Goal: Task Accomplishment & Management: Manage account settings

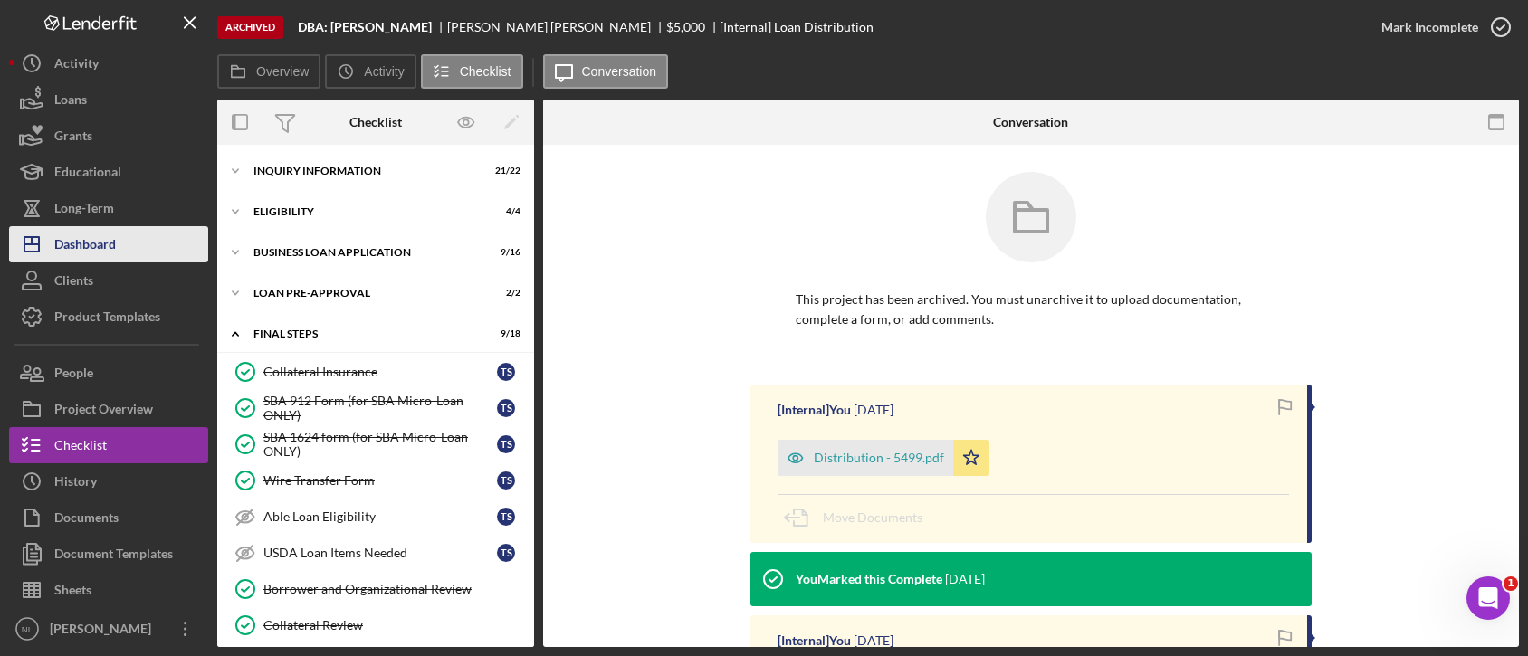
scroll to position [298, 0]
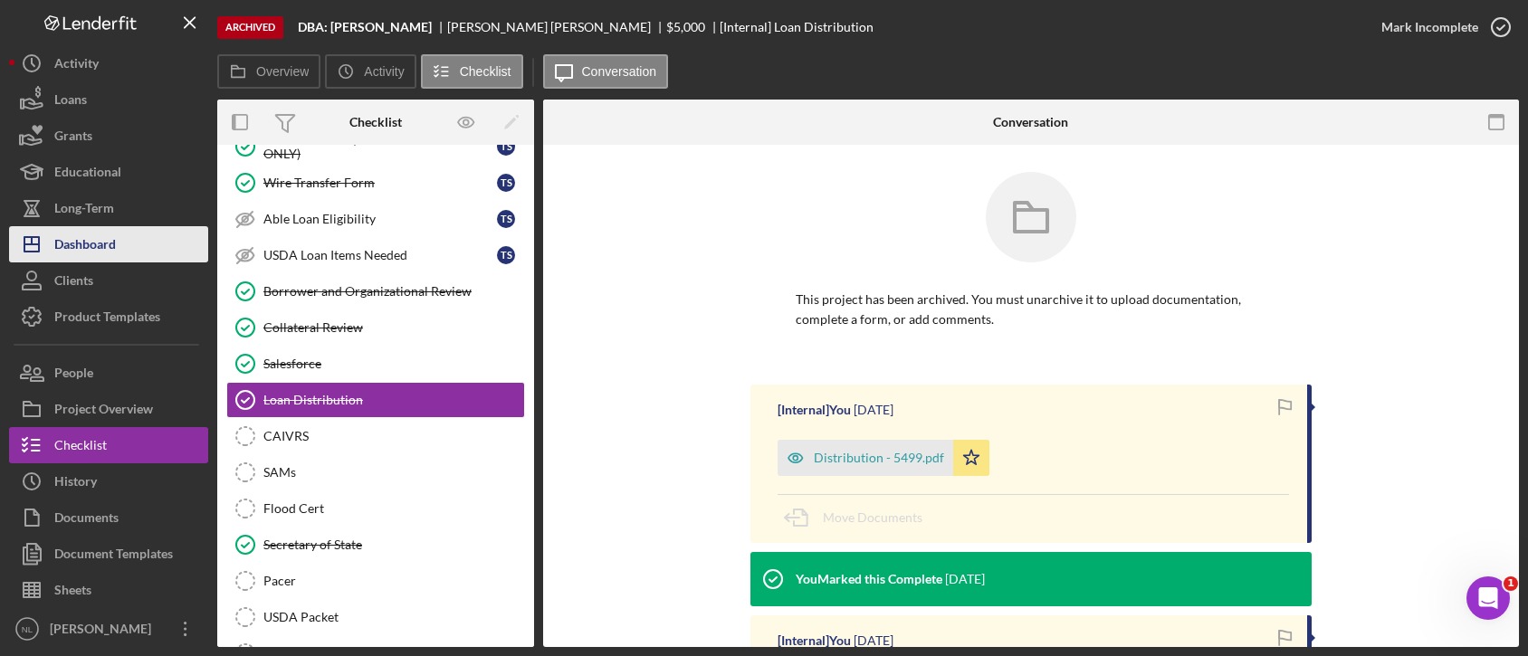
click at [130, 260] on button "Icon/Dashboard Dashboard" at bounding box center [108, 244] width 199 height 36
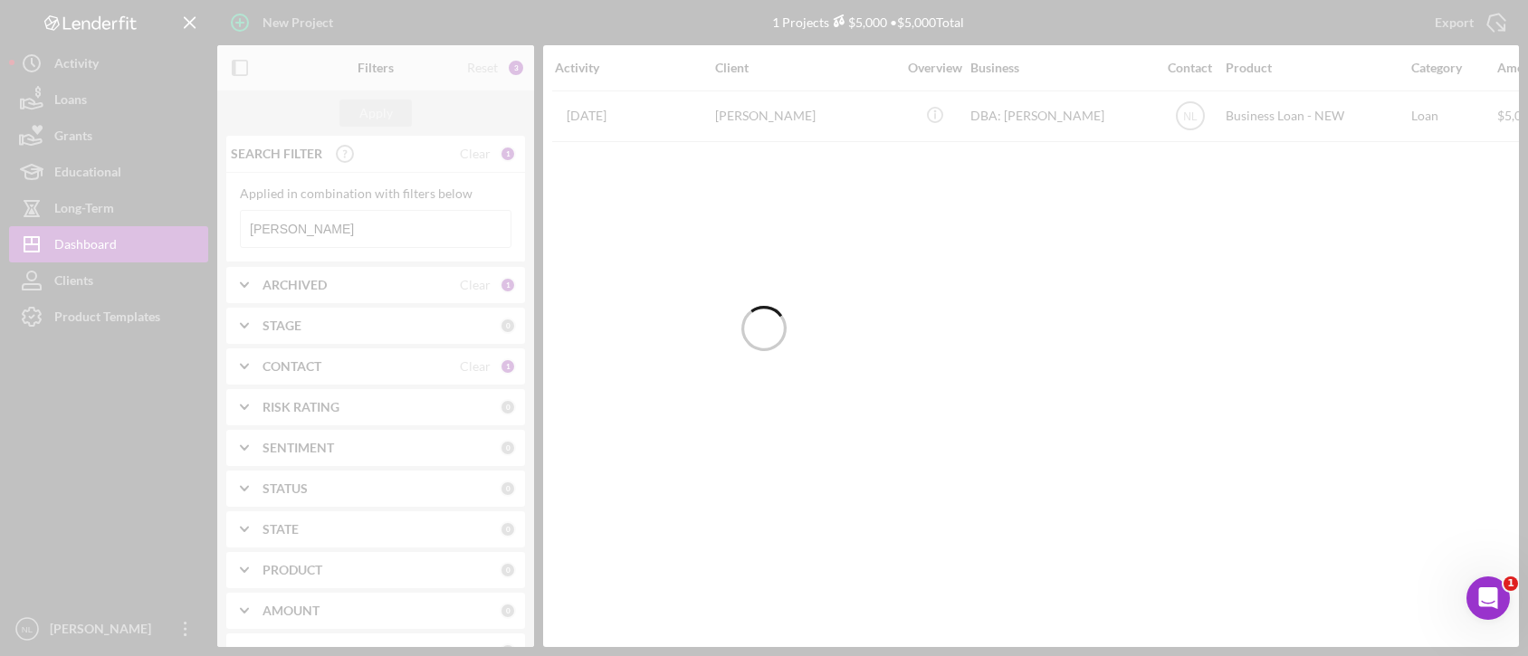
click at [328, 235] on input "[PERSON_NAME]" at bounding box center [376, 229] width 270 height 36
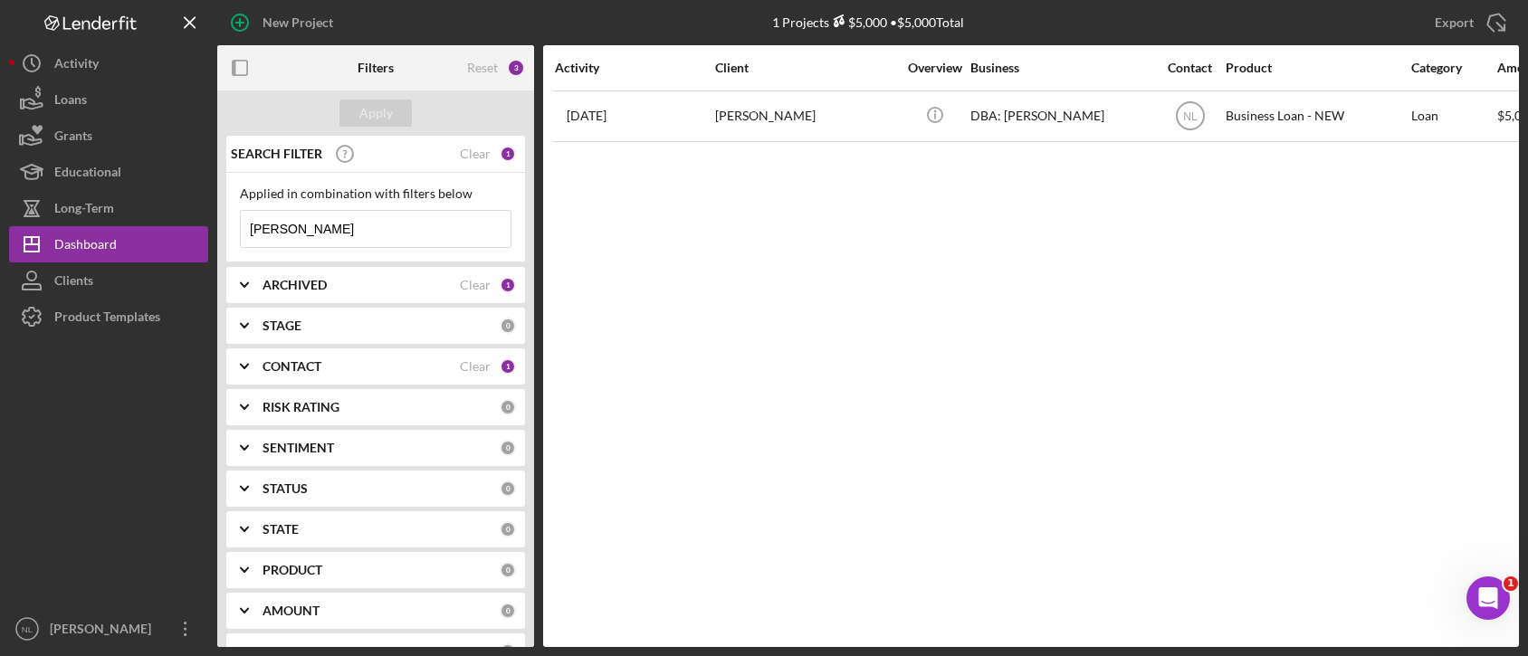
click at [328, 235] on input "[PERSON_NAME]" at bounding box center [376, 229] width 270 height 36
click at [336, 280] on div "ARCHIVED" at bounding box center [360, 285] width 197 height 14
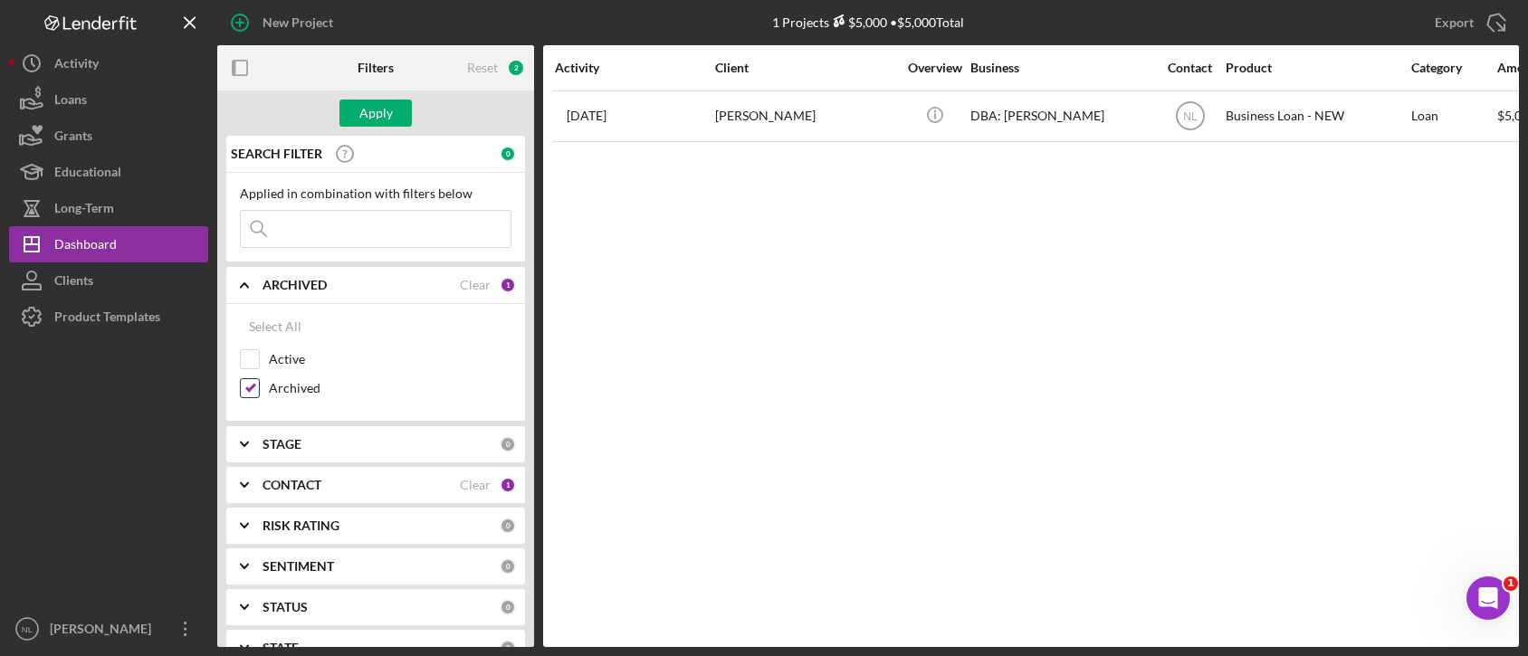
click at [256, 386] on input "Archived" at bounding box center [250, 388] width 18 height 18
checkbox input "false"
click at [250, 358] on input "Active" at bounding box center [250, 359] width 18 height 18
checkbox input "true"
click at [359, 121] on div "Apply" at bounding box center [375, 113] width 33 height 27
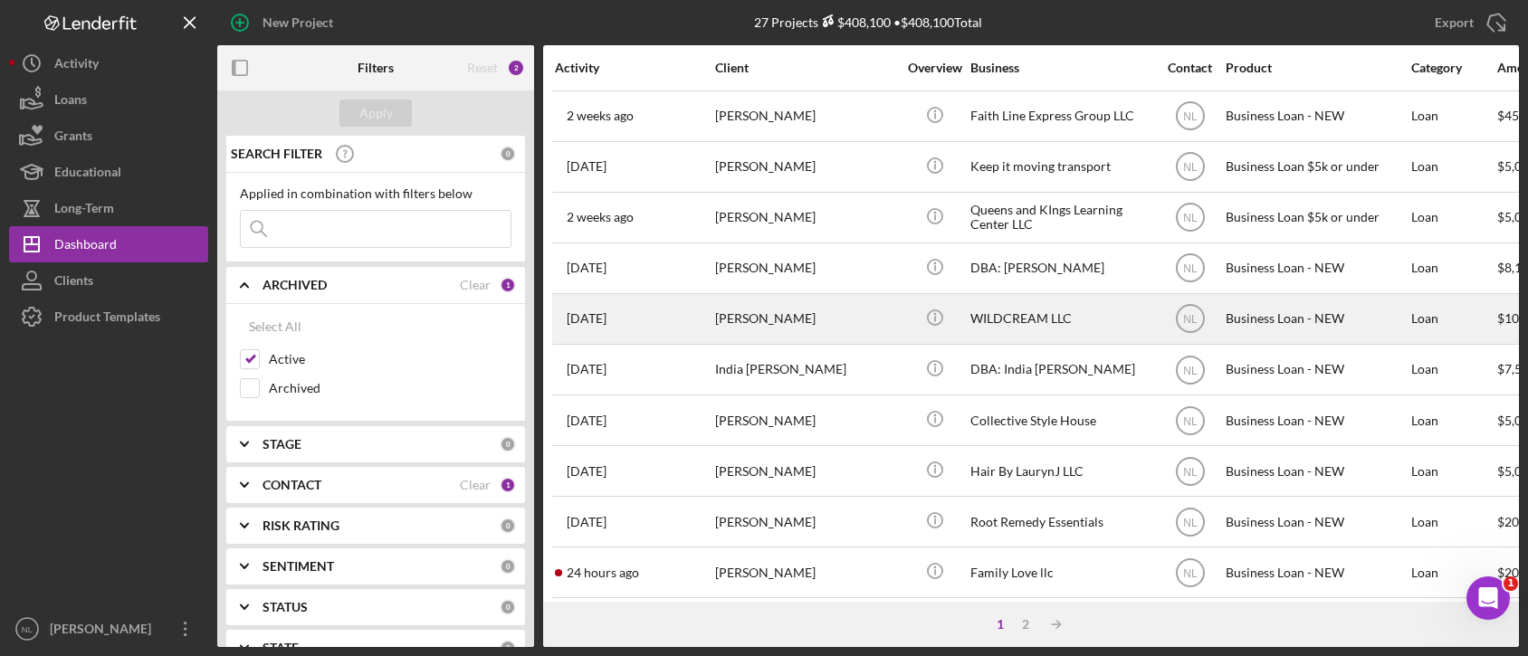
drag, startPoint x: 795, startPoint y: 118, endPoint x: 796, endPoint y: 337, distance: 219.0
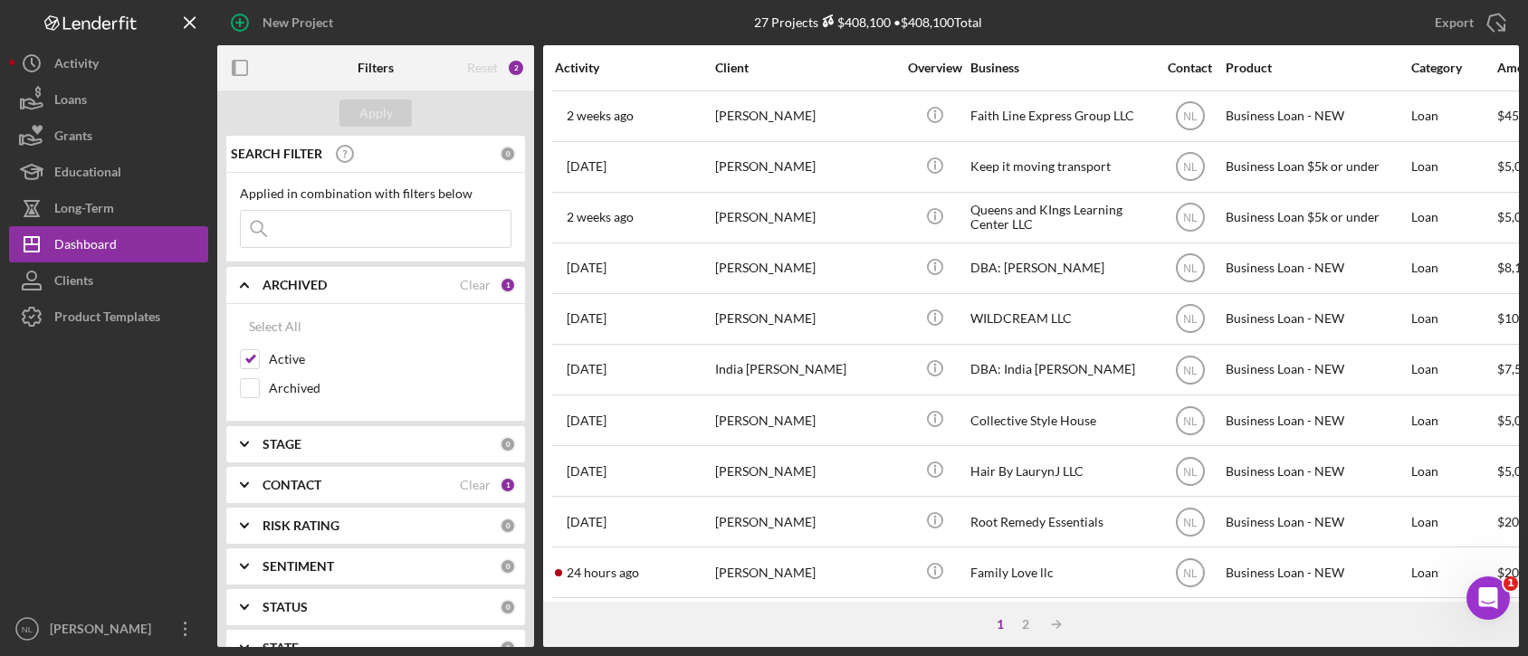
click at [657, 68] on div "Activity" at bounding box center [634, 68] width 158 height 14
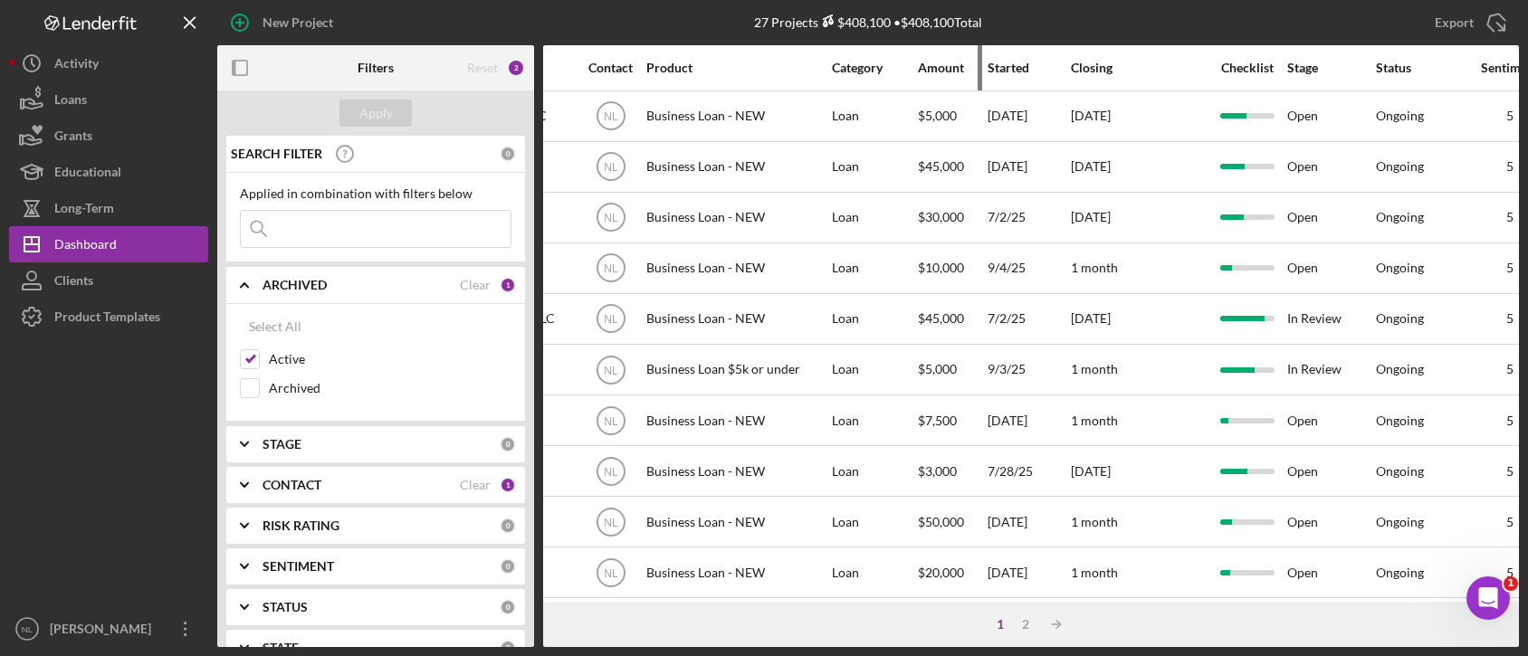
scroll to position [0, 594]
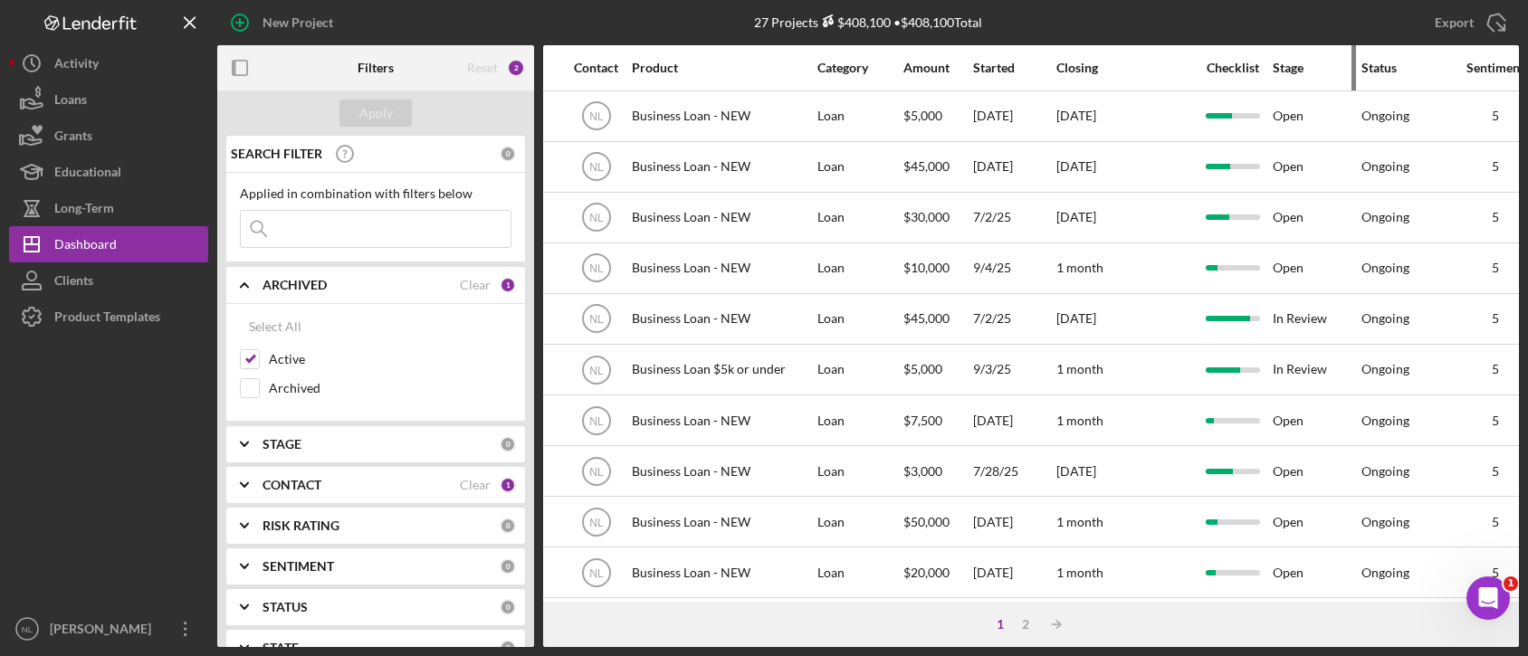
click at [1282, 62] on div "Stage" at bounding box center [1315, 68] width 87 height 14
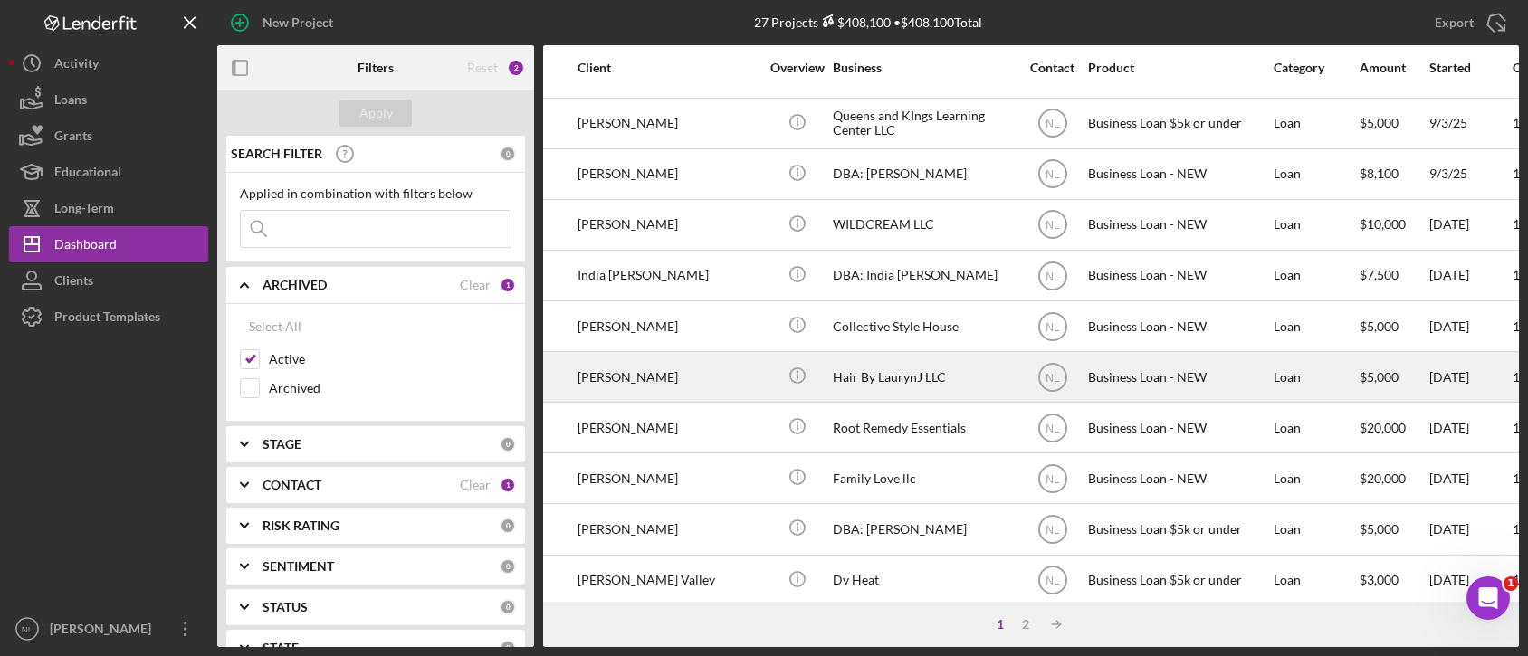
scroll to position [94, 0]
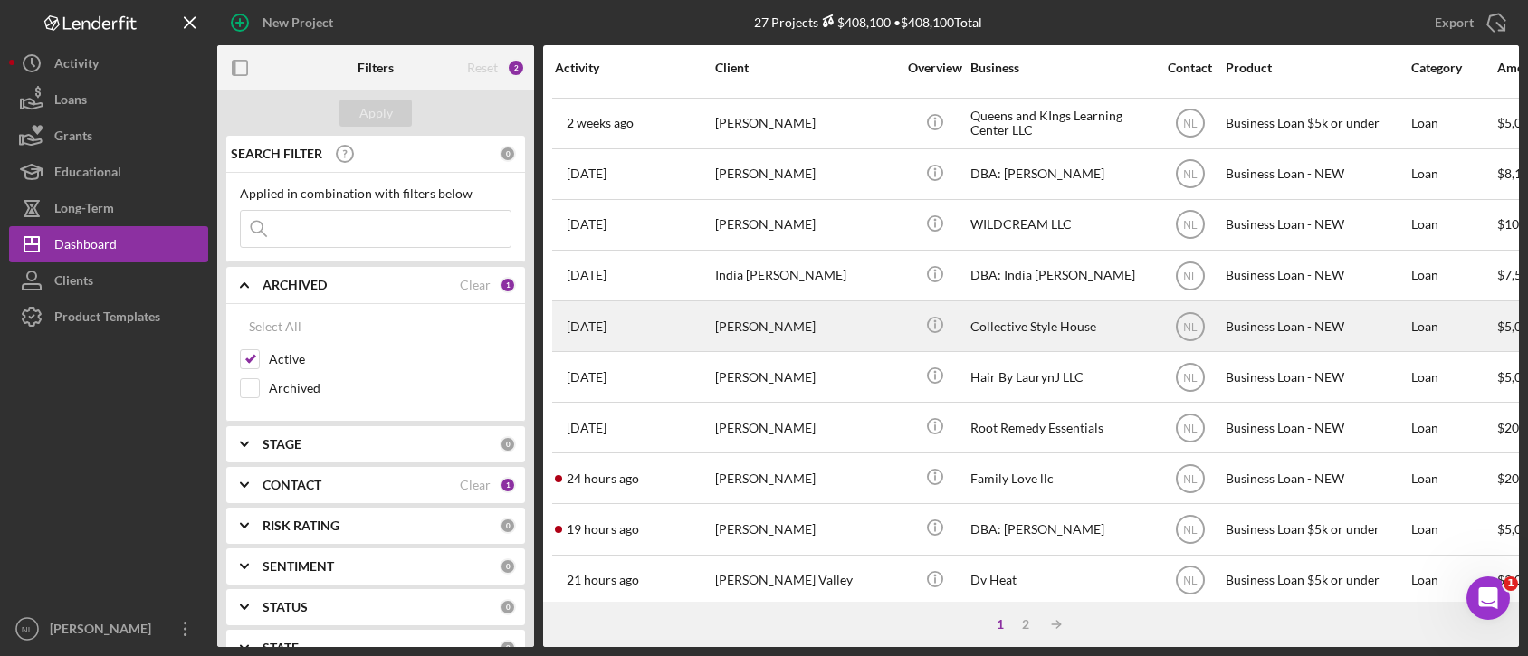
click at [837, 338] on div "[PERSON_NAME]" at bounding box center [805, 326] width 181 height 48
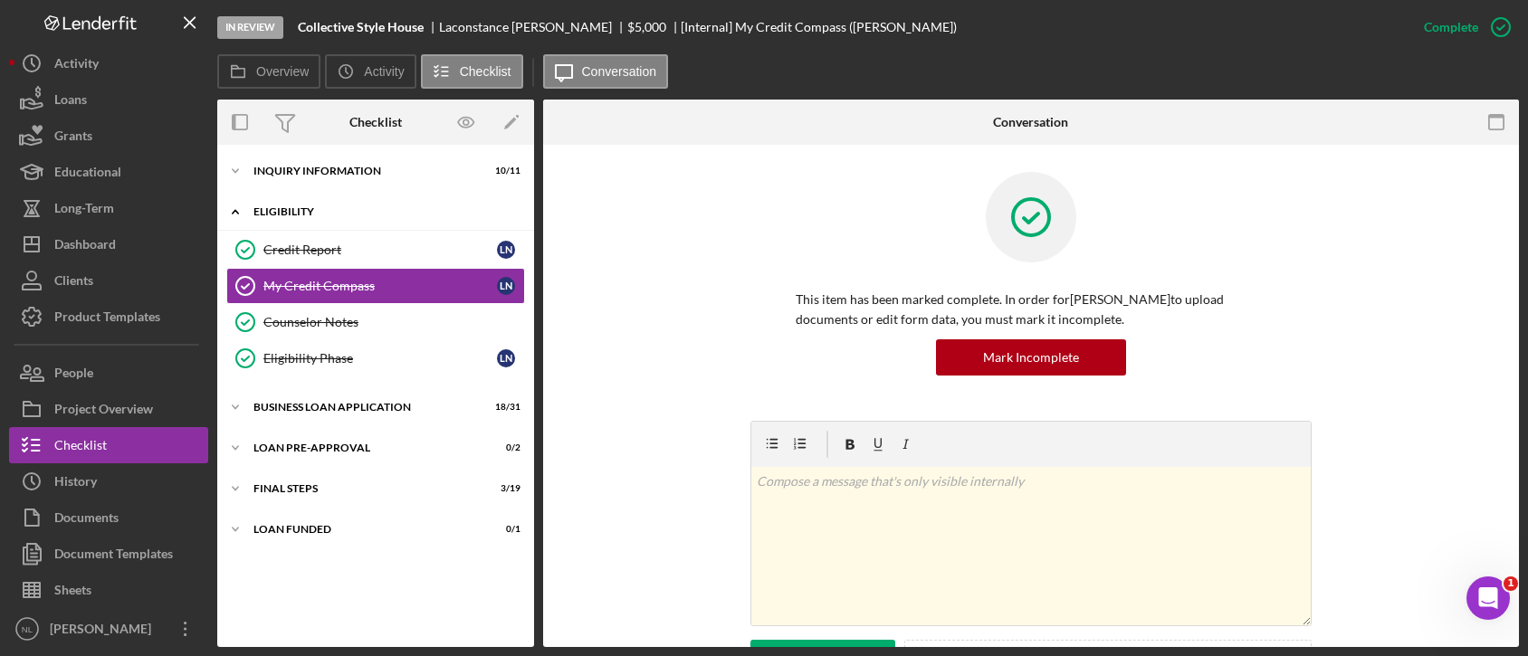
click at [413, 221] on div "Icon/Expander ELIGIBILITY 4 / 4" at bounding box center [375, 212] width 317 height 37
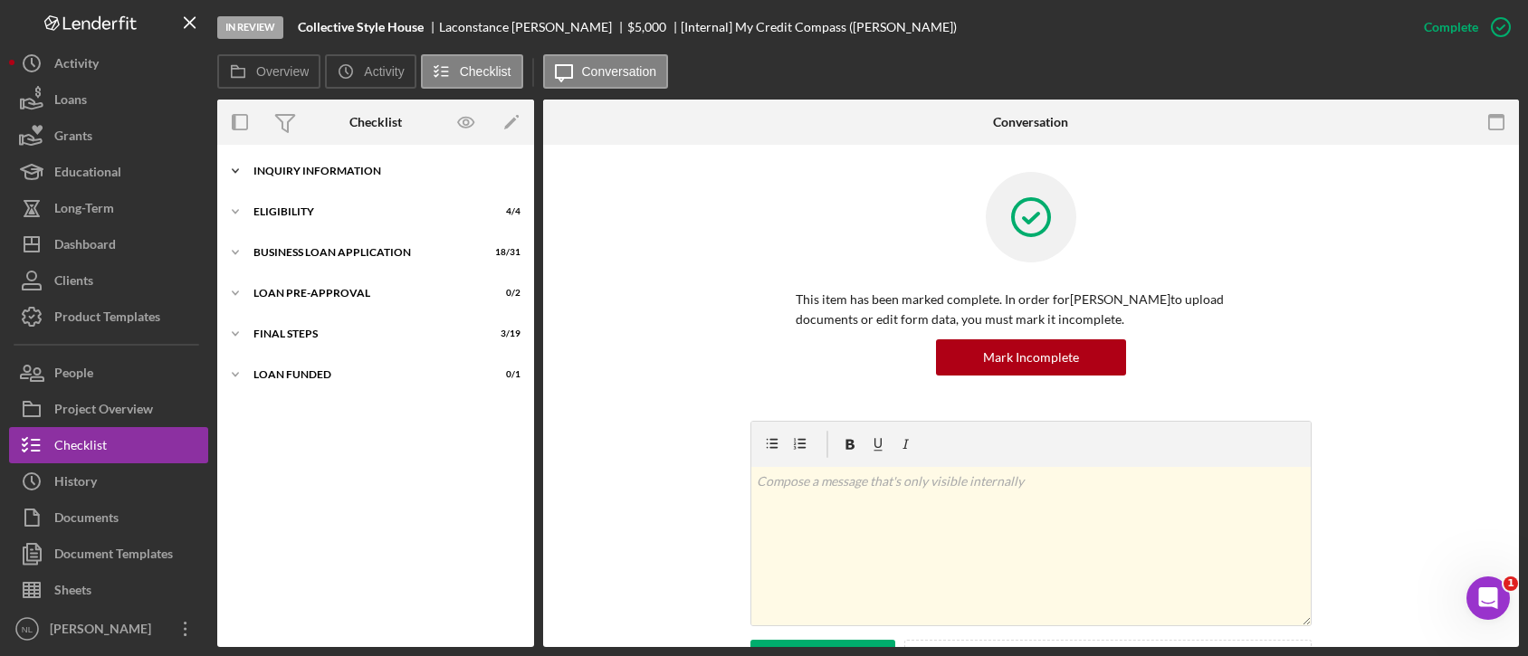
click at [378, 159] on div "Icon/Expander INQUIRY INFORMATION 10 / 11" at bounding box center [375, 171] width 317 height 36
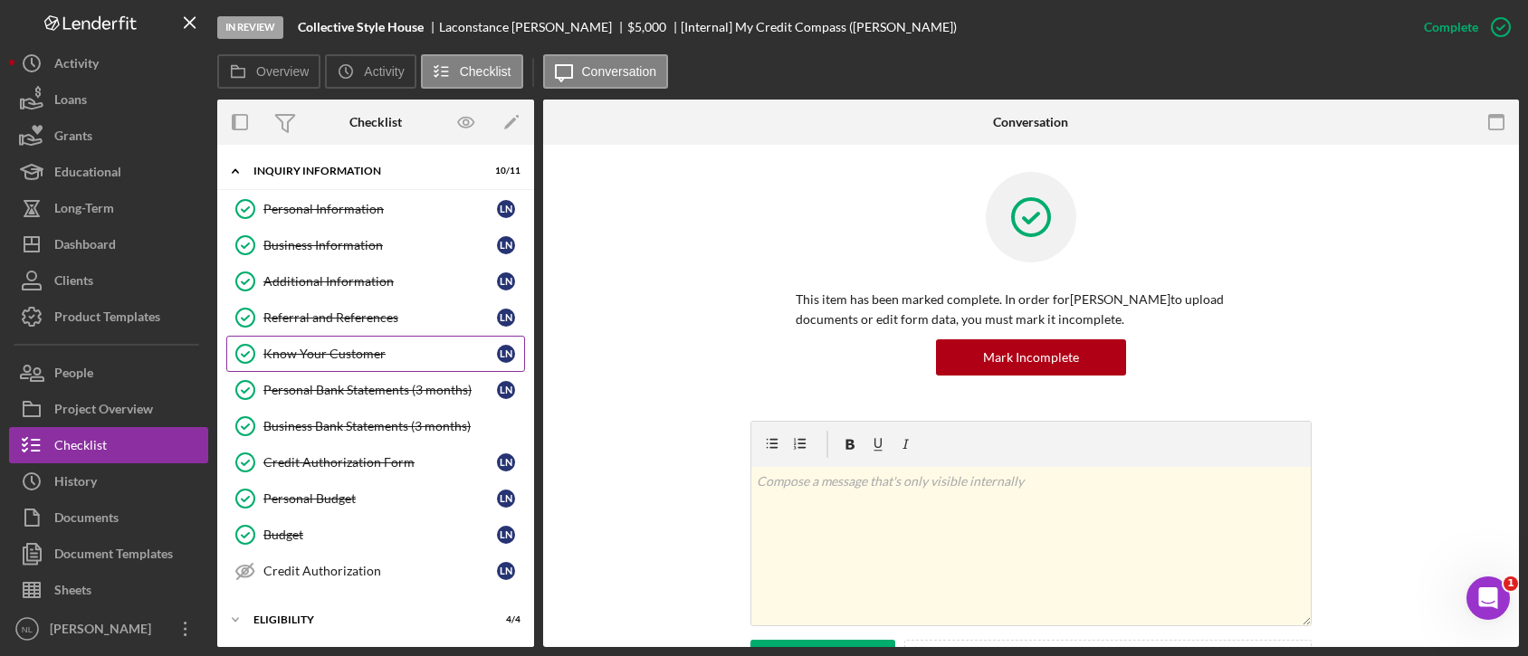
click at [357, 337] on link "Know Your Customer Know Your Customer L N" at bounding box center [375, 354] width 299 height 36
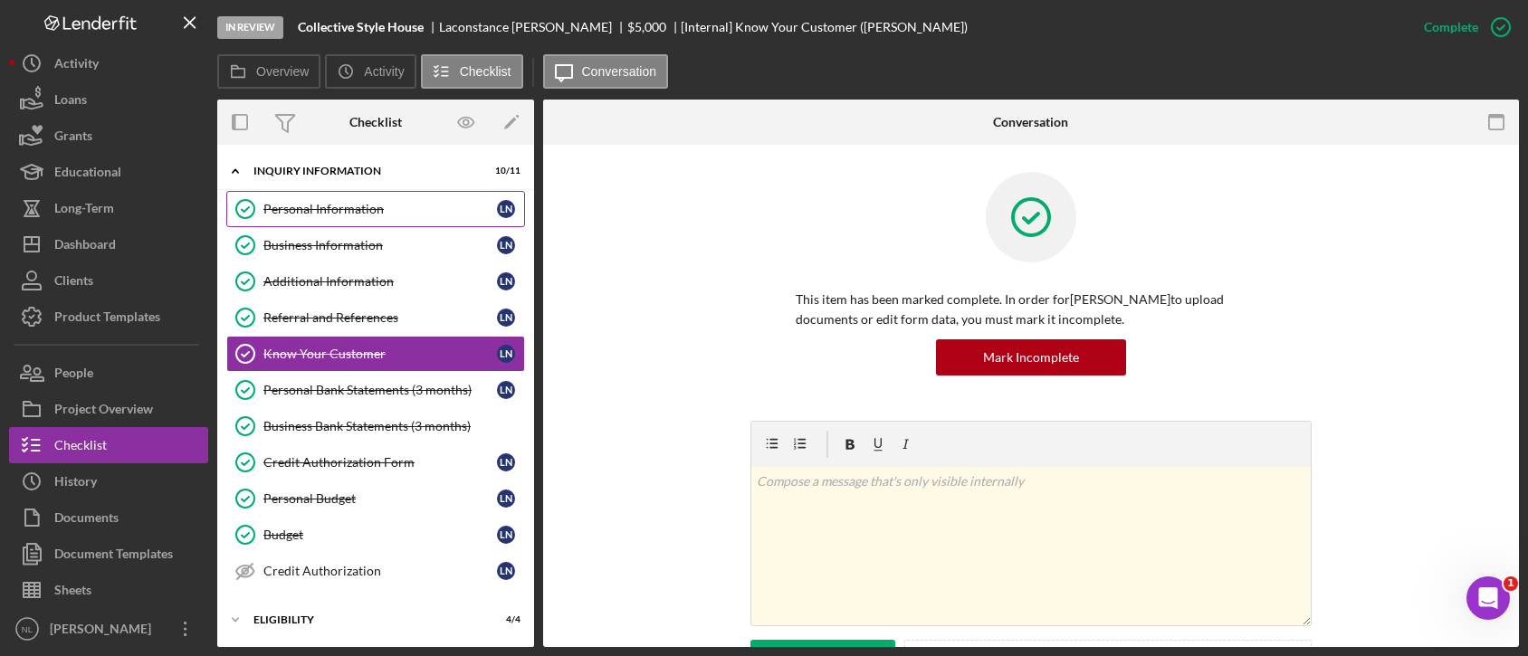
click at [325, 214] on div "Personal Information" at bounding box center [379, 209] width 233 height 14
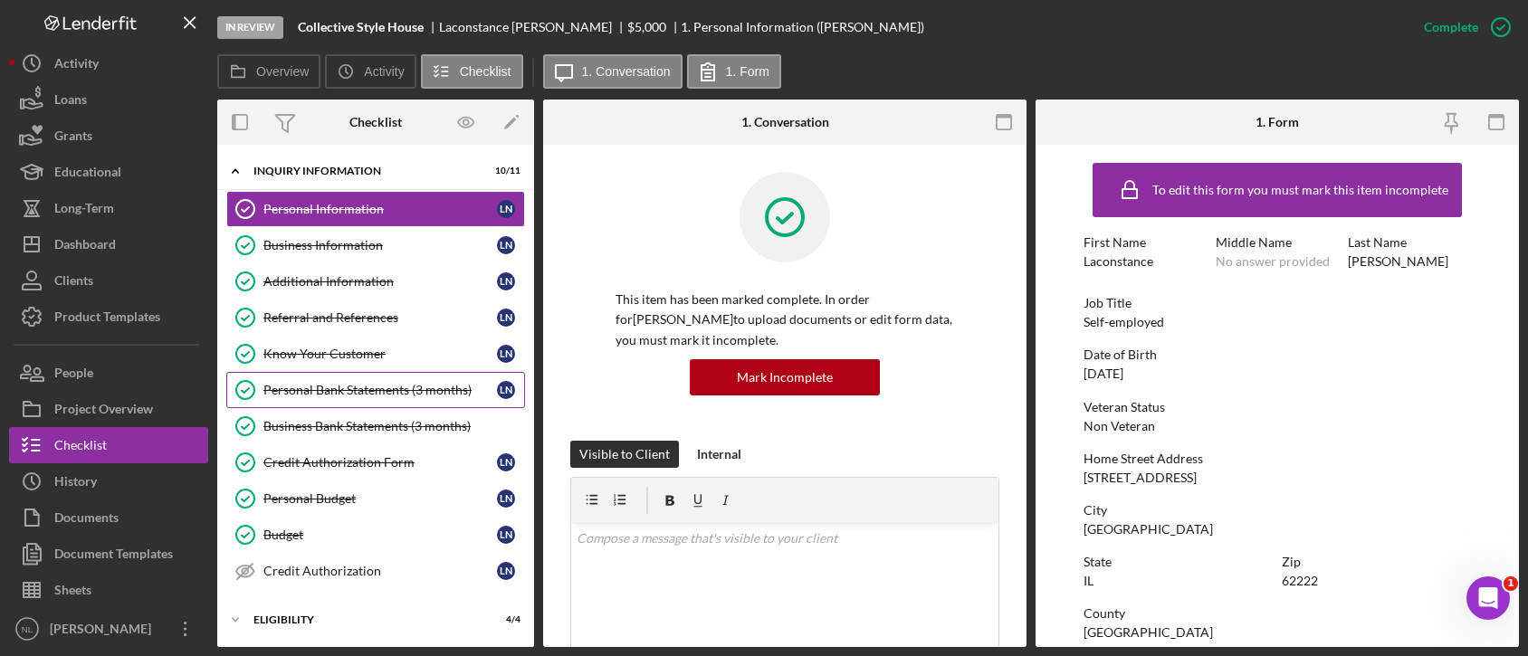
click at [350, 383] on div "Personal Bank Statements (3 months)" at bounding box center [379, 390] width 233 height 14
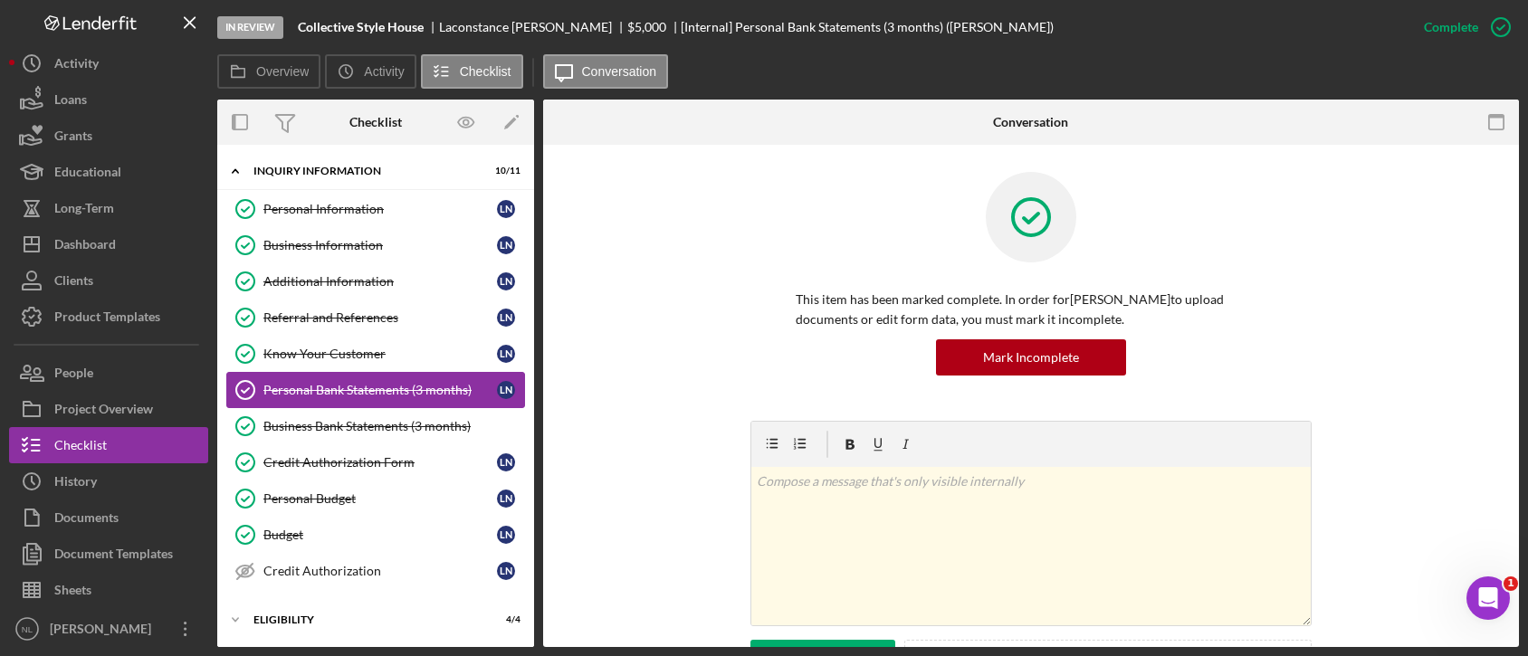
scroll to position [160, 0]
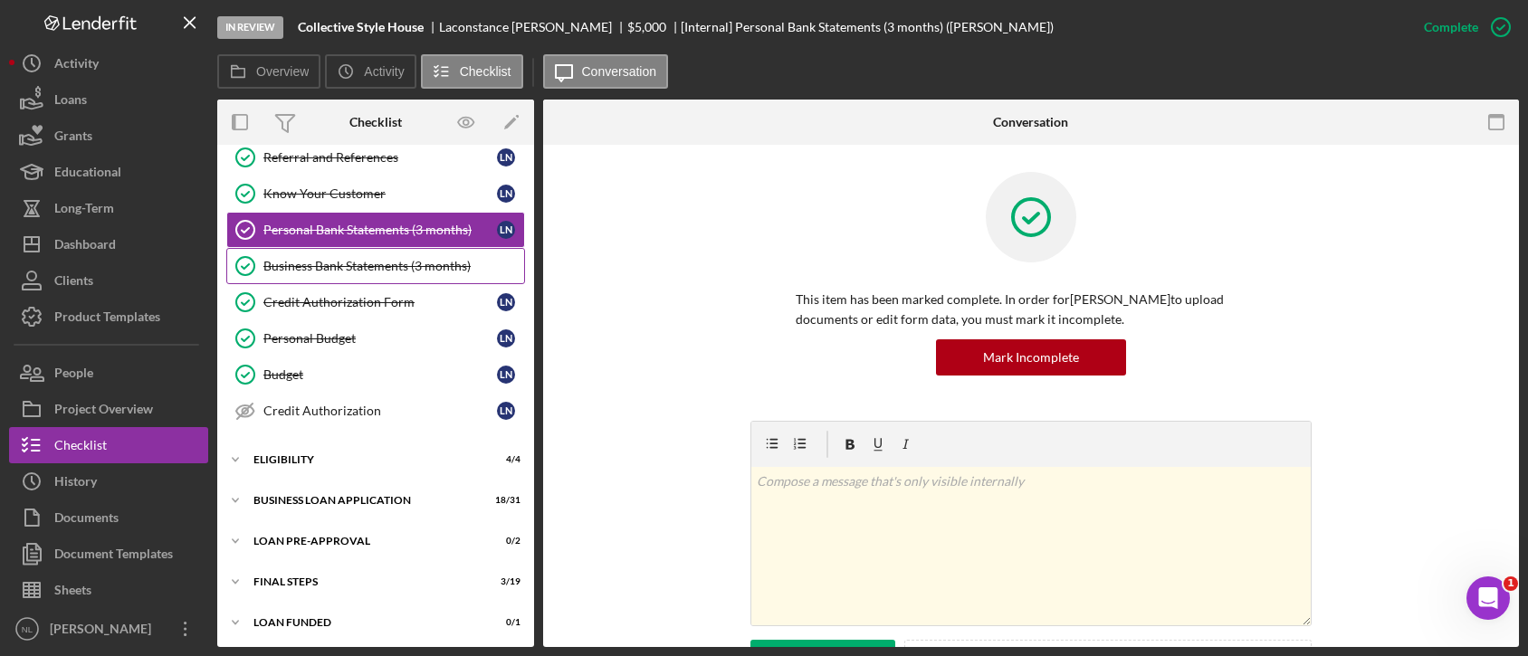
click at [321, 275] on link "Business Bank Statements (3 months) Business Bank Statements (3 months)" at bounding box center [375, 266] width 299 height 36
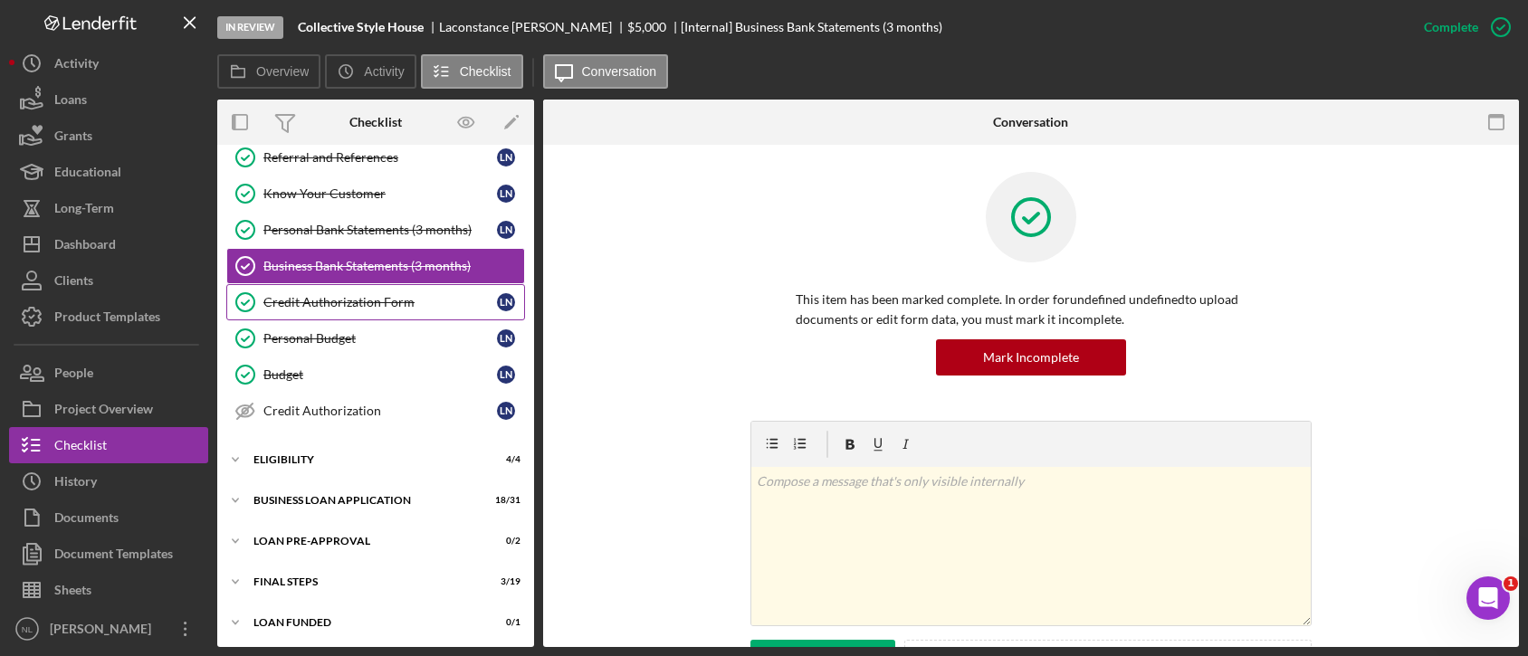
click at [329, 296] on div "Credit Authorization Form" at bounding box center [379, 302] width 233 height 14
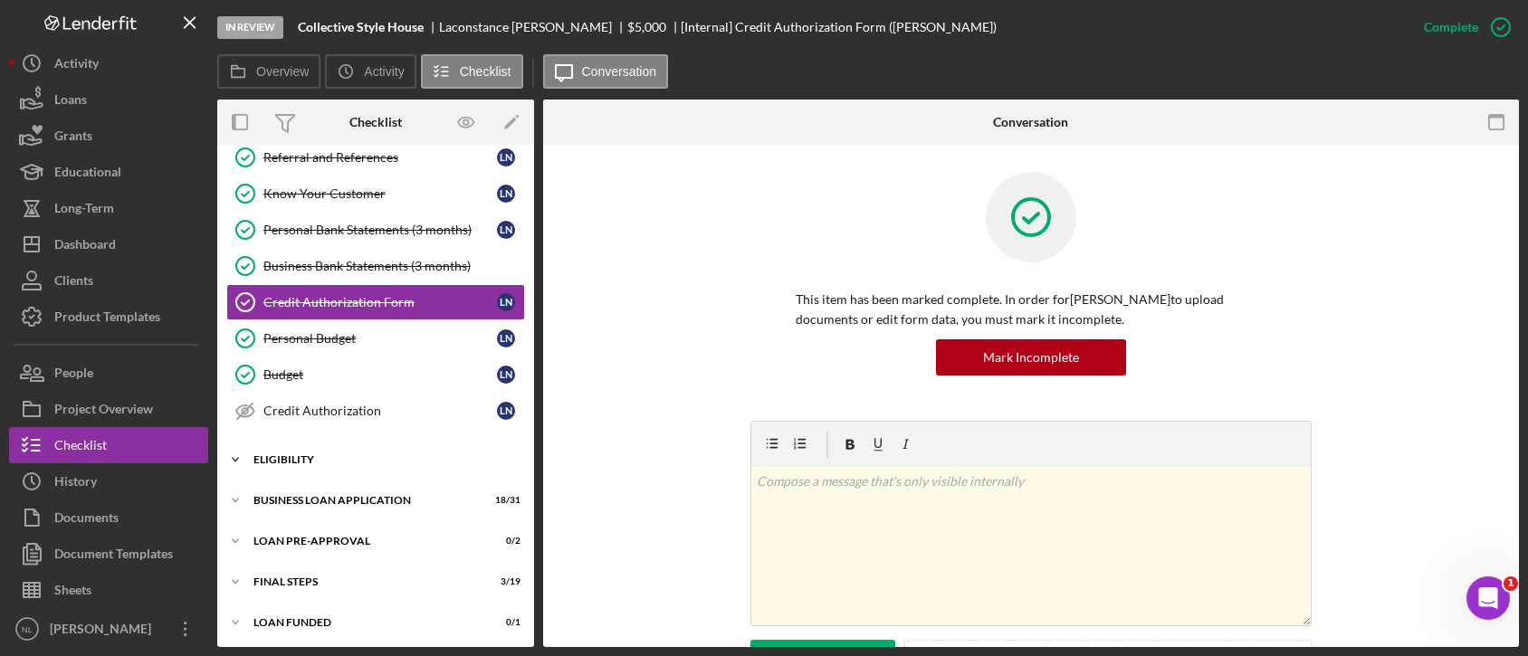
click at [347, 455] on div "ELIGIBILITY" at bounding box center [382, 459] width 258 height 11
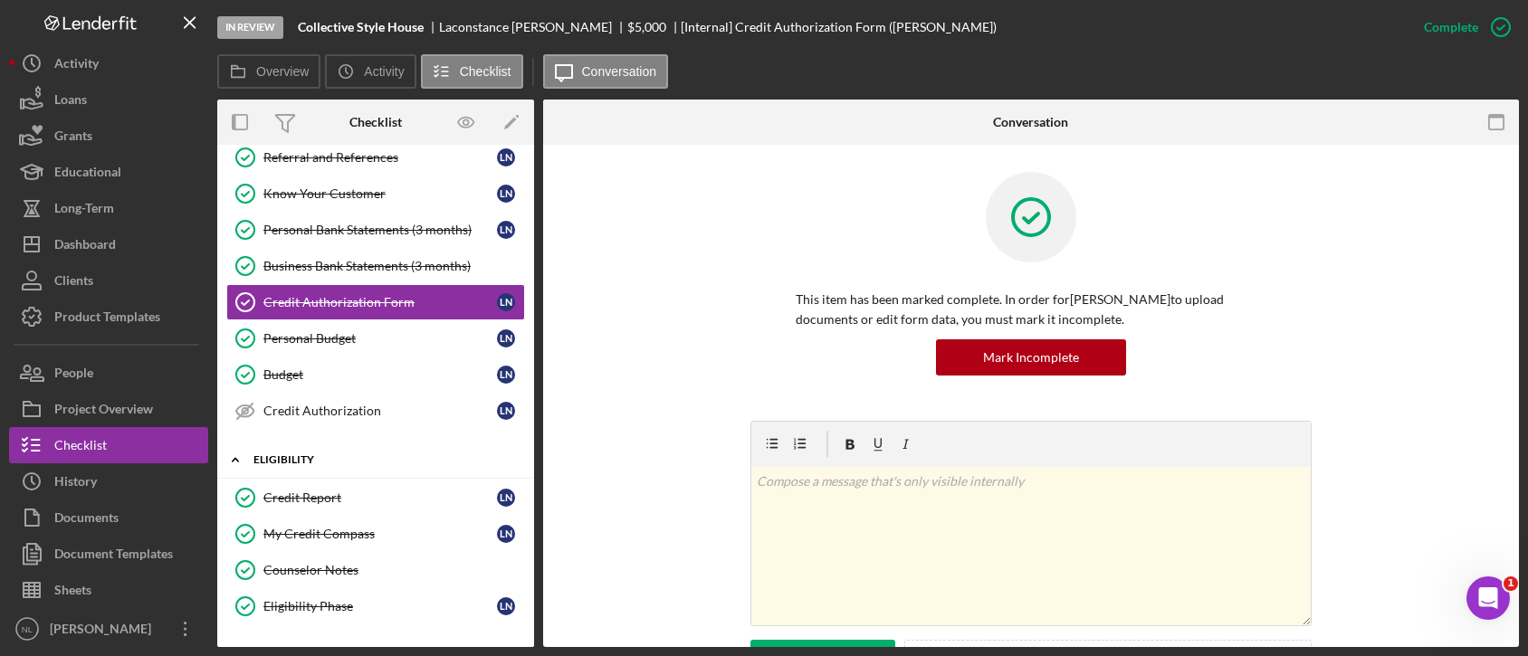
scroll to position [314, 0]
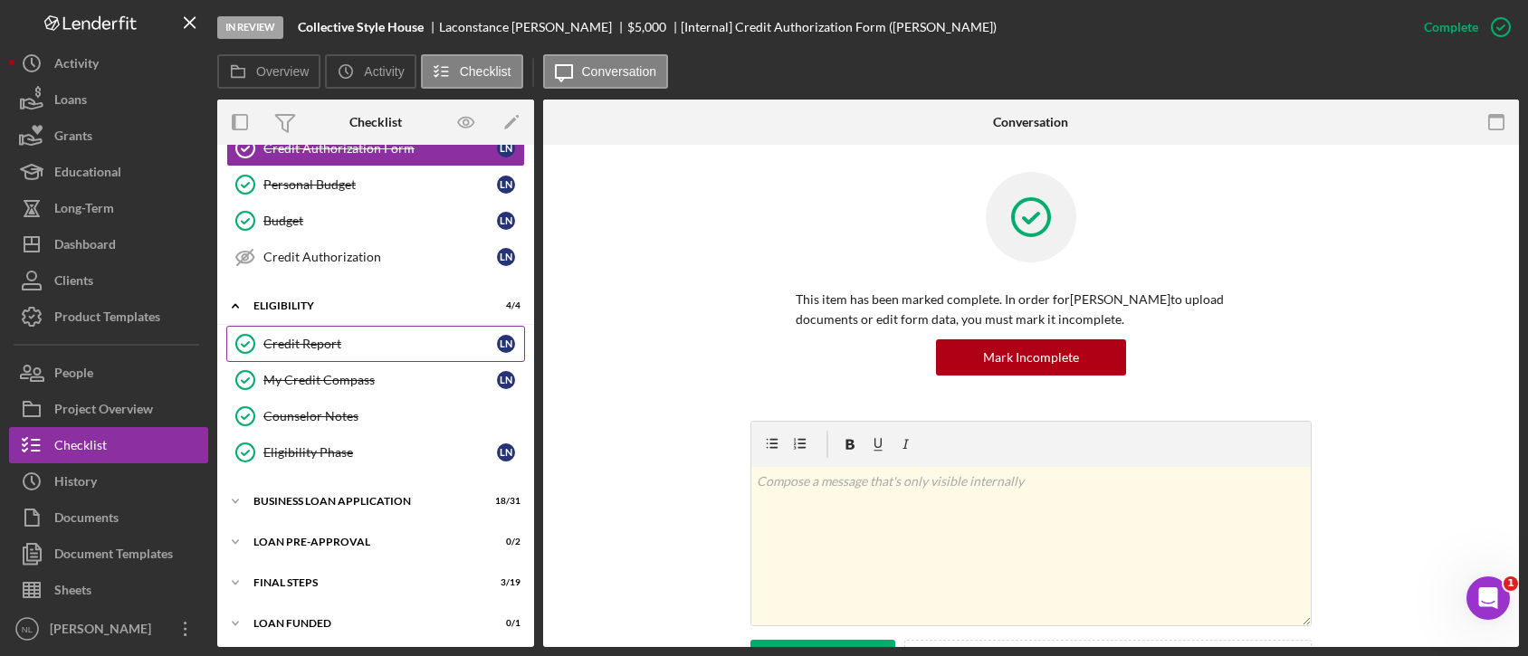
click at [311, 331] on link "Credit Report Credit Report L N" at bounding box center [375, 344] width 299 height 36
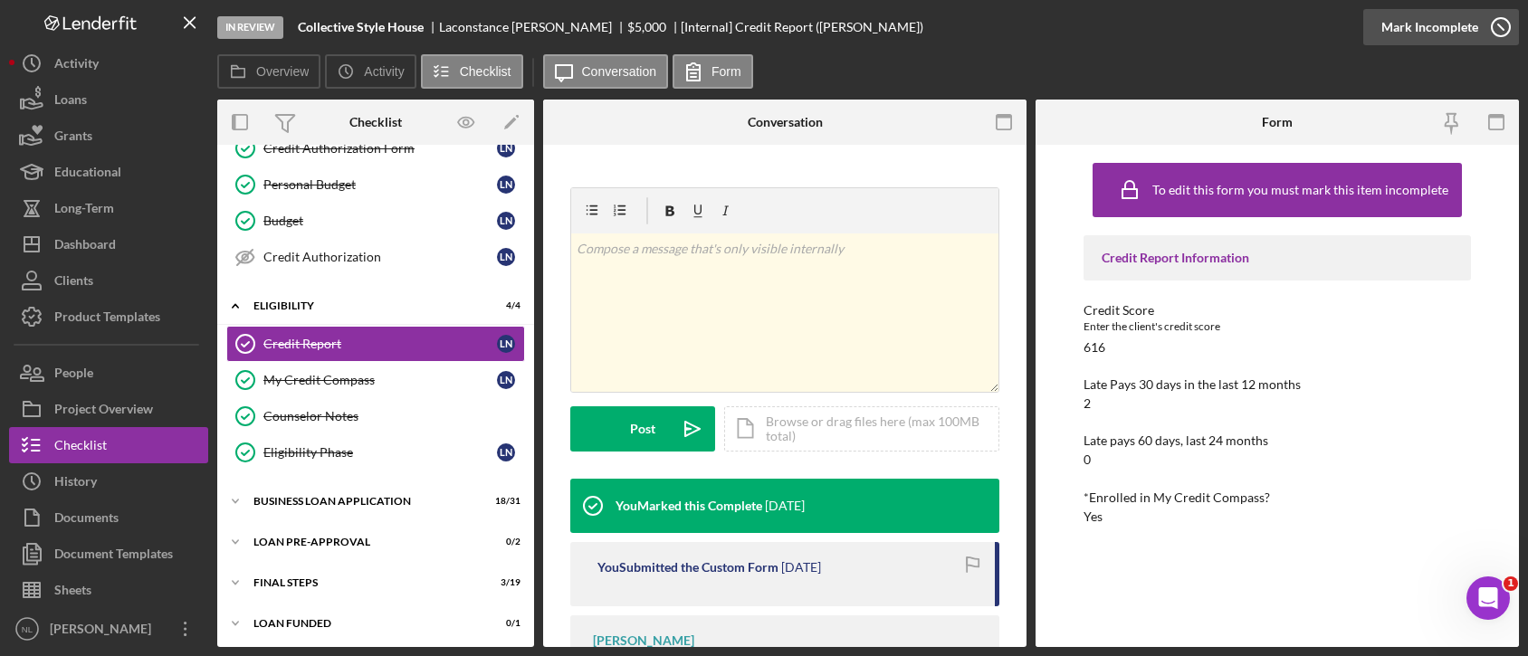
scroll to position [243, 0]
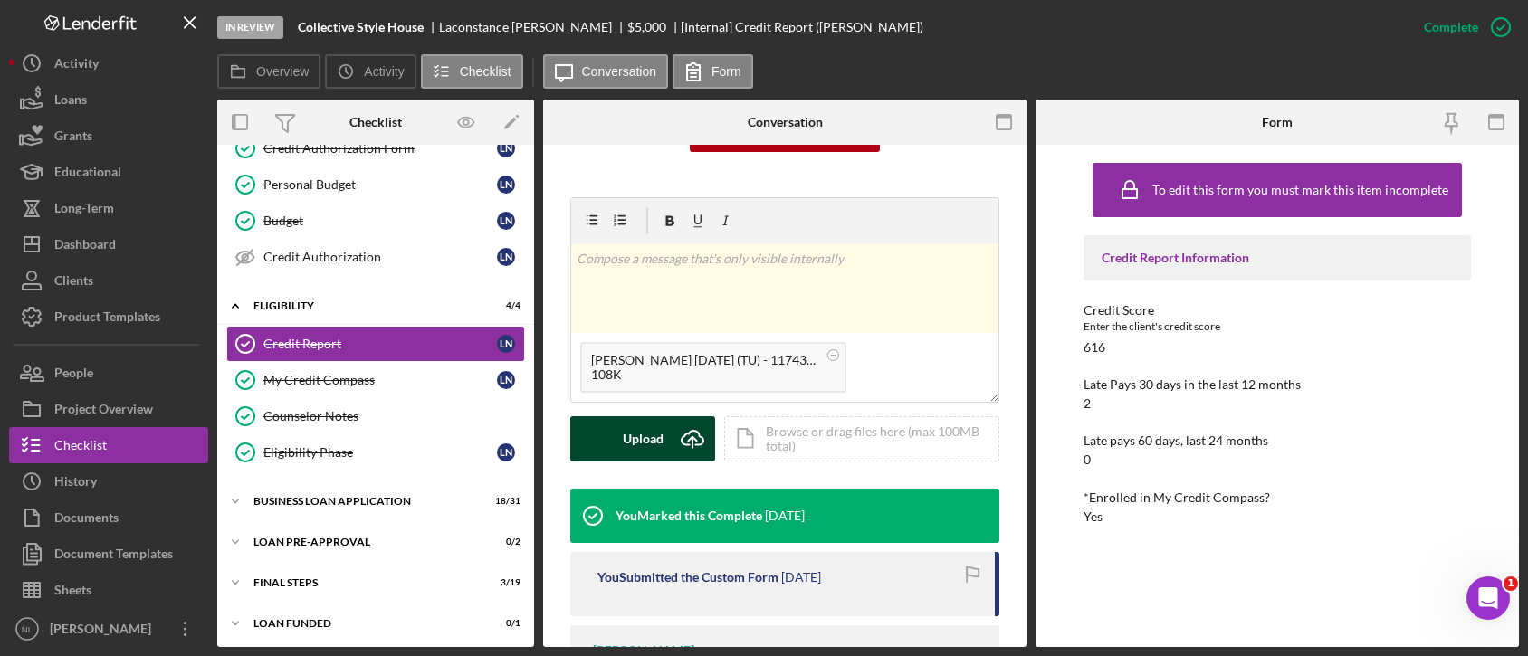
click at [659, 443] on div "Upload" at bounding box center [643, 438] width 41 height 45
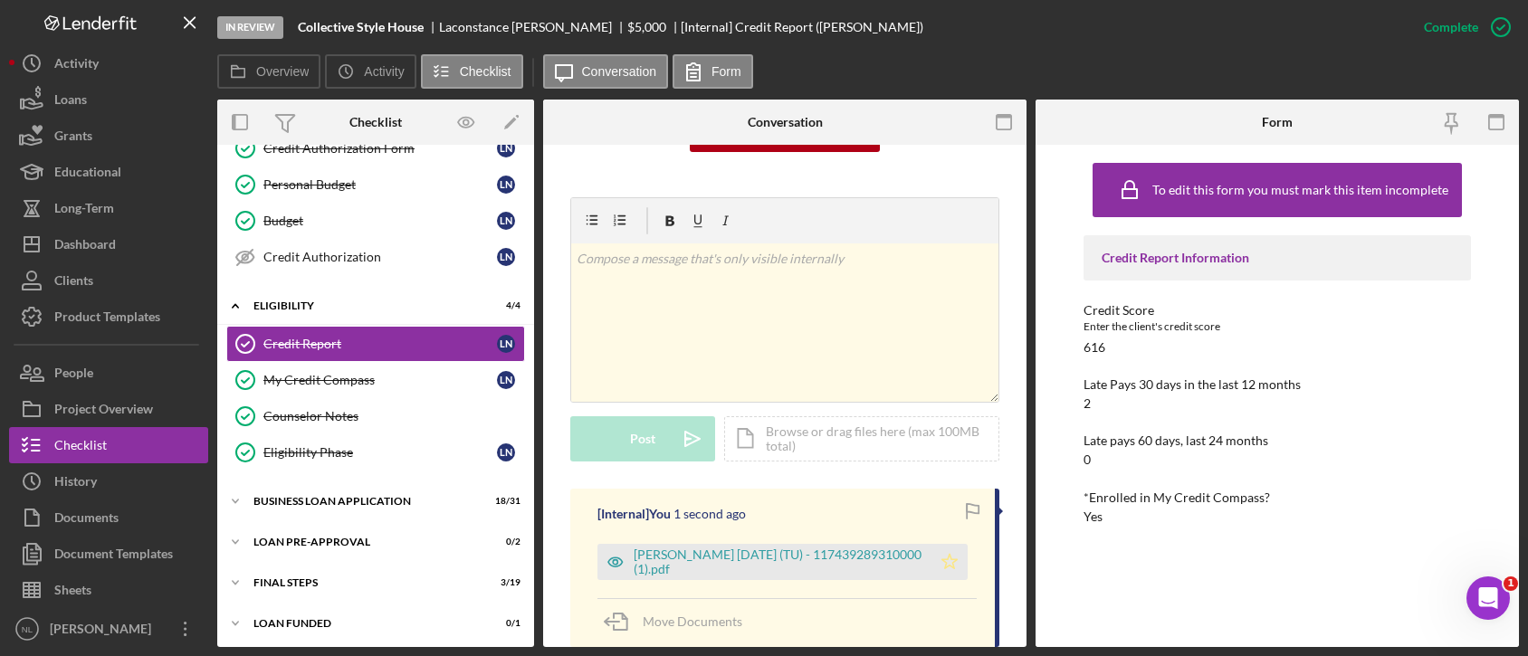
click at [945, 577] on icon "Icon/Star" at bounding box center [949, 562] width 36 height 36
click at [321, 501] on div "BUSINESS LOAN APPLICATION" at bounding box center [382, 501] width 258 height 11
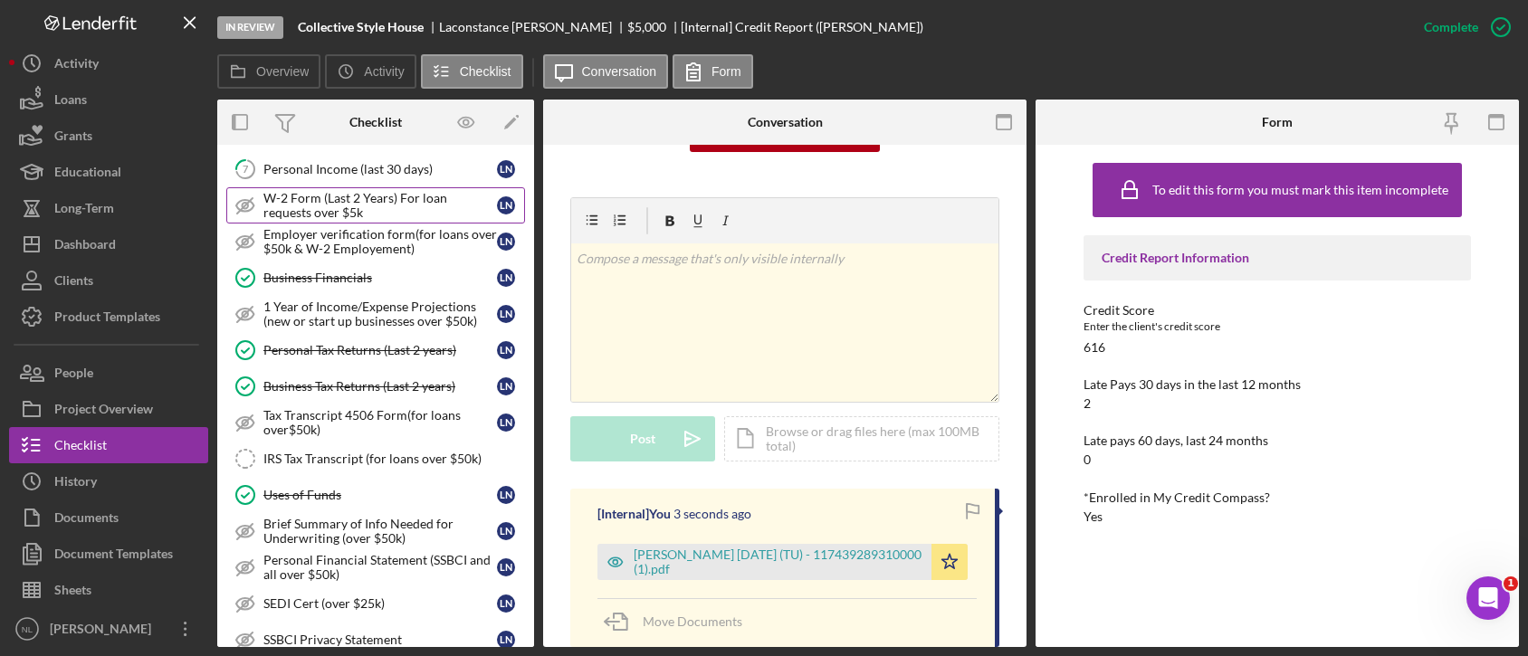
scroll to position [530, 0]
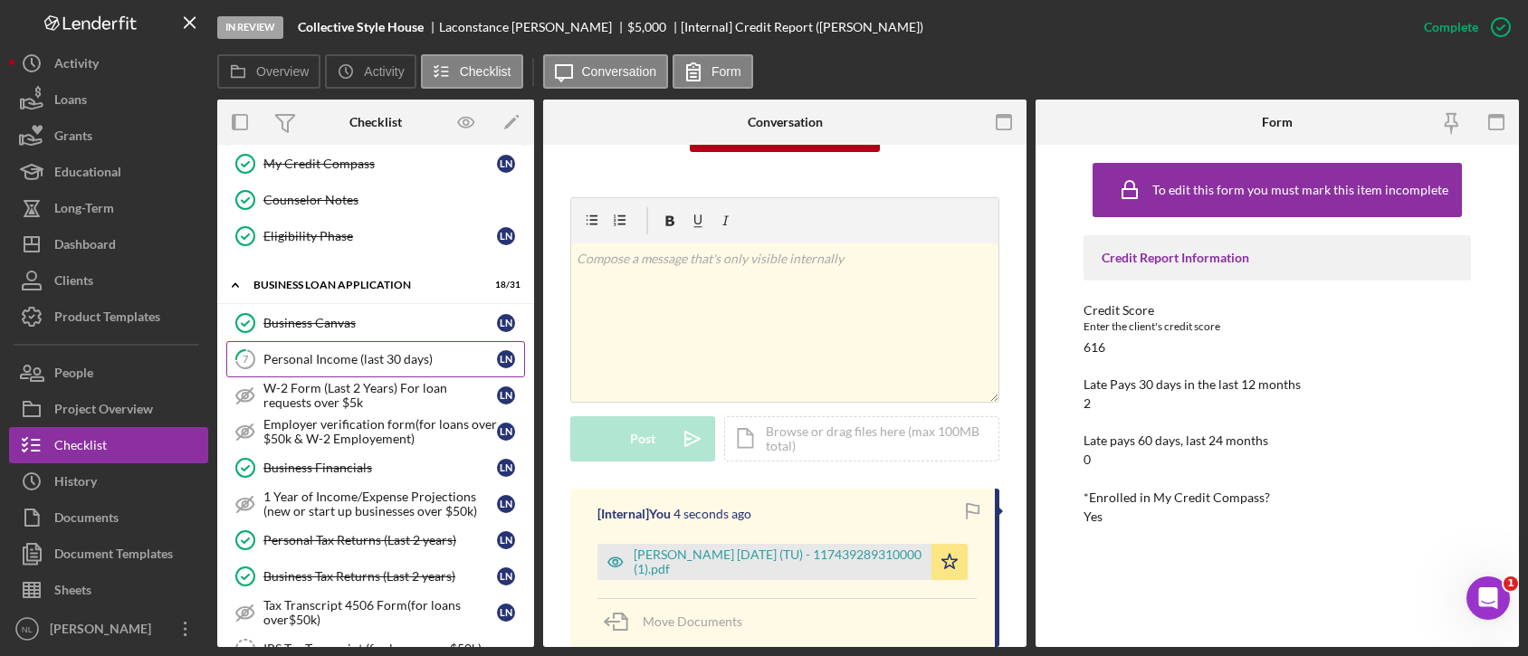
click at [319, 352] on div "Personal Income (last 30 days)" at bounding box center [379, 359] width 233 height 14
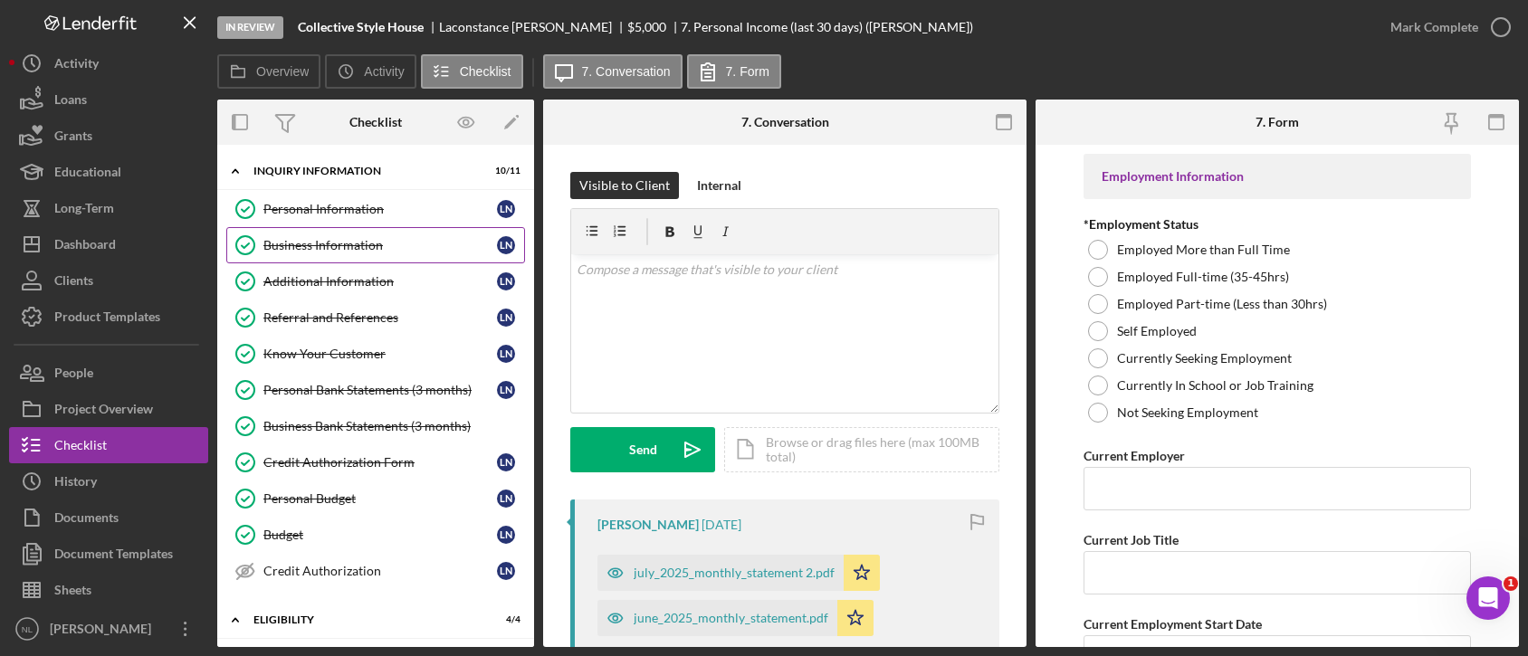
click at [391, 242] on div "Business Information" at bounding box center [379, 245] width 233 height 14
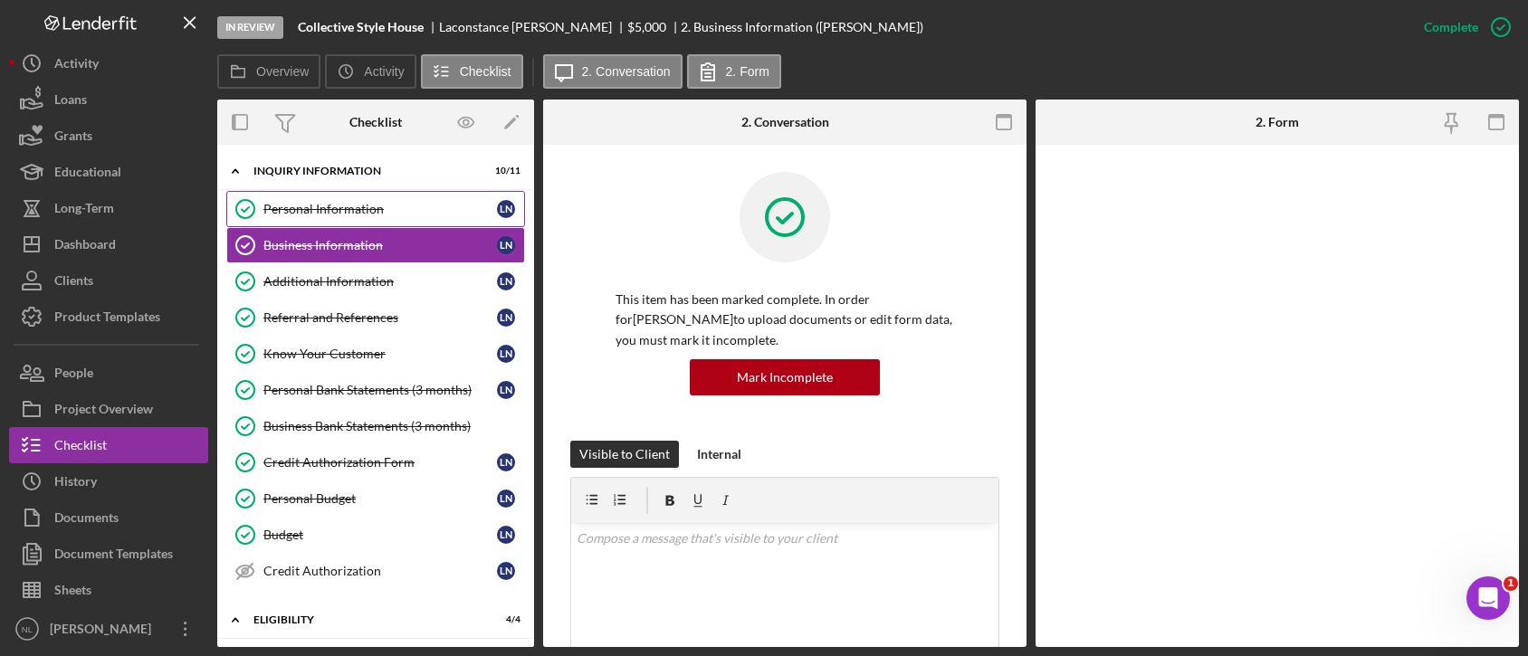
click at [377, 215] on div "Personal Information" at bounding box center [379, 209] width 233 height 14
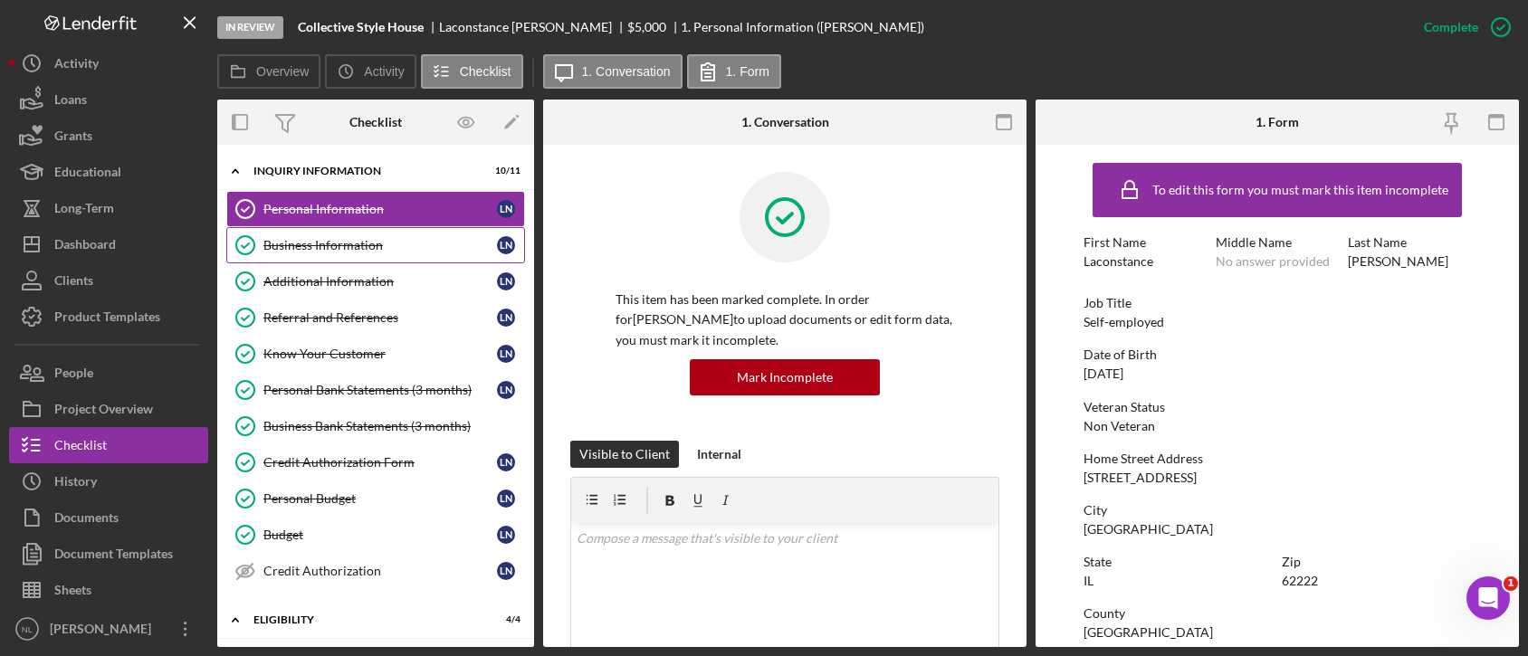
click at [378, 238] on div "Business Information" at bounding box center [379, 245] width 233 height 14
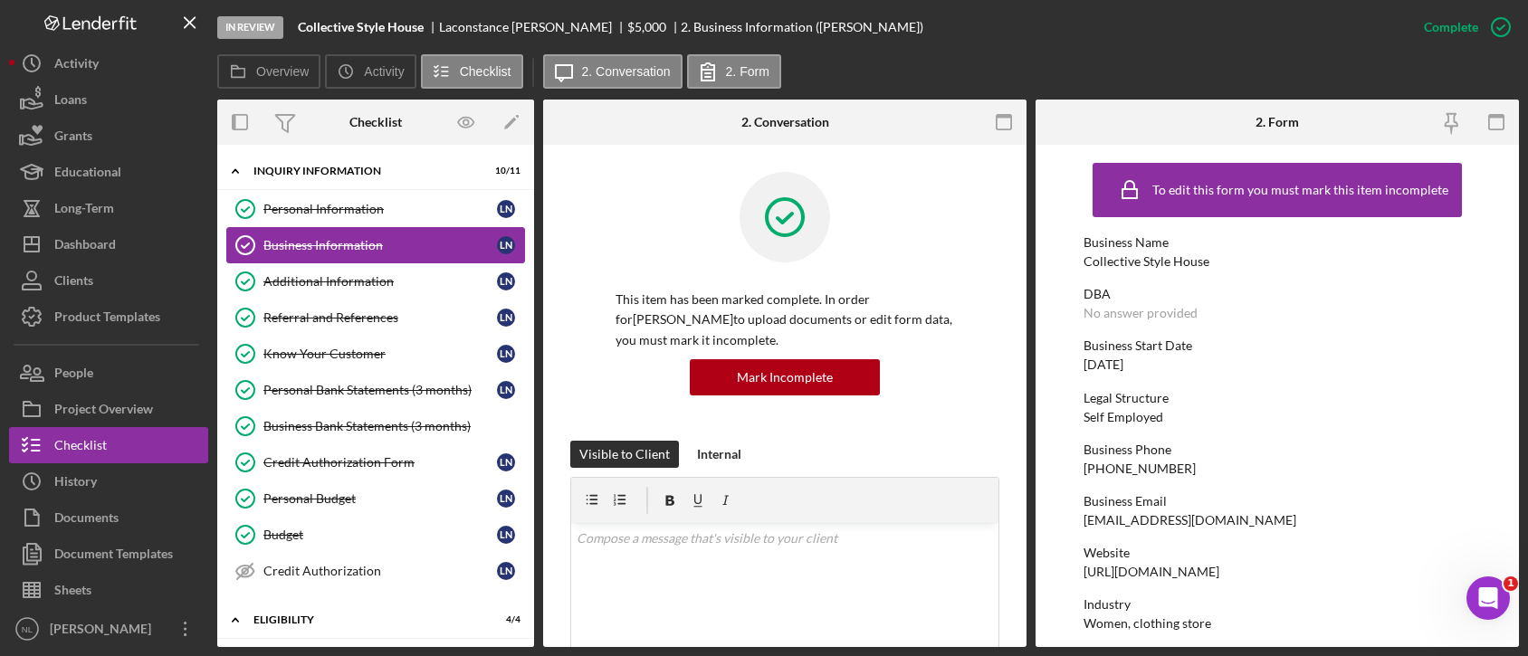
scroll to position [401, 0]
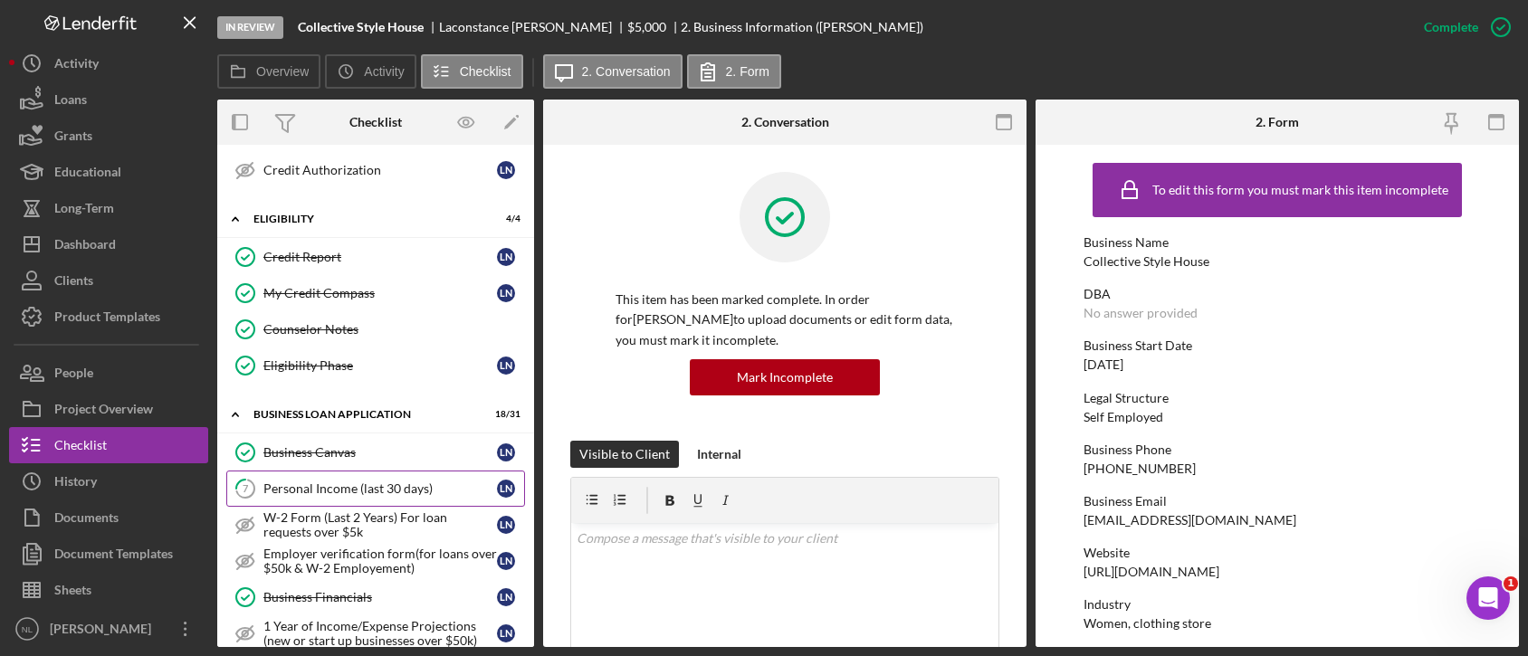
click at [361, 481] on div "Personal Income (last 30 days)" at bounding box center [379, 488] width 233 height 14
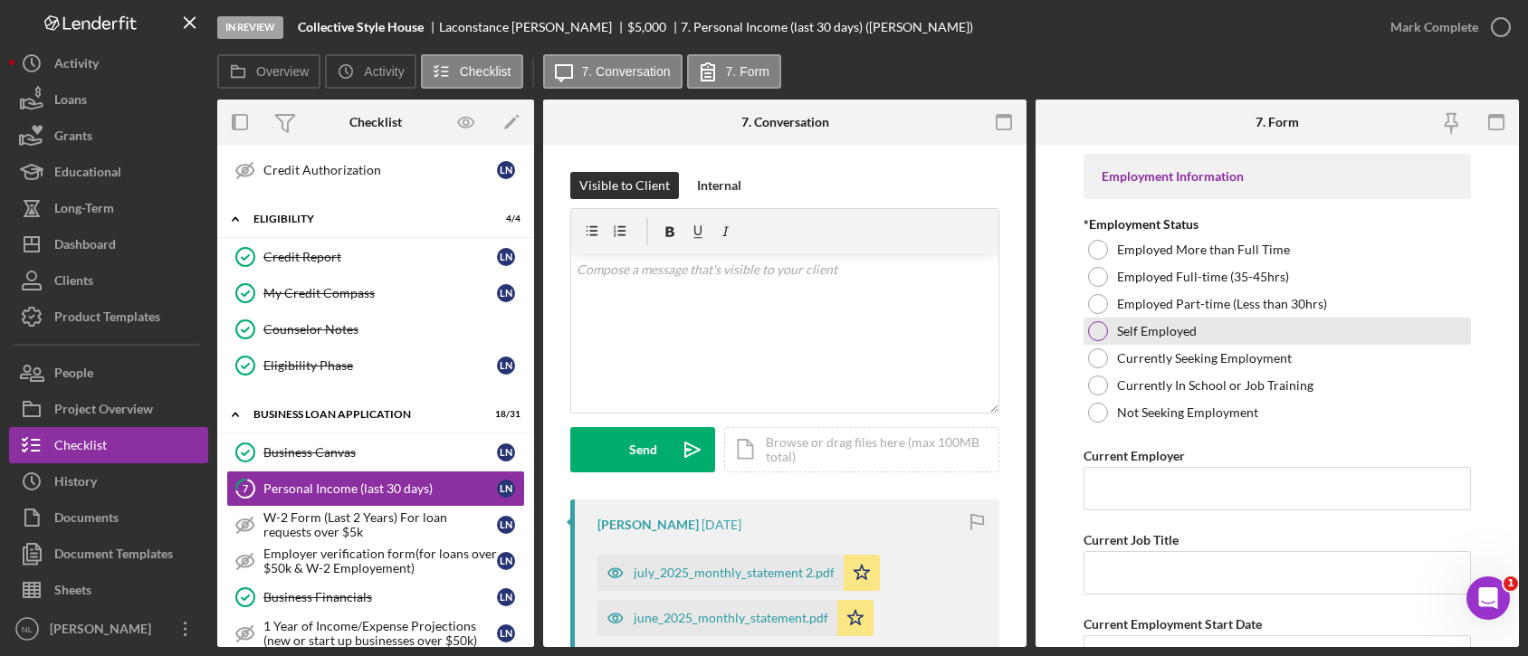
click at [1108, 329] on div "Self Employed" at bounding box center [1276, 331] width 386 height 27
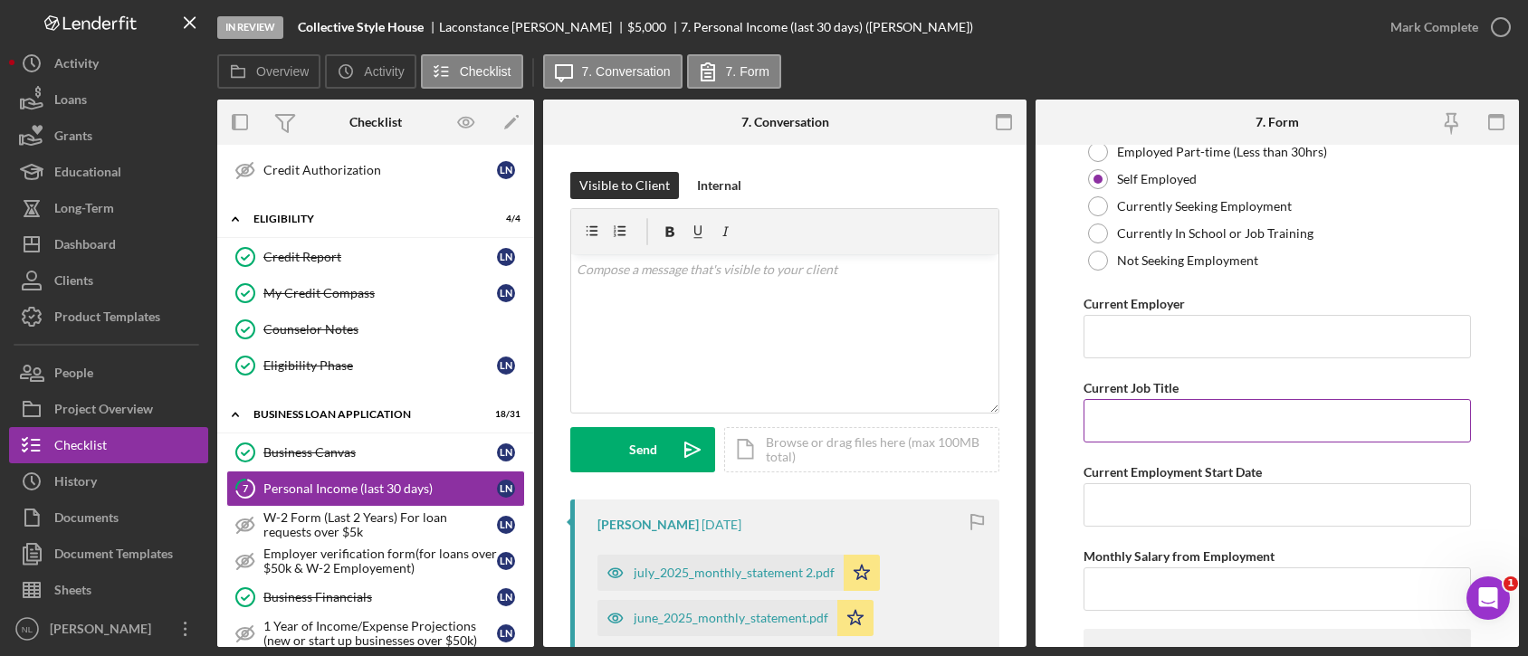
scroll to position [184, 0]
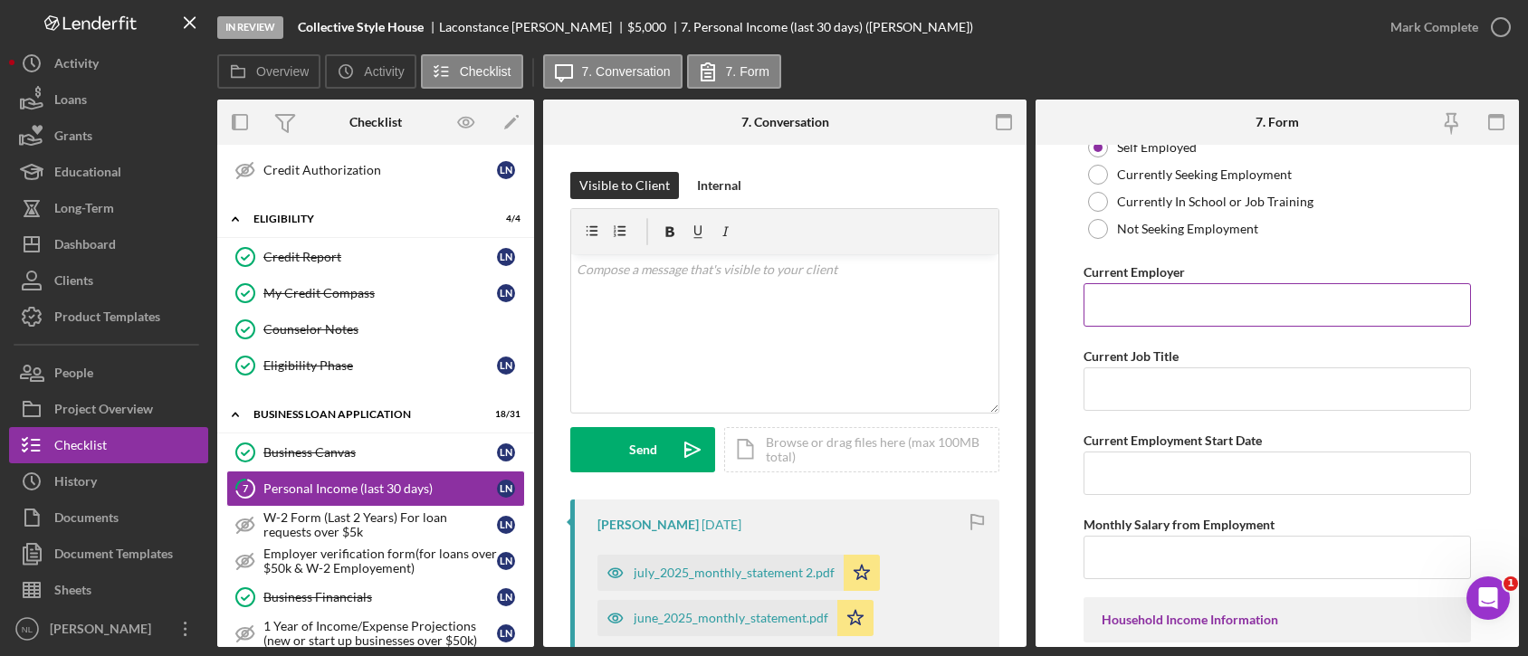
click at [1120, 305] on input "Current Employer" at bounding box center [1276, 304] width 386 height 43
type input "Collective Style House"
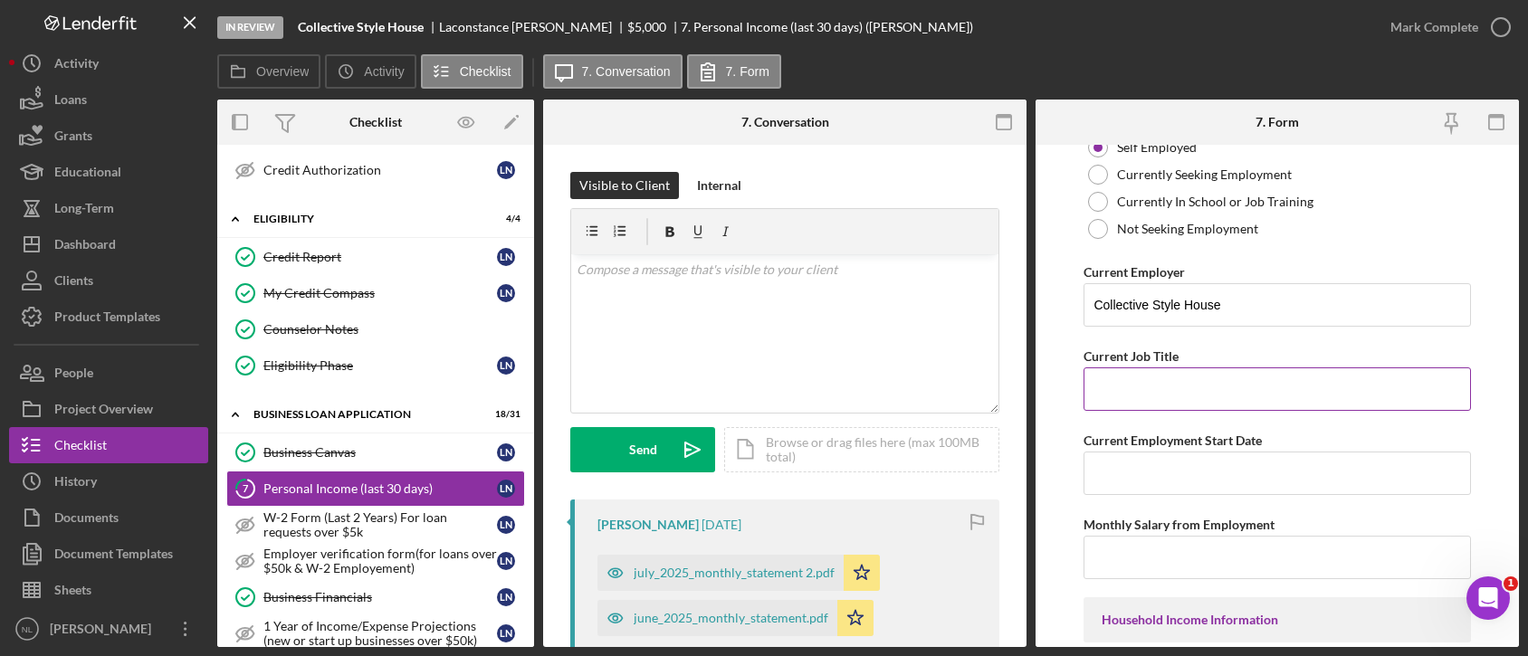
click at [1147, 371] on input "Current Job Title" at bounding box center [1276, 388] width 386 height 43
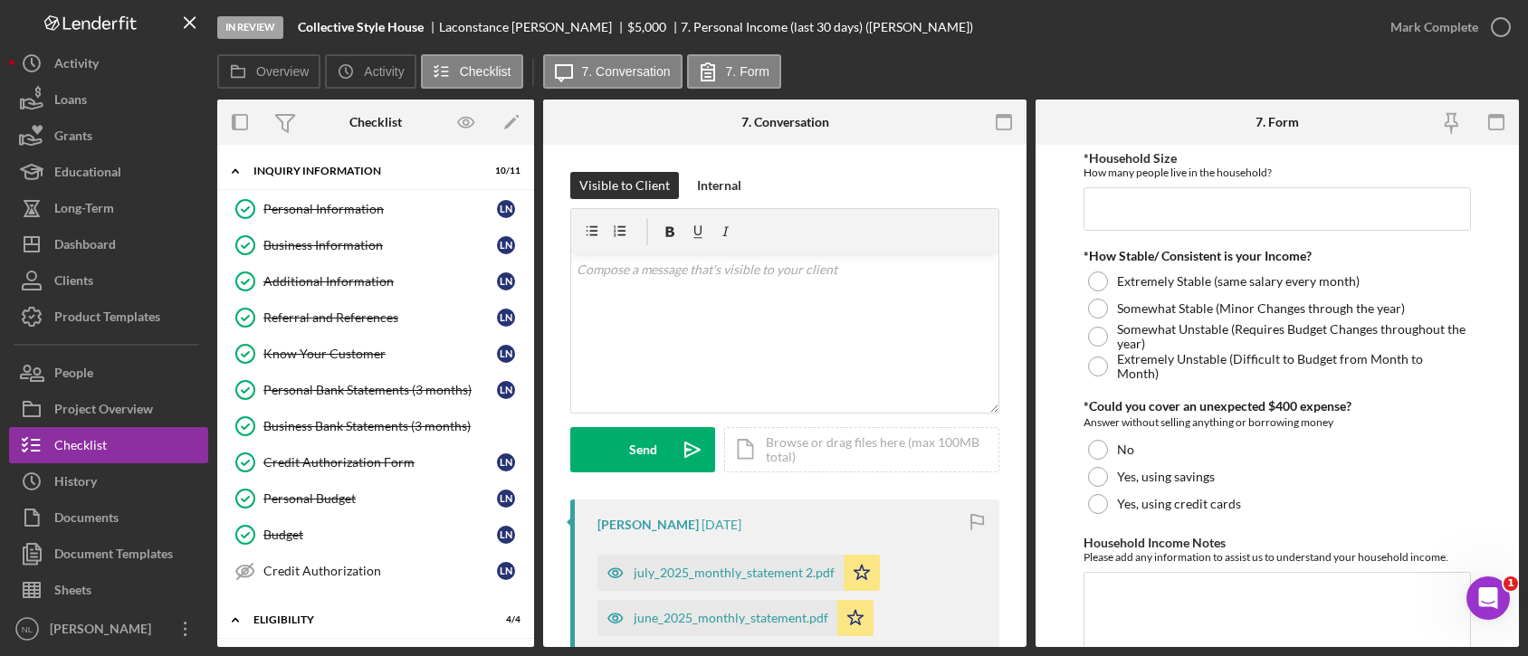
scroll to position [1063, 0]
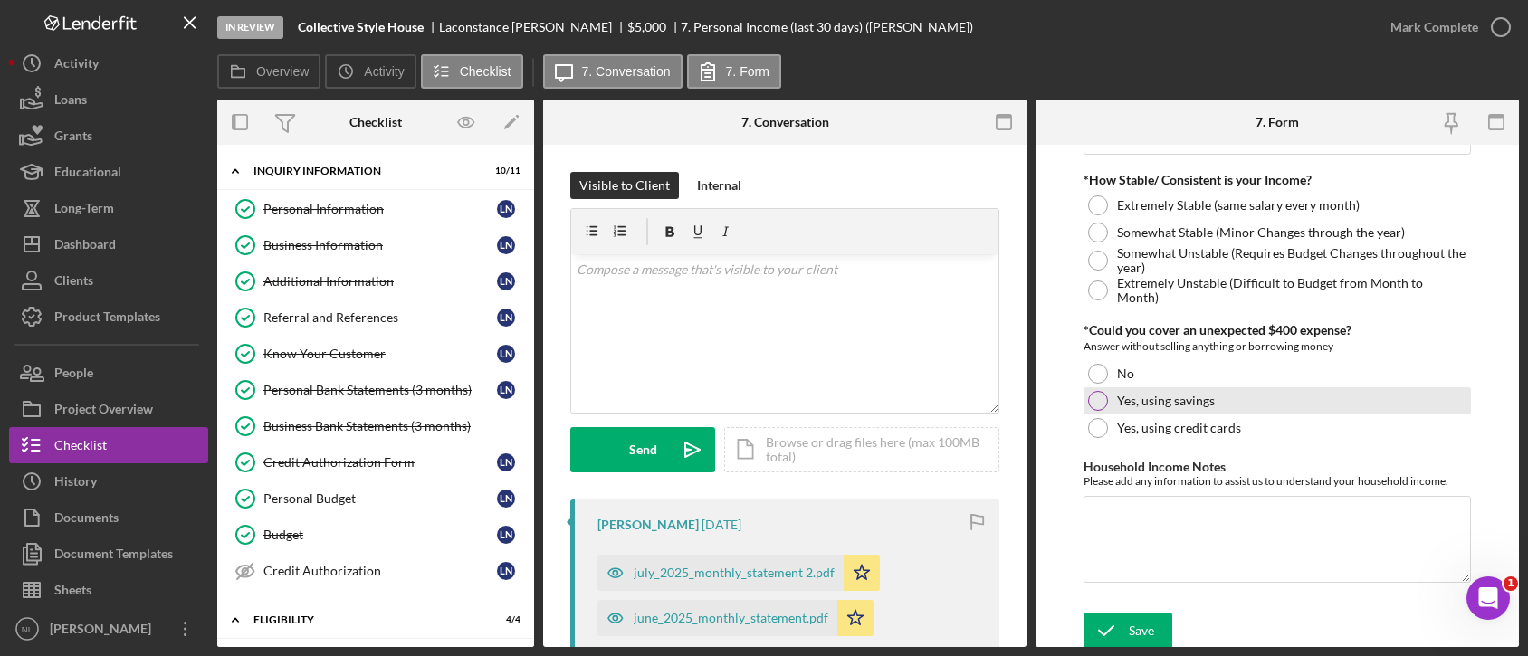
type input "Business Owner"
click at [1100, 402] on div at bounding box center [1098, 401] width 20 height 20
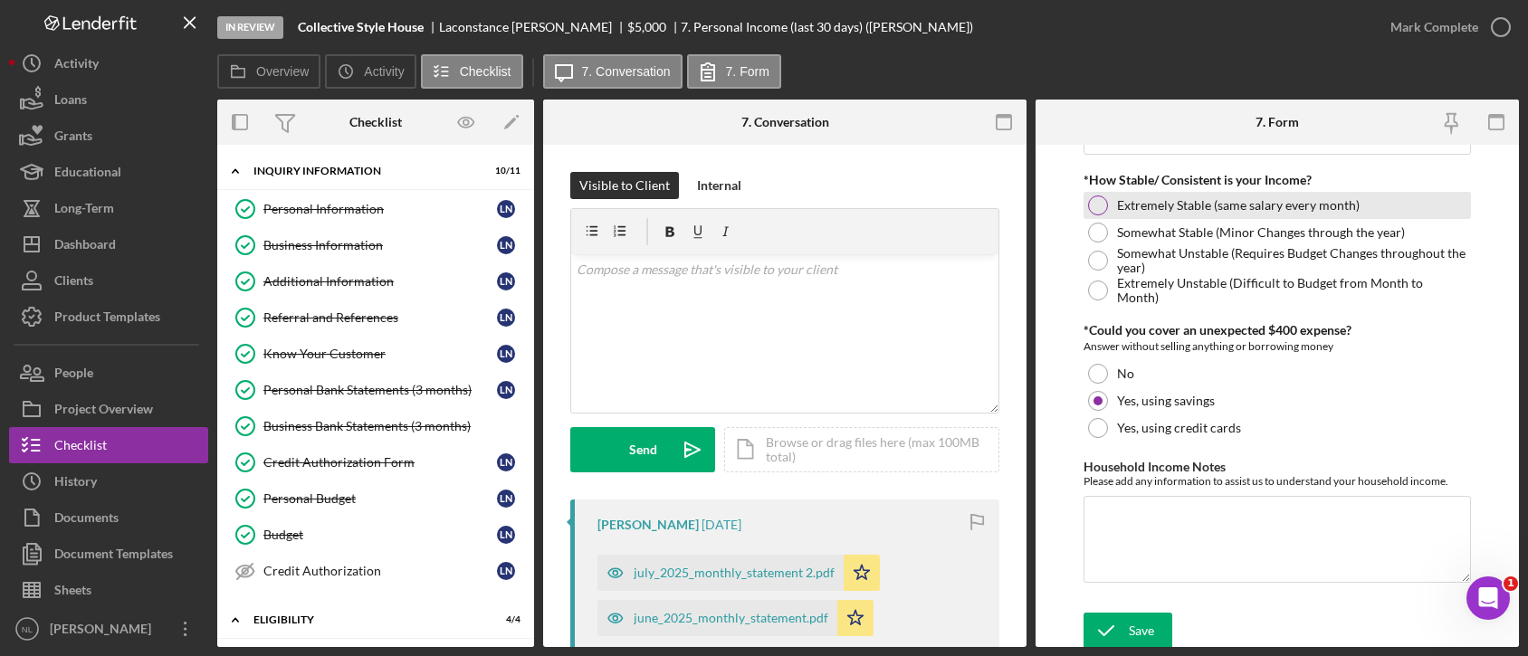
click at [1104, 212] on div "Extremely Stable (same salary every month)" at bounding box center [1276, 205] width 386 height 27
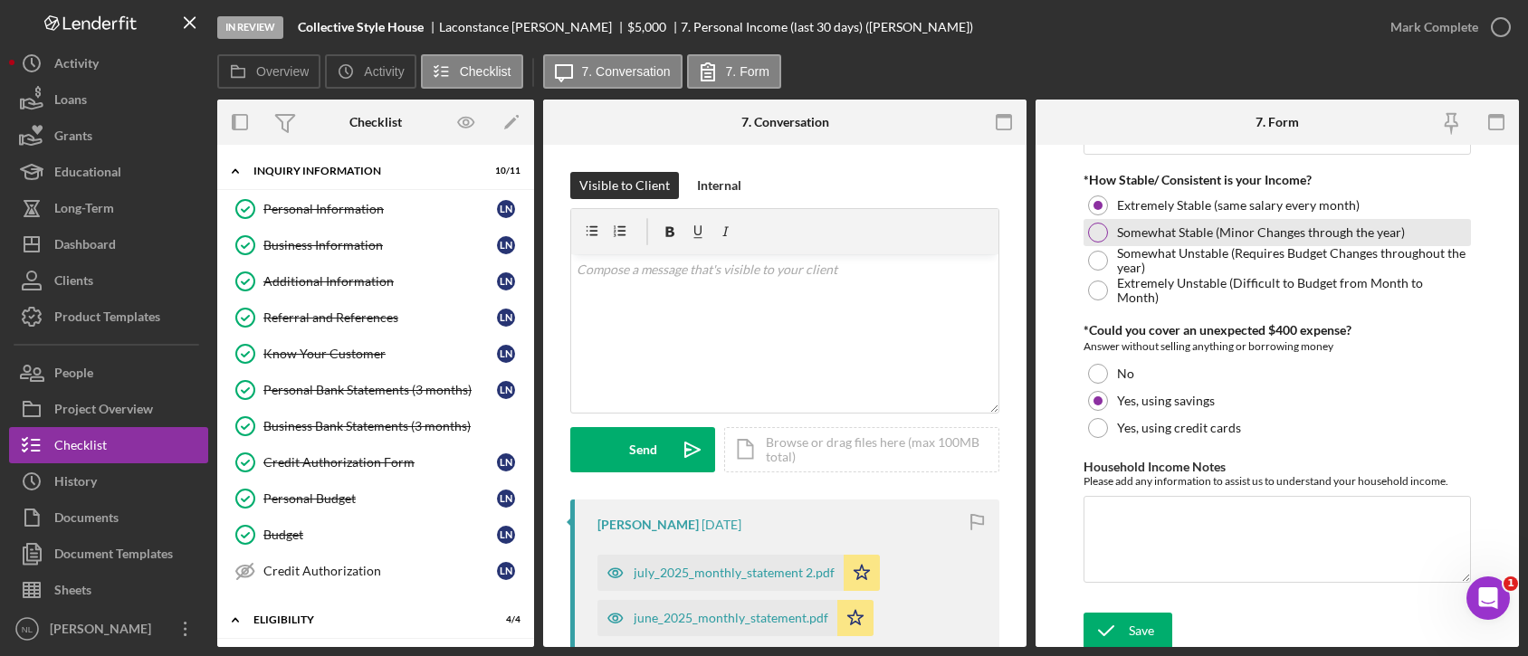
click at [1104, 233] on div at bounding box center [1098, 233] width 20 height 20
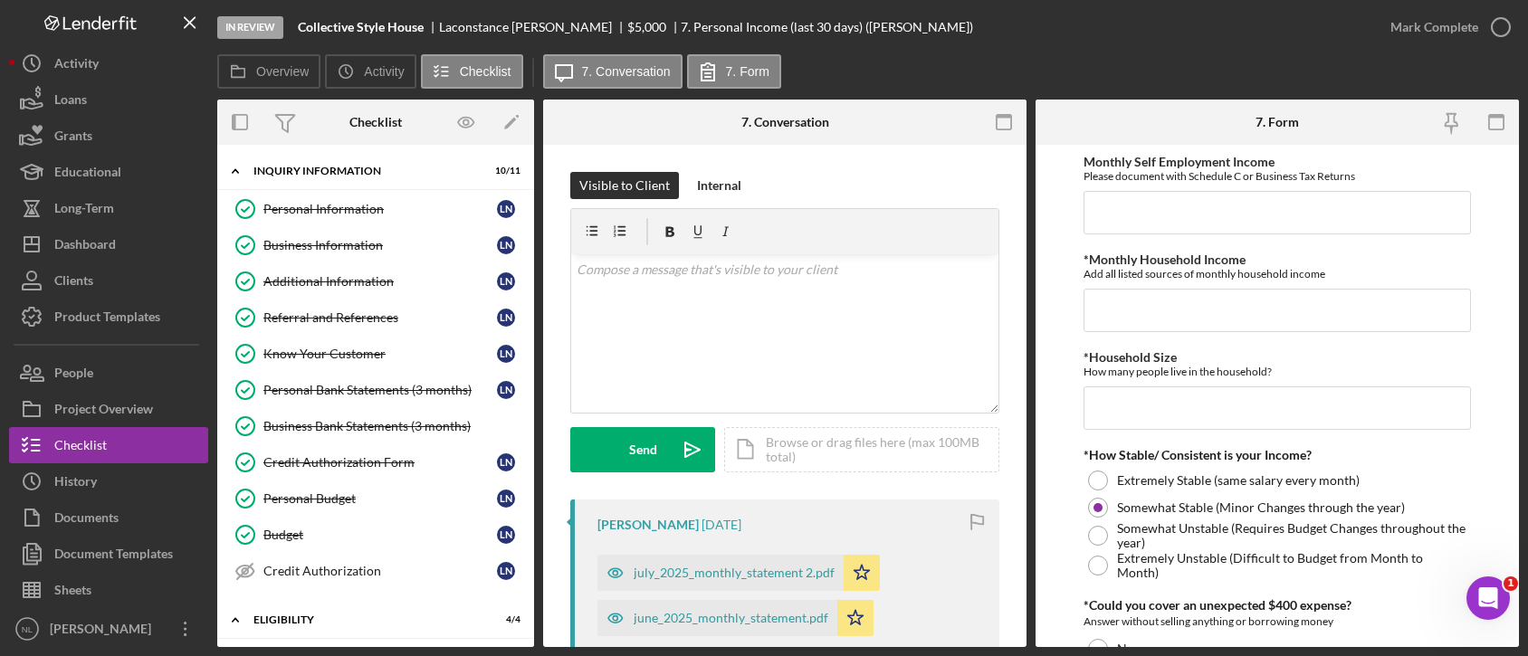
scroll to position [782, 0]
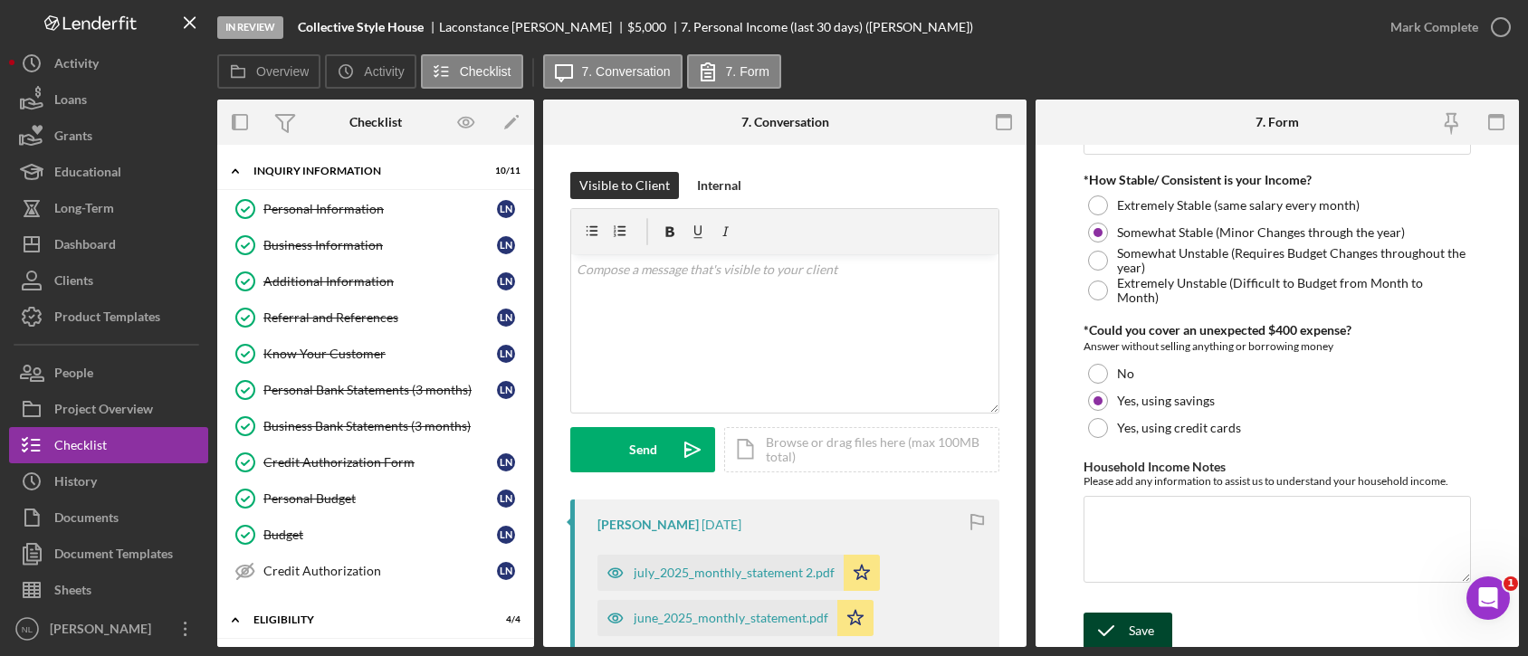
click at [1126, 622] on icon "submit" at bounding box center [1105, 630] width 45 height 45
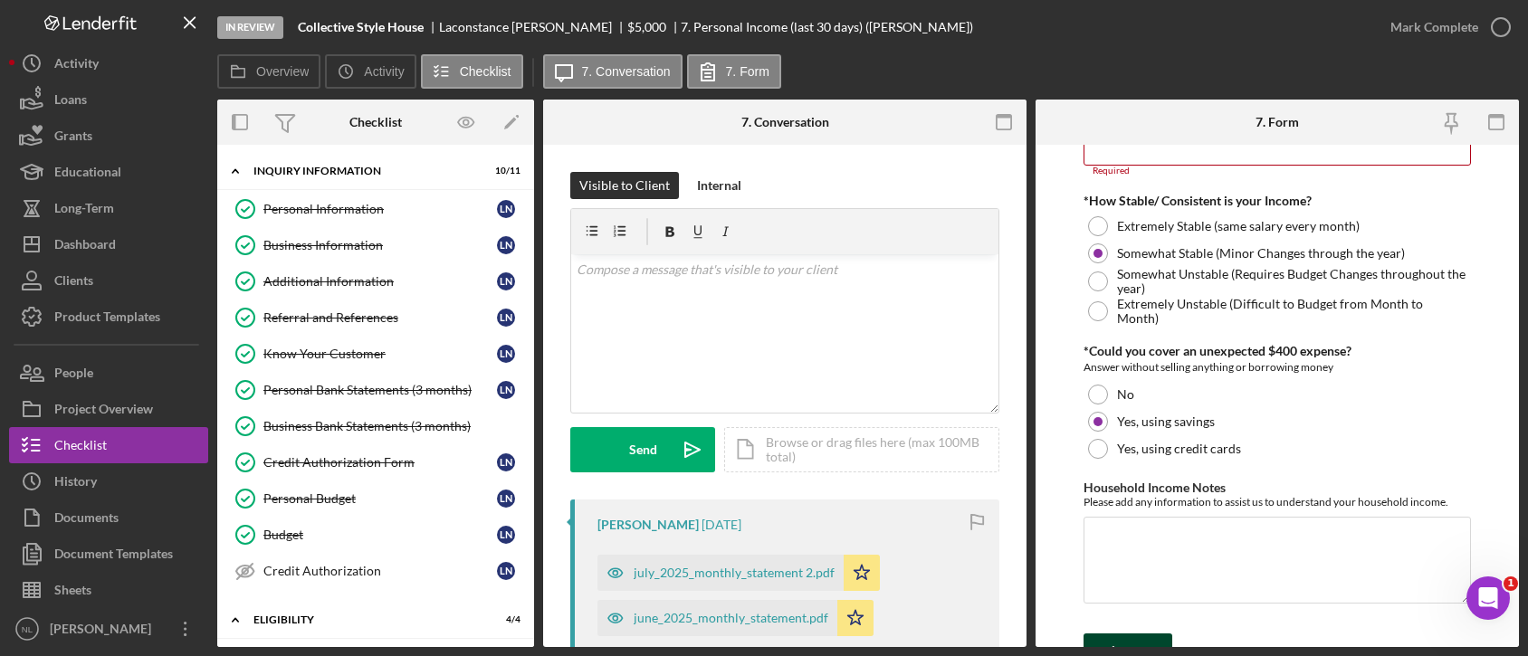
scroll to position [894, 0]
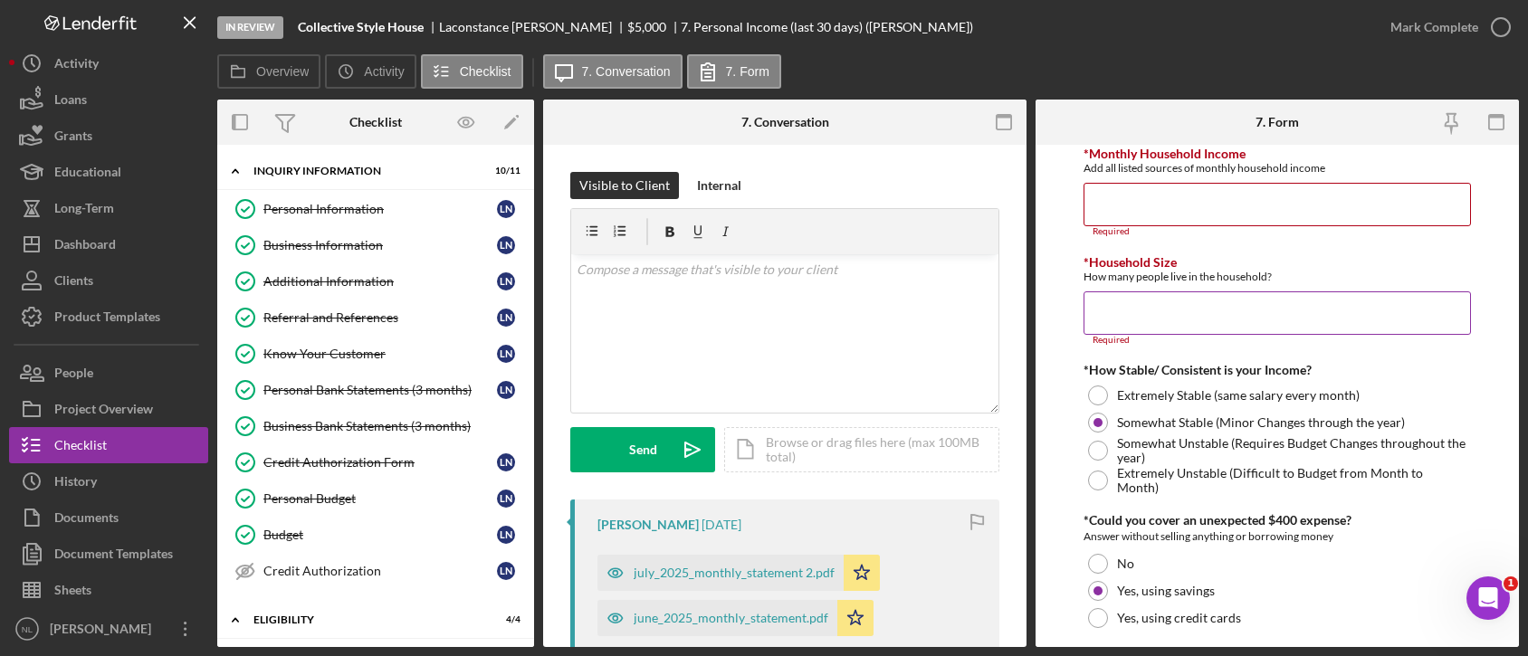
click at [1108, 309] on input "*Household Size" at bounding box center [1276, 312] width 386 height 43
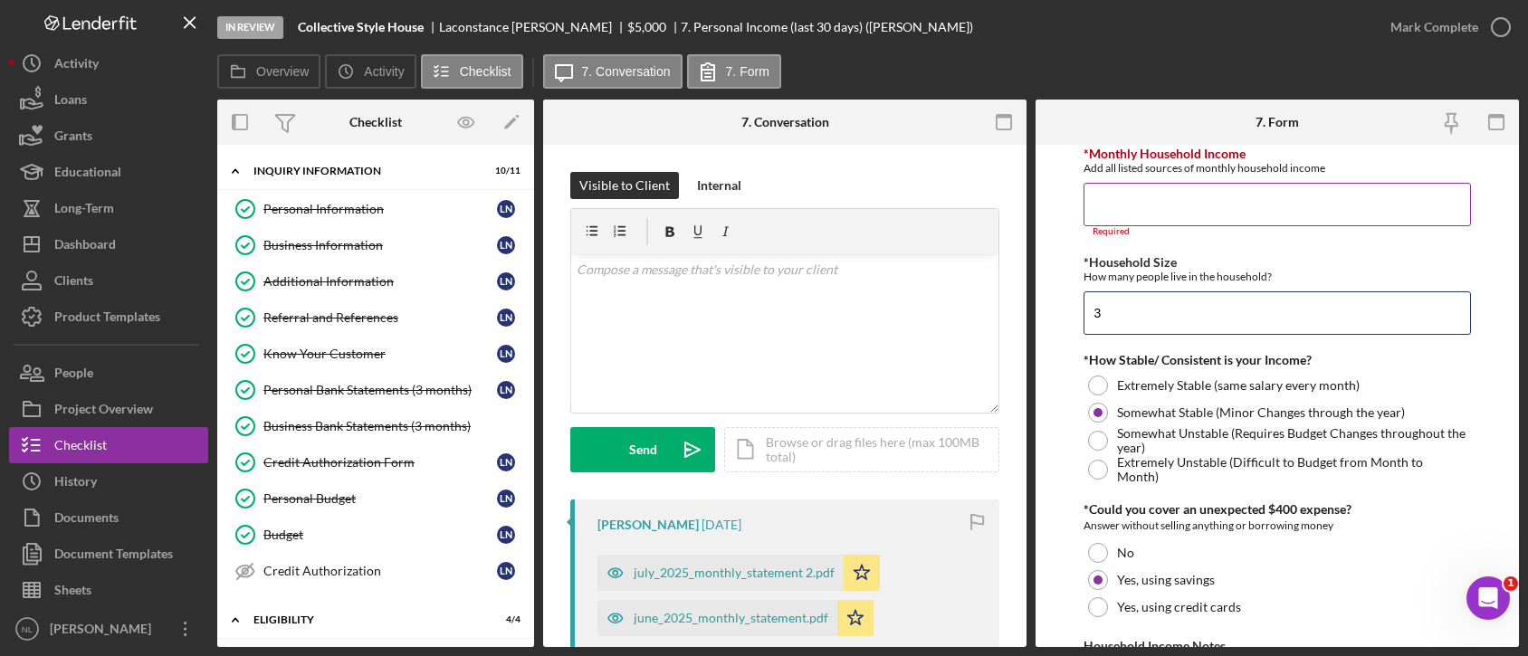
scroll to position [730, 0]
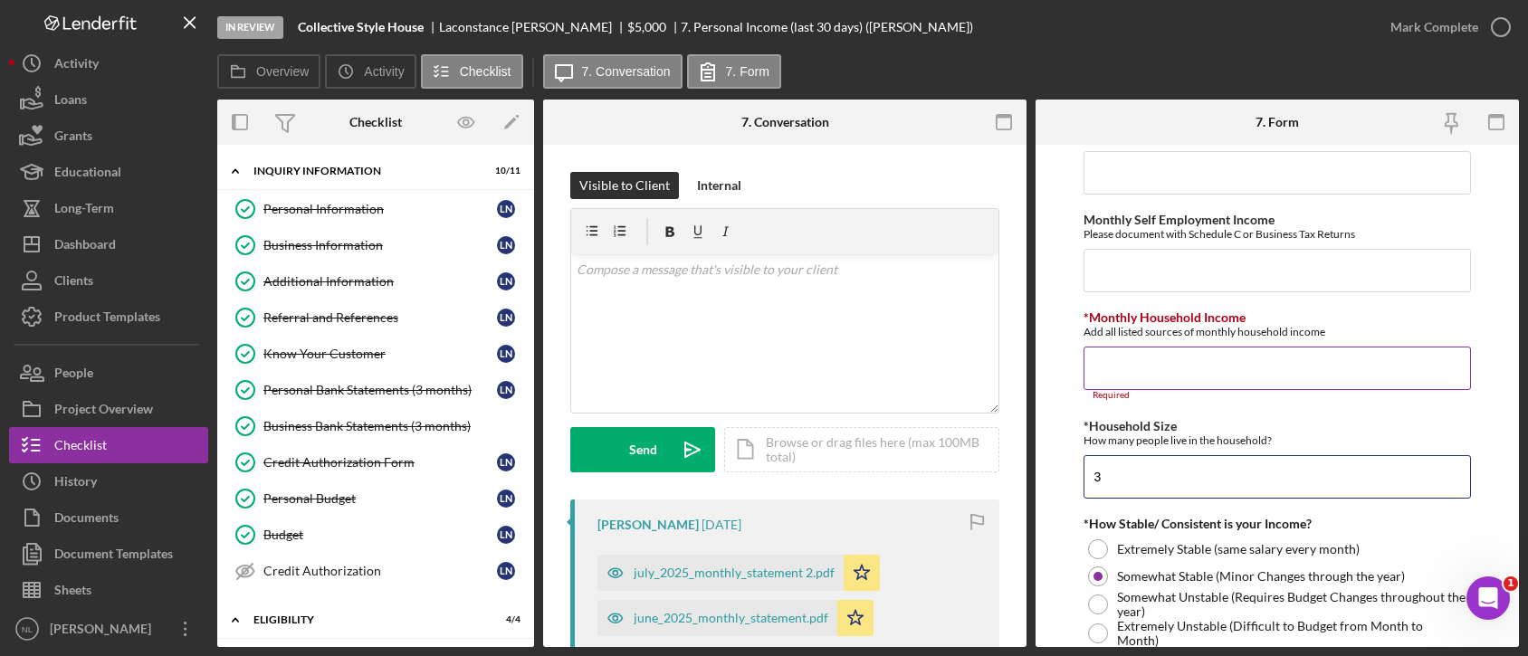
type input "3"
click at [1184, 365] on input "*Monthly Household Income" at bounding box center [1276, 368] width 386 height 43
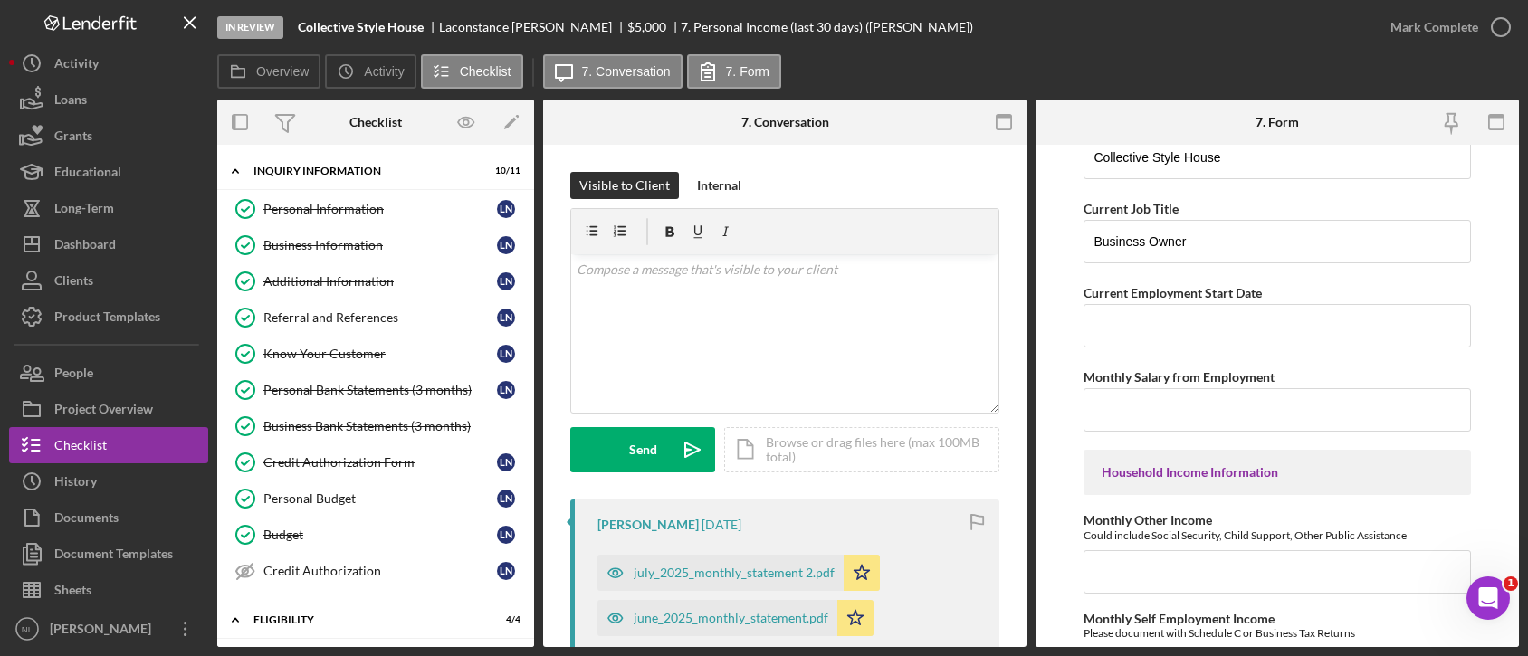
scroll to position [372, 0]
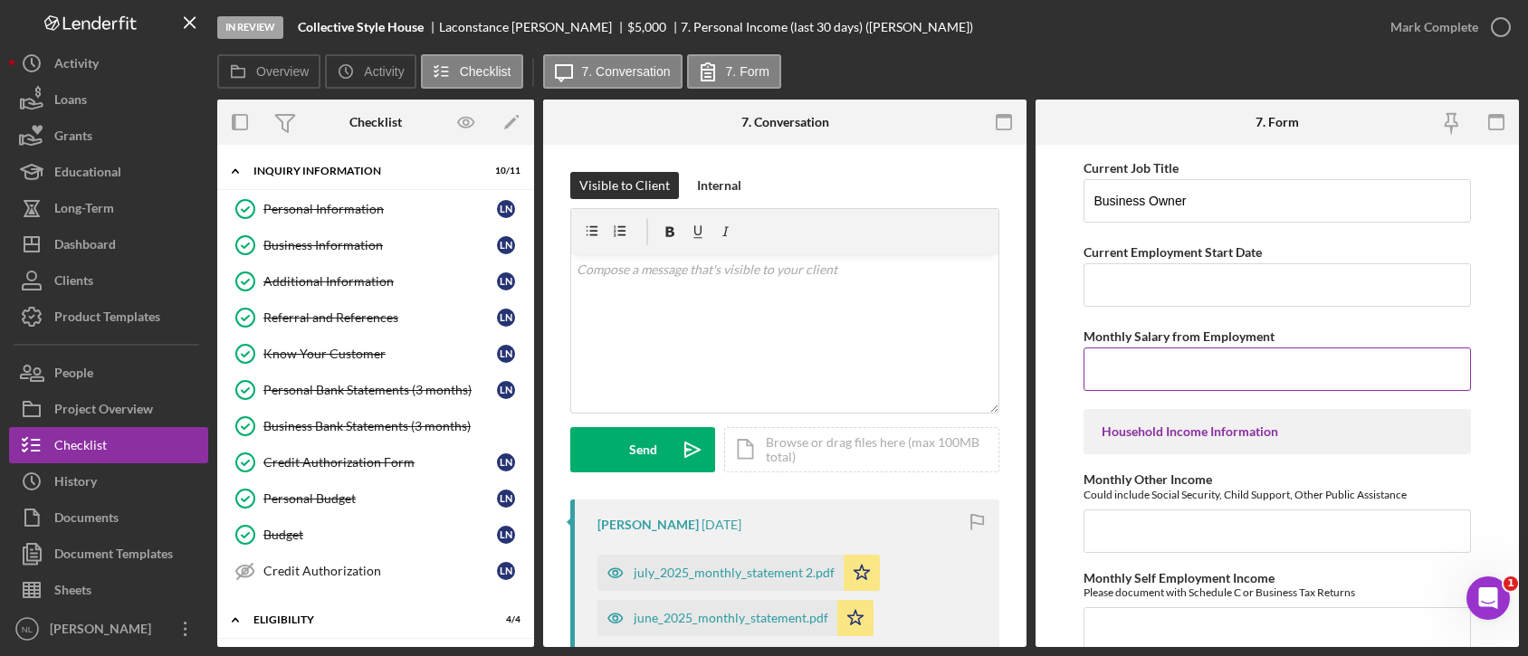
type input "$4,000"
click at [1160, 380] on input "Monthly Salary from Employment" at bounding box center [1276, 369] width 386 height 43
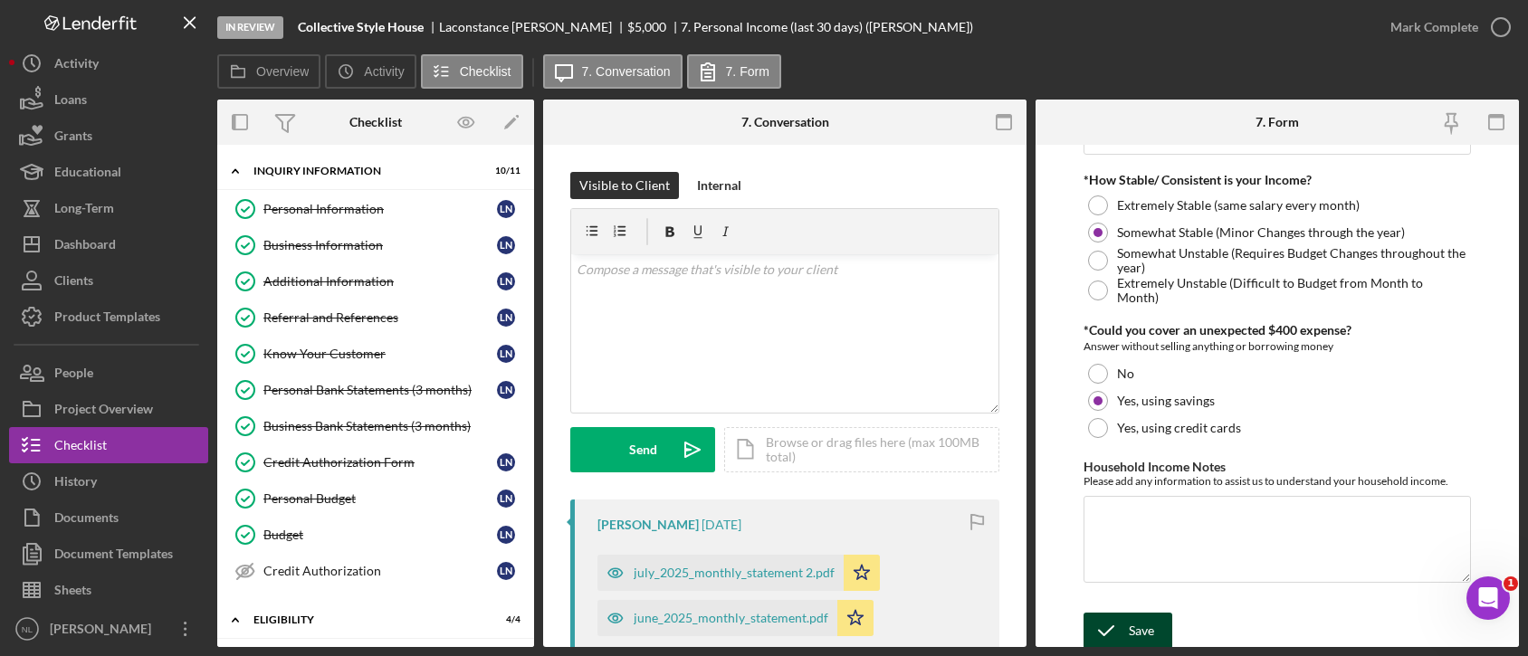
type input "$4,000"
click at [1135, 633] on div "Save" at bounding box center [1141, 631] width 25 height 36
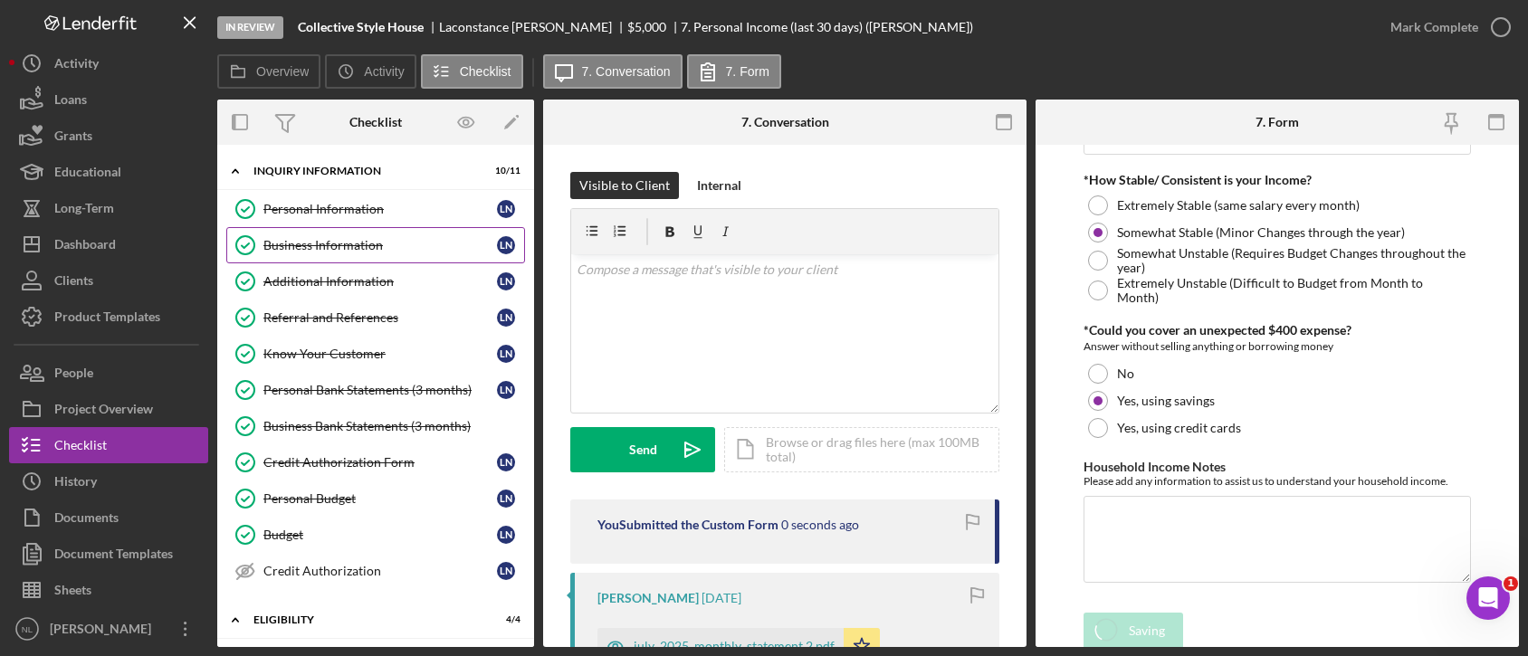
click at [375, 246] on div "Business Information" at bounding box center [379, 245] width 233 height 14
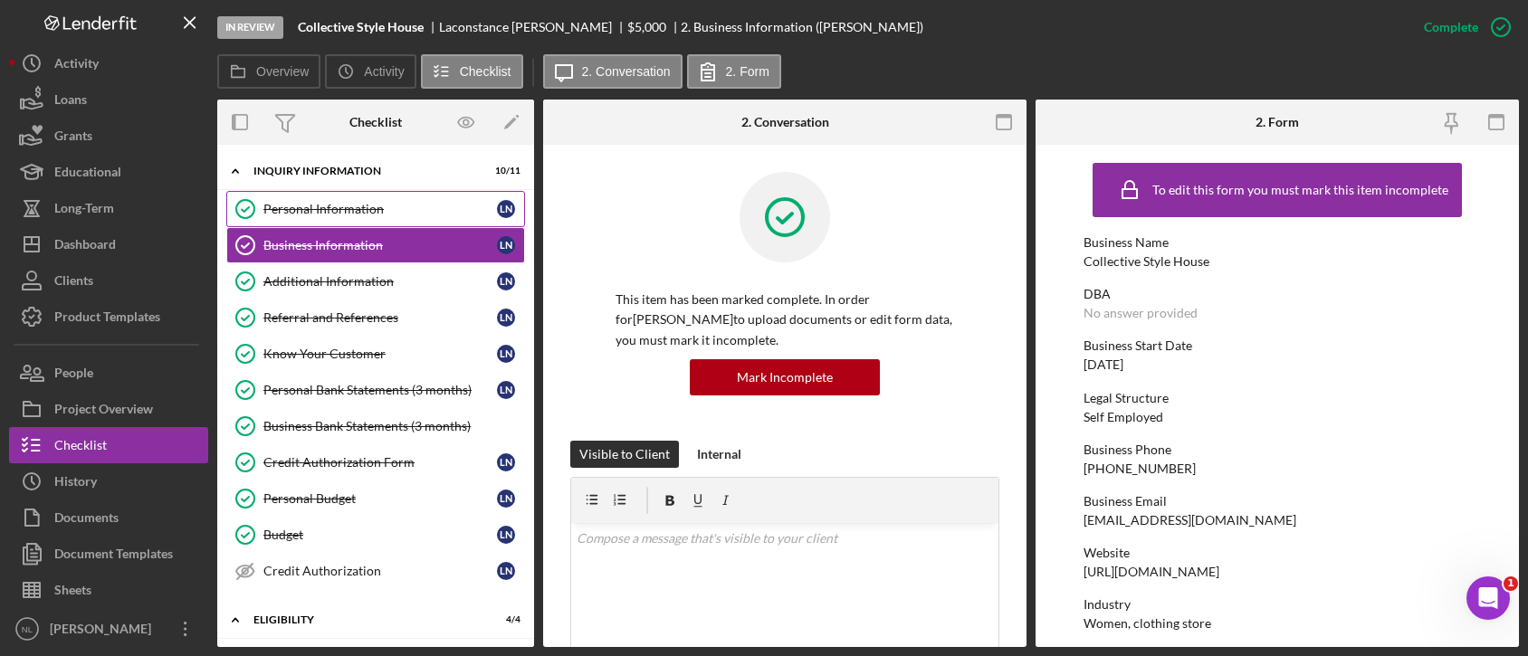
click at [388, 208] on div "Personal Information" at bounding box center [379, 209] width 233 height 14
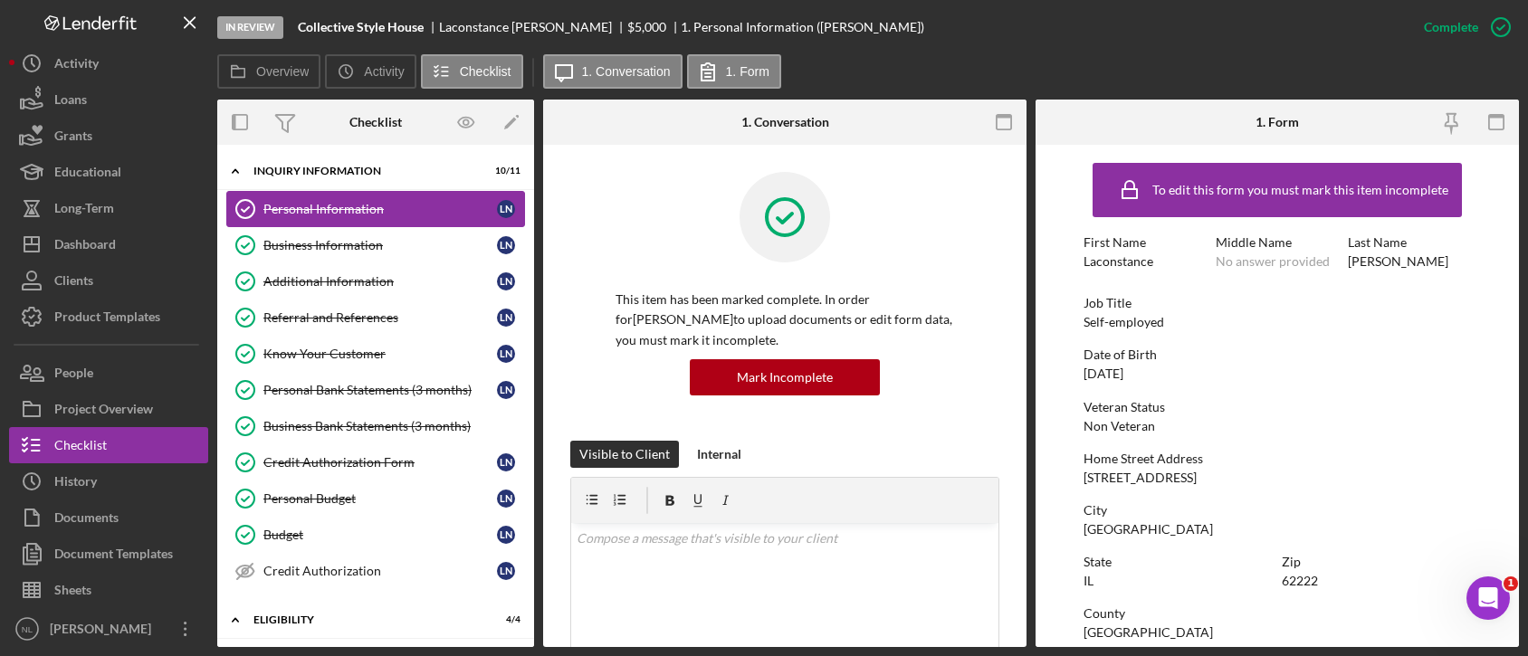
click at [390, 222] on link "Personal Information Personal Information L N" at bounding box center [375, 209] width 299 height 36
click at [378, 235] on link "Business Information Business Information L N" at bounding box center [375, 245] width 299 height 36
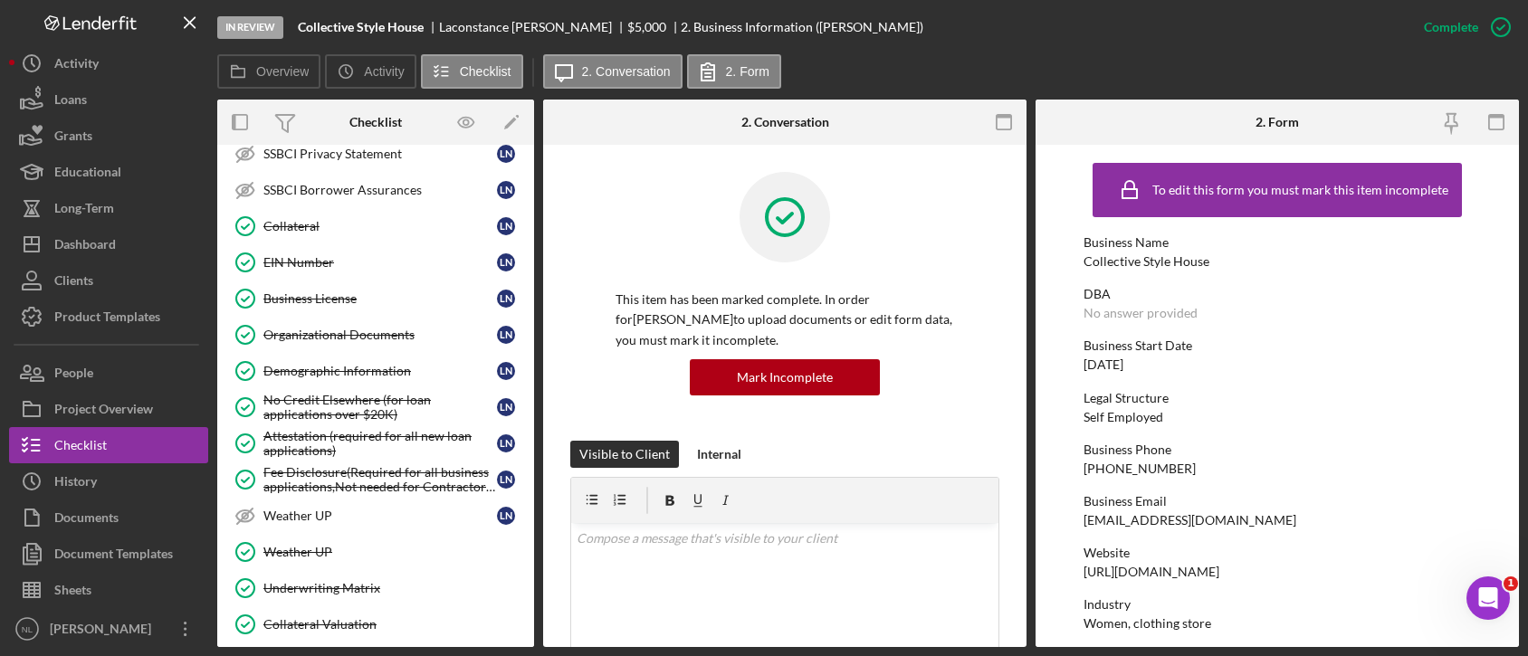
scroll to position [1215, 0]
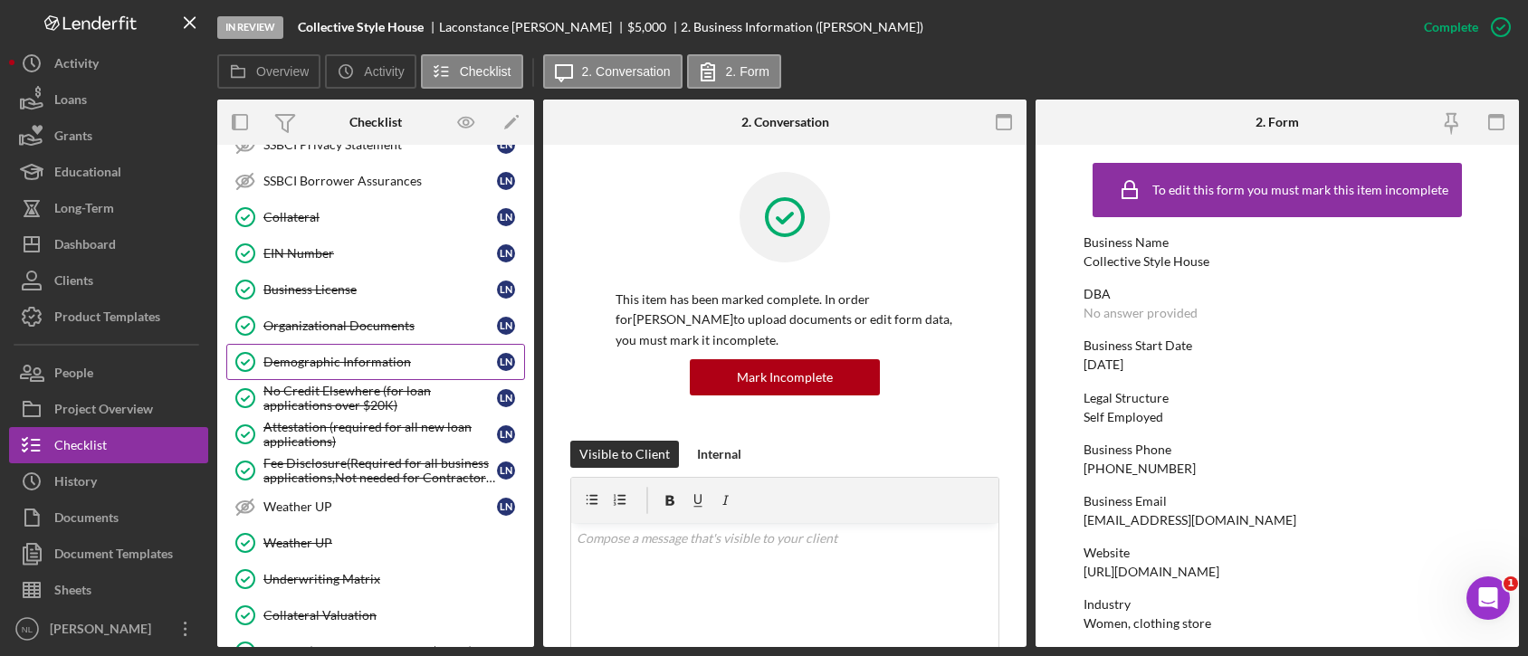
click at [383, 355] on div "Demographic Information" at bounding box center [379, 362] width 233 height 14
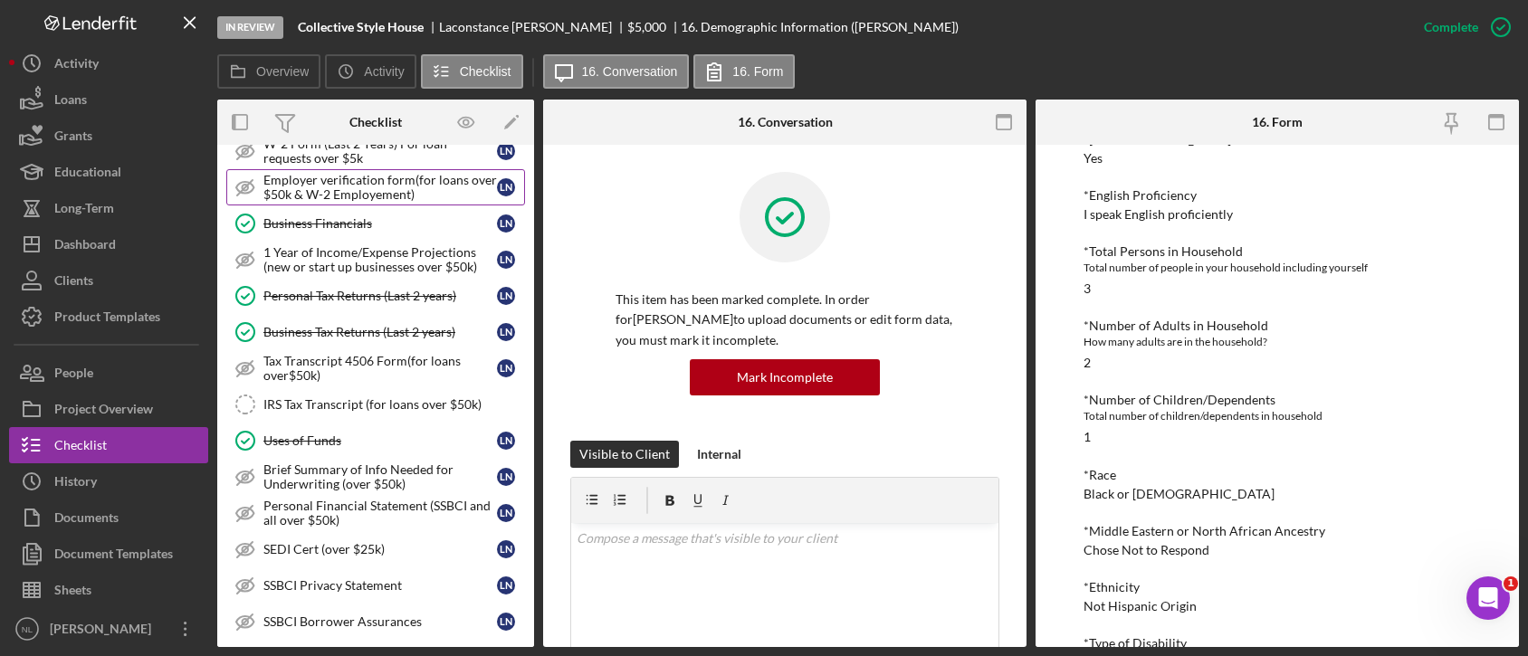
scroll to position [469, 0]
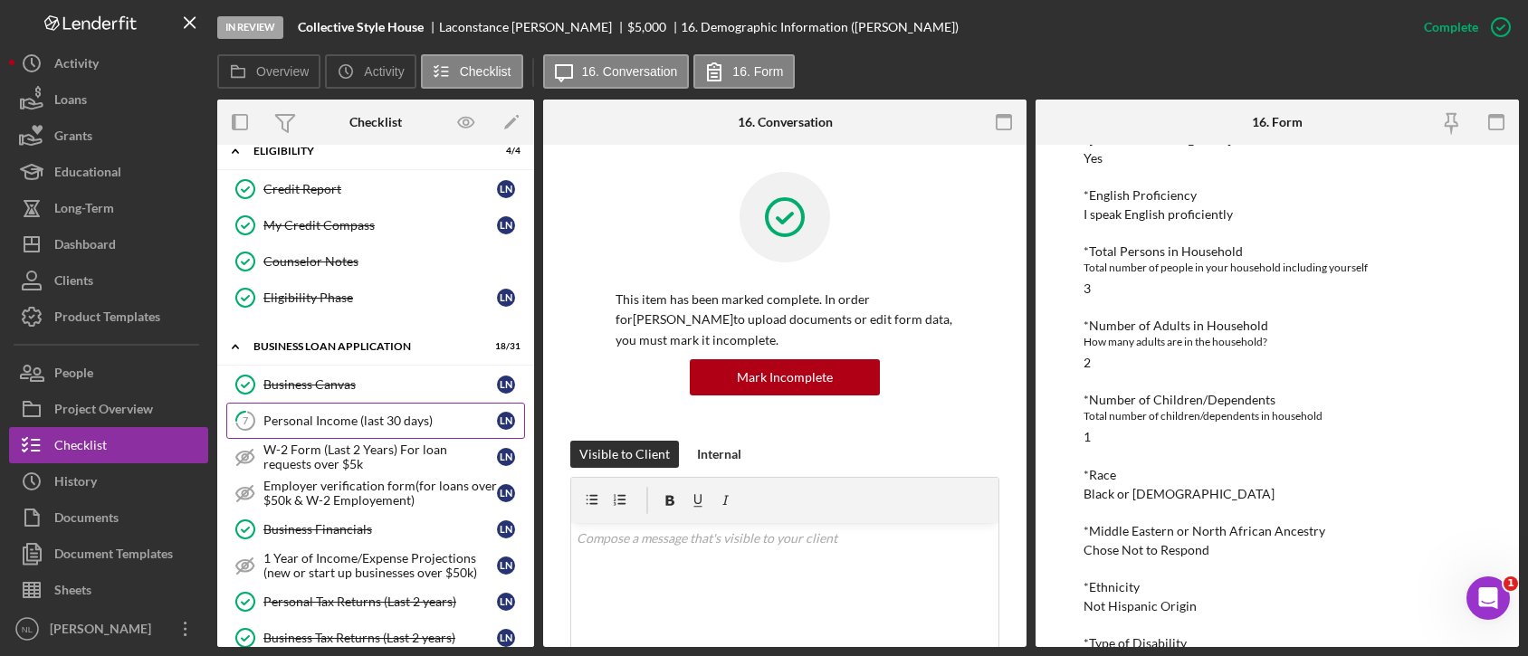
click at [382, 431] on link "7 Personal Income (last 30 days) L N" at bounding box center [375, 421] width 299 height 36
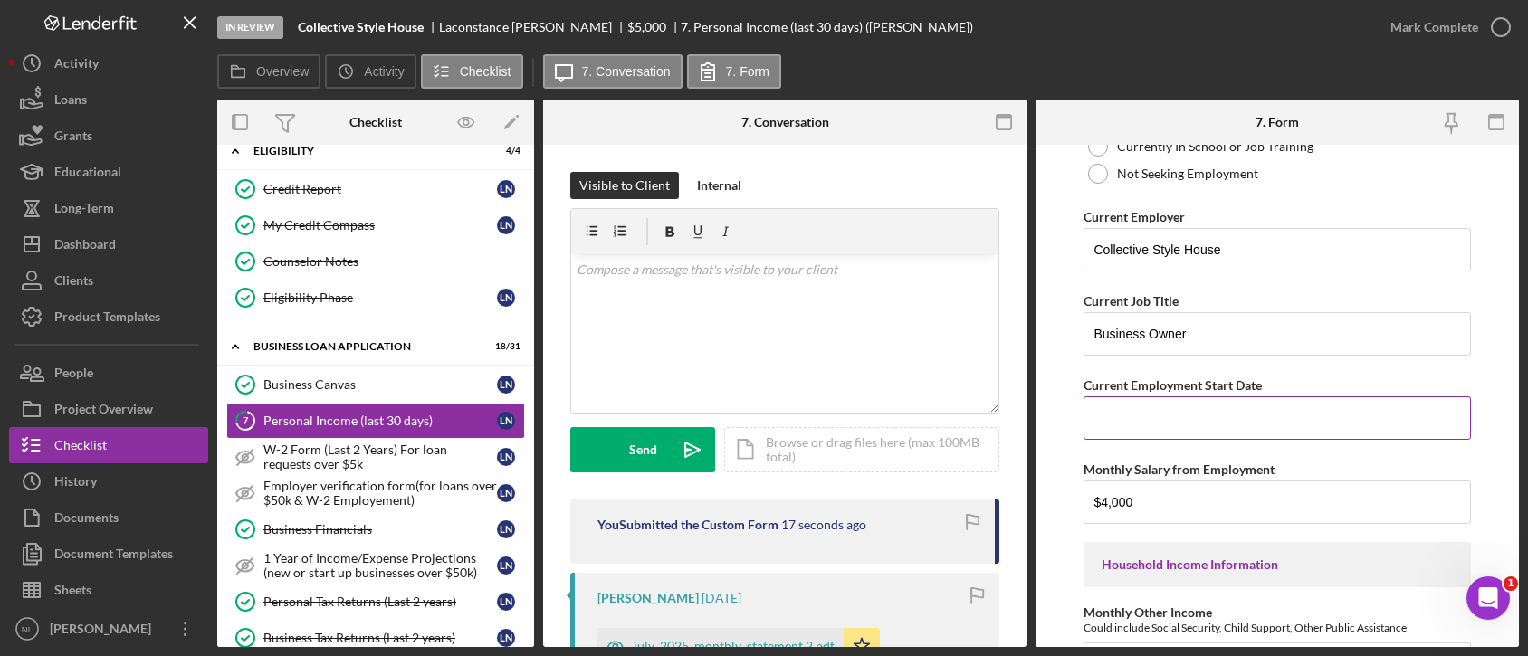
scroll to position [245, 0]
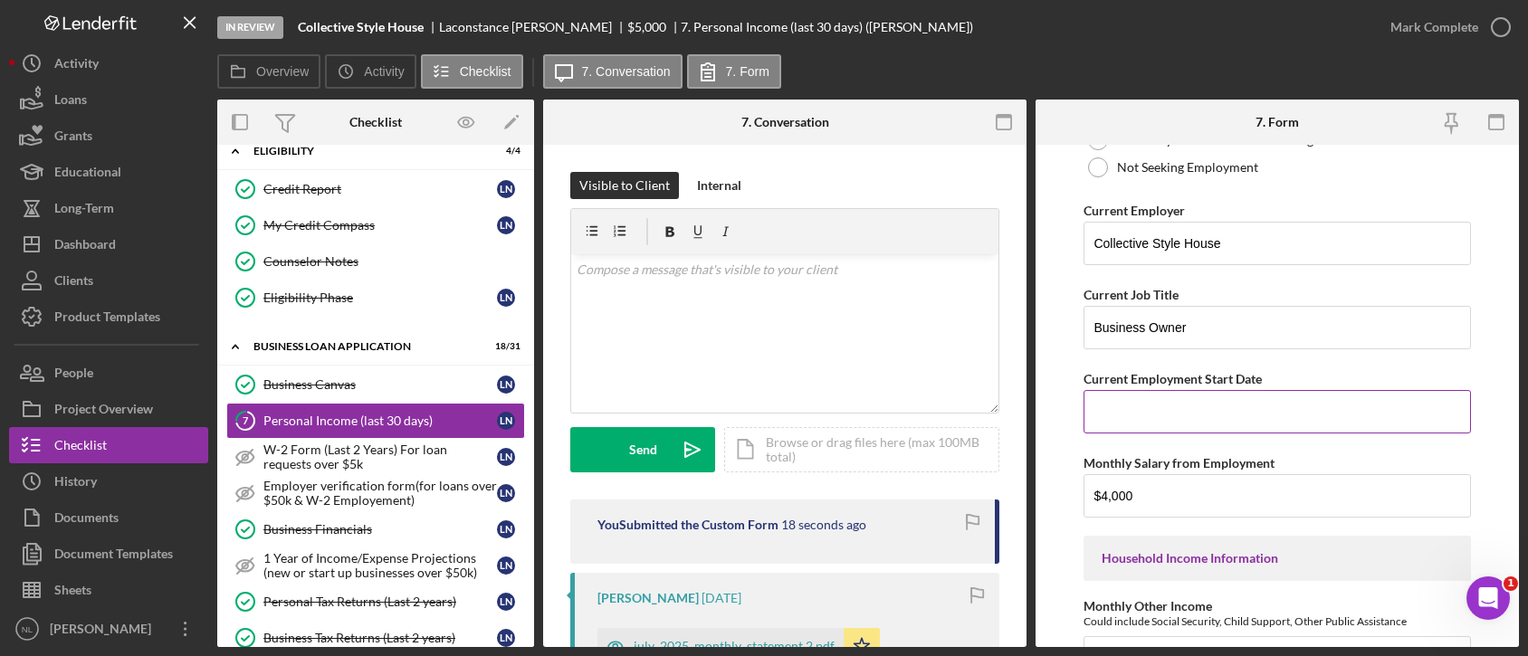
click at [1145, 424] on input "Current Employment Start Date" at bounding box center [1276, 411] width 386 height 43
type input "[DATE]"
click at [1178, 495] on input "$4,000" at bounding box center [1276, 495] width 386 height 43
type input "$6"
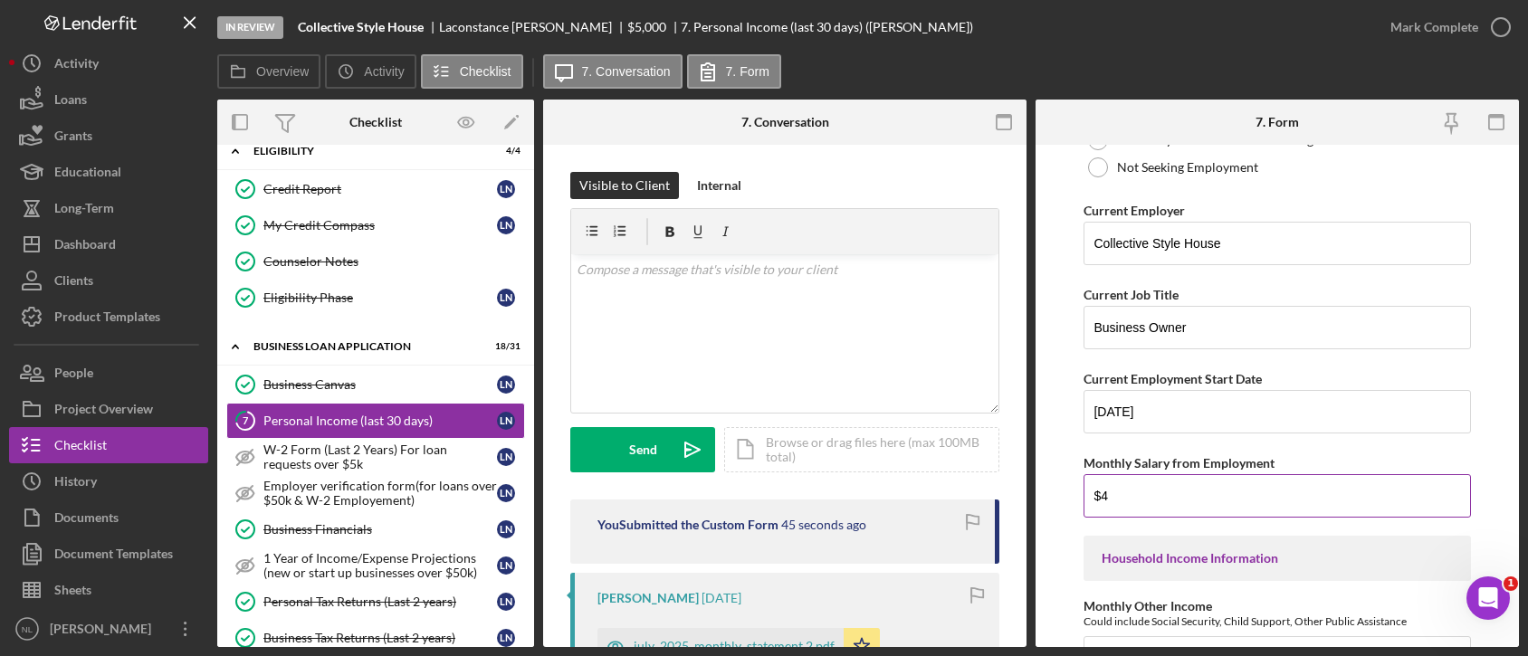
click at [1178, 495] on input "$4" at bounding box center [1276, 495] width 386 height 43
type input "$4,000"
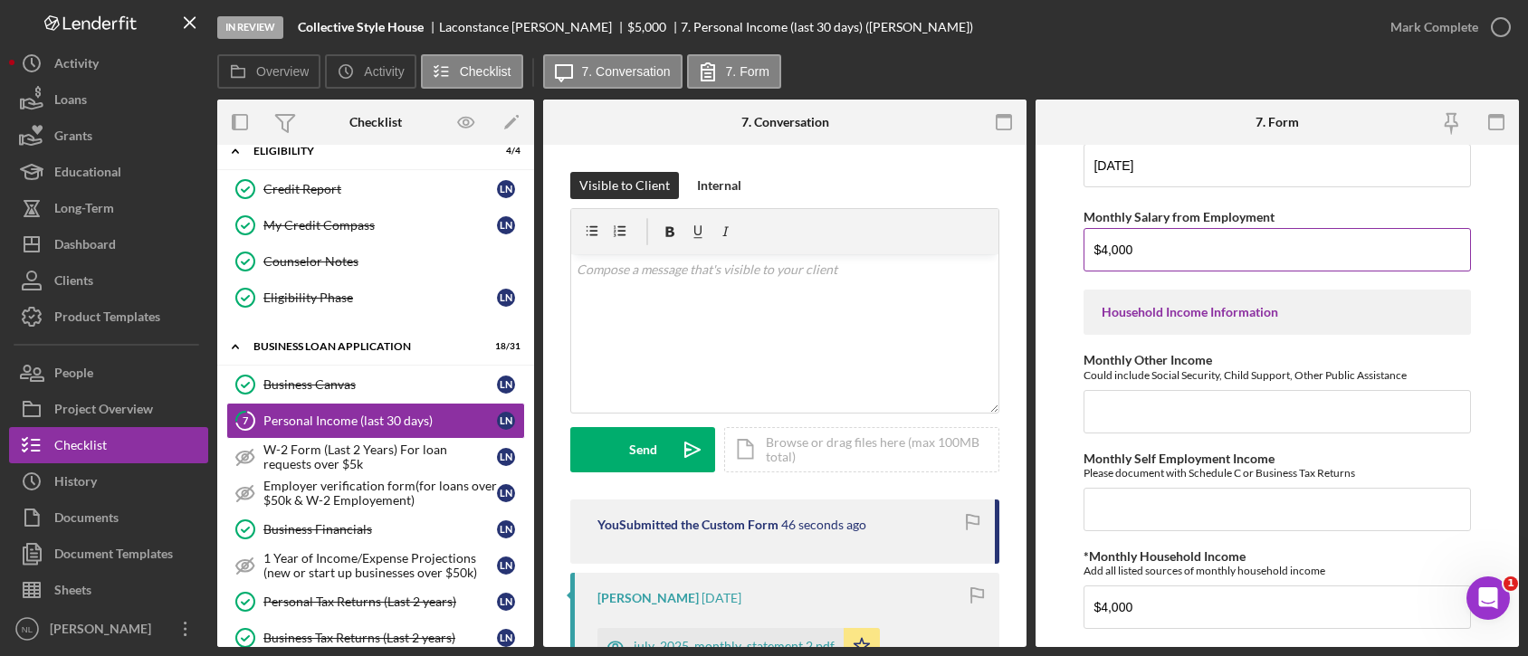
scroll to position [546, 0]
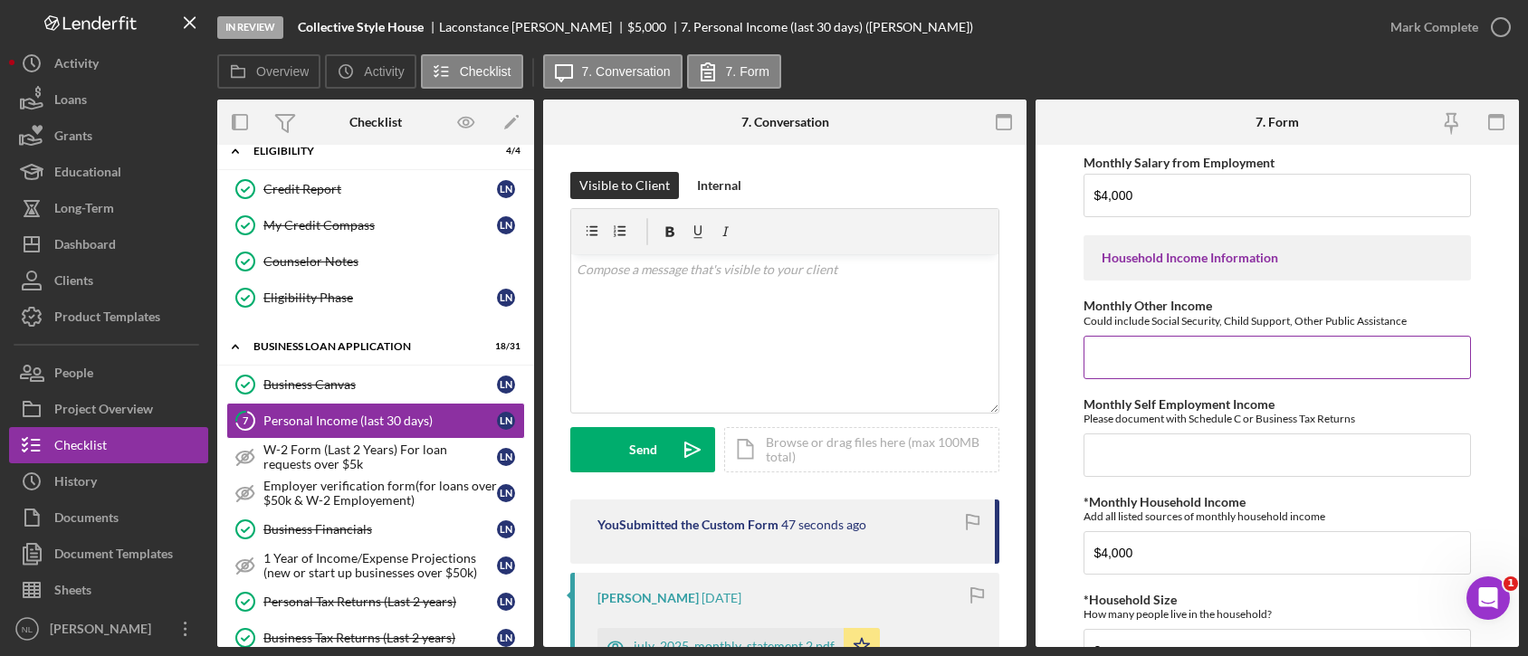
click at [1130, 359] on input "Monthly Other Income" at bounding box center [1276, 357] width 386 height 43
type input "$2,000"
click at [1180, 551] on input "$4,000" at bounding box center [1276, 552] width 386 height 43
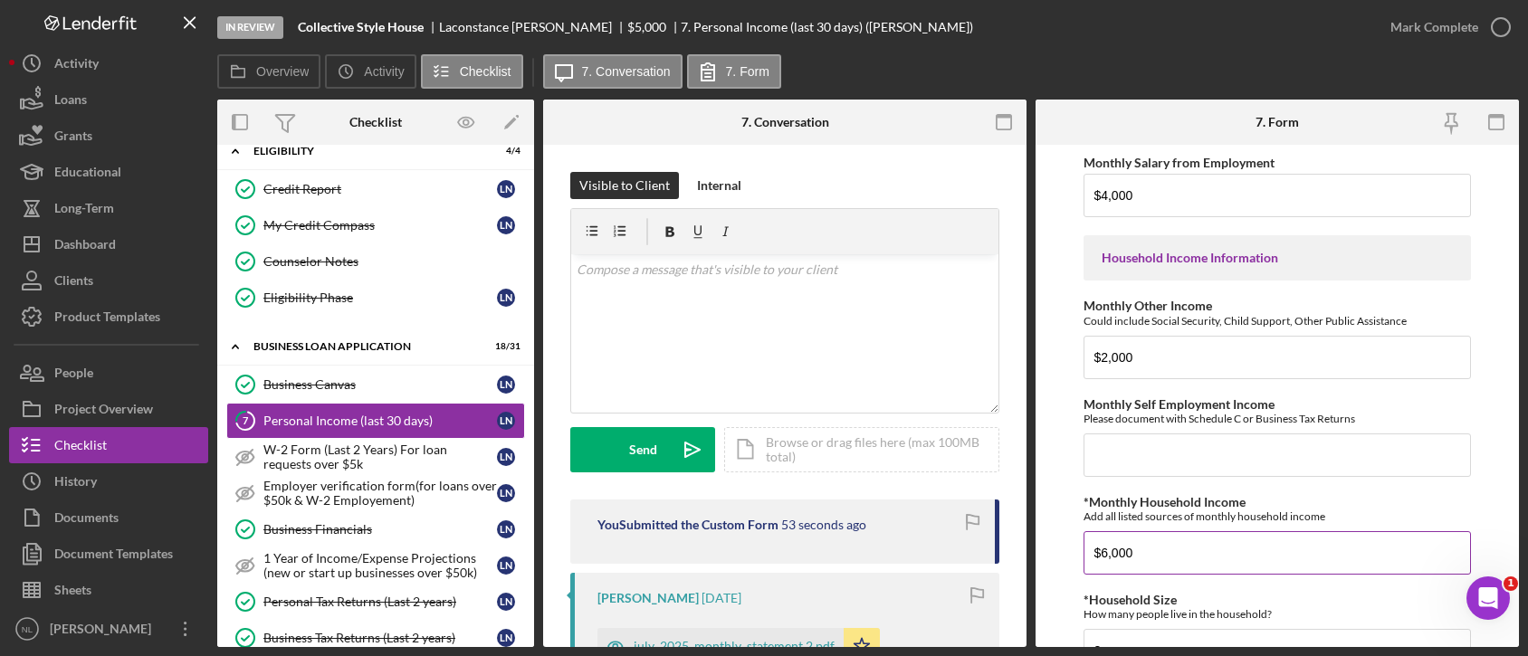
scroll to position [1063, 0]
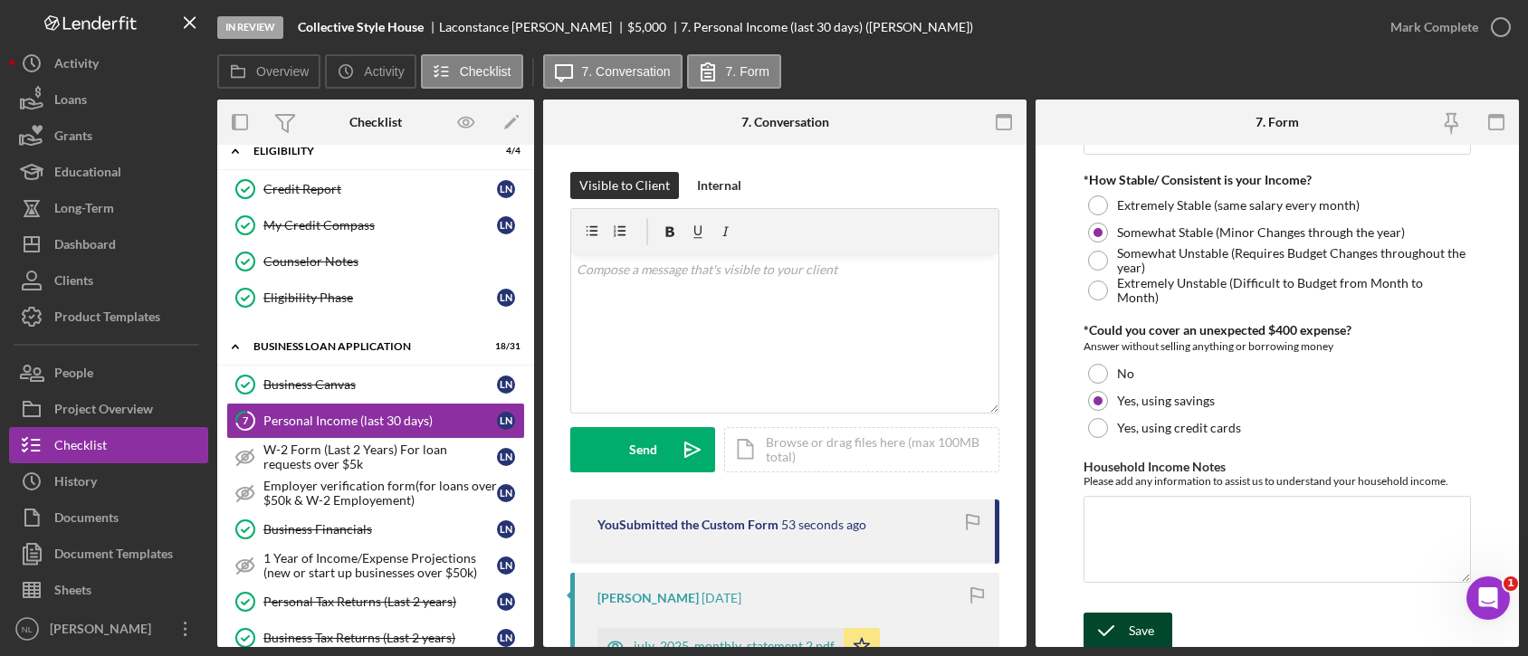
type input "$6,000"
click at [1148, 631] on div "Save" at bounding box center [1141, 631] width 25 height 36
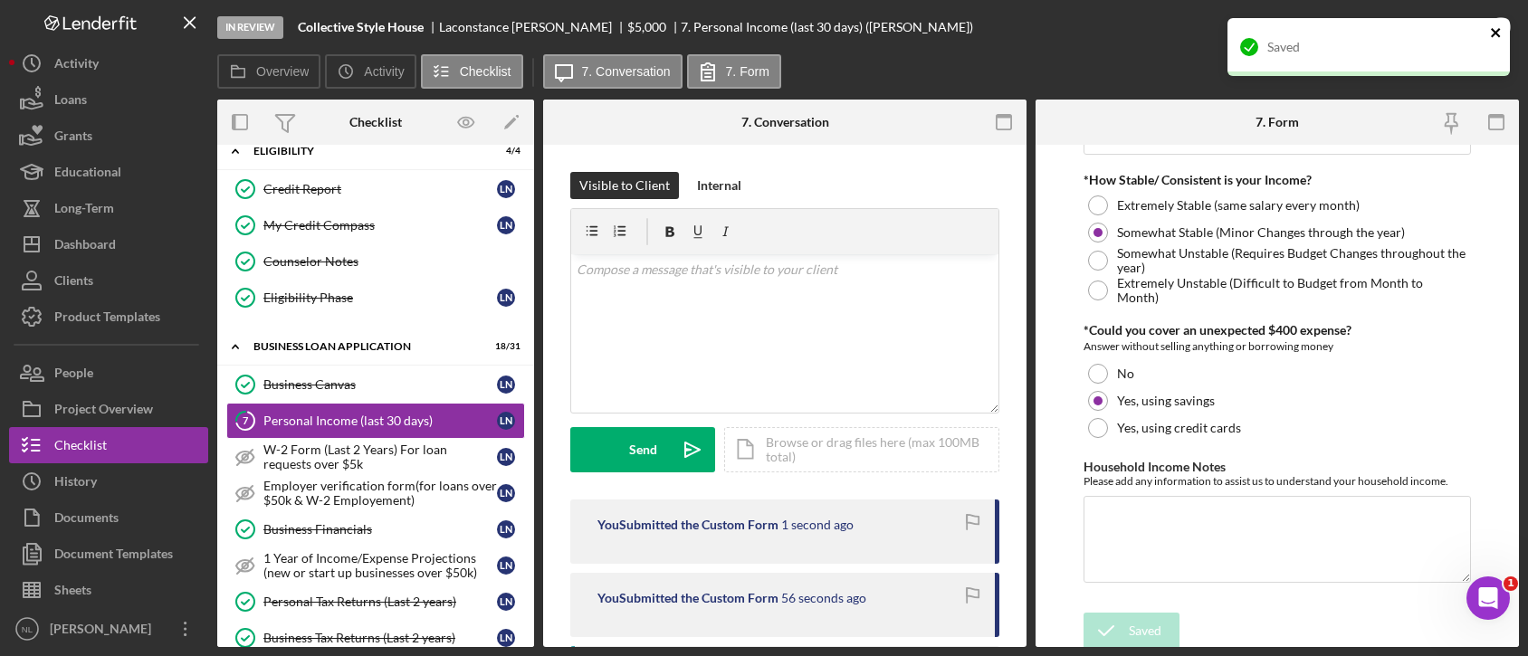
click at [1498, 40] on button "close" at bounding box center [1496, 33] width 13 height 17
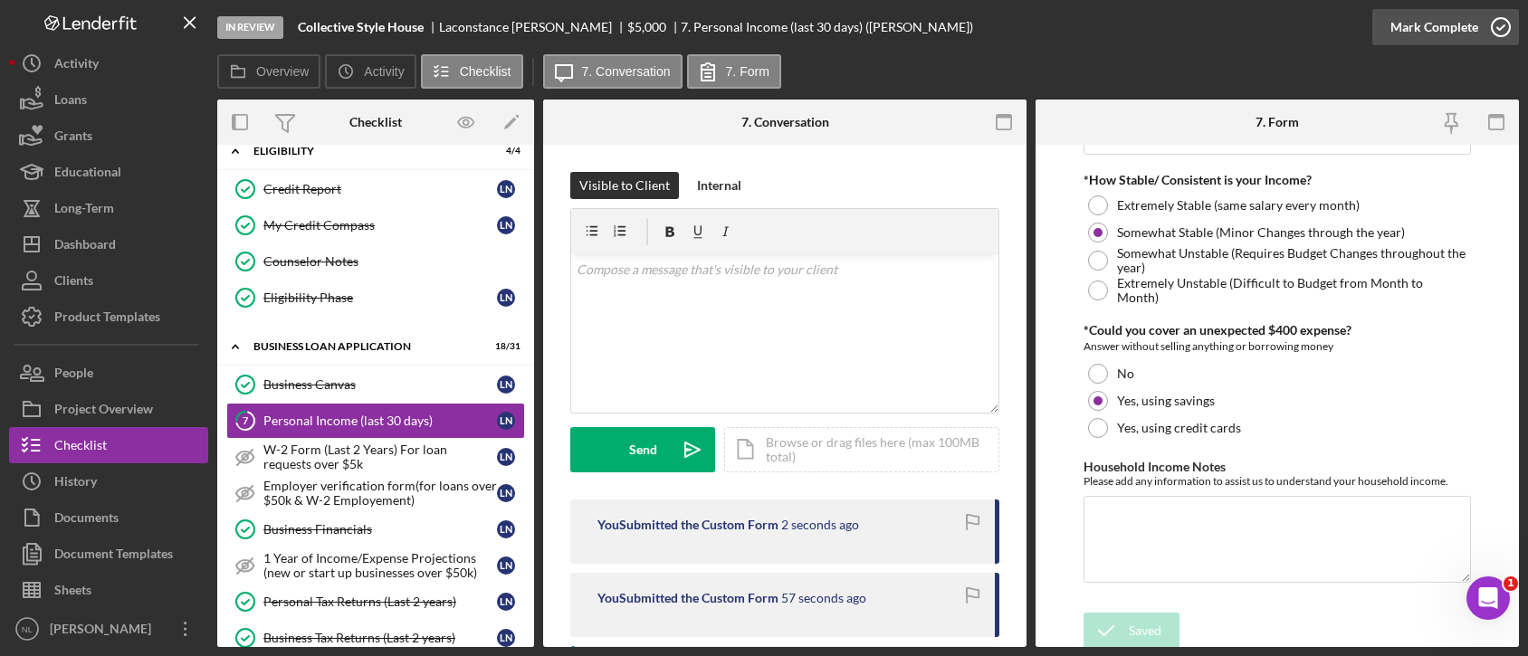
click at [1438, 30] on div "Mark Complete" at bounding box center [1434, 27] width 88 height 36
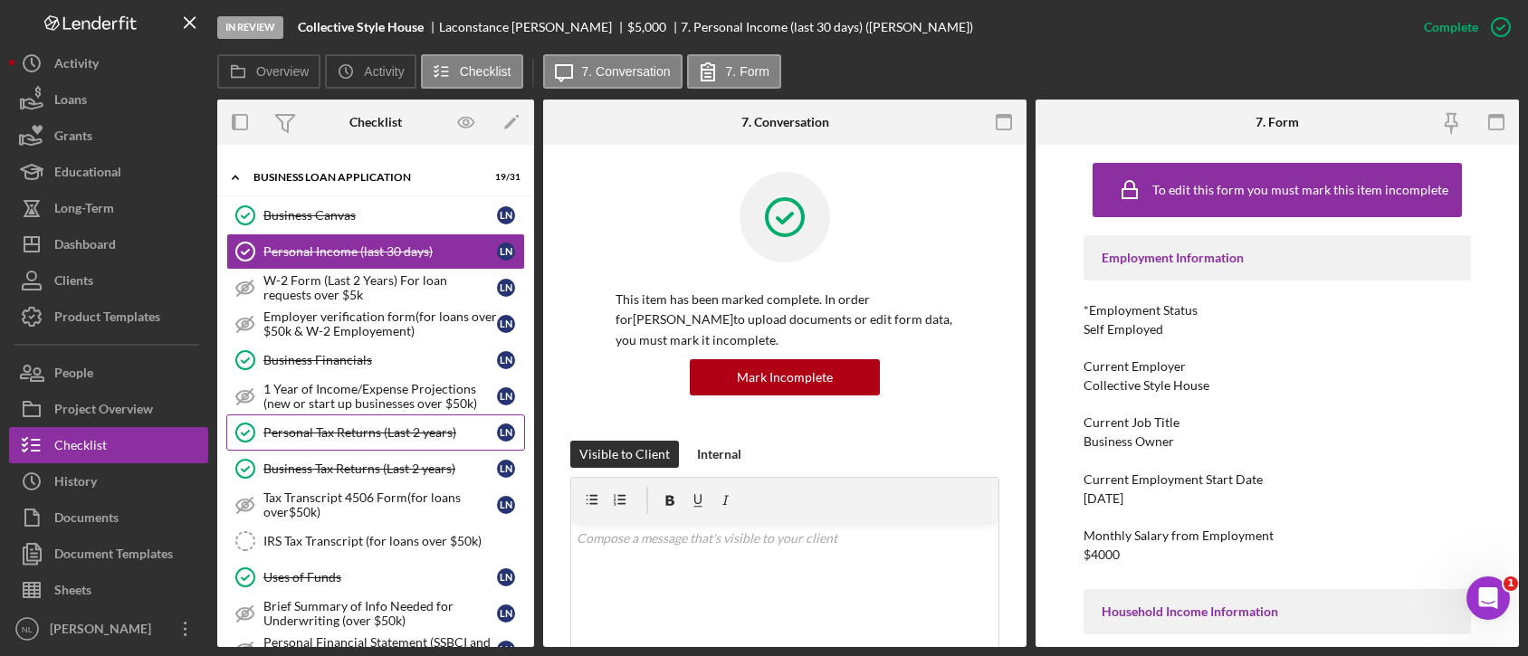
scroll to position [639, 0]
click at [356, 429] on div "Personal Tax Returns (Last 2 years)" at bounding box center [379, 431] width 233 height 14
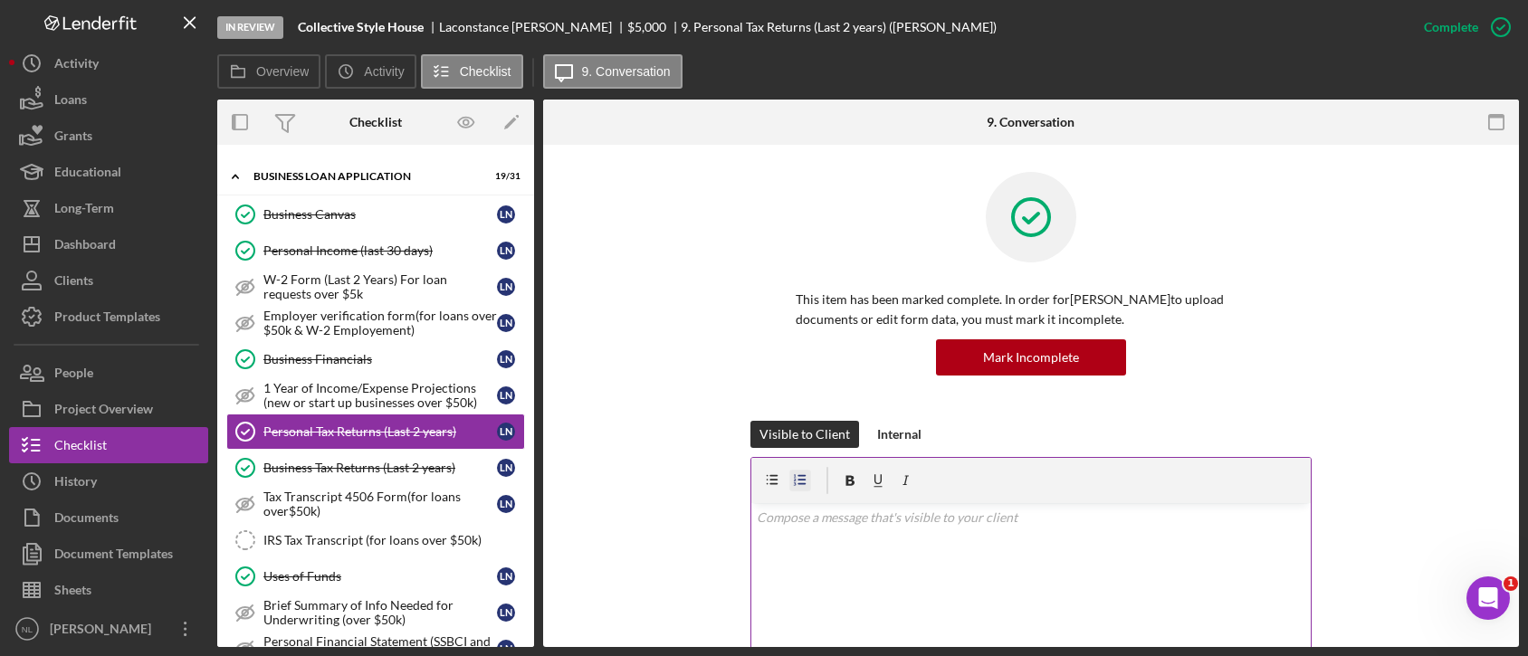
scroll to position [377, 0]
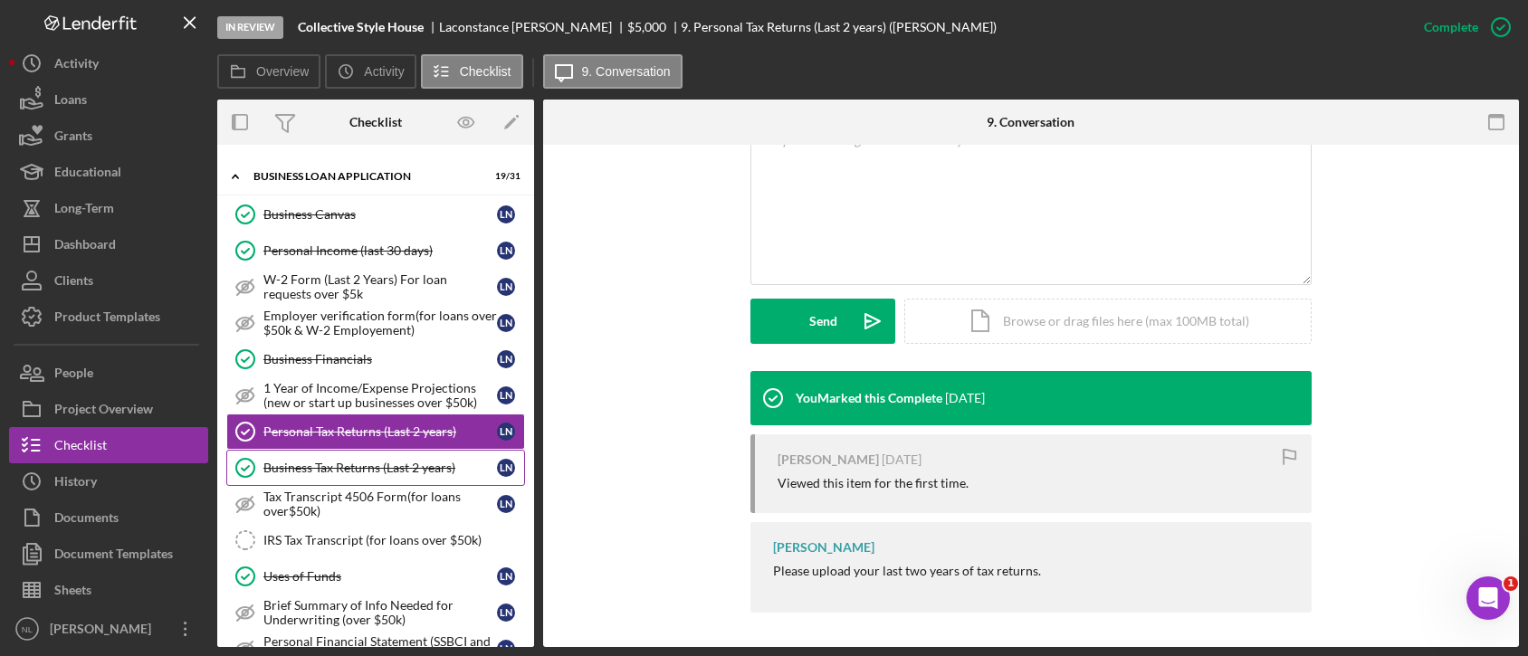
click at [410, 463] on div "Business Tax Returns (Last 2 years)" at bounding box center [379, 468] width 233 height 14
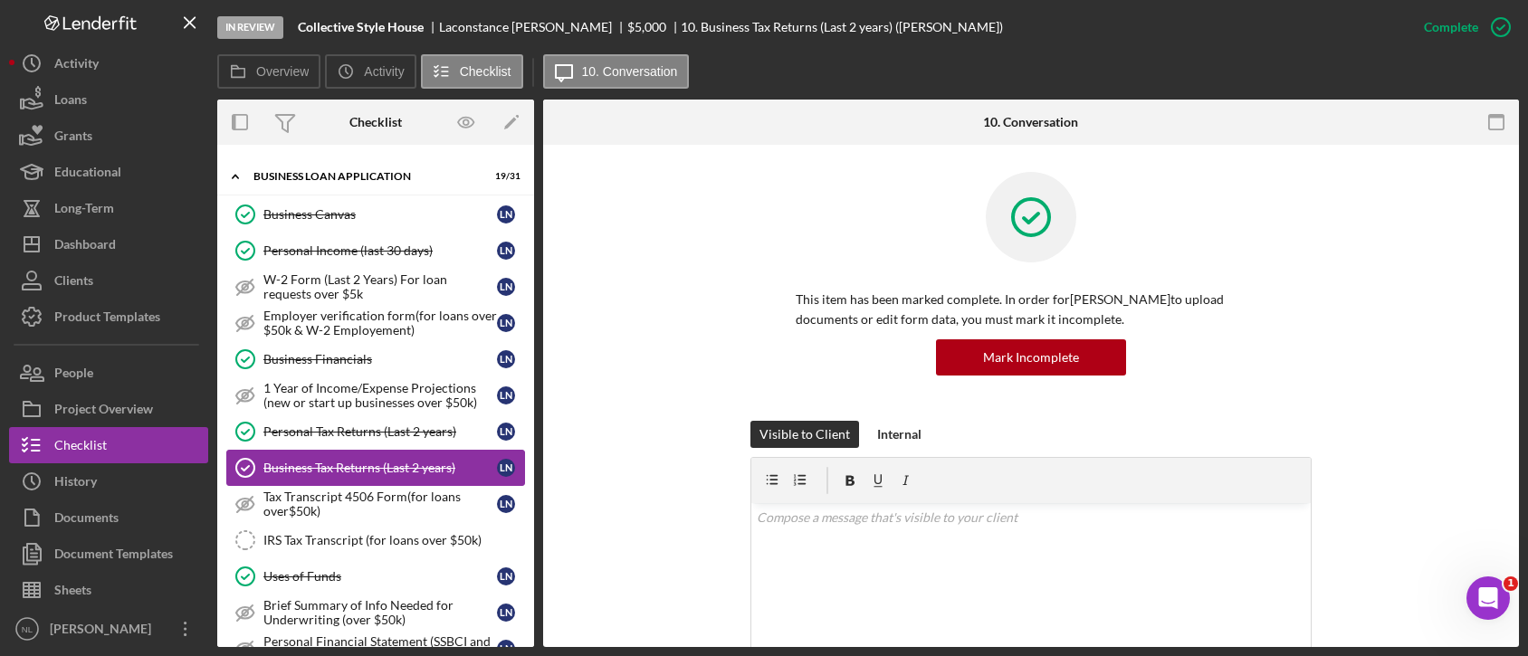
click at [407, 461] on div "Business Tax Returns (Last 2 years)" at bounding box center [379, 468] width 233 height 14
click at [406, 461] on div "Business Tax Returns (Last 2 years)" at bounding box center [379, 468] width 233 height 14
click at [393, 435] on link "Personal Tax Returns (Last 2 years) Personal Tax Returns (Last 2 years) L N" at bounding box center [375, 432] width 299 height 36
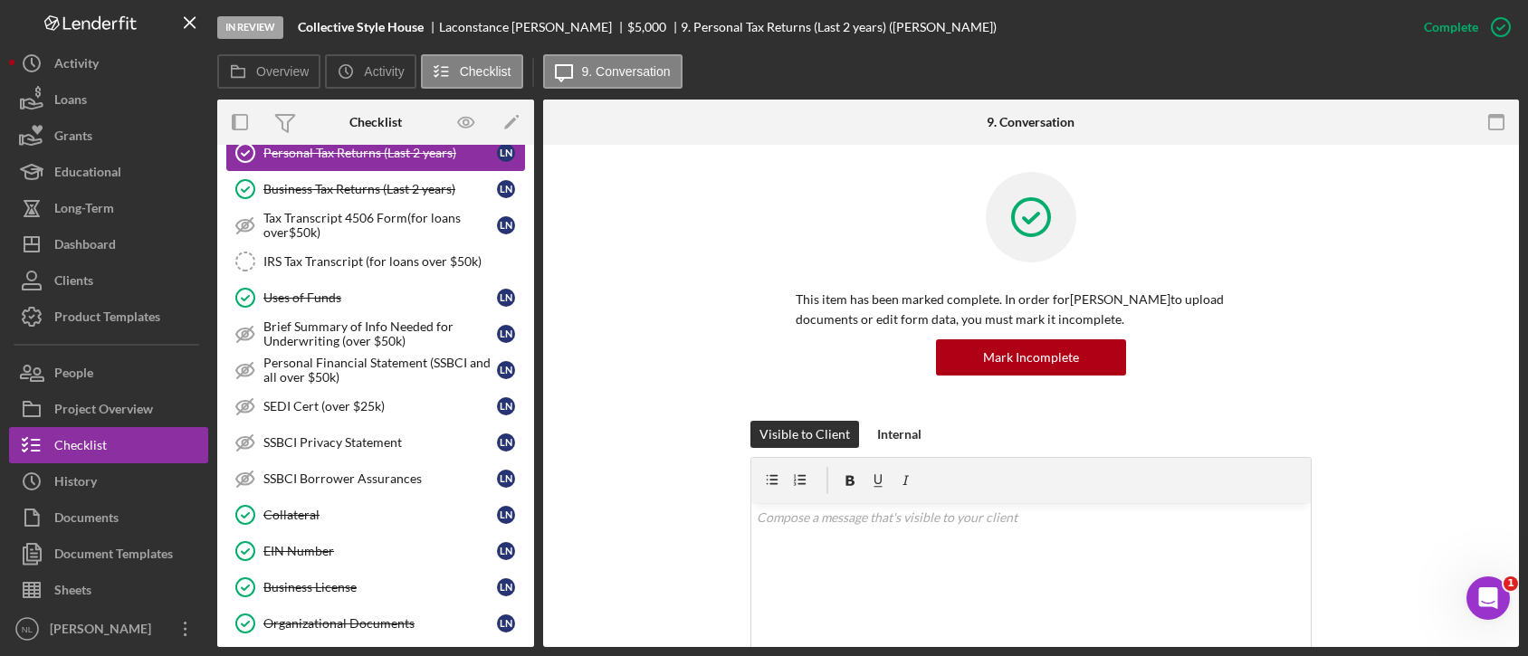
scroll to position [489, 0]
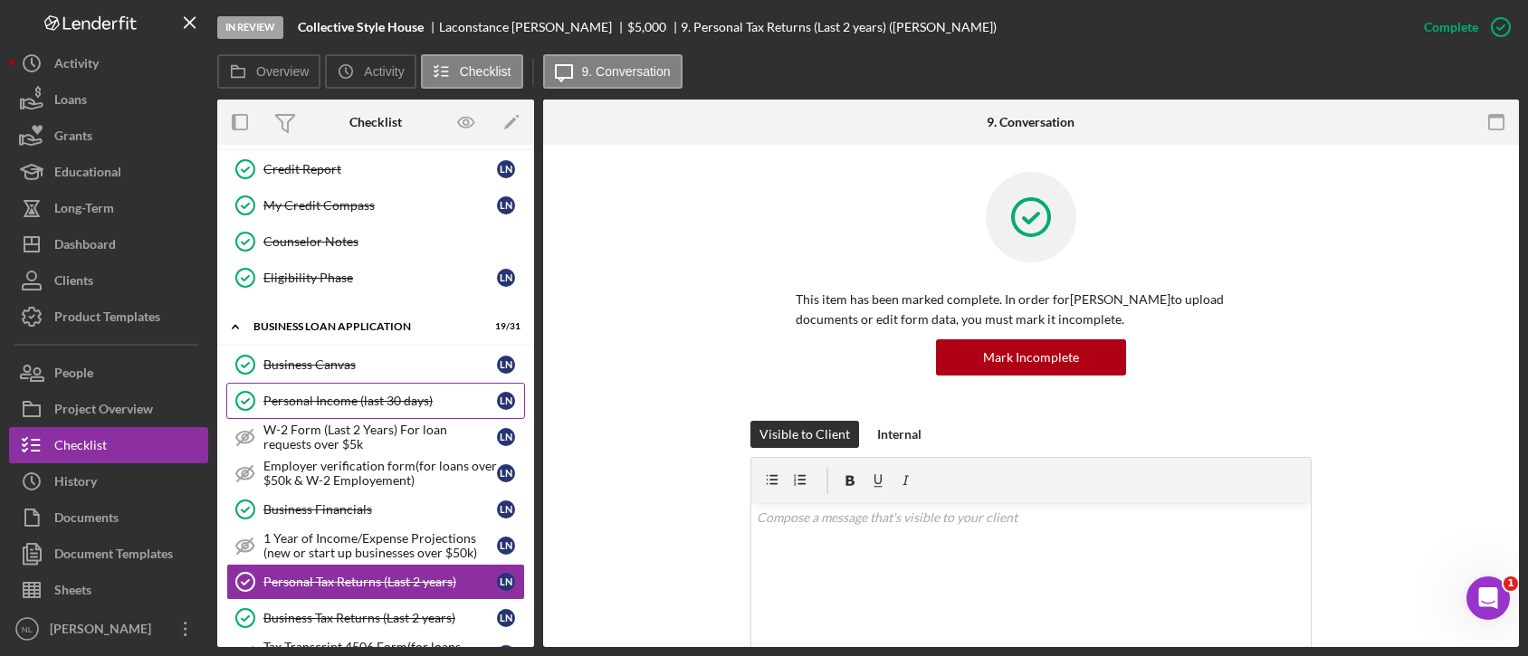
click at [363, 386] on link "Personal Income (last 30 days) Personal Income (last 30 days) L N" at bounding box center [375, 401] width 299 height 36
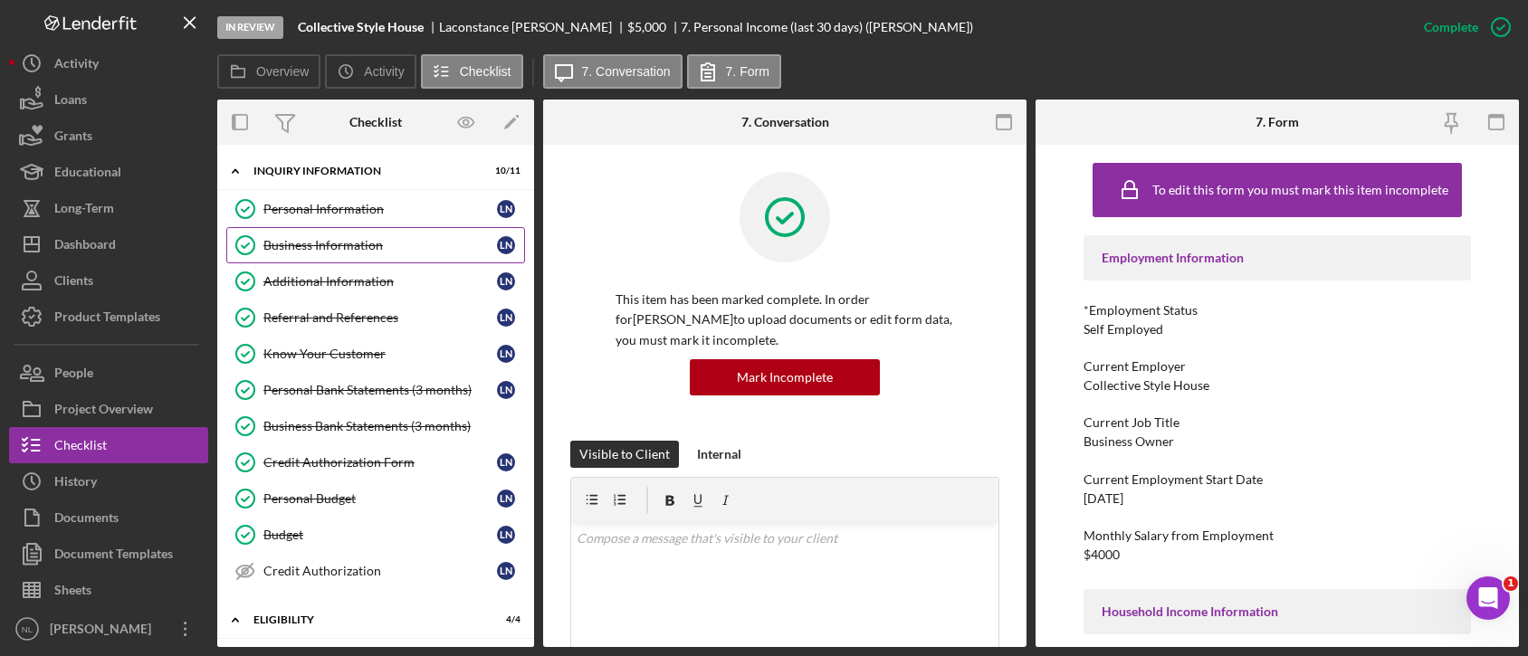
click at [364, 232] on link "Business Information Business Information L N" at bounding box center [375, 245] width 299 height 36
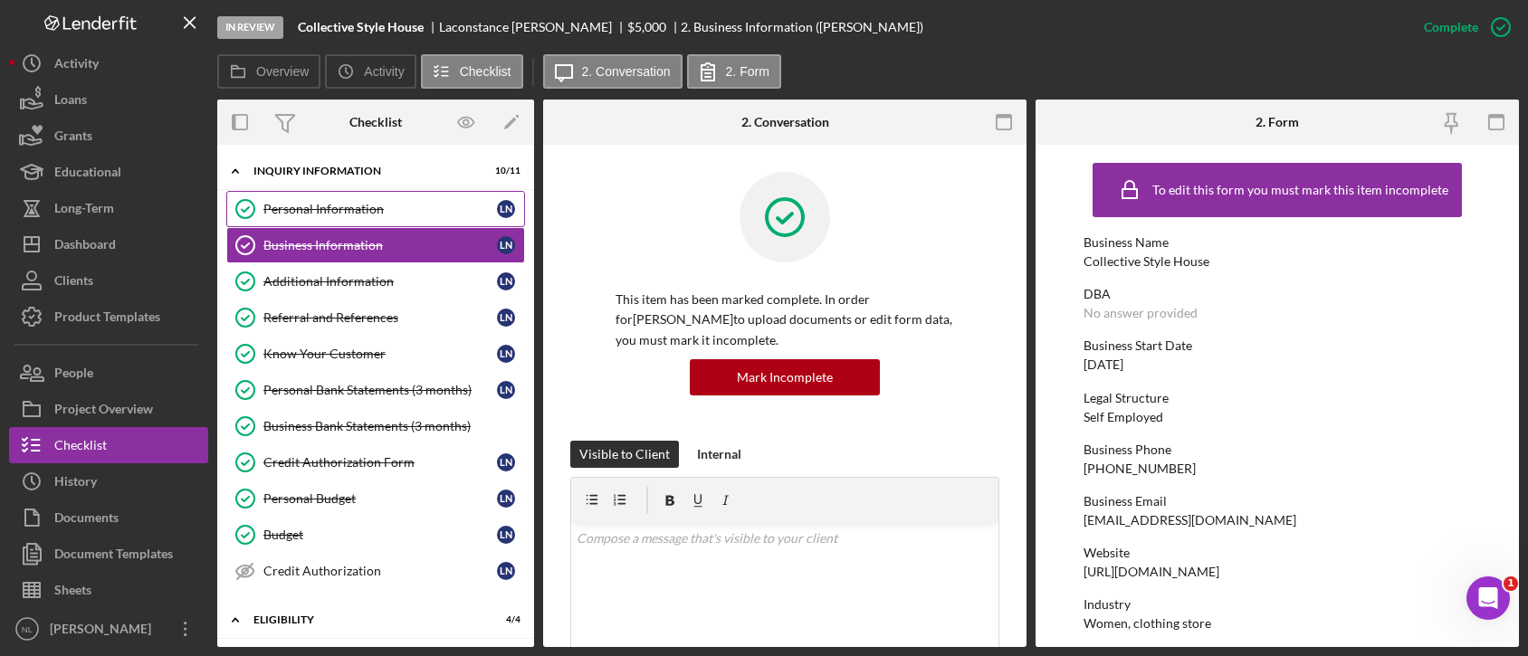
click at [354, 212] on div "Personal Information" at bounding box center [379, 209] width 233 height 14
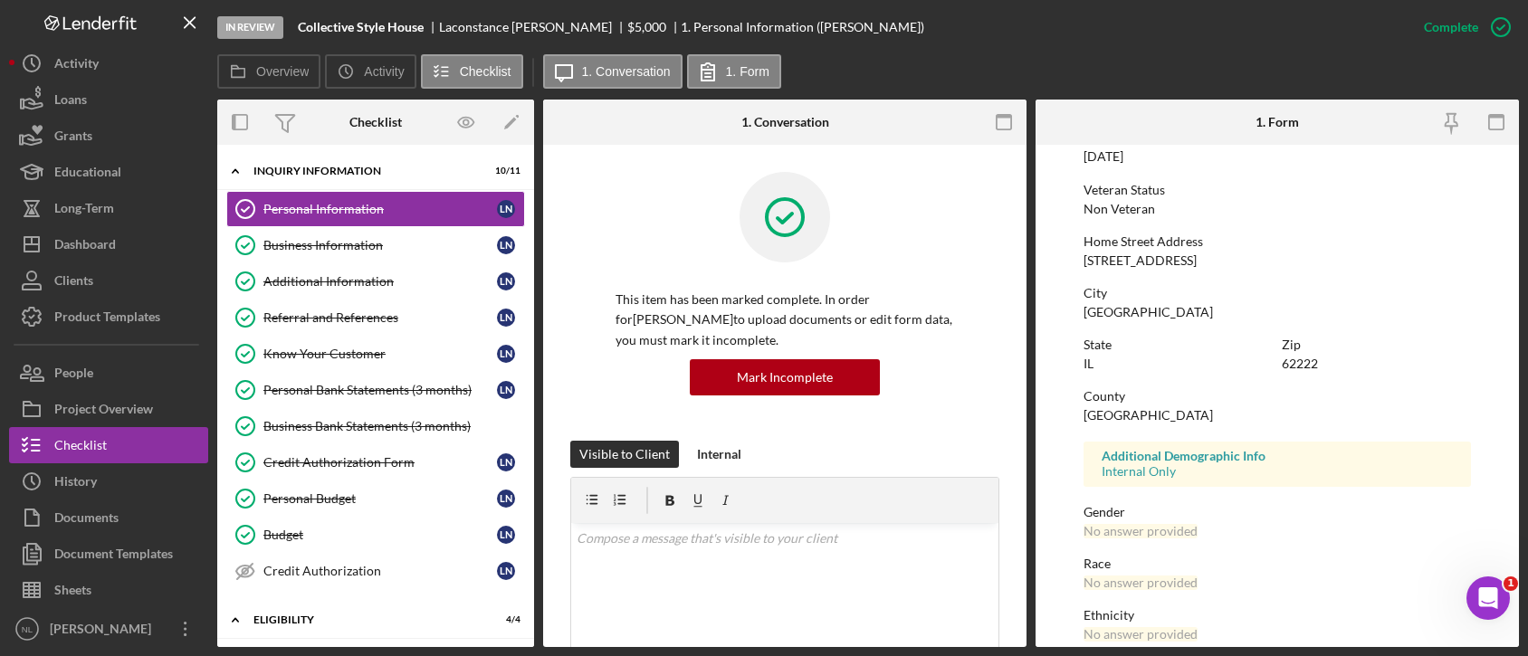
scroll to position [341, 0]
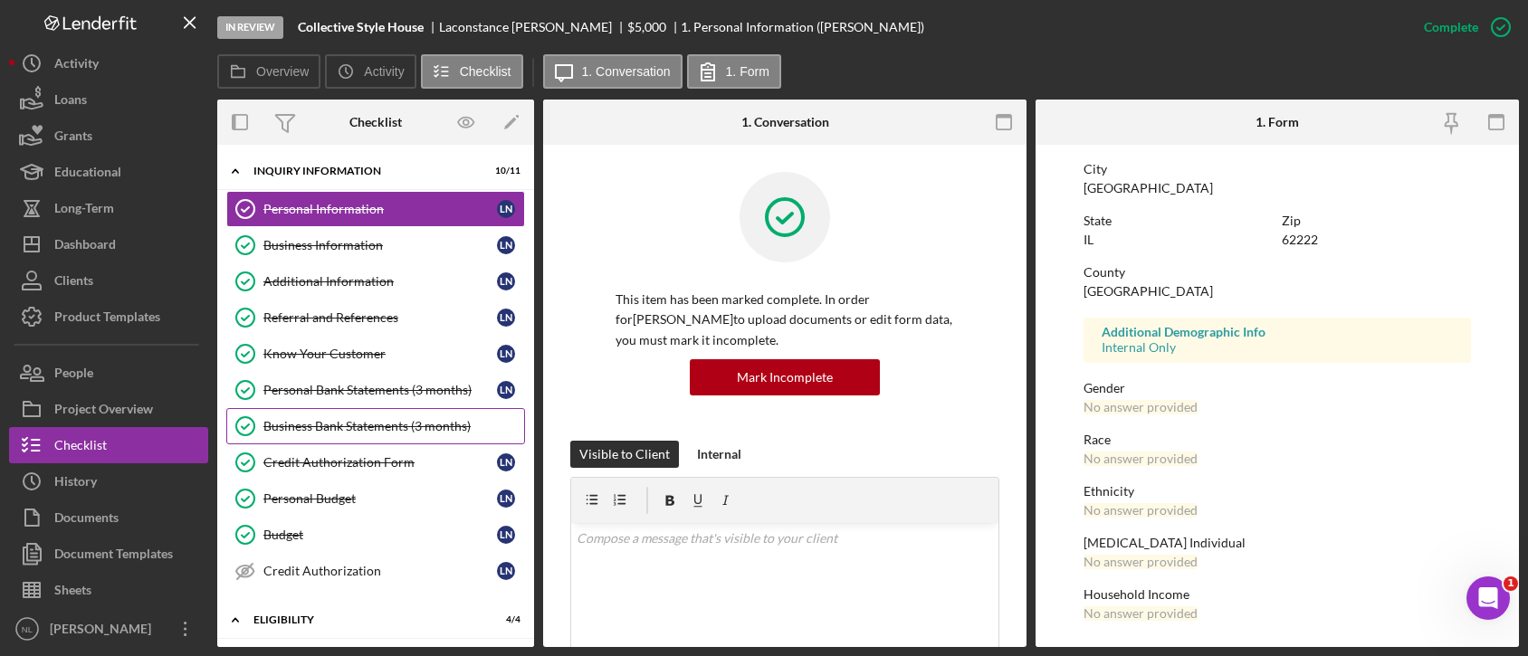
click at [492, 424] on div "Business Bank Statements (3 months)" at bounding box center [393, 426] width 261 height 14
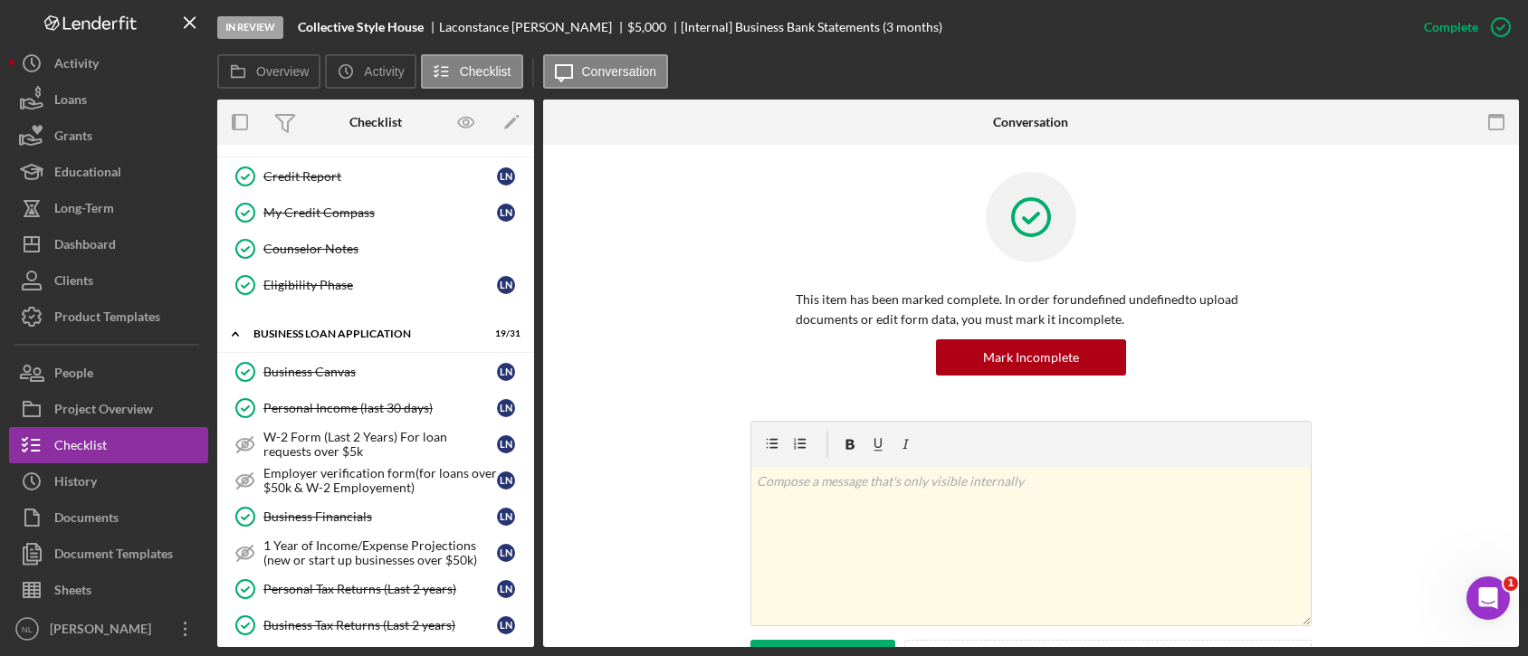
scroll to position [518, 0]
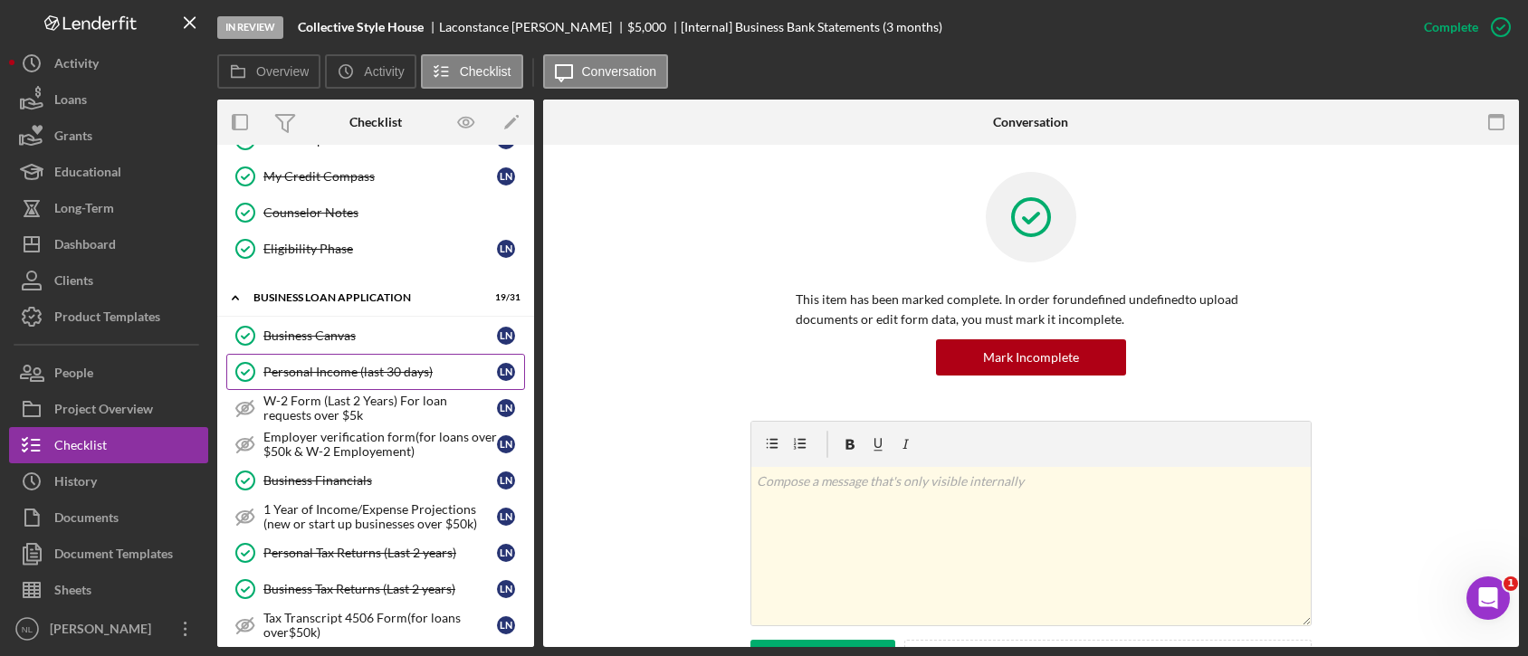
click at [418, 370] on div "Personal Income (last 30 days)" at bounding box center [379, 372] width 233 height 14
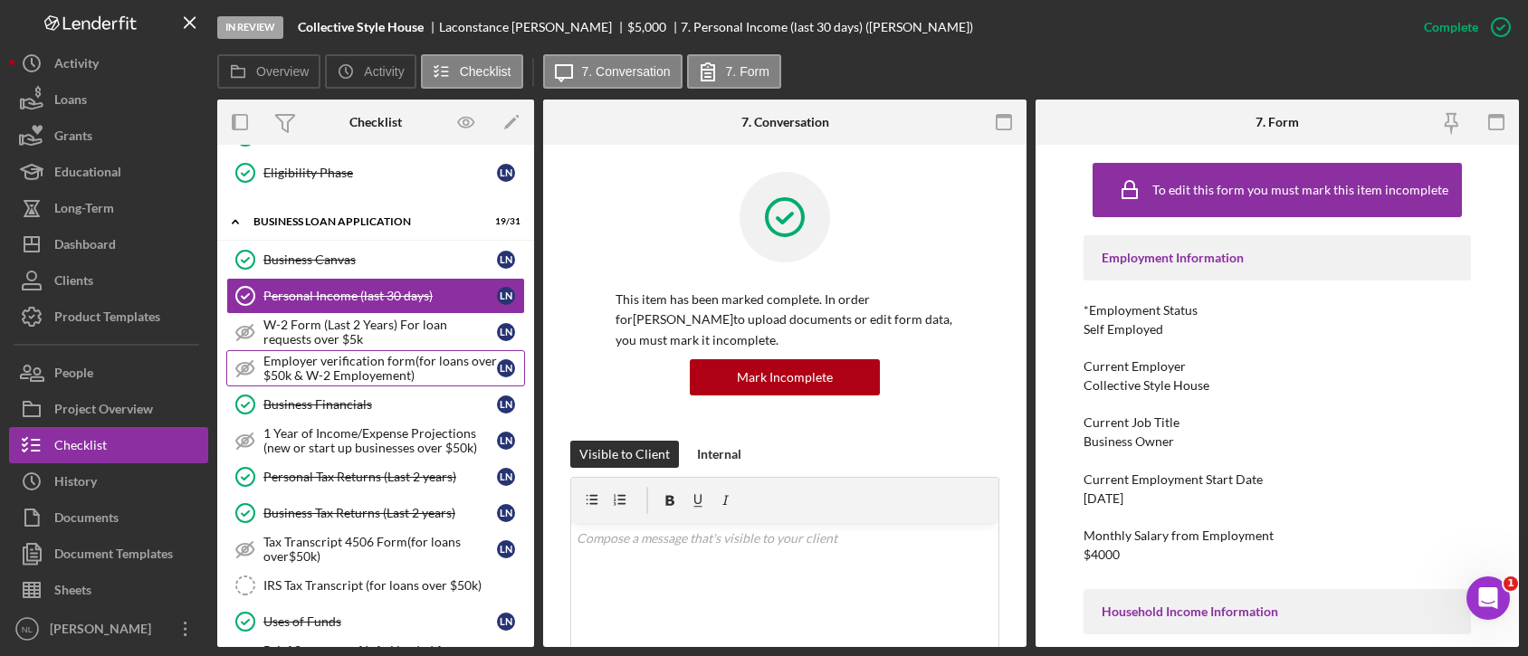
scroll to position [597, 0]
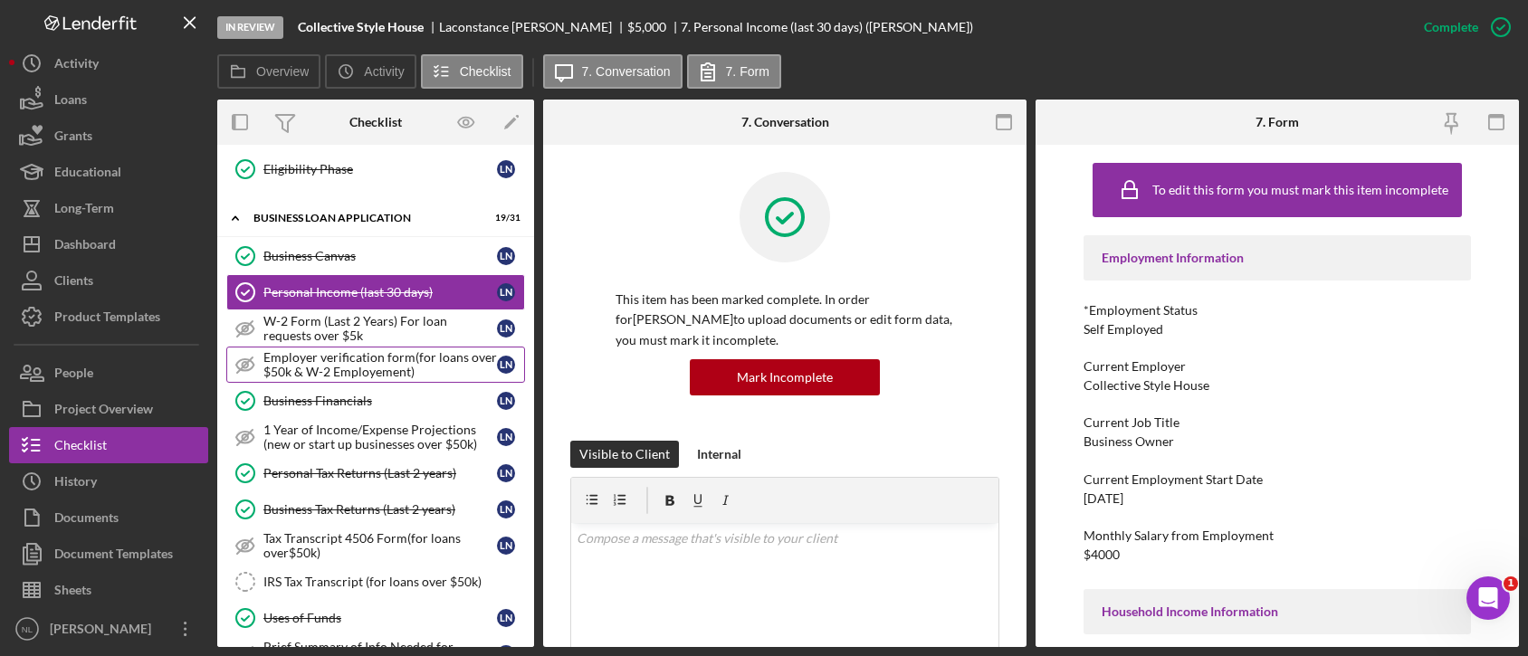
click at [378, 376] on link "Employer verification form(for loans over $50k & W-2 Employement) Employer veri…" at bounding box center [375, 365] width 299 height 36
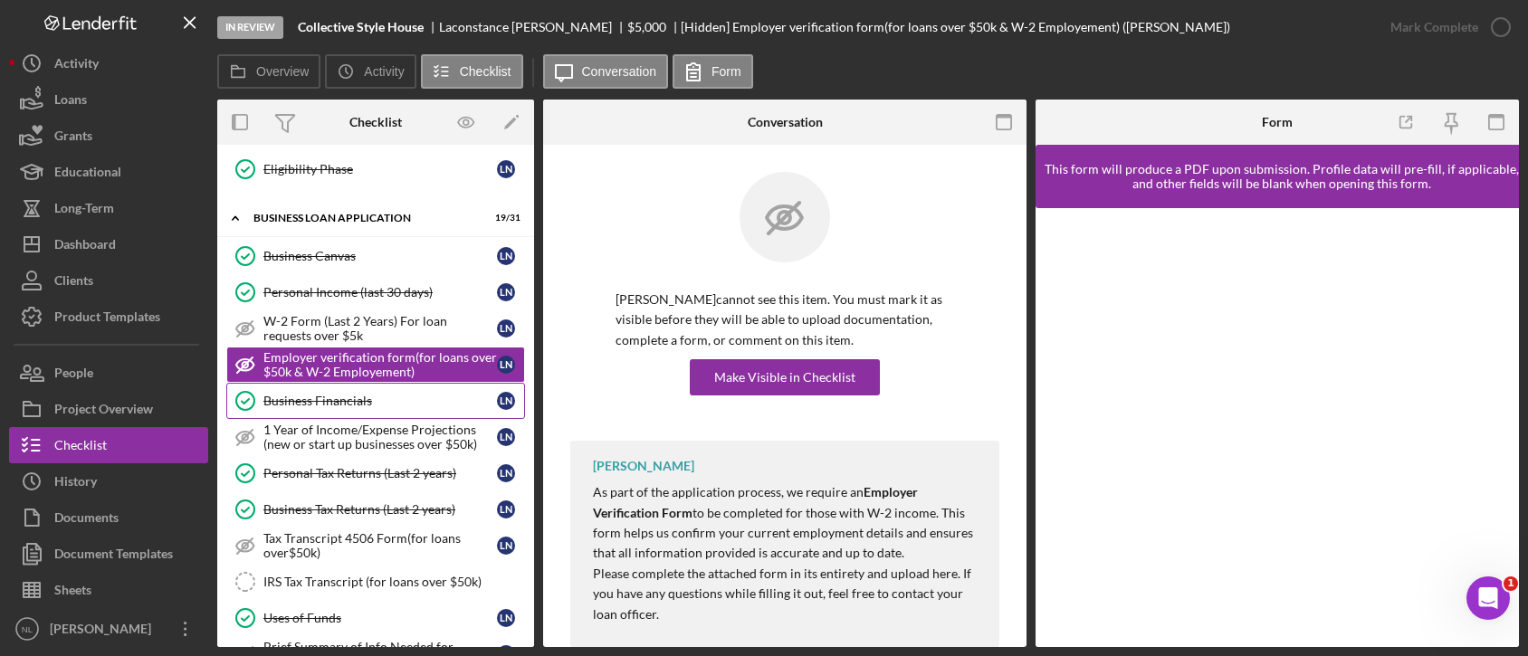
click at [367, 385] on link "Business Financials Business Financials L N" at bounding box center [375, 401] width 299 height 36
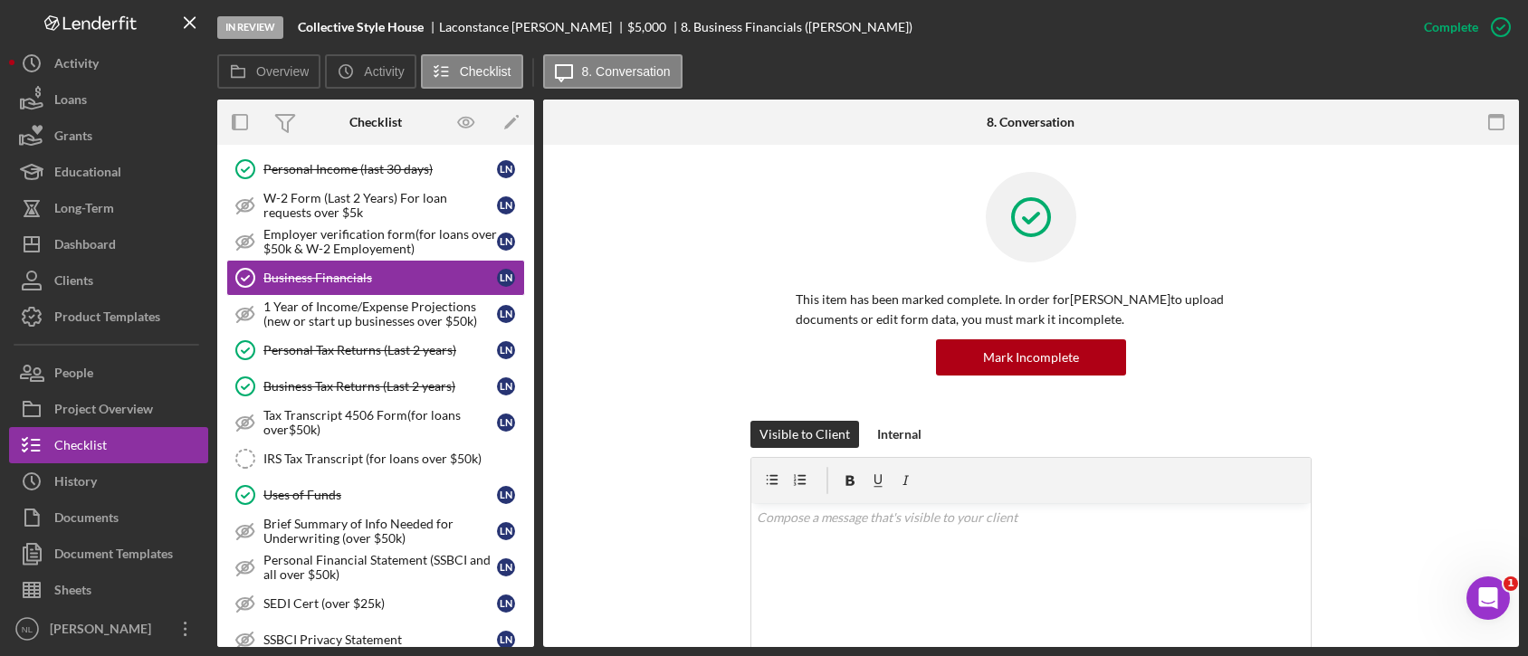
scroll to position [447, 0]
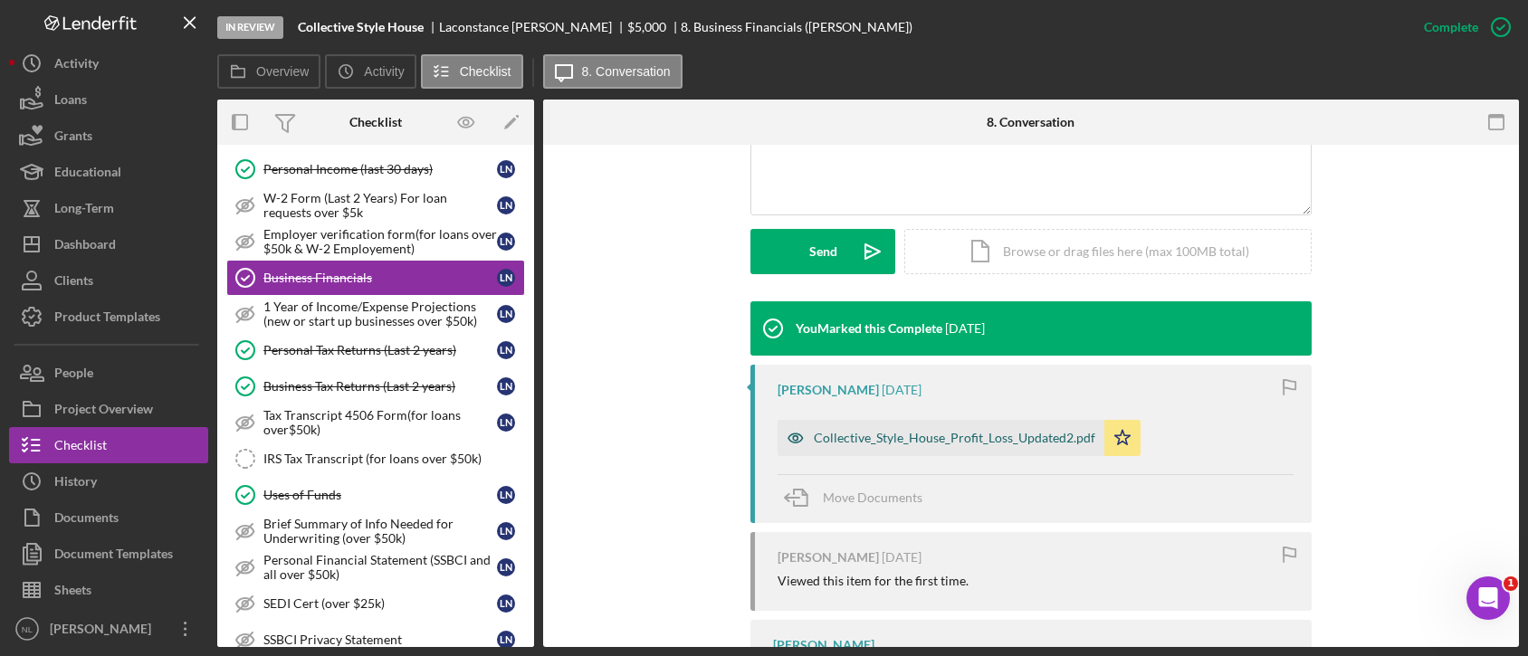
click at [958, 438] on div "Collective_Style_House_Profit_Loss_Updated2.pdf" at bounding box center [954, 438] width 281 height 14
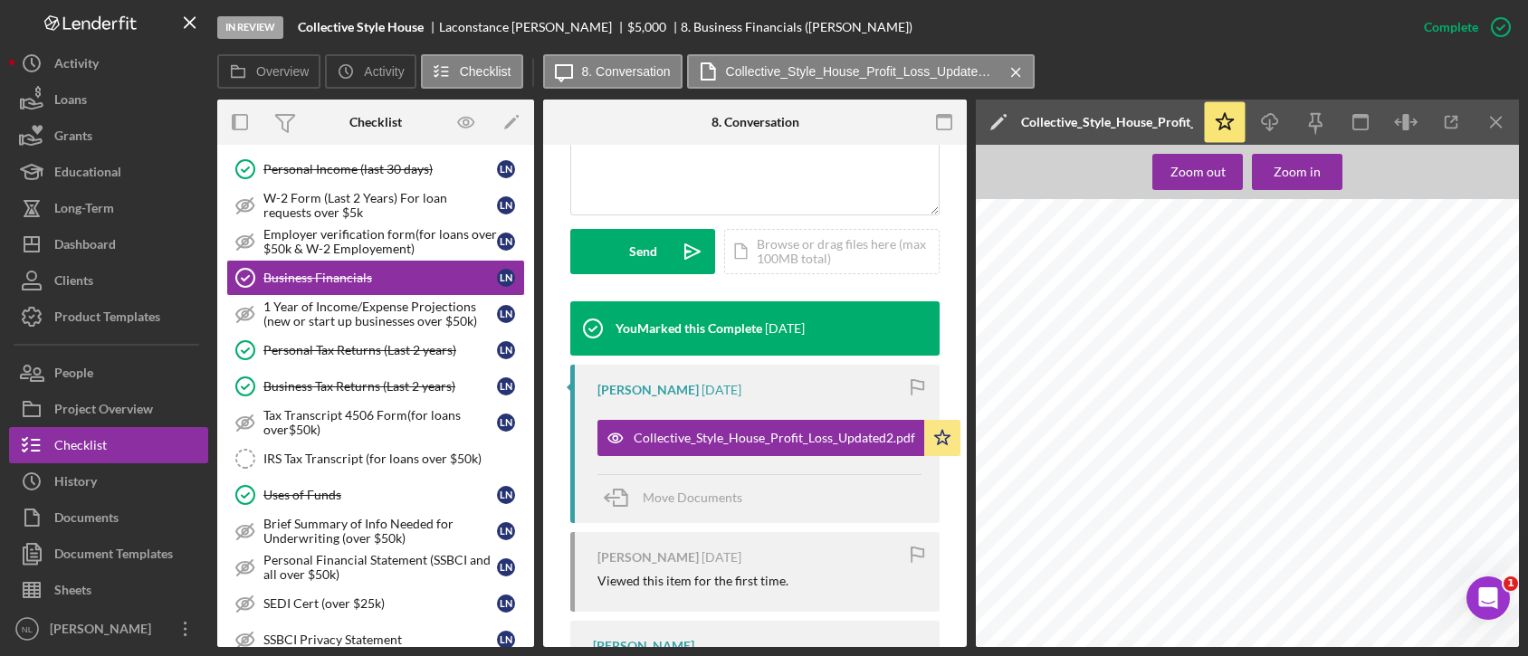
scroll to position [287, 29]
click at [1499, 129] on icon "Icon/Menu Close" at bounding box center [1496, 122] width 41 height 41
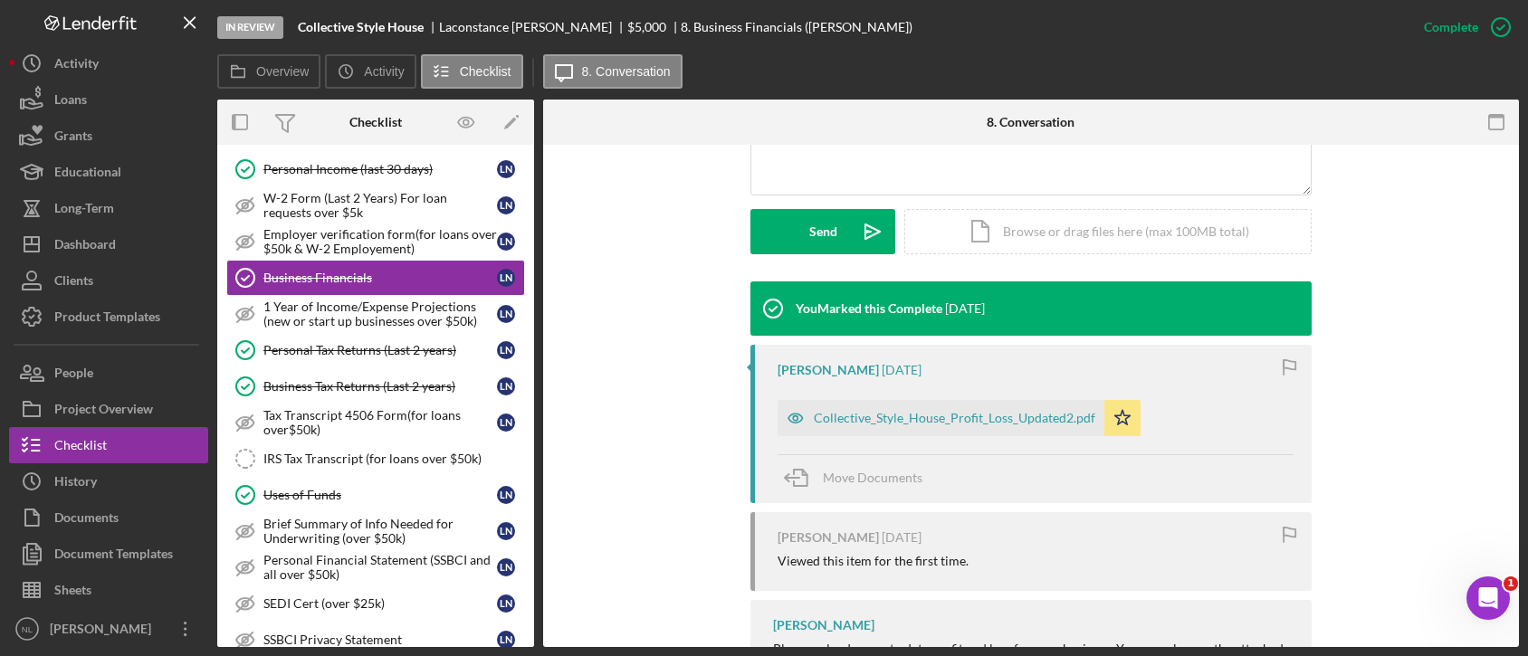
scroll to position [447, 0]
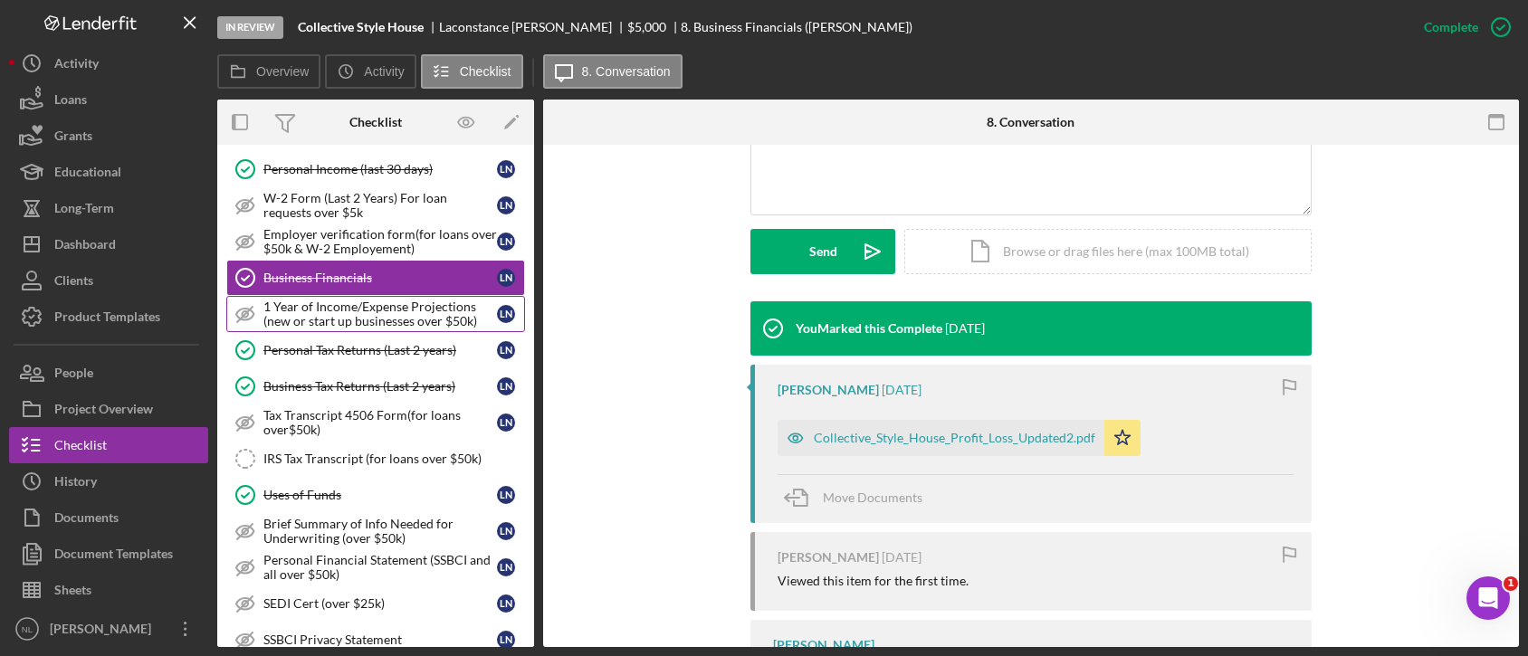
click at [393, 326] on link "1 Year of Income/Expense Projections (new or start up businesses over $50k) 1 Y…" at bounding box center [375, 314] width 299 height 36
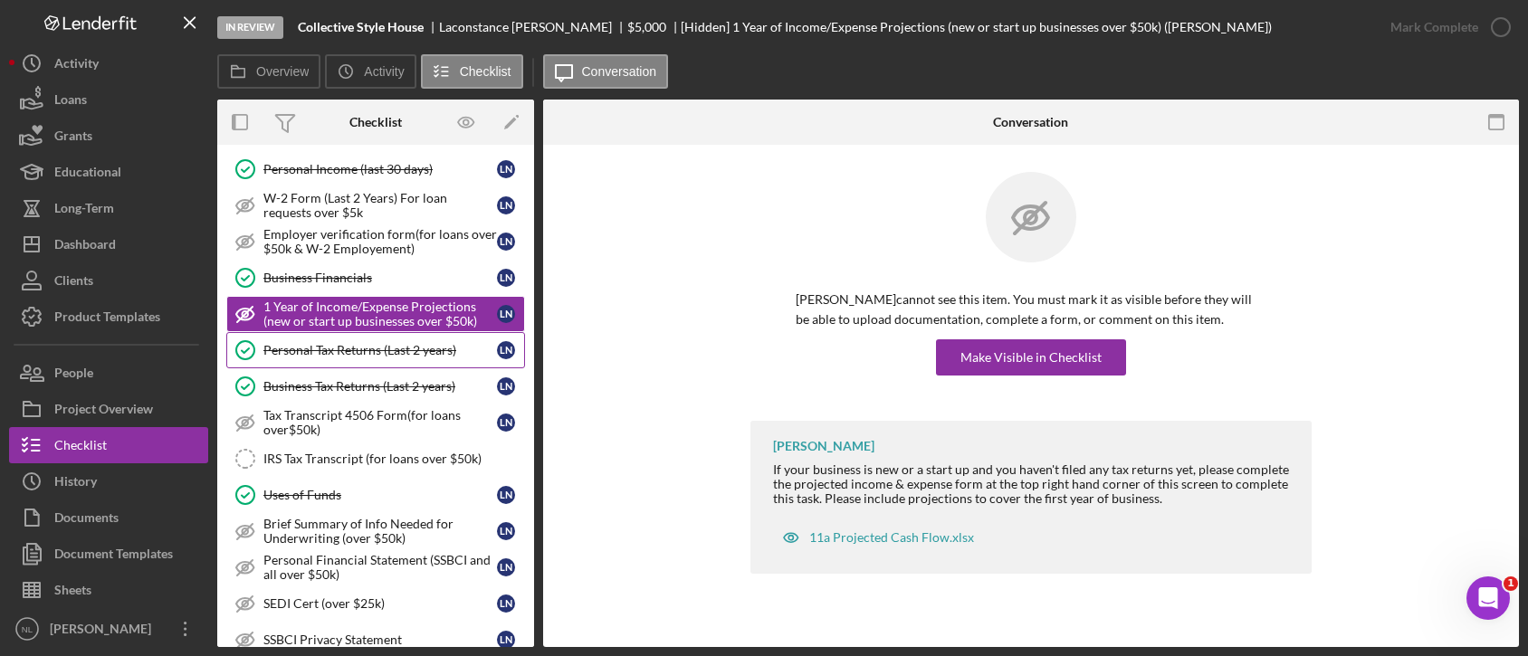
click at [394, 332] on link "Personal Tax Returns (Last 2 years) Personal Tax Returns (Last 2 years) L N" at bounding box center [375, 350] width 299 height 36
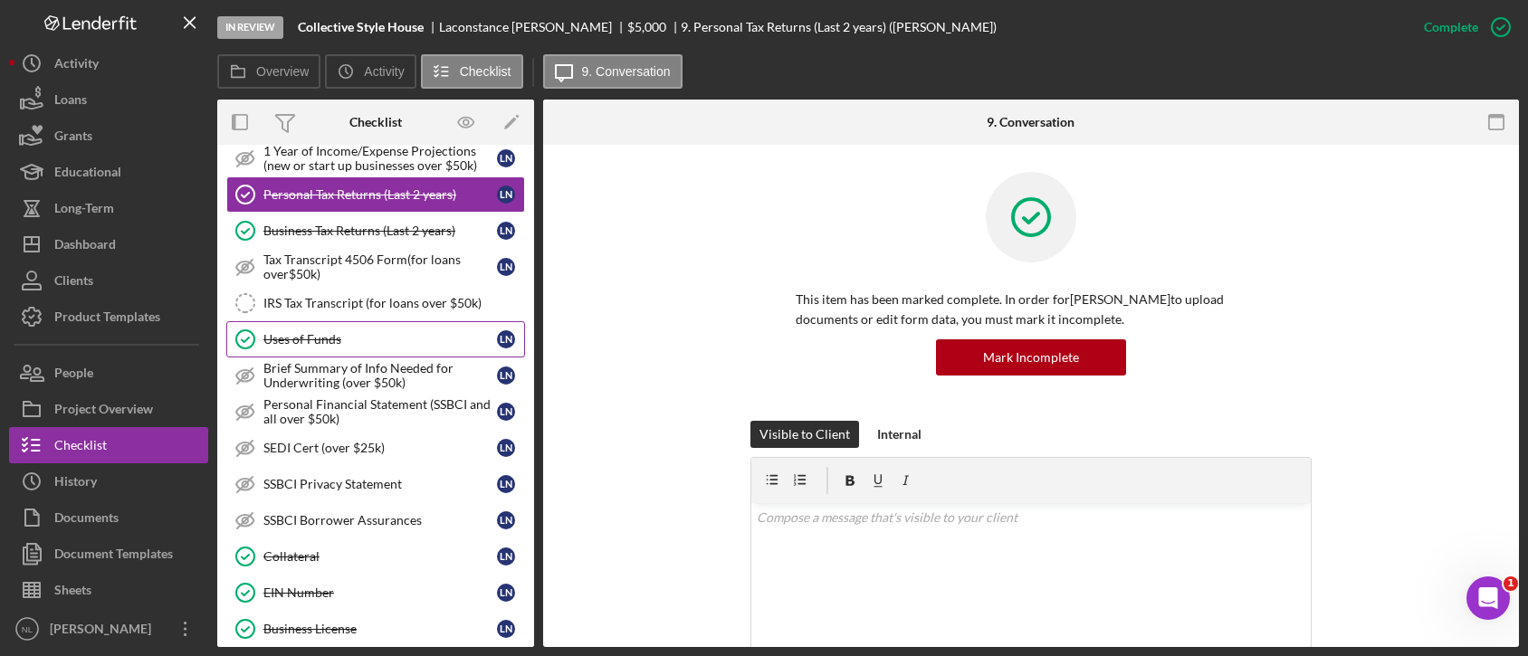
scroll to position [1013, 0]
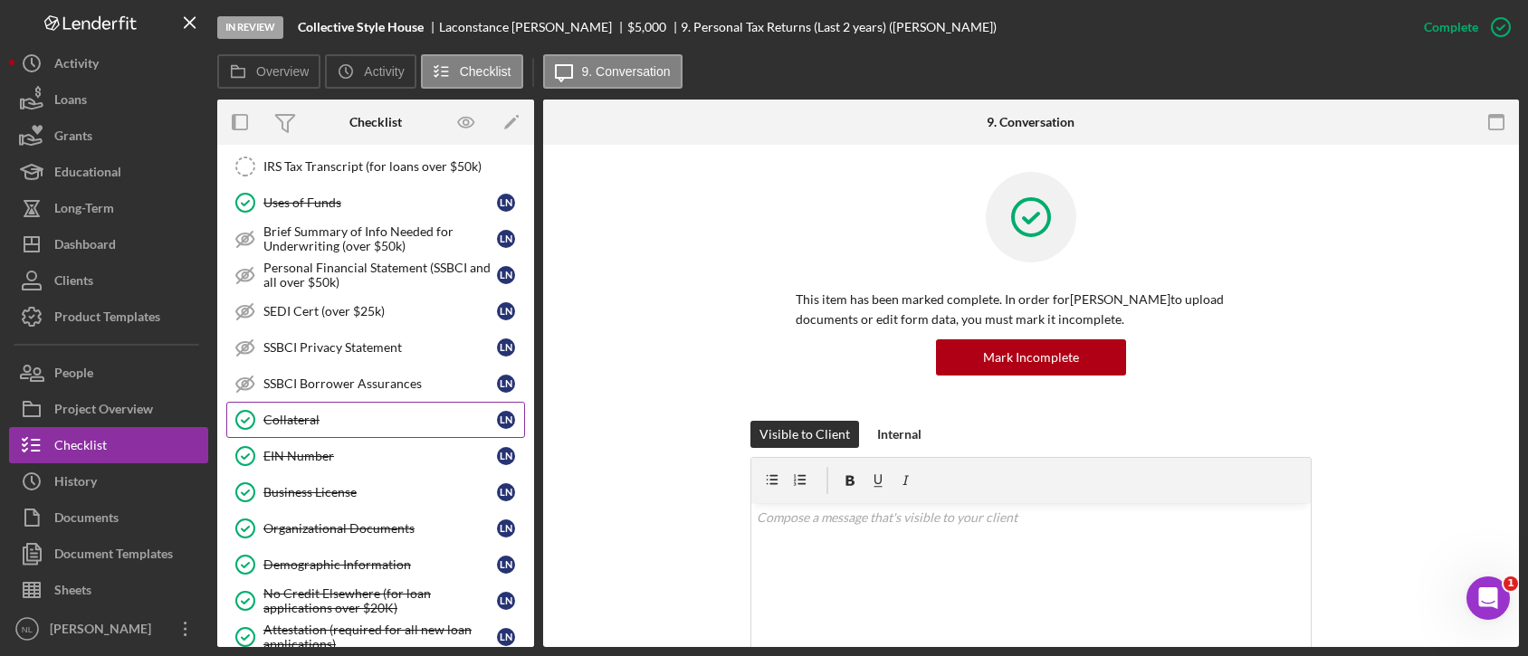
click at [348, 417] on div "Collateral" at bounding box center [379, 420] width 233 height 14
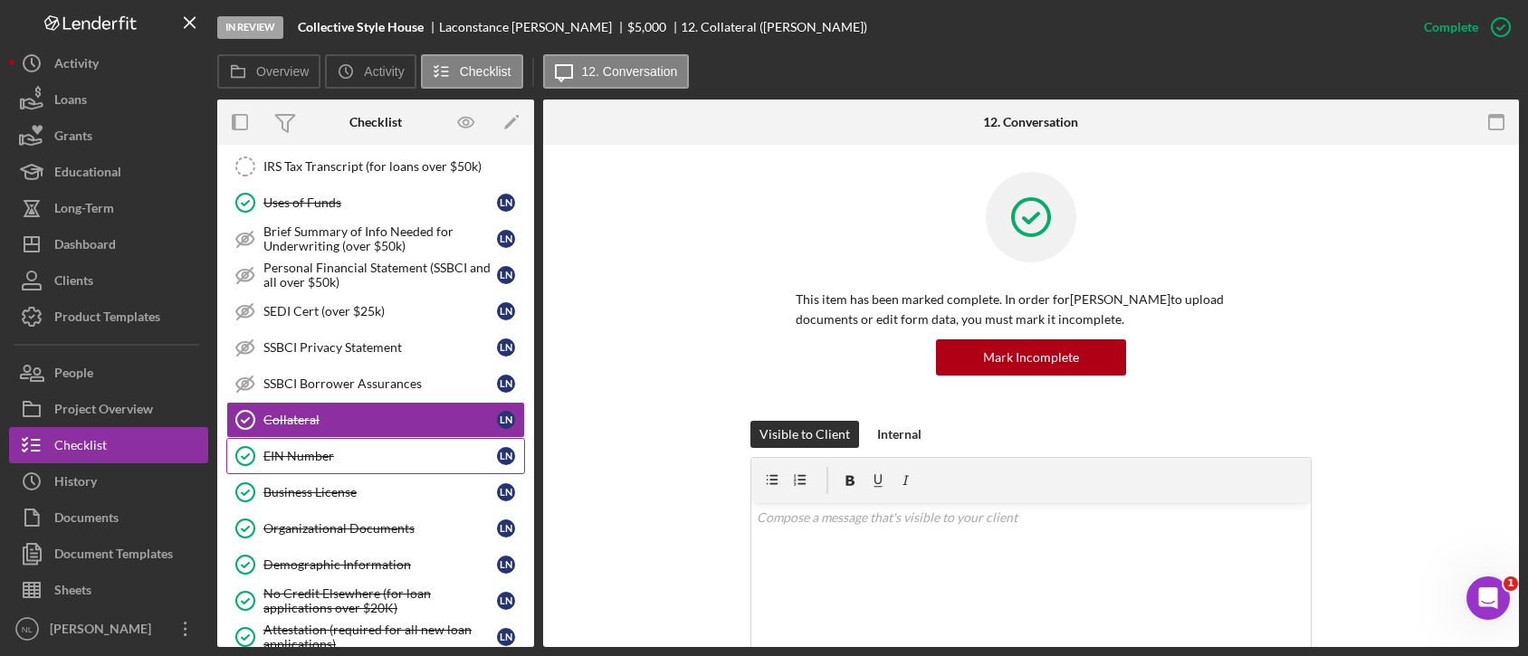
click at [338, 462] on link "EIN Number EIN Number L N" at bounding box center [375, 456] width 299 height 36
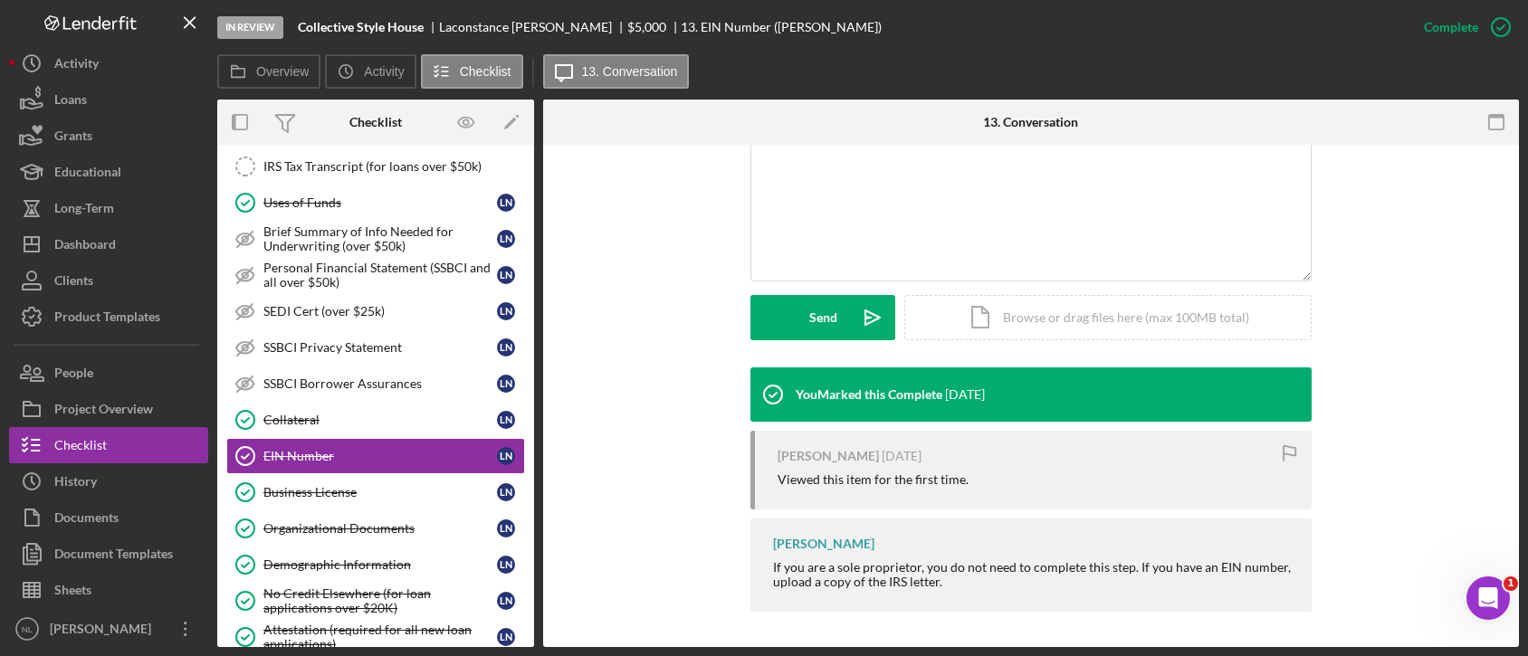
scroll to position [112, 0]
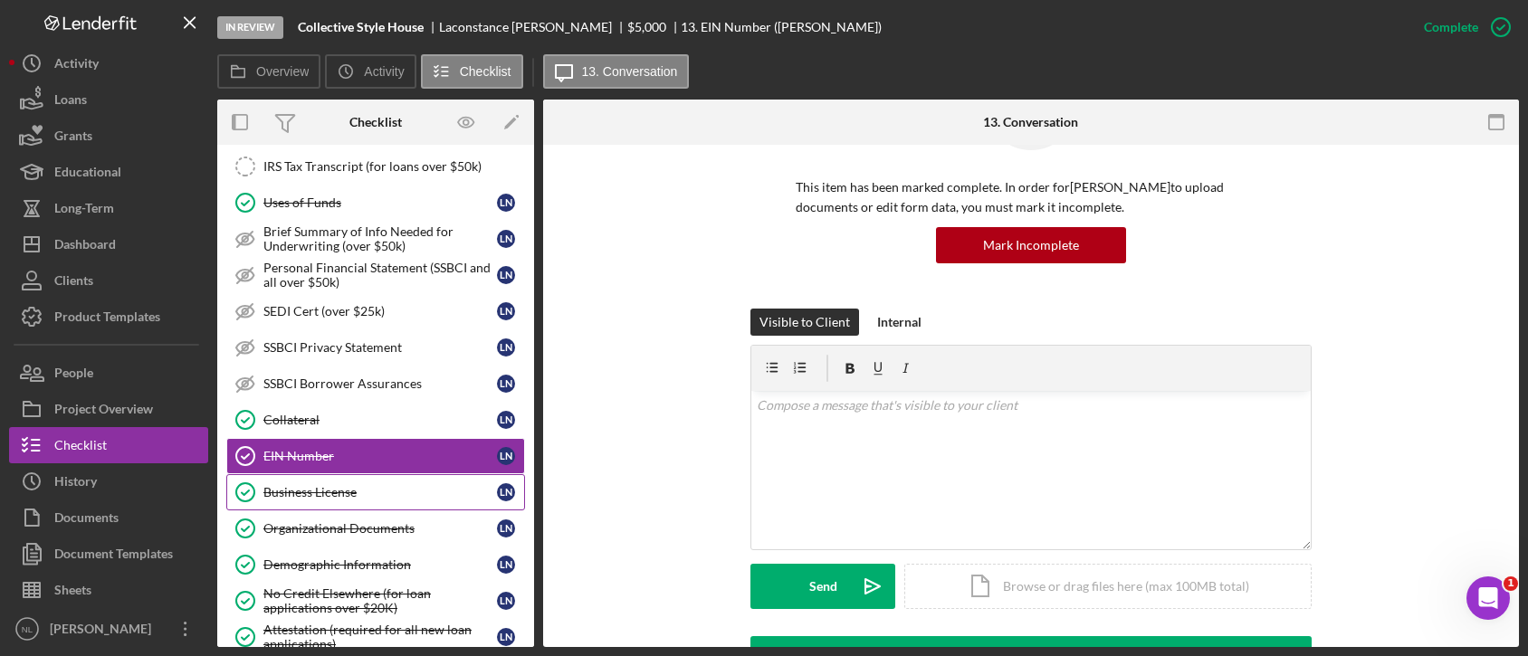
click at [333, 491] on div "Business License" at bounding box center [379, 492] width 233 height 14
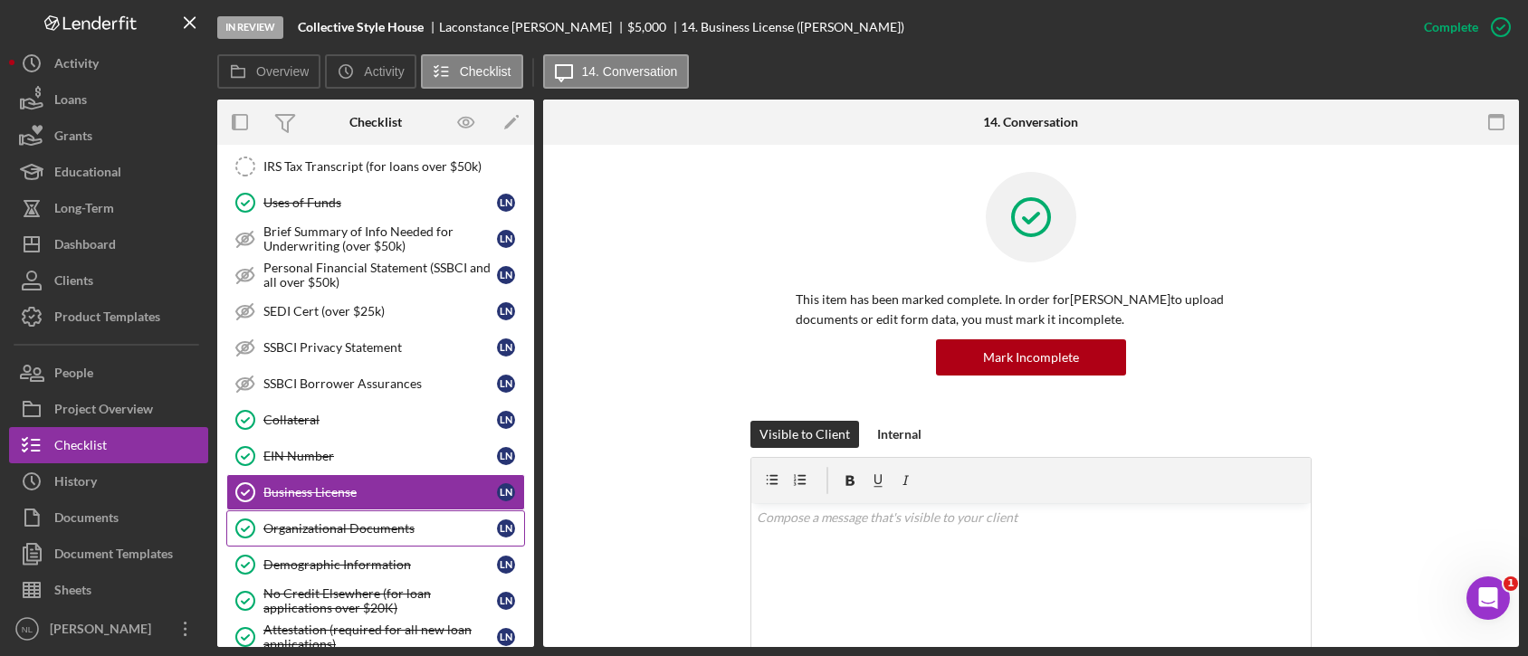
click at [372, 523] on div "Organizational Documents" at bounding box center [379, 528] width 233 height 14
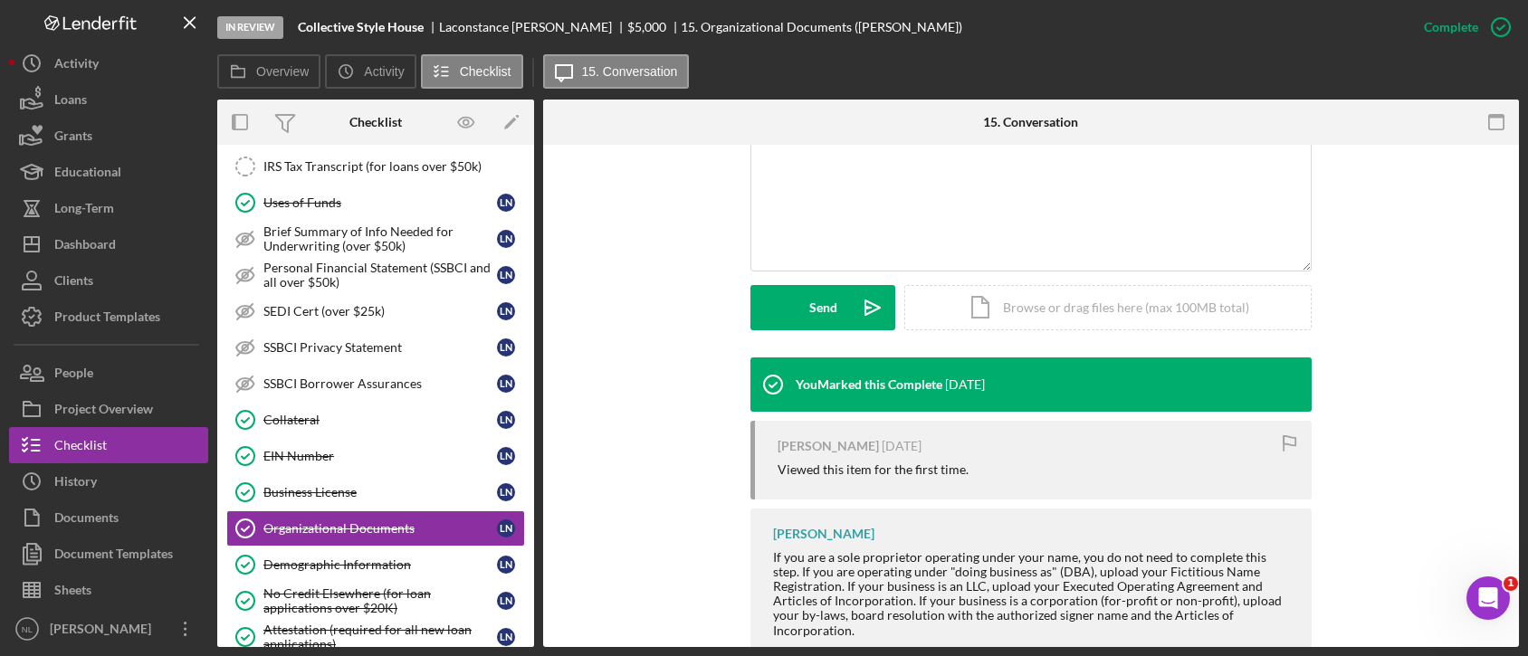
scroll to position [410, 0]
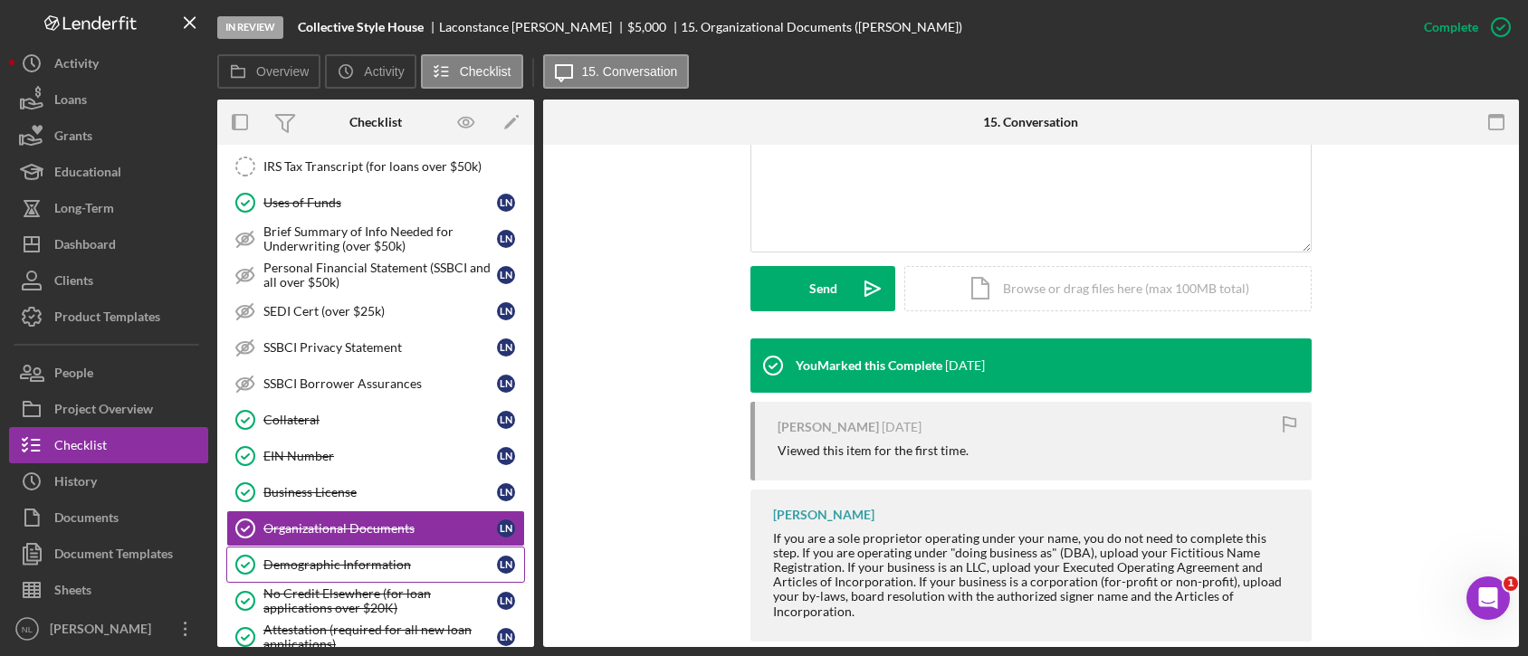
click at [344, 563] on div "Demographic Information" at bounding box center [379, 564] width 233 height 14
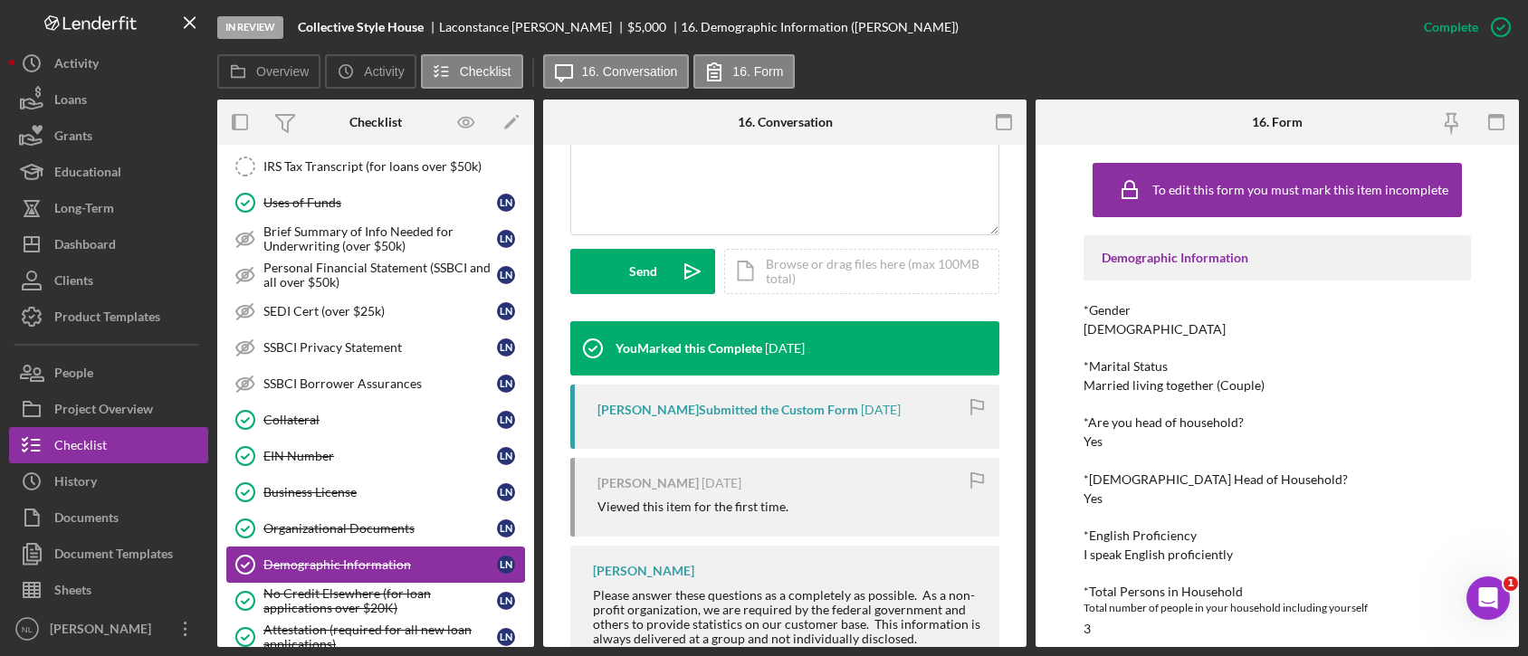
scroll to position [1262, 0]
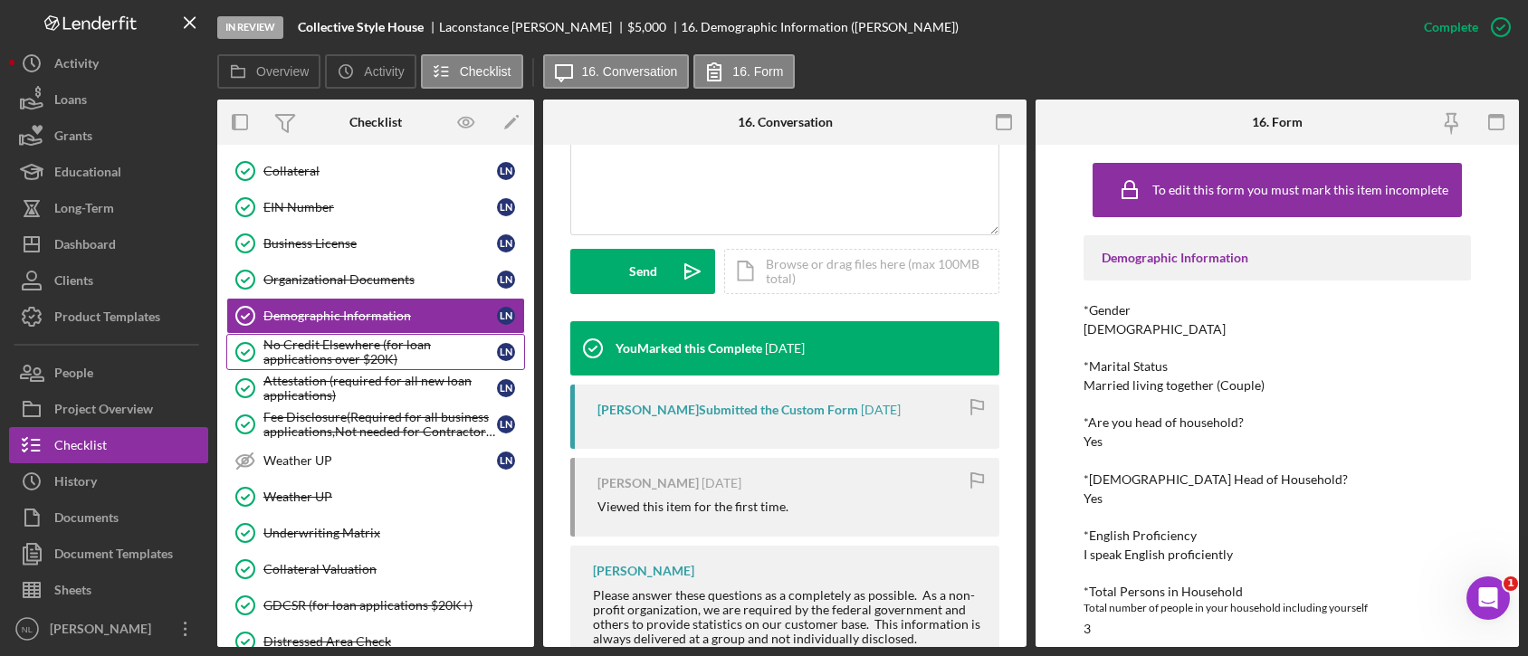
click at [319, 346] on div "No Credit Elsewhere (for loan applications over $20K)" at bounding box center [379, 352] width 233 height 29
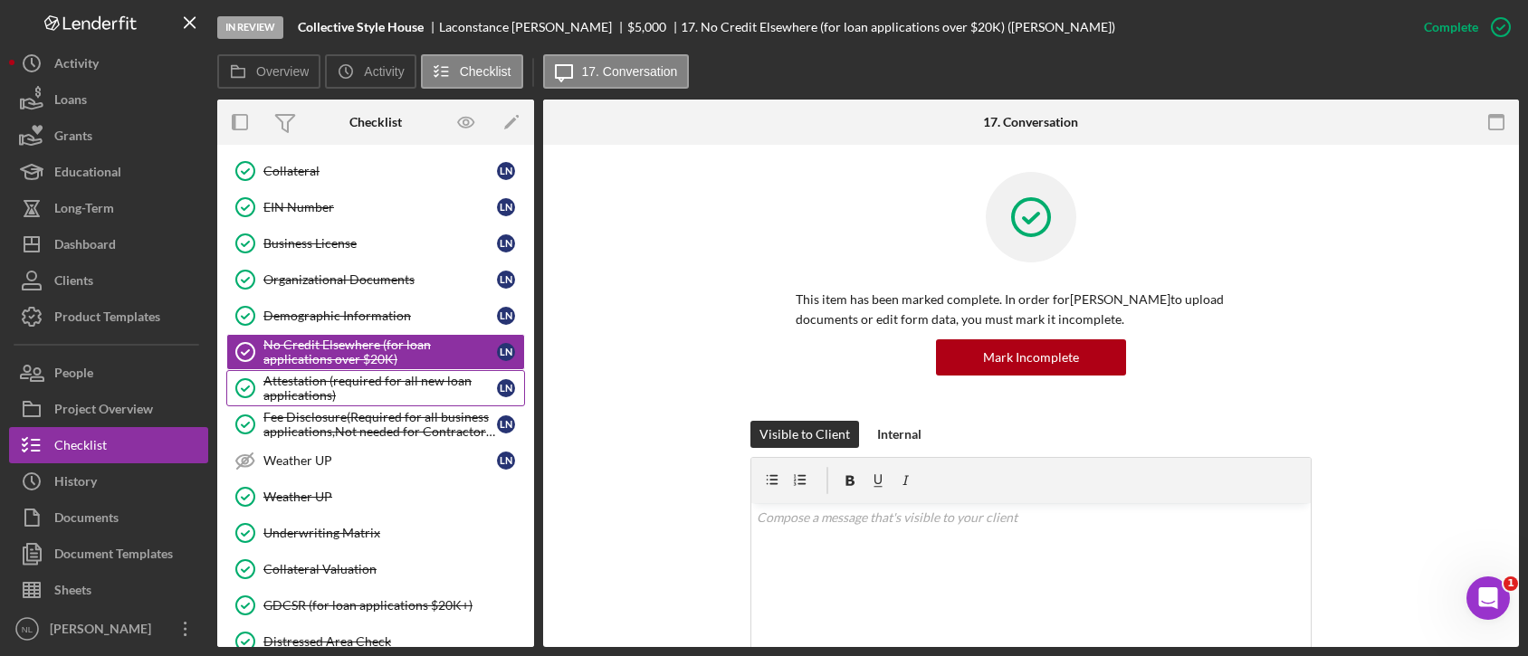
click at [326, 374] on div "Attestation (required for all new loan applications)" at bounding box center [379, 388] width 233 height 29
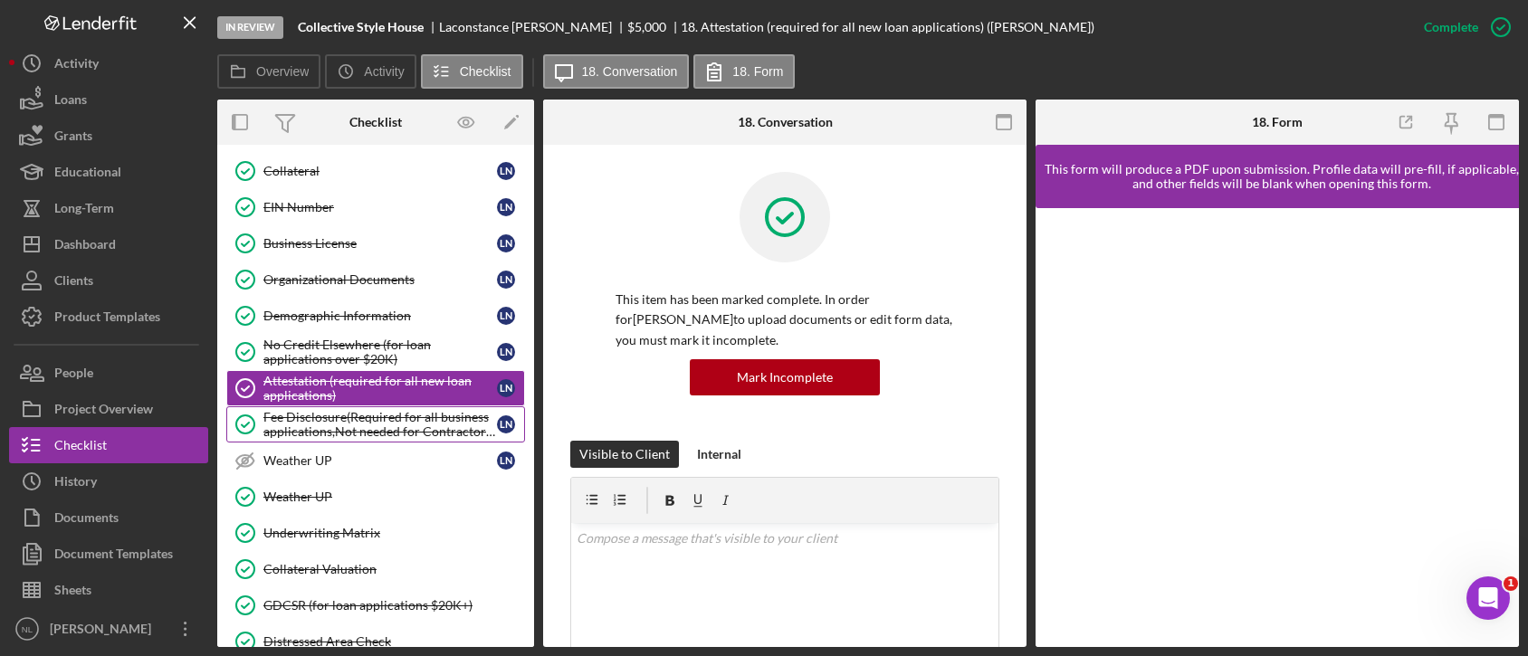
click at [331, 414] on div "Fee Disclosure(Required for all business applications,Not needed for Contractor…" at bounding box center [379, 424] width 233 height 29
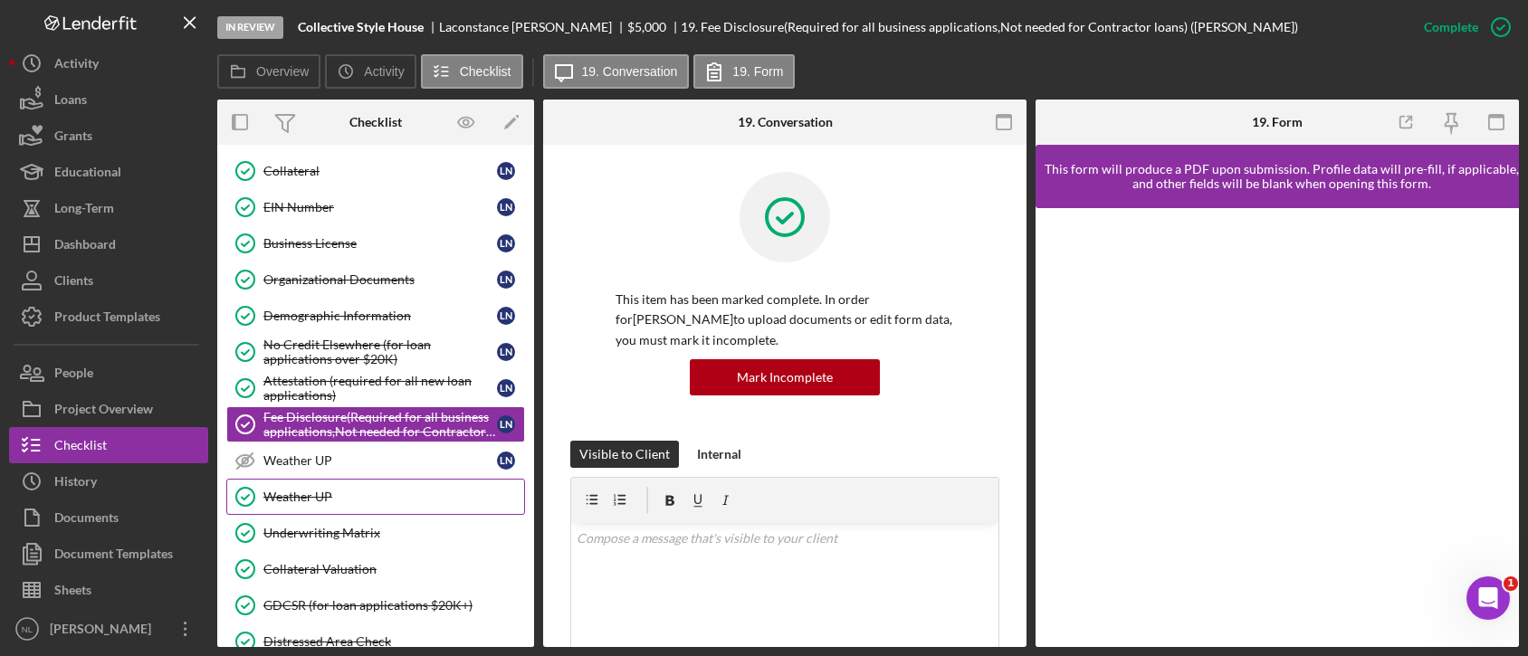
click at [337, 490] on div "Weather UP" at bounding box center [393, 497] width 261 height 14
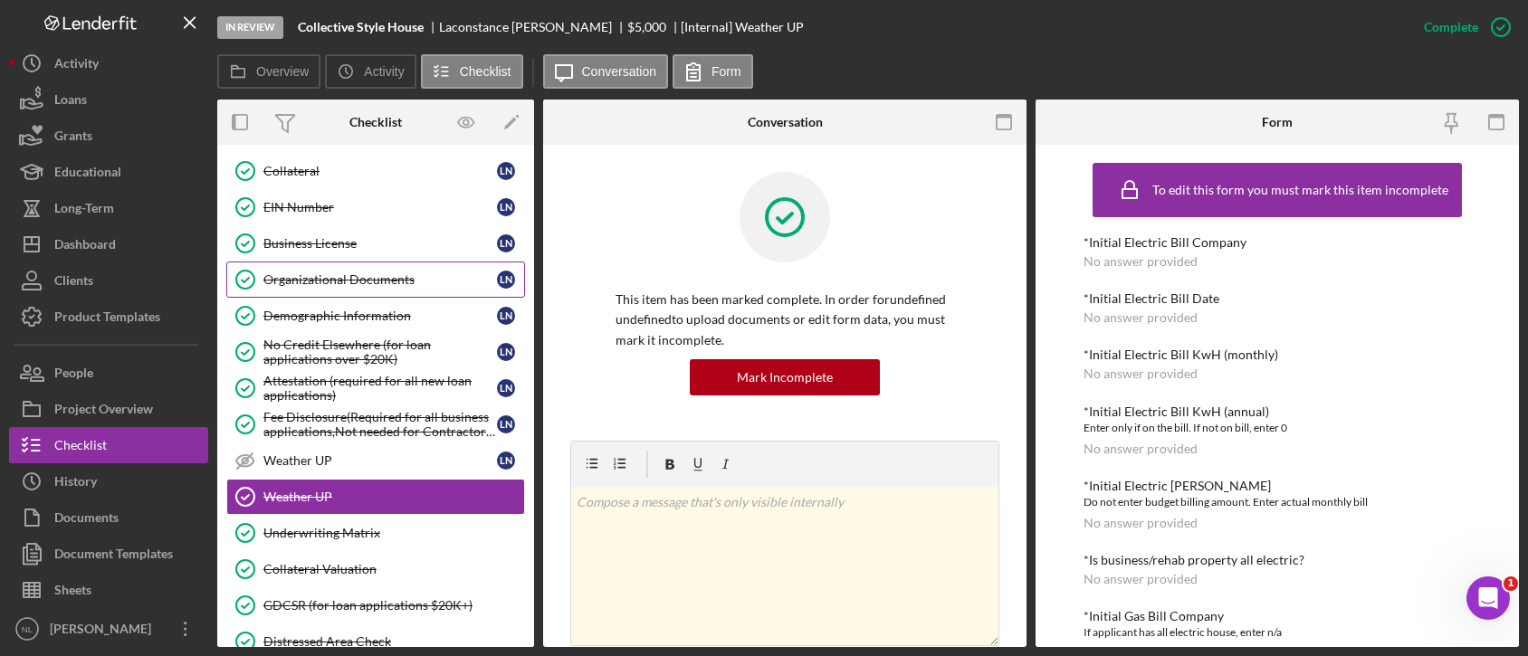
click at [334, 272] on div "Organizational Documents" at bounding box center [379, 279] width 233 height 14
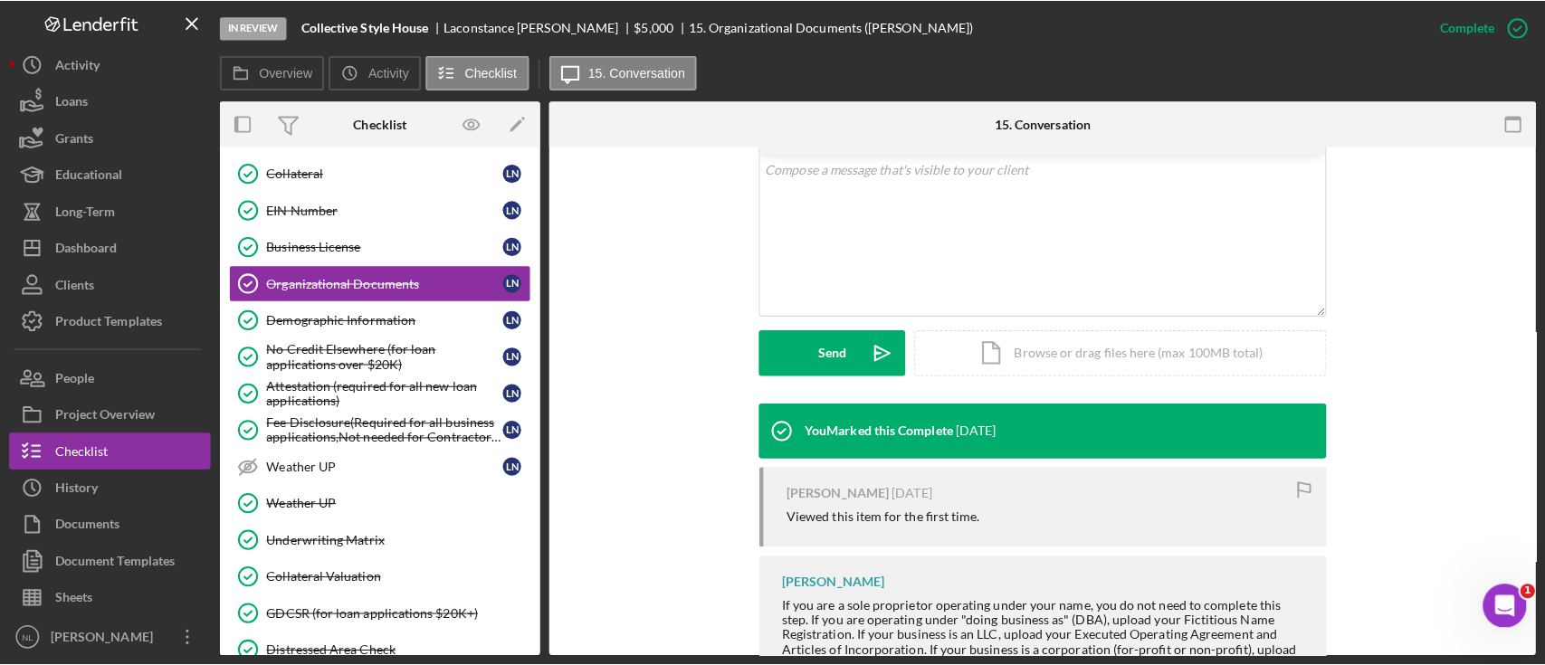
scroll to position [357, 0]
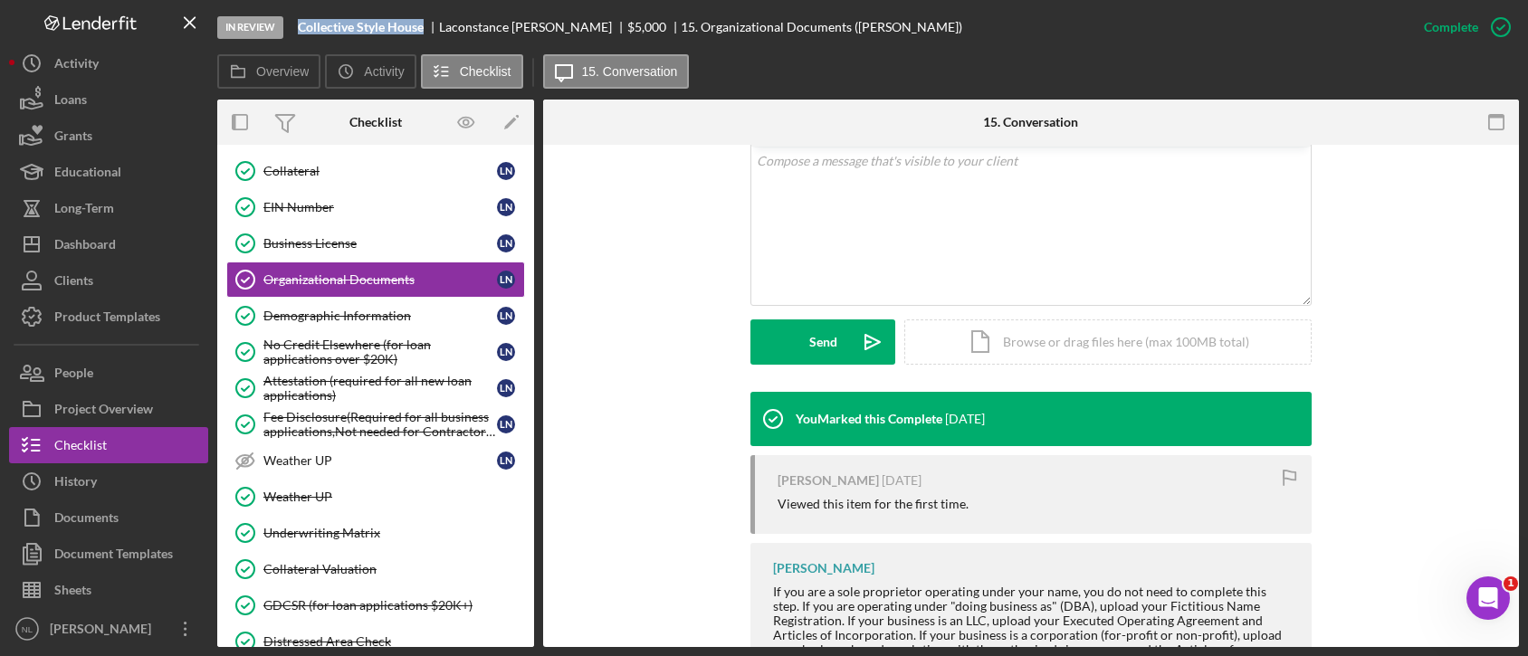
drag, startPoint x: 432, startPoint y: 24, endPoint x: 298, endPoint y: 33, distance: 134.2
click at [298, 33] on div "Collective Style House" at bounding box center [368, 27] width 141 height 14
copy b "Collective Style House"
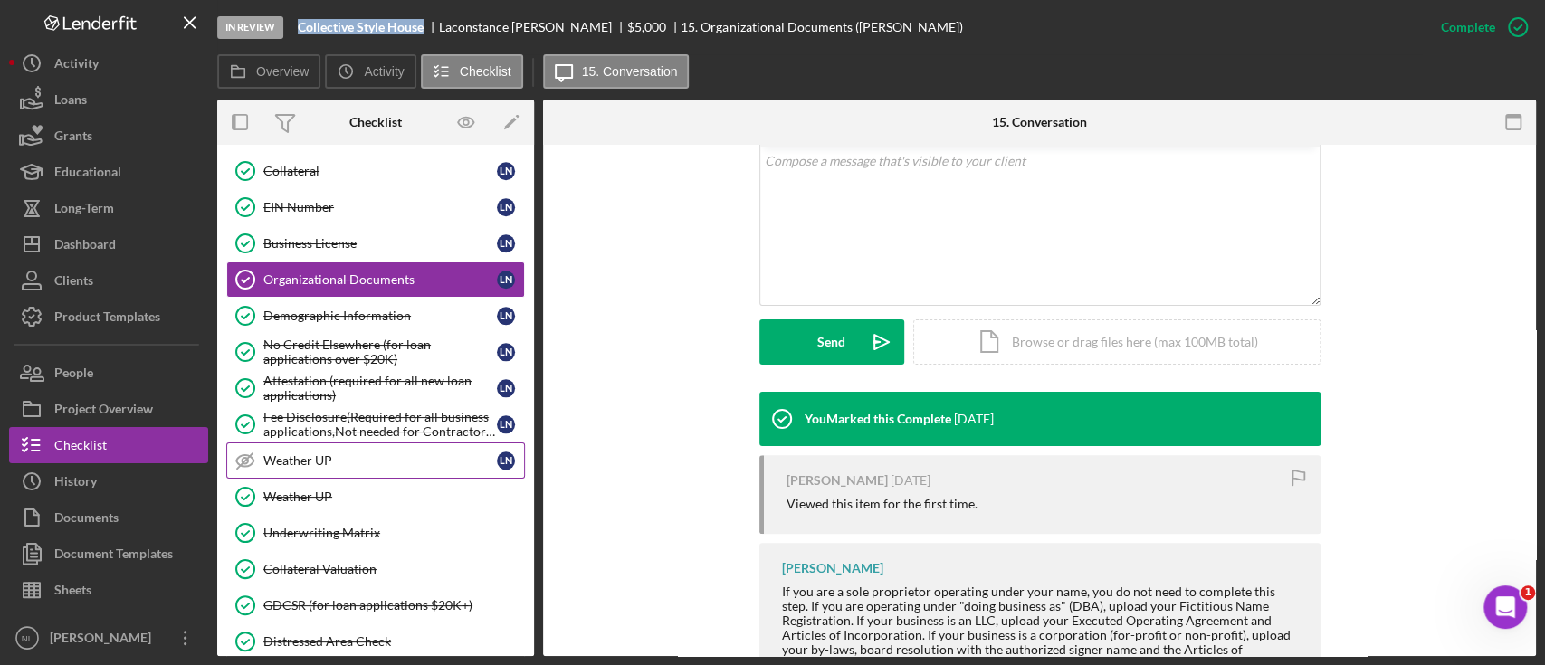
scroll to position [1432, 0]
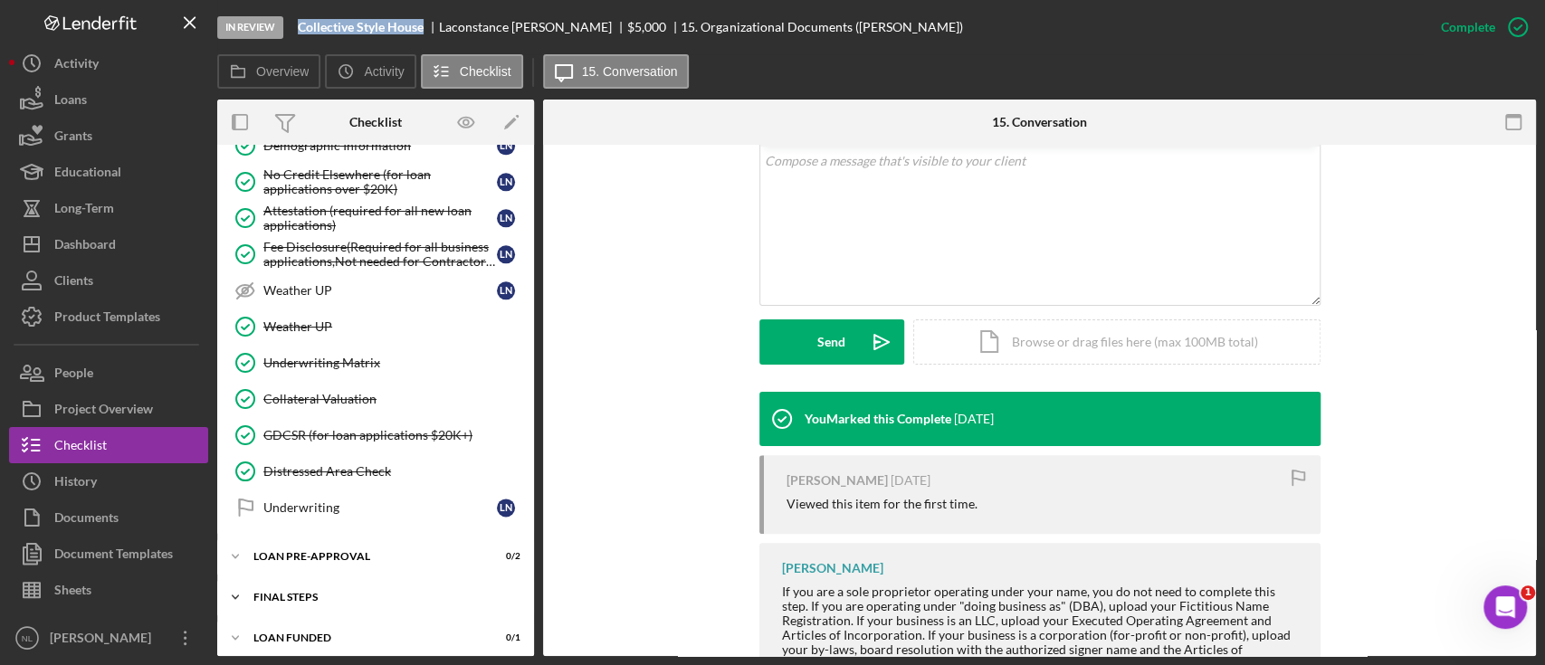
click at [364, 579] on div "Icon/Expander FINAL STEPS 3 / 19" at bounding box center [375, 597] width 317 height 36
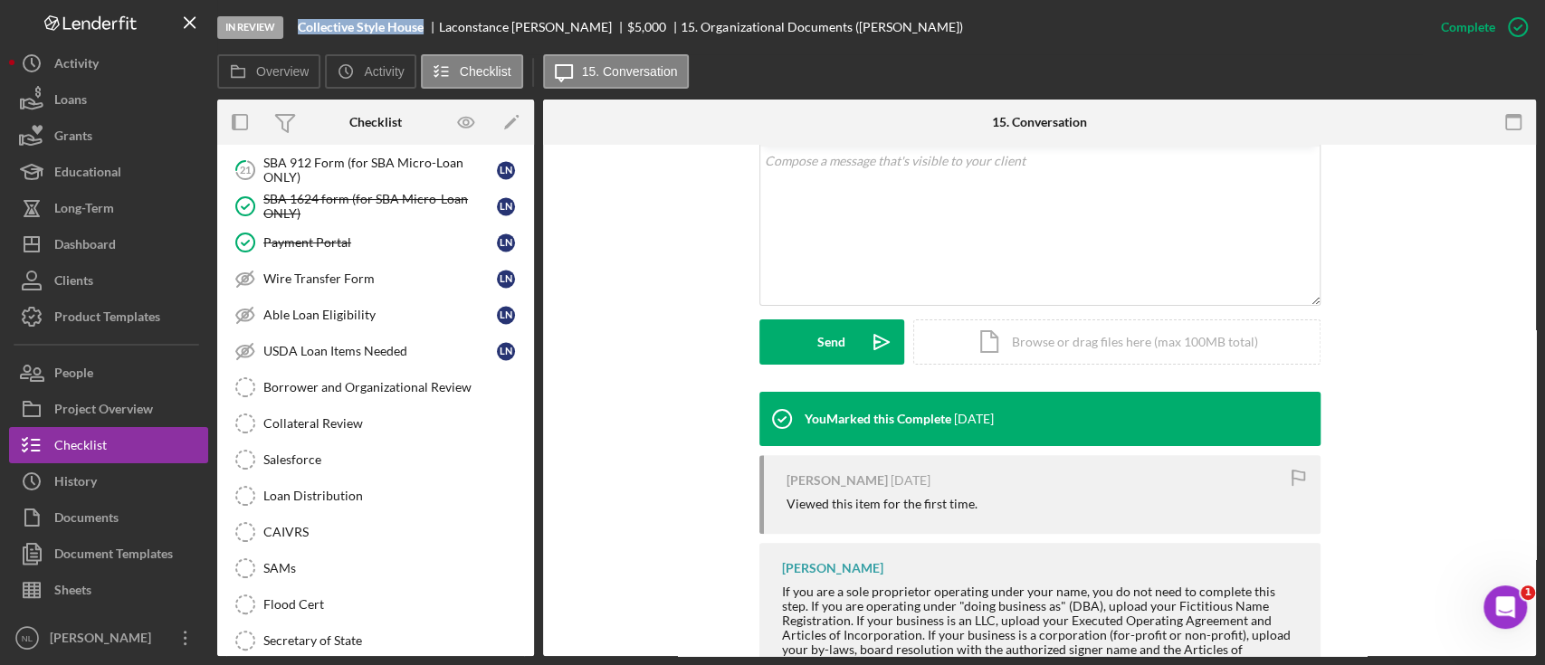
scroll to position [1958, 0]
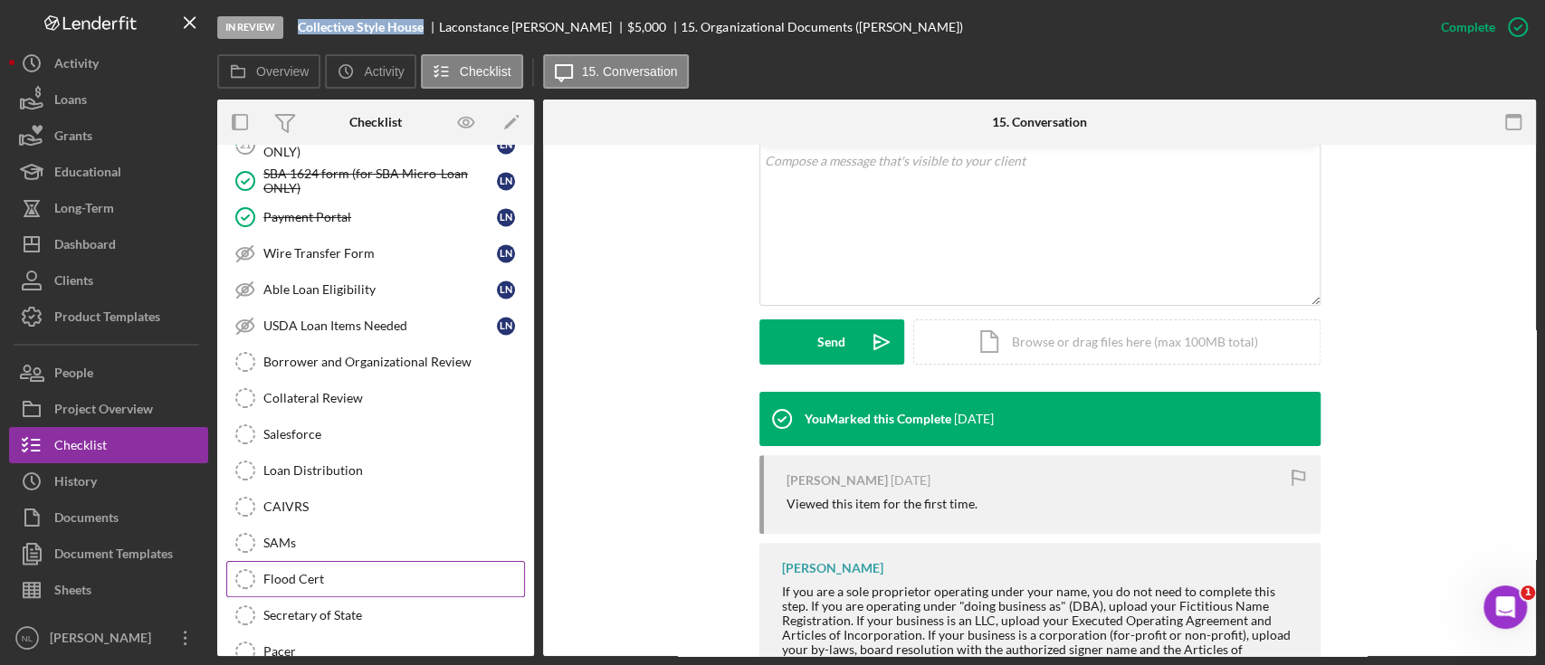
click at [342, 583] on link "Flood Cert Flood Cert" at bounding box center [375, 579] width 299 height 36
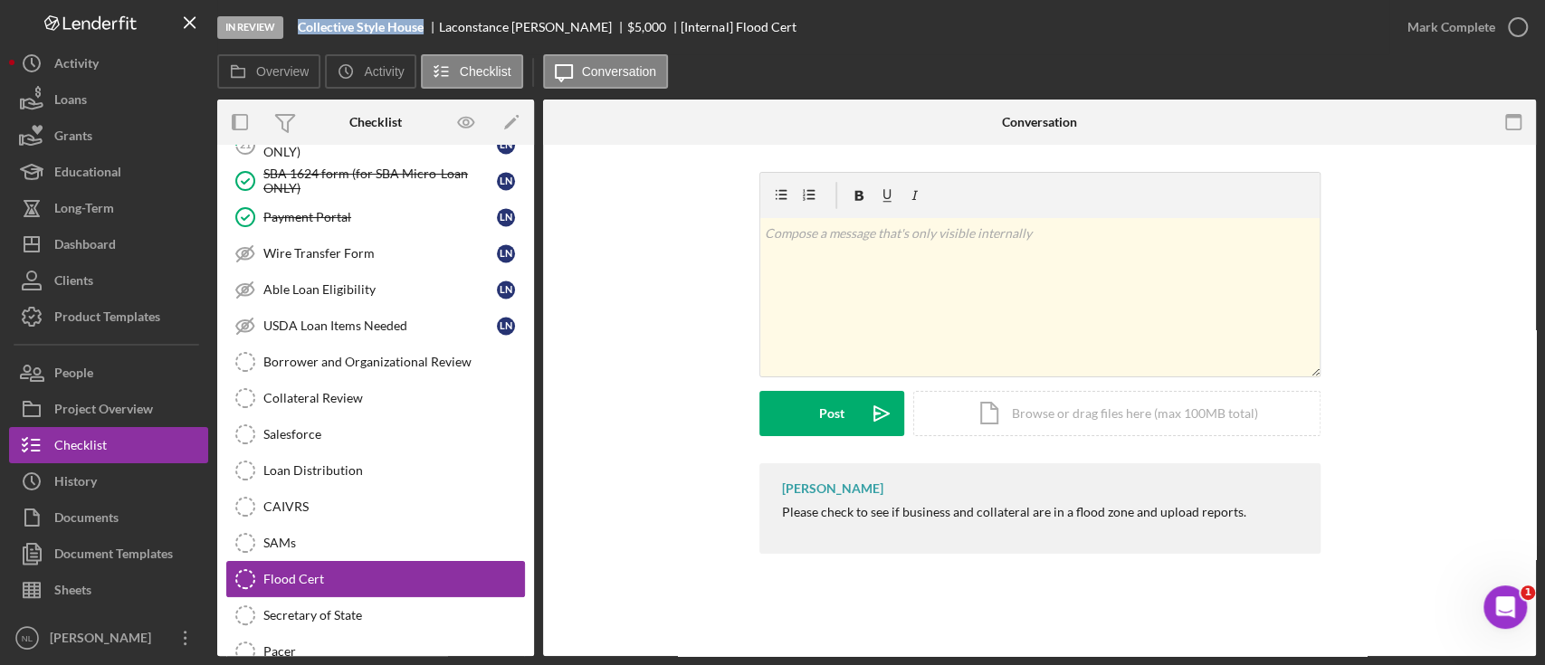
click at [341, 583] on link "Flood Cert Flood Cert" at bounding box center [375, 579] width 299 height 36
click at [338, 608] on div "Secretary of State" at bounding box center [393, 615] width 261 height 14
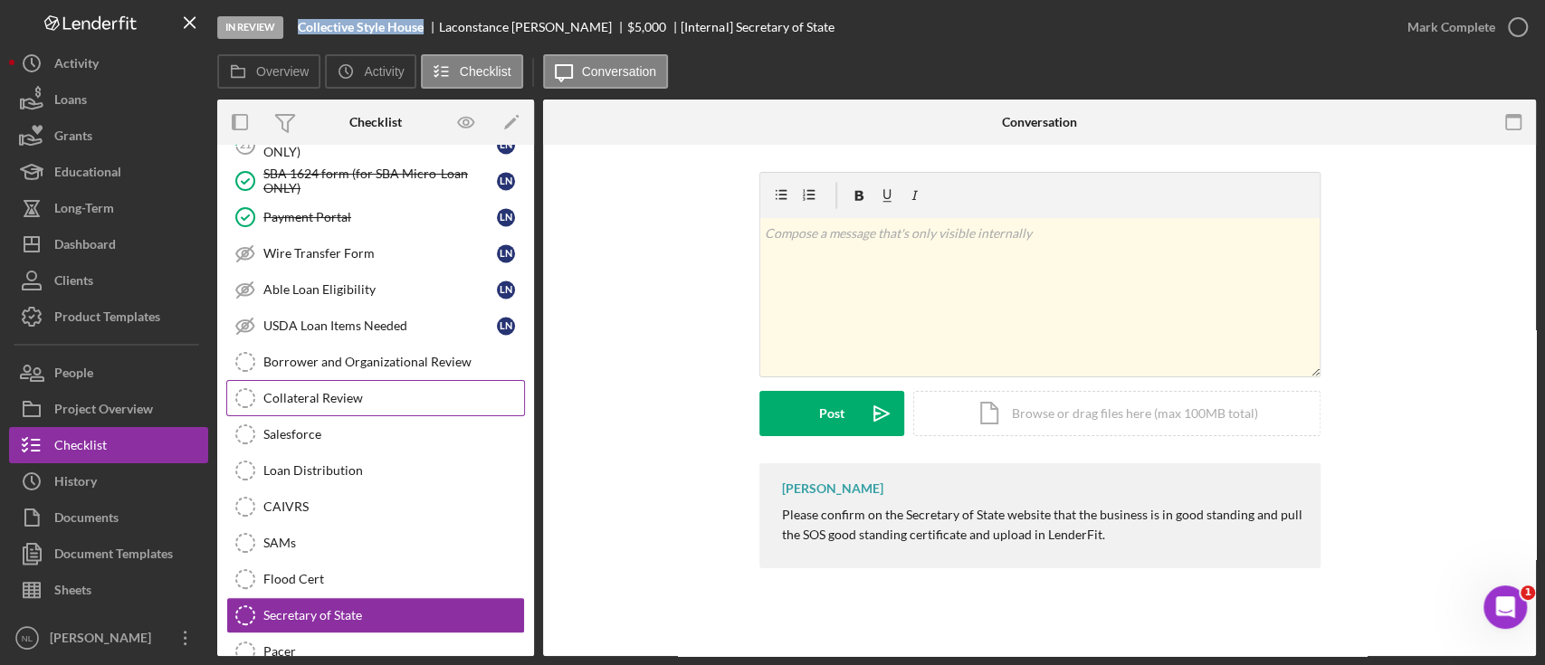
scroll to position [2125, 0]
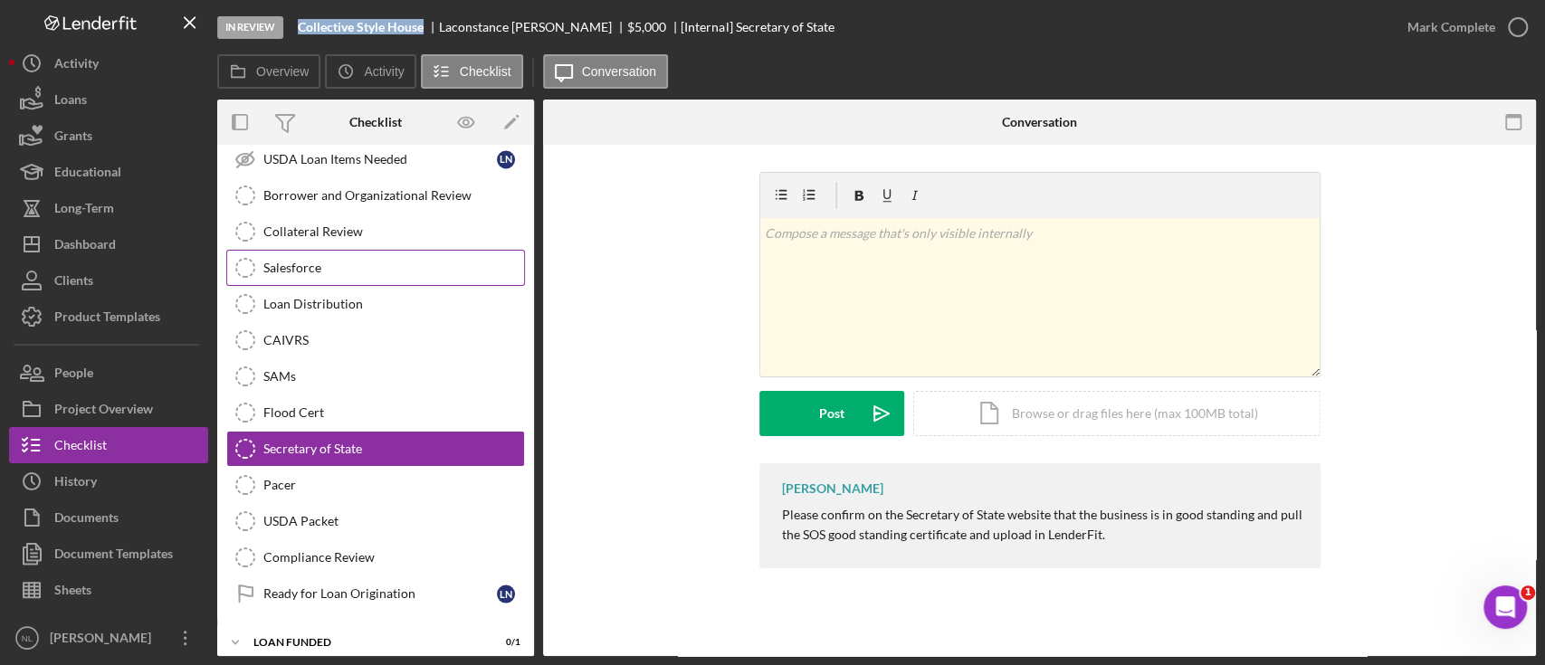
click at [301, 250] on link "Salesforce Salesforce" at bounding box center [375, 268] width 299 height 36
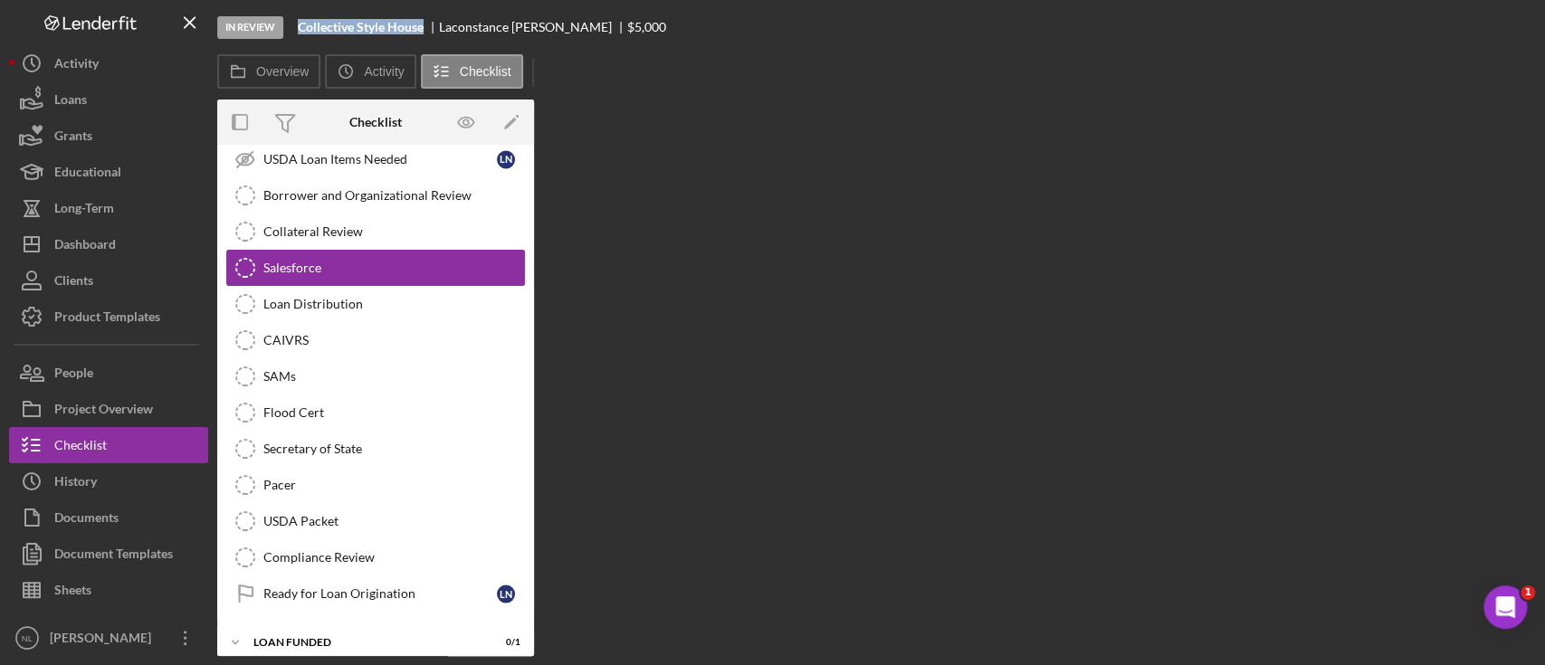
scroll to position [2125, 0]
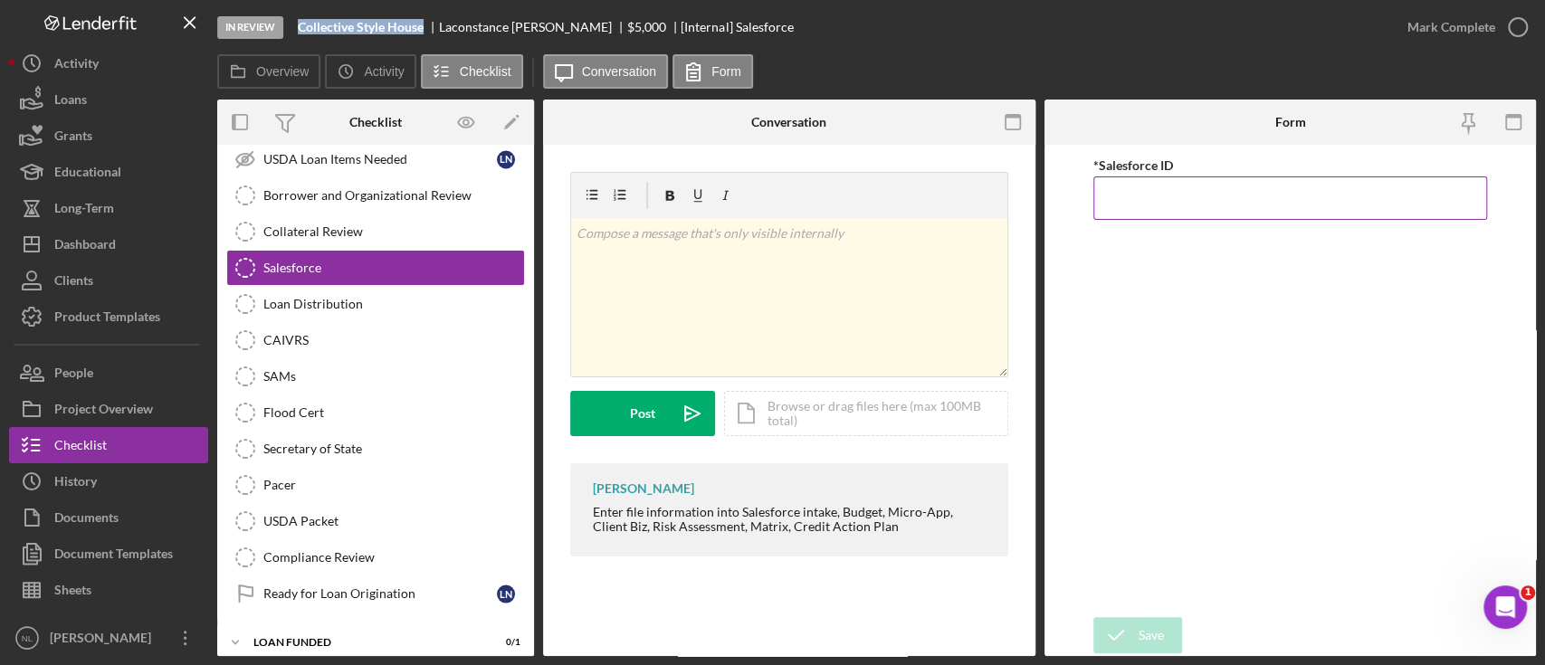
click at [1136, 191] on input "*Salesforce ID" at bounding box center [1290, 197] width 394 height 43
paste input "a0wPC000002IhzpYAC"
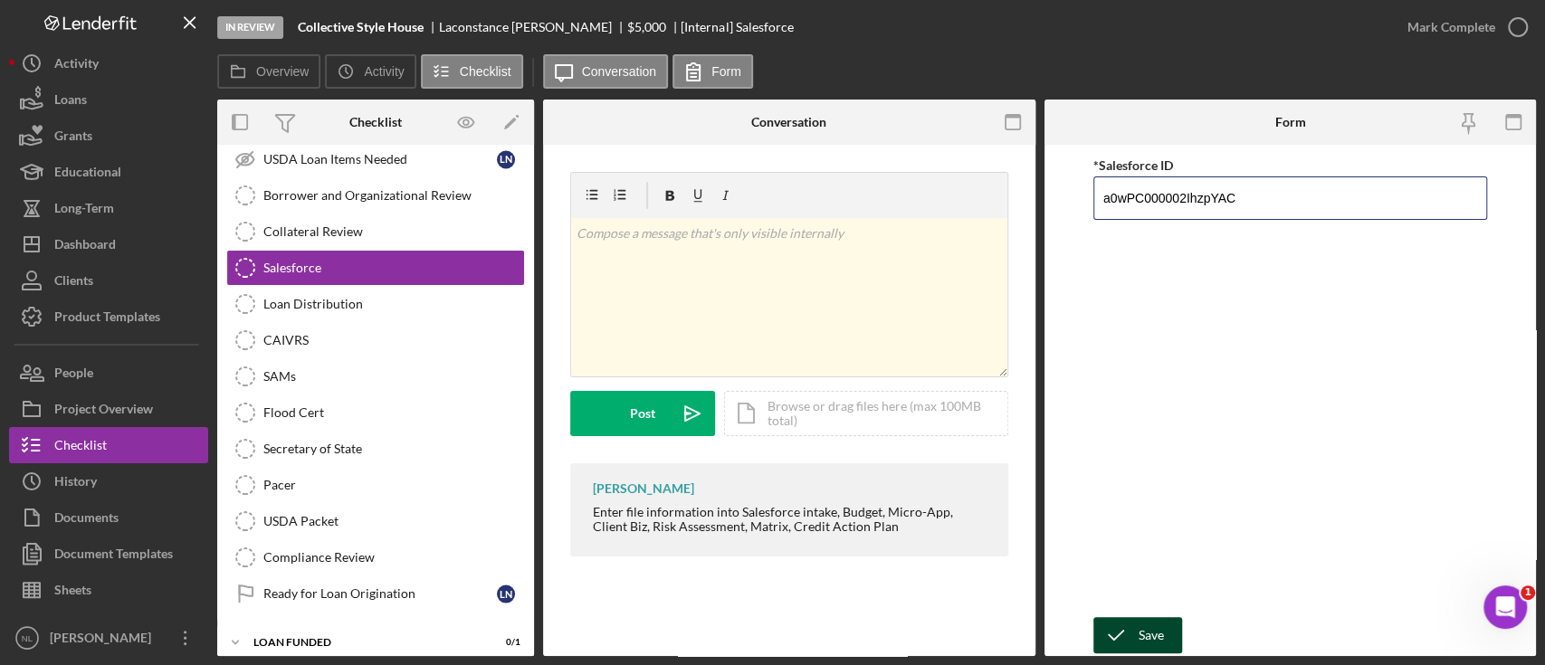
type input "a0wPC000002IhzpYAC"
click at [1152, 631] on div "Save" at bounding box center [1150, 635] width 25 height 36
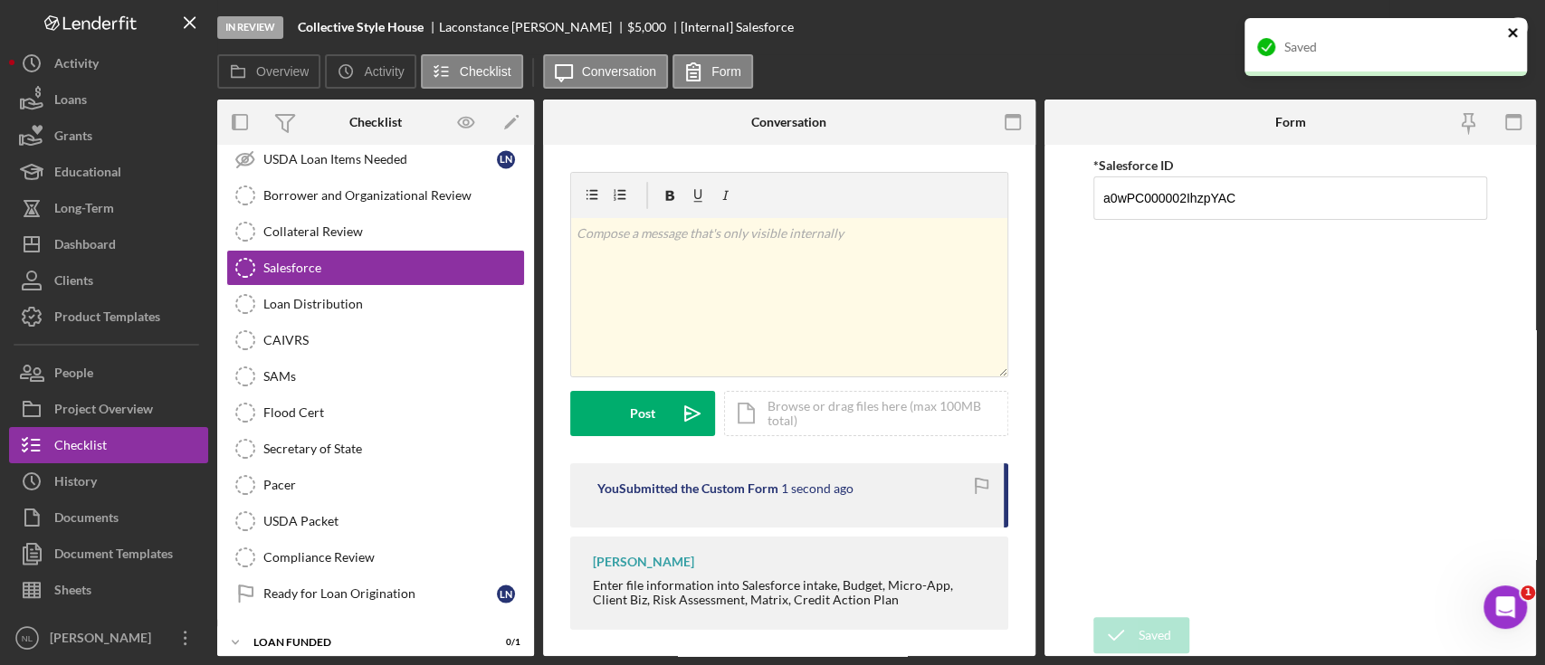
click at [1517, 31] on icon "close" at bounding box center [1513, 32] width 13 height 14
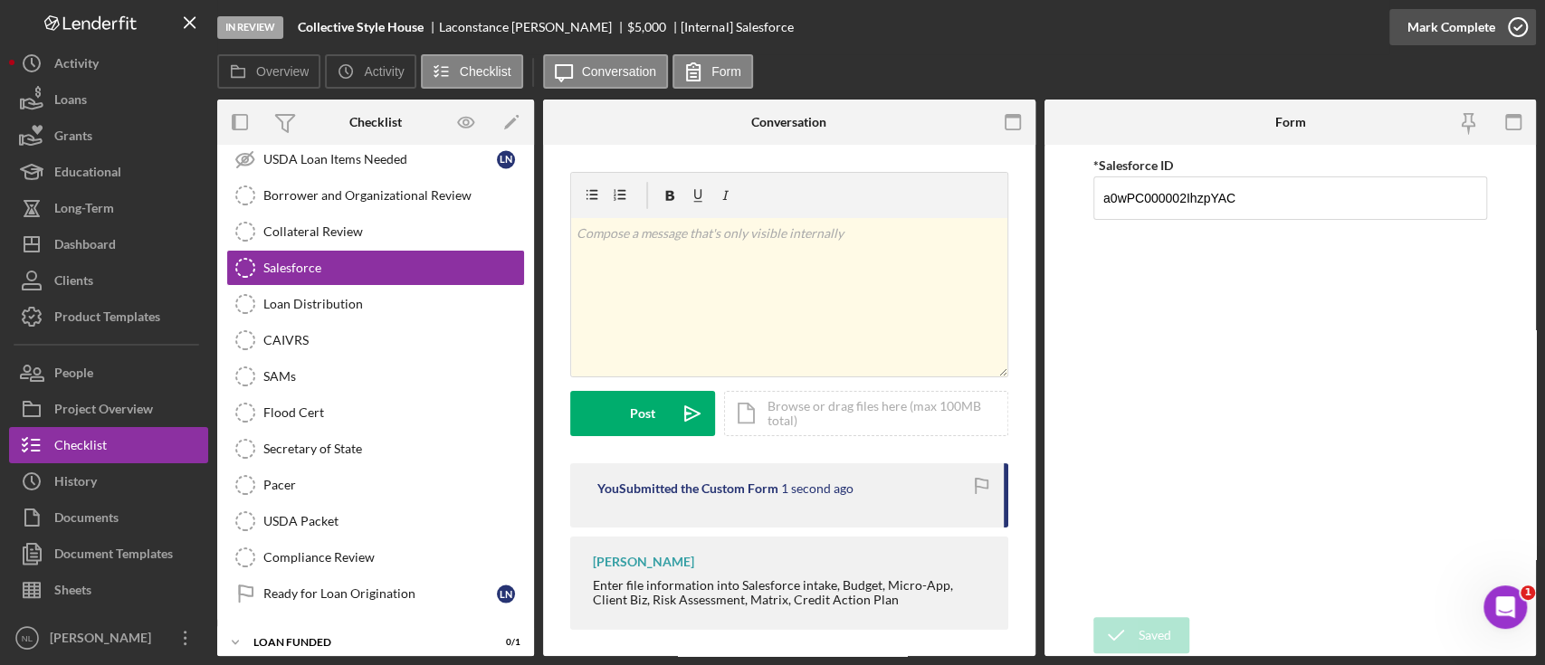
click at [1467, 39] on div "Mark Complete" at bounding box center [1451, 27] width 88 height 36
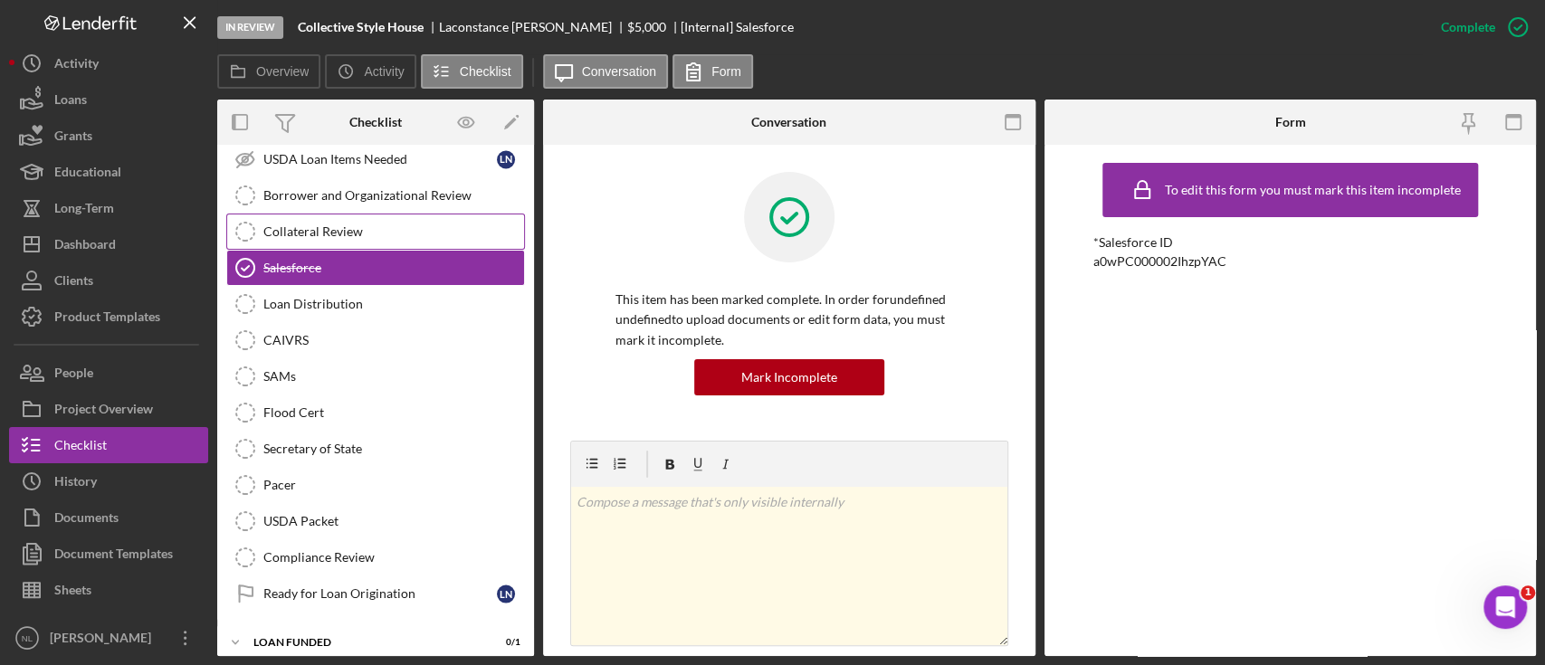
click at [339, 224] on div "Collateral Review" at bounding box center [393, 231] width 261 height 14
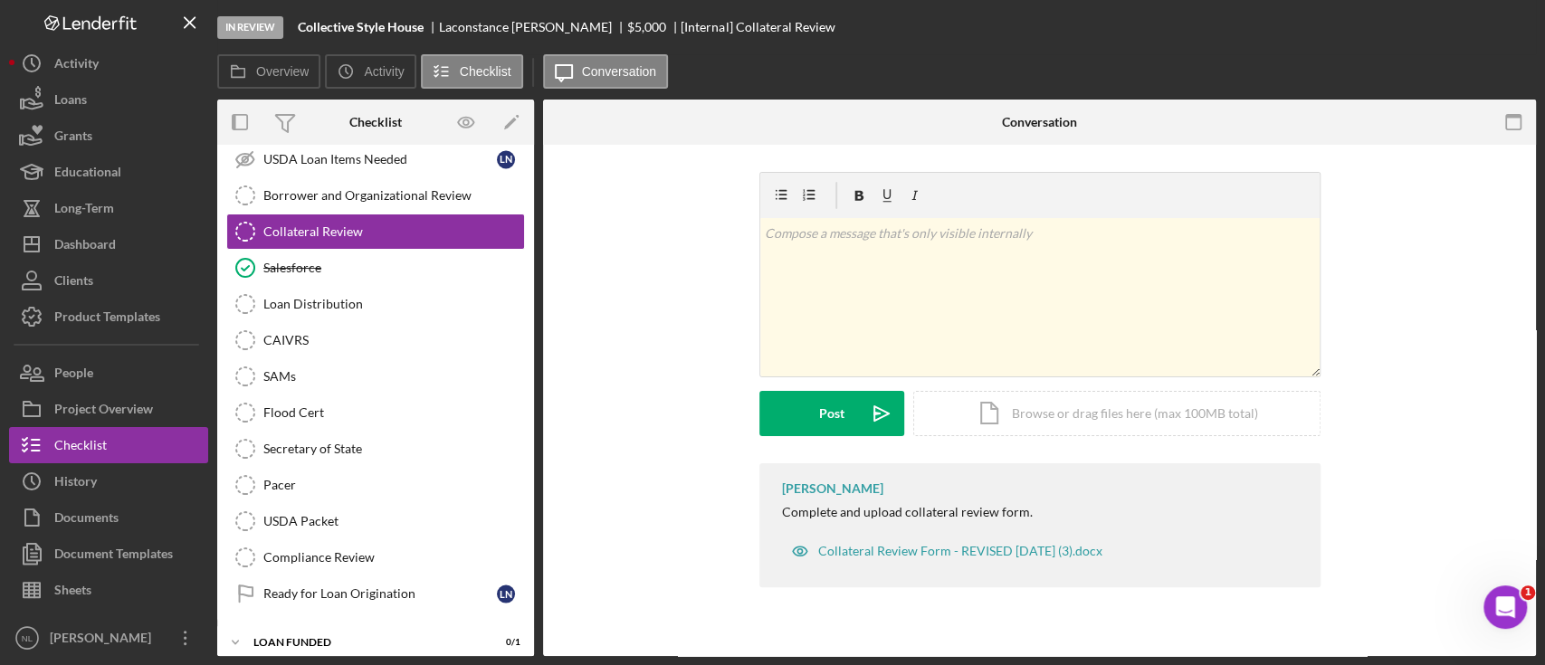
scroll to position [2125, 0]
click at [1433, 35] on div "Mark Complete" at bounding box center [1451, 27] width 88 height 36
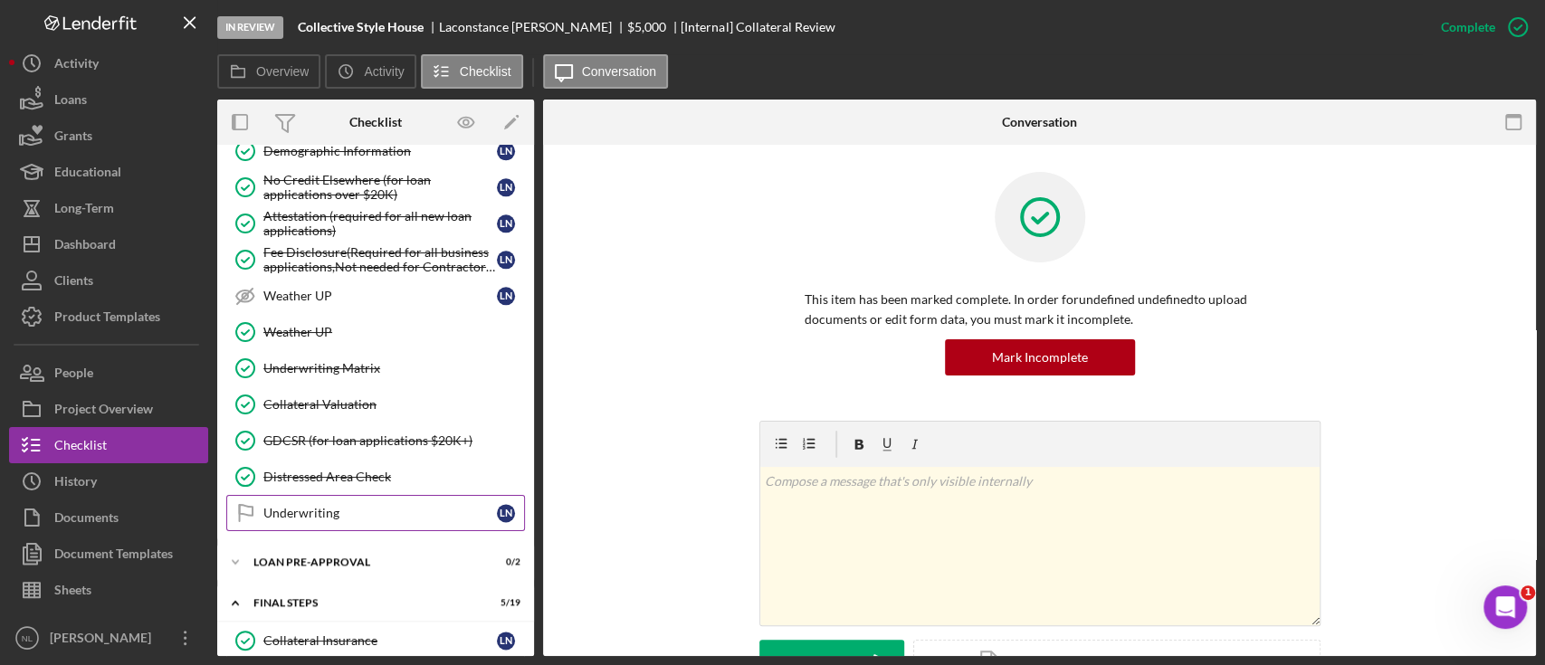
scroll to position [1425, 0]
click at [349, 558] on div "Icon/Expander LOAN PRE-APPROVAL 0 / 2" at bounding box center [375, 563] width 317 height 36
click at [333, 507] on div "Underwriting" at bounding box center [379, 514] width 233 height 14
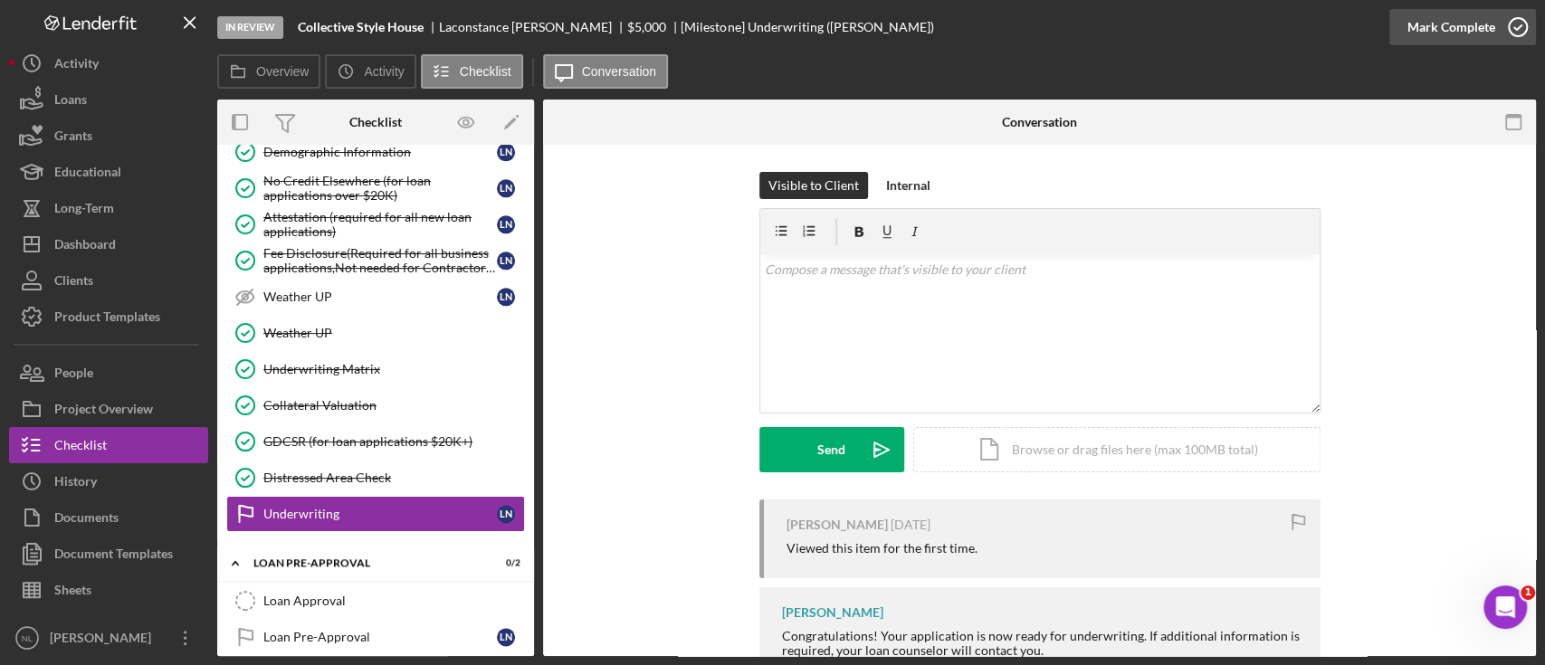
click at [1436, 33] on div "Mark Complete" at bounding box center [1451, 27] width 88 height 36
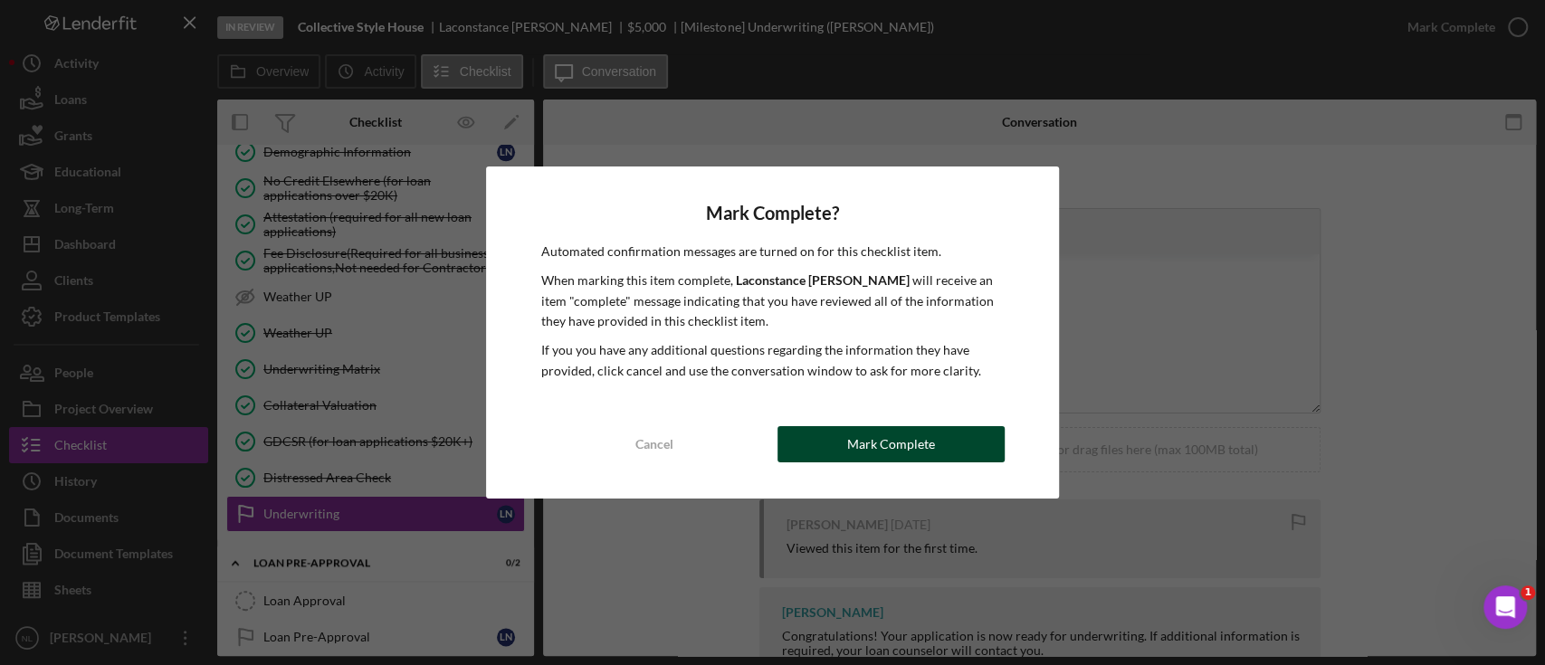
click at [855, 448] on div "Mark Complete" at bounding box center [891, 444] width 88 height 36
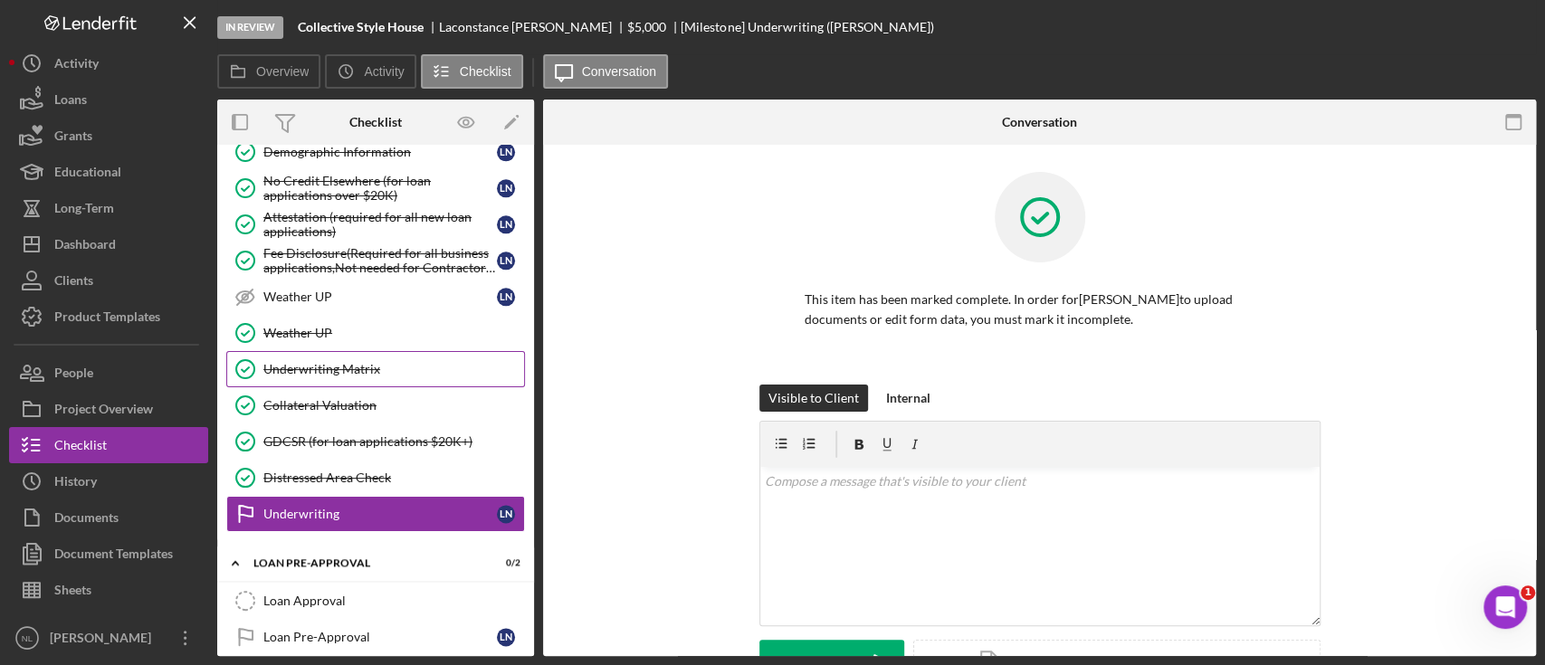
click at [348, 370] on link "Underwriting Matrix Underwriting Matrix" at bounding box center [375, 369] width 299 height 36
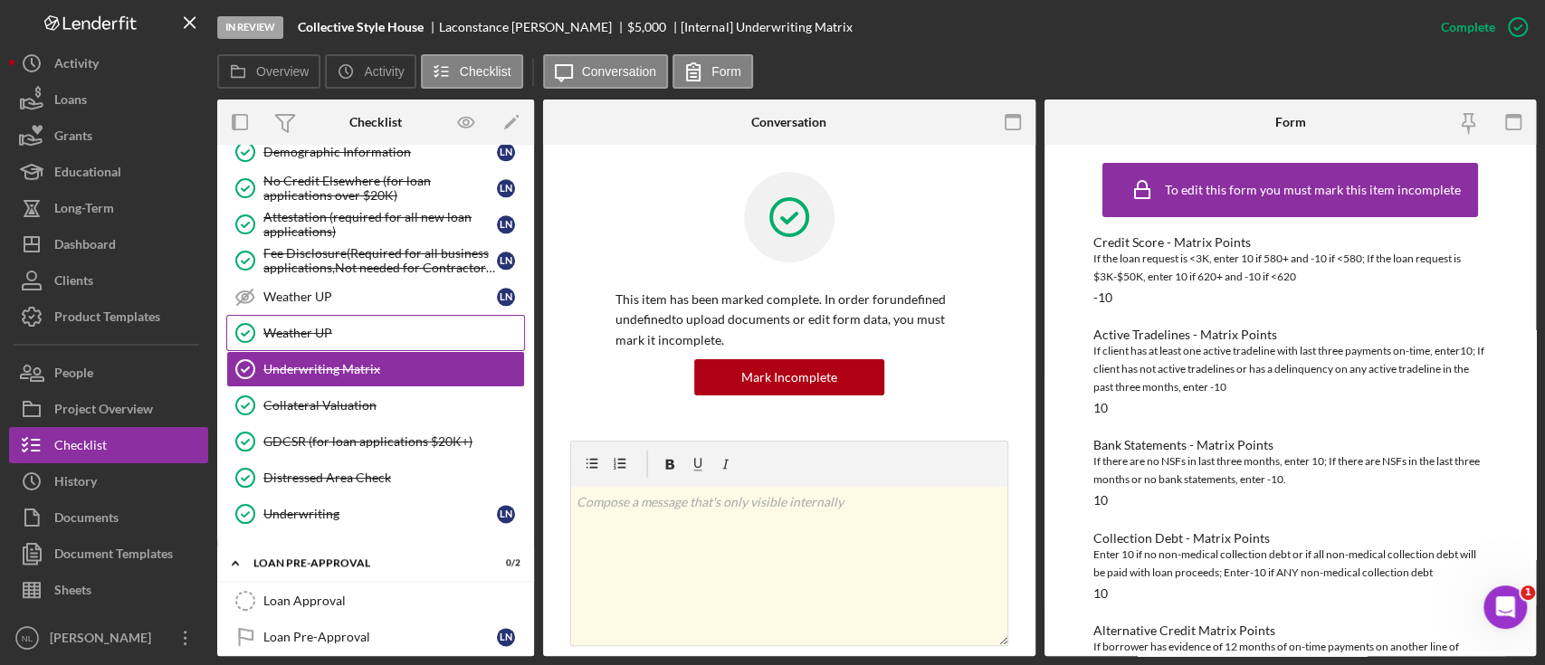
scroll to position [1590, 0]
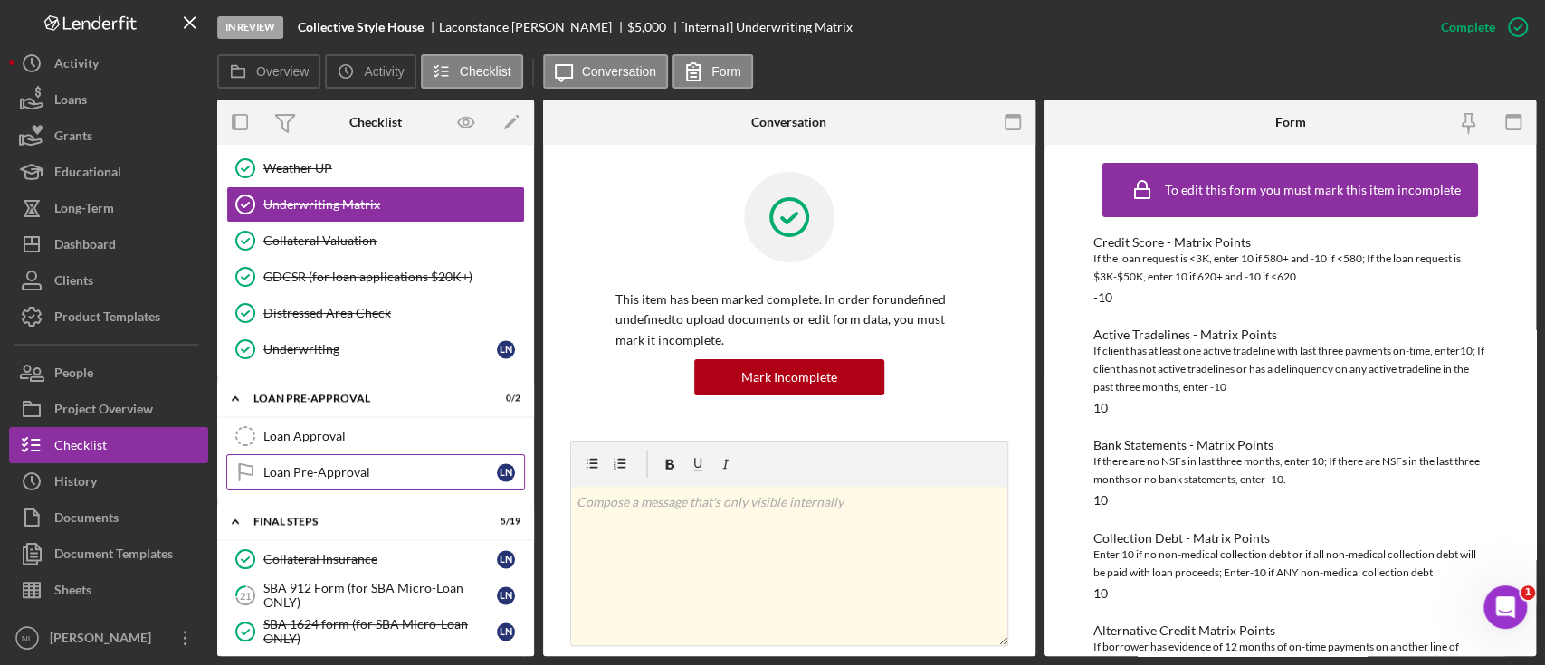
click at [375, 470] on link "Loan Pre-Approval Loan Pre-Approval L N" at bounding box center [375, 472] width 299 height 36
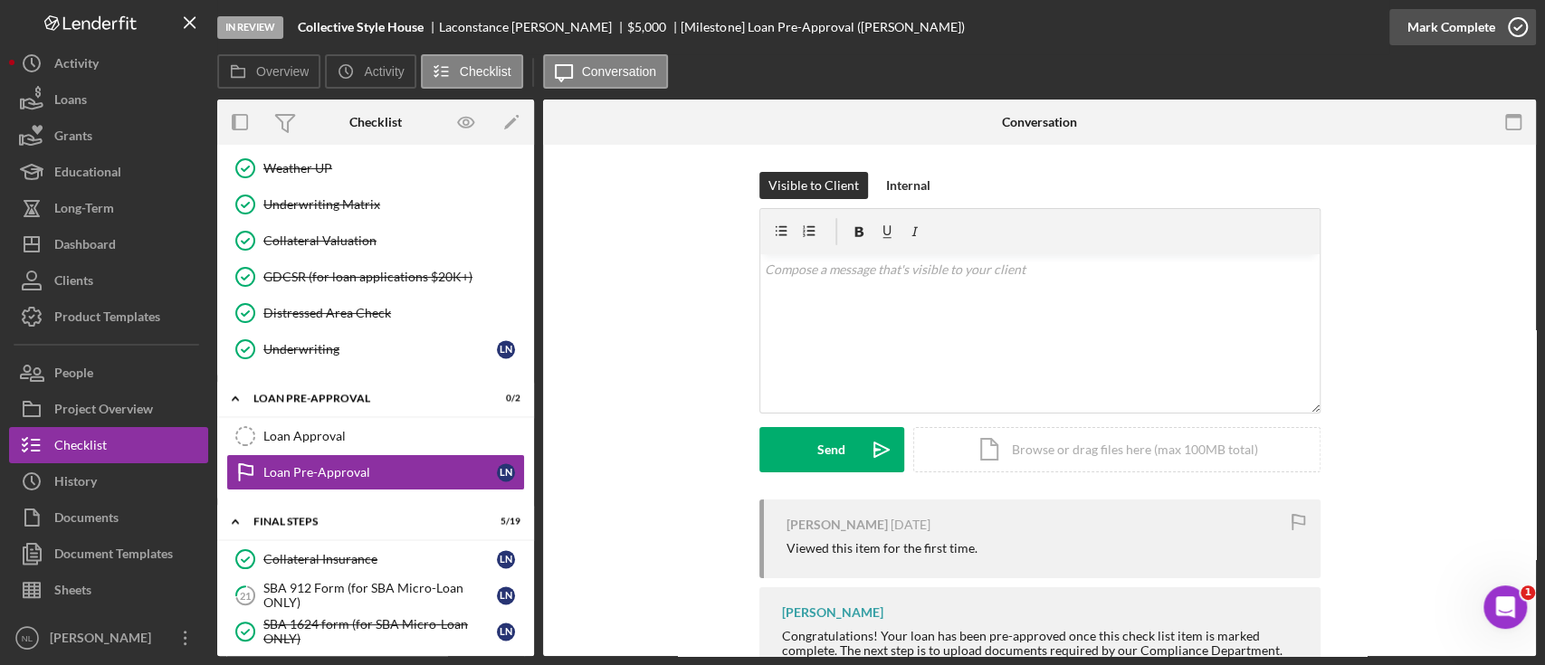
click at [1447, 41] on div "Mark Complete" at bounding box center [1451, 27] width 88 height 36
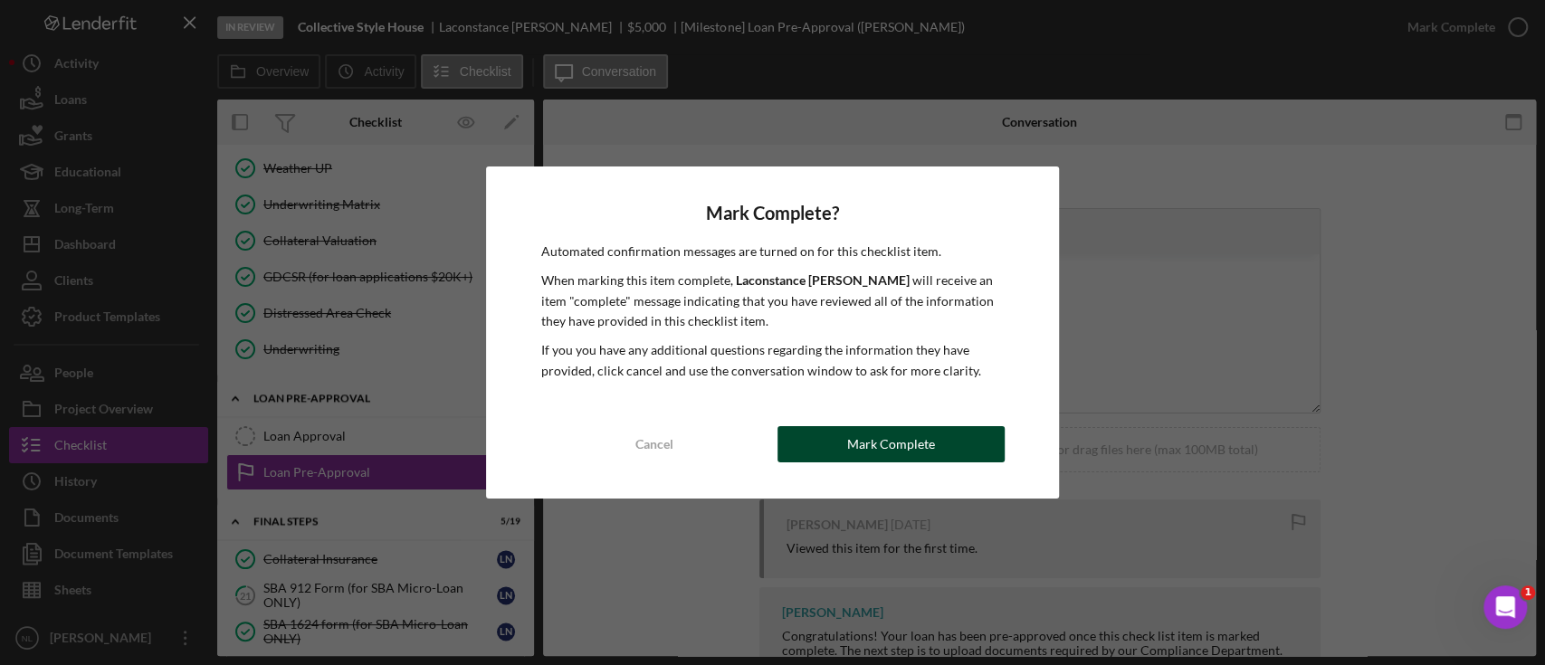
click at [847, 433] on div "Mark Complete" at bounding box center [891, 444] width 88 height 36
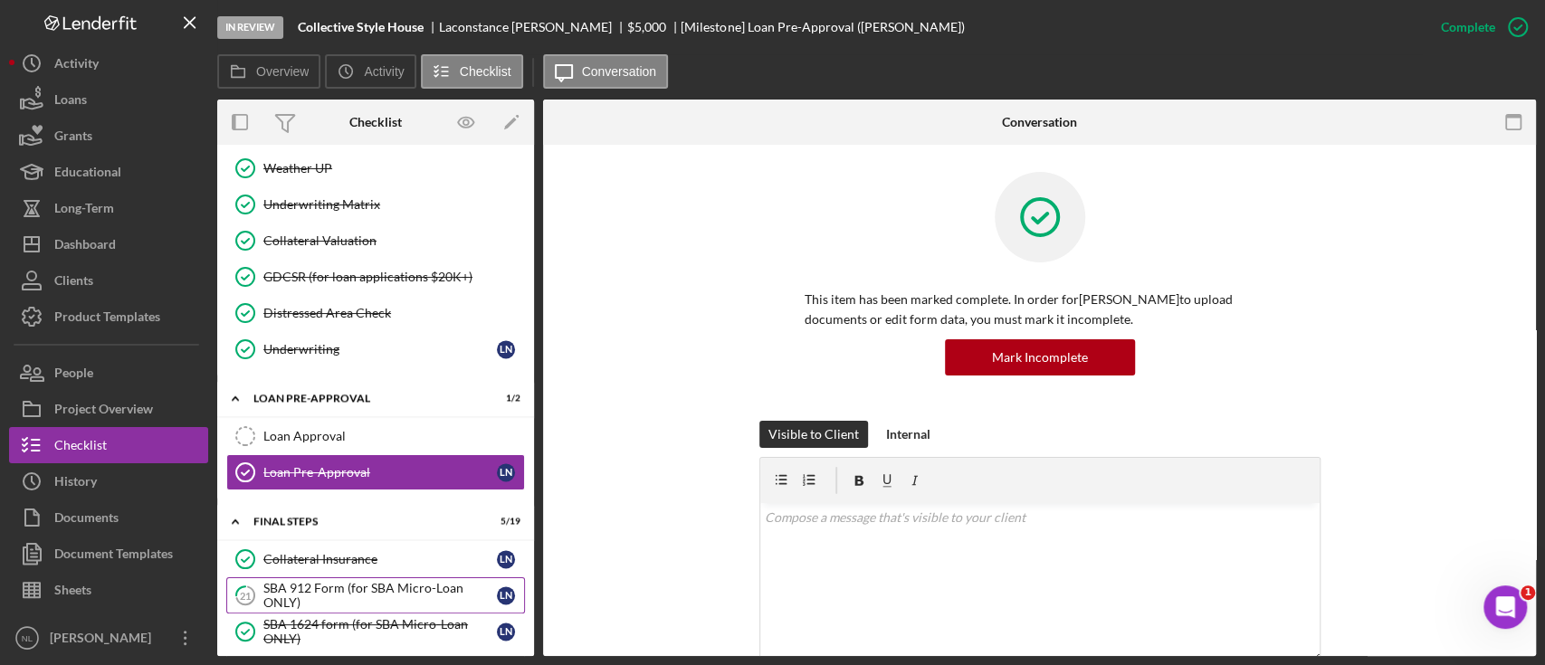
click at [432, 593] on div "SBA 912 Form (for SBA Micro-Loan ONLY)" at bounding box center [379, 595] width 233 height 29
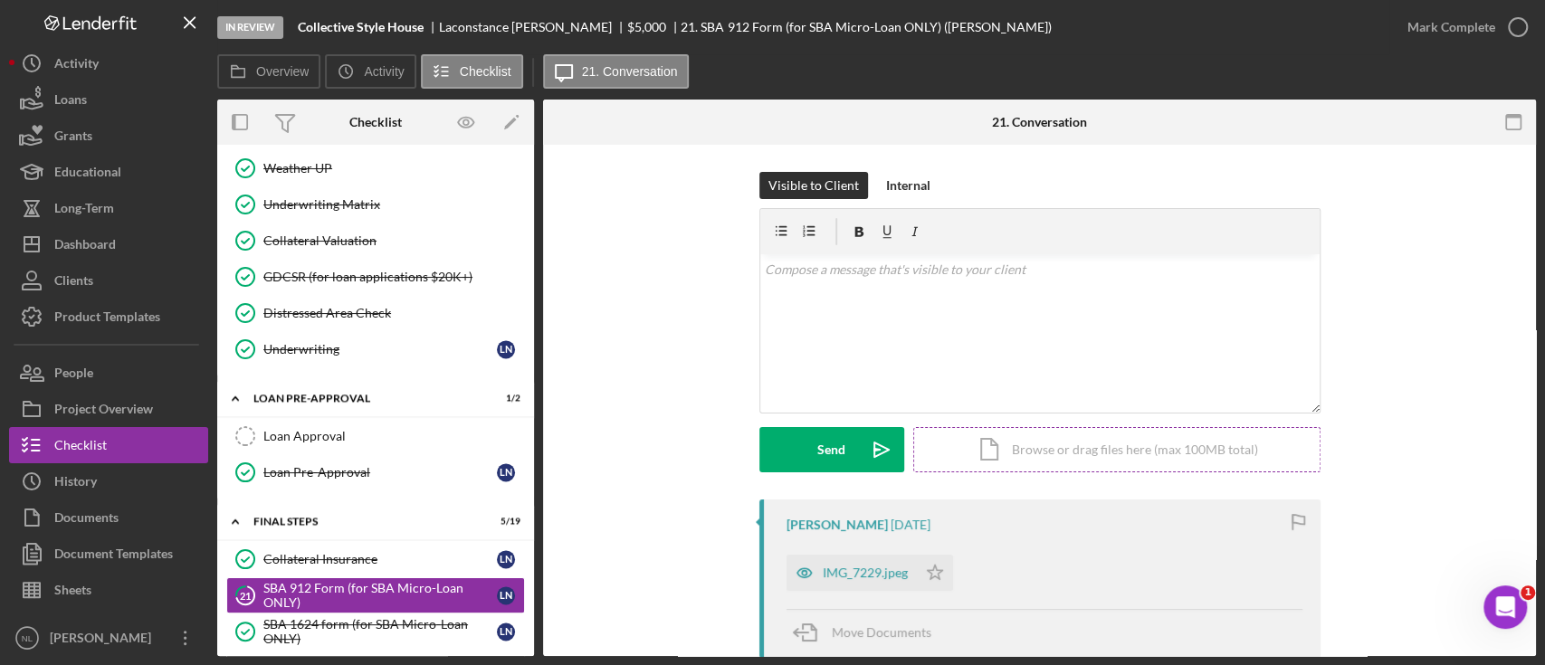
scroll to position [297, 0]
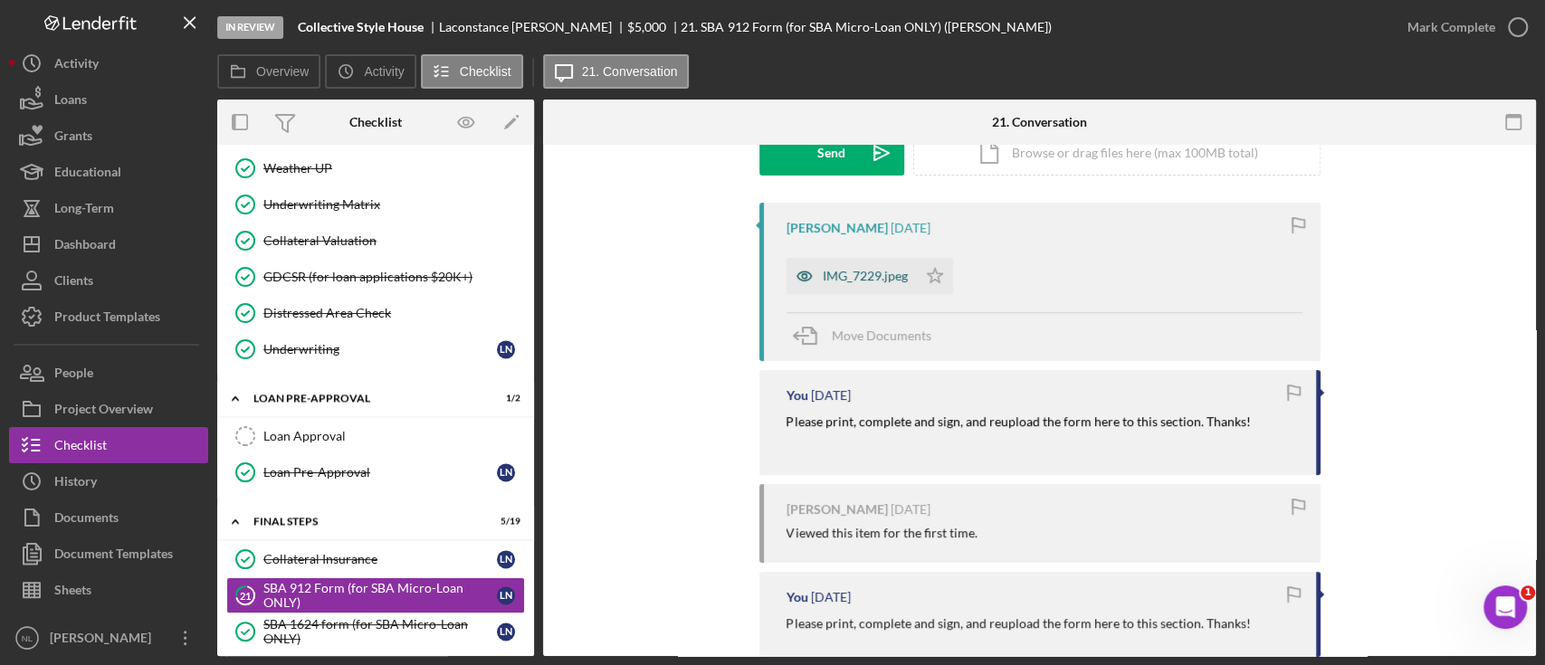
click at [860, 284] on div "IMG_7229.jpeg" at bounding box center [851, 276] width 130 height 36
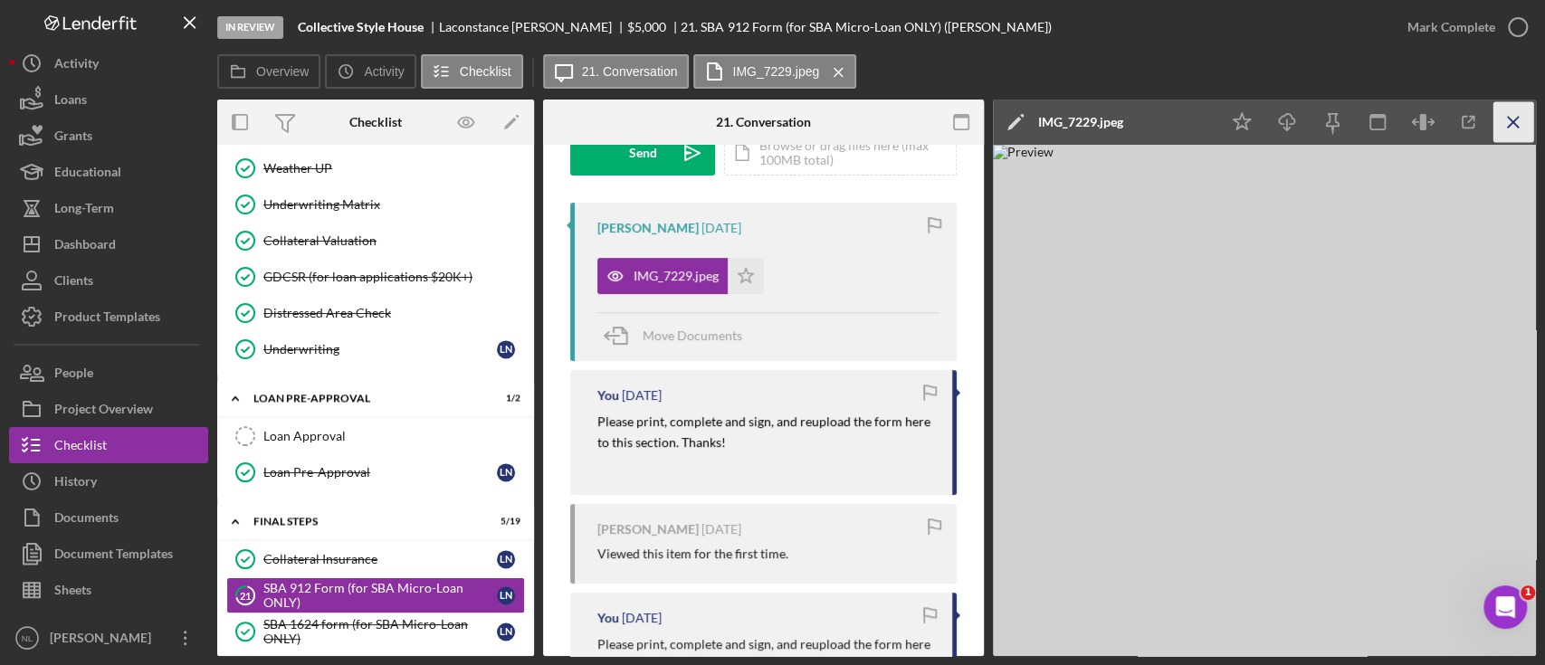
click at [1527, 119] on icon "Icon/Menu Close" at bounding box center [1513, 122] width 41 height 41
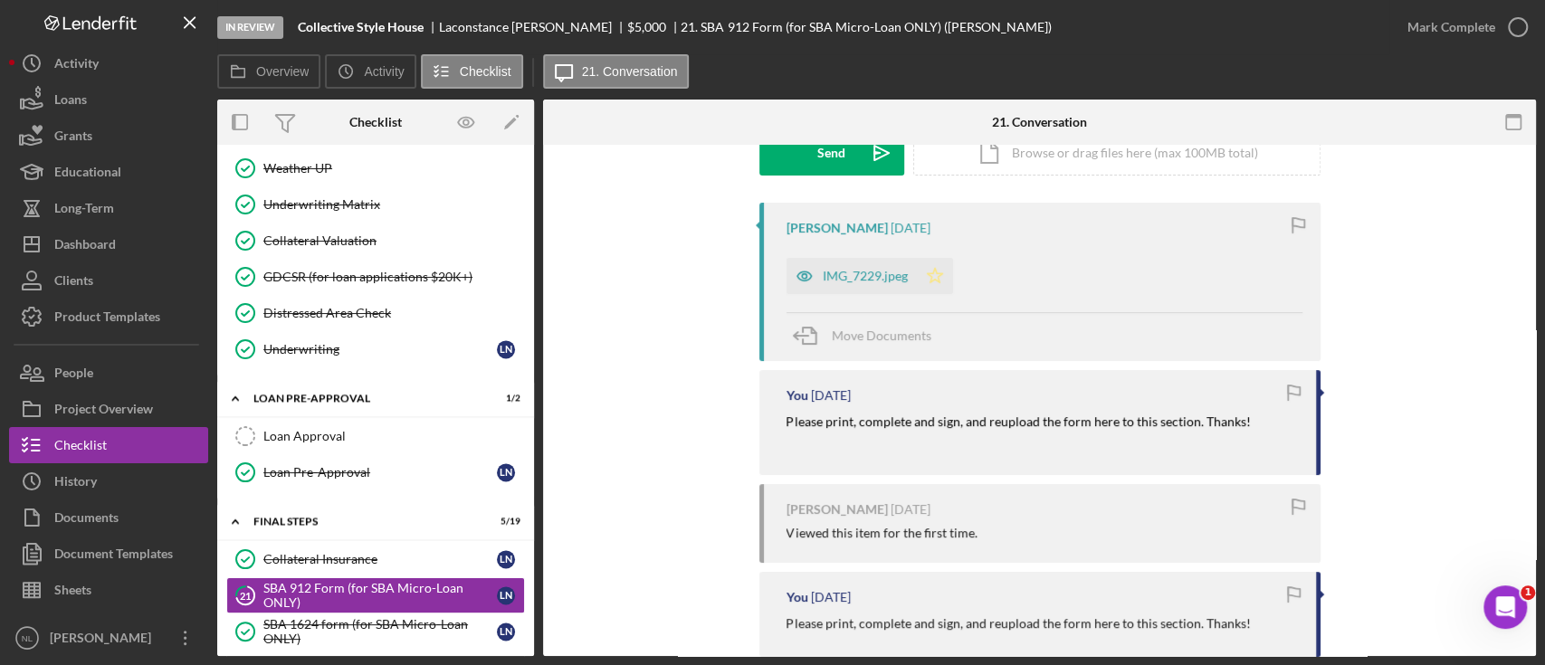
click at [921, 285] on icon "Icon/Star" at bounding box center [935, 276] width 36 height 36
click at [1477, 31] on div "Mark Complete" at bounding box center [1451, 27] width 88 height 36
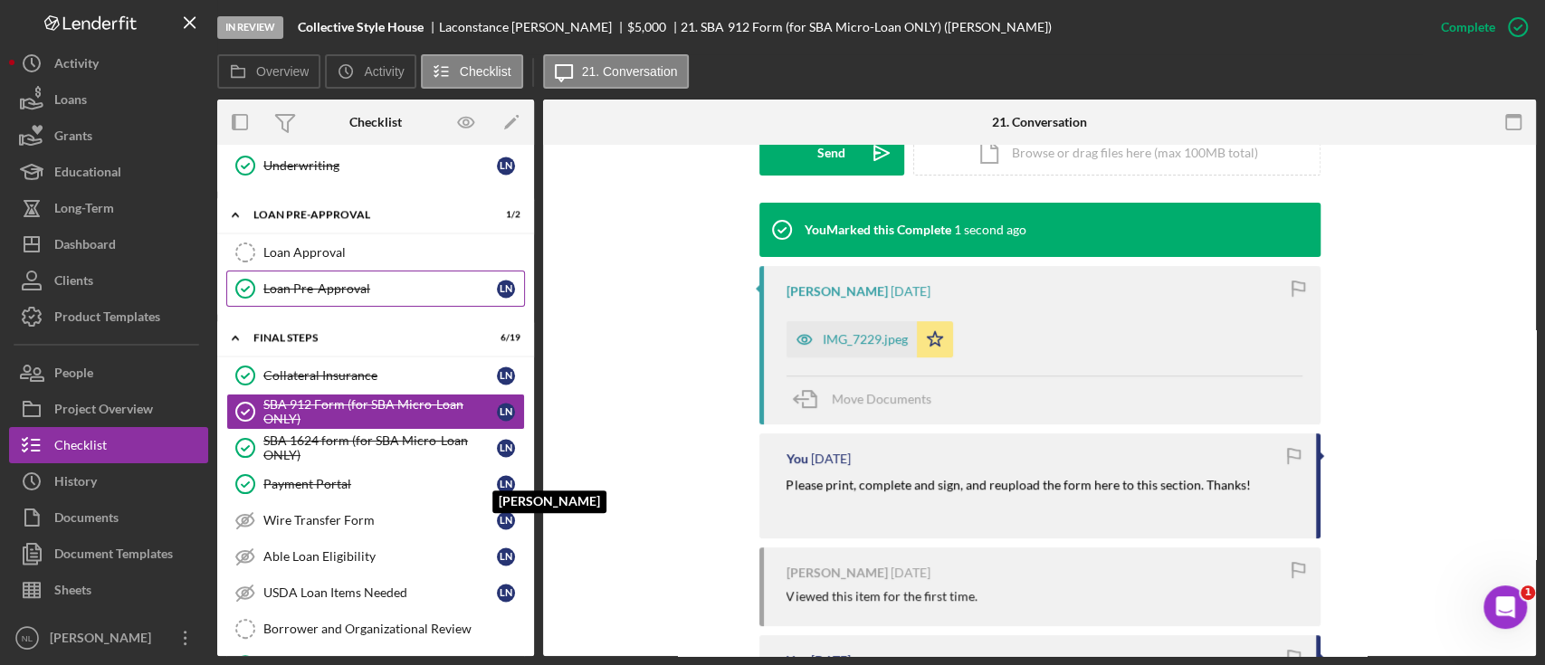
scroll to position [2034, 0]
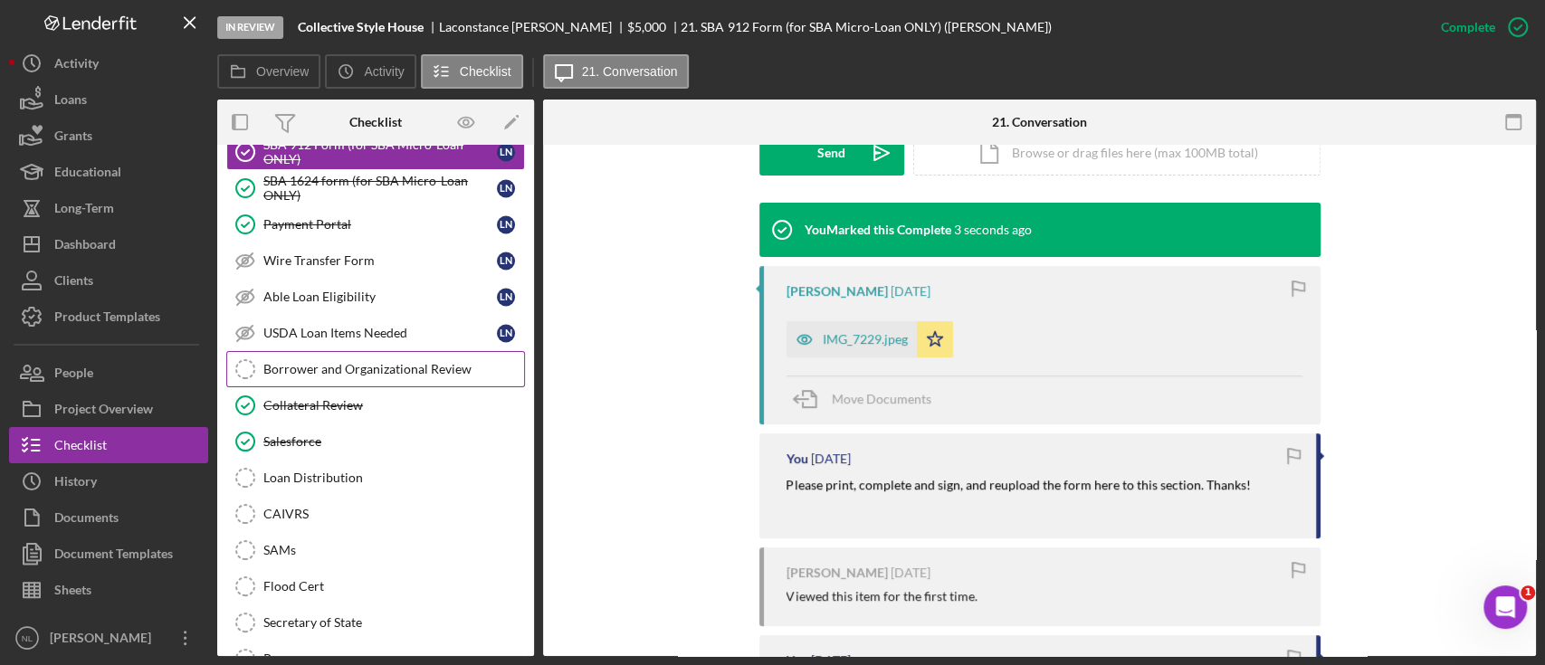
click at [401, 362] on div "Borrower and Organizational Review" at bounding box center [393, 369] width 261 height 14
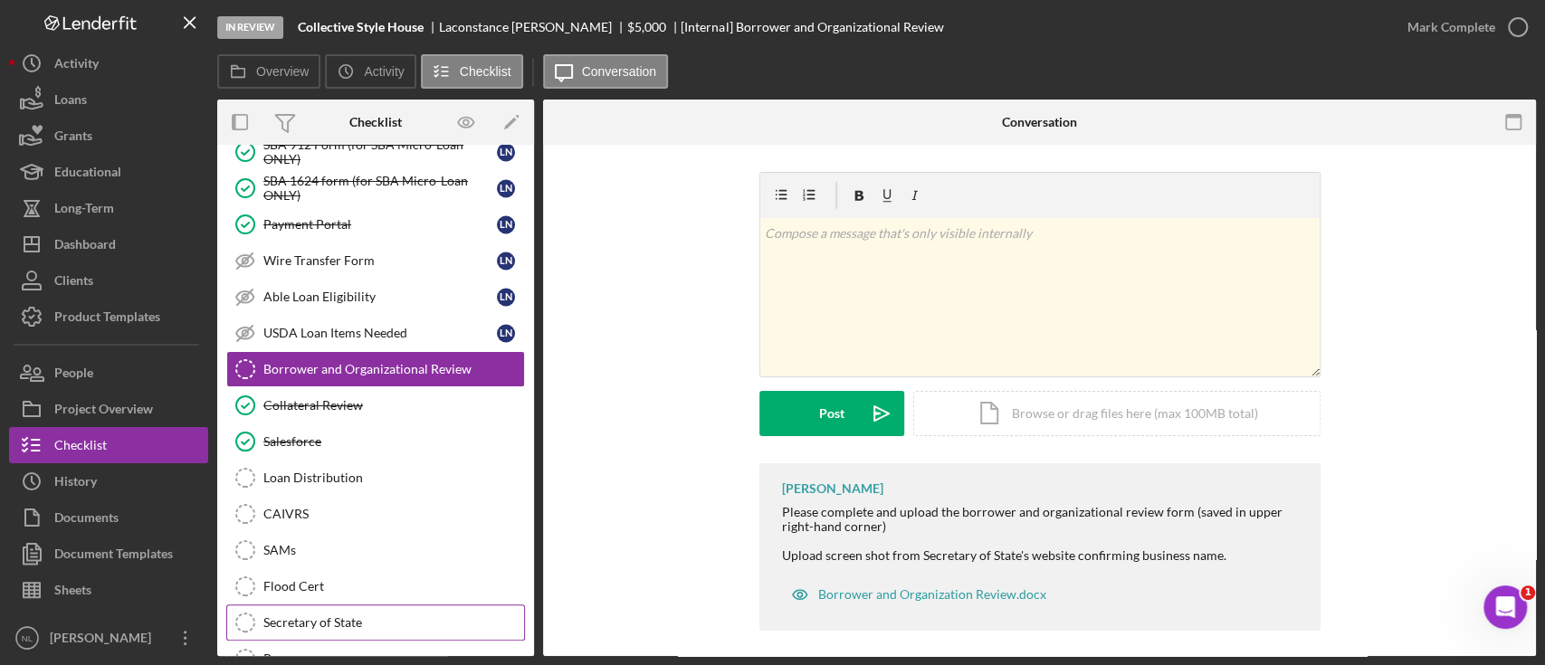
click at [373, 616] on div "Secretary of State" at bounding box center [393, 622] width 261 height 14
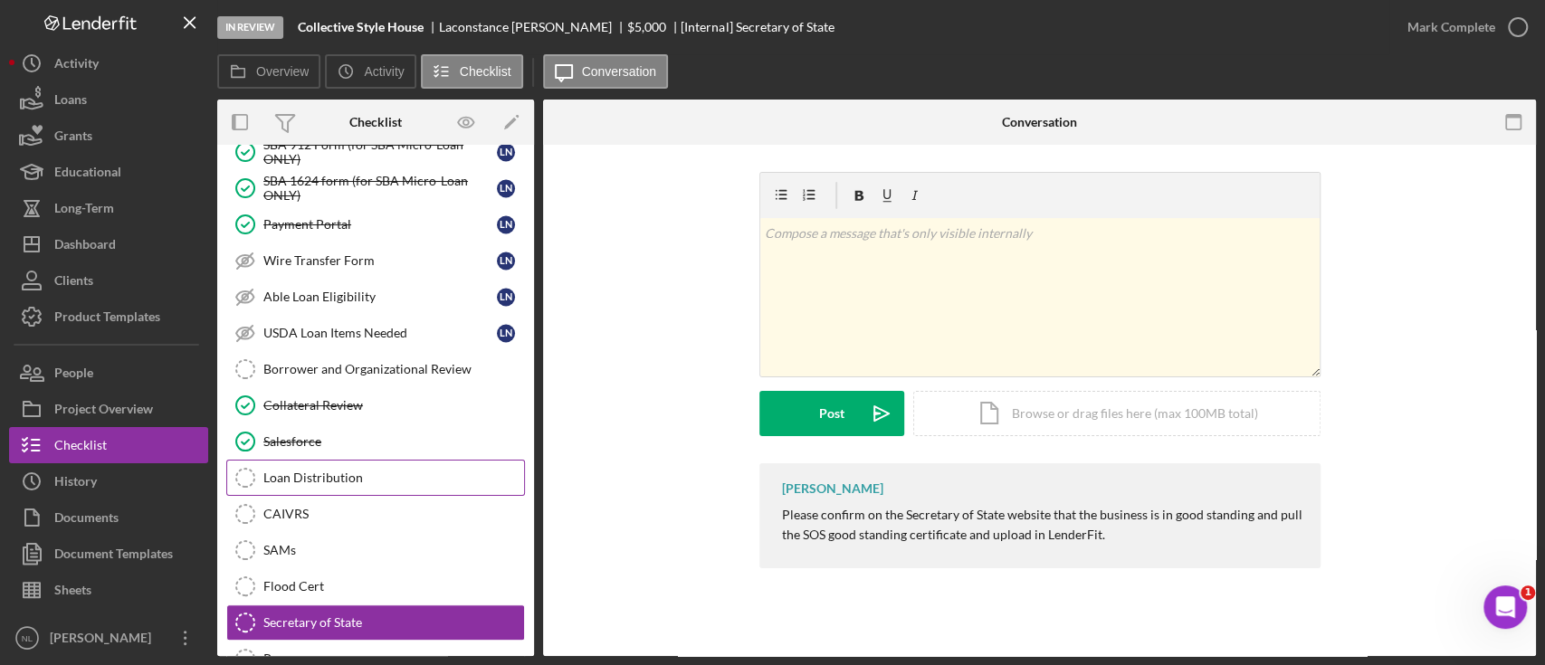
click at [327, 474] on link "Loan Distribution Loan Distribution" at bounding box center [375, 478] width 299 height 36
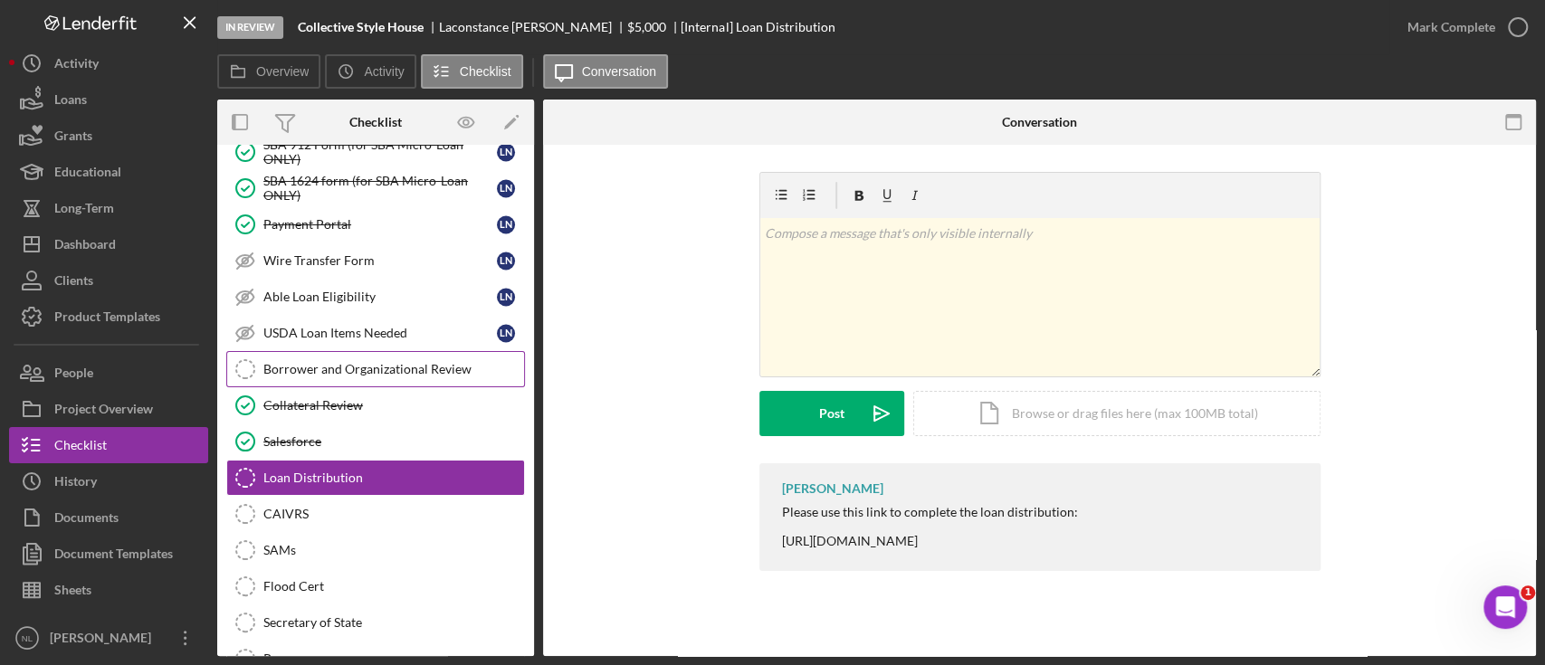
click at [323, 362] on div "Borrower and Organizational Review" at bounding box center [393, 369] width 261 height 14
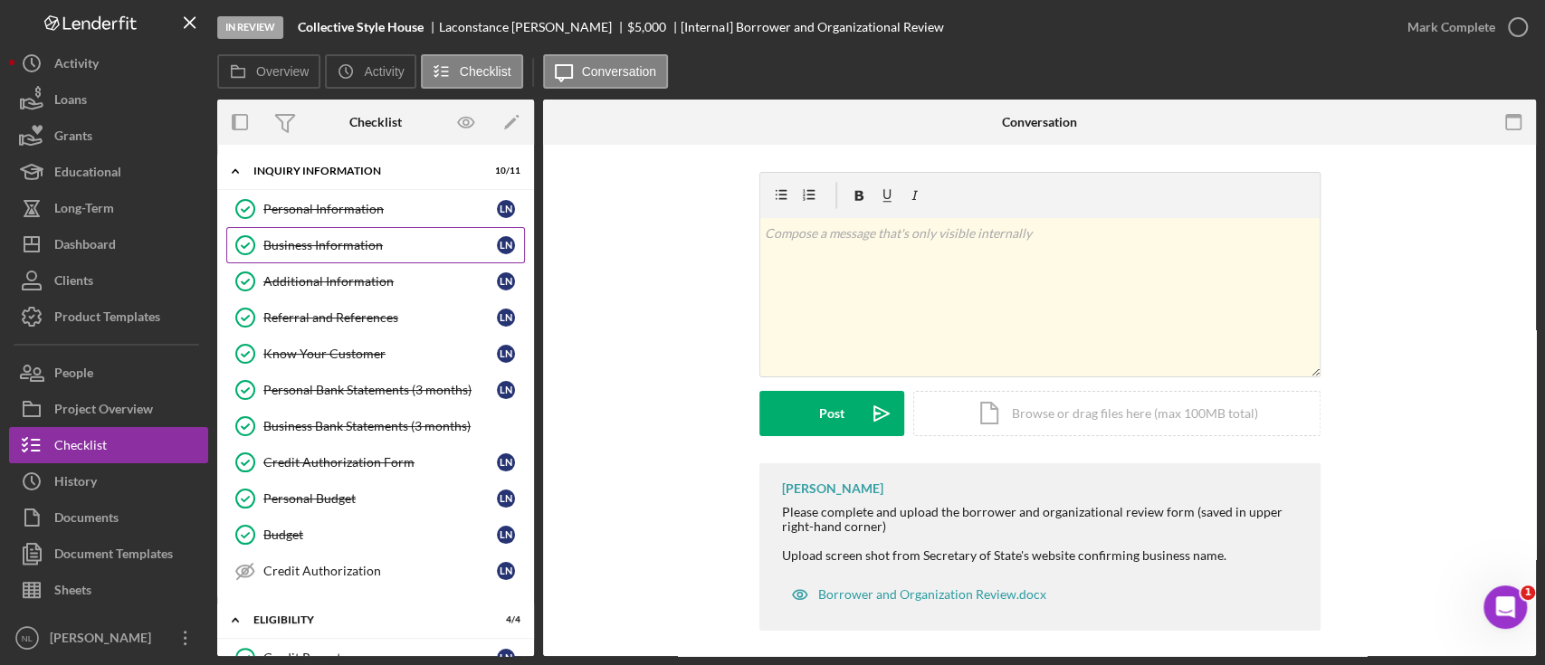
click at [357, 240] on div "Business Information" at bounding box center [379, 245] width 233 height 14
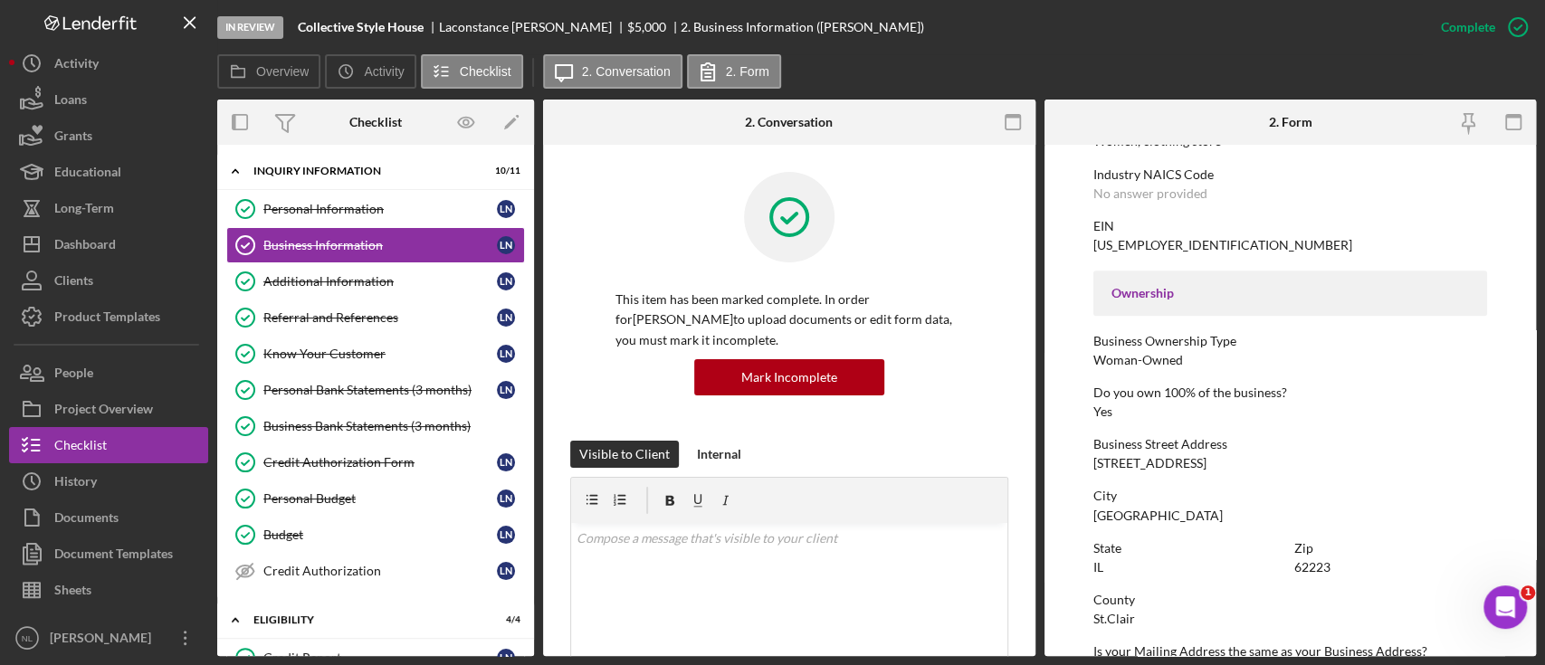
scroll to position [324, 0]
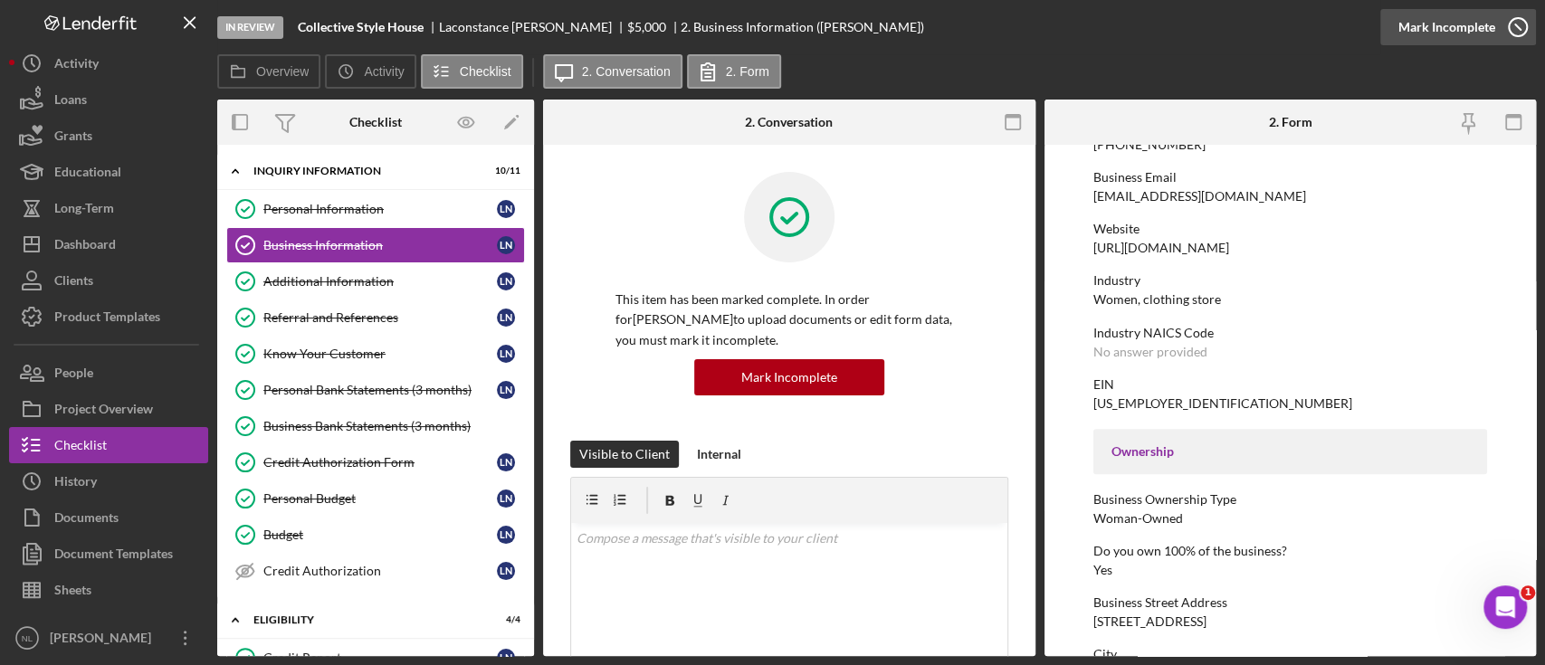
click at [1452, 20] on div "Mark Incomplete" at bounding box center [1446, 27] width 97 height 36
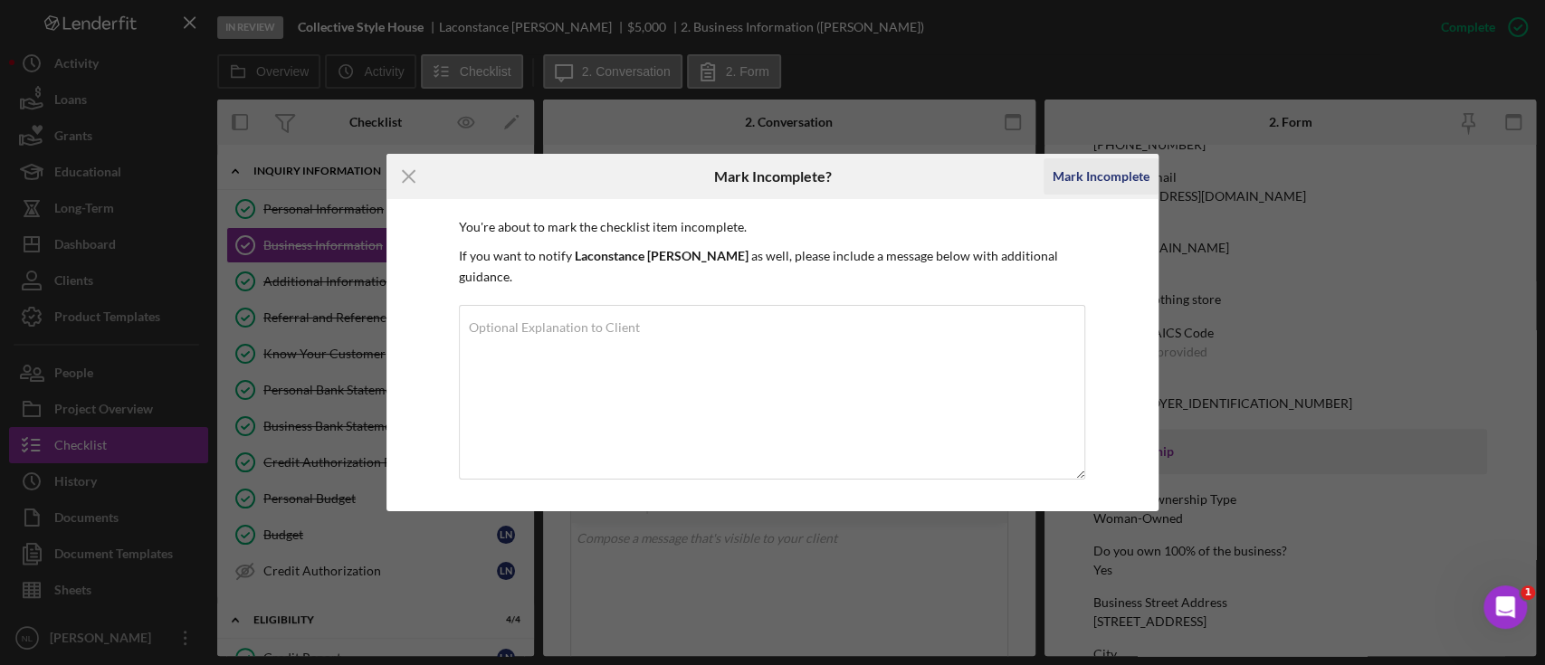
click at [1113, 182] on div "Mark Incomplete" at bounding box center [1101, 176] width 97 height 36
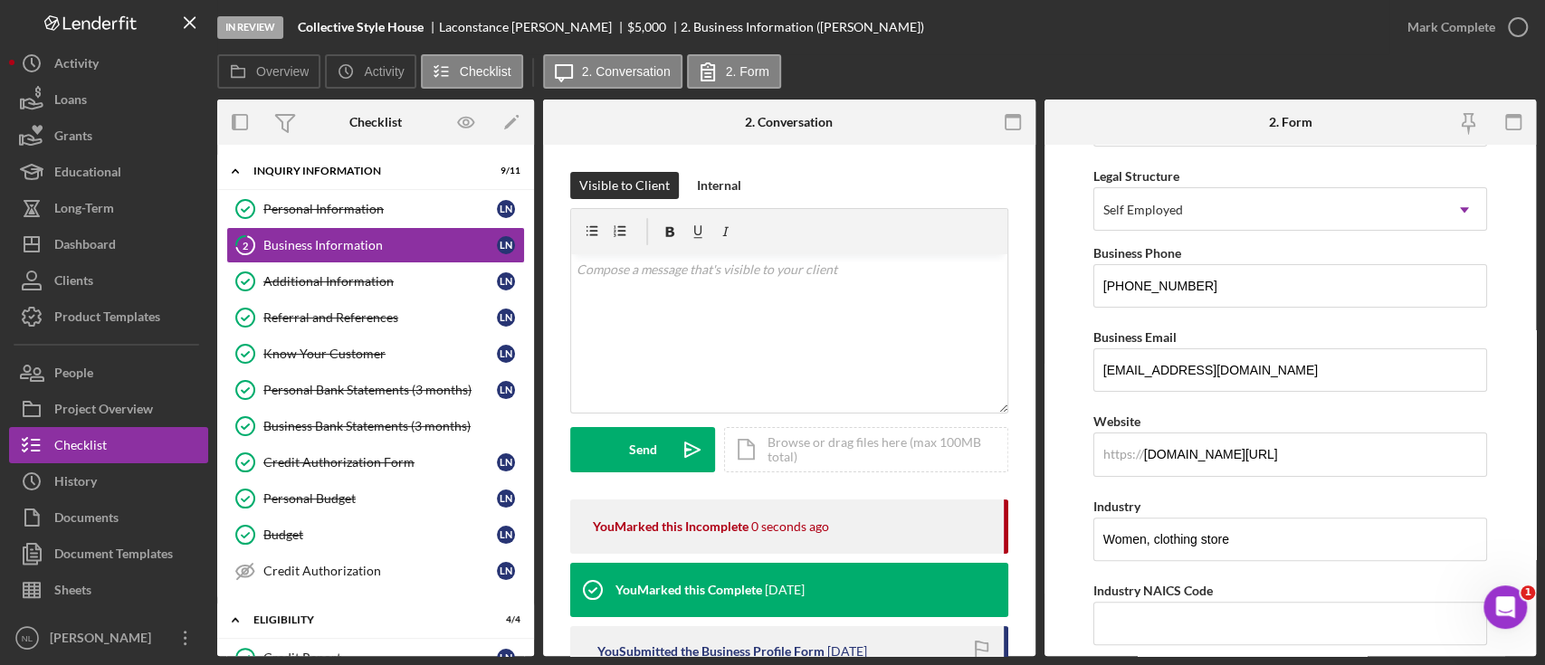
scroll to position [557, 0]
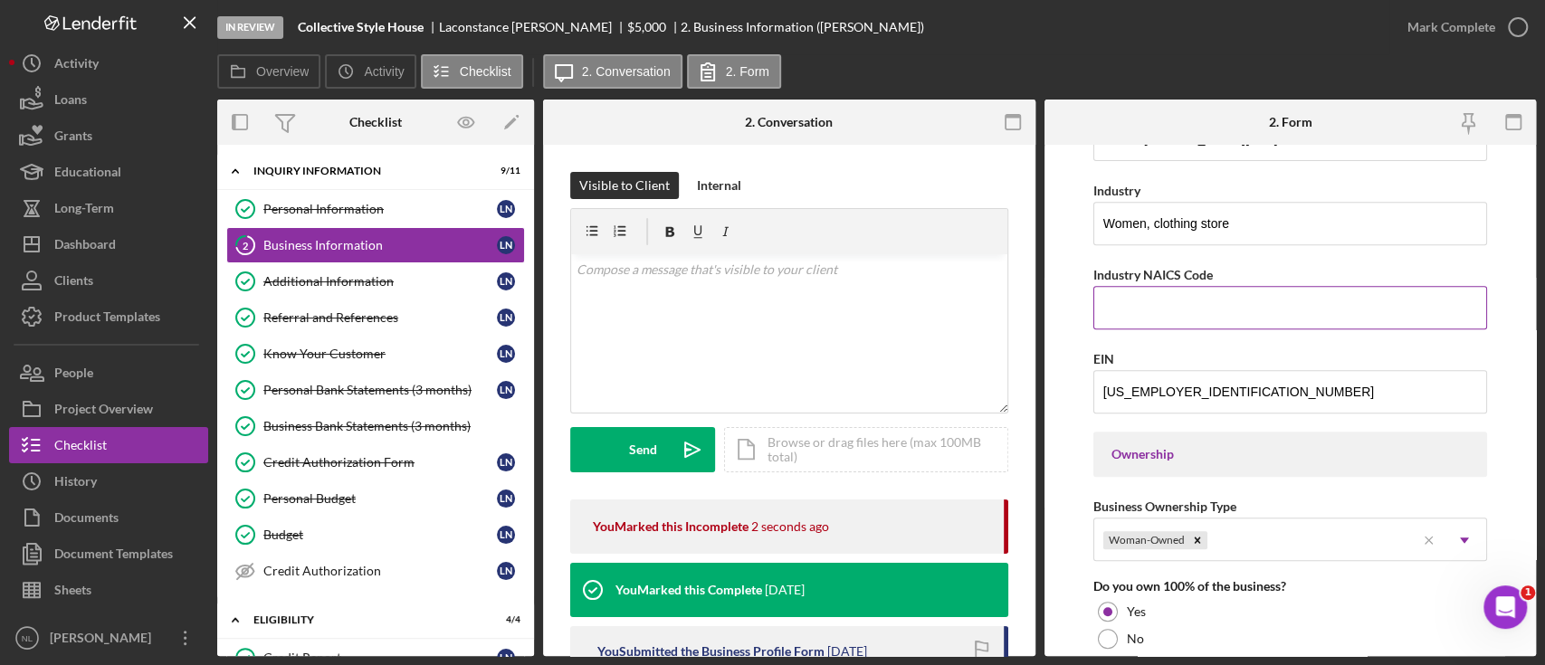
drag, startPoint x: 1282, startPoint y: 473, endPoint x: 1325, endPoint y: 312, distance: 166.6
click at [1325, 312] on input "Industry NAICS Code" at bounding box center [1290, 307] width 394 height 43
click at [1192, 320] on input "Industry NAICS Code" at bounding box center [1290, 307] width 394 height 43
paste input "458110"
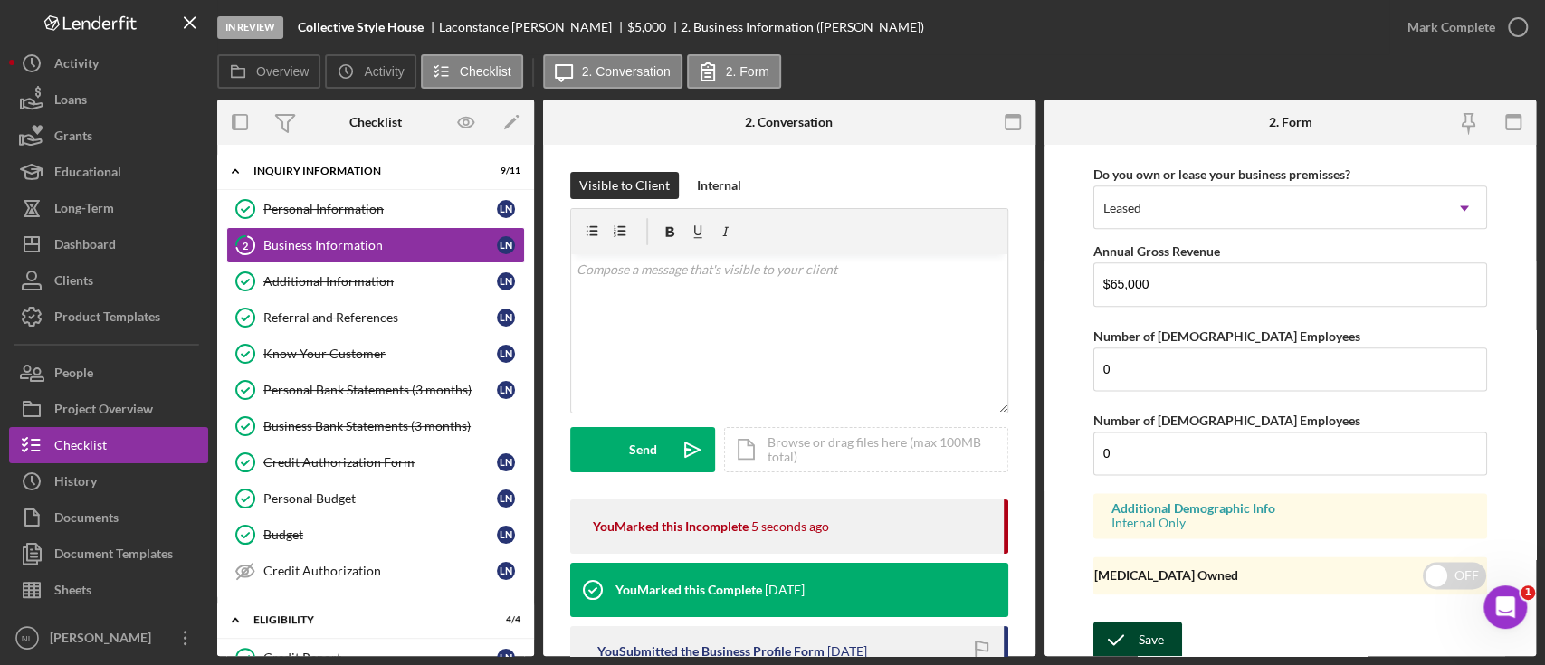
type input "458110"
click at [1146, 641] on div "Save" at bounding box center [1150, 640] width 25 height 36
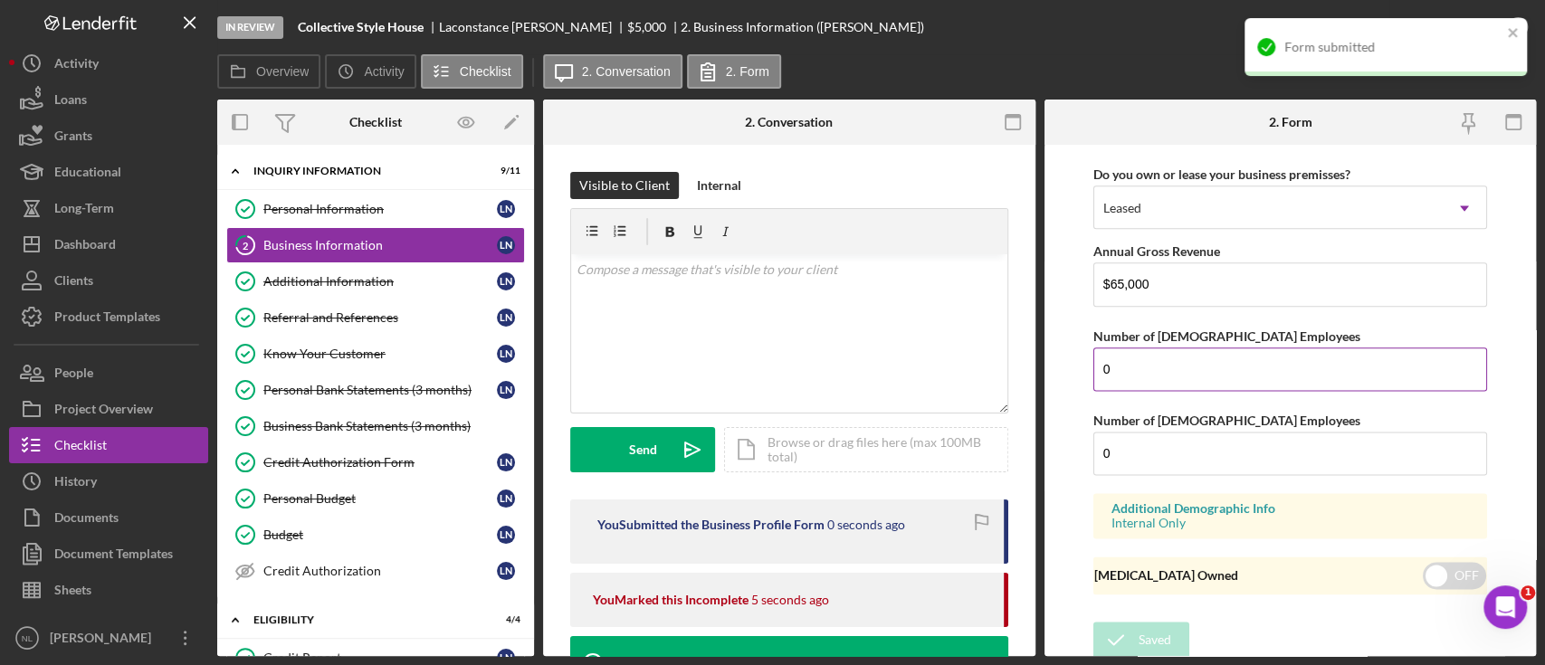
click at [1142, 377] on input "0" at bounding box center [1290, 369] width 394 height 43
click at [1142, 377] on input "Number of [DEMOGRAPHIC_DATA] Employees" at bounding box center [1290, 369] width 394 height 43
type input "1"
click at [1145, 641] on div "Save" at bounding box center [1150, 640] width 25 height 36
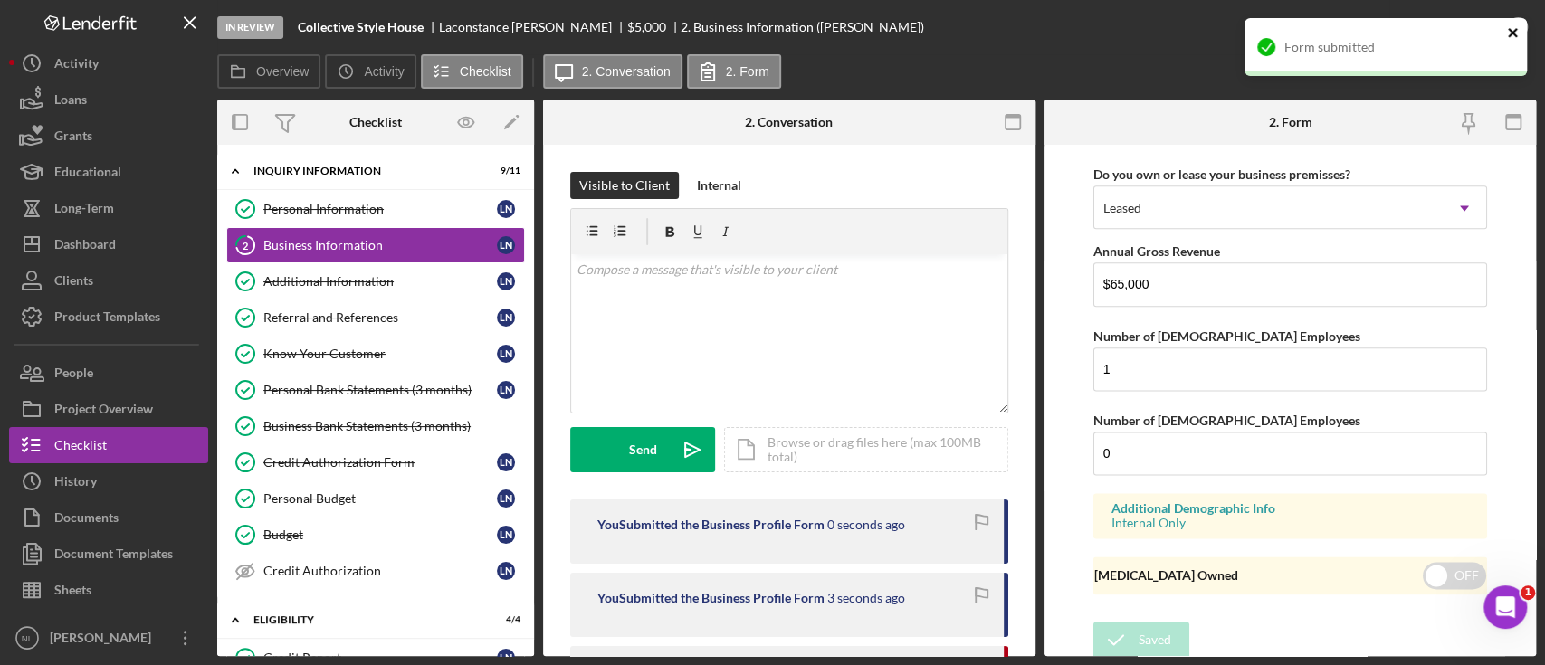
click at [1510, 39] on icon "close" at bounding box center [1513, 32] width 13 height 14
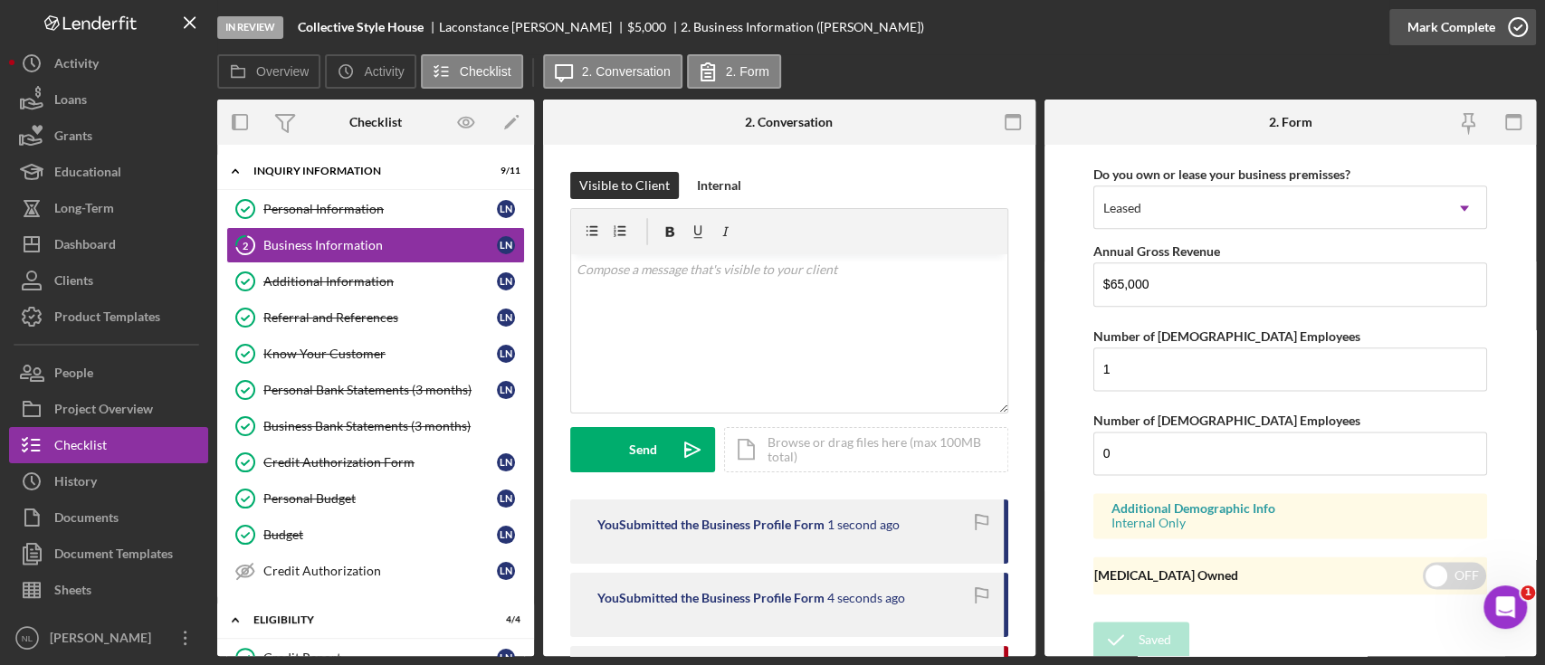
click at [1466, 40] on div "Mark Complete" at bounding box center [1451, 27] width 88 height 36
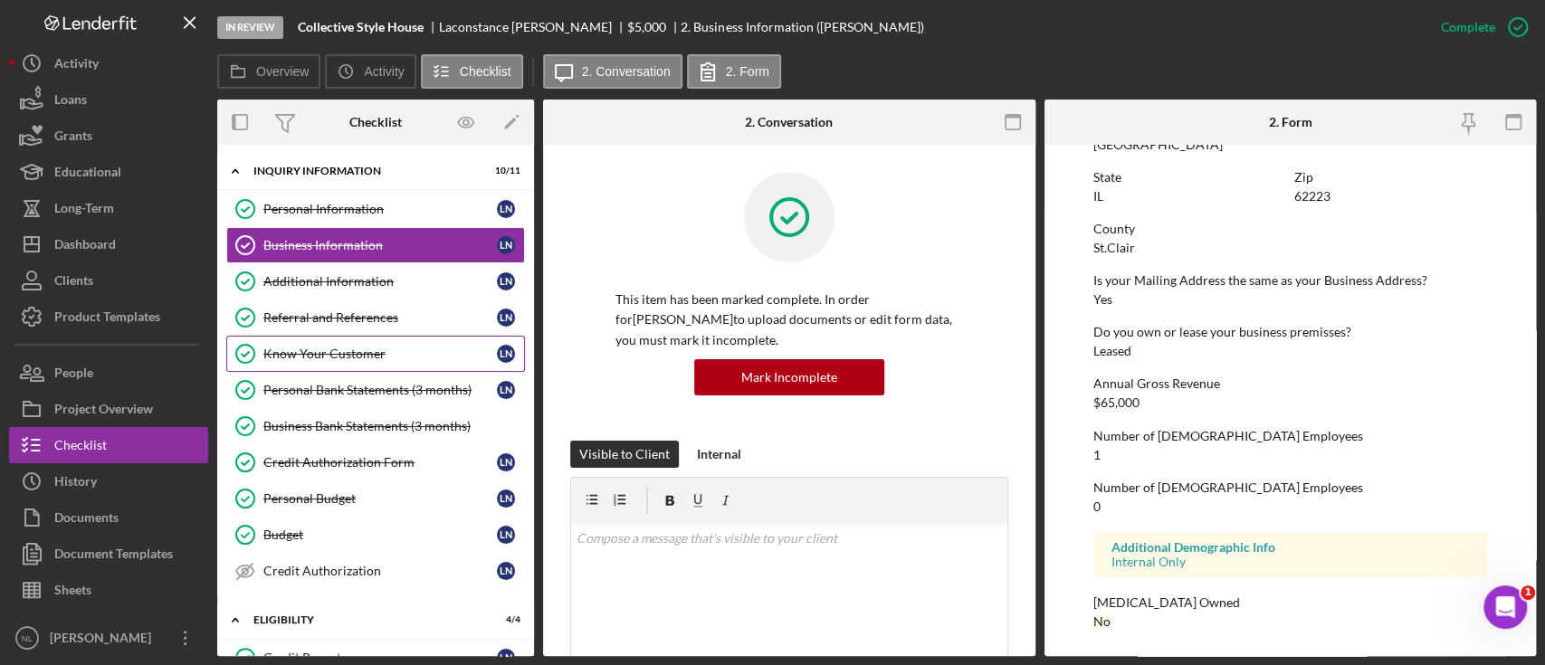
scroll to position [853, 0]
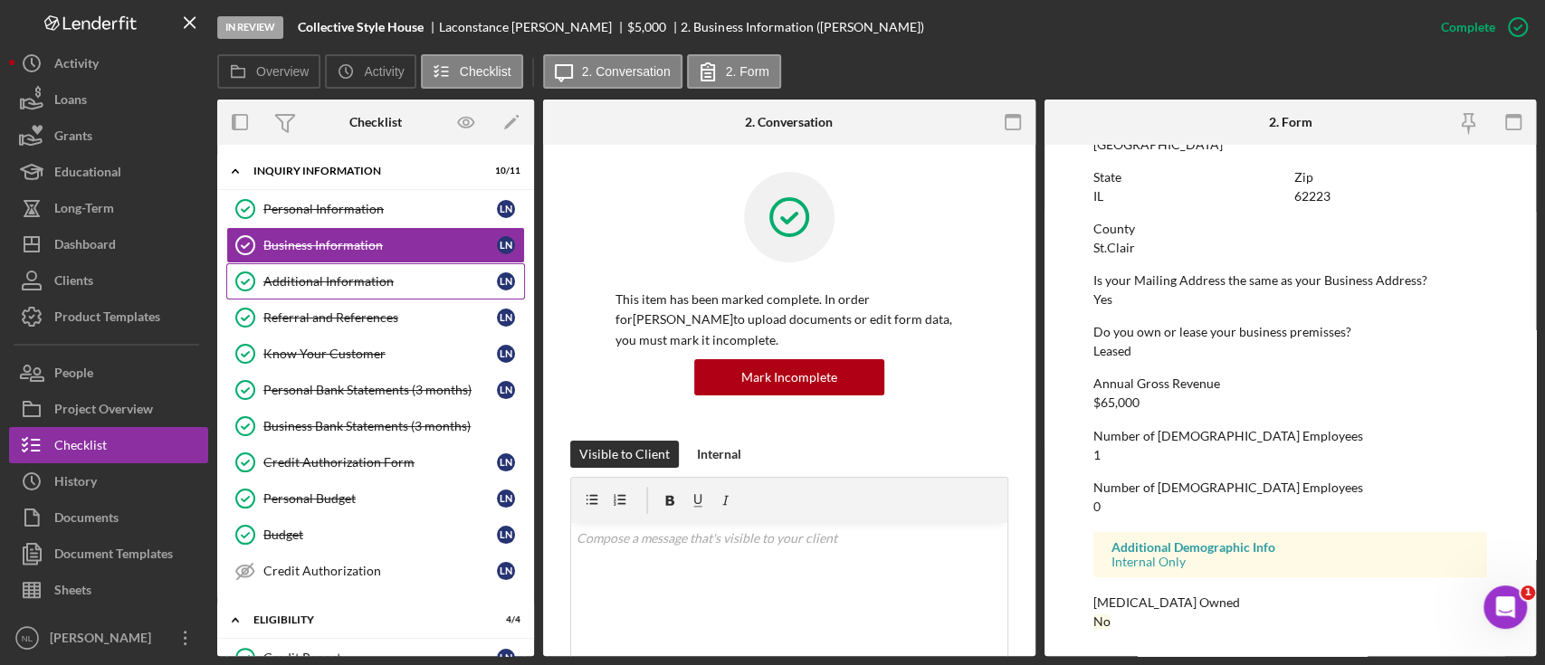
click at [358, 282] on div "Additional Information" at bounding box center [379, 281] width 233 height 14
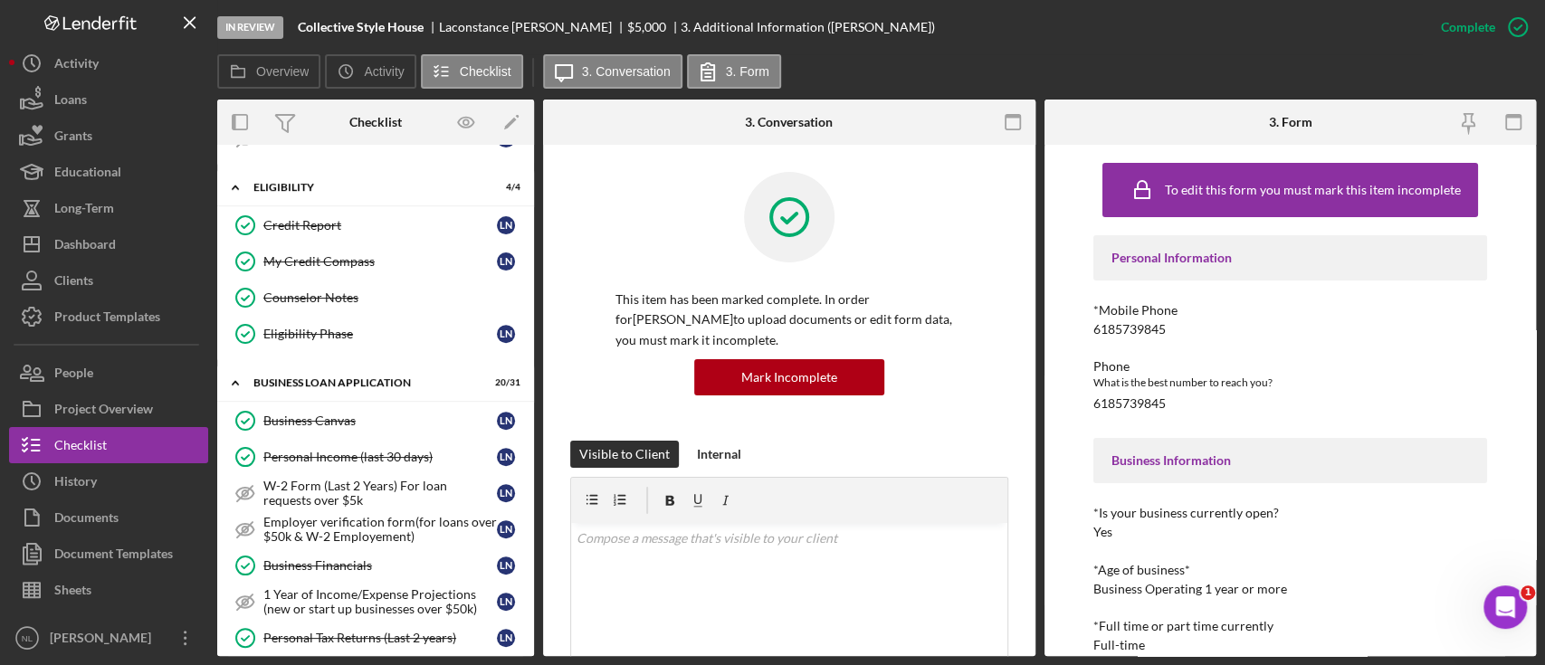
scroll to position [451, 0]
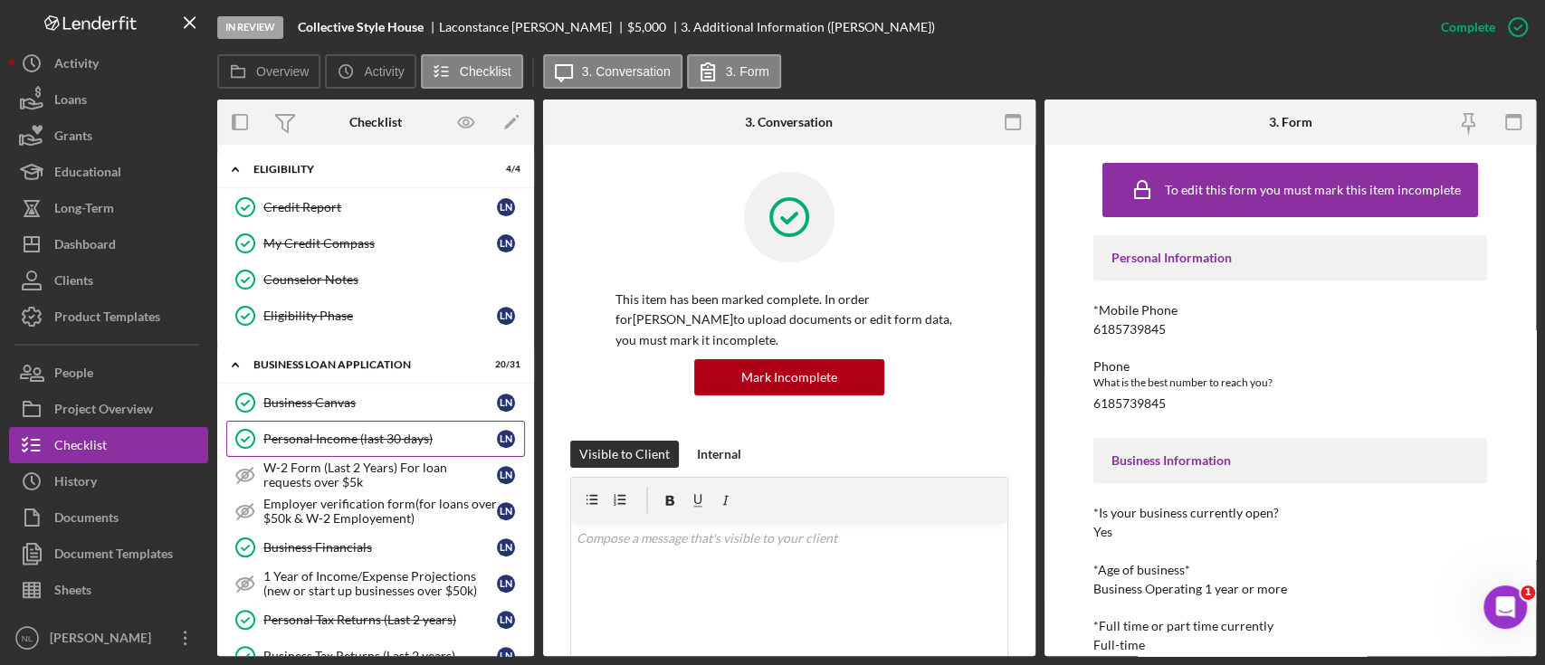
click at [374, 432] on div "Personal Income (last 30 days)" at bounding box center [379, 439] width 233 height 14
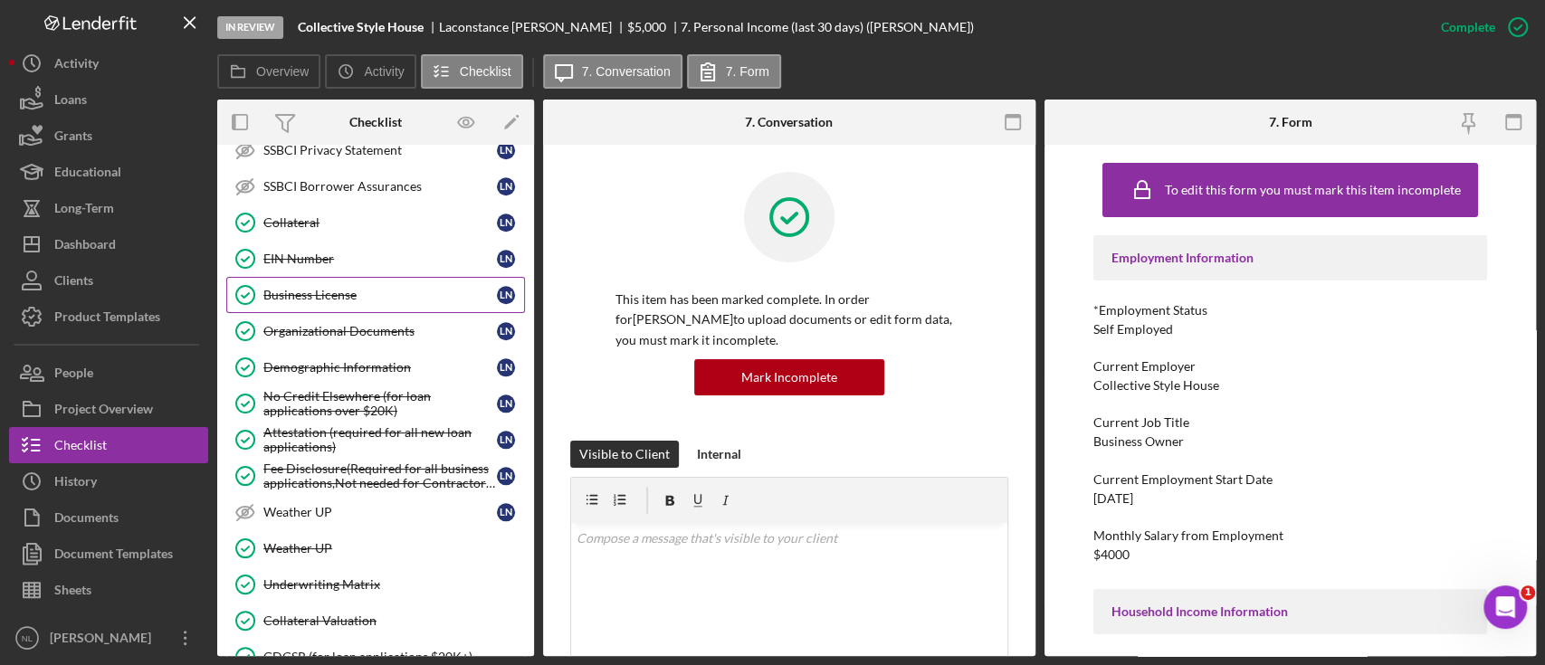
scroll to position [1209, 0]
click at [376, 332] on link "Organizational Documents Organizational Documents L N" at bounding box center [375, 332] width 299 height 36
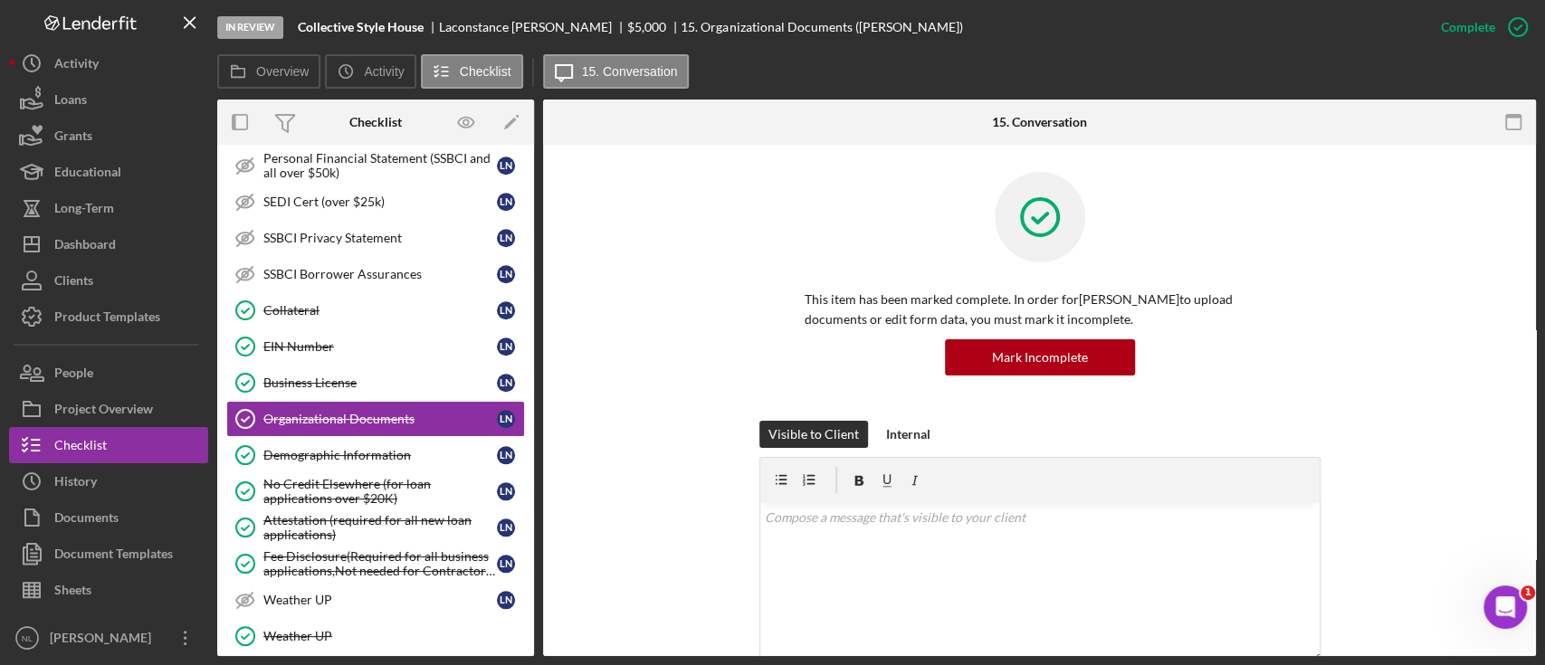
scroll to position [249, 0]
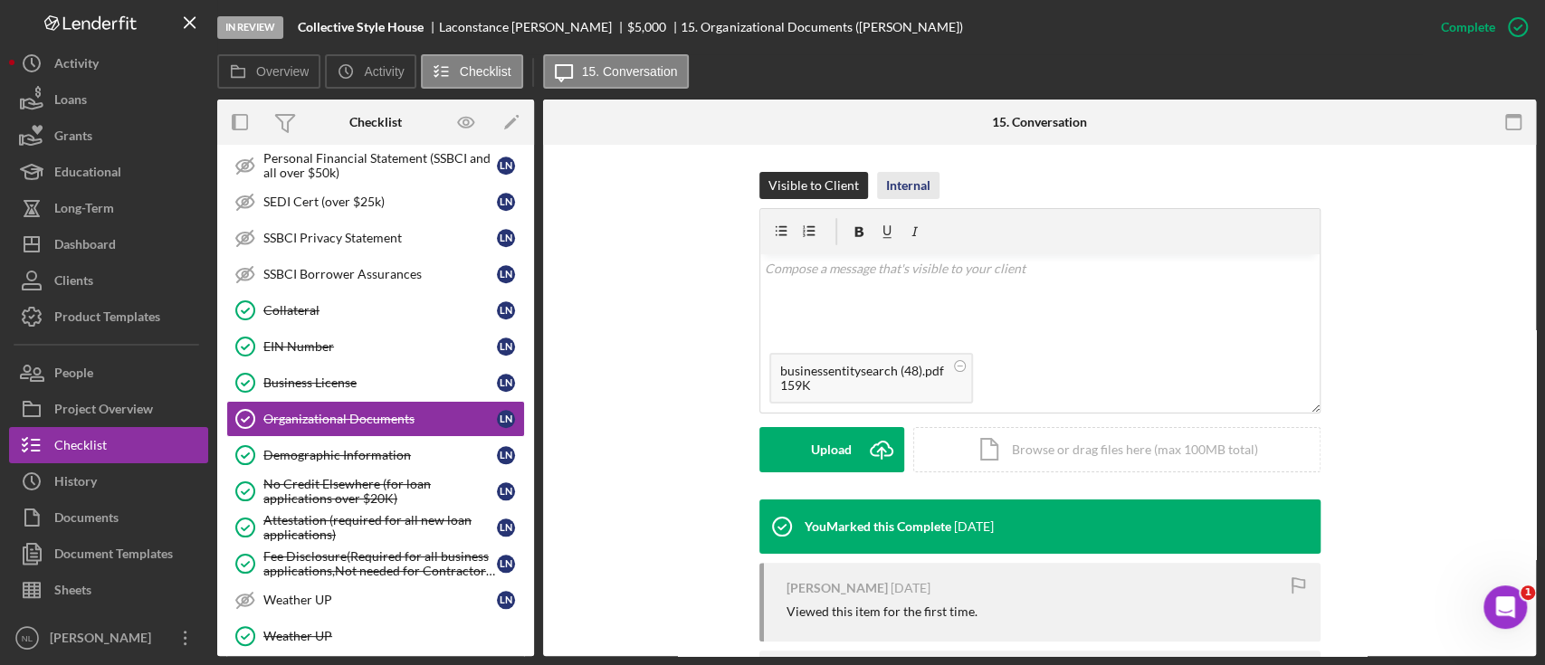
click at [911, 185] on div "Internal" at bounding box center [908, 185] width 44 height 27
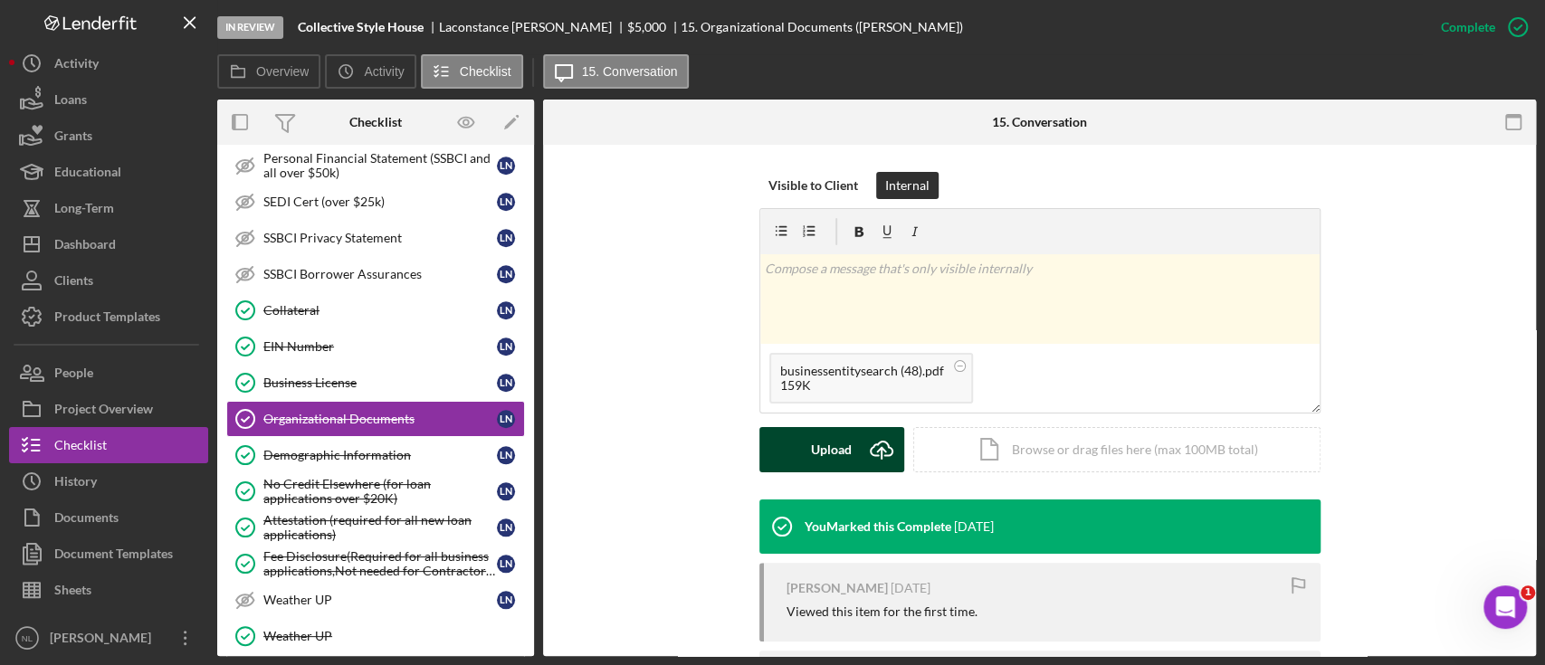
click at [881, 448] on line "submit" at bounding box center [881, 453] width 0 height 11
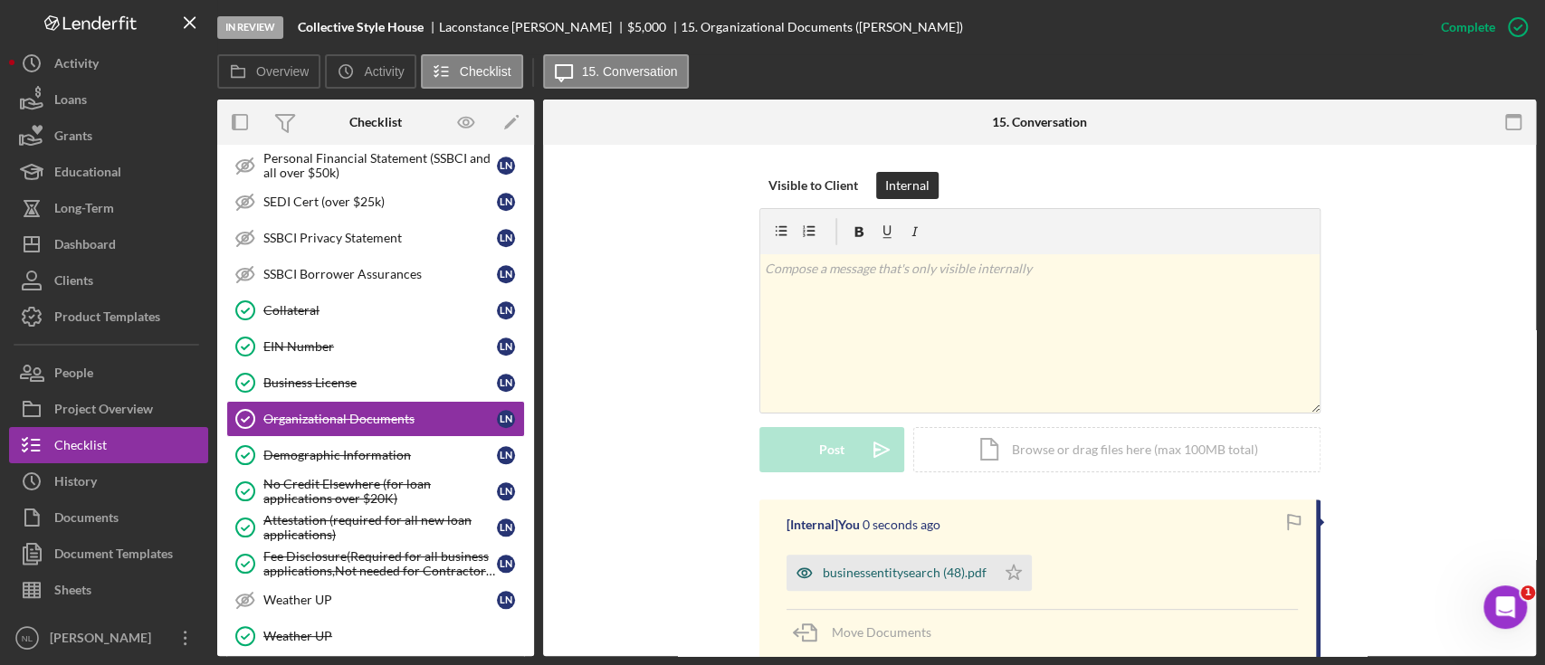
click at [922, 562] on div "businessentitysearch (48).pdf" at bounding box center [890, 573] width 209 height 36
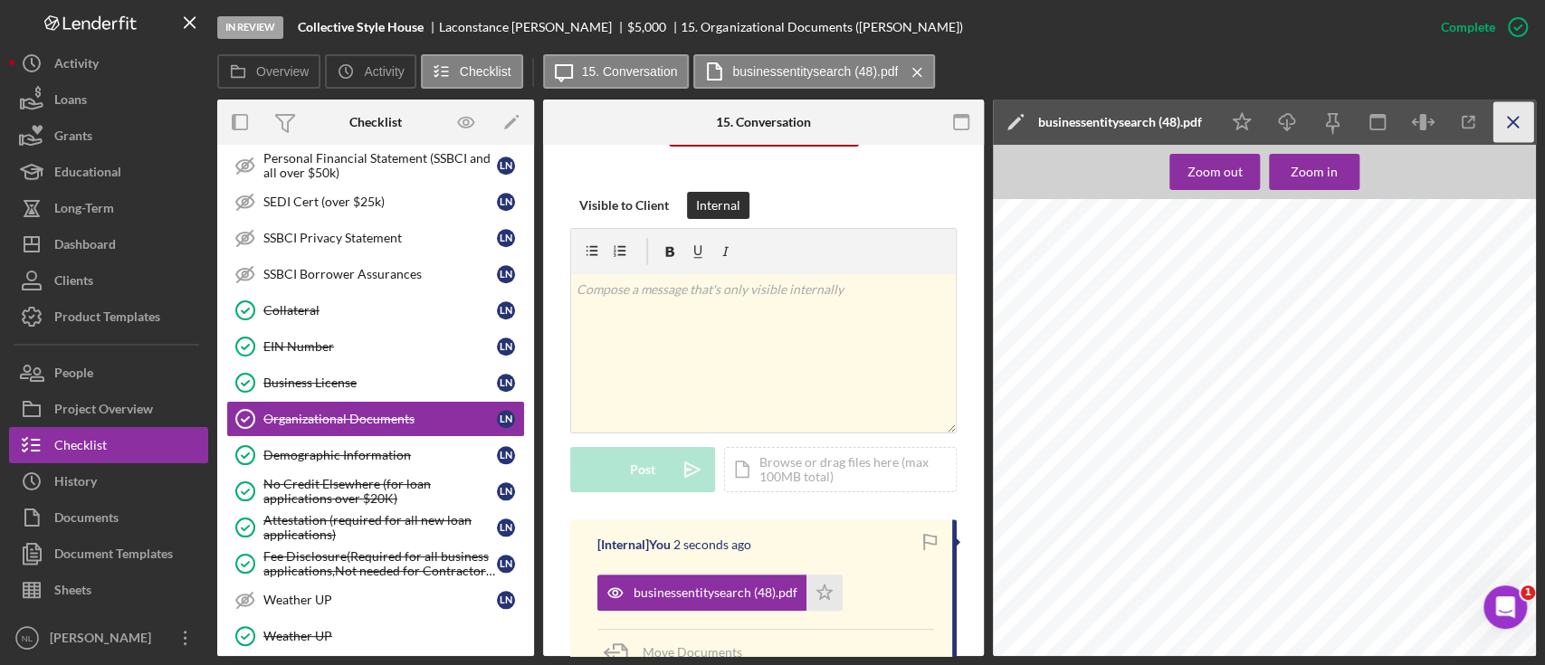
click at [1512, 113] on icon "Icon/Menu Close" at bounding box center [1513, 122] width 41 height 41
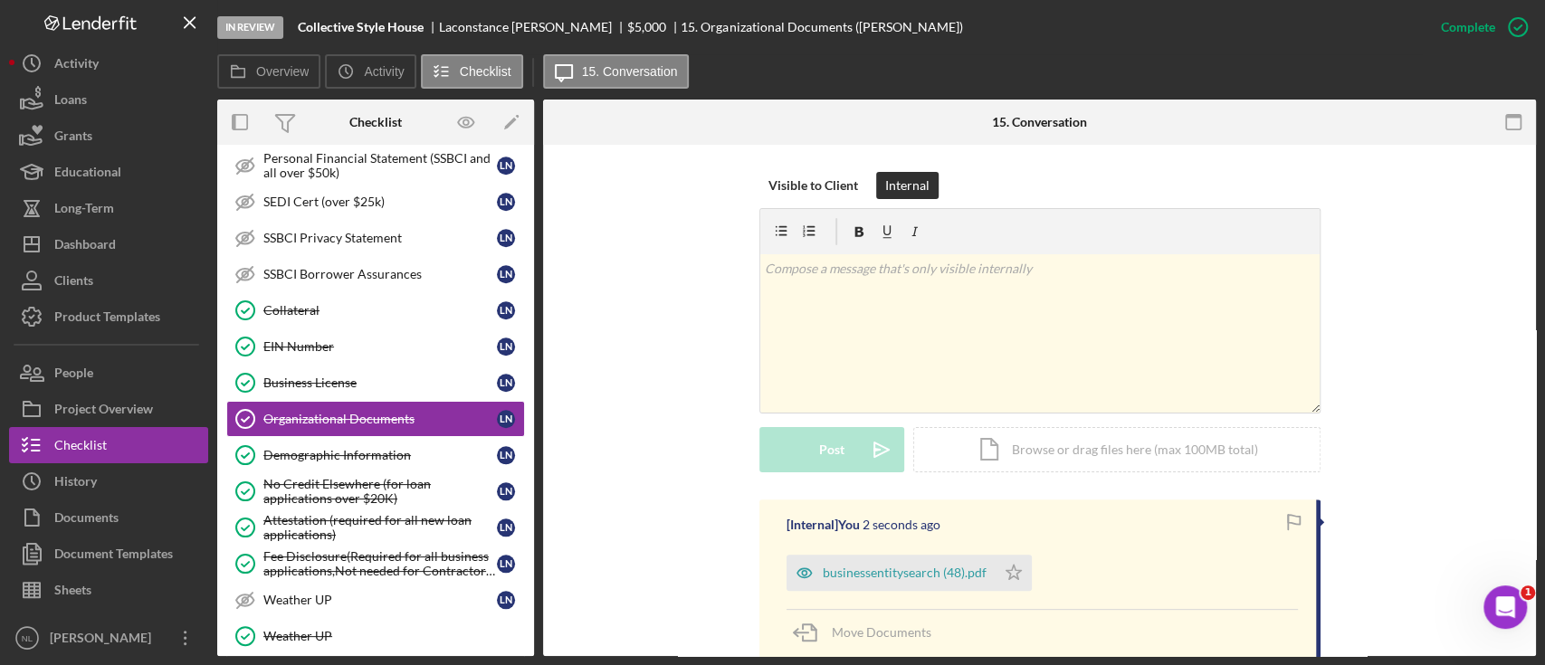
scroll to position [229, 0]
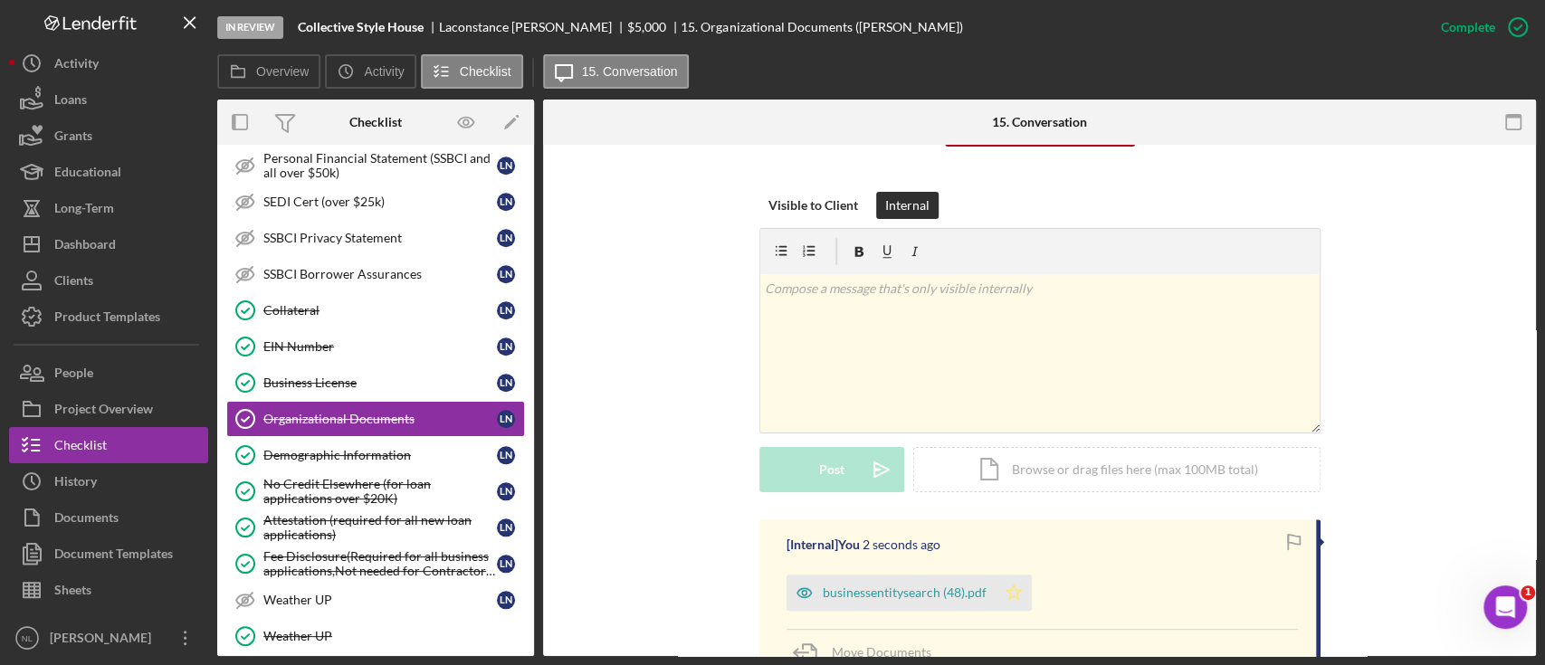
click at [1010, 593] on icon "Icon/Star" at bounding box center [1013, 593] width 36 height 36
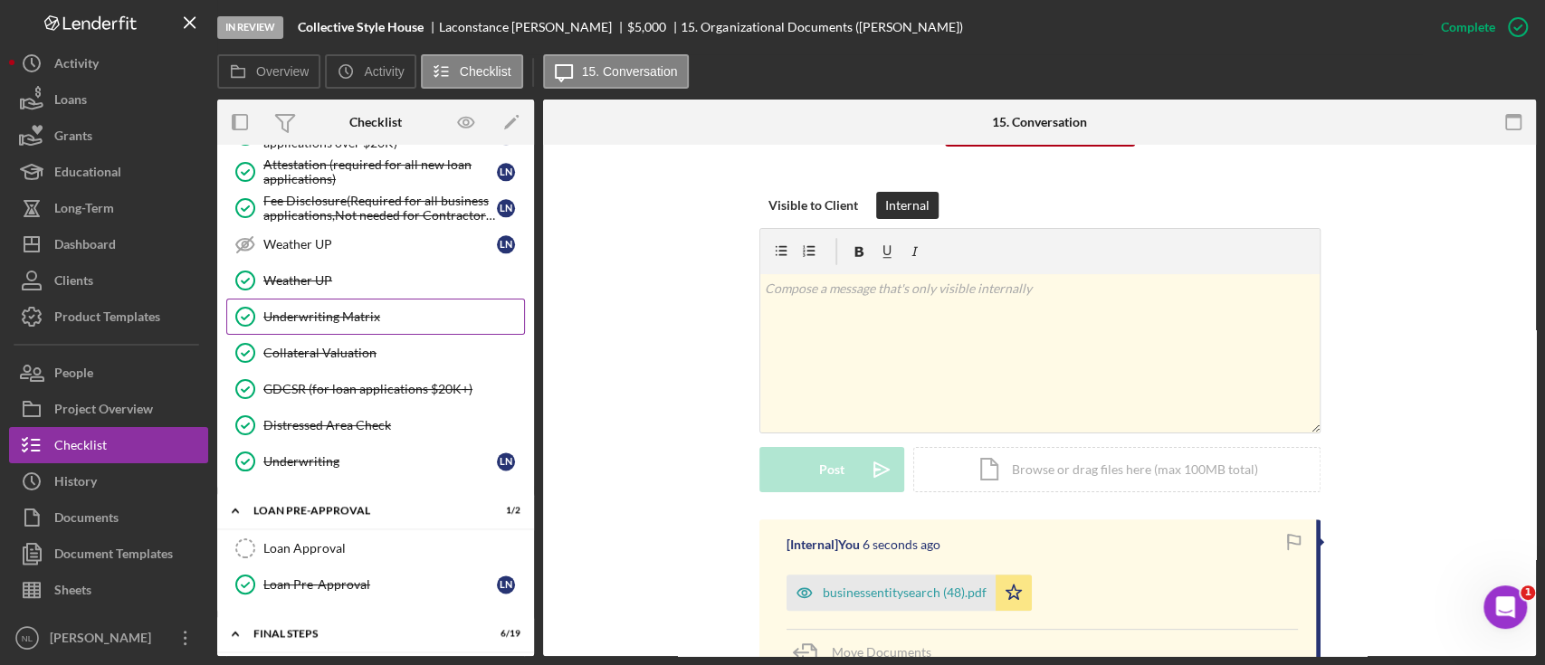
click at [355, 299] on link "Underwriting Matrix Underwriting Matrix" at bounding box center [375, 317] width 299 height 36
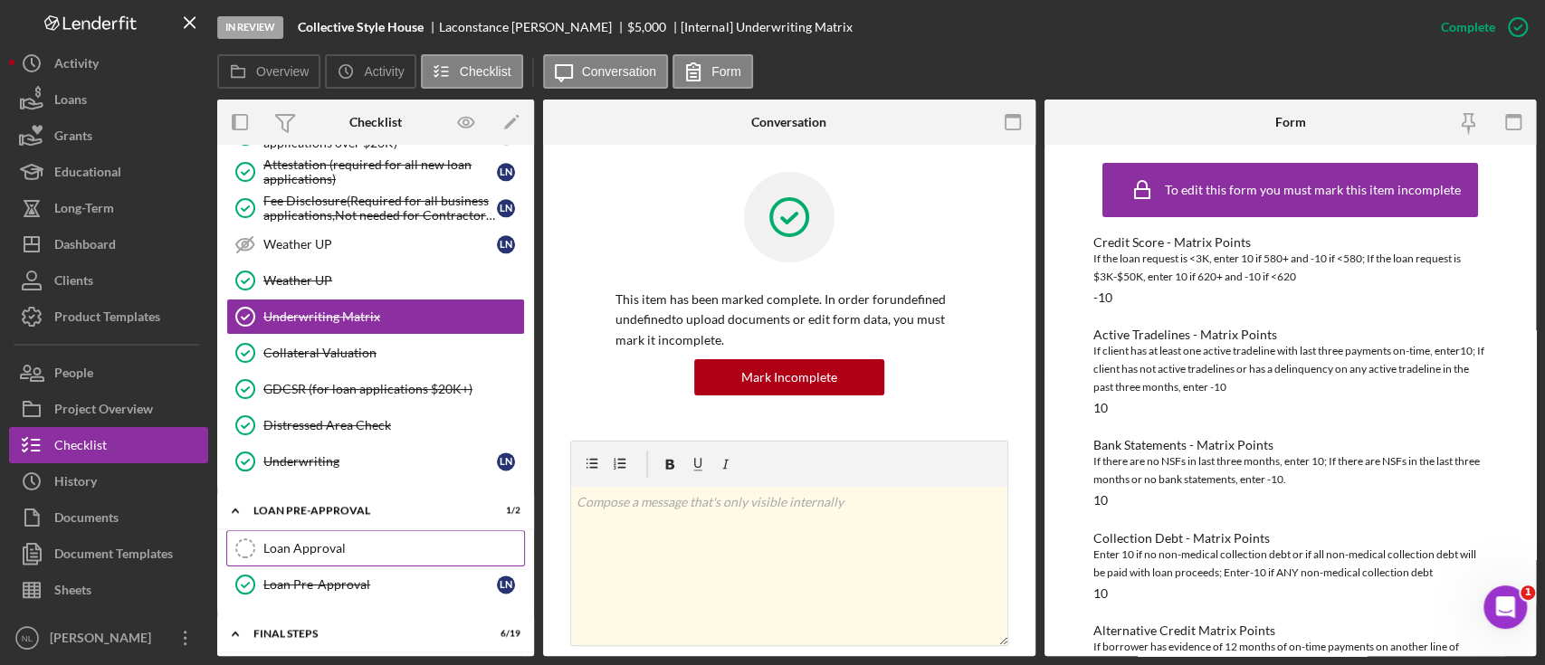
click at [360, 541] on div "Loan Approval" at bounding box center [393, 548] width 261 height 14
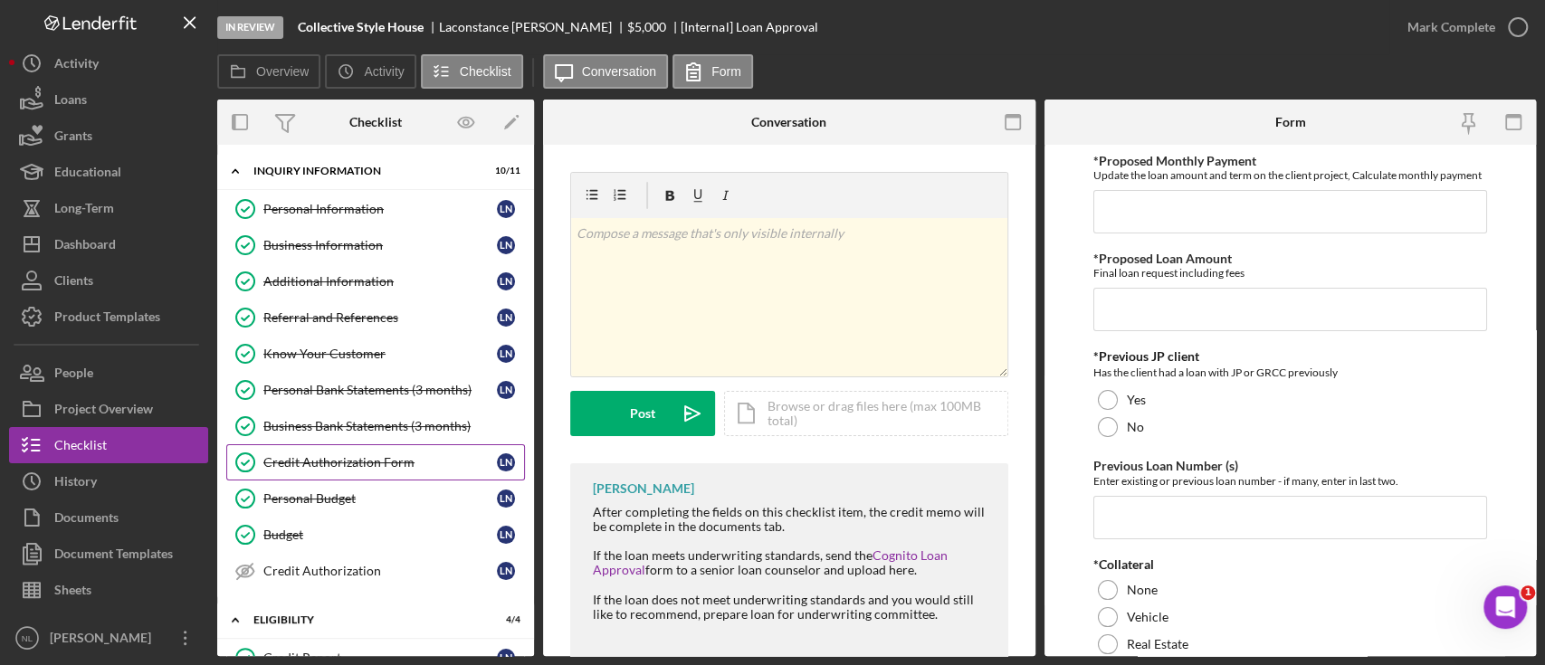
scroll to position [80, 0]
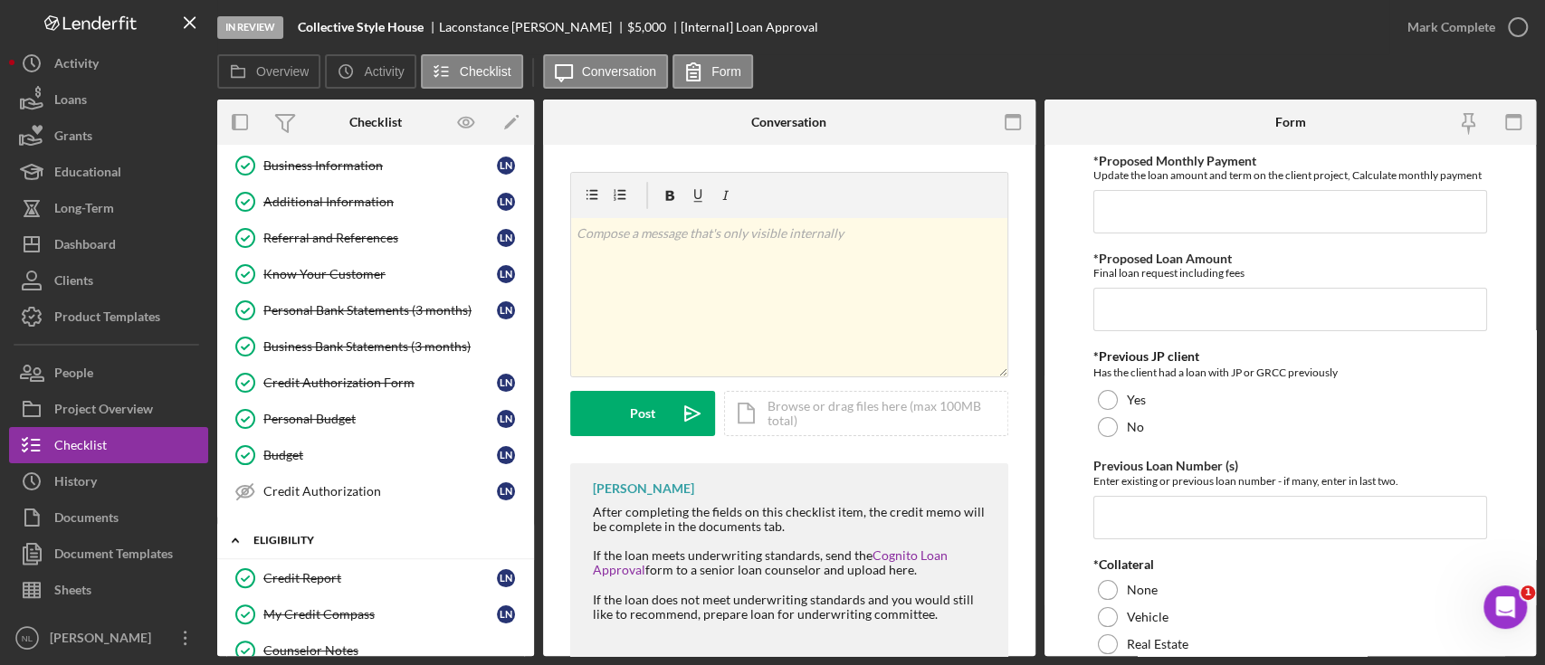
click at [356, 536] on div "ELIGIBILITY" at bounding box center [382, 540] width 258 height 11
drag, startPoint x: 356, startPoint y: 536, endPoint x: 286, endPoint y: 524, distance: 70.7
click at [286, 524] on div "Icon/Expander ELIGIBILITY 4 / 4" at bounding box center [375, 540] width 317 height 36
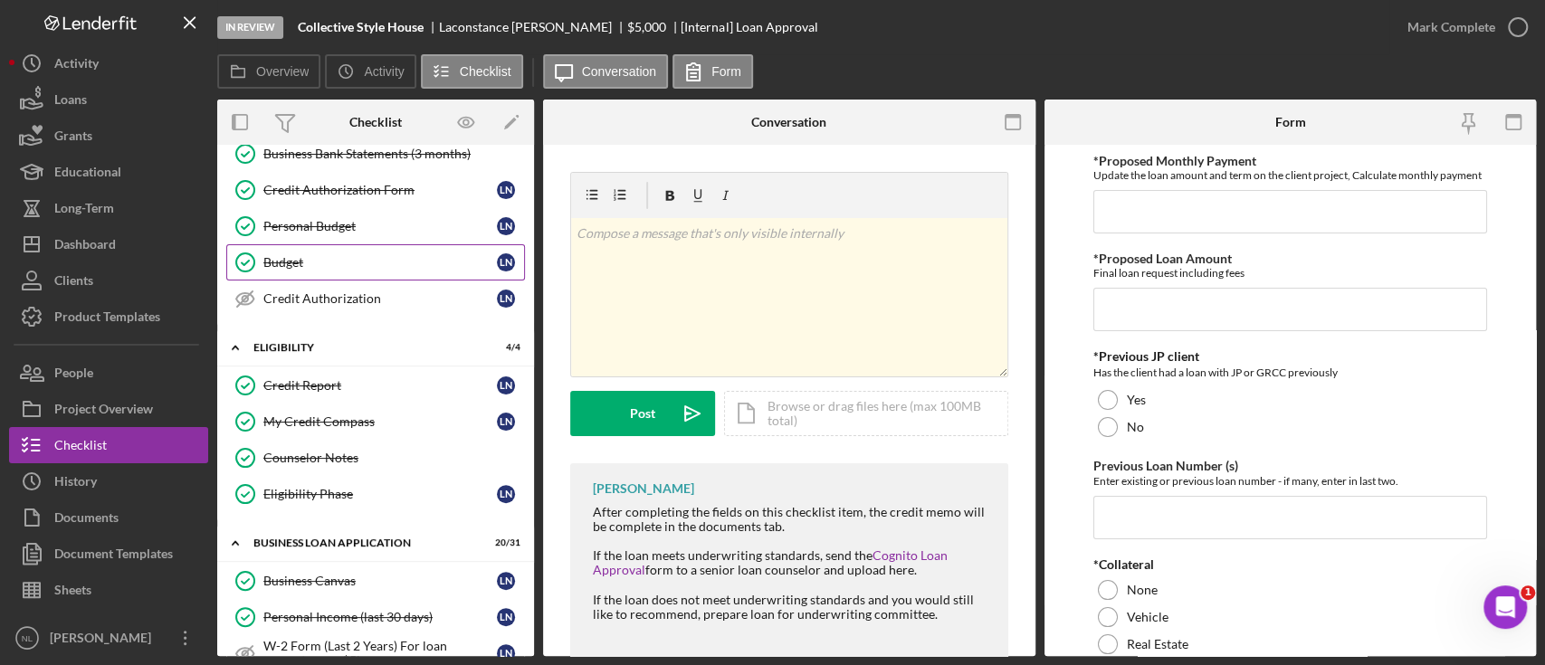
scroll to position [273, 0]
click at [300, 224] on div "Personal Budget" at bounding box center [379, 225] width 233 height 14
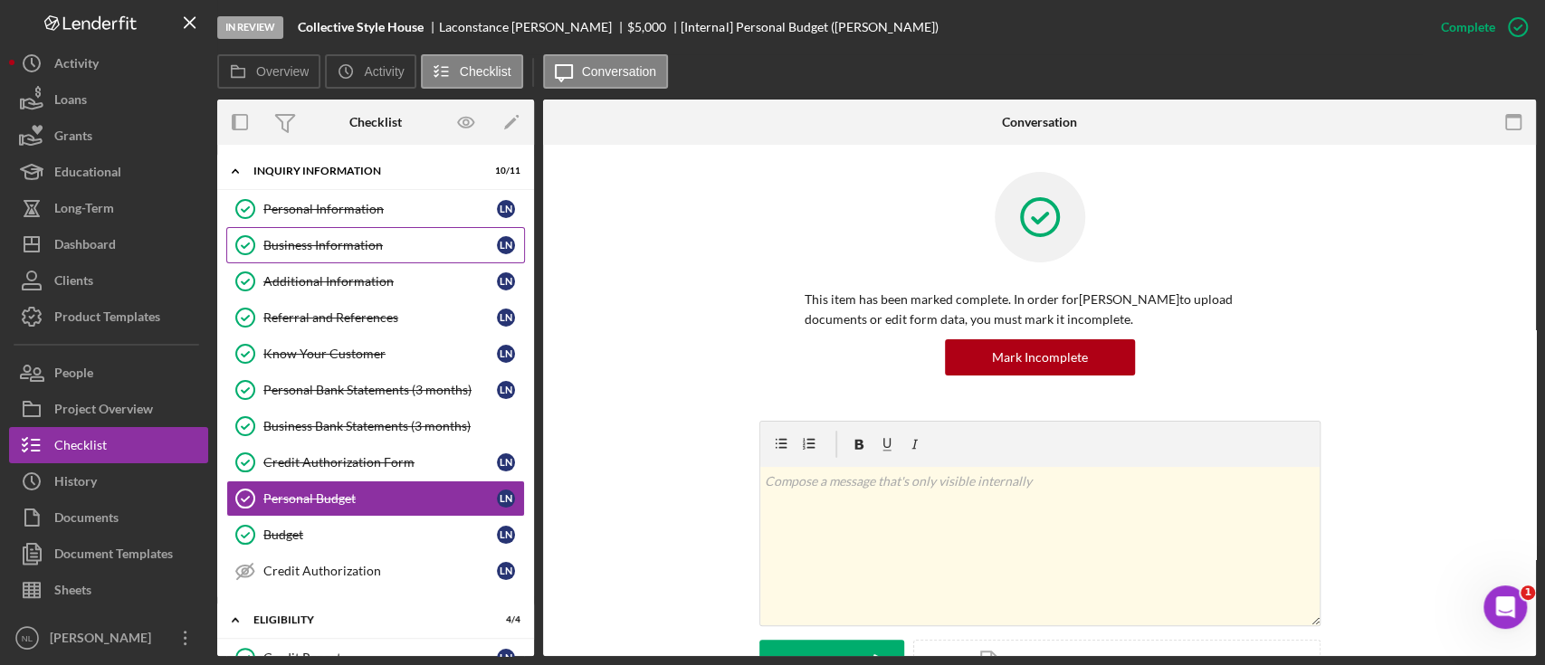
click at [340, 241] on div "Business Information" at bounding box center [379, 245] width 233 height 14
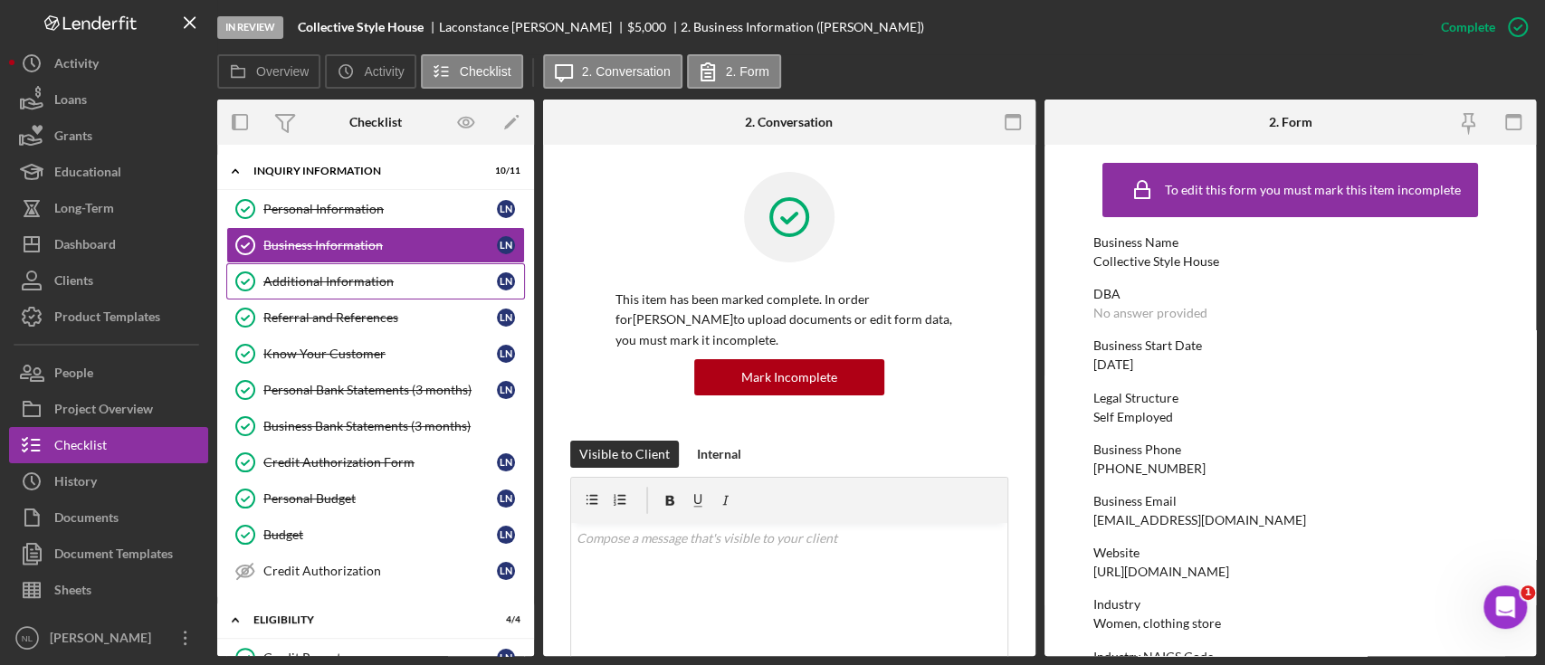
click at [359, 263] on link "Additional Information Additional Information L N" at bounding box center [375, 281] width 299 height 36
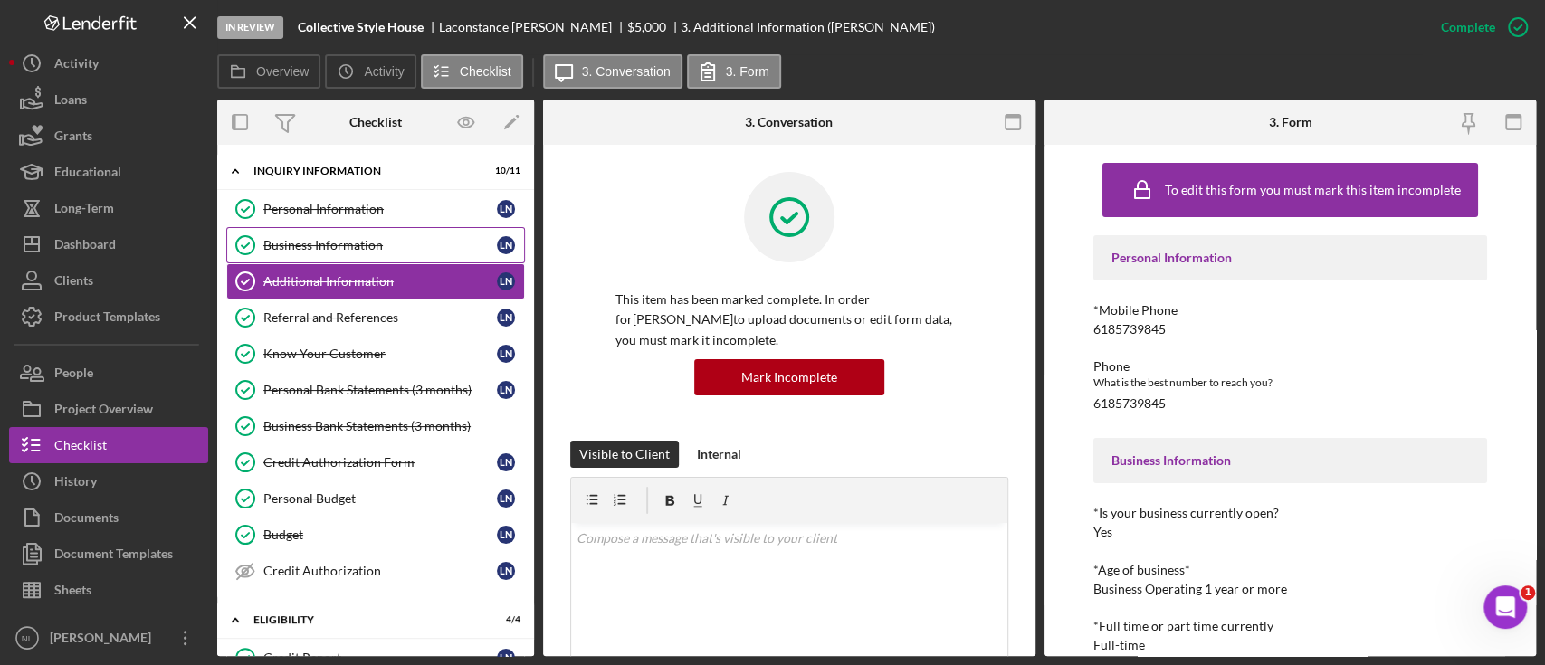
click at [365, 245] on div "Business Information" at bounding box center [379, 245] width 233 height 14
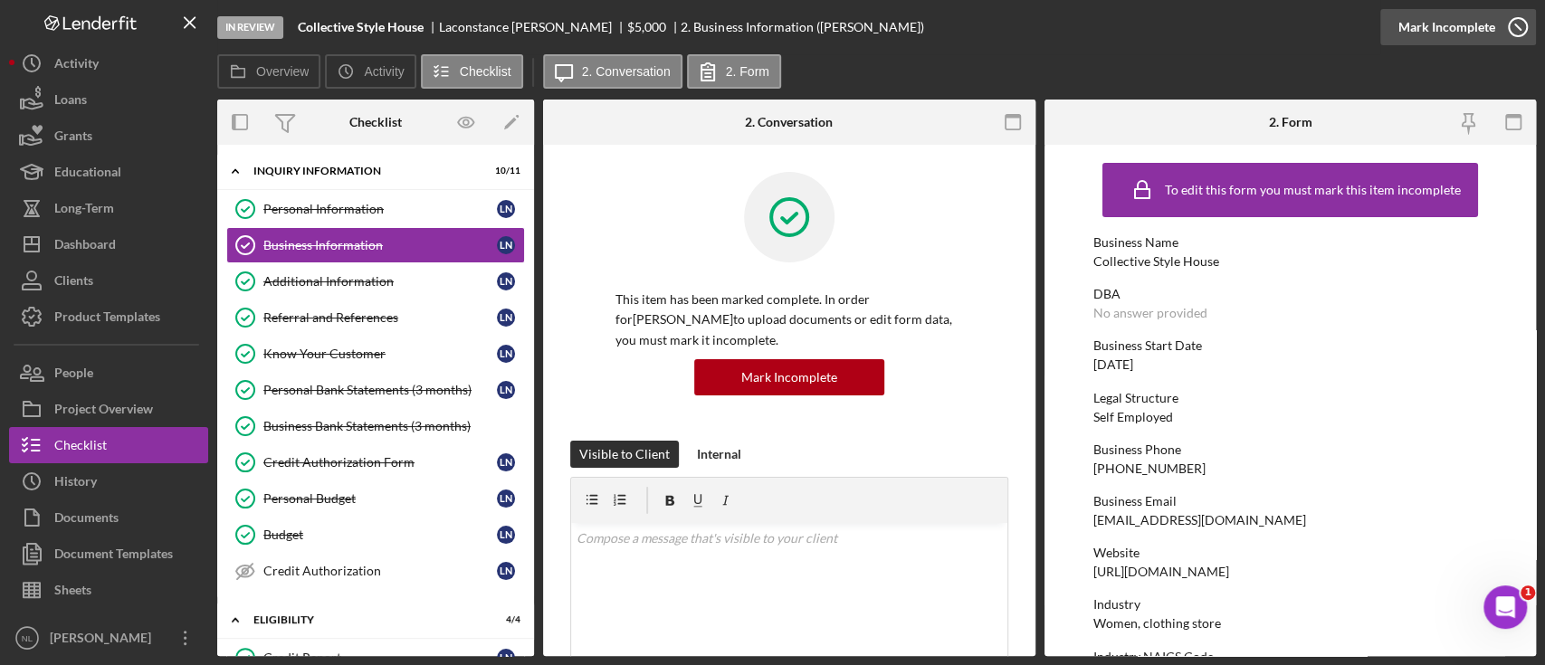
click at [1497, 25] on icon "button" at bounding box center [1517, 27] width 45 height 45
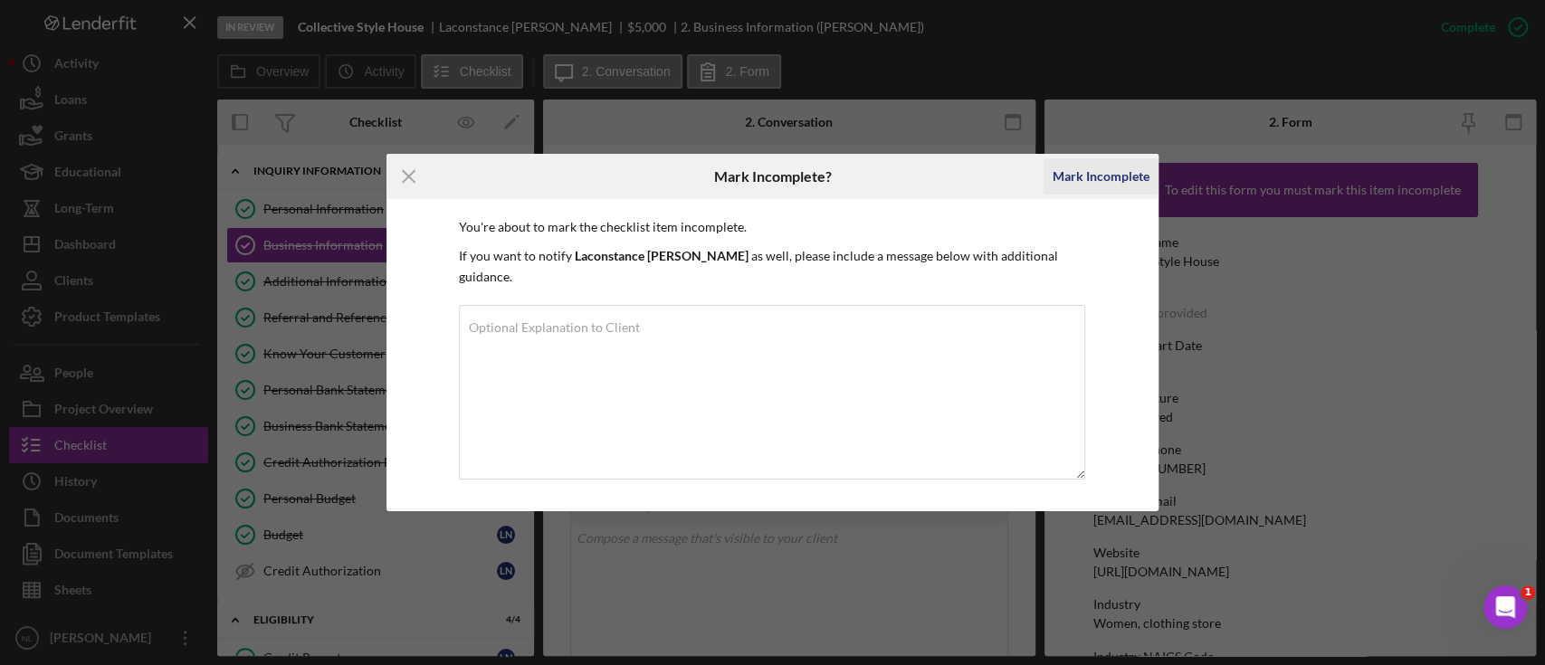
click at [1081, 192] on div "Mark Incomplete" at bounding box center [1101, 176] width 97 height 36
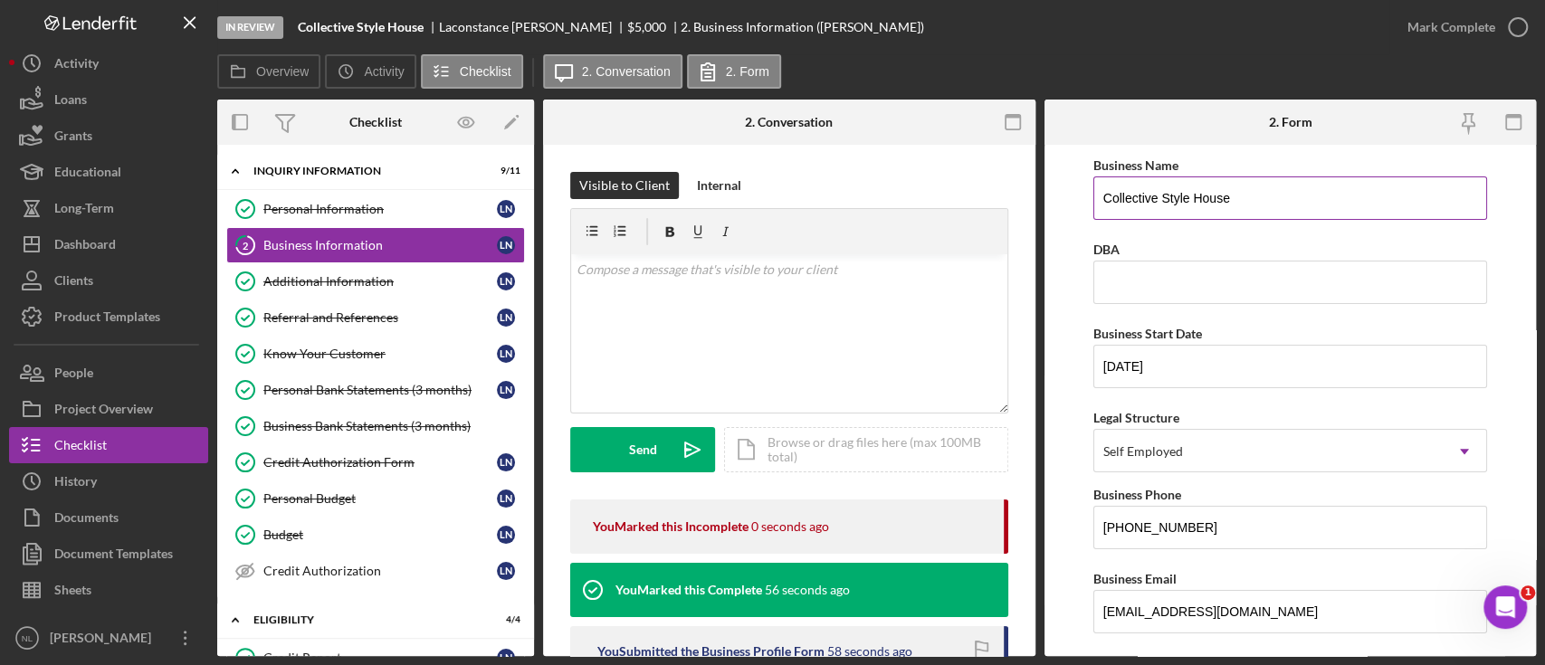
click at [1168, 174] on div "Business Name" at bounding box center [1290, 165] width 394 height 23
click at [1159, 214] on input "Collective Style House" at bounding box center [1290, 197] width 394 height 43
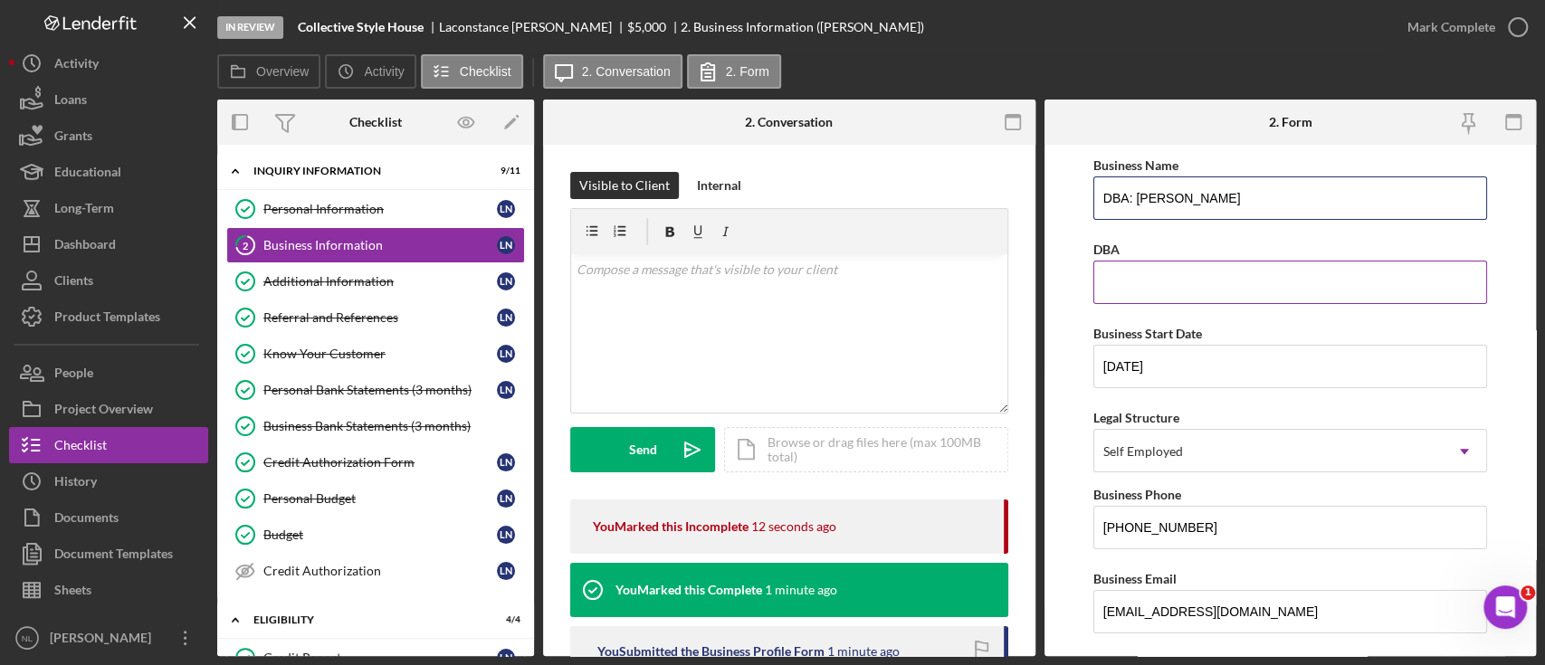
type input "DBA: [PERSON_NAME]"
click at [1206, 274] on input "DBA" at bounding box center [1290, 282] width 394 height 43
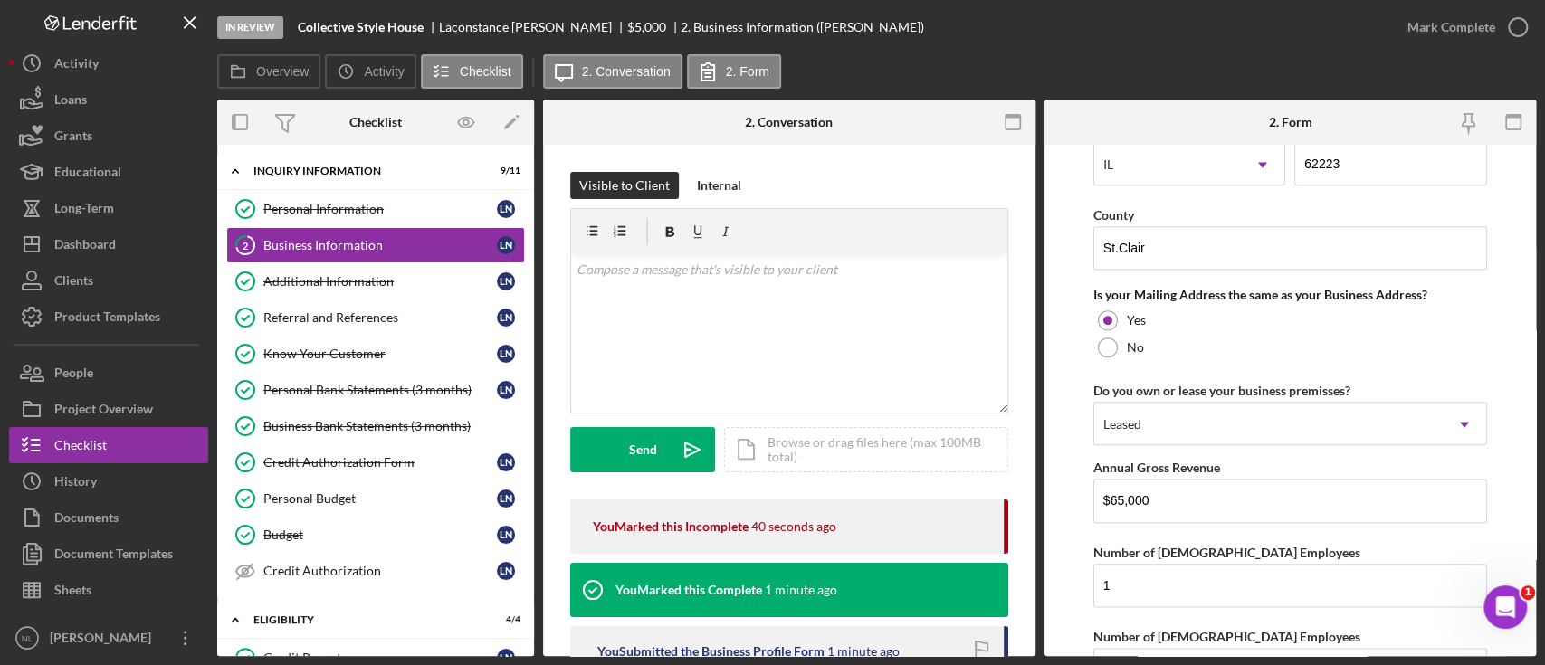
scroll to position [1493, 0]
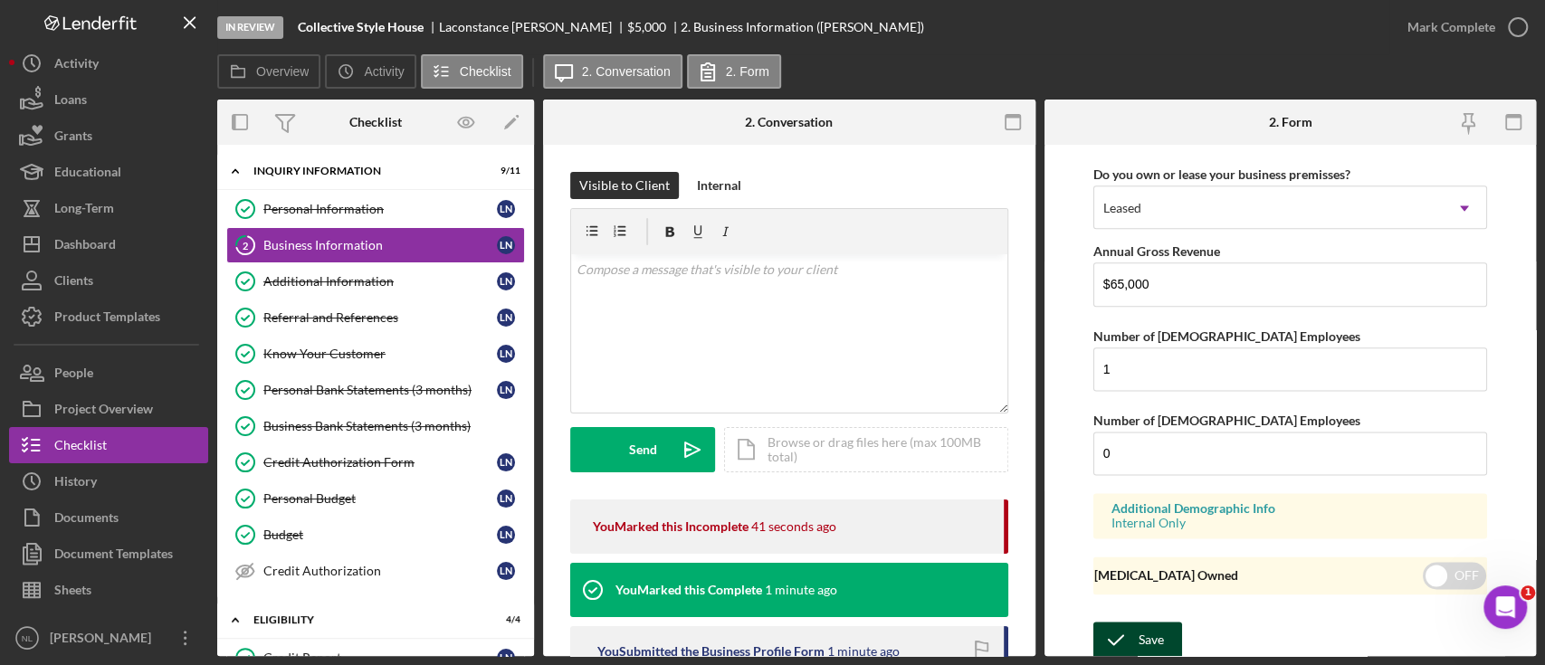
type input "[PERSON_NAME]"
click at [1145, 643] on div "Save" at bounding box center [1150, 640] width 25 height 36
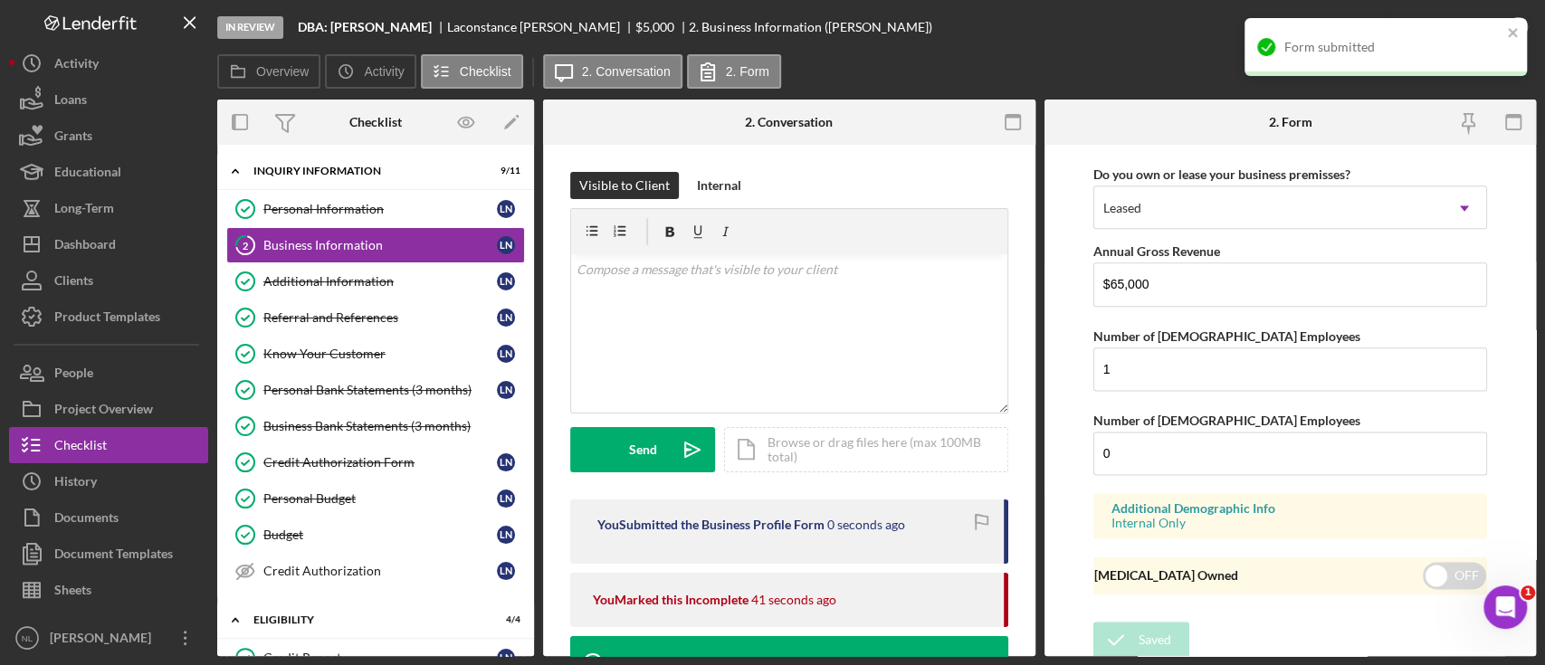
click at [1525, 25] on div "Form submitted" at bounding box center [1385, 47] width 282 height 58
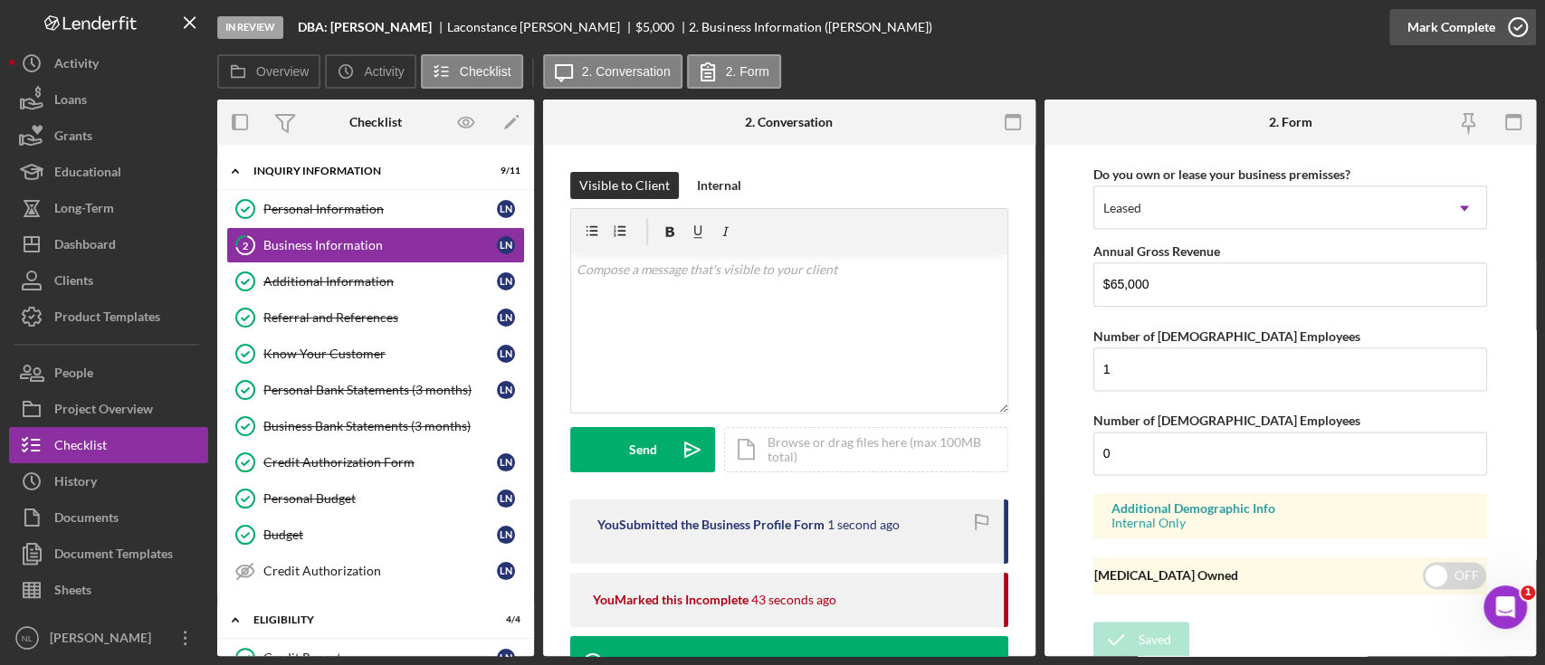
click at [1457, 33] on div "Mark Complete" at bounding box center [1451, 27] width 88 height 36
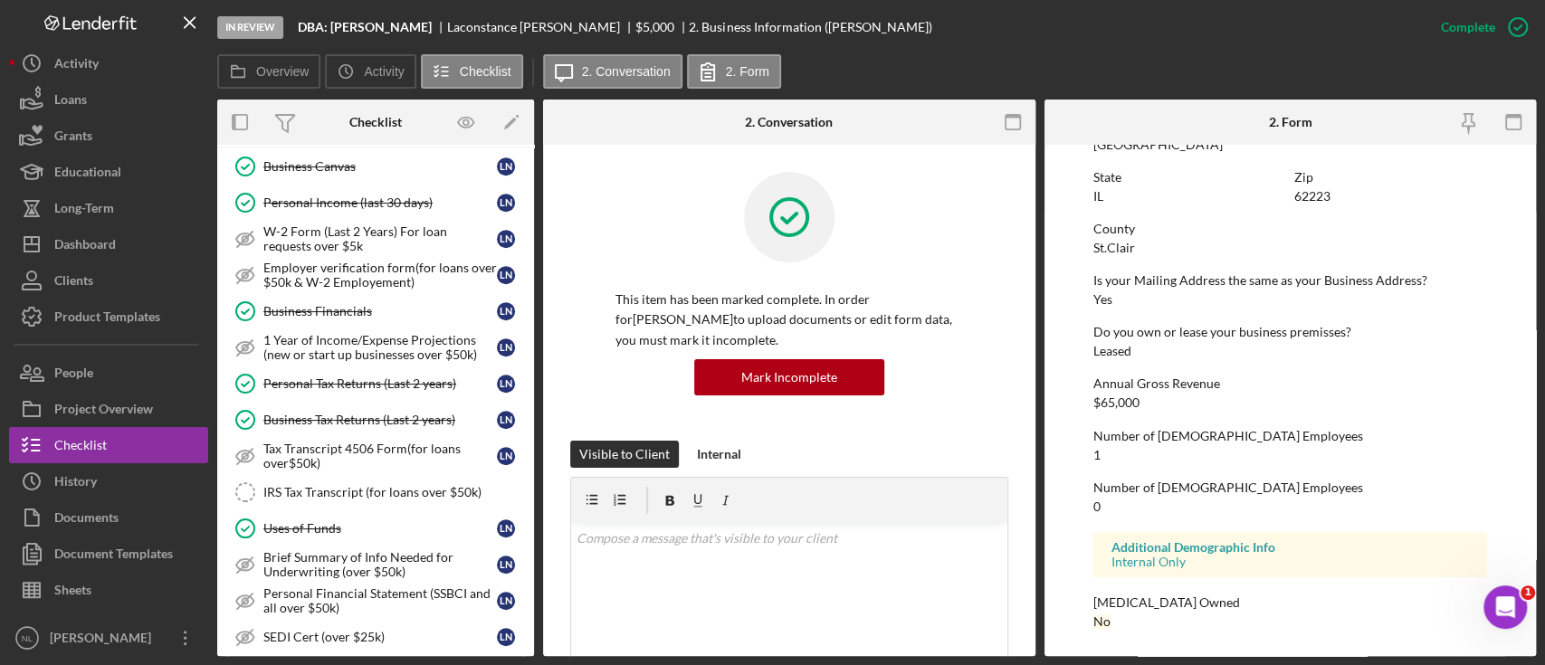
scroll to position [767, 0]
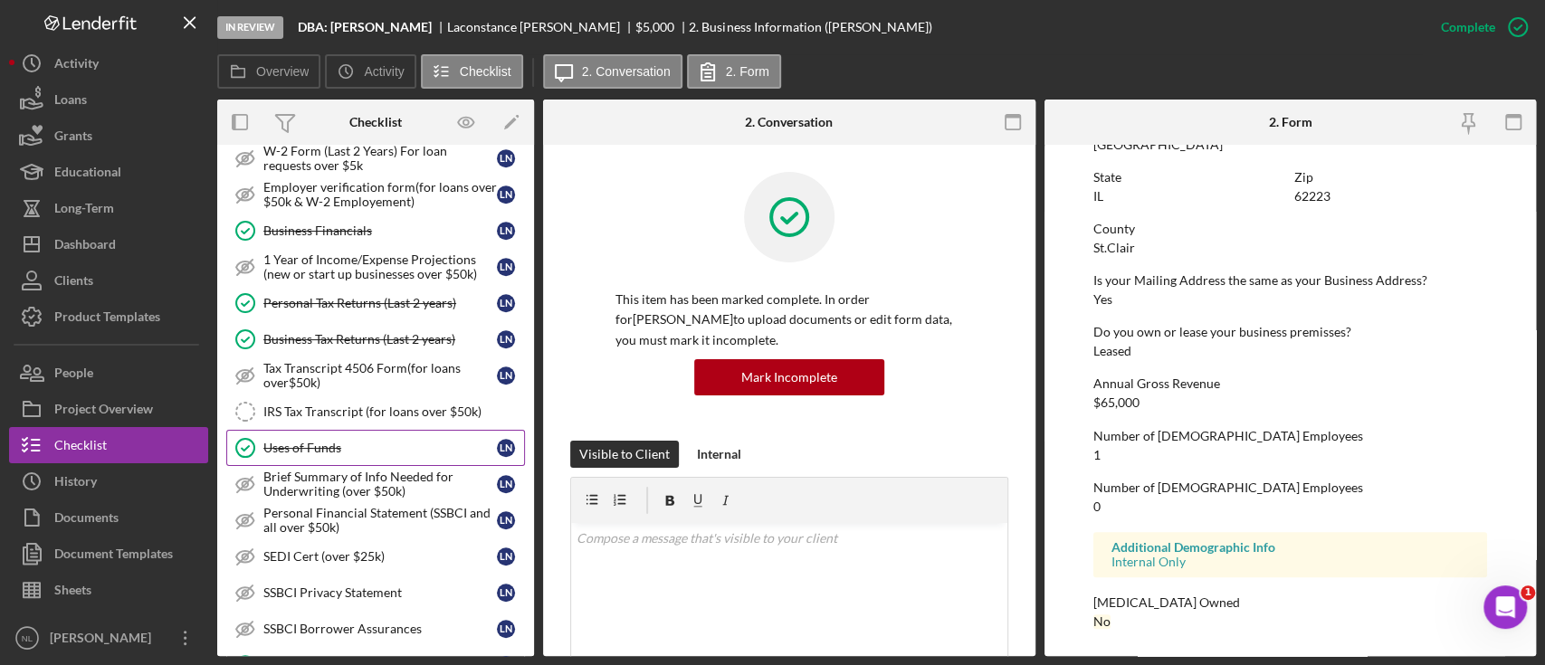
click at [414, 430] on link "Uses of Funds Uses of Funds L N" at bounding box center [375, 448] width 299 height 36
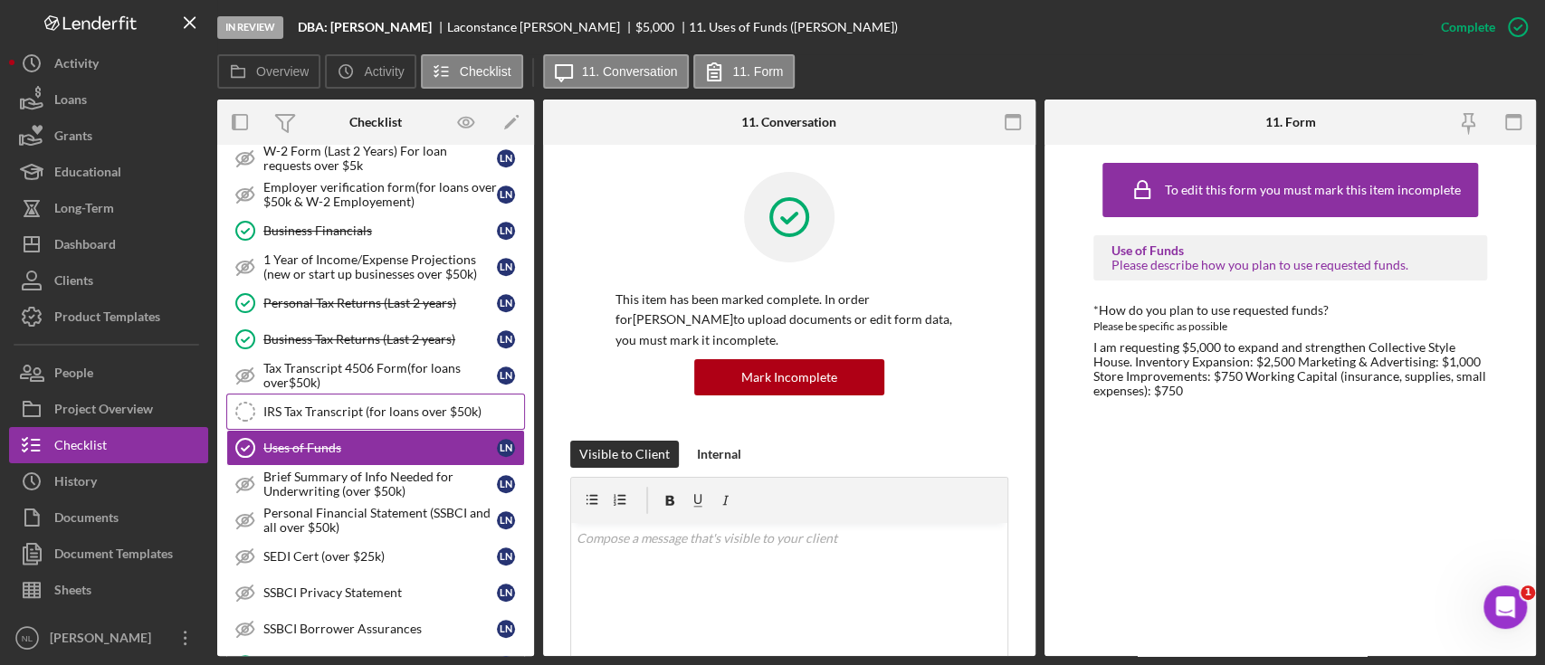
click at [403, 409] on div "IRS Tax Transcript (for loans over $50k)" at bounding box center [393, 412] width 261 height 14
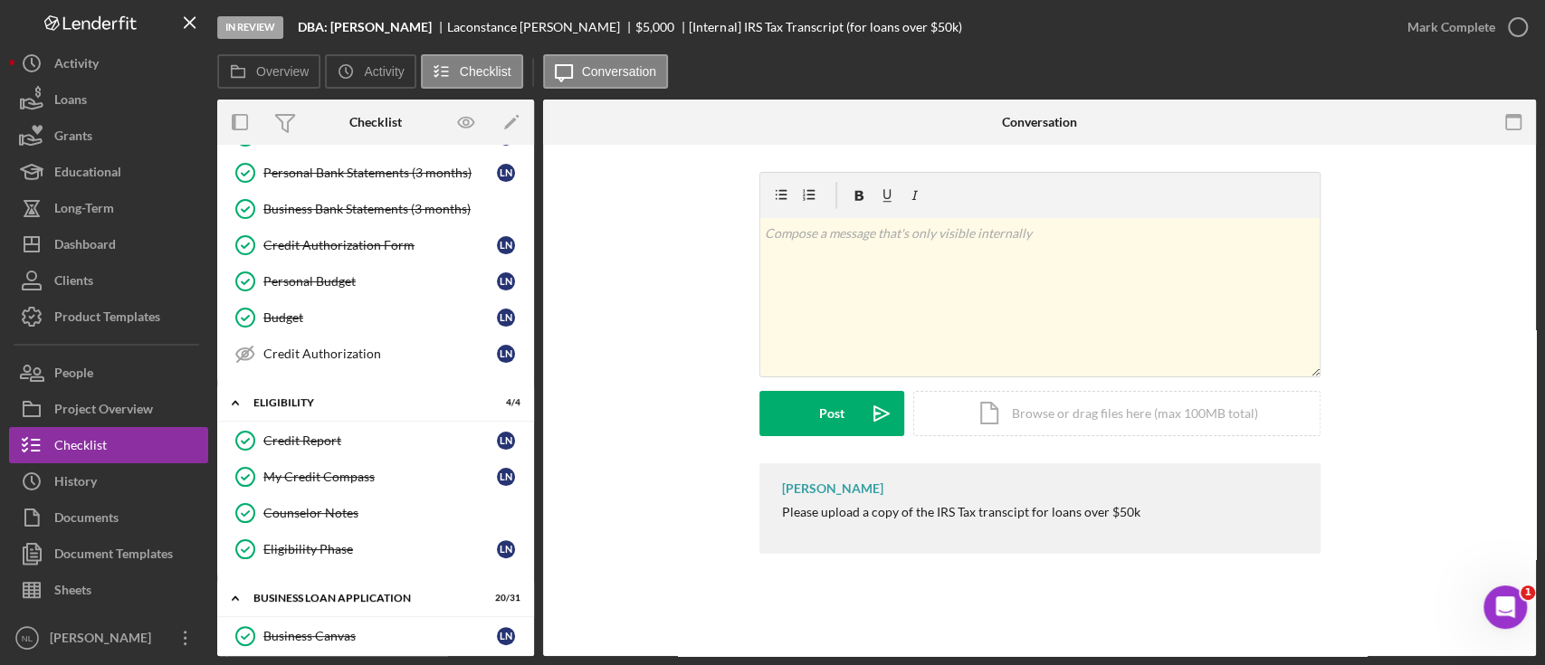
scroll to position [140, 0]
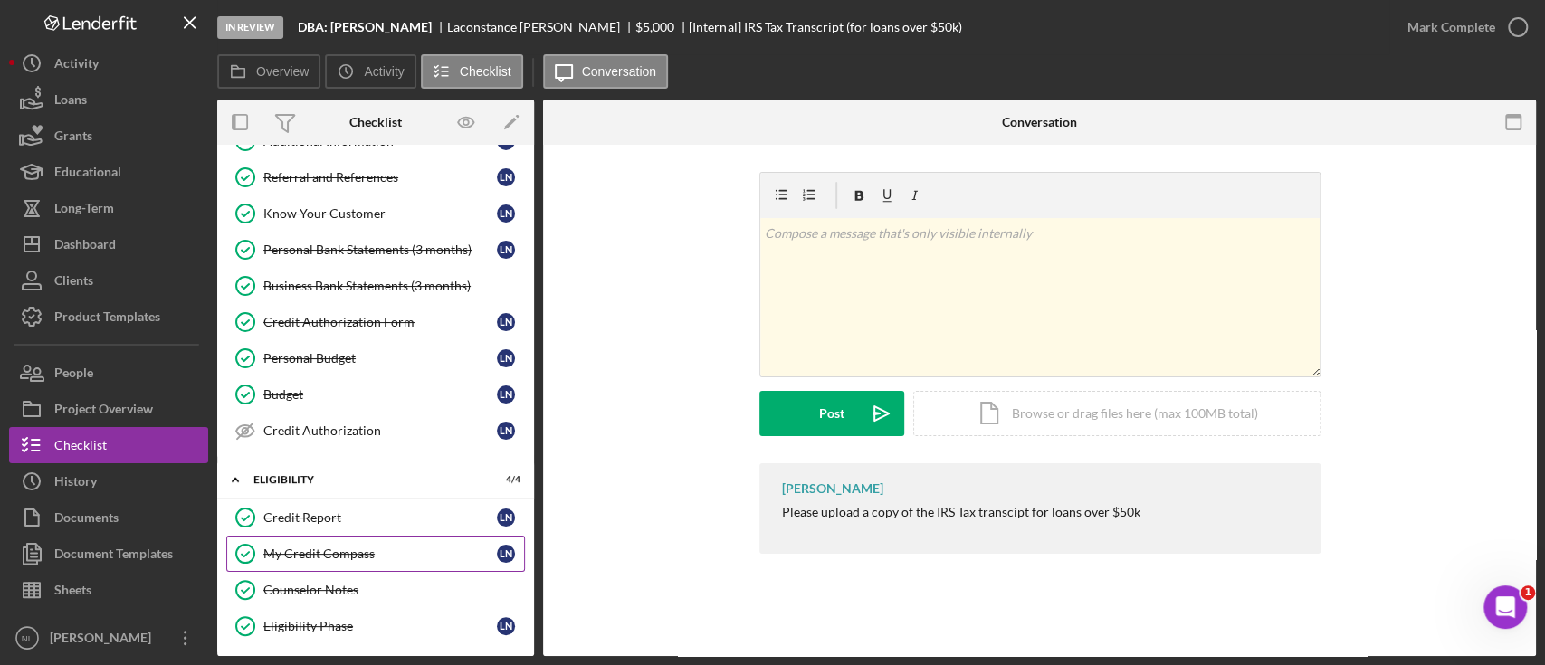
click at [329, 547] on div "My Credit Compass" at bounding box center [379, 554] width 233 height 14
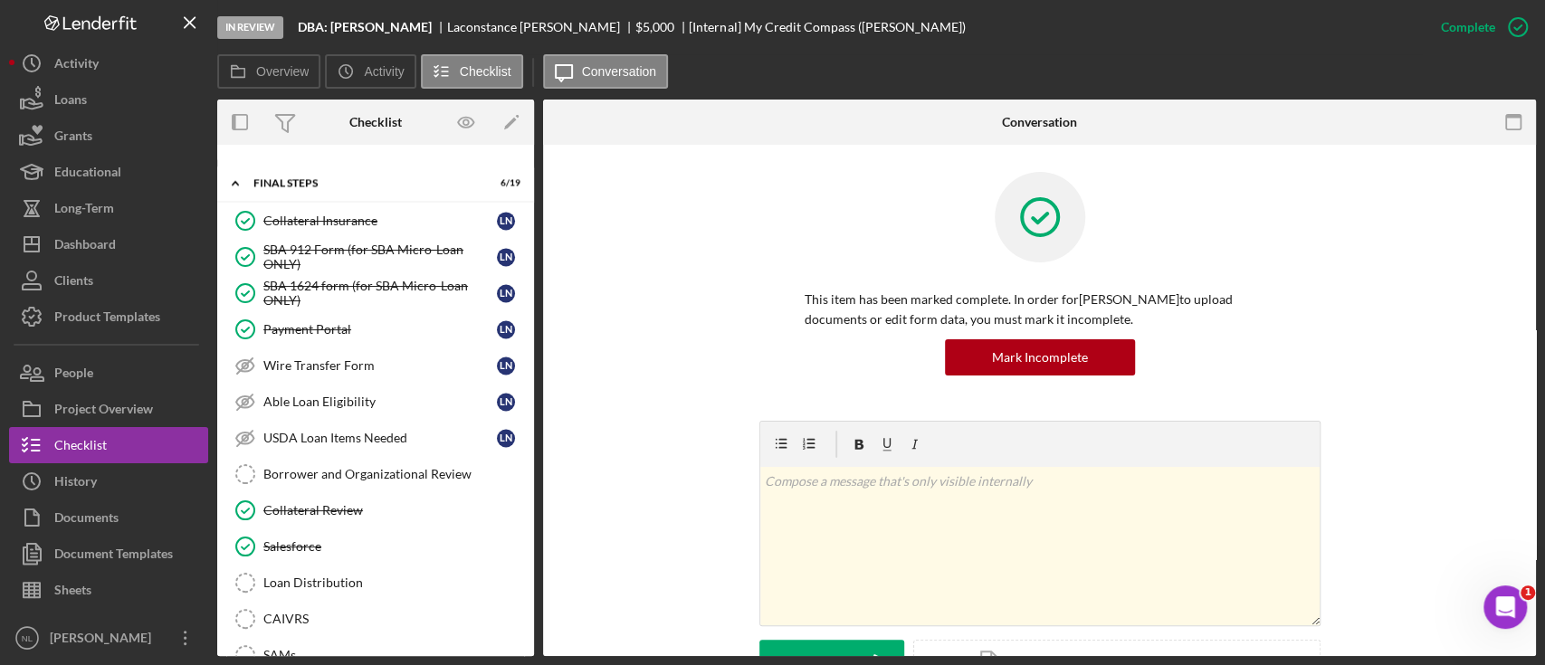
scroll to position [1943, 0]
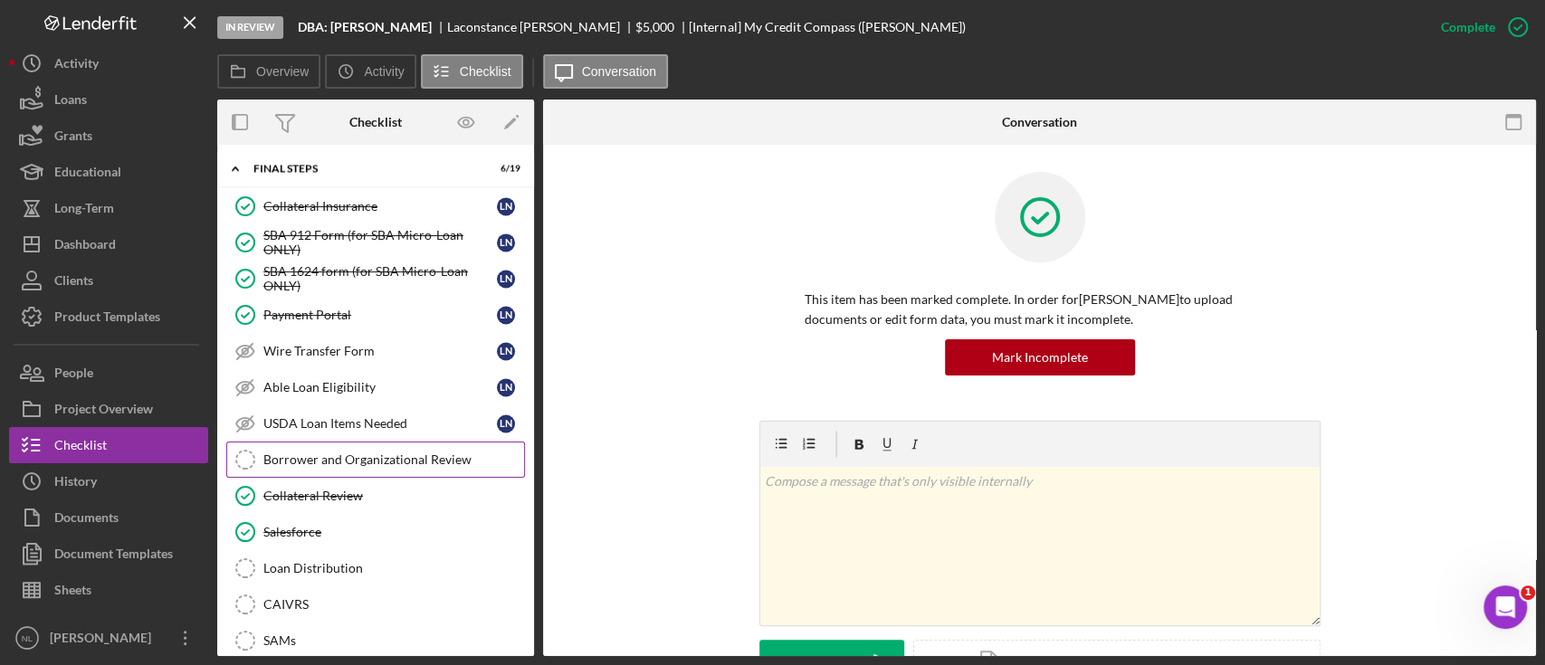
click at [307, 452] on div "Borrower and Organizational Review" at bounding box center [393, 459] width 261 height 14
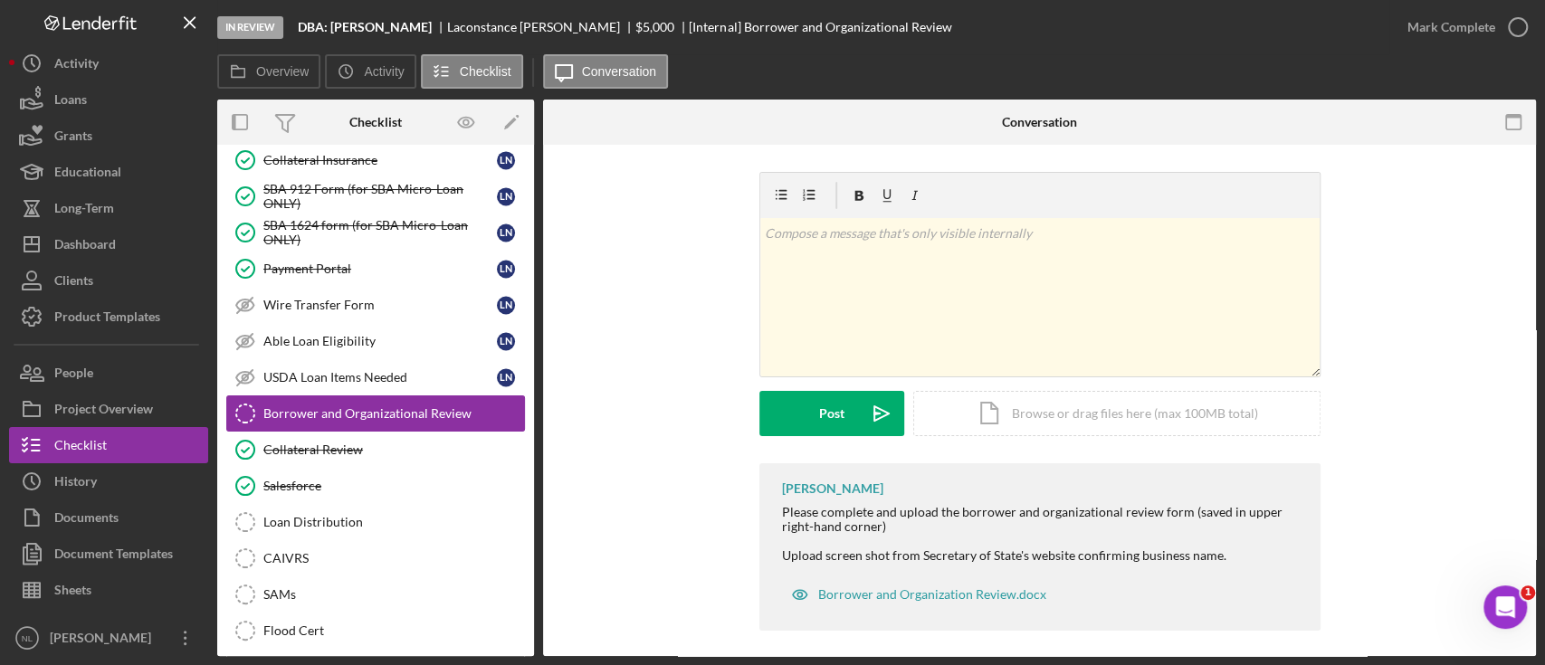
scroll to position [1910, 0]
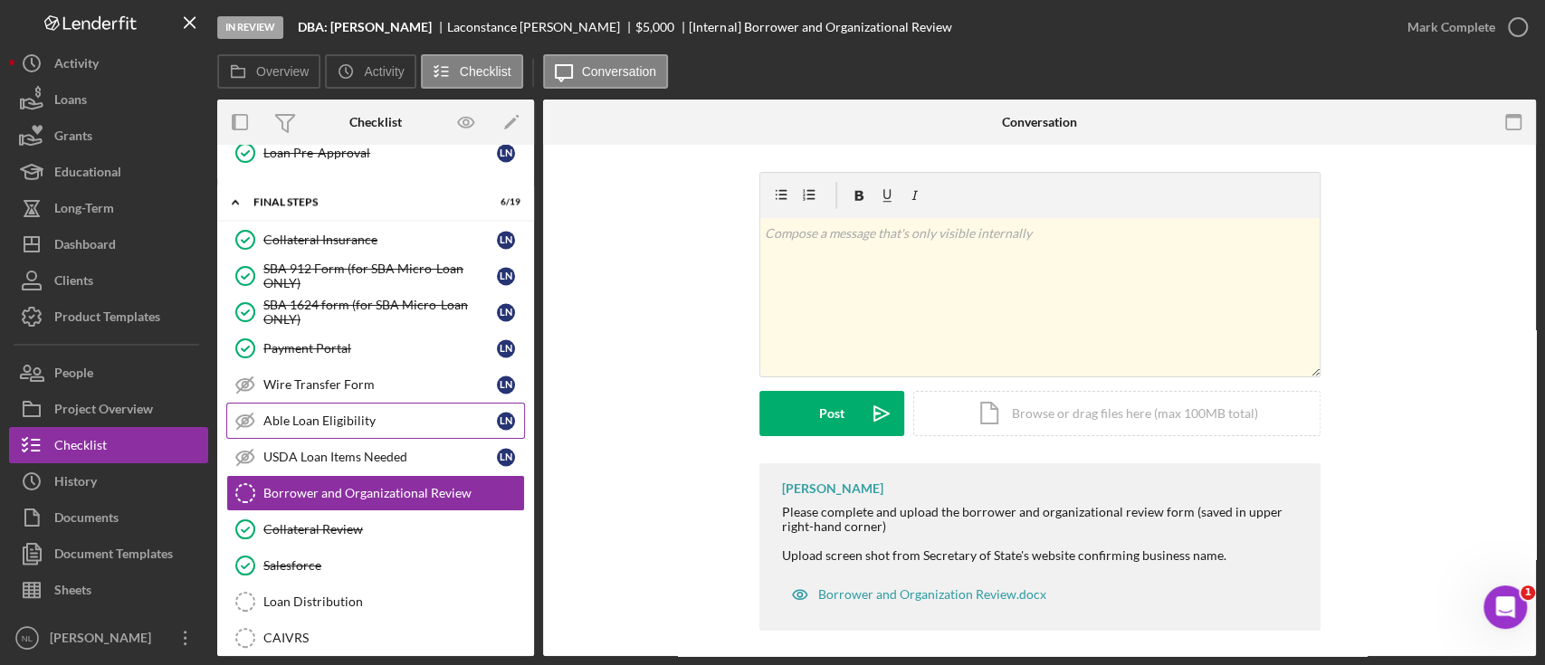
click at [310, 403] on link "Able Loan Eligibility Able Loan Eligibility L N" at bounding box center [375, 421] width 299 height 36
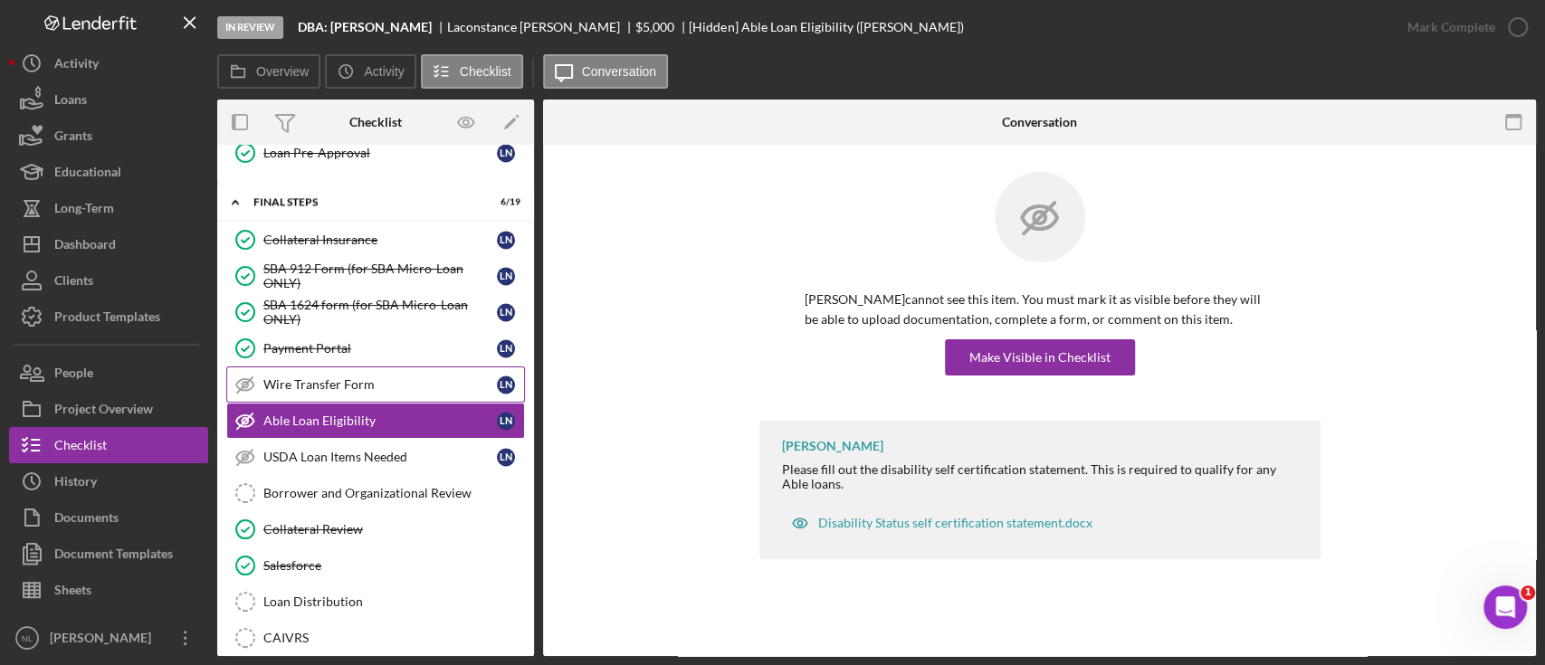
click at [310, 380] on div "Wire Transfer Form" at bounding box center [379, 384] width 233 height 14
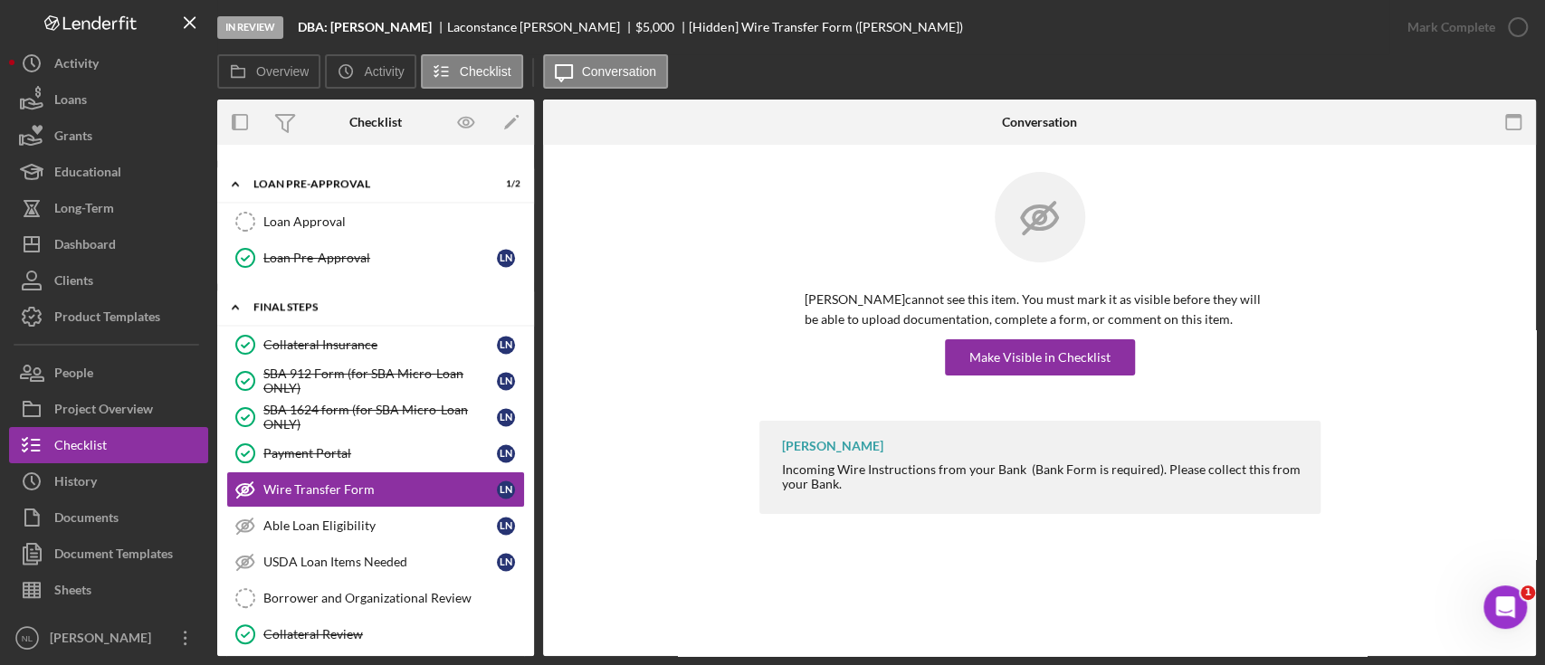
scroll to position [2207, 0]
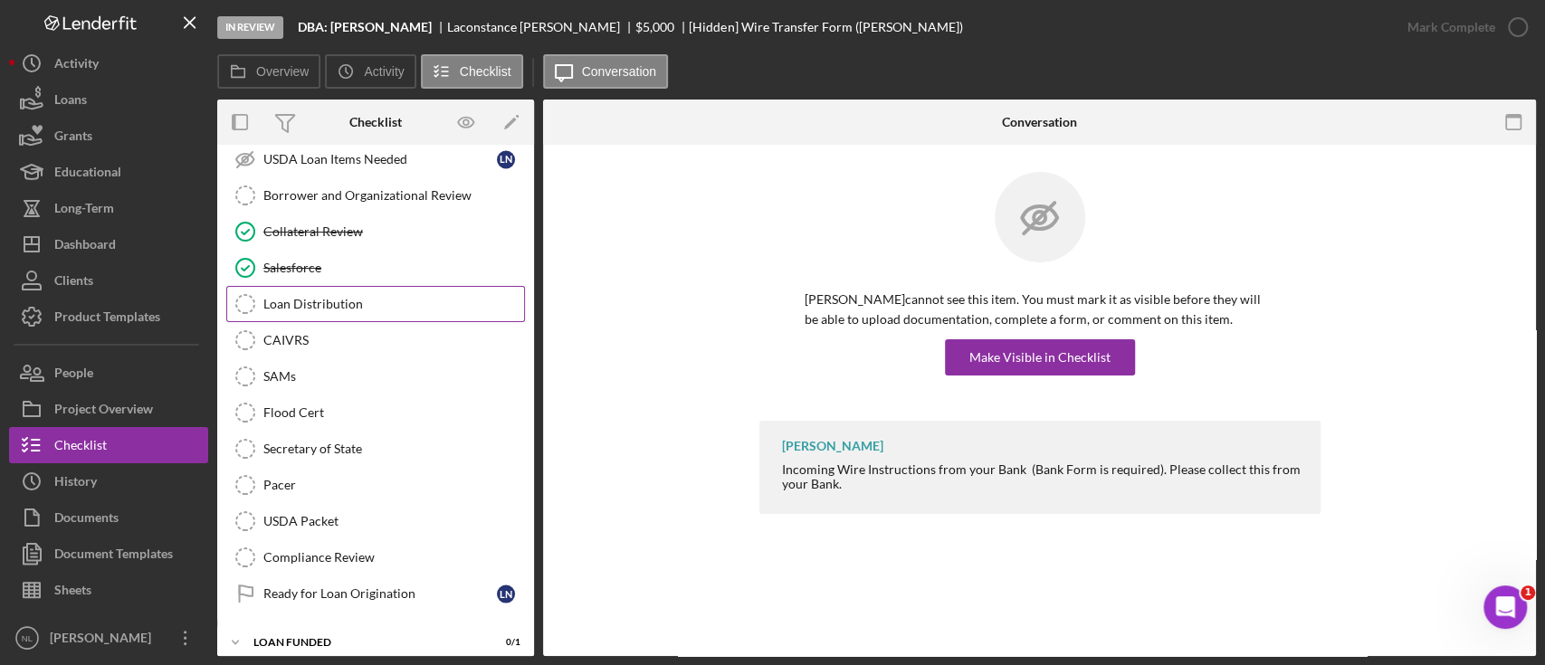
click at [339, 297] on div "Loan Distribution" at bounding box center [393, 304] width 261 height 14
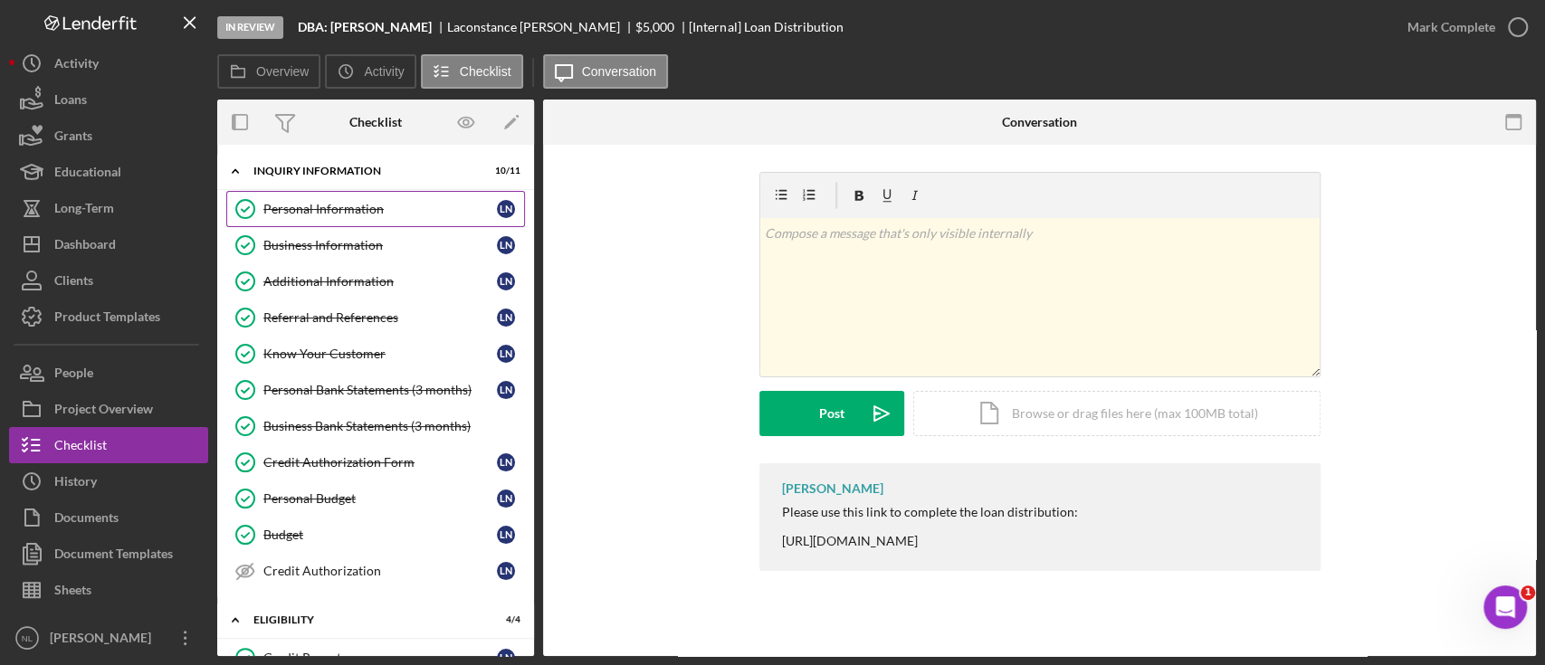
click at [334, 199] on link "Personal Information Personal Information L N" at bounding box center [375, 209] width 299 height 36
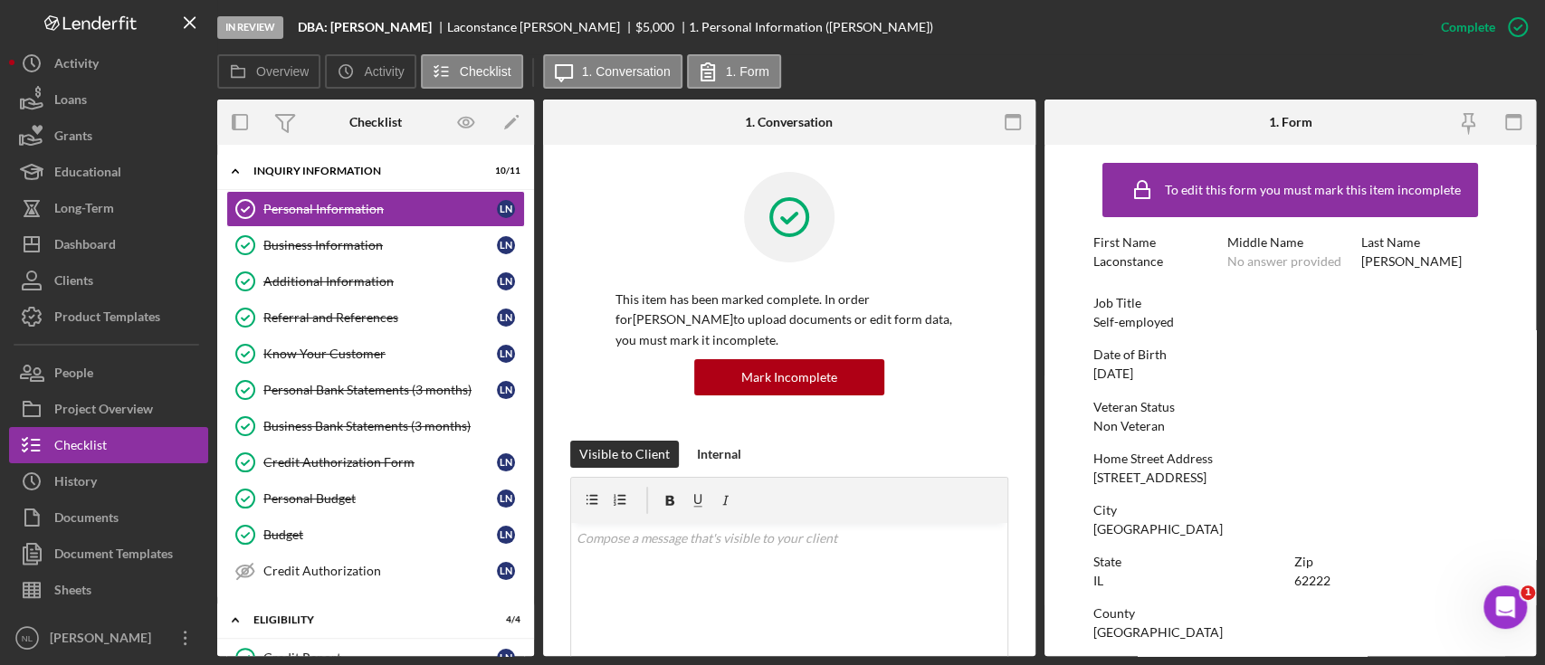
scroll to position [281, 0]
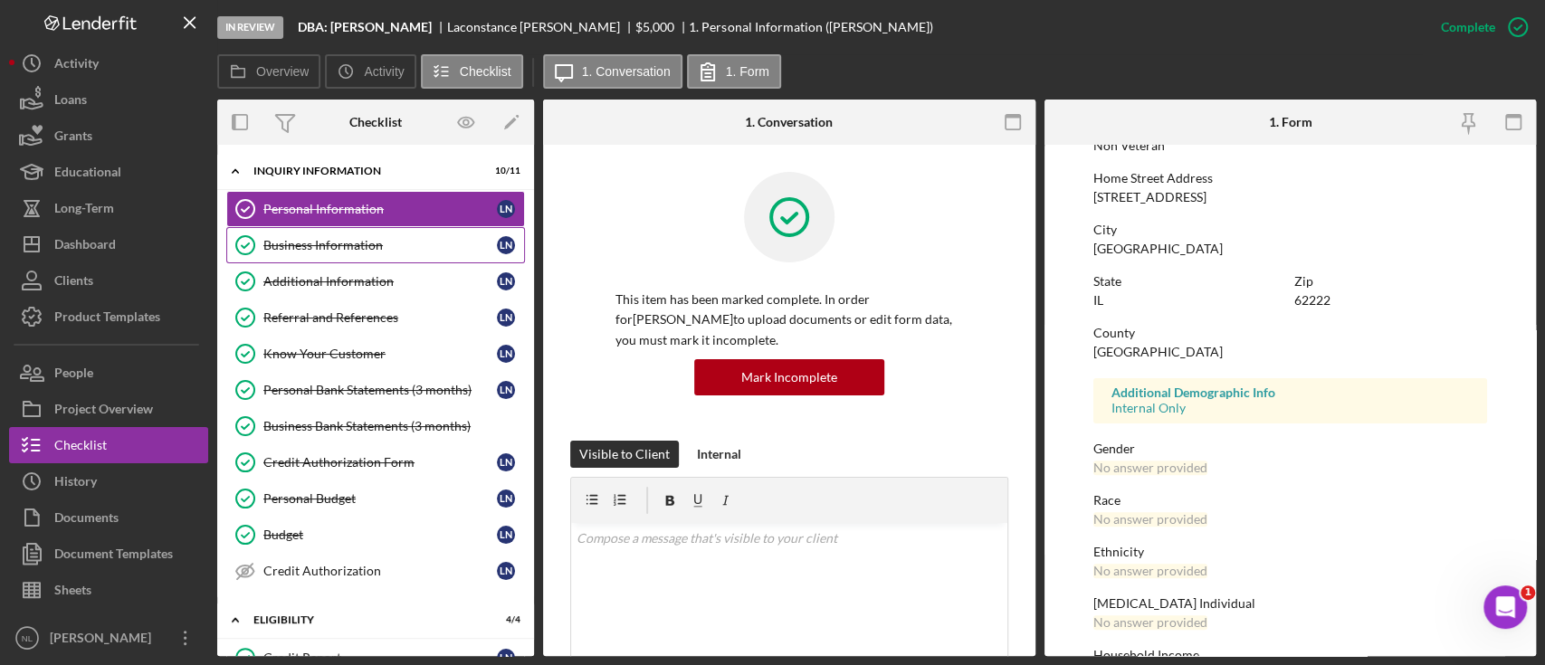
click at [405, 235] on link "Business Information Business Information L N" at bounding box center [375, 245] width 299 height 36
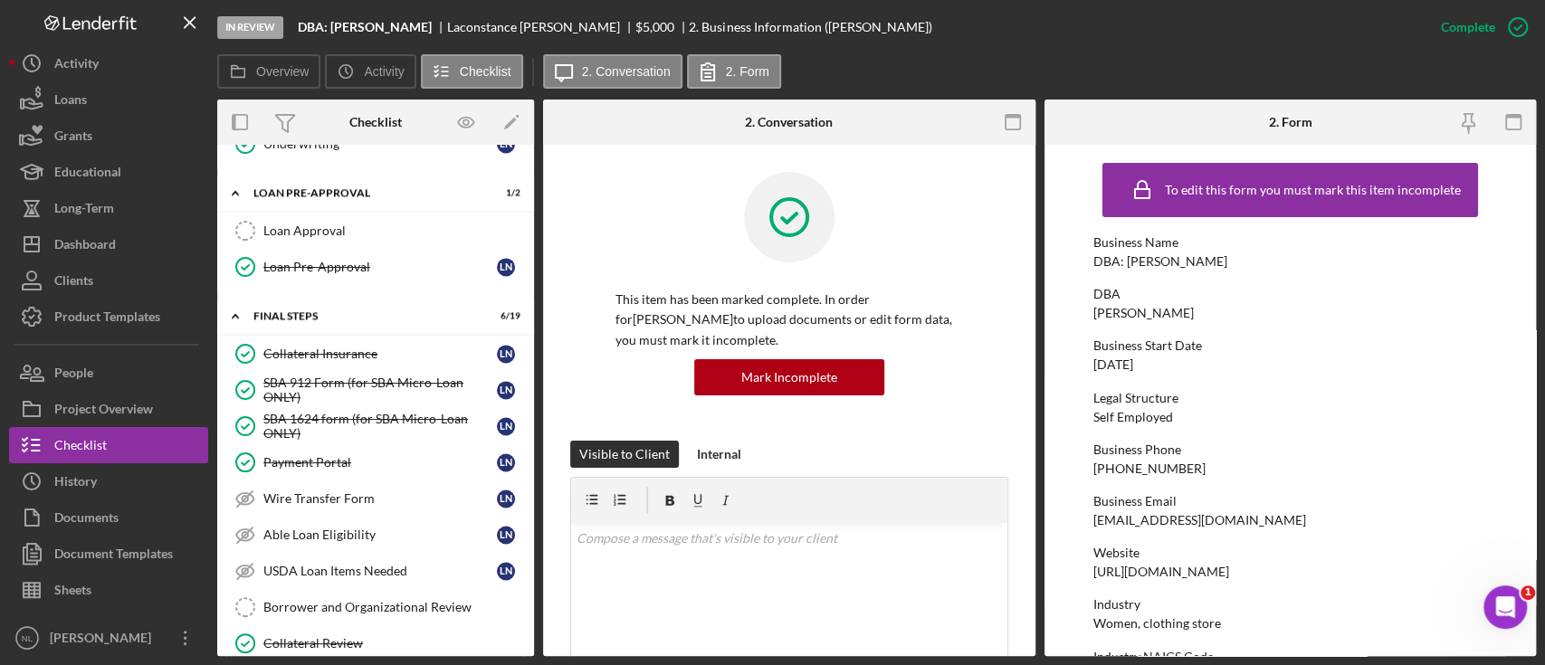
scroll to position [2207, 0]
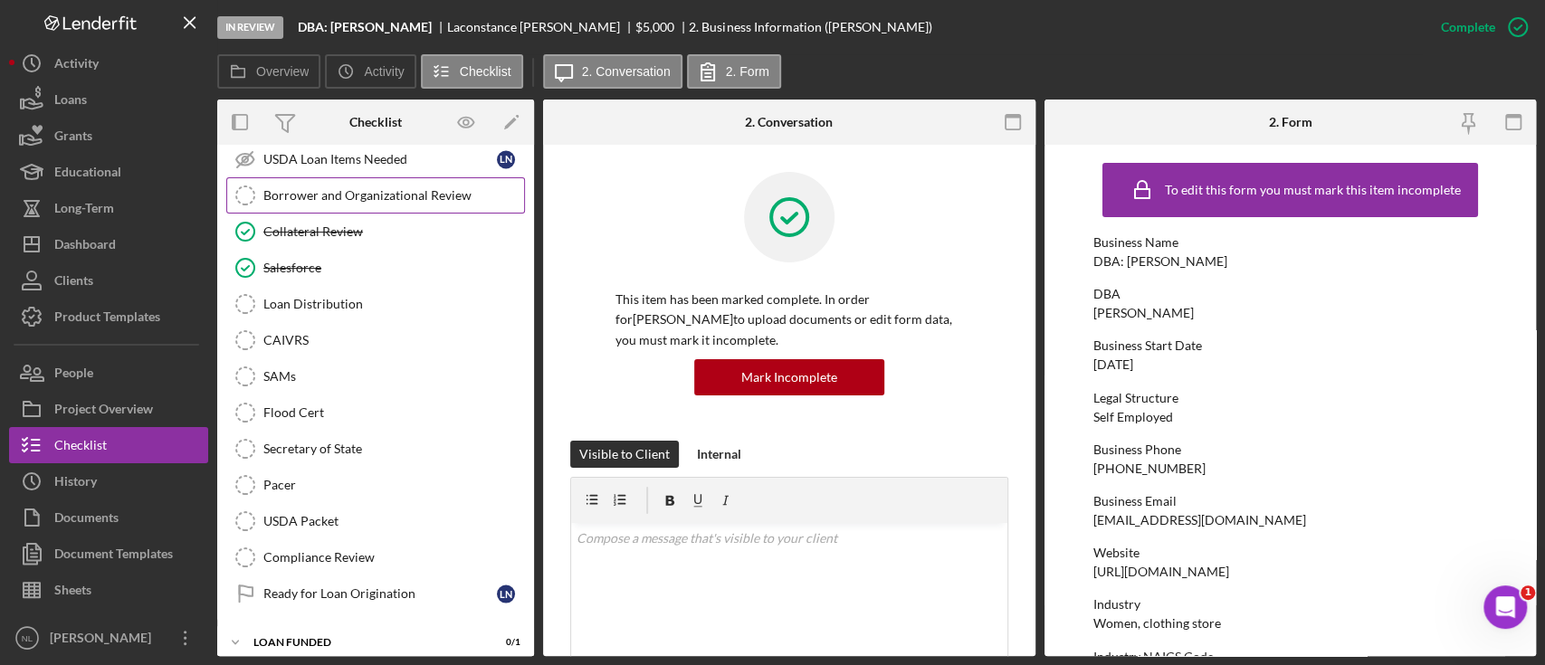
click at [356, 188] on div "Borrower and Organizational Review" at bounding box center [393, 195] width 261 height 14
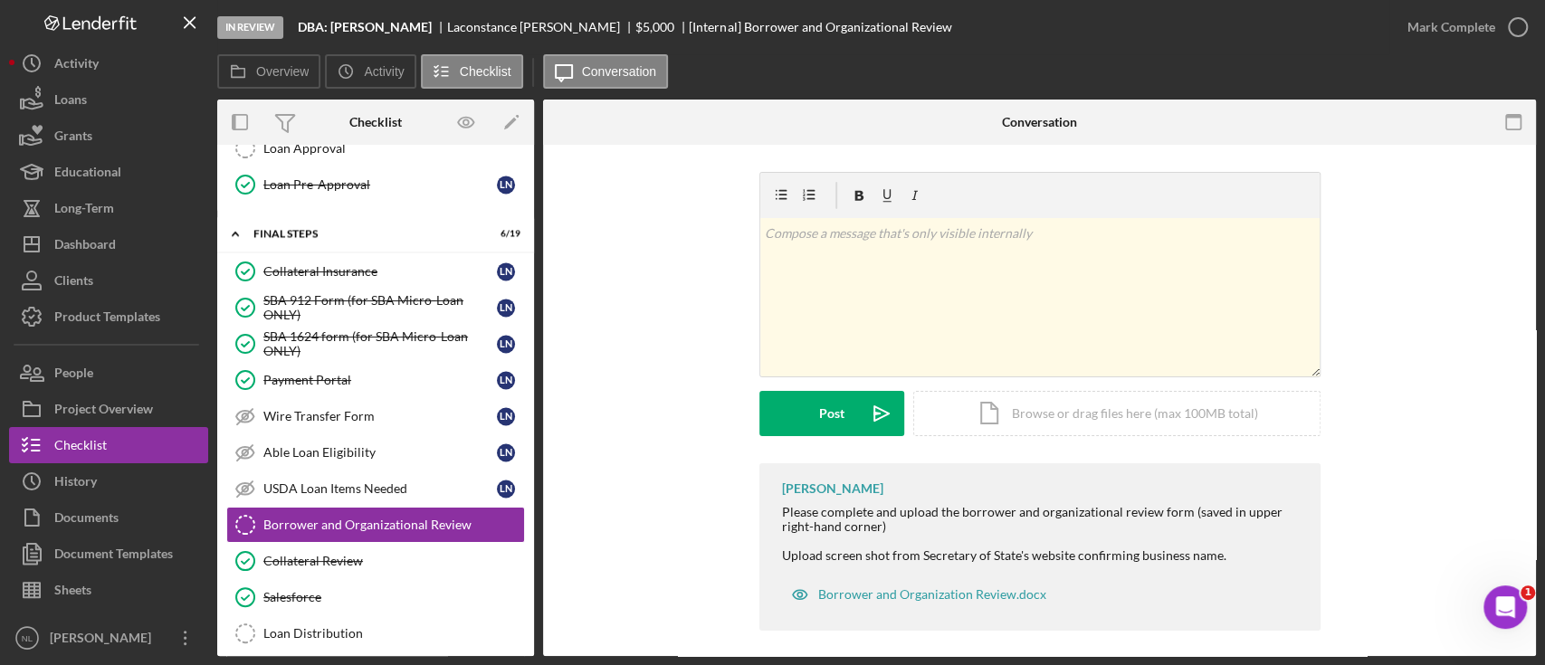
scroll to position [1869, 0]
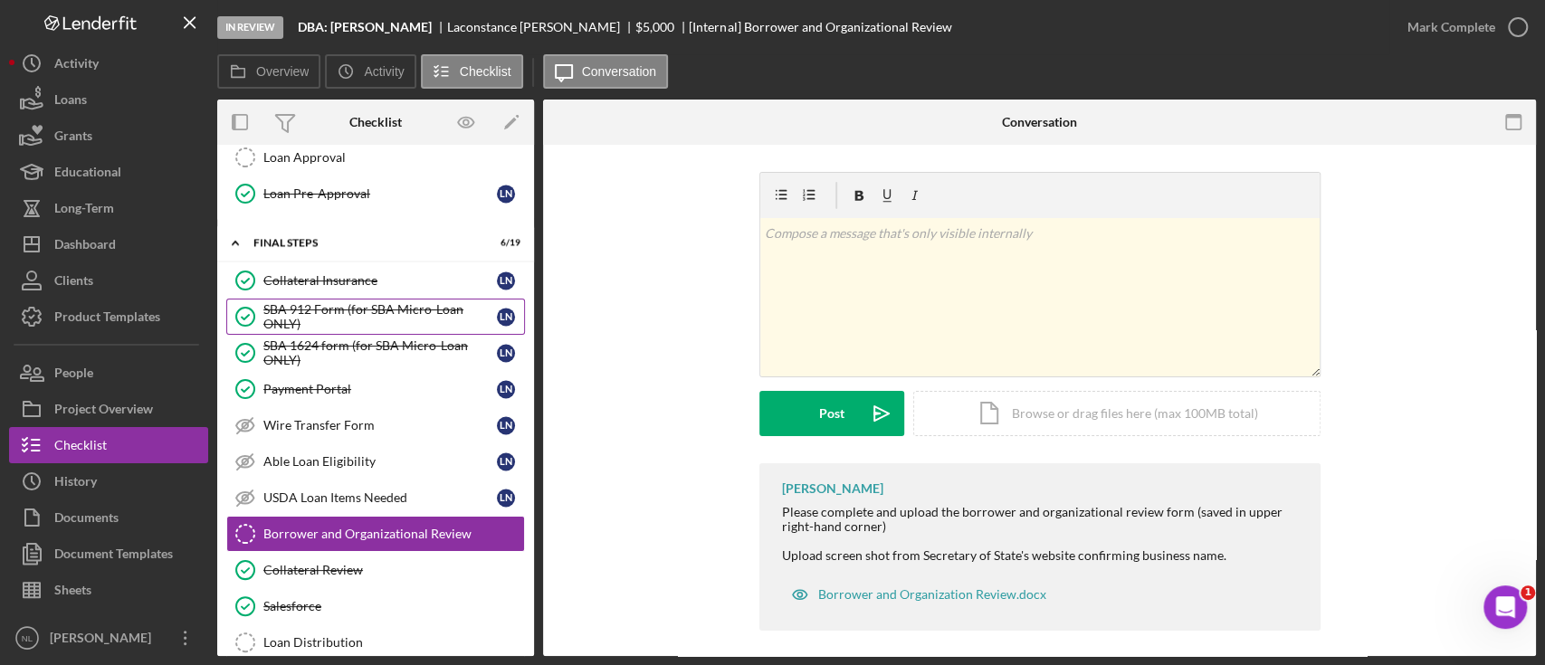
click at [367, 307] on div "SBA 912 Form (for SBA Micro-Loan ONLY)" at bounding box center [379, 316] width 233 height 29
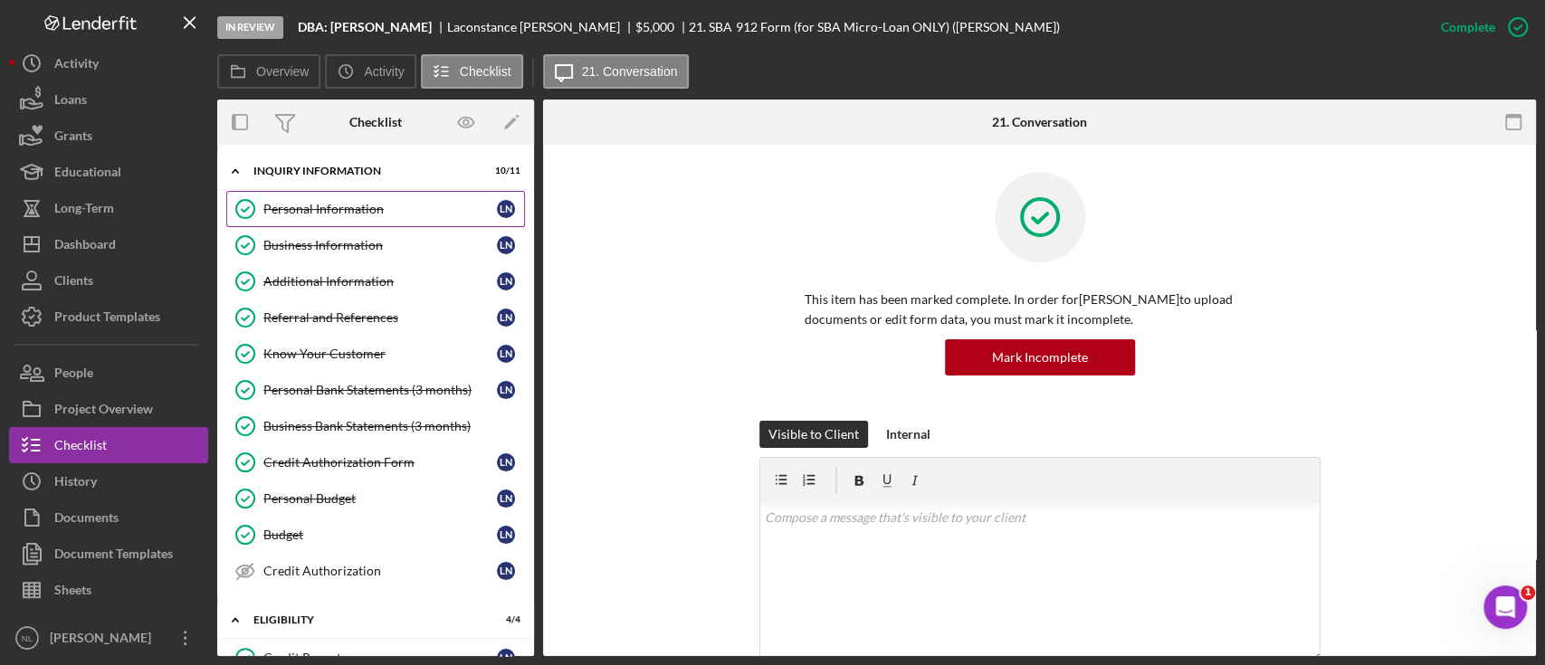
click at [336, 219] on link "Personal Information Personal Information L N" at bounding box center [375, 209] width 299 height 36
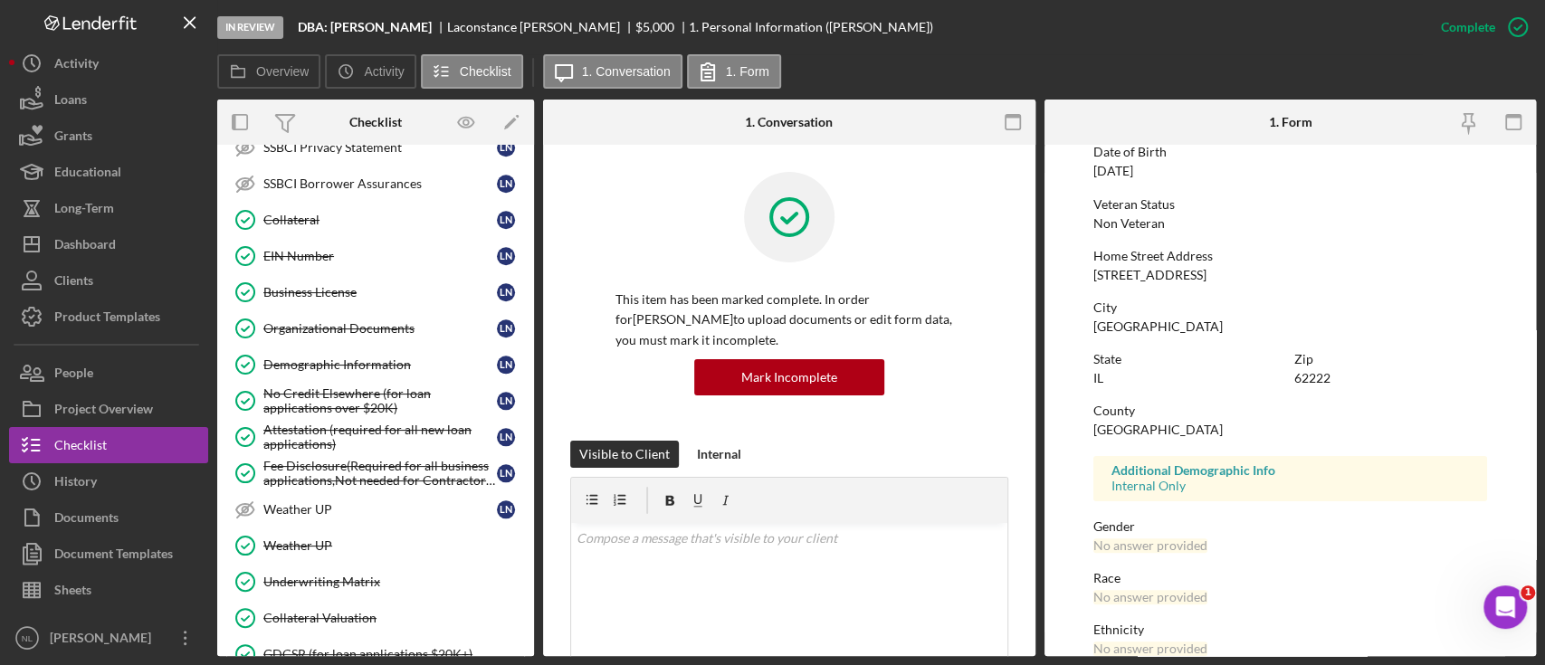
scroll to position [1215, 0]
click at [1308, 376] on div "62222" at bounding box center [1312, 378] width 36 height 14
copy div "62222"
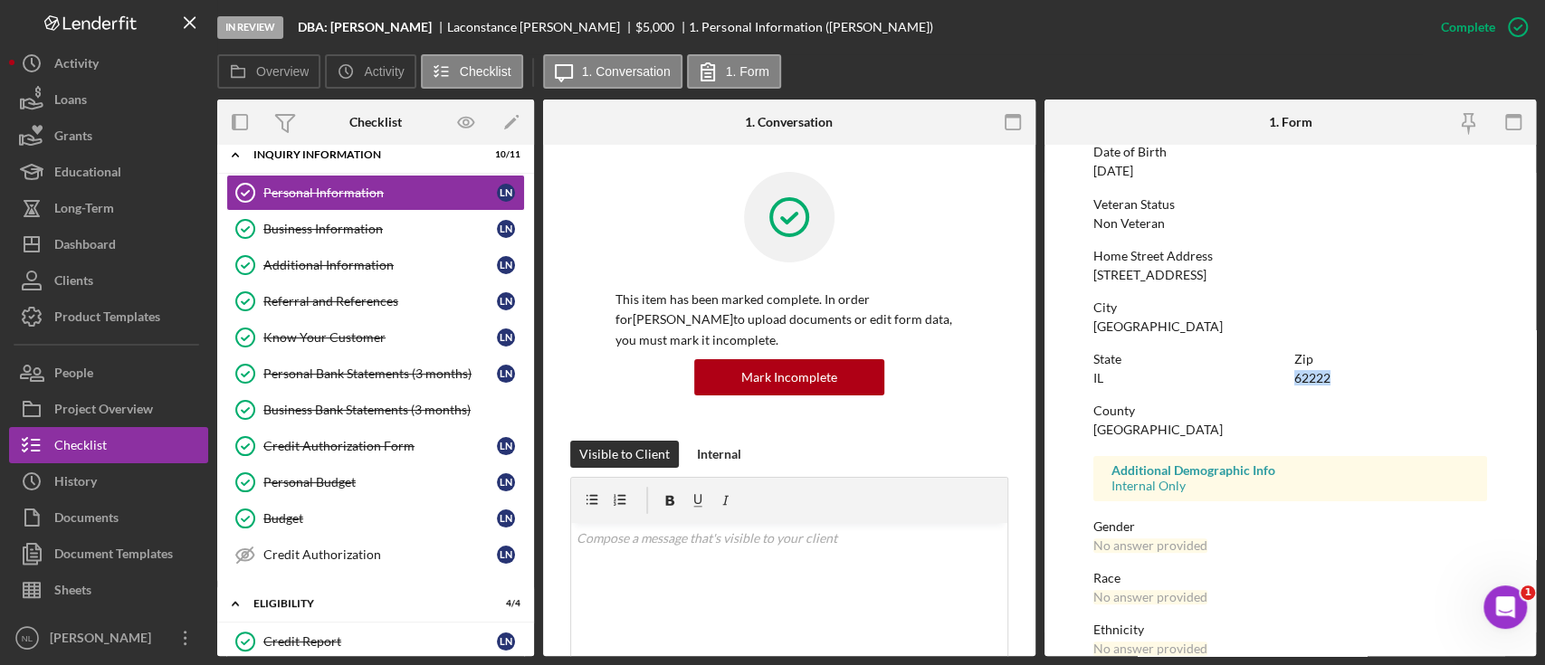
scroll to position [0, 0]
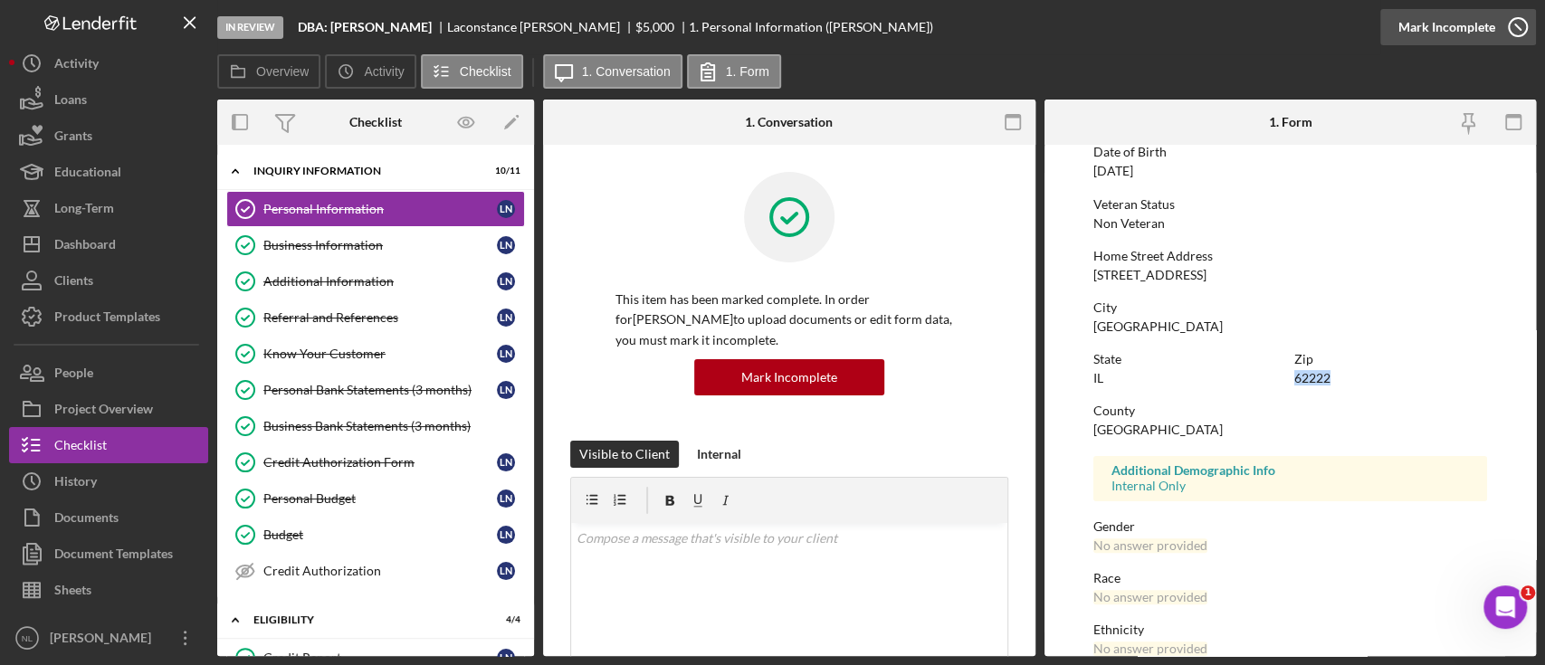
click at [1456, 34] on div "Mark Incomplete" at bounding box center [1446, 27] width 97 height 36
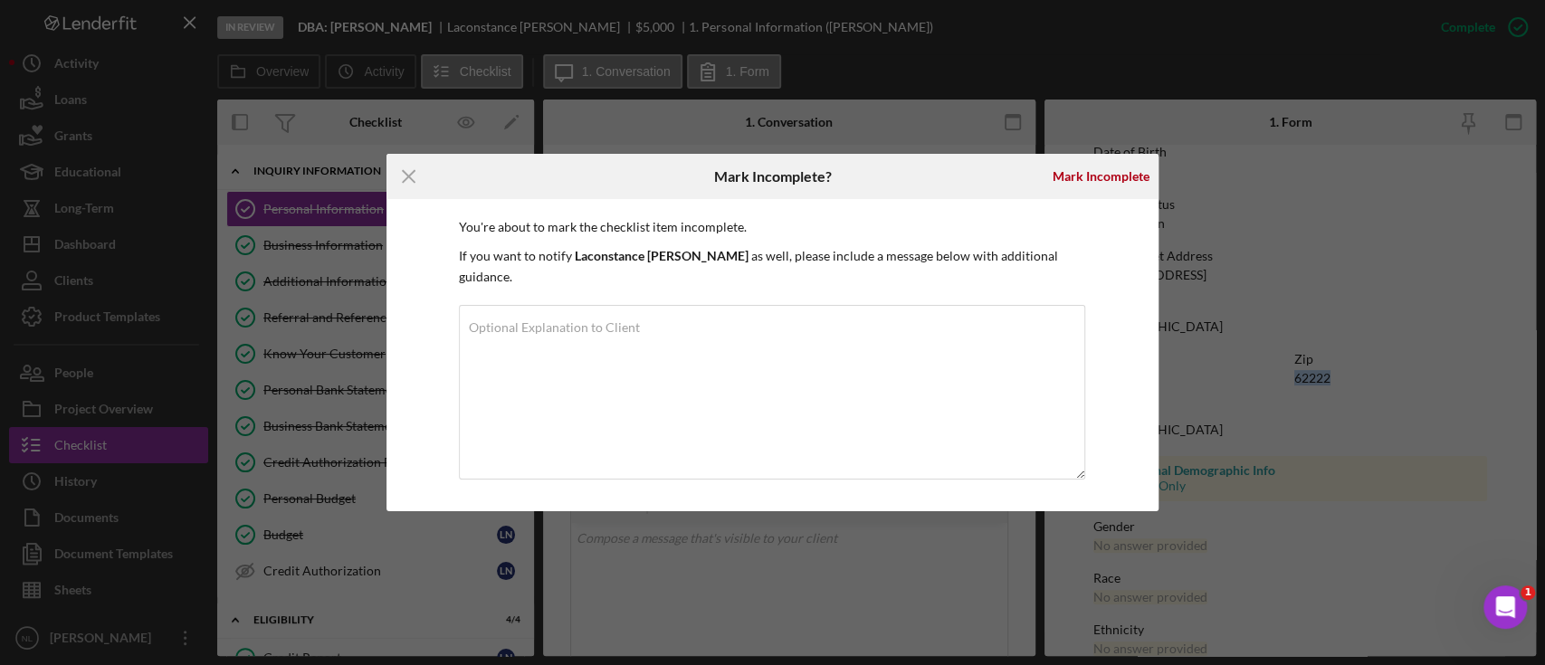
click at [1091, 158] on div "Icon/Menu Close Mark Incomplete? [PERSON_NAME] You're about to mark the checkli…" at bounding box center [772, 332] width 1545 height 665
click at [1091, 173] on div "Mark Incomplete" at bounding box center [1101, 176] width 97 height 36
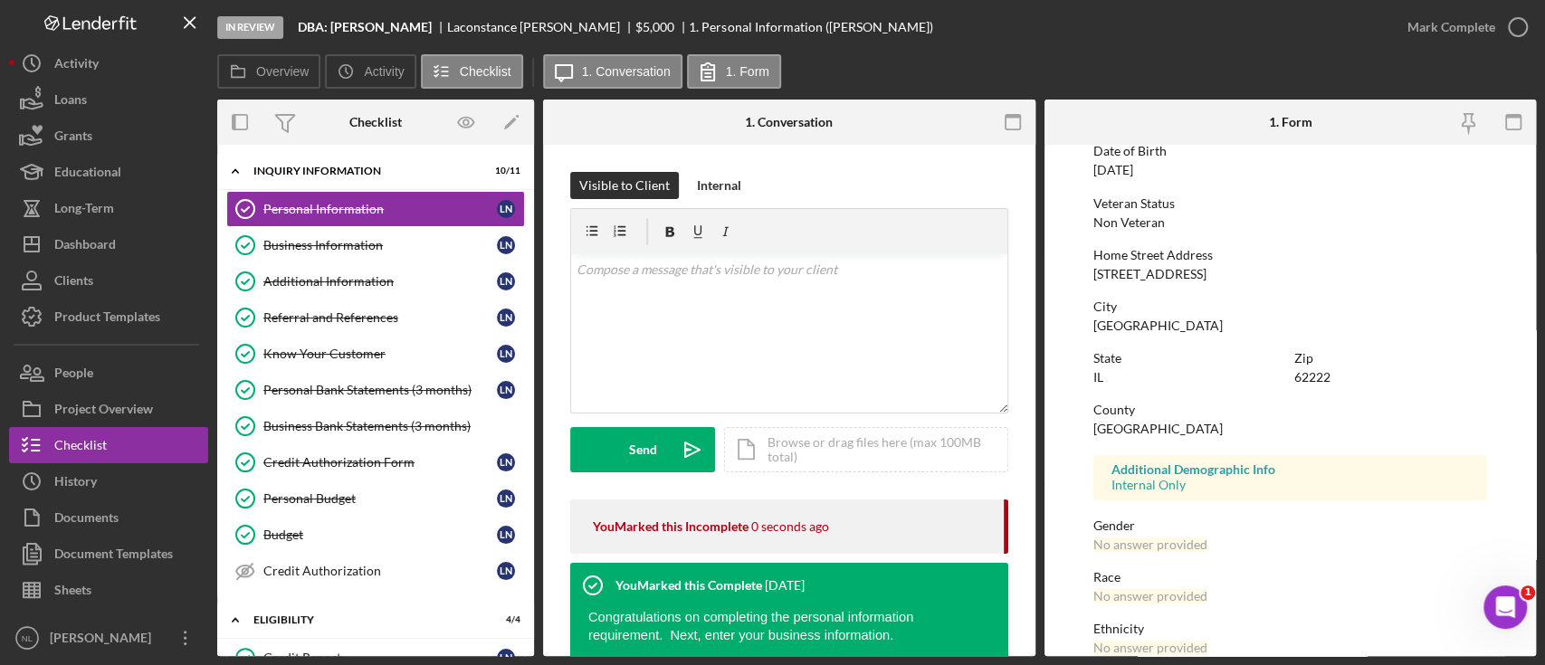
scroll to position [306, 0]
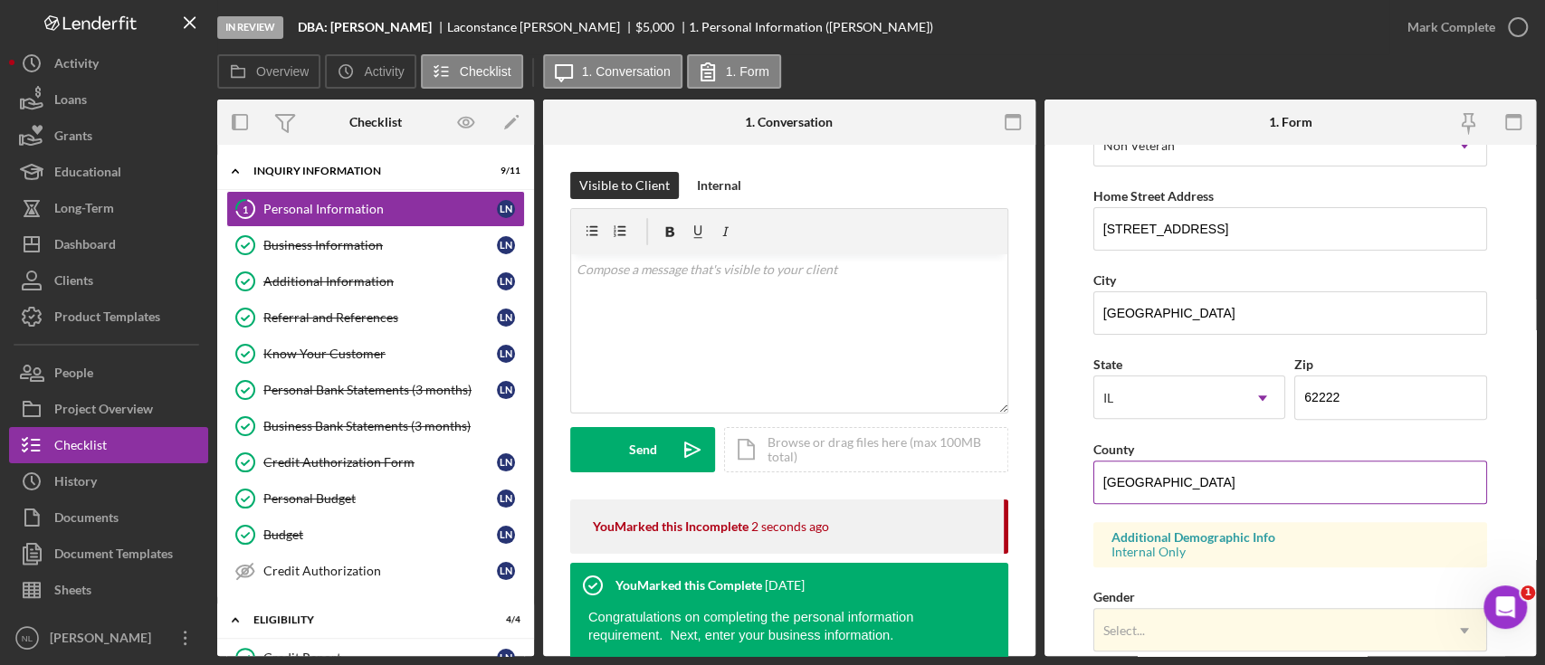
click at [1166, 481] on input "[GEOGRAPHIC_DATA]" at bounding box center [1290, 482] width 394 height 43
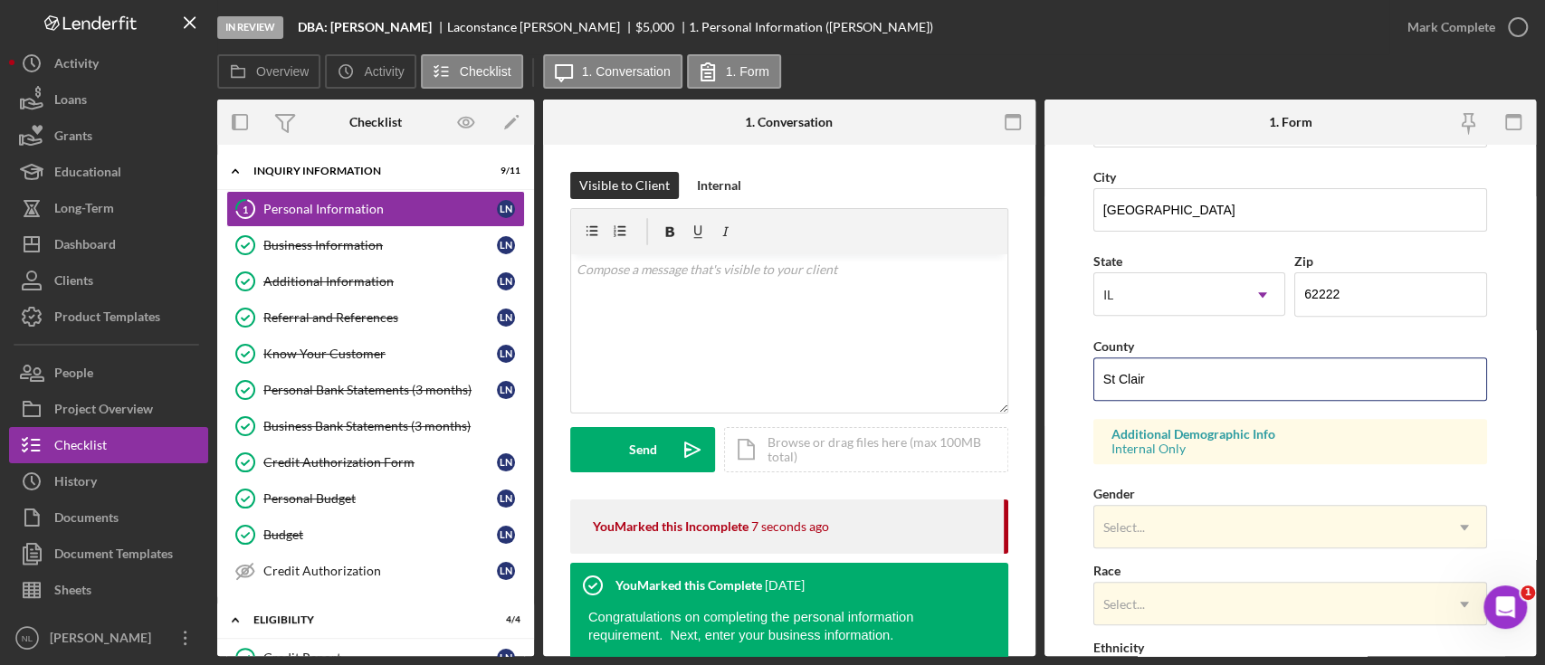
type input "St Clair"
click at [1514, 443] on form "First Name [PERSON_NAME] Middle Name Last Name [PERSON_NAME] Job Title [DEMOGRA…" at bounding box center [1290, 400] width 492 height 511
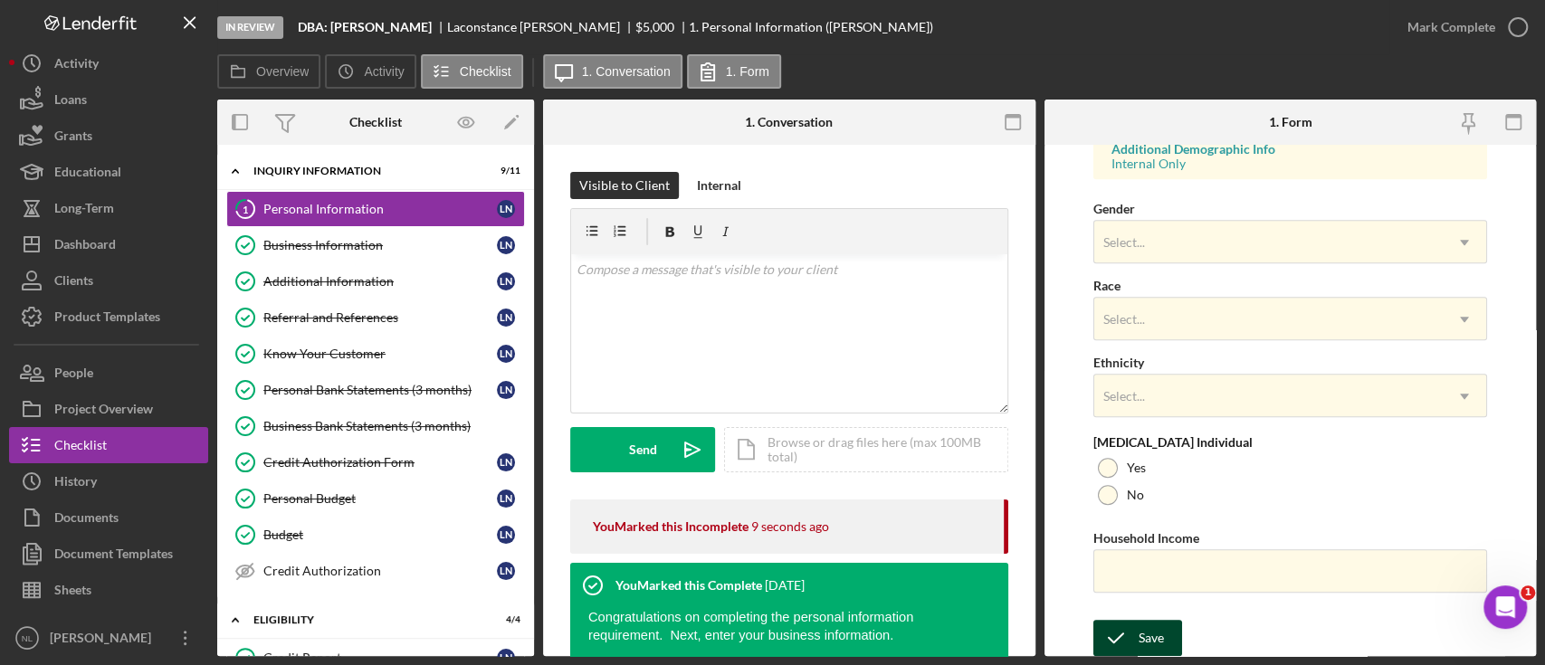
click at [1113, 645] on icon "submit" at bounding box center [1115, 637] width 45 height 45
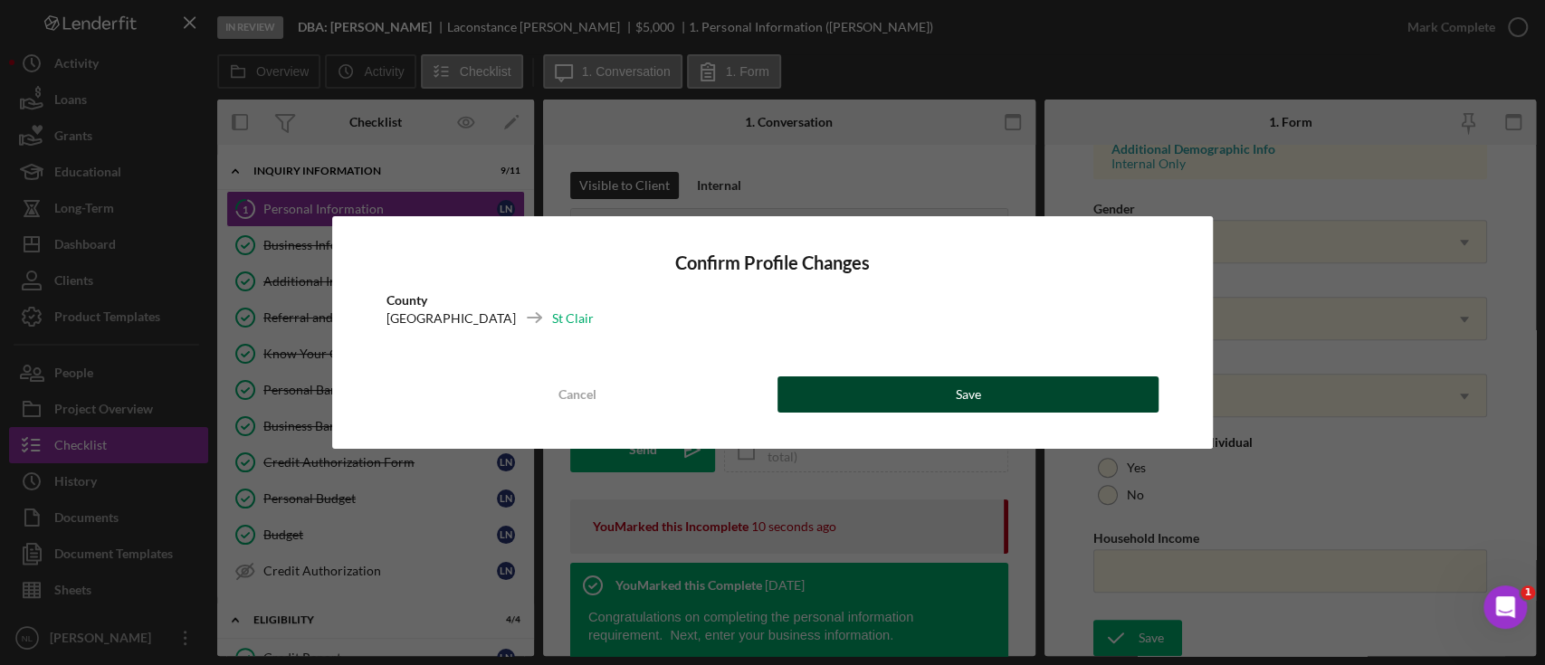
click at [1037, 402] on button "Save" at bounding box center [968, 394] width 382 height 36
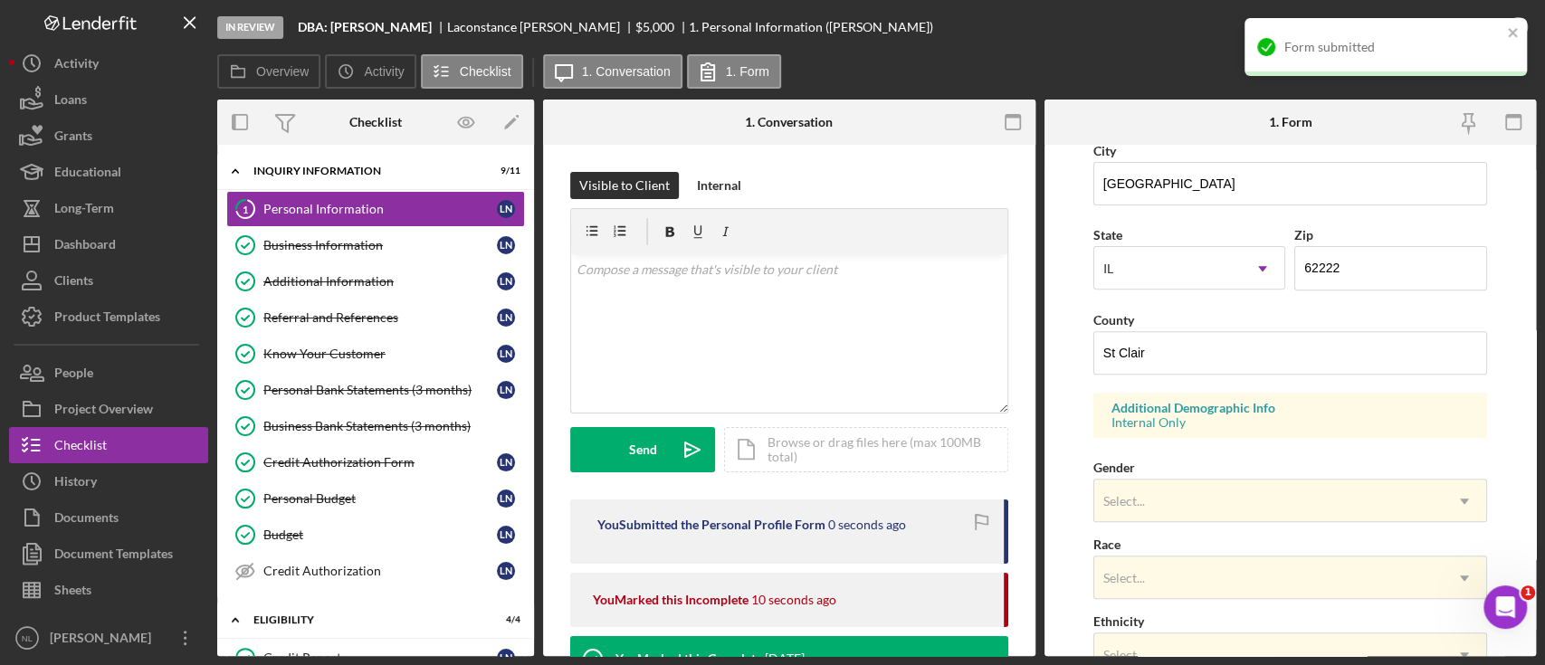
scroll to position [230, 0]
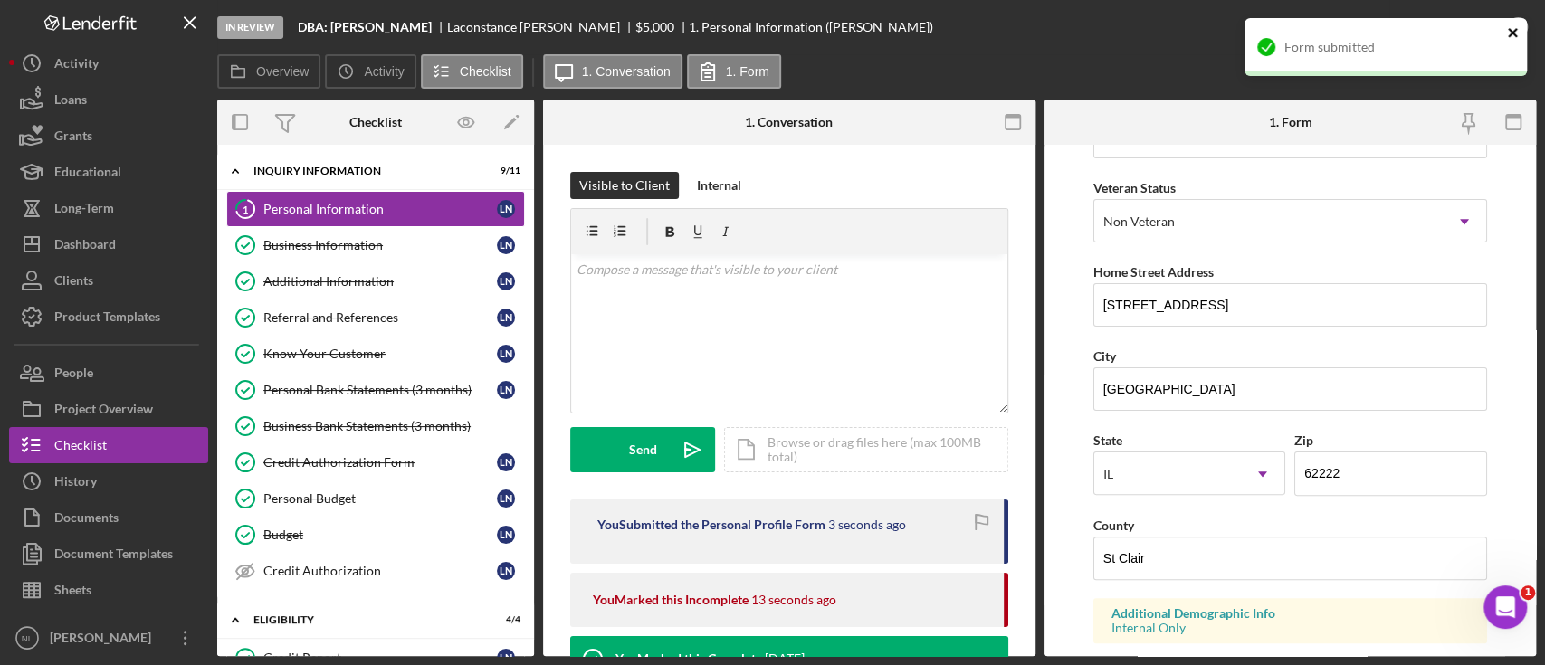
click at [1518, 38] on icon "close" at bounding box center [1513, 32] width 13 height 14
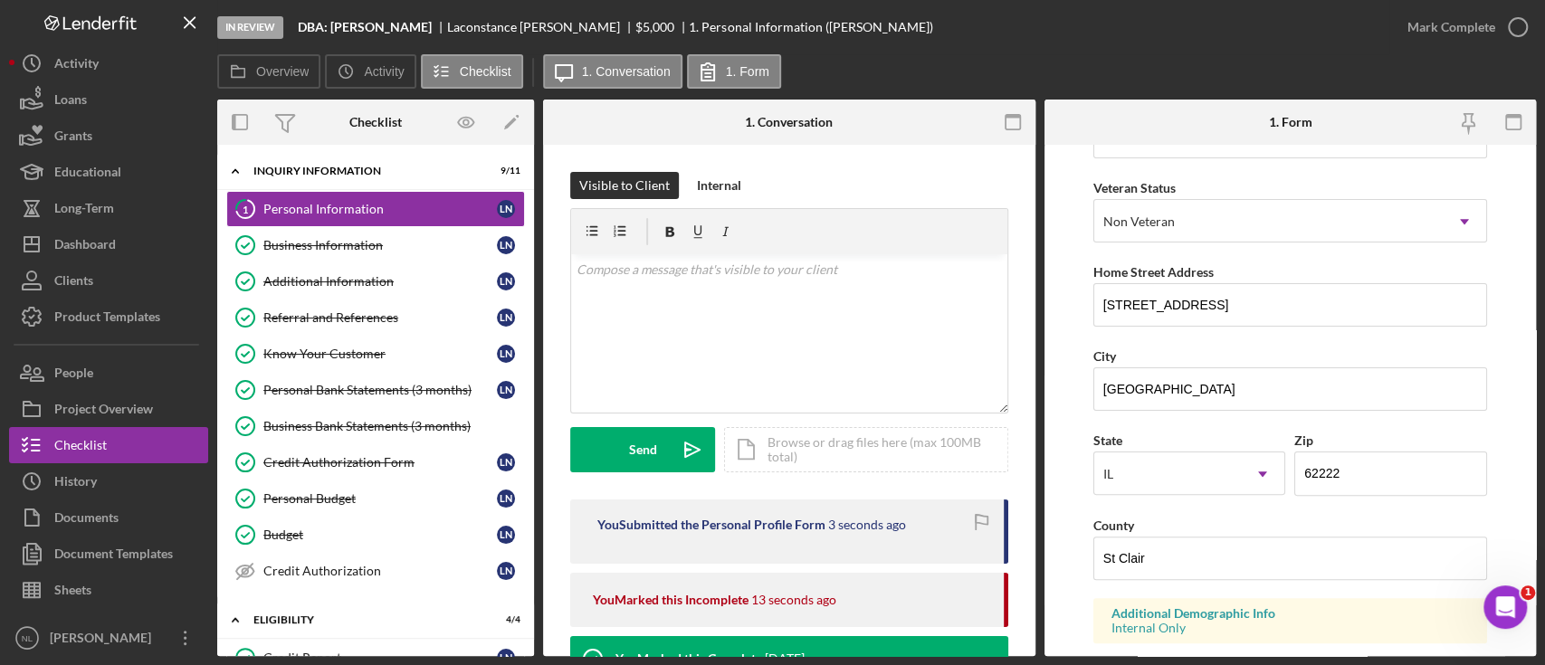
click at [1477, 35] on div "In Review DBA: [PERSON_NAME] [PERSON_NAME] $5,000 $5,000 1. Personal Informatio…" at bounding box center [772, 332] width 1545 height 665
drag, startPoint x: 1431, startPoint y: 22, endPoint x: 1453, endPoint y: 43, distance: 31.4
click at [1453, 43] on div "Mark Complete" at bounding box center [1451, 27] width 88 height 36
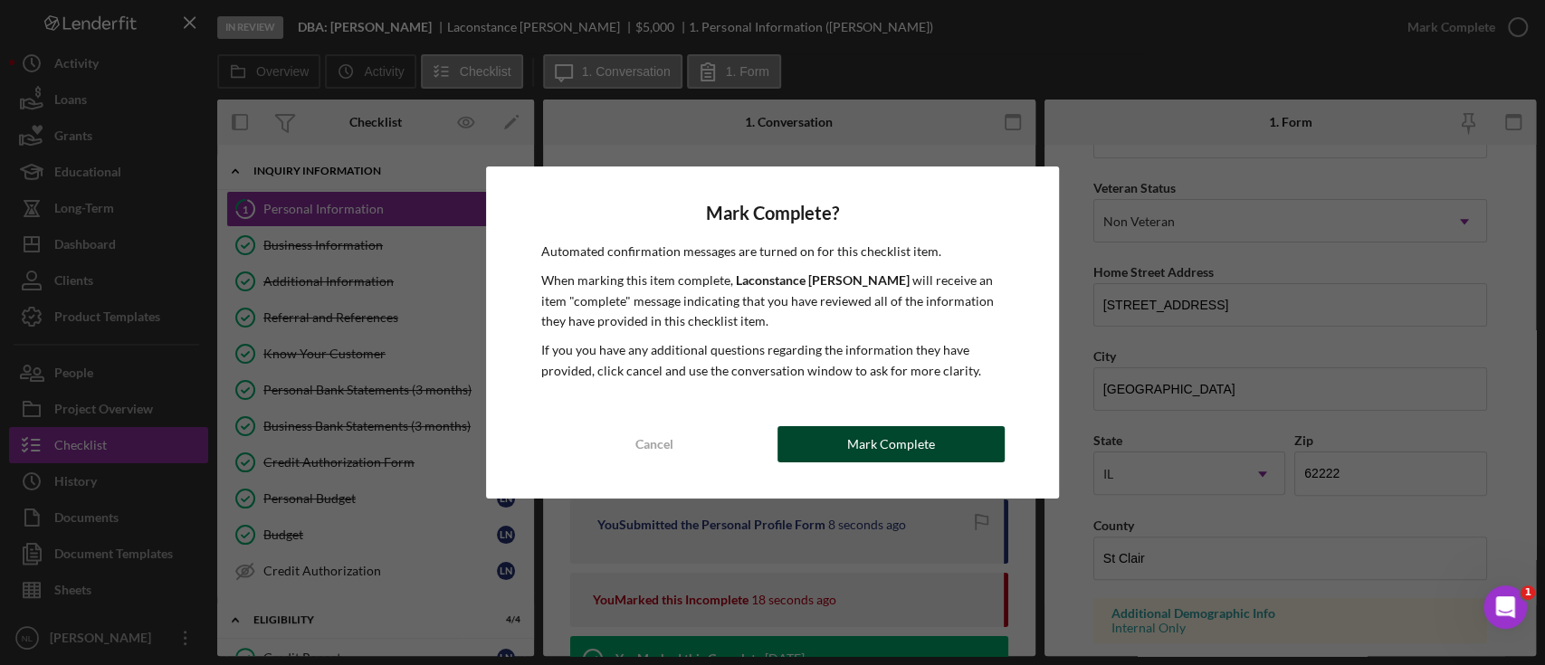
click at [968, 444] on button "Mark Complete" at bounding box center [890, 444] width 227 height 36
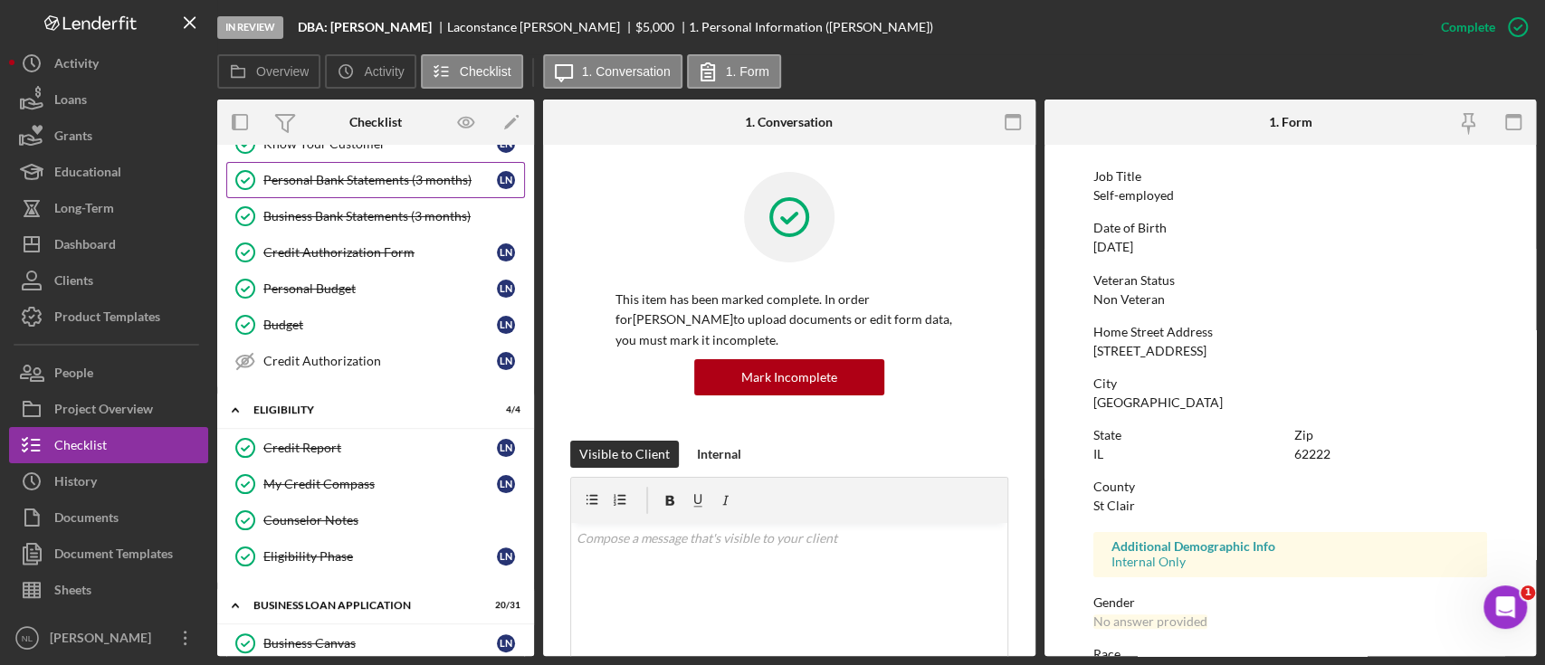
scroll to position [503, 0]
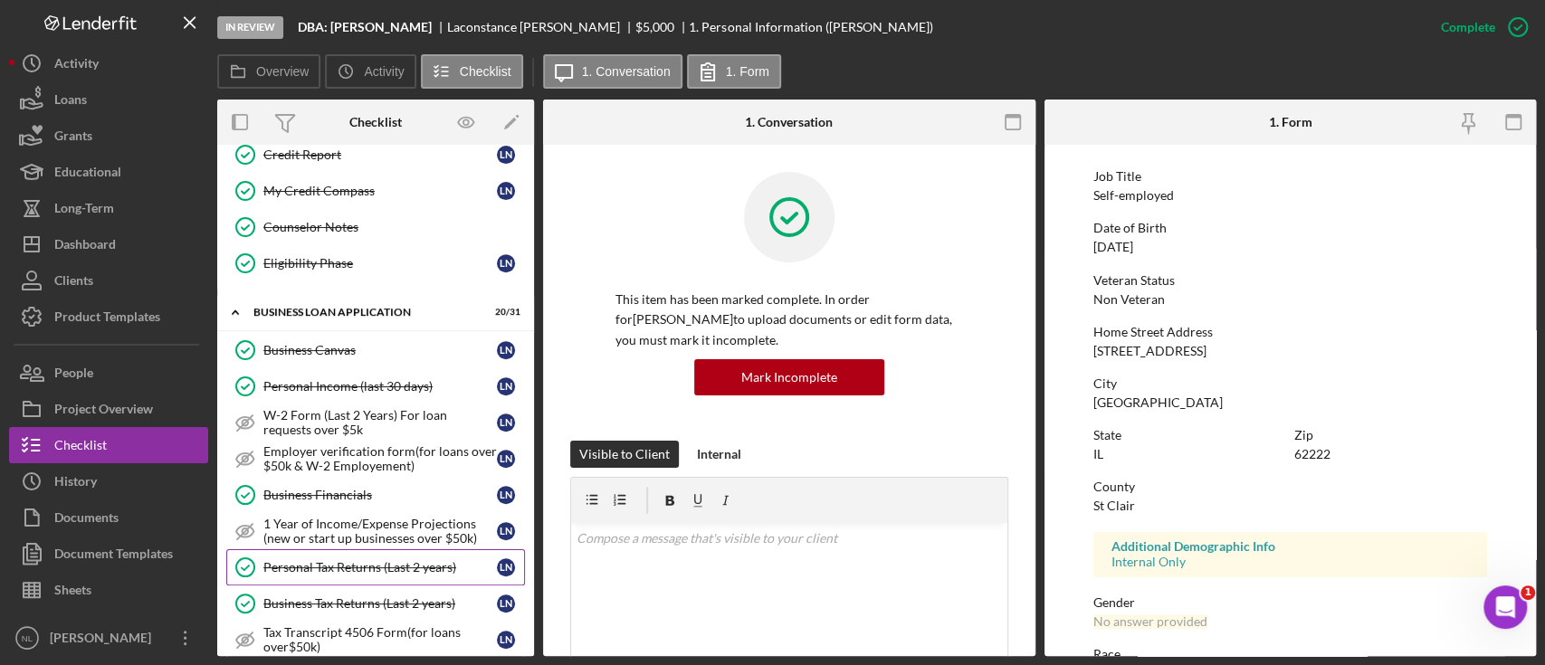
click at [376, 560] on div "Personal Tax Returns (Last 2 years)" at bounding box center [379, 567] width 233 height 14
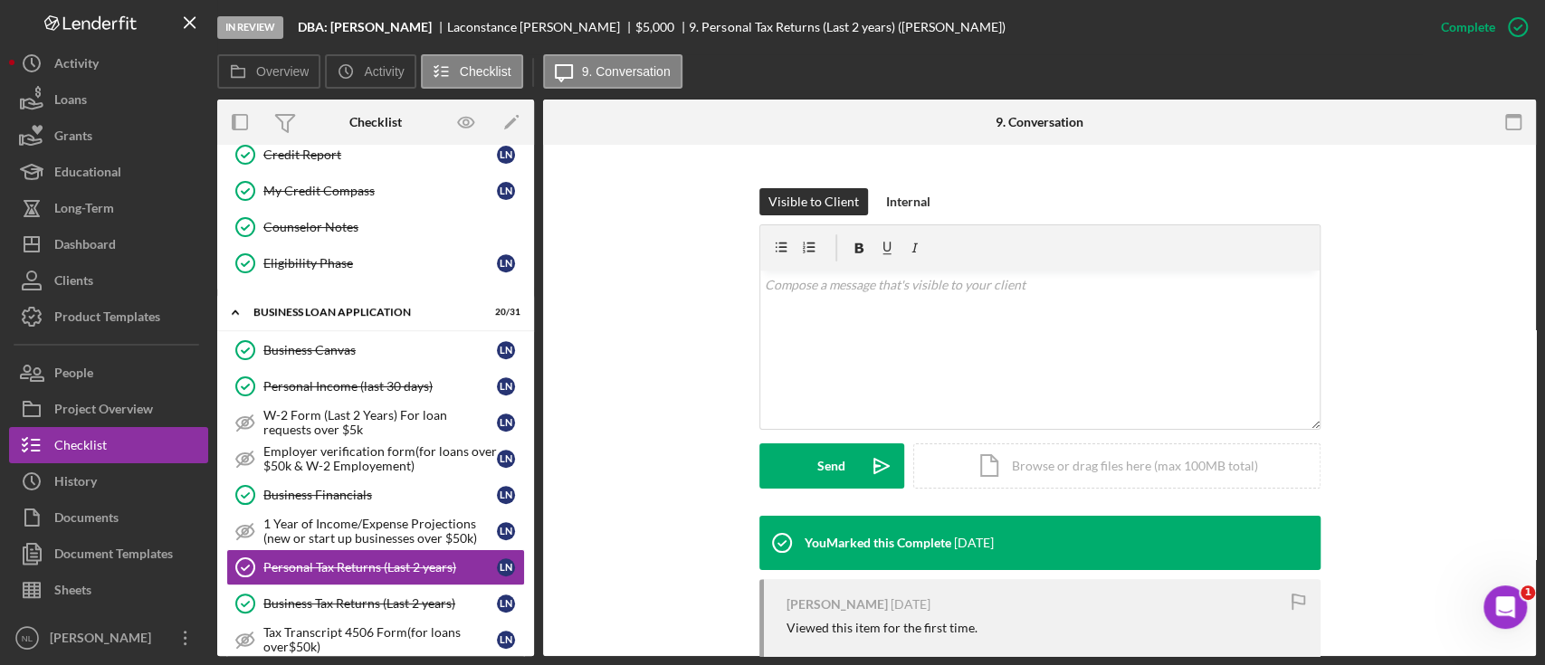
scroll to position [226, 0]
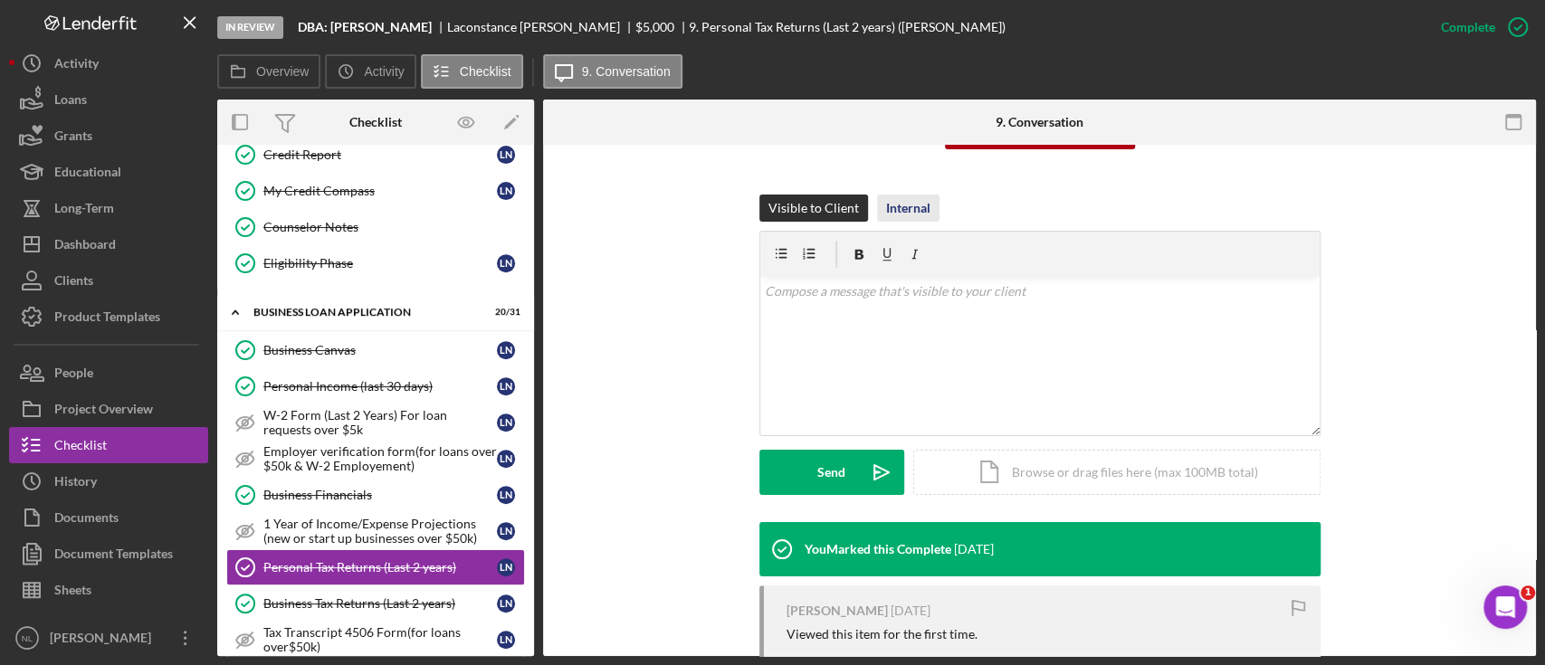
click at [910, 196] on div "Internal" at bounding box center [908, 208] width 44 height 27
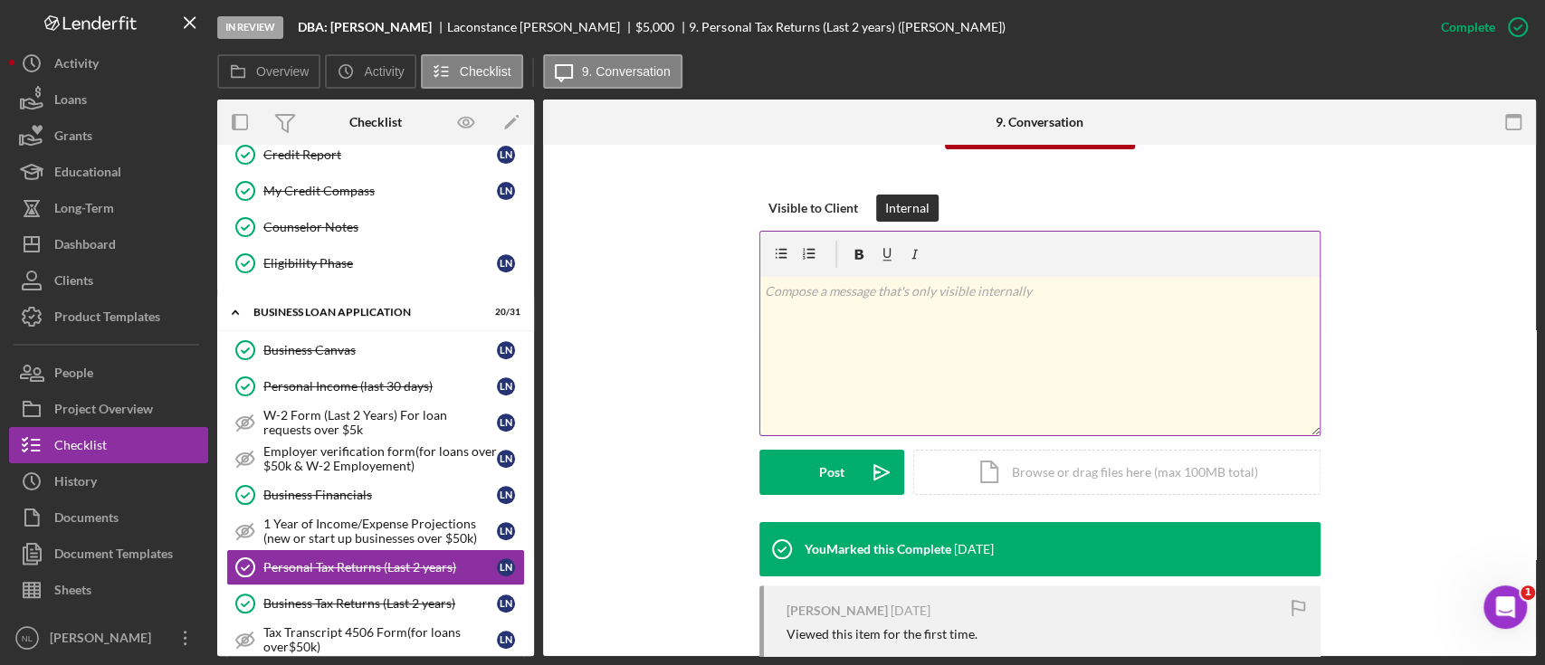
click at [891, 321] on div "v Color teal Color pink Remove color Add row above Add row below Add column bef…" at bounding box center [1039, 356] width 559 height 158
click at [860, 463] on icon "Icon/icon-invite-send" at bounding box center [881, 472] width 45 height 45
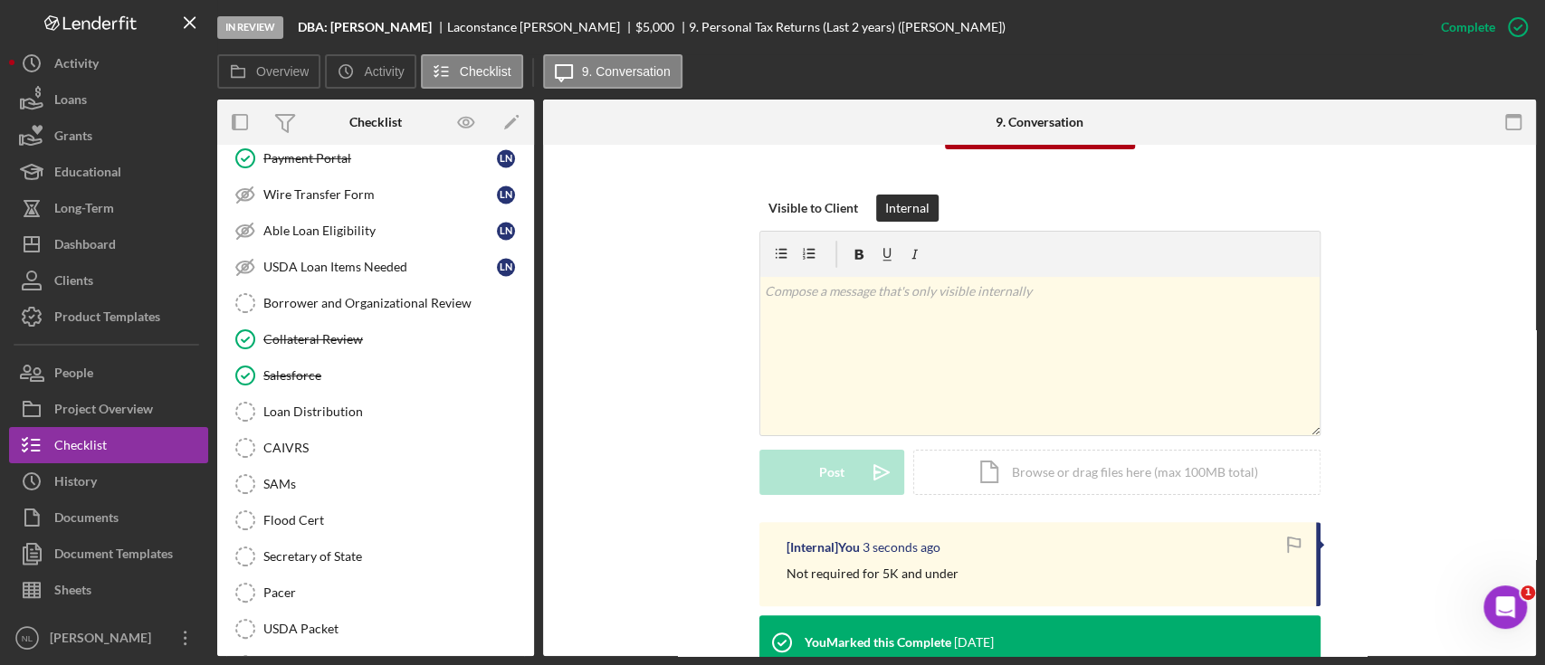
scroll to position [2207, 0]
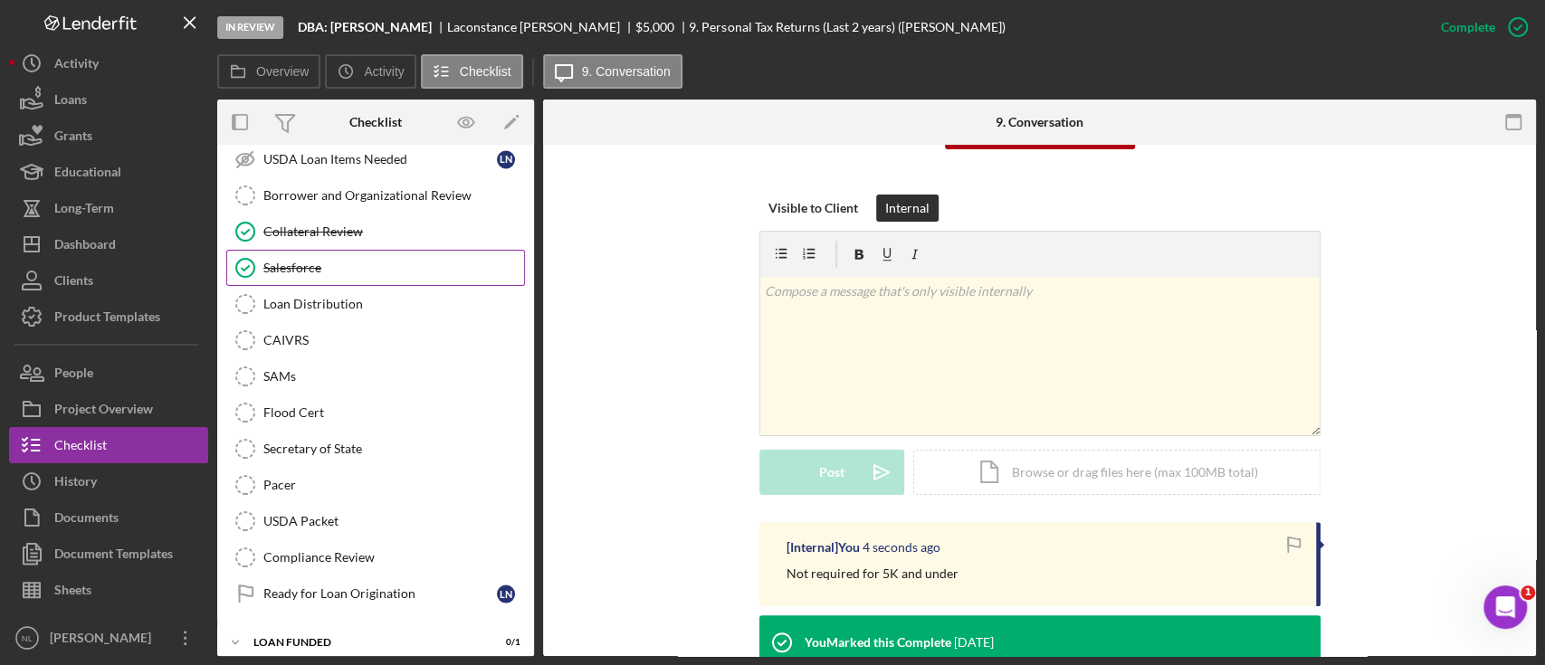
click at [283, 271] on link "Salesforce Salesforce" at bounding box center [375, 268] width 299 height 36
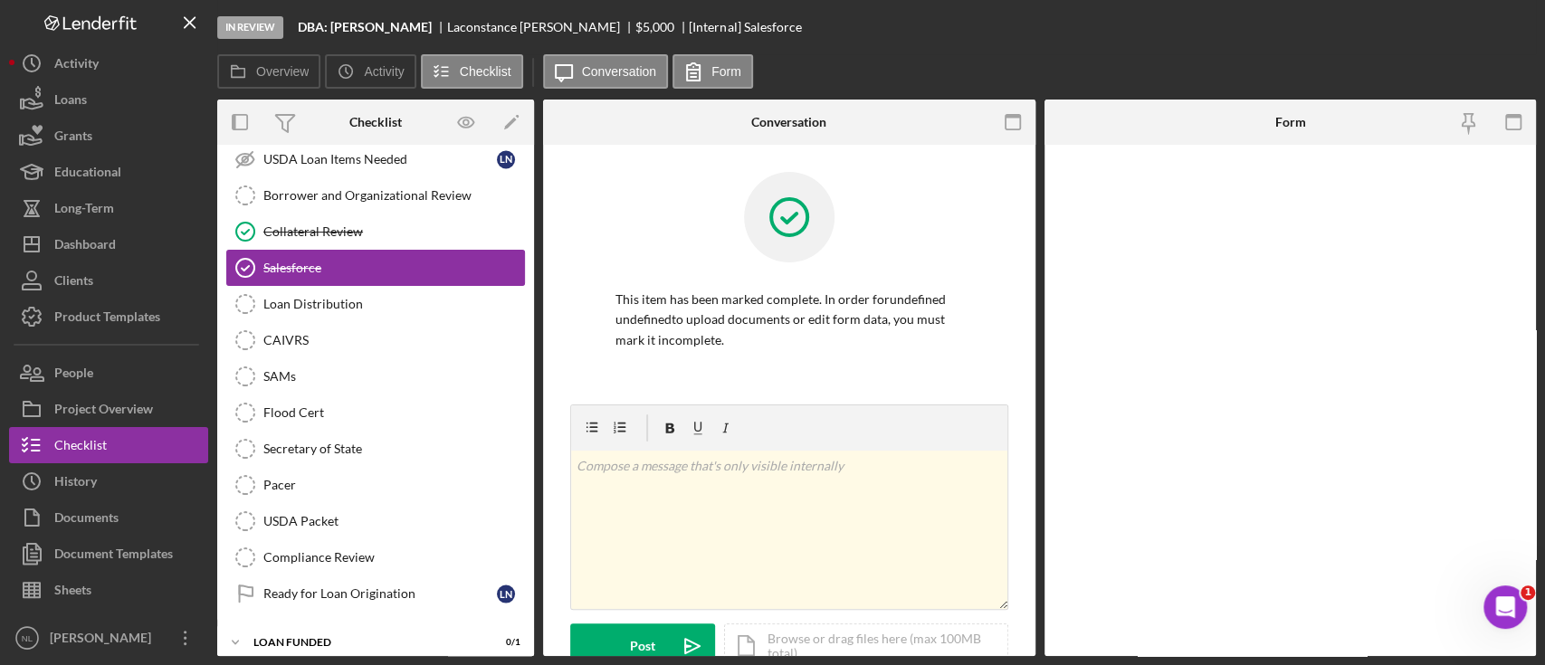
scroll to position [2207, 0]
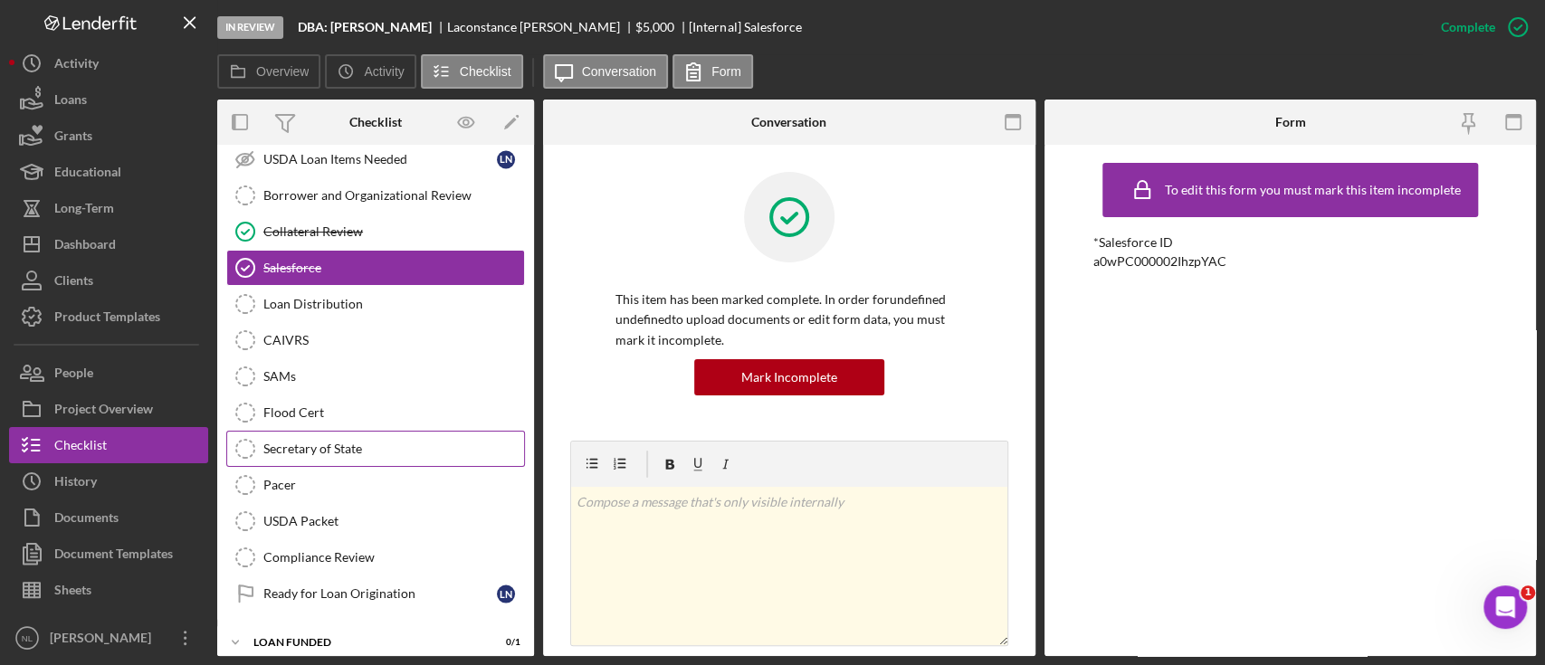
click at [353, 442] on div "Secretary of State" at bounding box center [393, 449] width 261 height 14
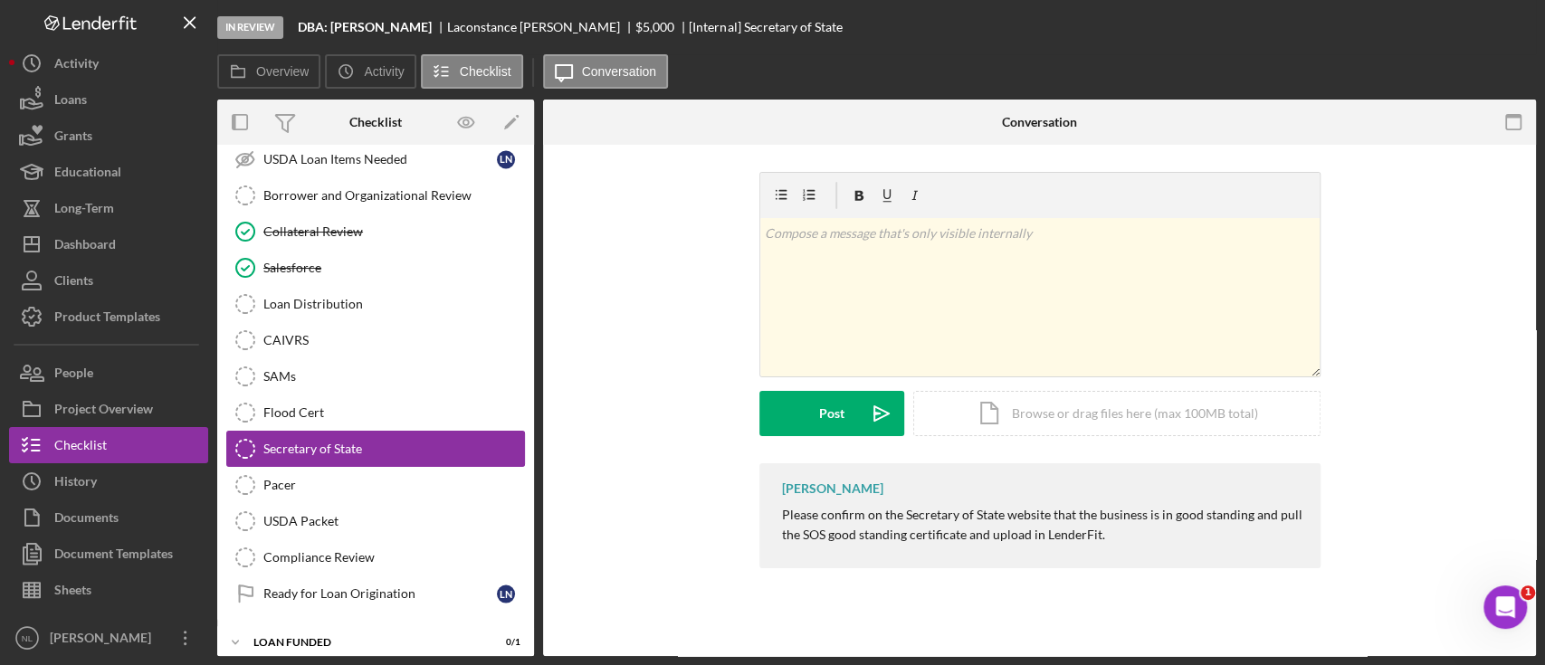
scroll to position [2207, 0]
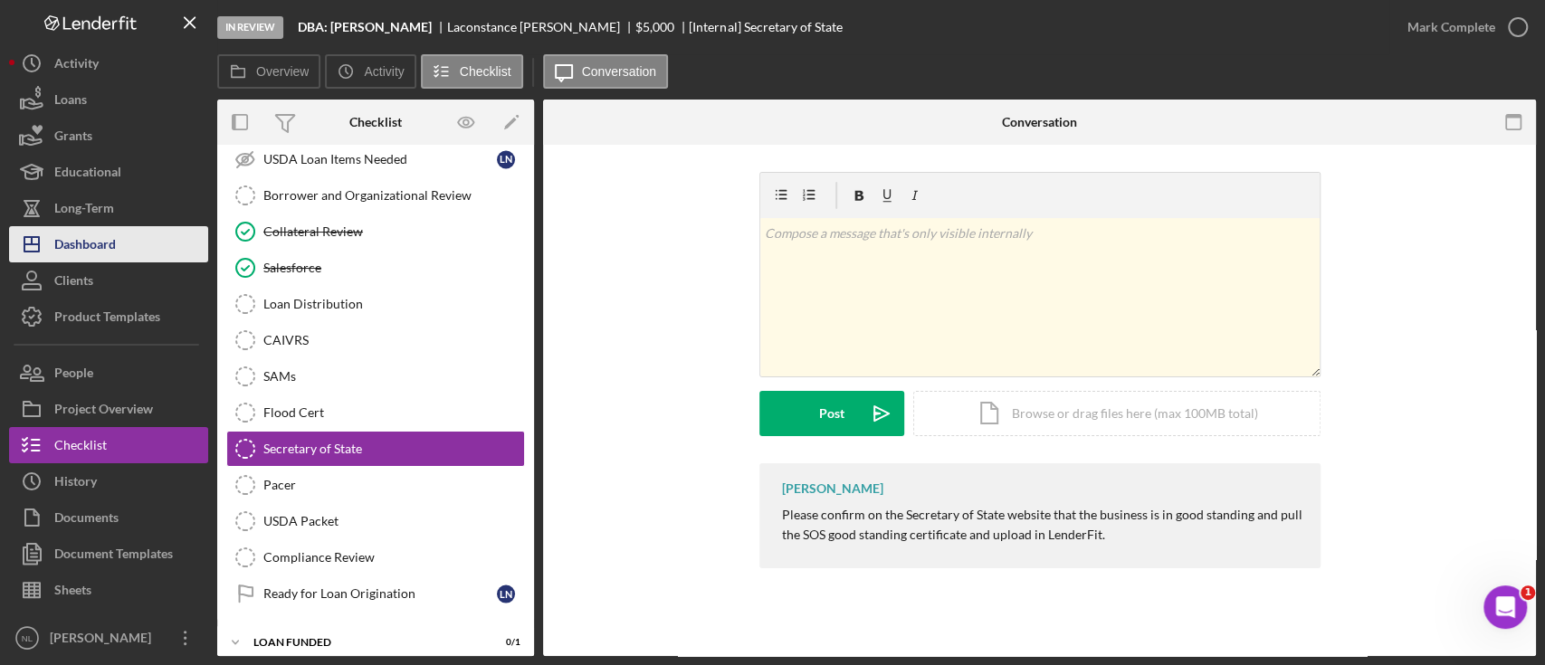
click at [158, 246] on button "Icon/Dashboard Dashboard" at bounding box center [108, 244] width 199 height 36
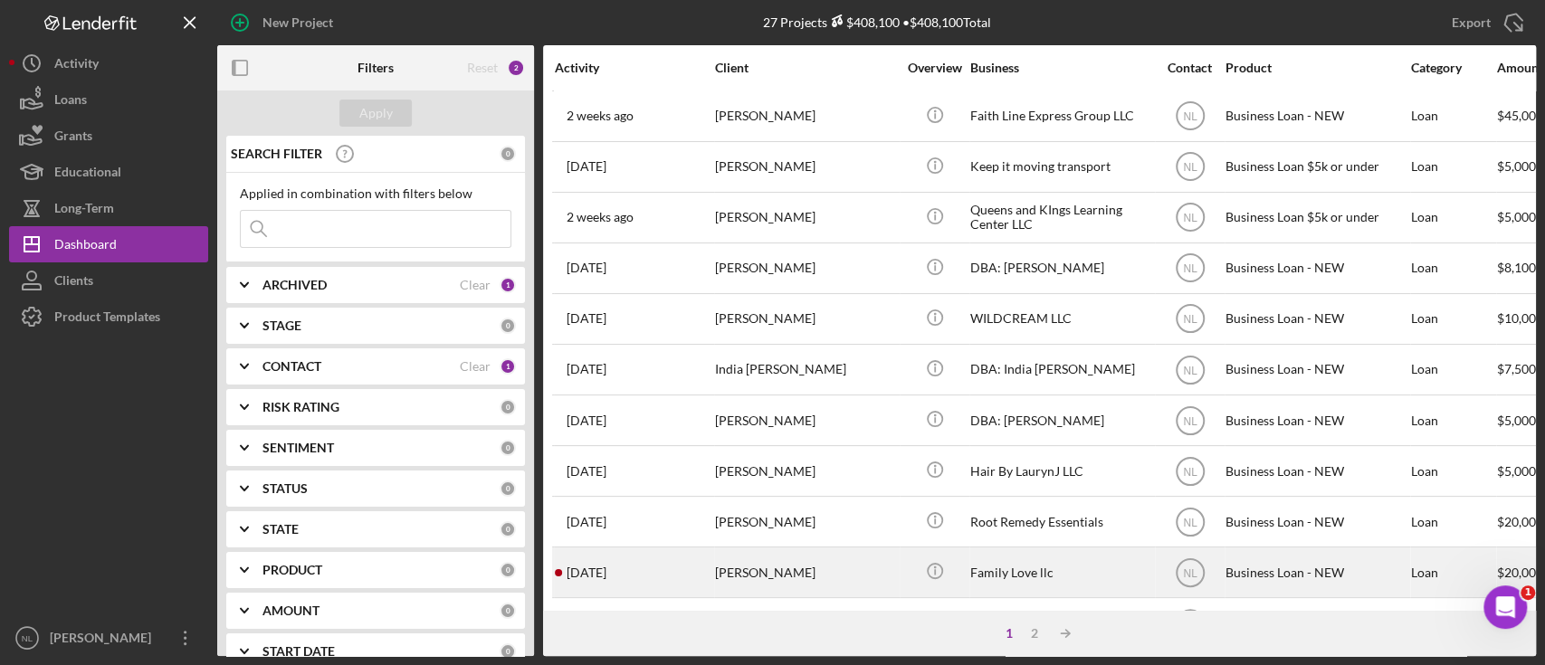
click at [633, 561] on div "[DATE] [PERSON_NAME]" at bounding box center [634, 572] width 158 height 48
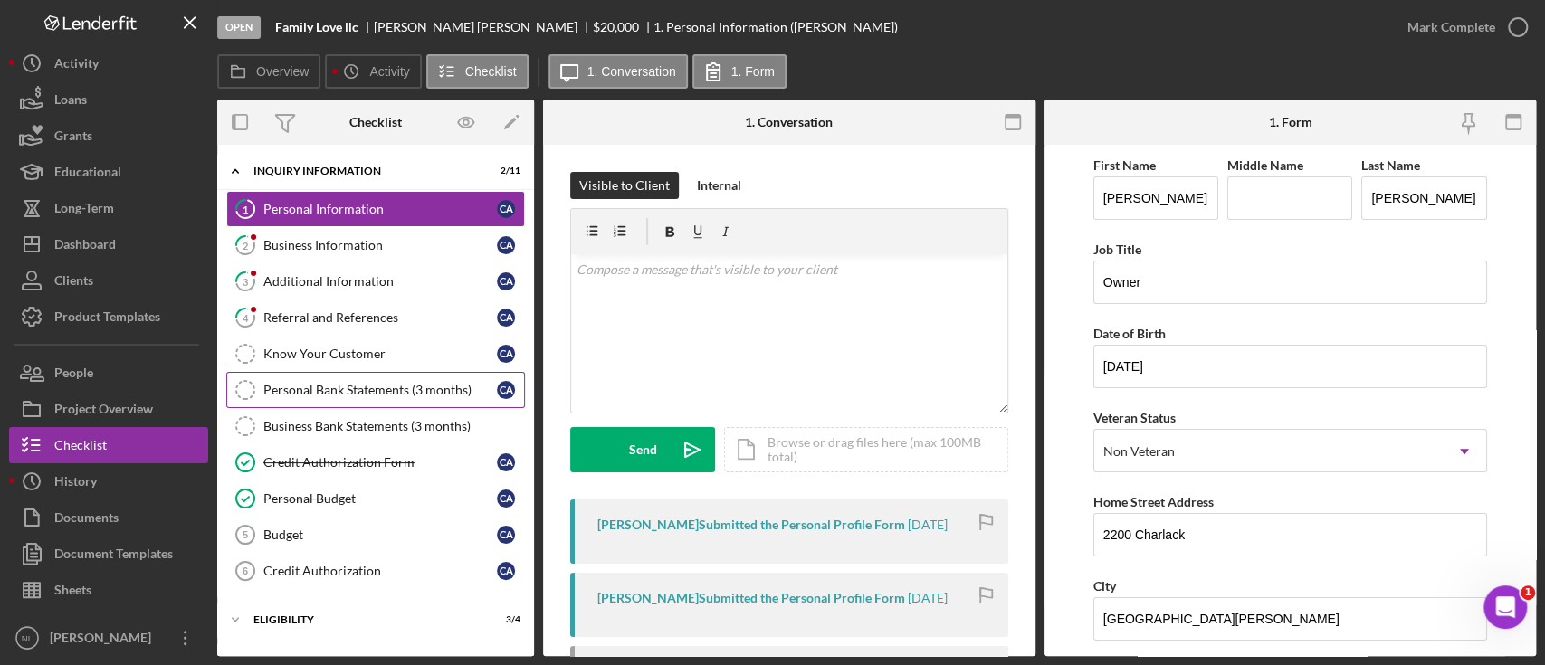
scroll to position [152, 0]
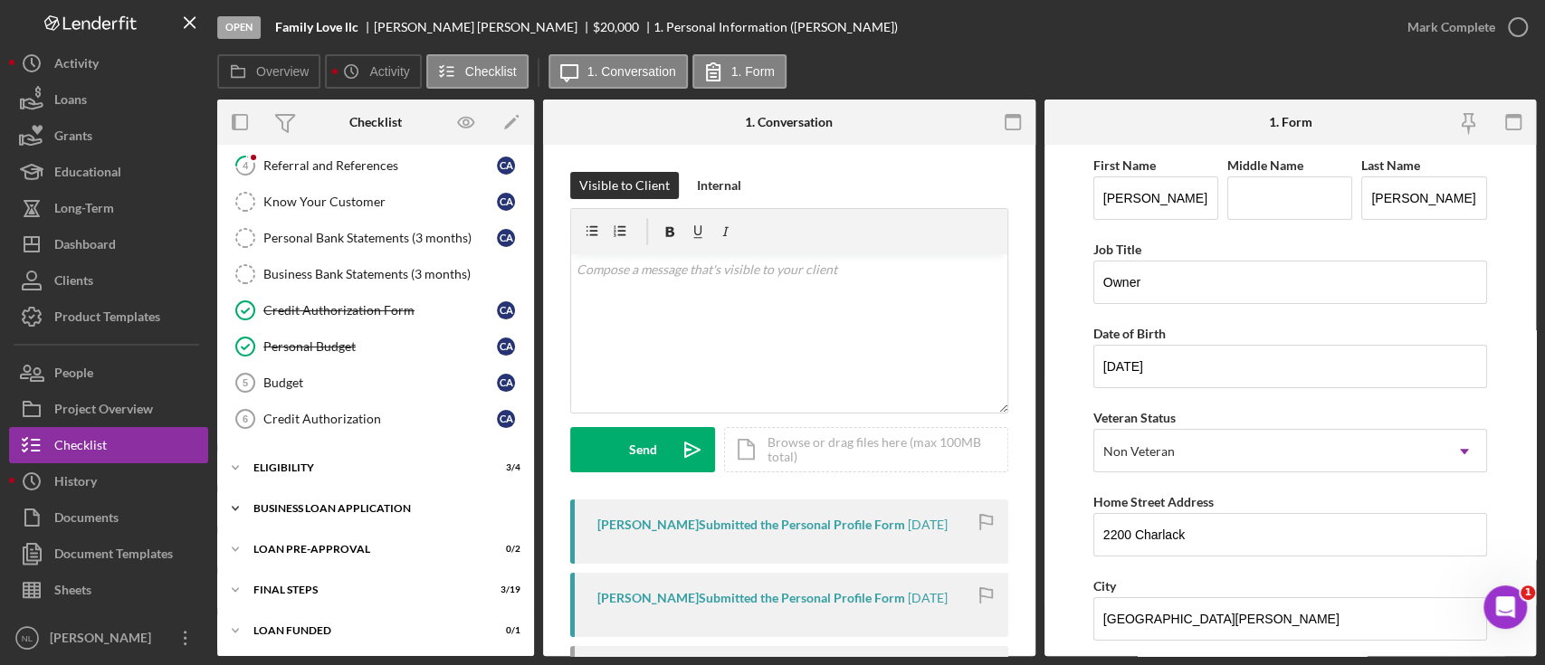
click at [395, 503] on div "BUSINESS LOAN APPLICATION" at bounding box center [382, 508] width 258 height 11
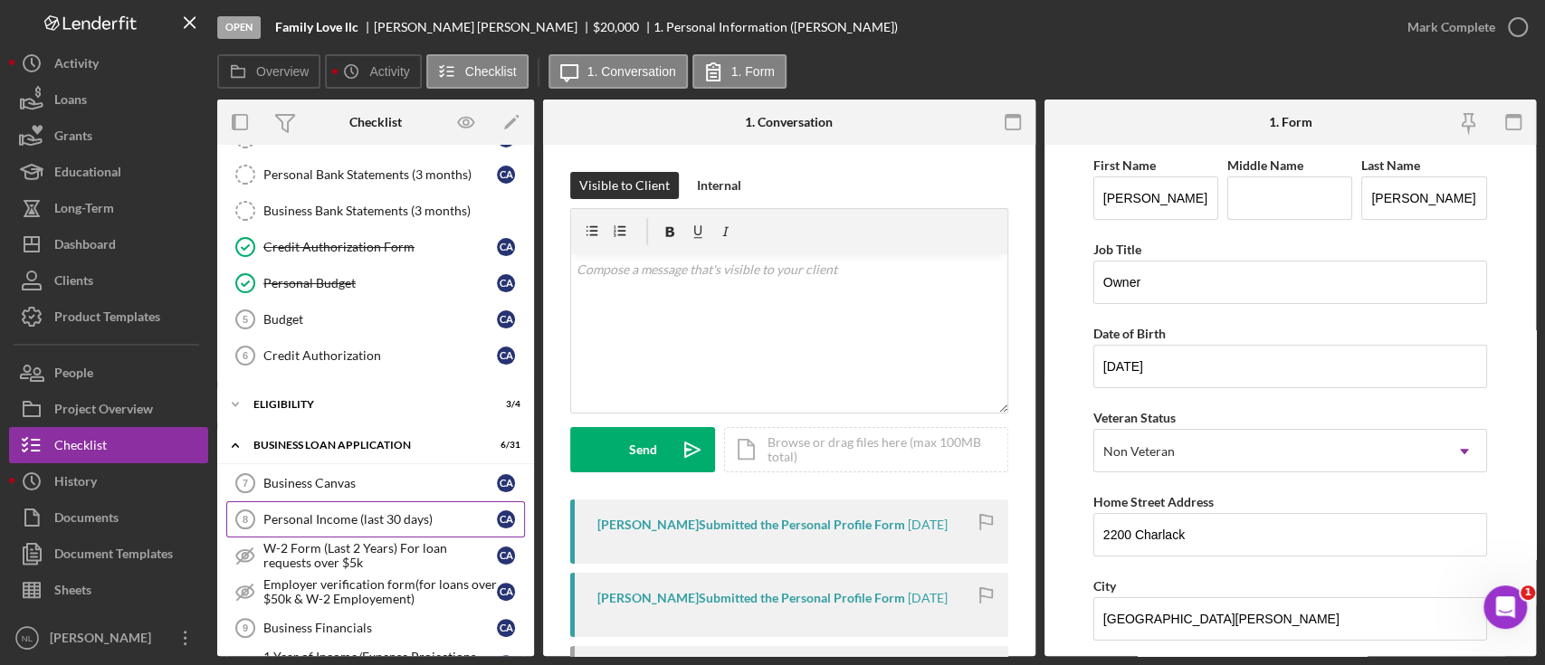
scroll to position [220, 0]
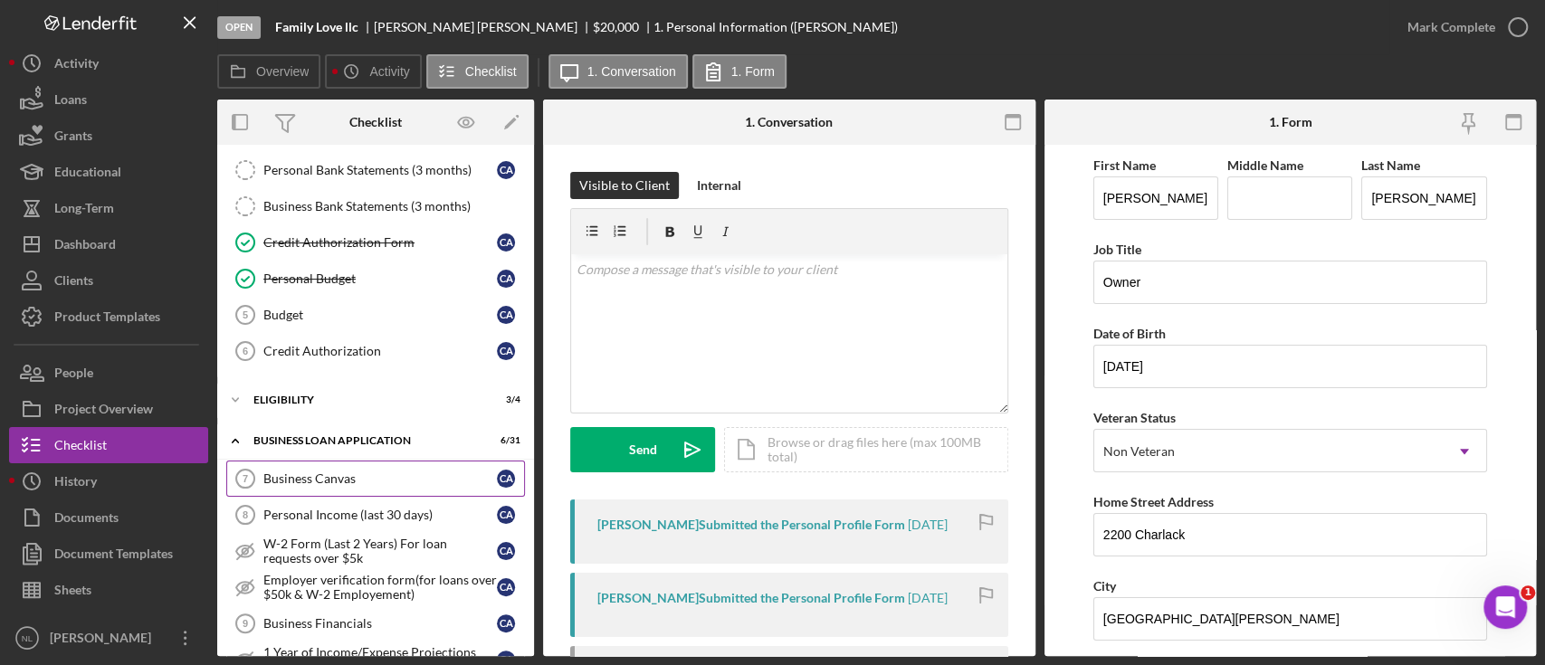
click at [383, 488] on link "Business Canvas 7 Business Canvas C A" at bounding box center [375, 479] width 299 height 36
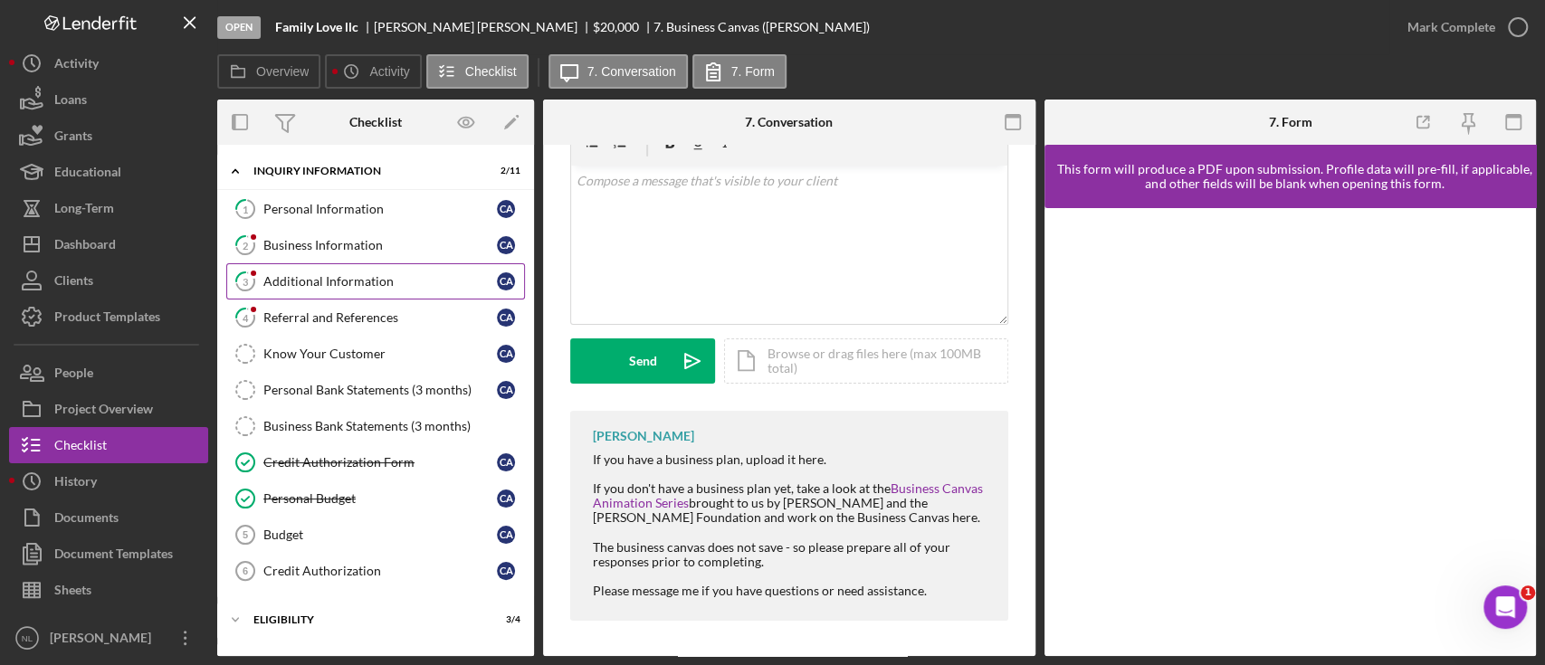
click at [410, 296] on link "3 Additional Information C A" at bounding box center [375, 281] width 299 height 36
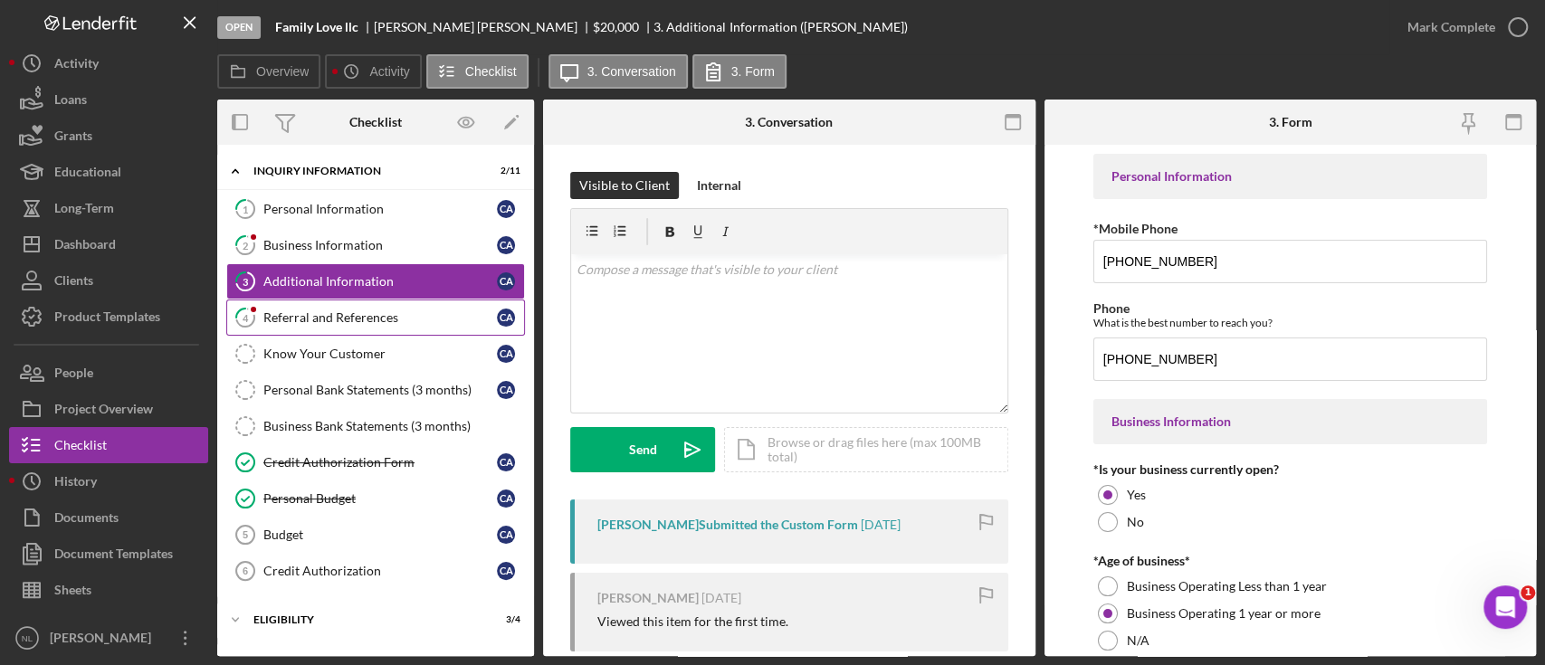
click at [369, 314] on div "Referral and References" at bounding box center [379, 317] width 233 height 14
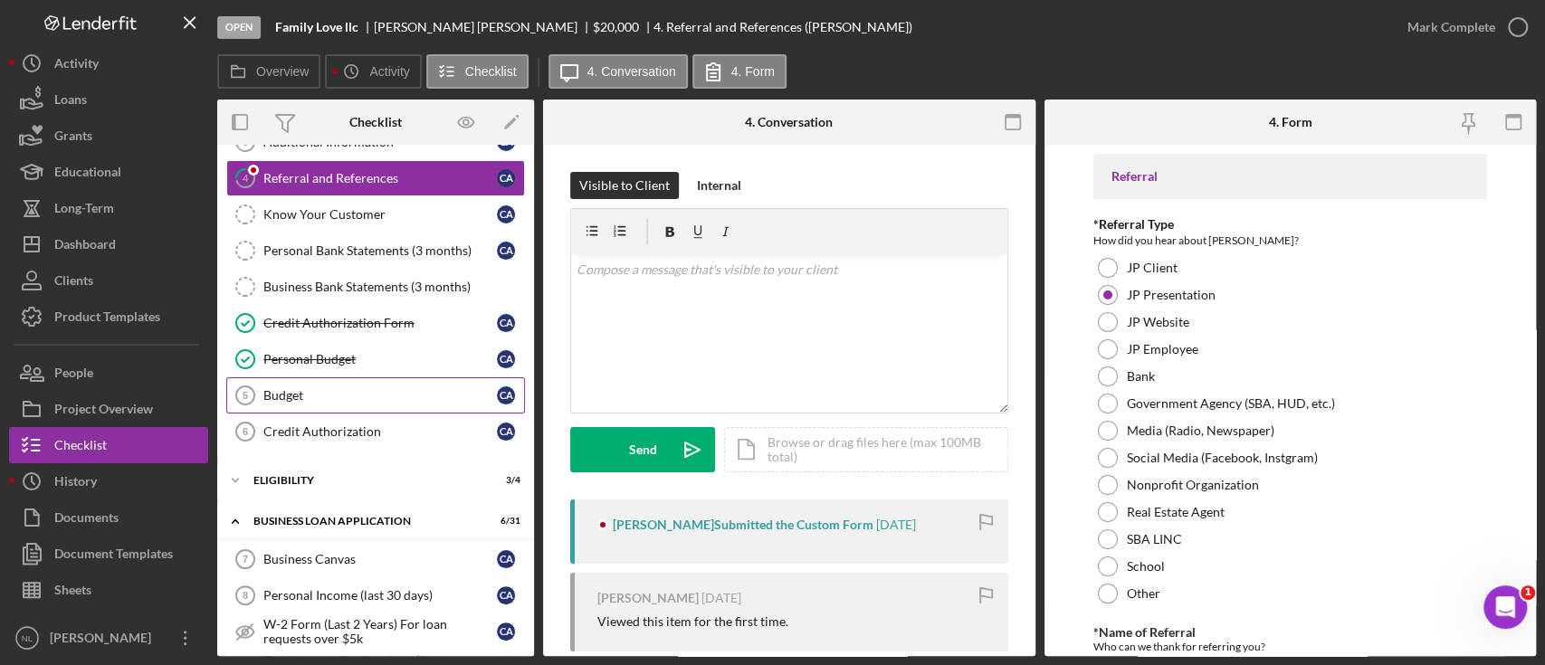
scroll to position [145, 0]
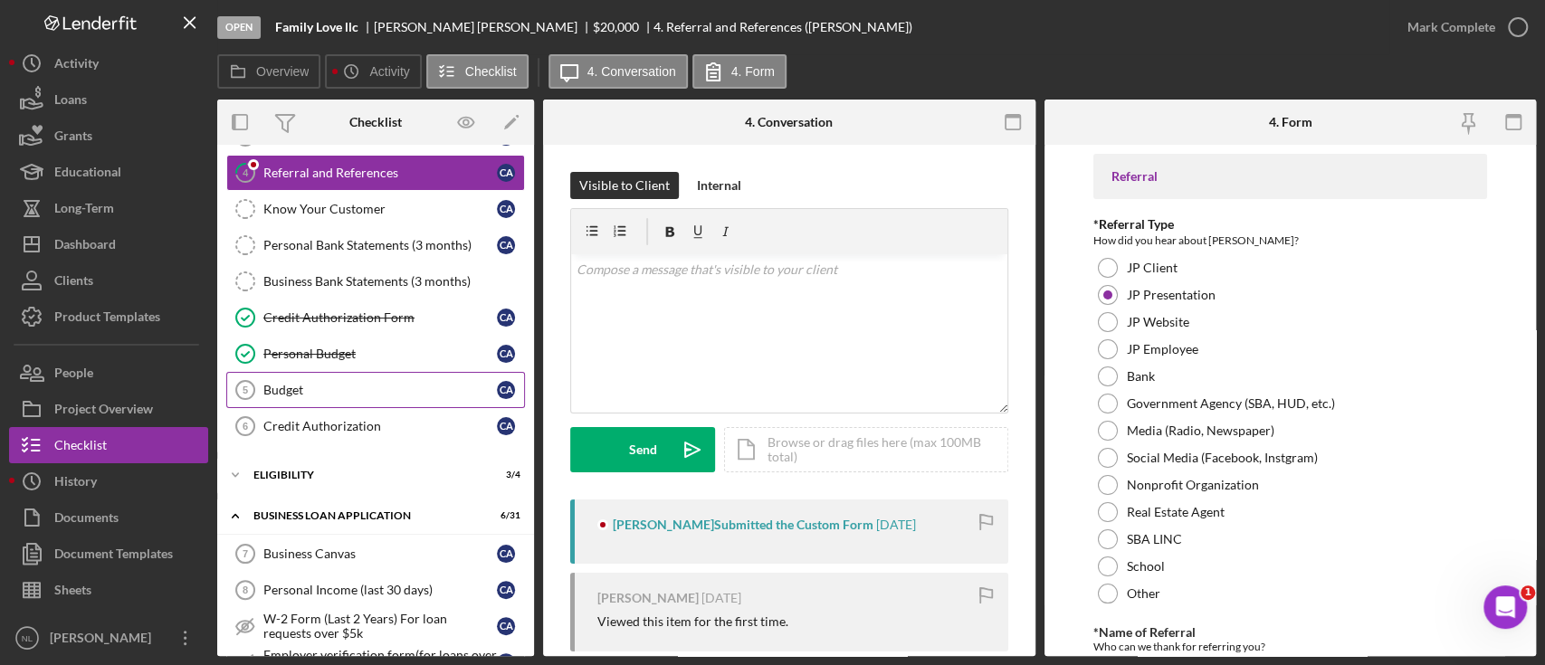
click at [348, 383] on div "Budget" at bounding box center [379, 390] width 233 height 14
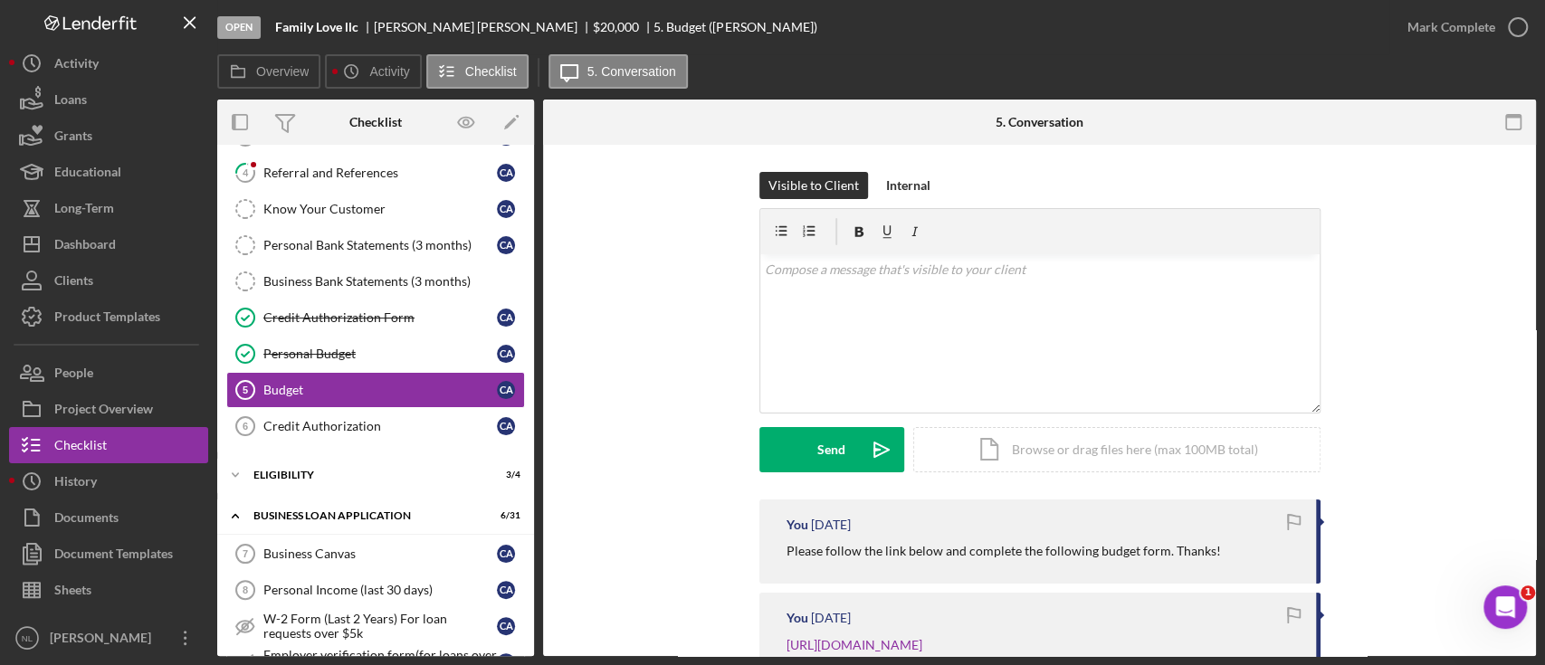
scroll to position [174, 0]
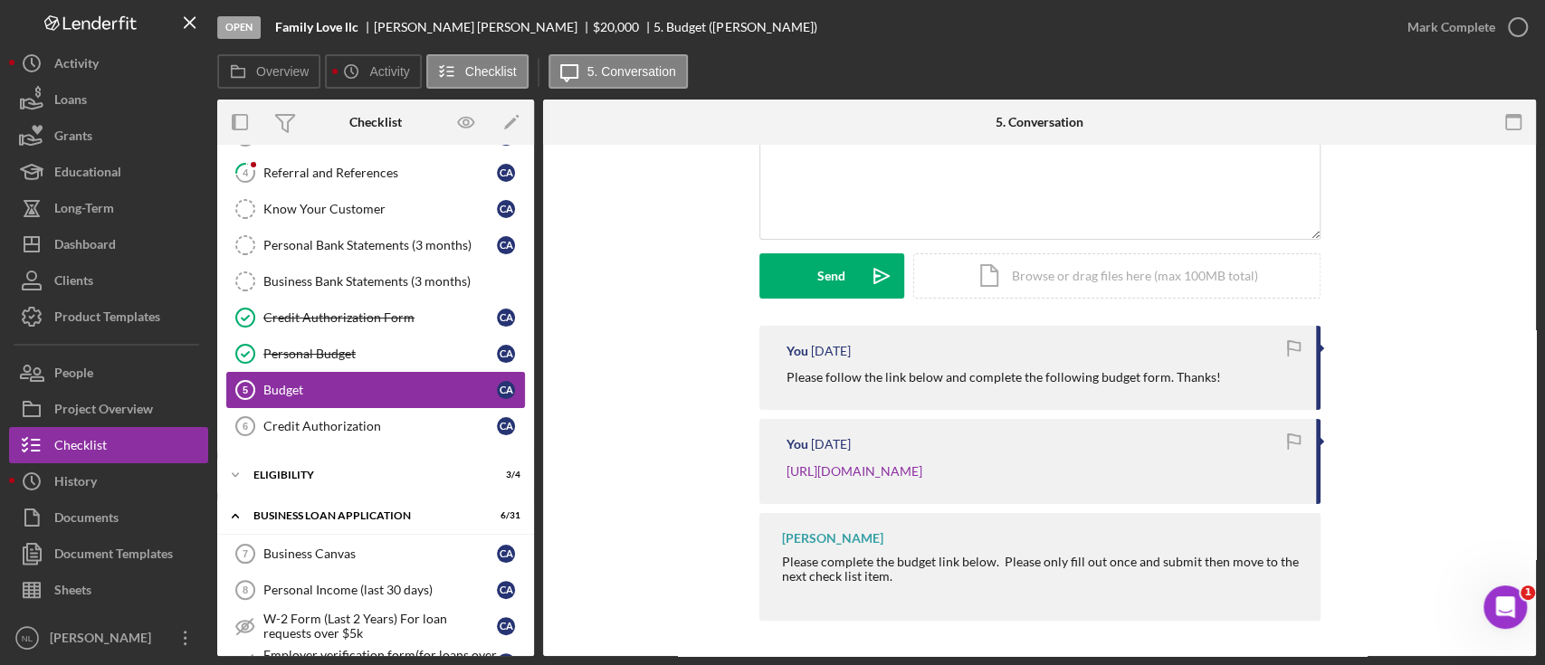
click at [370, 405] on link "Budget 5 Budget C A" at bounding box center [375, 390] width 299 height 36
click at [358, 420] on div "Credit Authorization" at bounding box center [379, 426] width 233 height 14
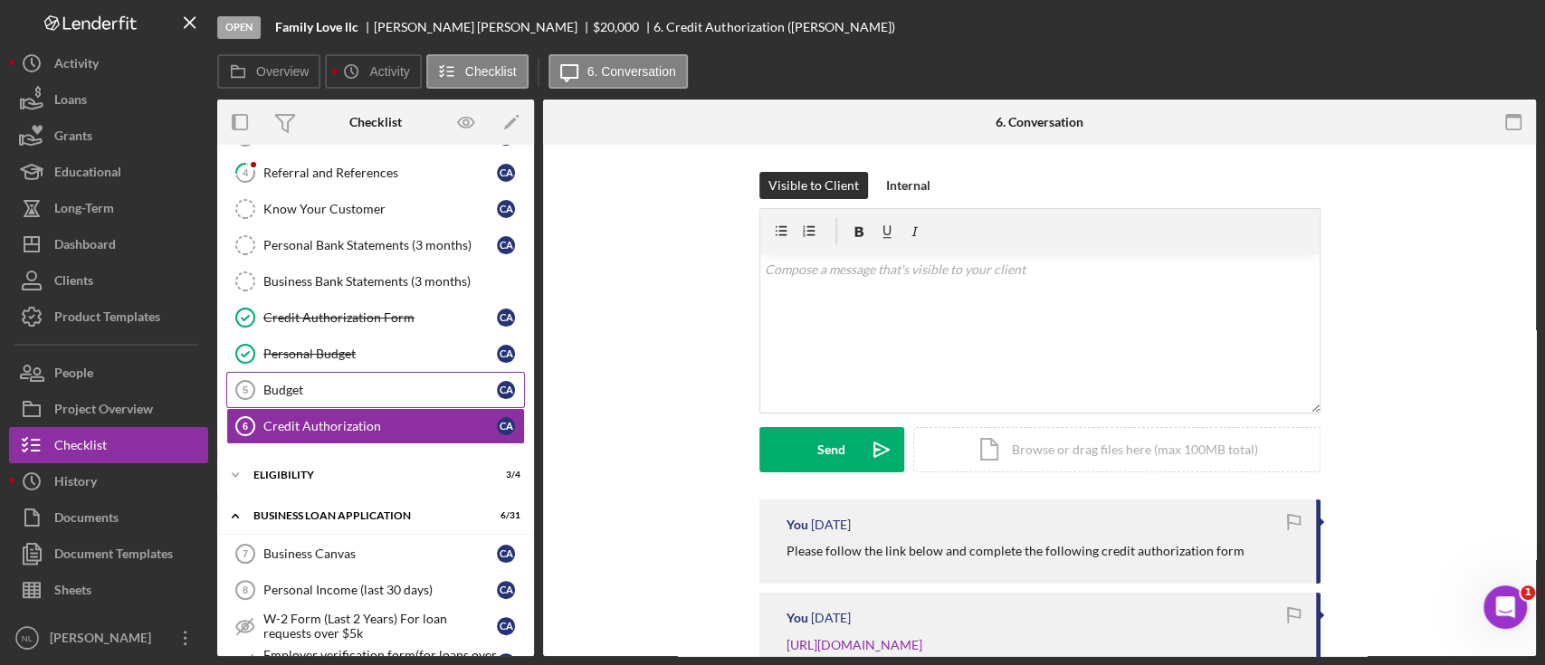
click at [342, 398] on link "Budget 5 Budget C A" at bounding box center [375, 390] width 299 height 36
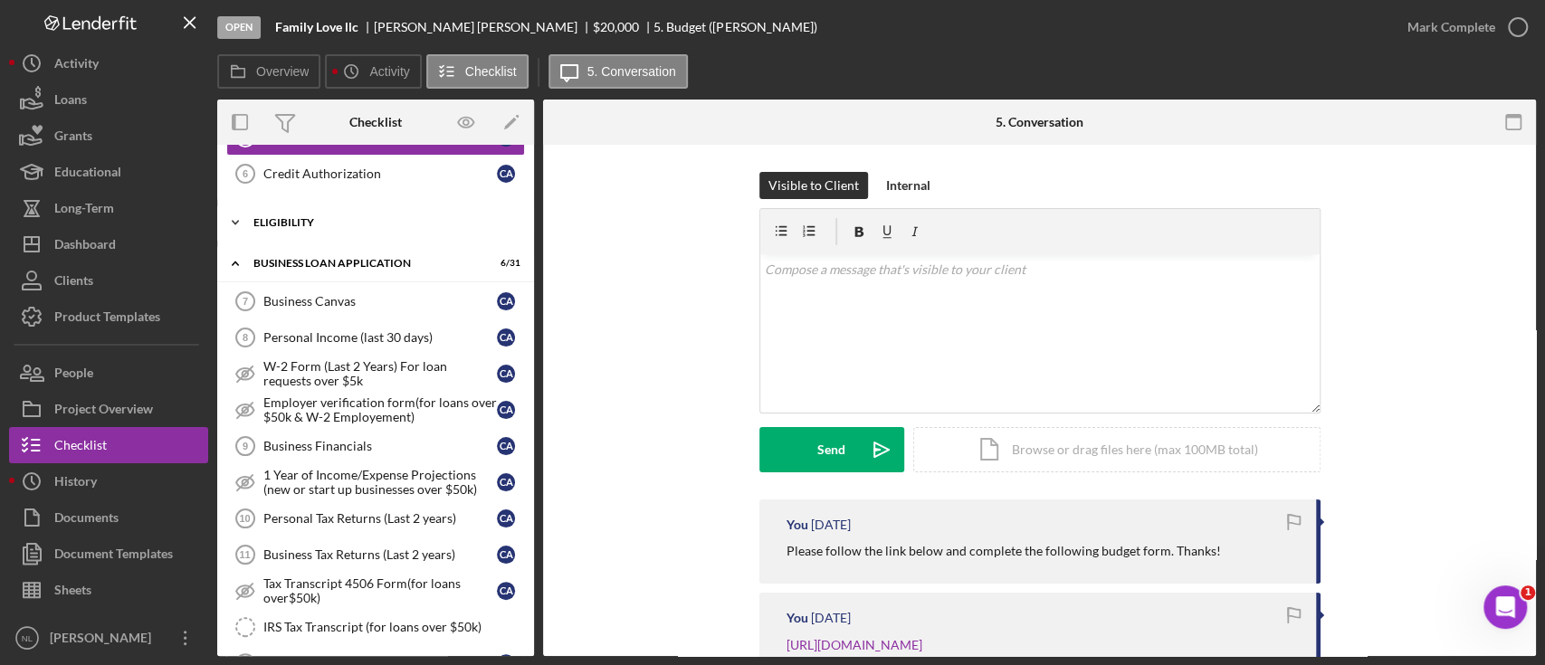
scroll to position [188, 0]
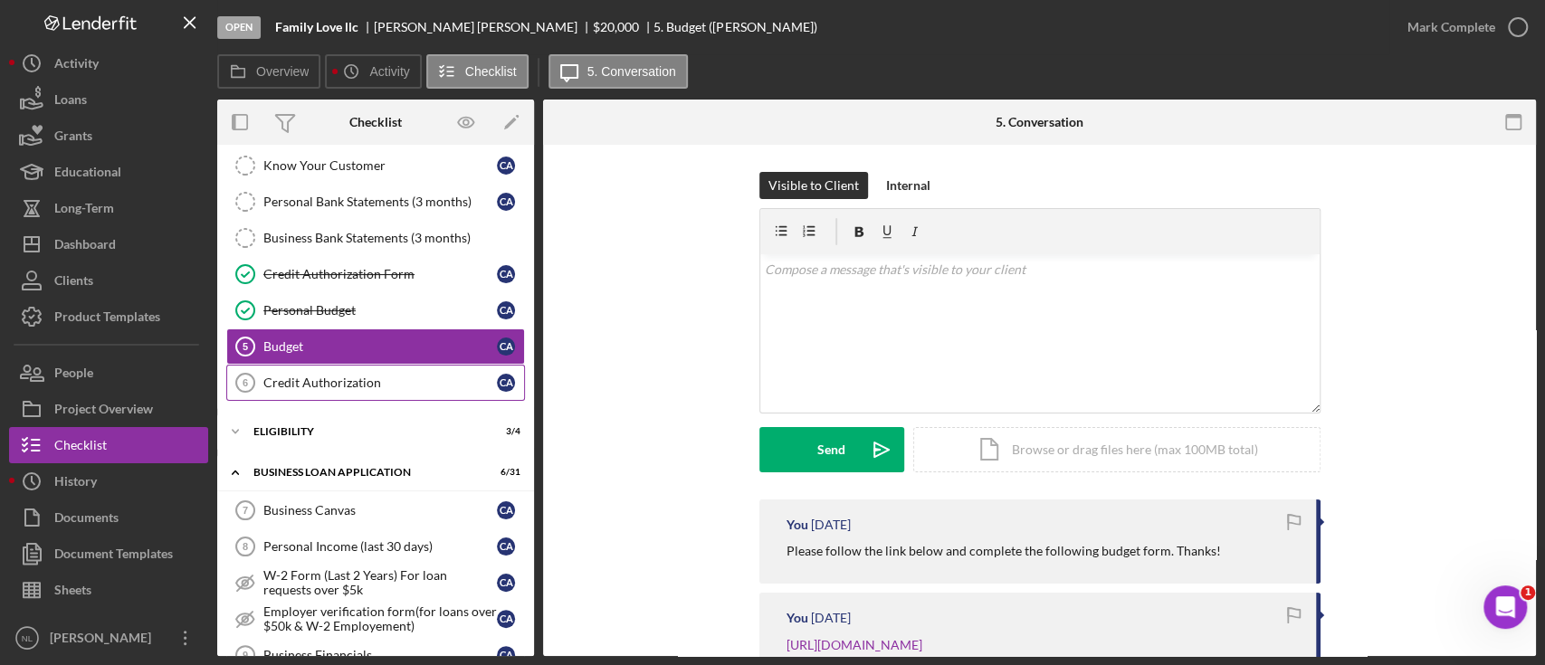
click at [323, 382] on div "Credit Authorization" at bounding box center [379, 383] width 233 height 14
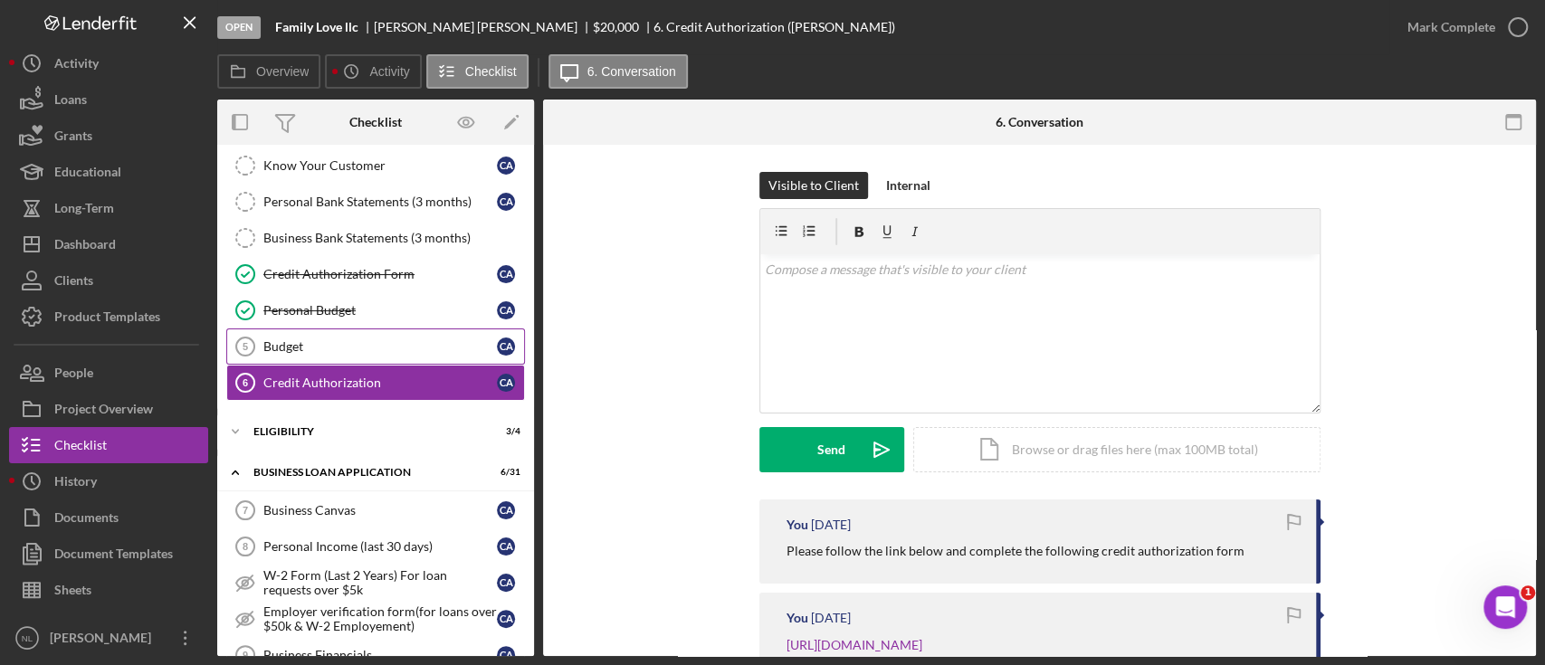
click at [292, 339] on div "Budget" at bounding box center [379, 346] width 233 height 14
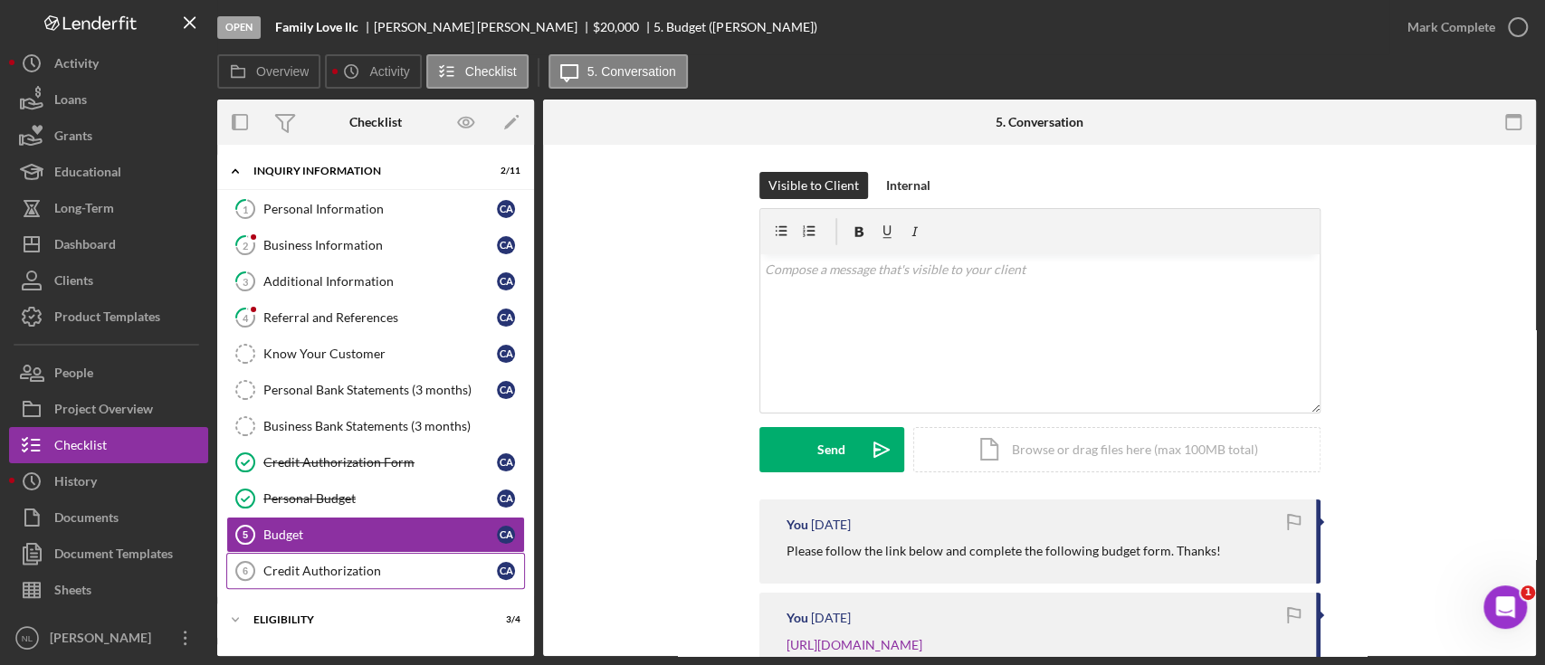
click at [329, 572] on div "Credit Authorization" at bounding box center [379, 571] width 233 height 14
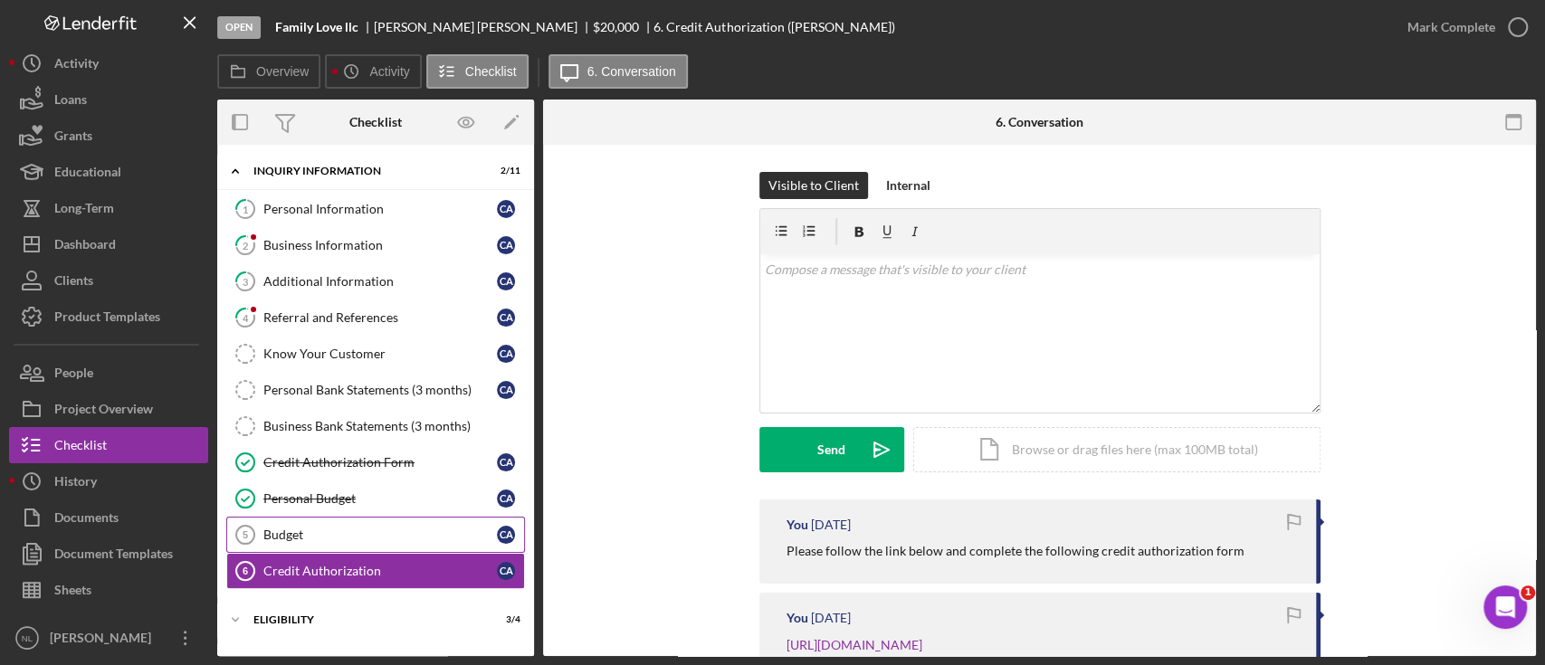
click at [295, 532] on div "Budget" at bounding box center [379, 535] width 233 height 14
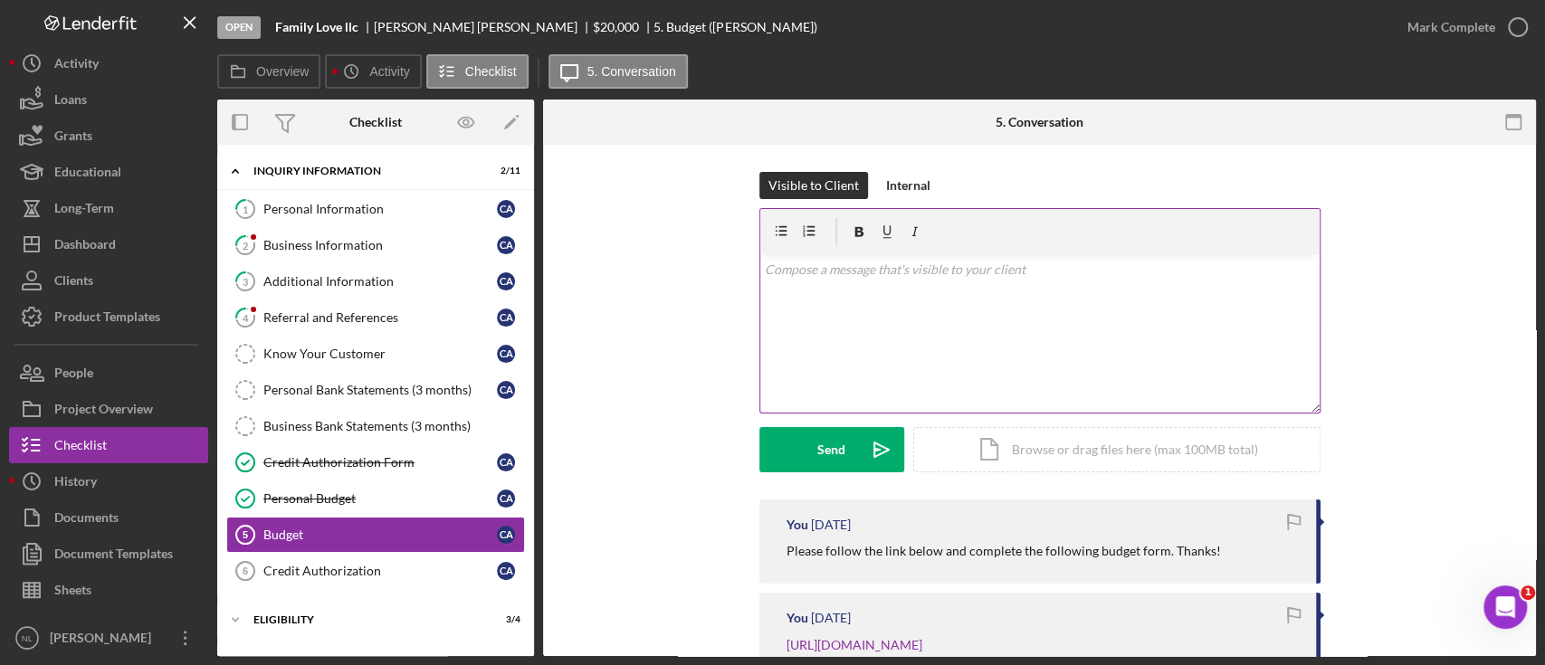
click at [820, 367] on div "v Color teal Color pink Remove color Add row above Add row below Add column bef…" at bounding box center [1039, 333] width 559 height 158
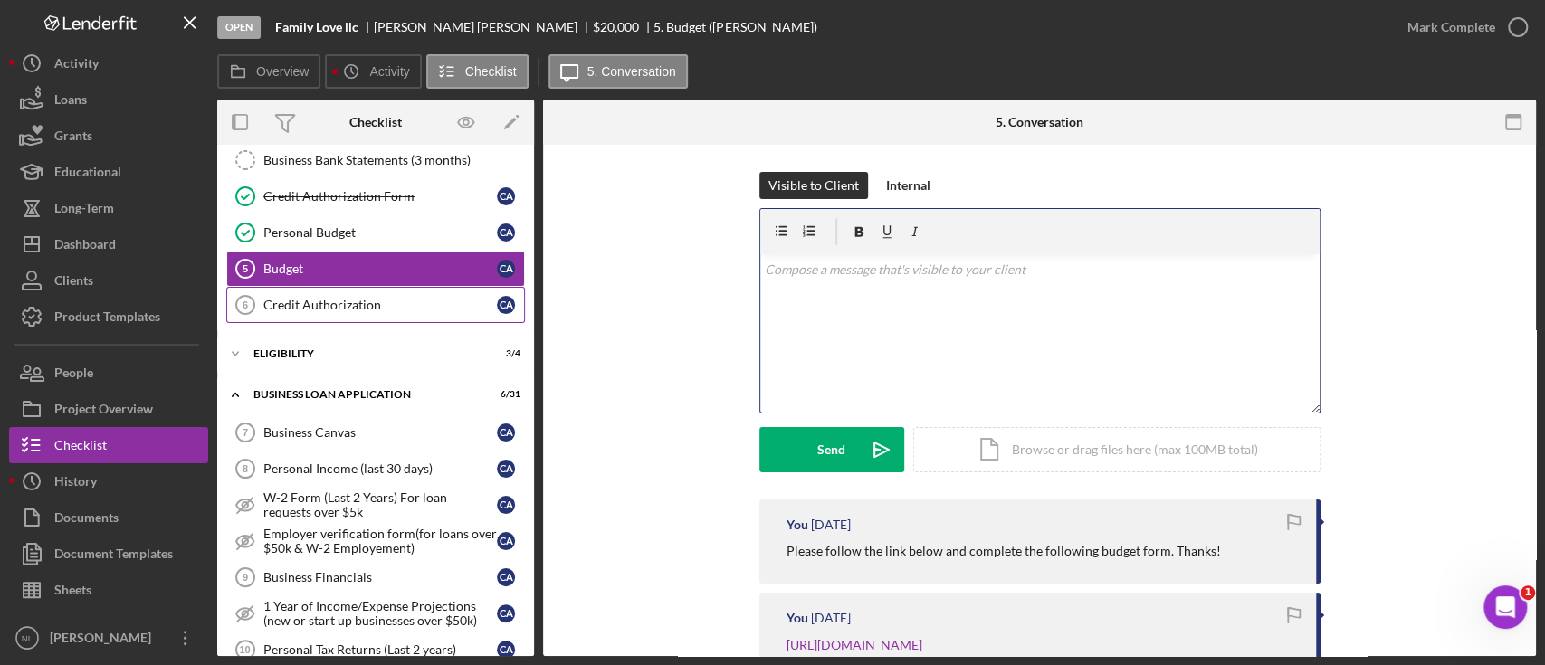
scroll to position [282, 0]
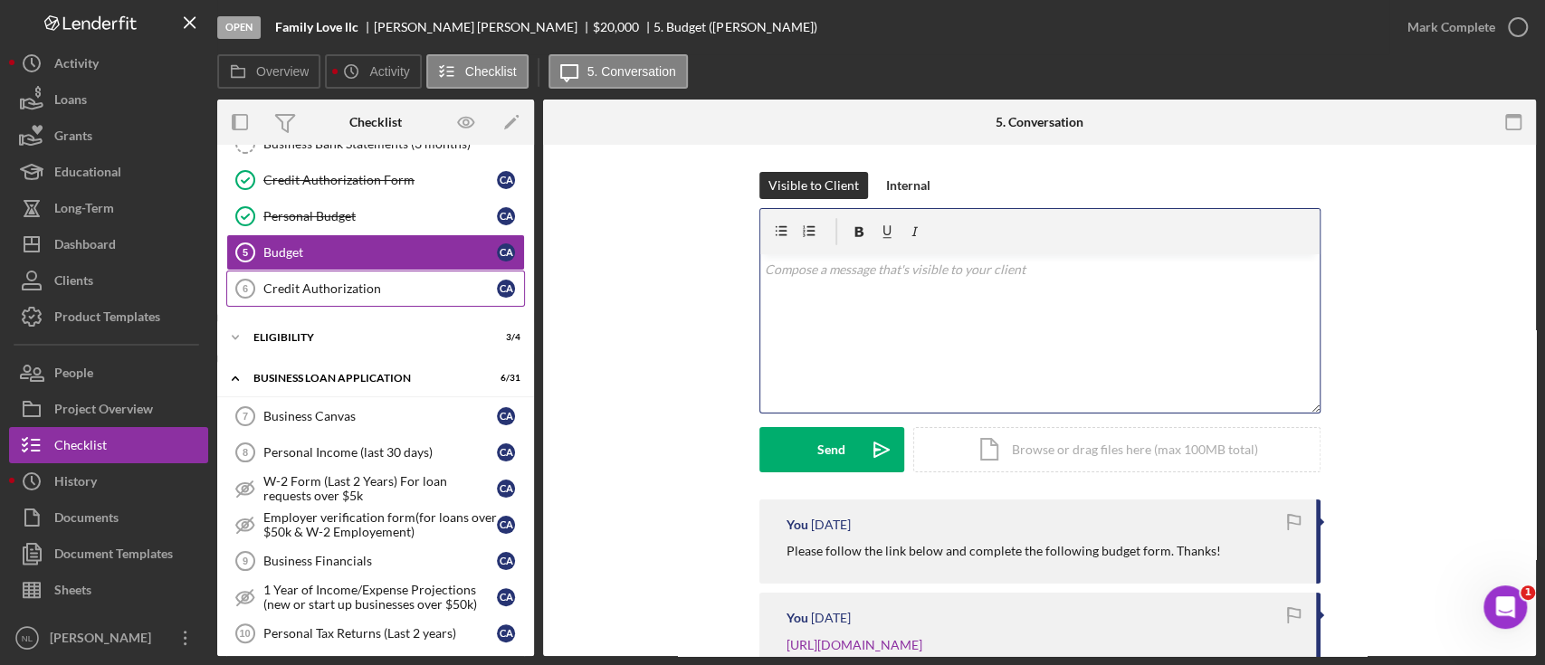
click at [348, 292] on div "Credit Authorization" at bounding box center [379, 288] width 233 height 14
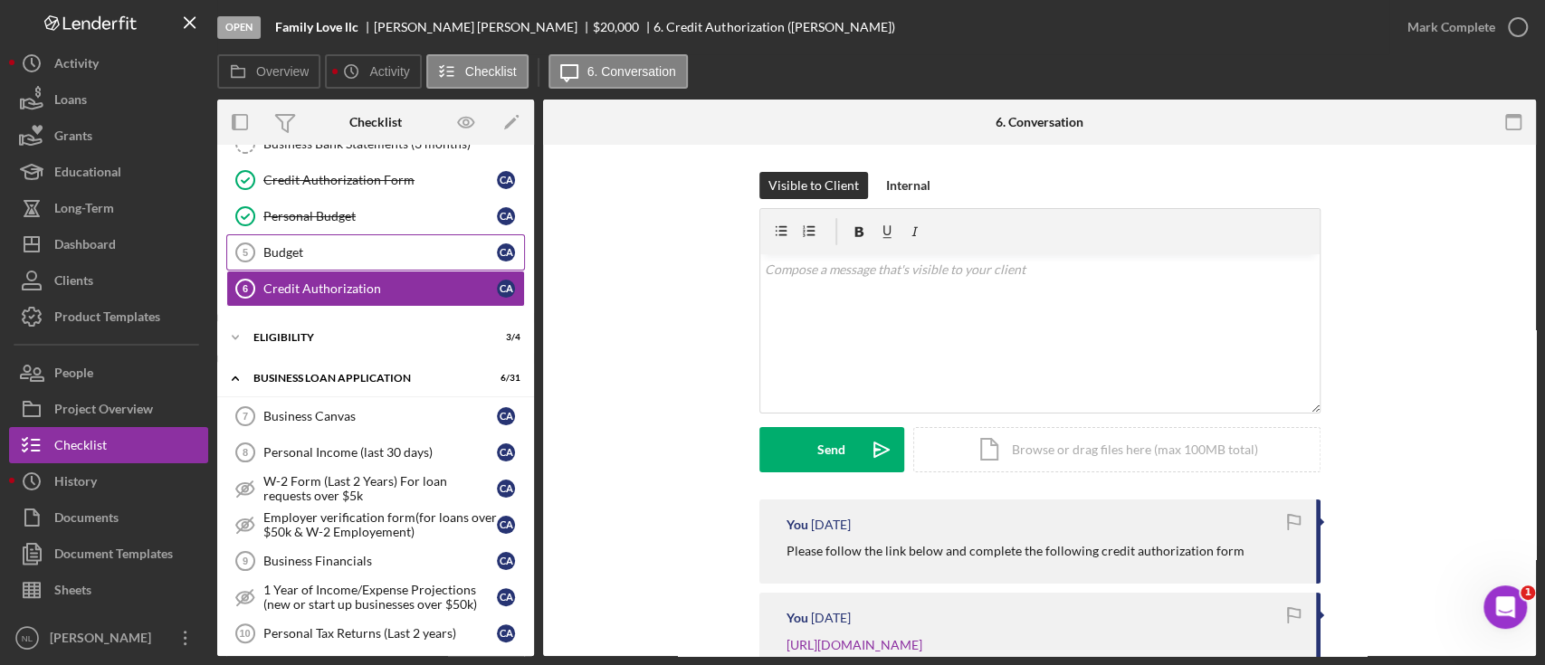
click at [325, 267] on link "Budget 5 Budget C A" at bounding box center [375, 252] width 299 height 36
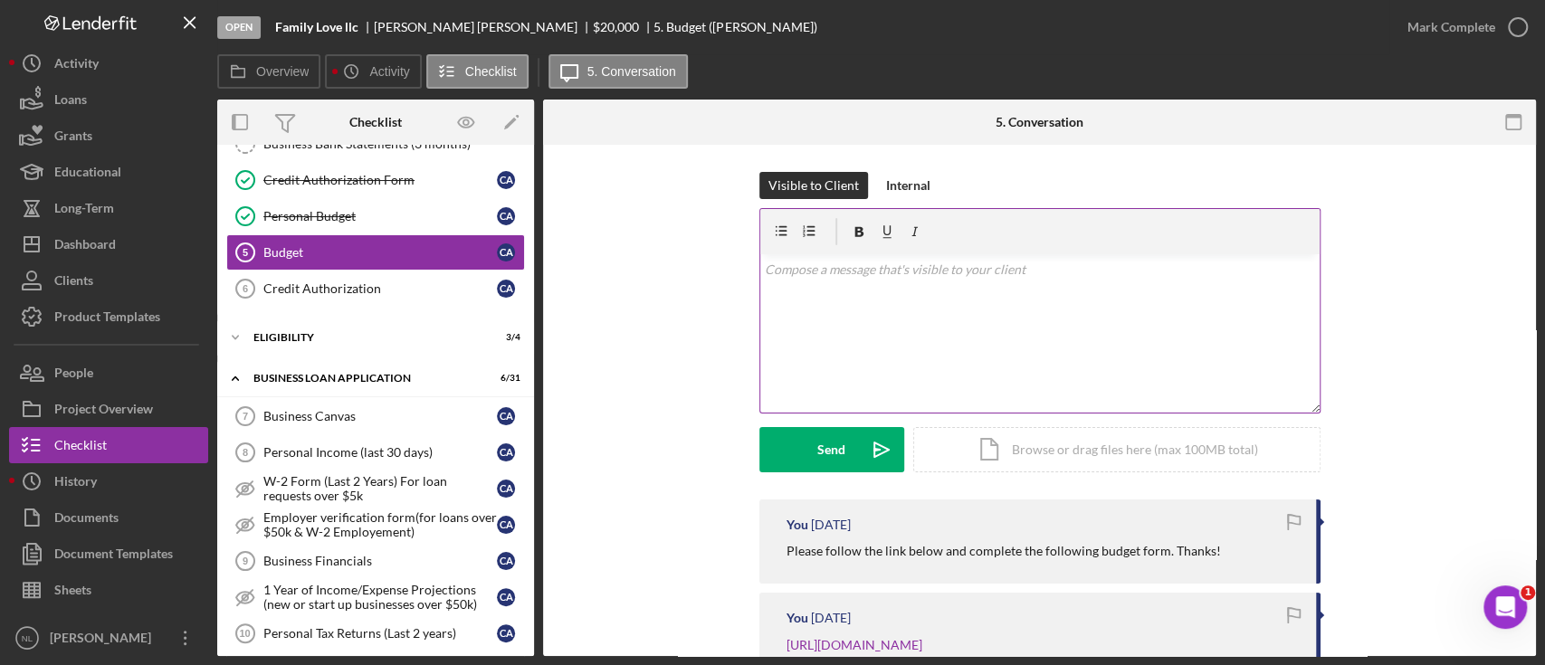
click at [811, 300] on div "v Color teal Color pink Remove color Add row above Add row below Add column bef…" at bounding box center [1039, 333] width 559 height 158
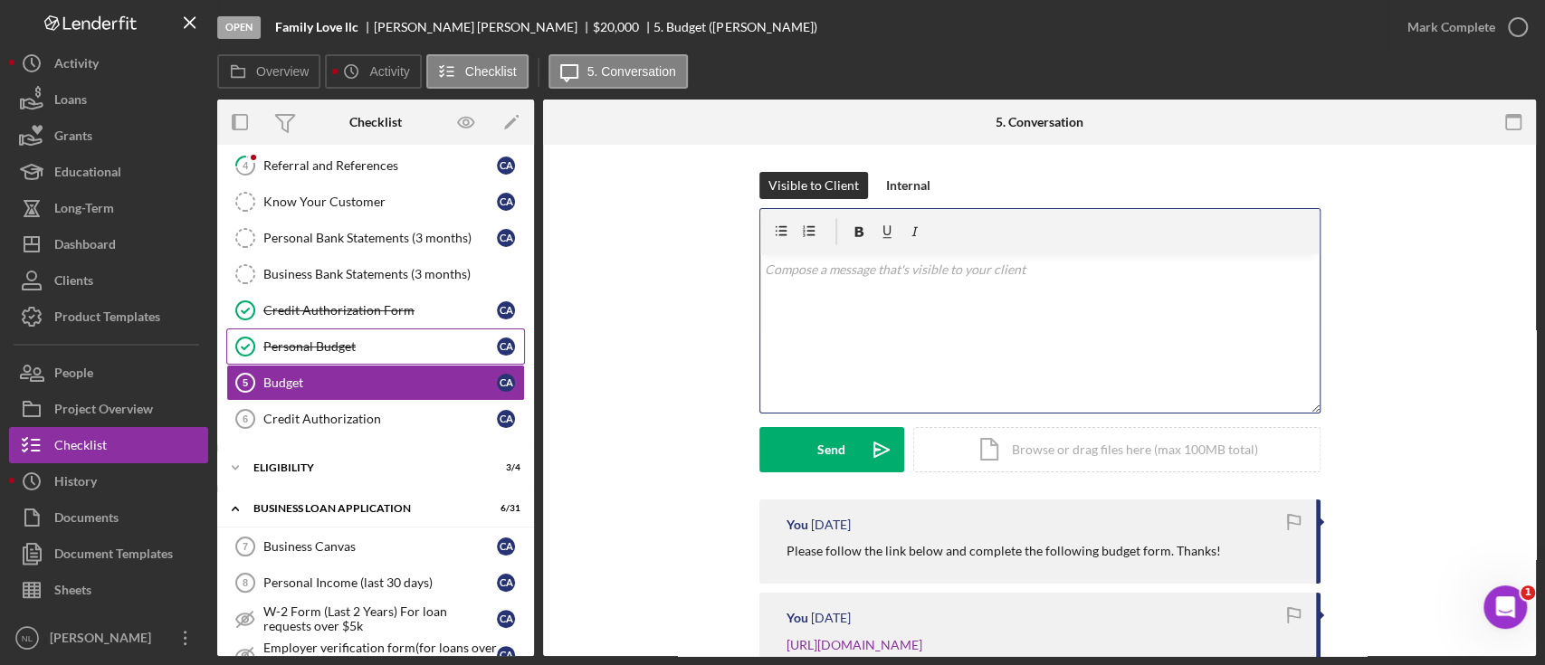
scroll to position [153, 0]
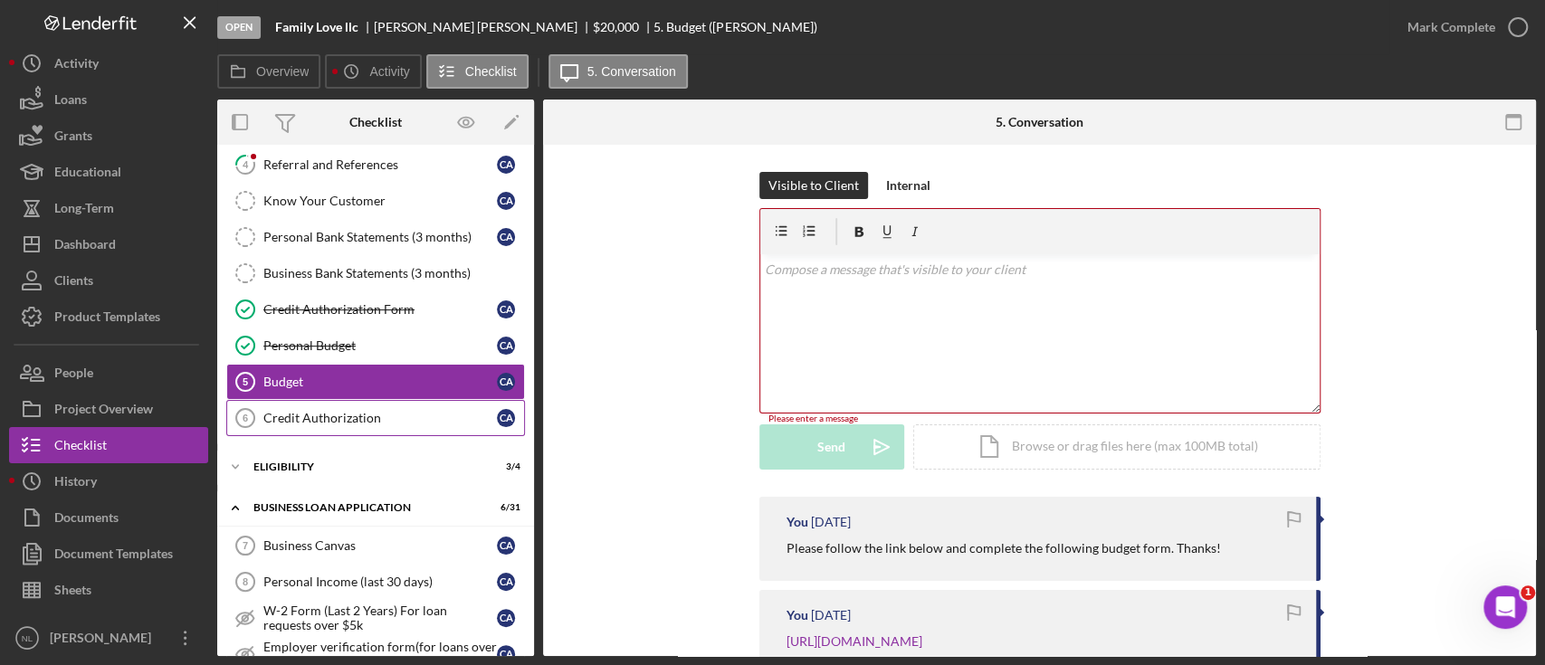
click at [386, 416] on div "Credit Authorization" at bounding box center [379, 418] width 233 height 14
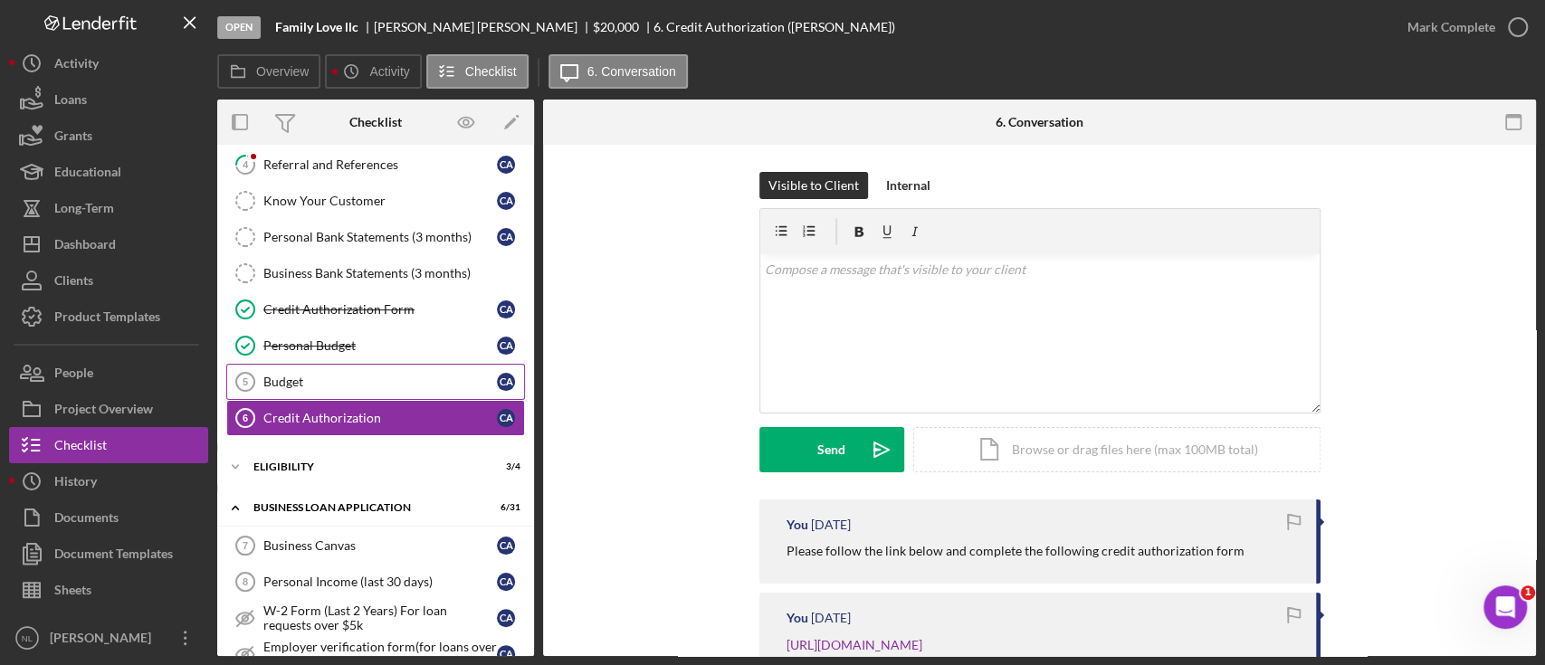
click at [366, 389] on link "Budget 5 Budget C A" at bounding box center [375, 382] width 299 height 36
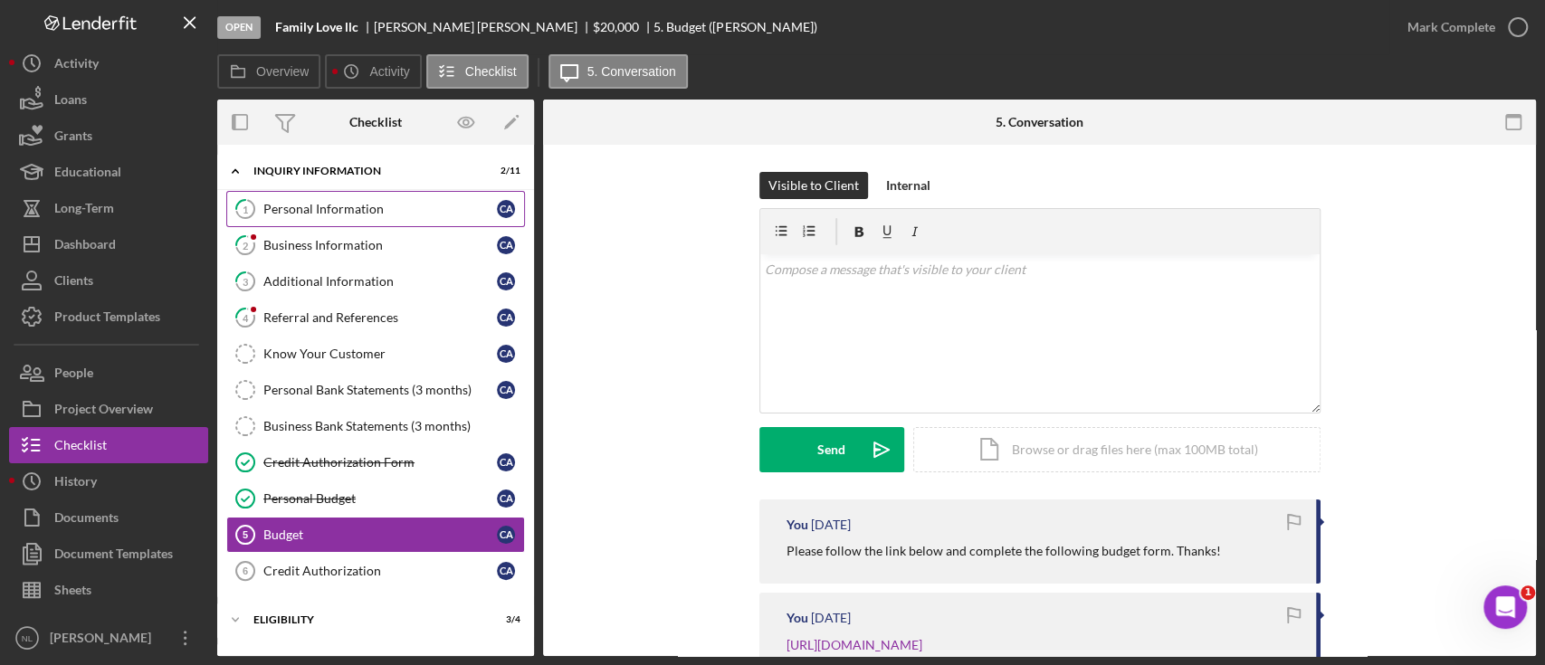
click at [335, 213] on div "Personal Information" at bounding box center [379, 209] width 233 height 14
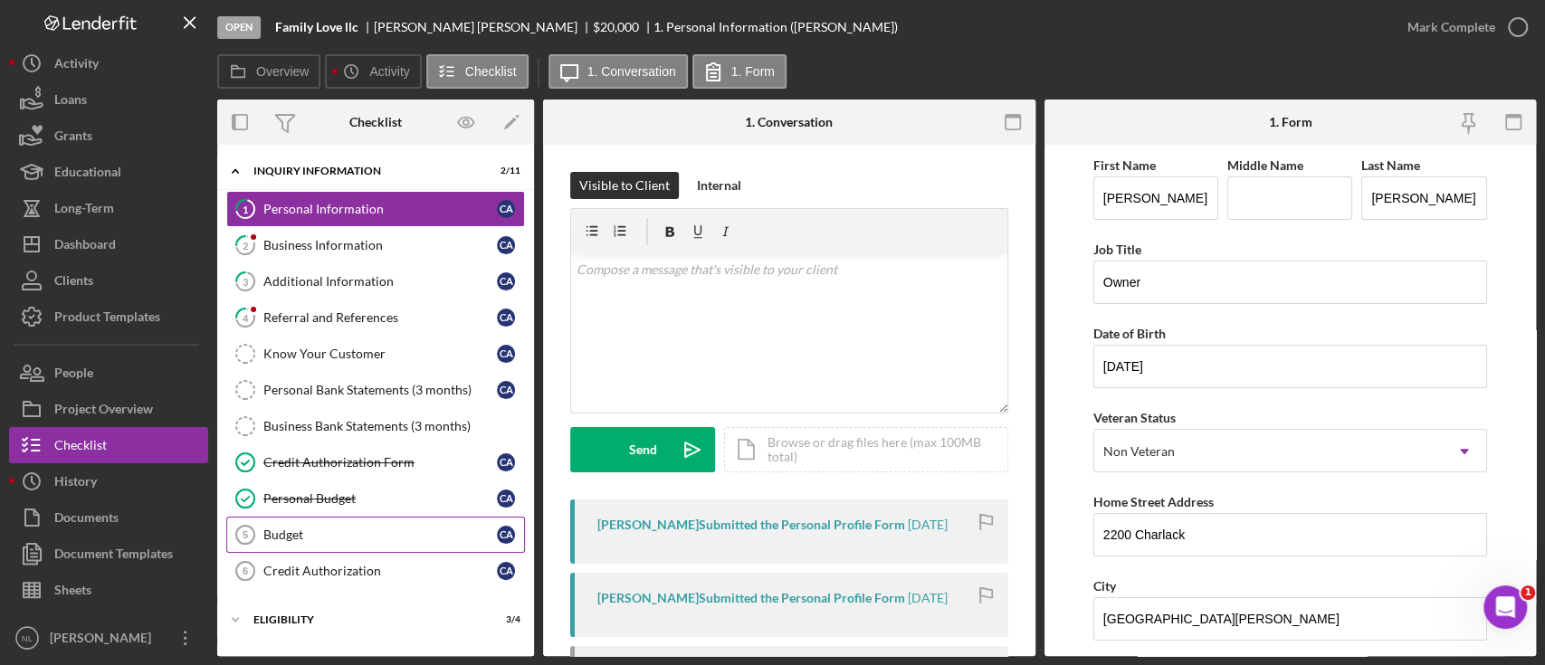
scroll to position [164, 0]
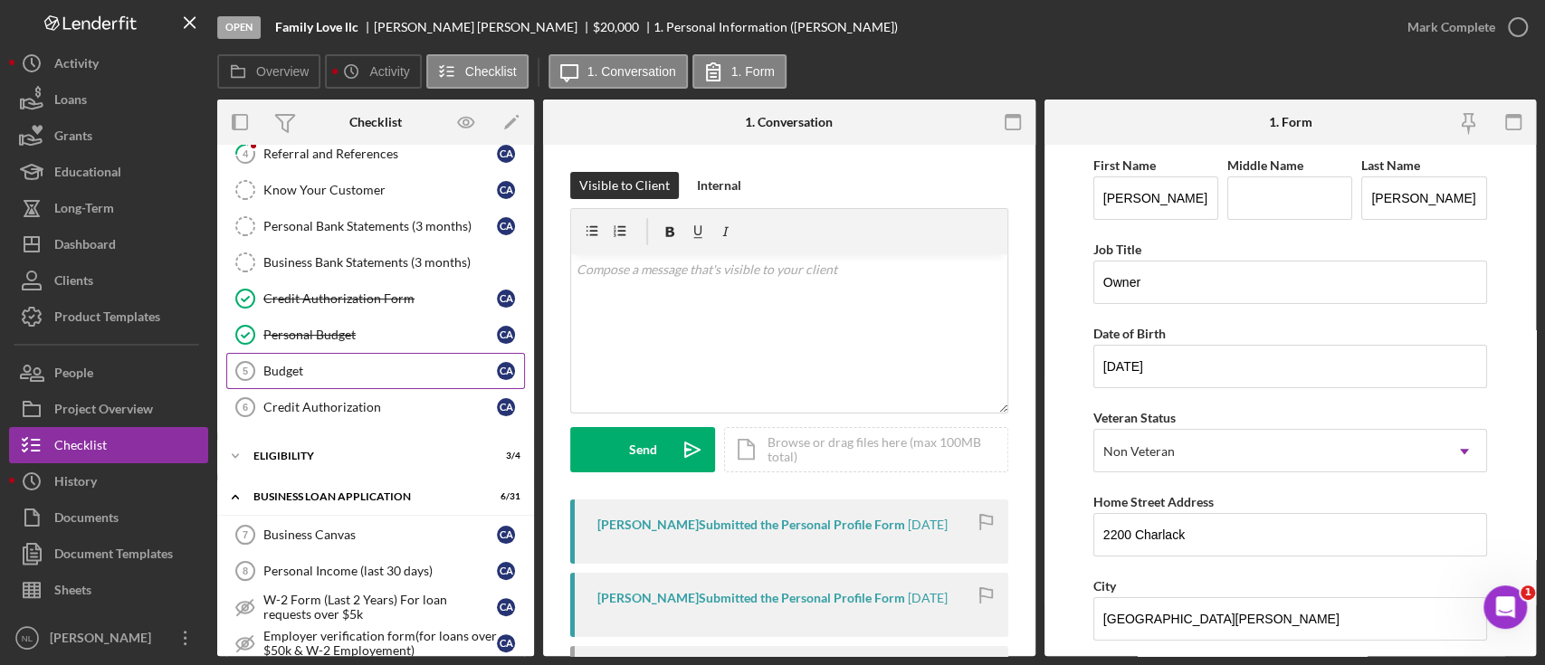
click at [355, 366] on div "Budget" at bounding box center [379, 371] width 233 height 14
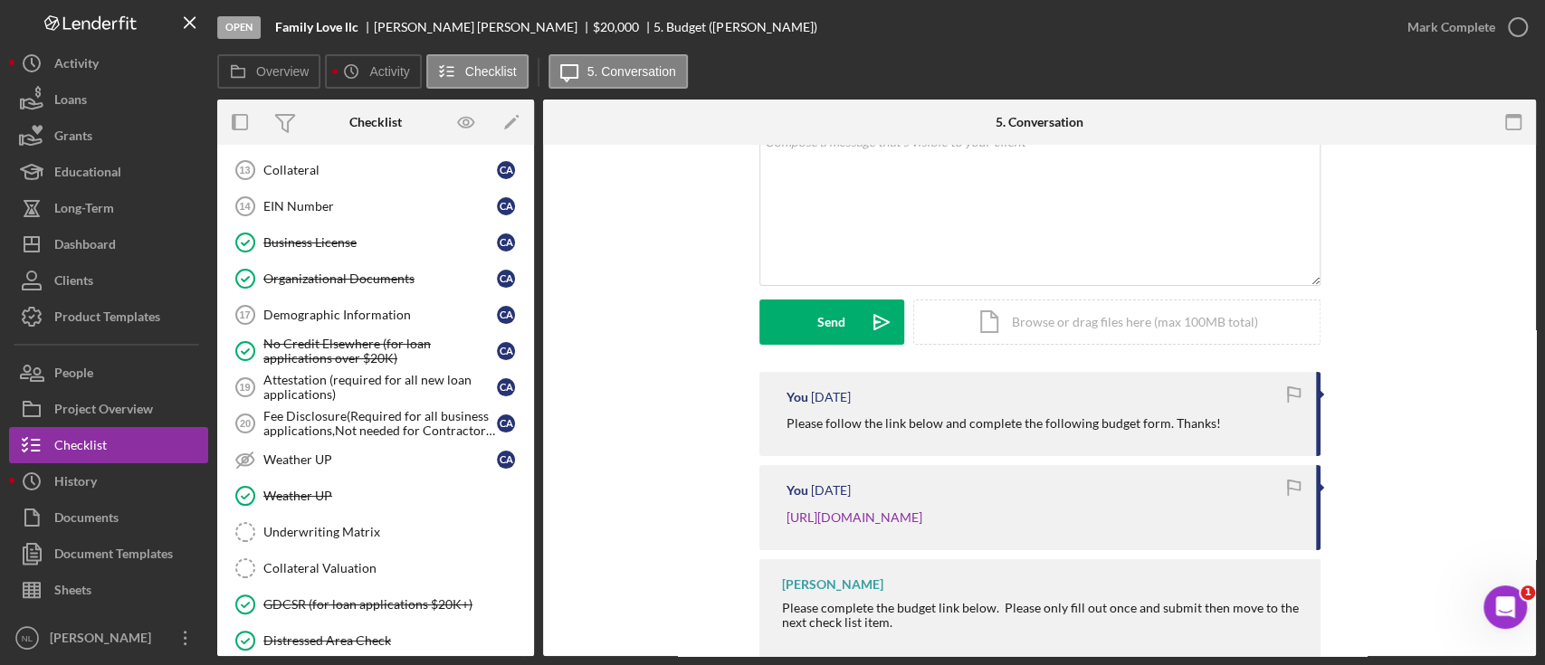
scroll to position [1278, 0]
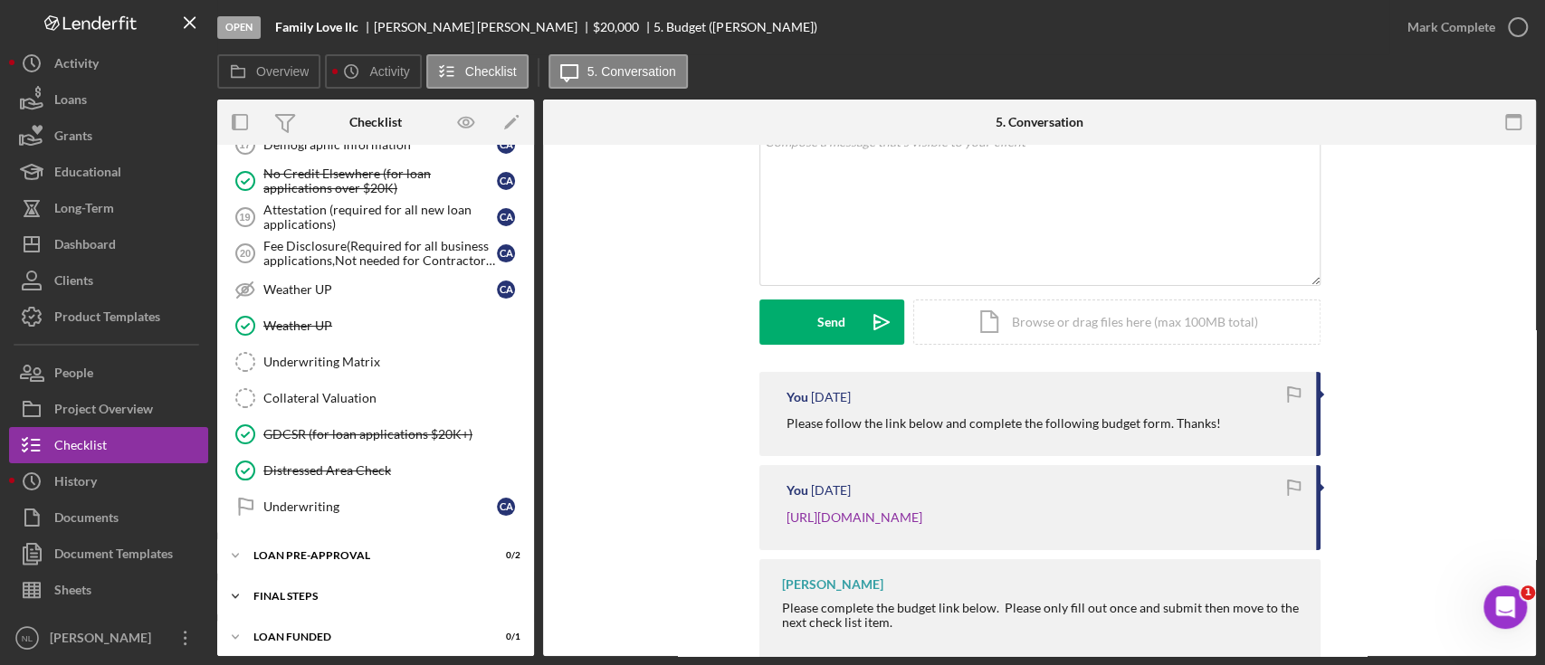
click at [355, 591] on div "FINAL STEPS" at bounding box center [382, 596] width 258 height 11
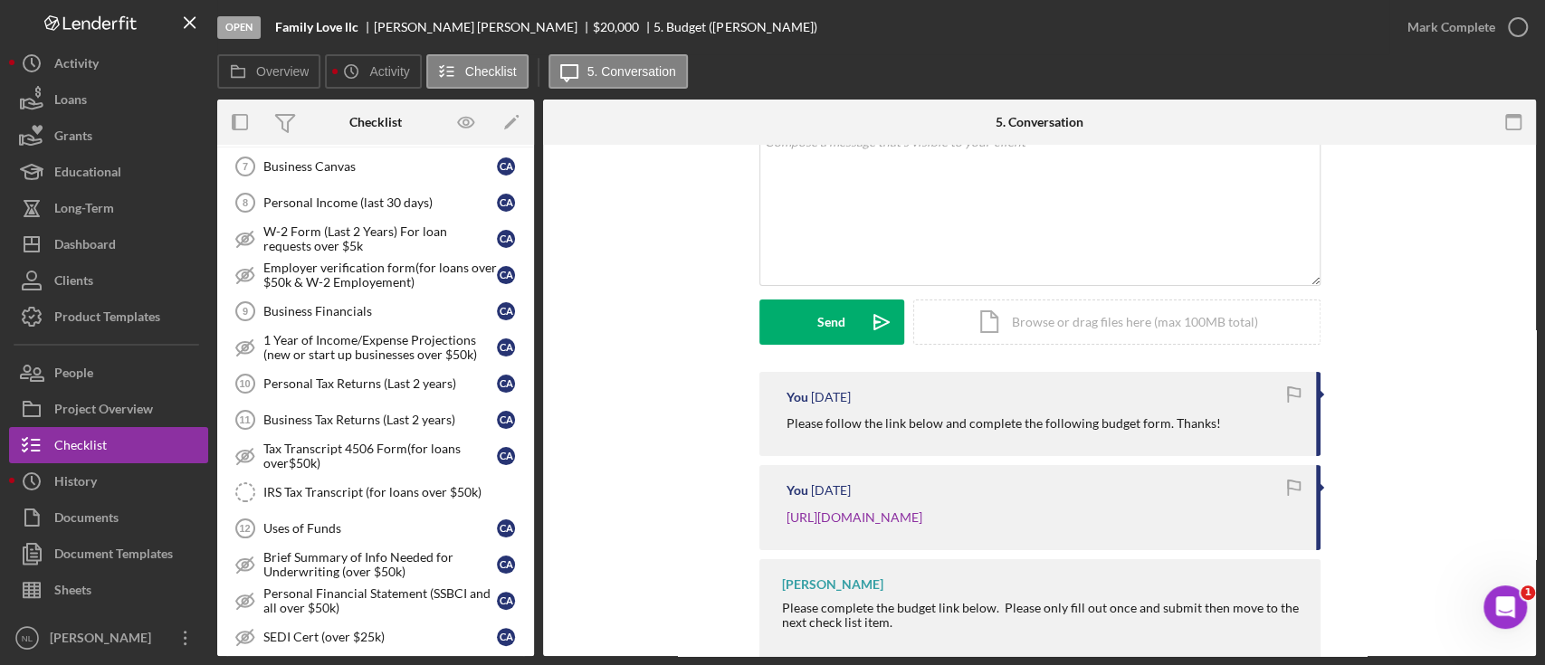
scroll to position [529, 0]
click at [334, 379] on div "Personal Tax Returns (Last 2 years)" at bounding box center [379, 386] width 233 height 14
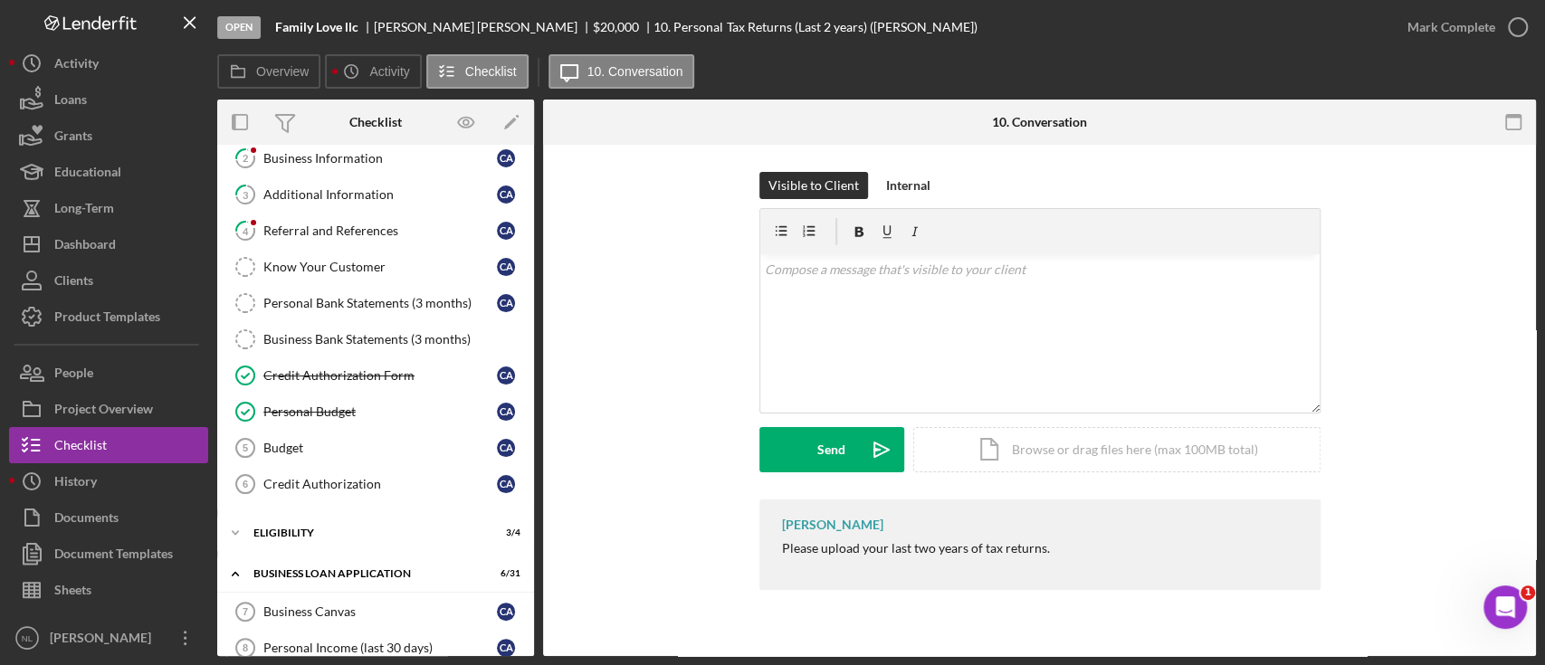
scroll to position [400, 0]
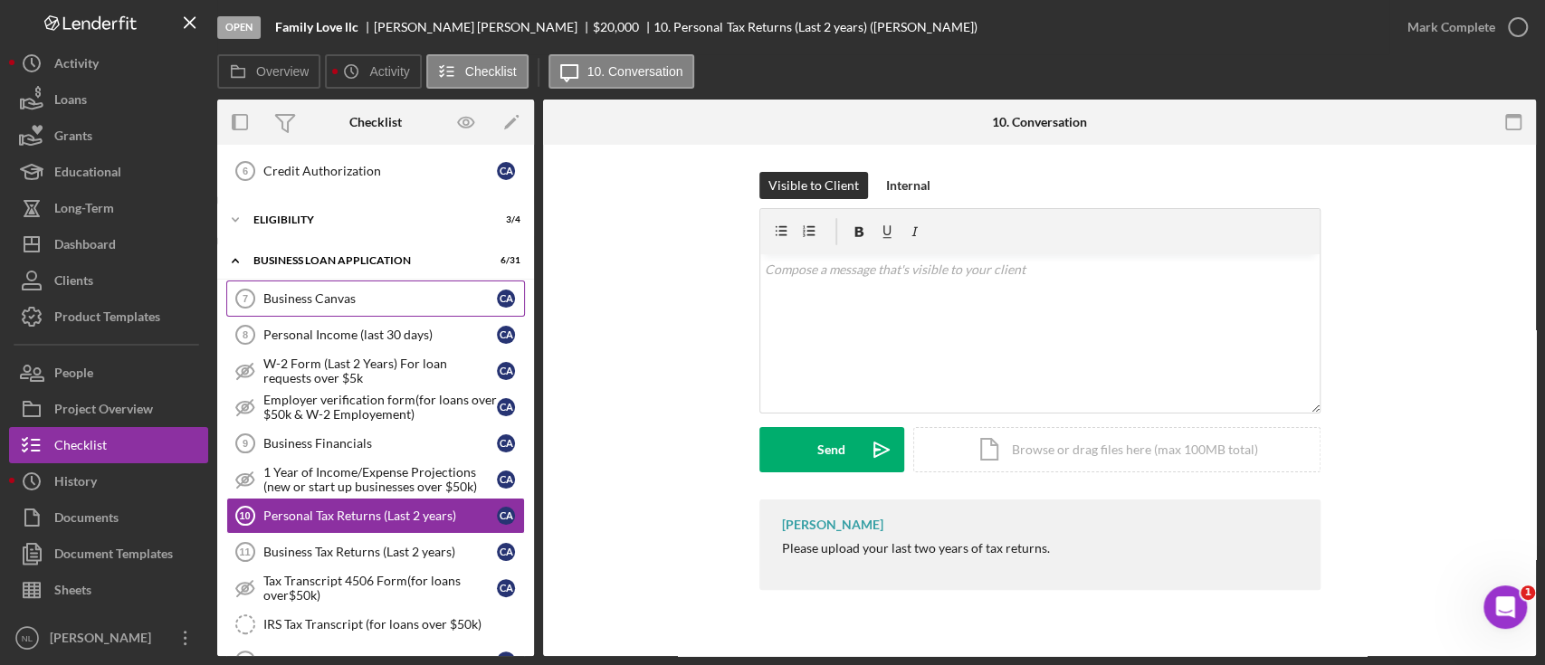
click at [357, 294] on div "Business Canvas" at bounding box center [379, 298] width 233 height 14
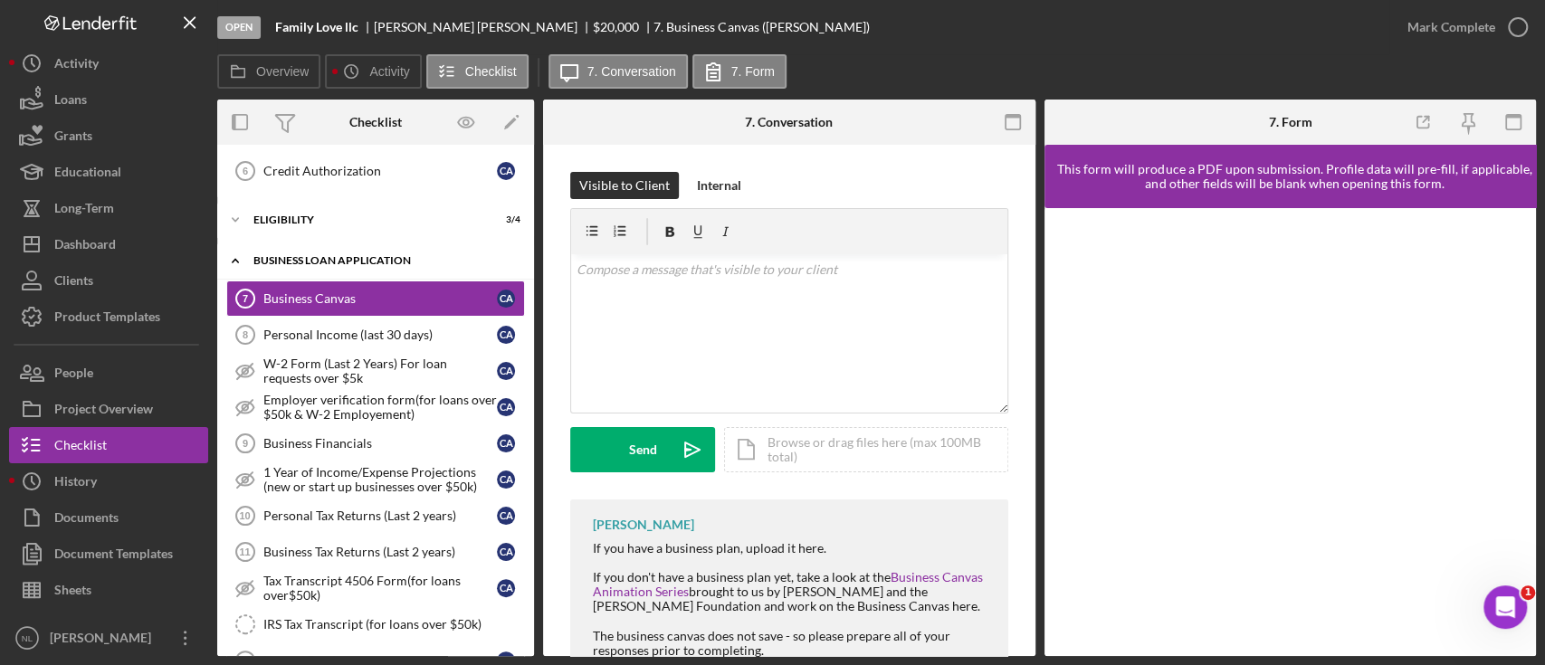
scroll to position [229, 0]
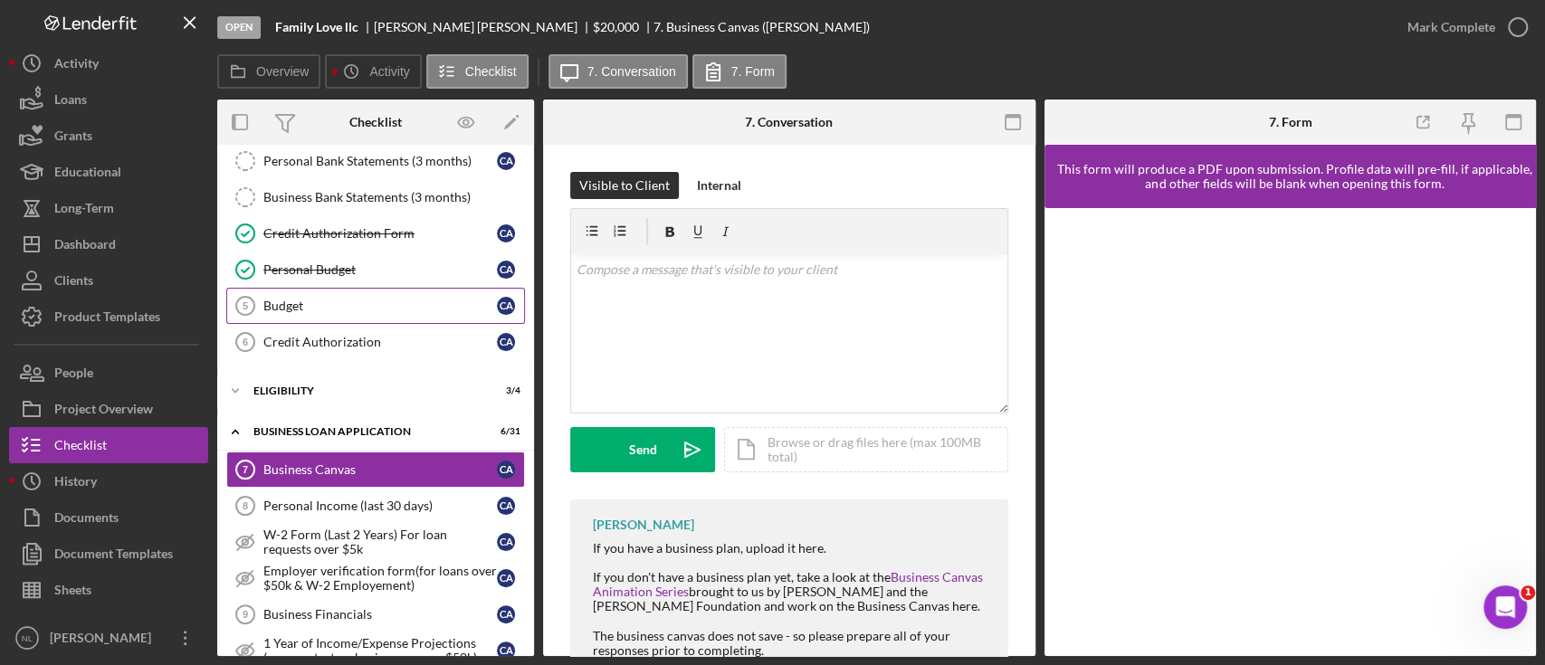
click at [367, 306] on div "Budget" at bounding box center [379, 306] width 233 height 14
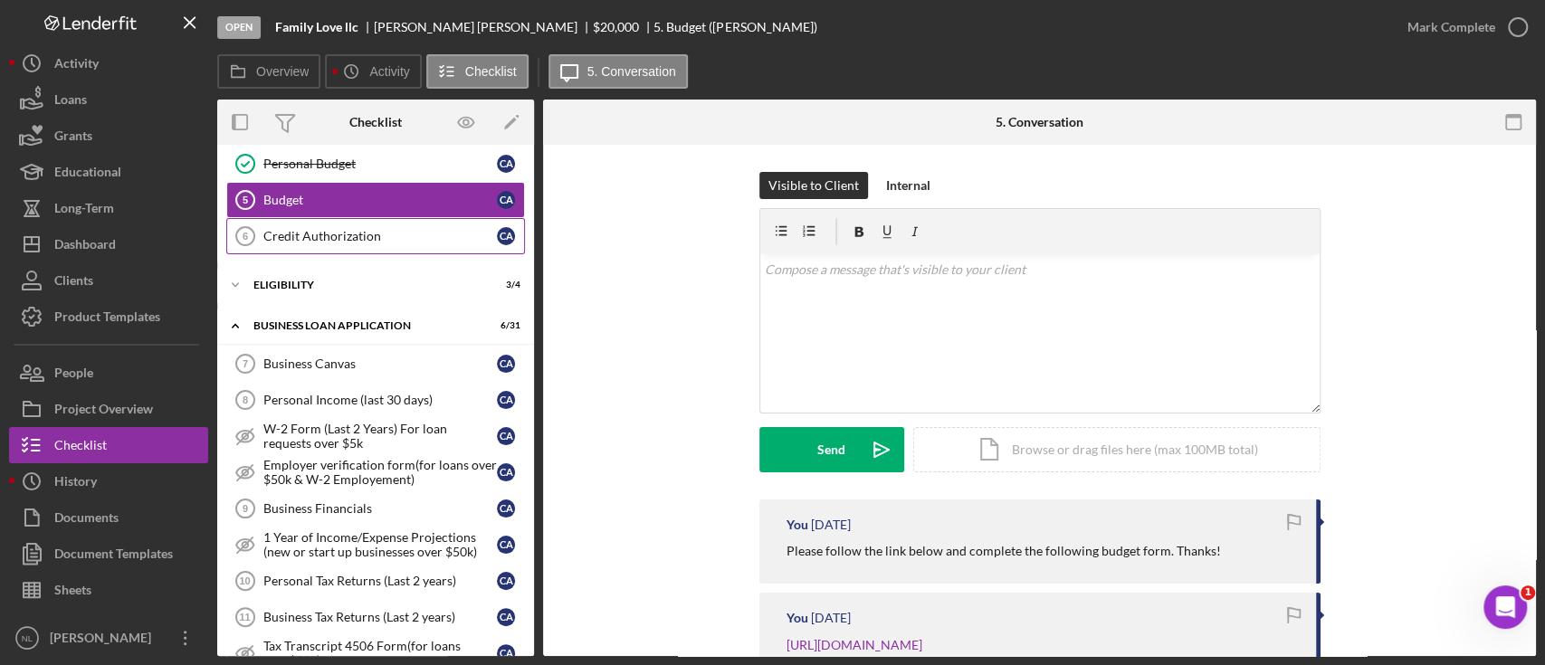
scroll to position [348, 0]
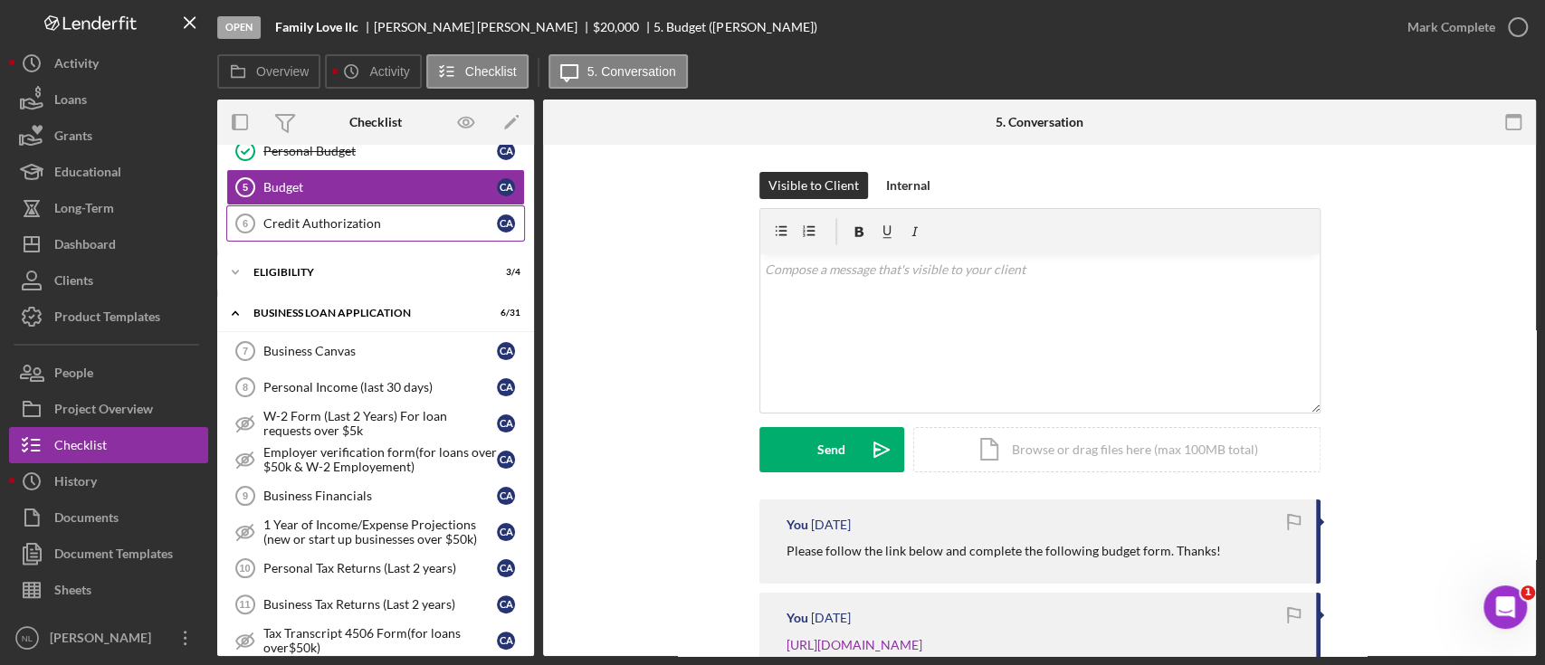
click at [350, 216] on div "Credit Authorization" at bounding box center [379, 223] width 233 height 14
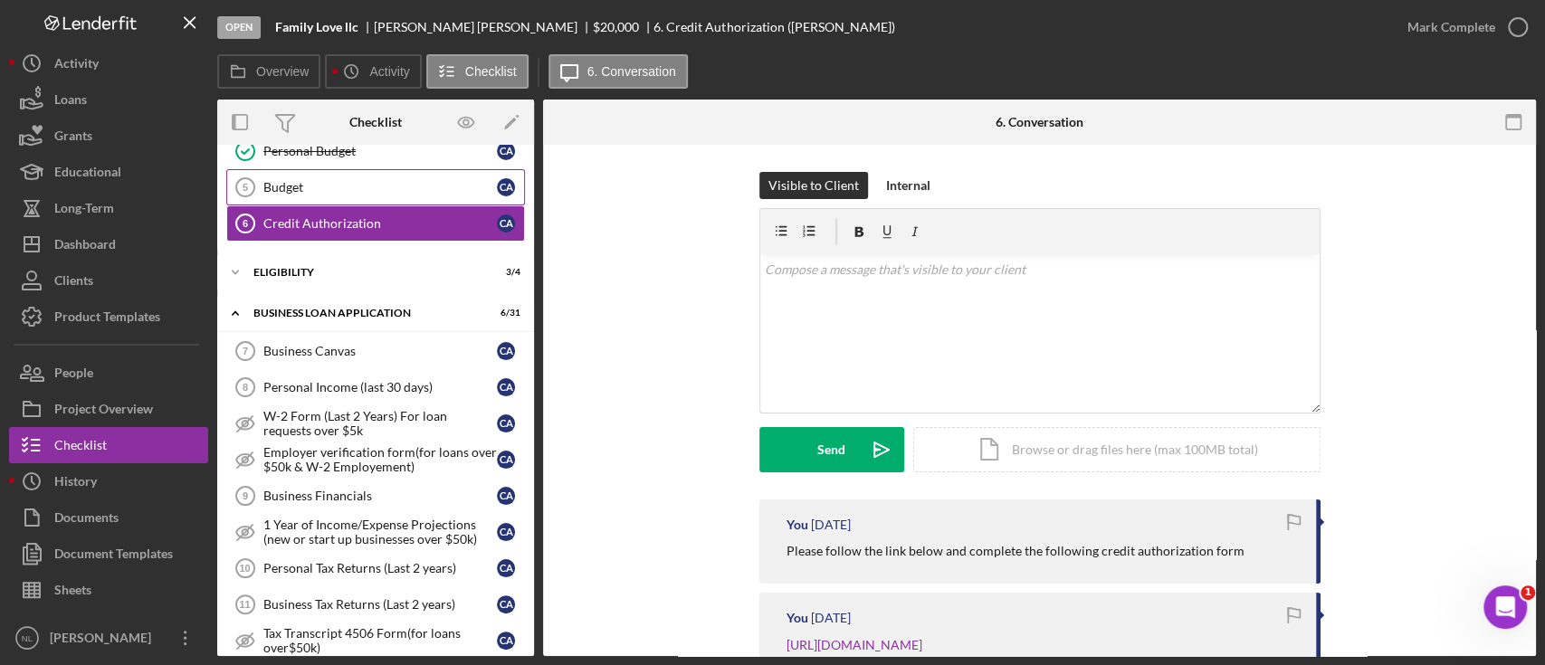
click at [338, 197] on link "Budget 5 Budget C A" at bounding box center [375, 187] width 299 height 36
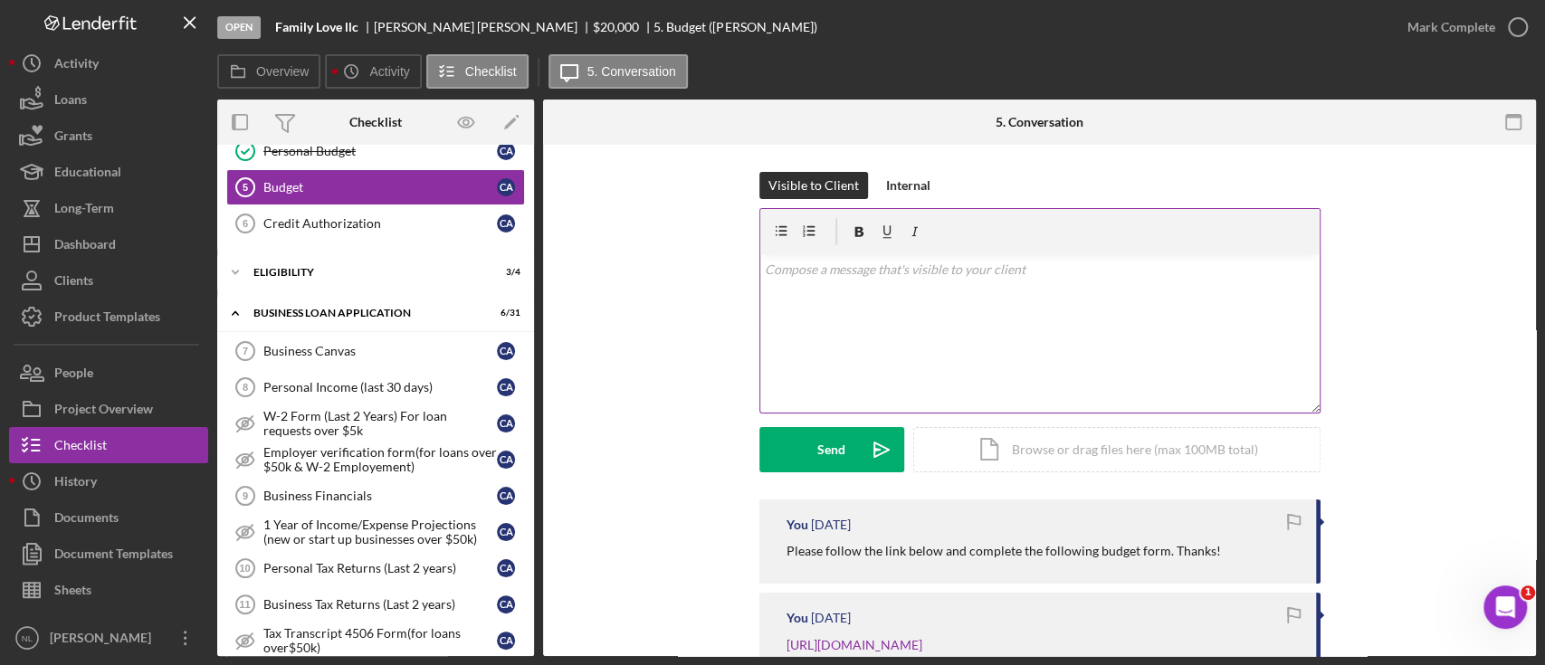
click at [863, 346] on div "v Color teal Color pink Remove color Add row above Add row below Add column bef…" at bounding box center [1039, 333] width 559 height 158
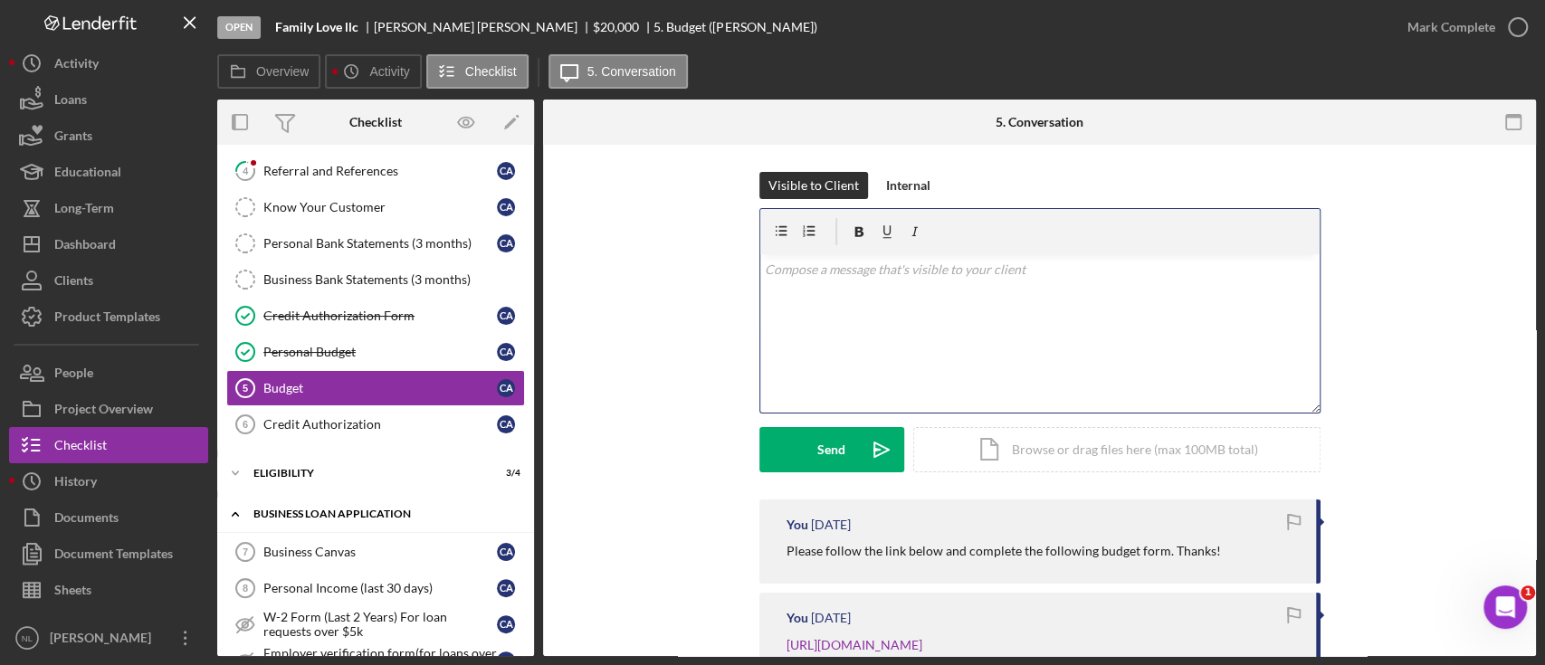
scroll to position [58, 0]
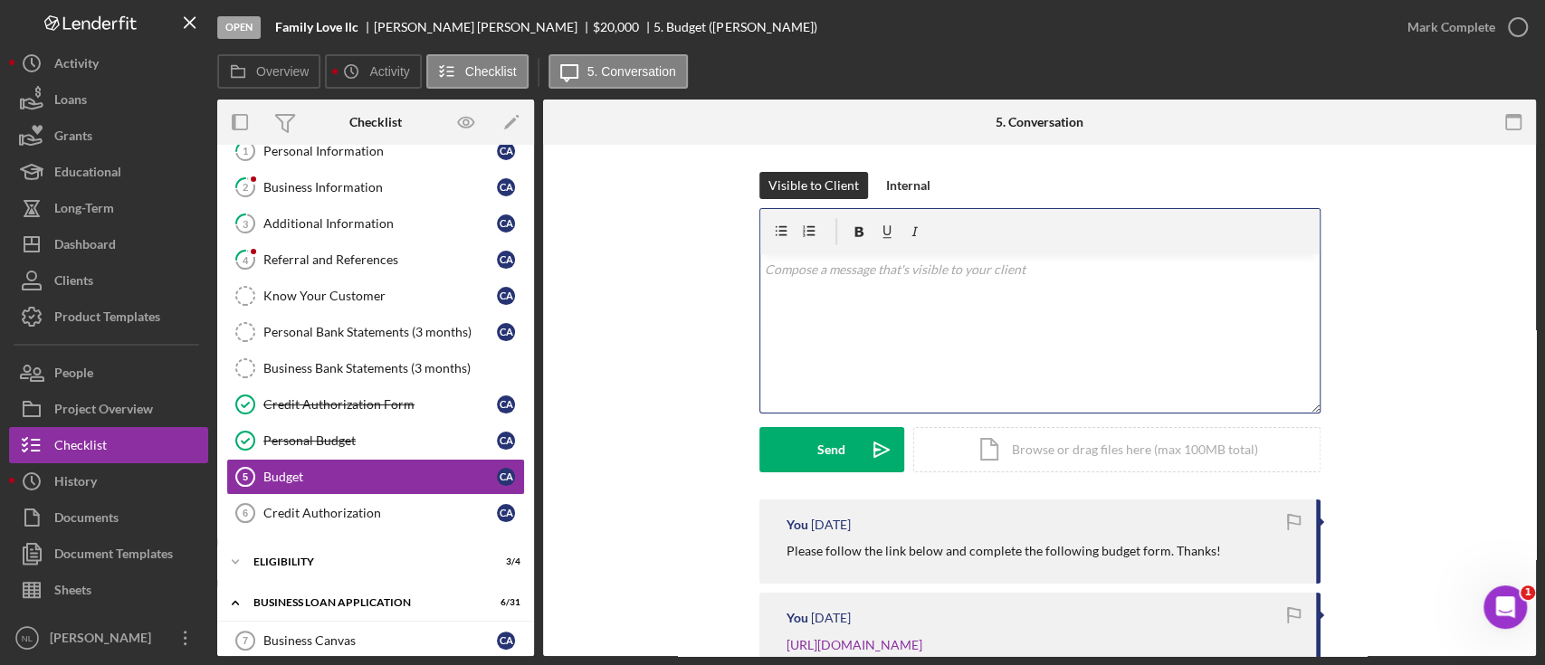
click at [889, 332] on div "v Color teal Color pink Remove color Add row above Add row below Add column bef…" at bounding box center [1039, 333] width 559 height 158
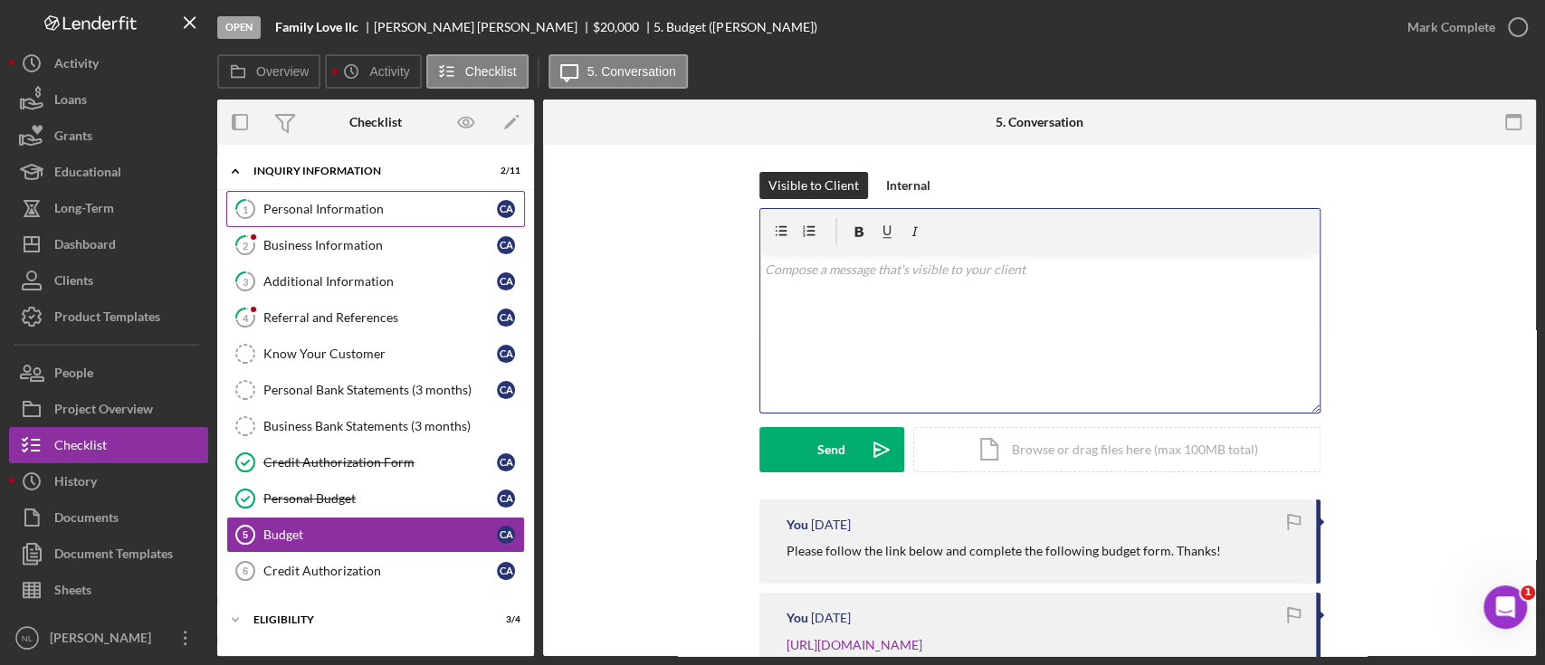
click at [388, 218] on link "1 Personal Information C A" at bounding box center [375, 209] width 299 height 36
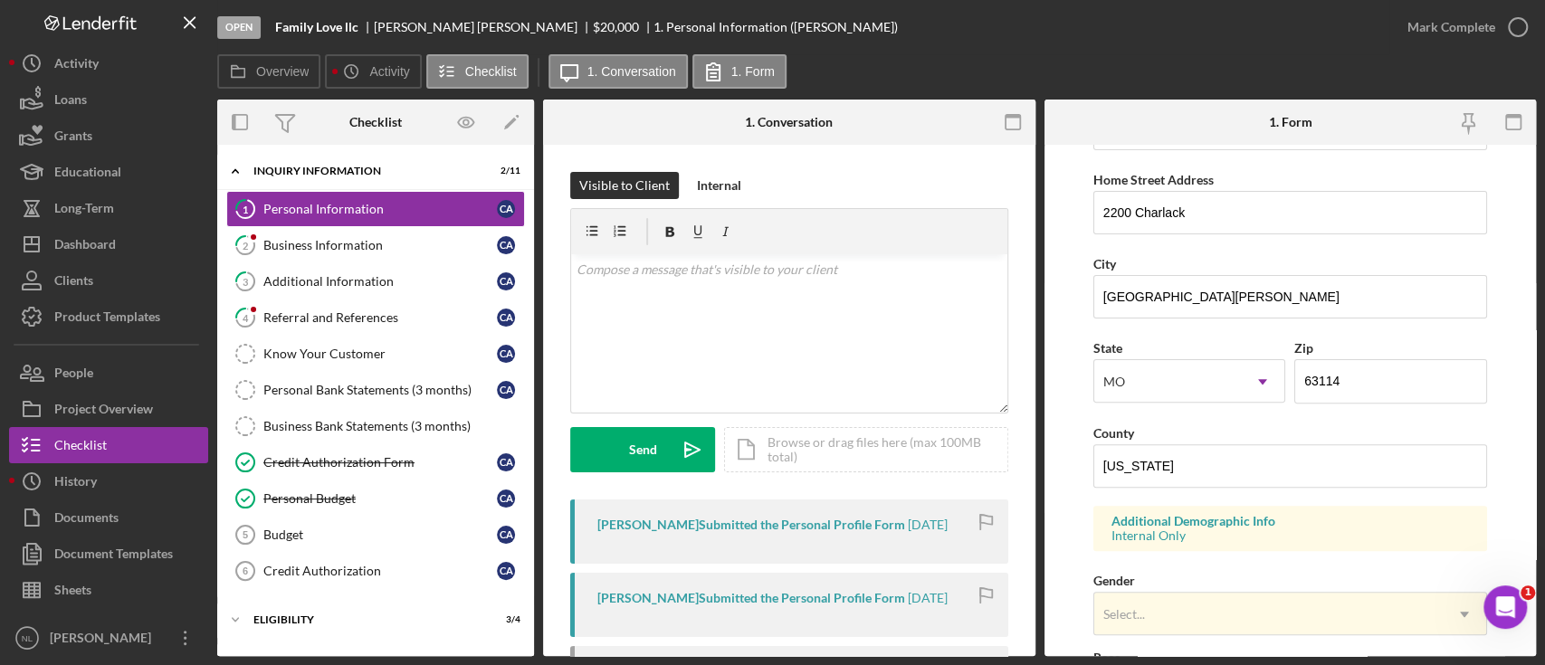
scroll to position [694, 0]
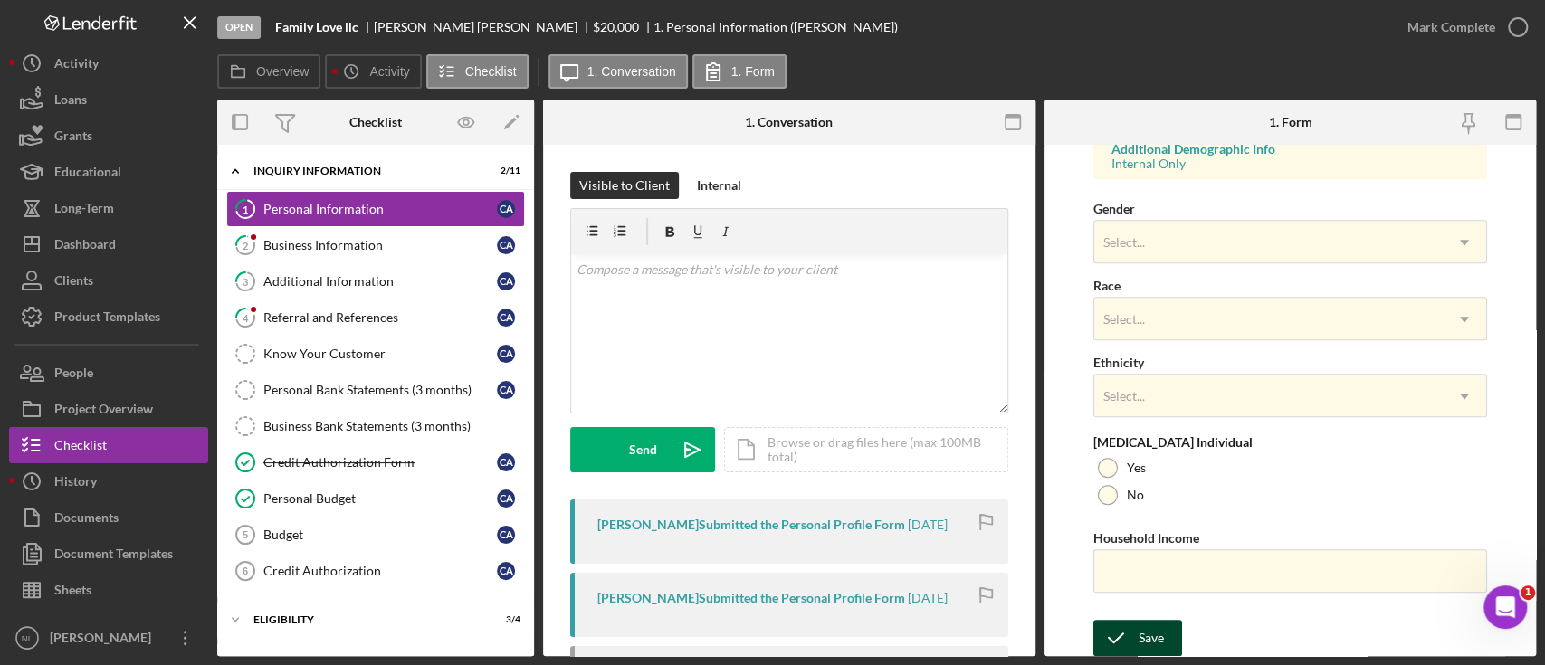
click at [1122, 633] on icon "submit" at bounding box center [1115, 637] width 45 height 45
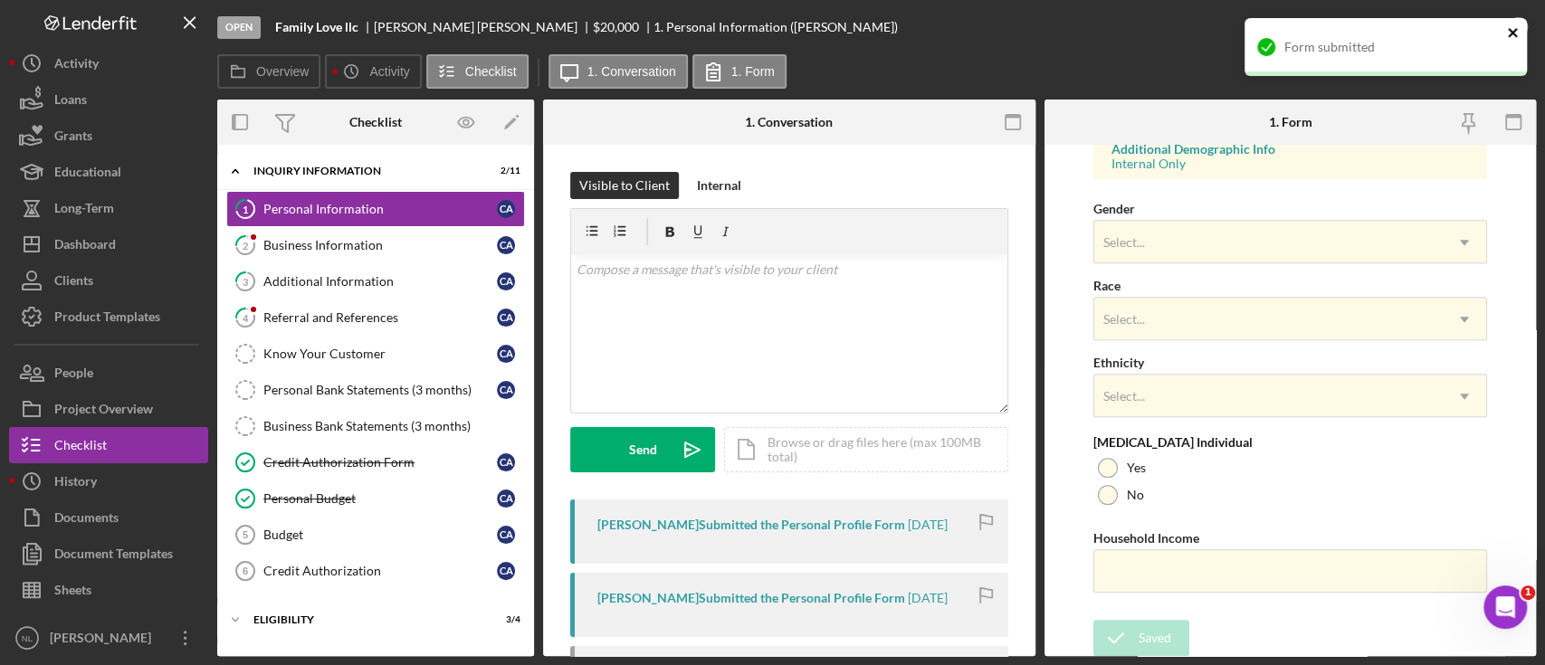
click at [1511, 39] on icon "close" at bounding box center [1513, 32] width 13 height 14
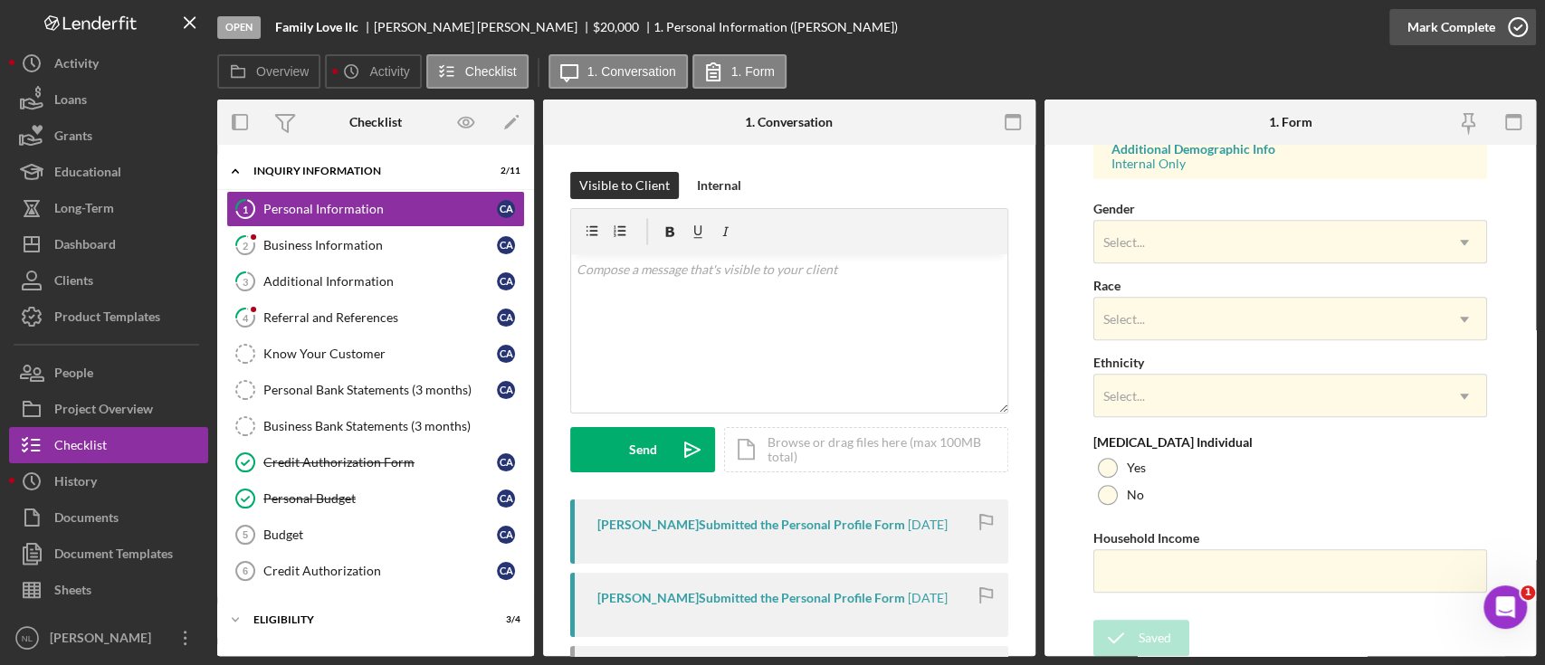
click at [1459, 39] on div "Mark Complete" at bounding box center [1451, 27] width 88 height 36
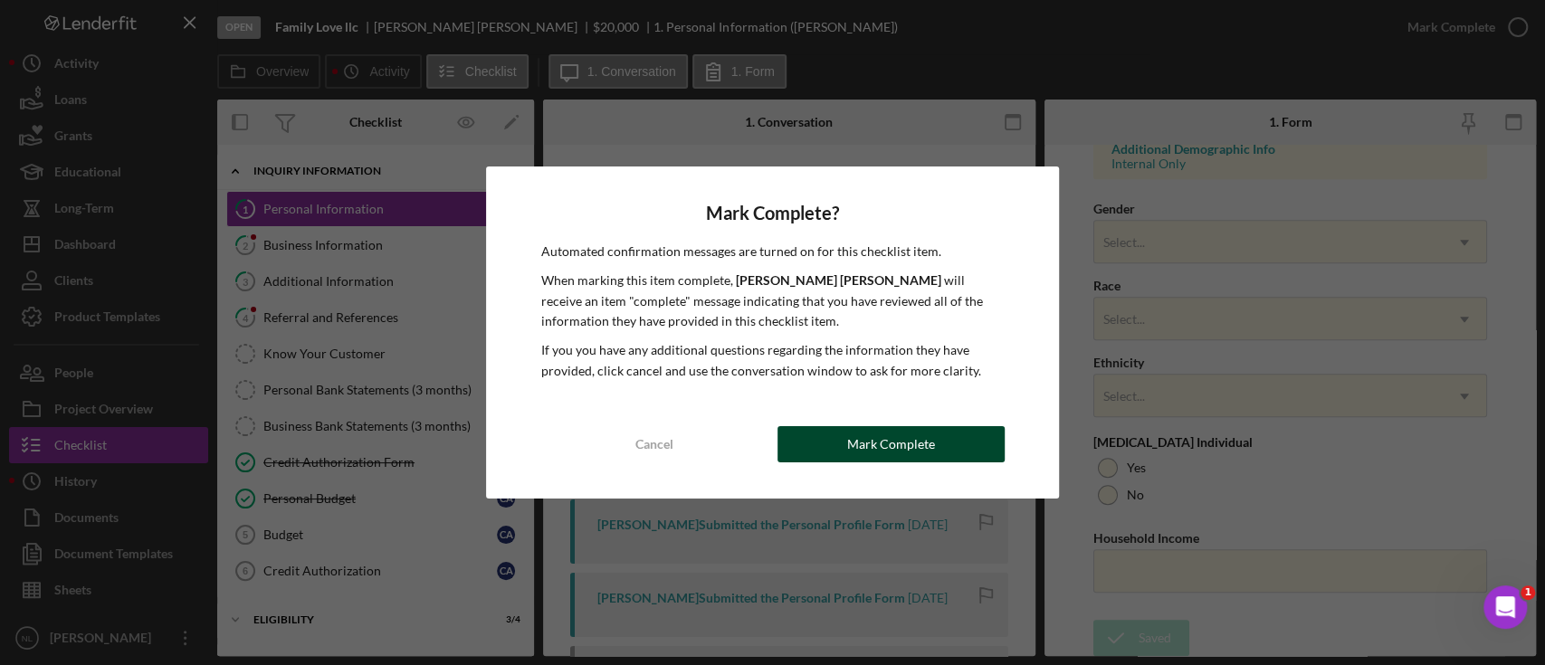
click at [809, 431] on button "Mark Complete" at bounding box center [890, 444] width 227 height 36
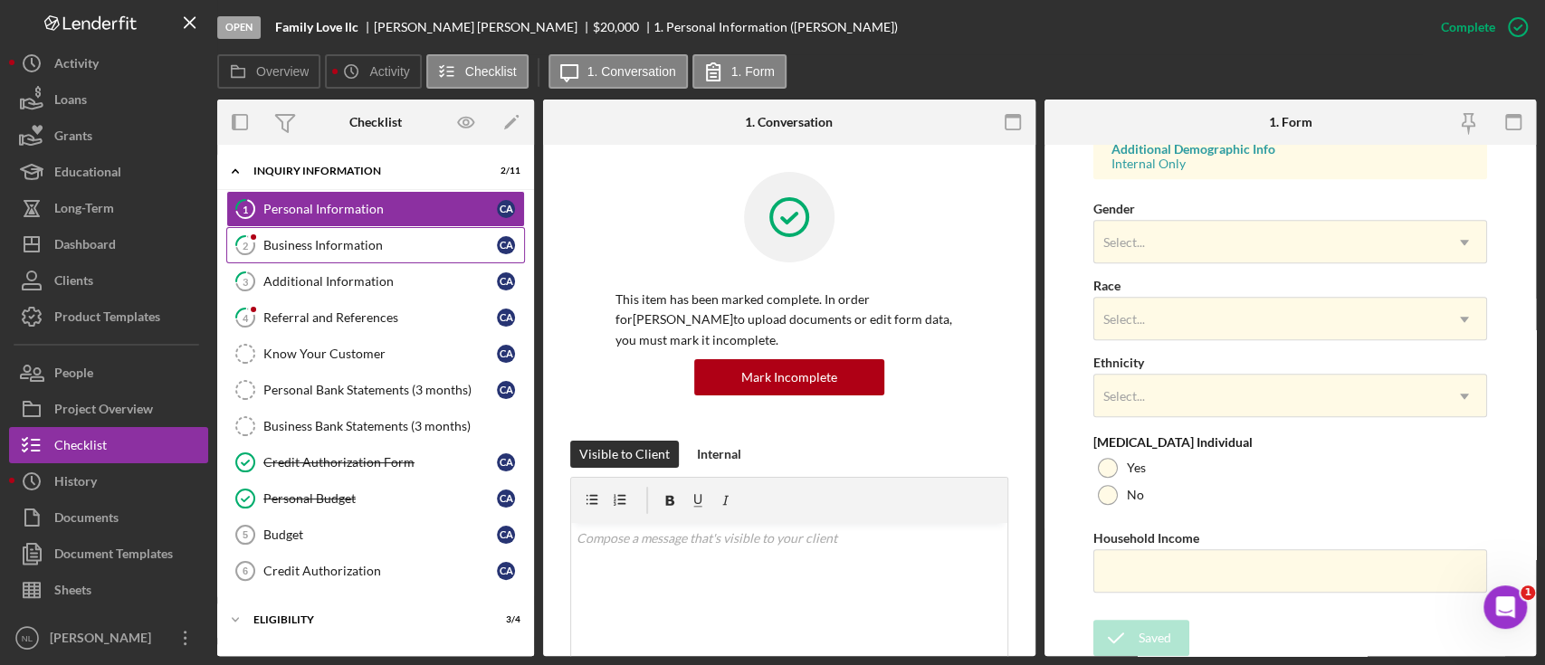
scroll to position [333, 0]
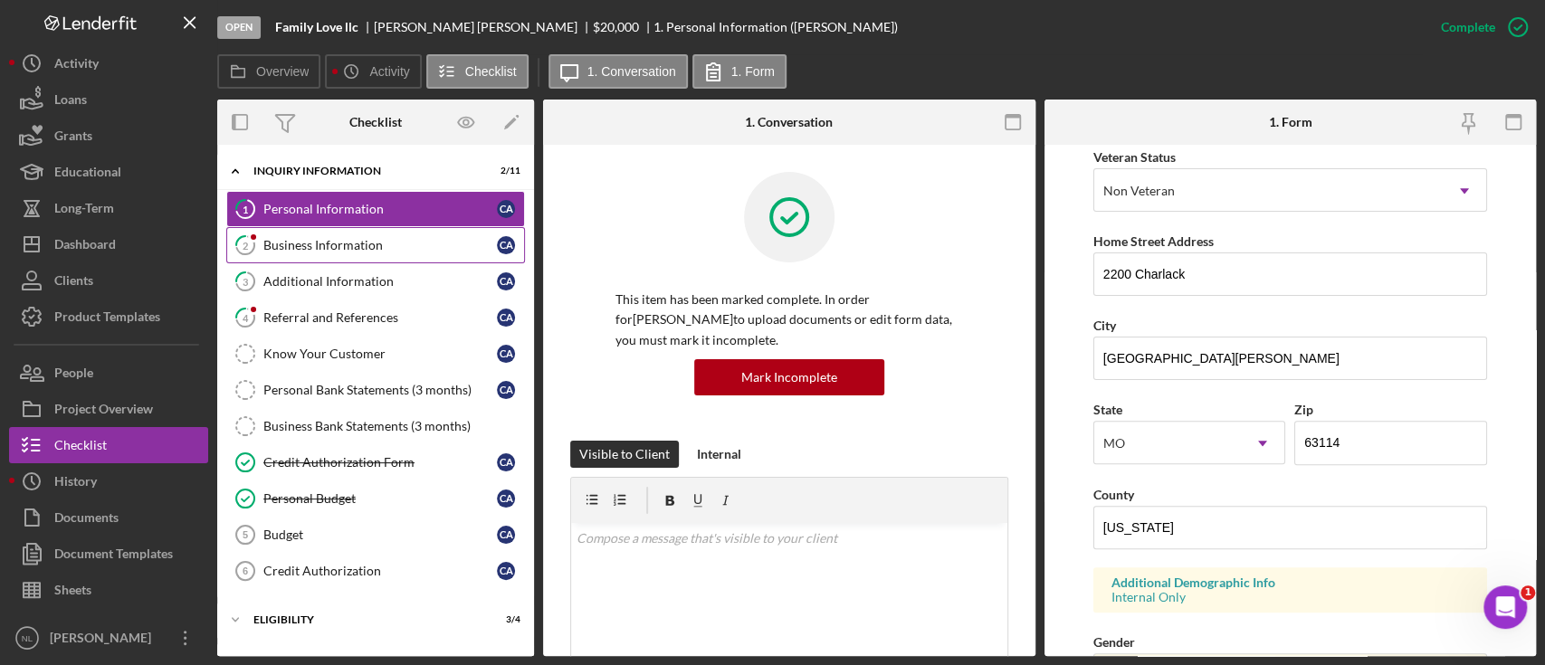
click at [405, 253] on link "2 Business Information C A" at bounding box center [375, 245] width 299 height 36
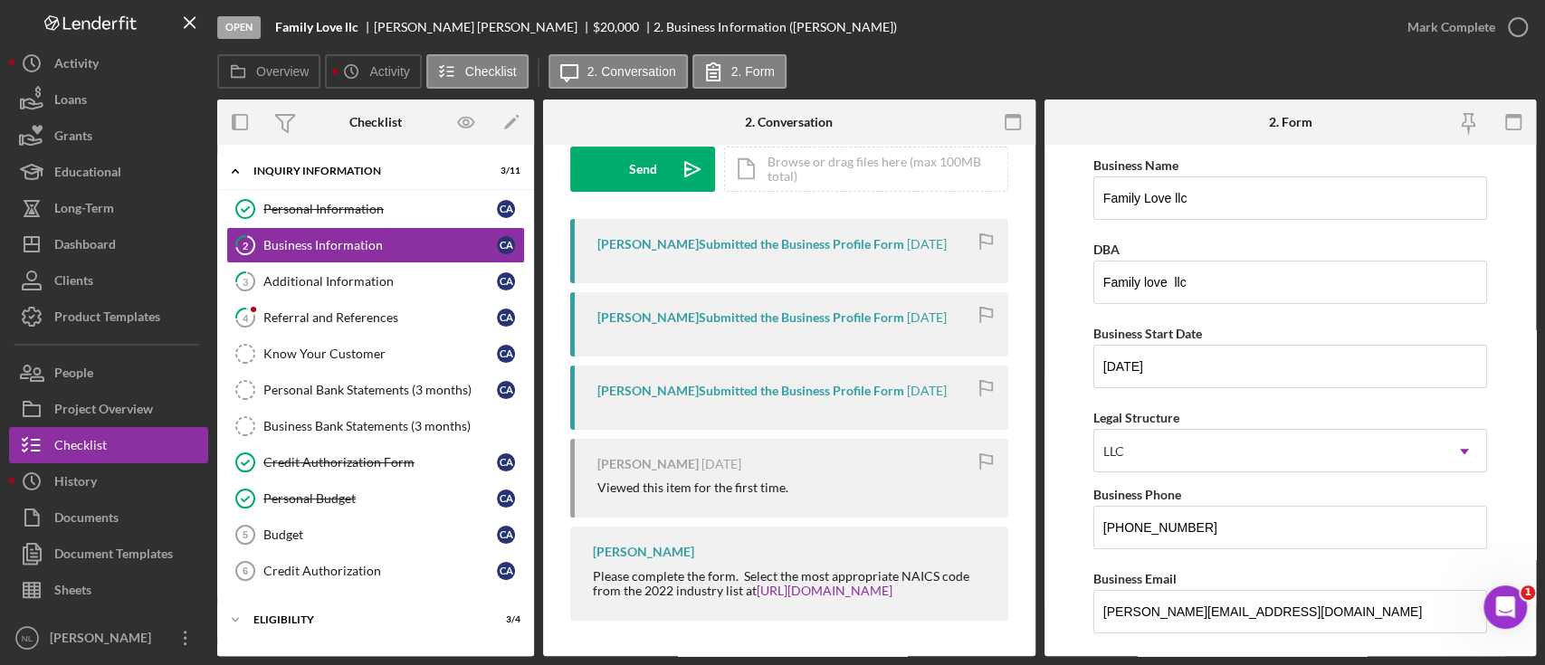
scroll to position [294, 0]
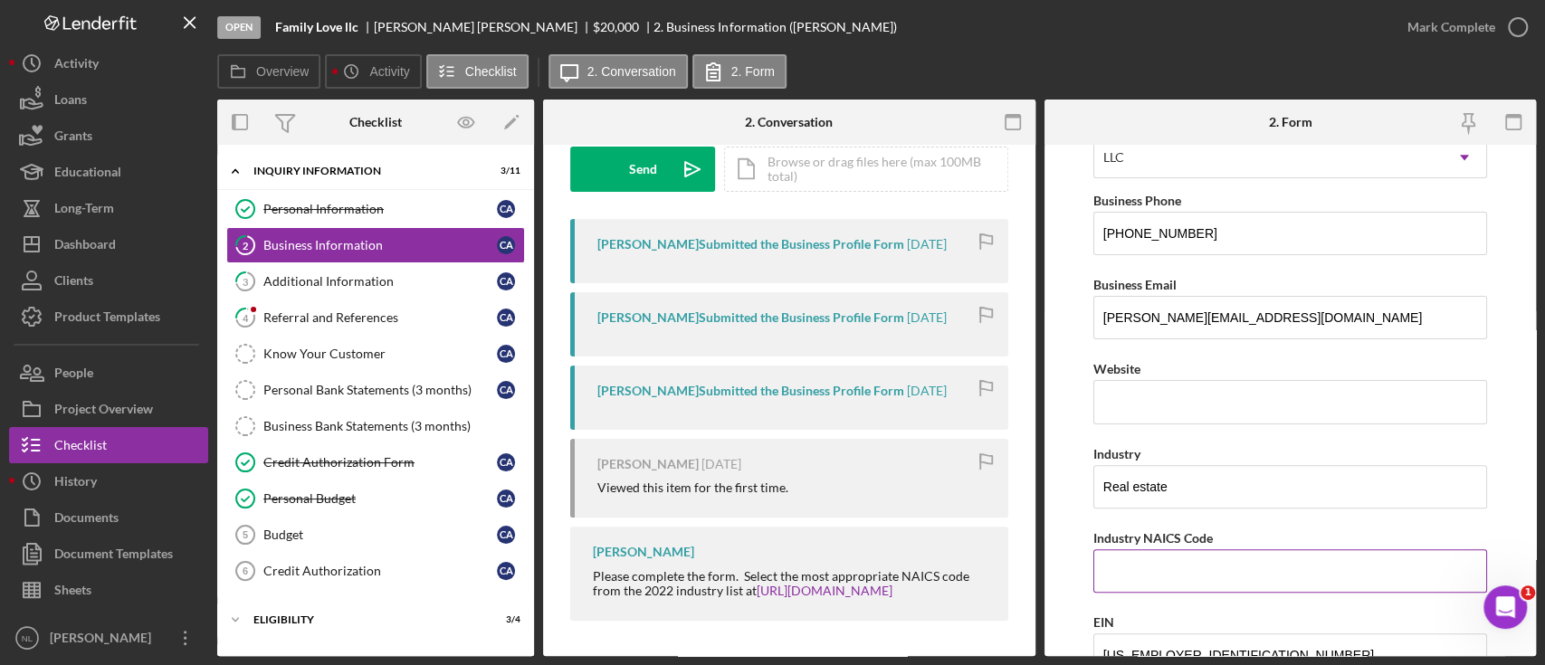
click at [1095, 557] on input "Industry NAICS Code" at bounding box center [1290, 570] width 394 height 43
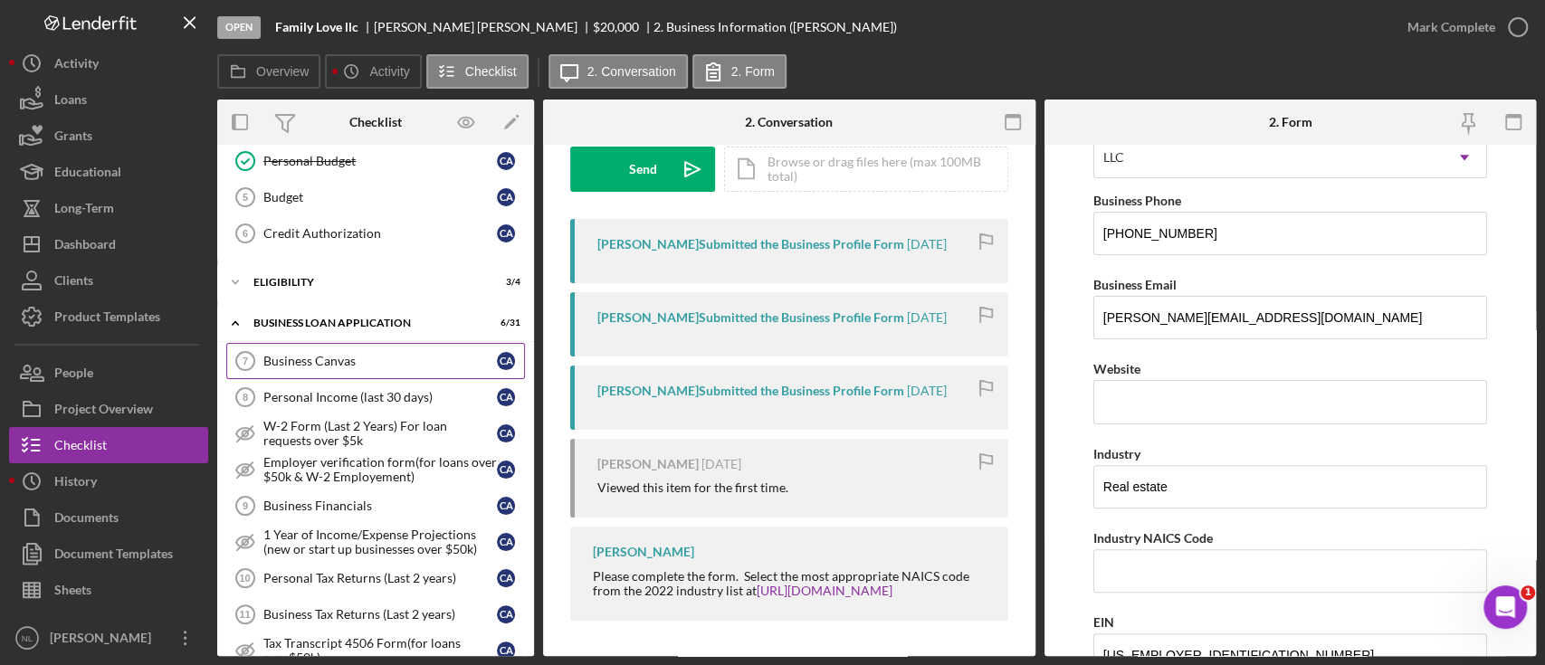
click at [341, 375] on link "Business Canvas 7 Business Canvas C A" at bounding box center [375, 361] width 299 height 36
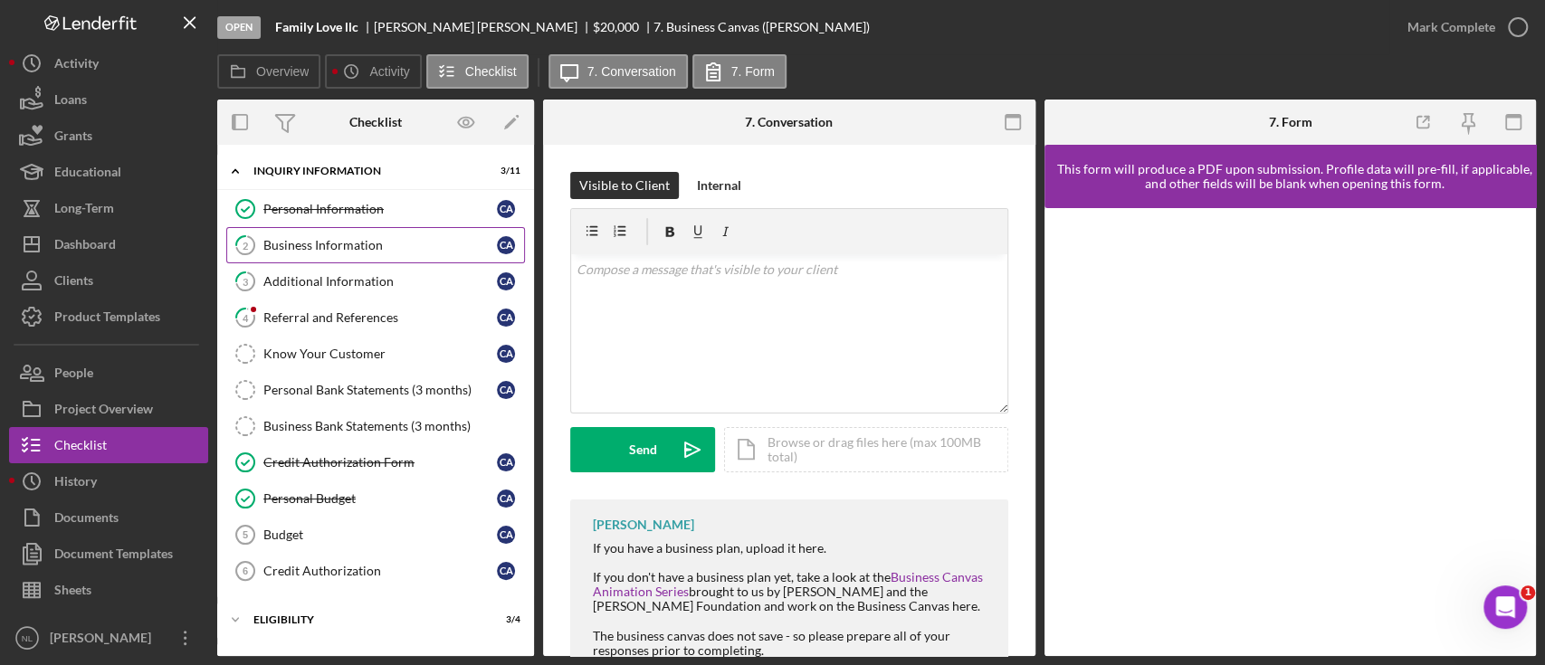
click at [384, 253] on link "2 Business Information C A" at bounding box center [375, 245] width 299 height 36
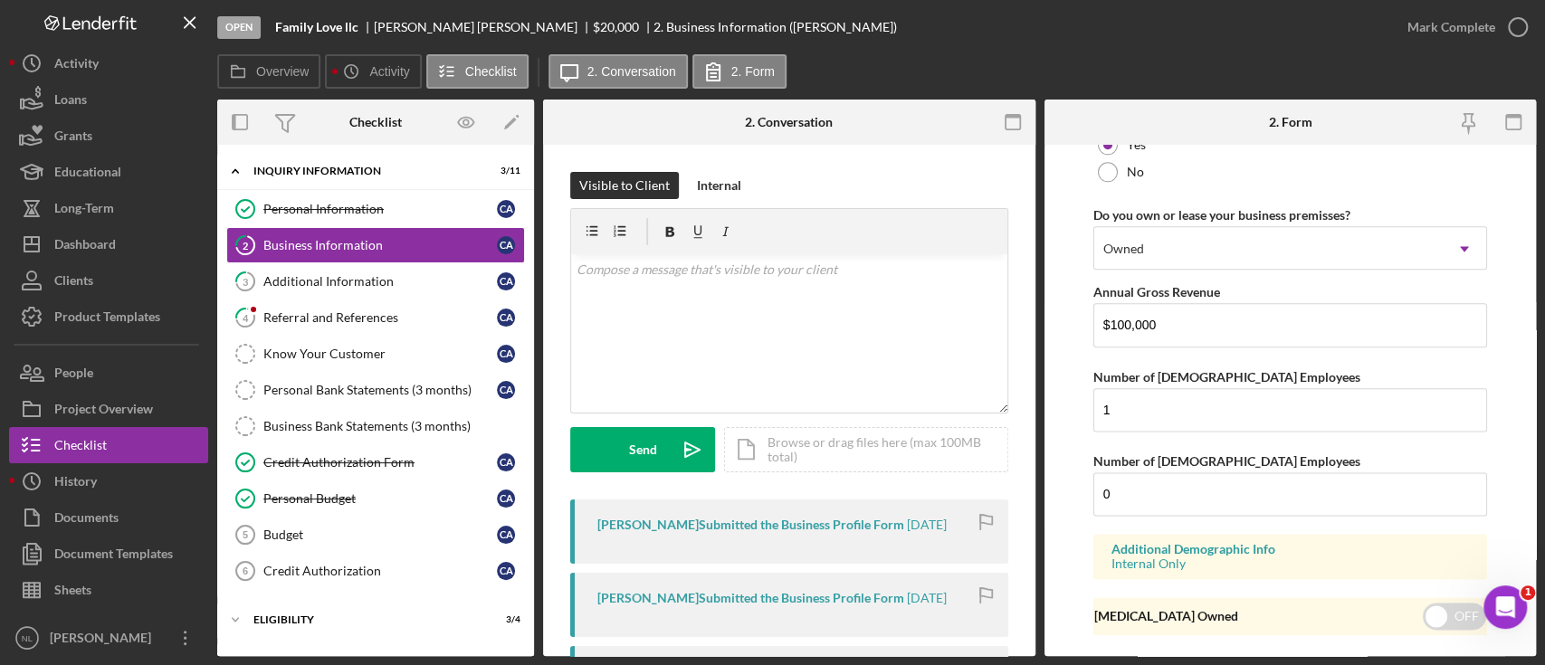
scroll to position [1493, 0]
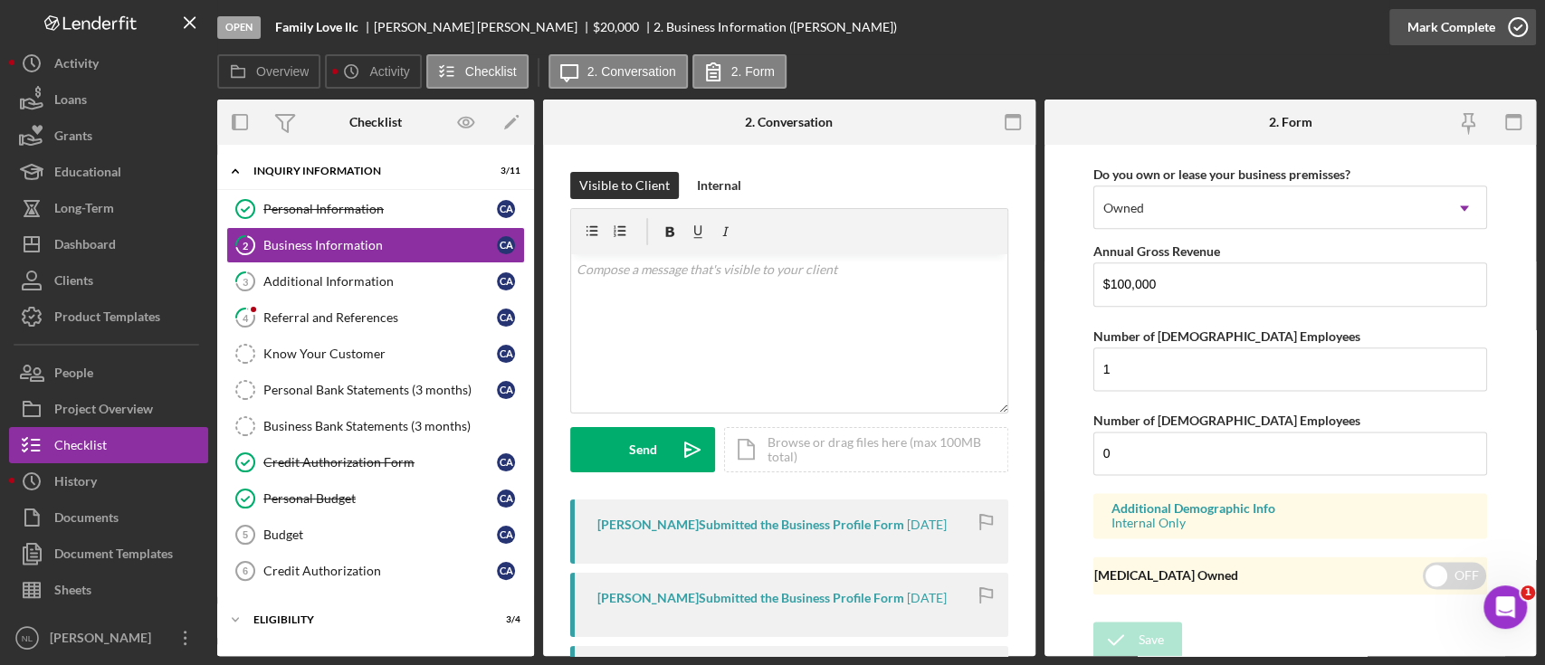
click at [1426, 35] on div "Mark Complete" at bounding box center [1451, 27] width 88 height 36
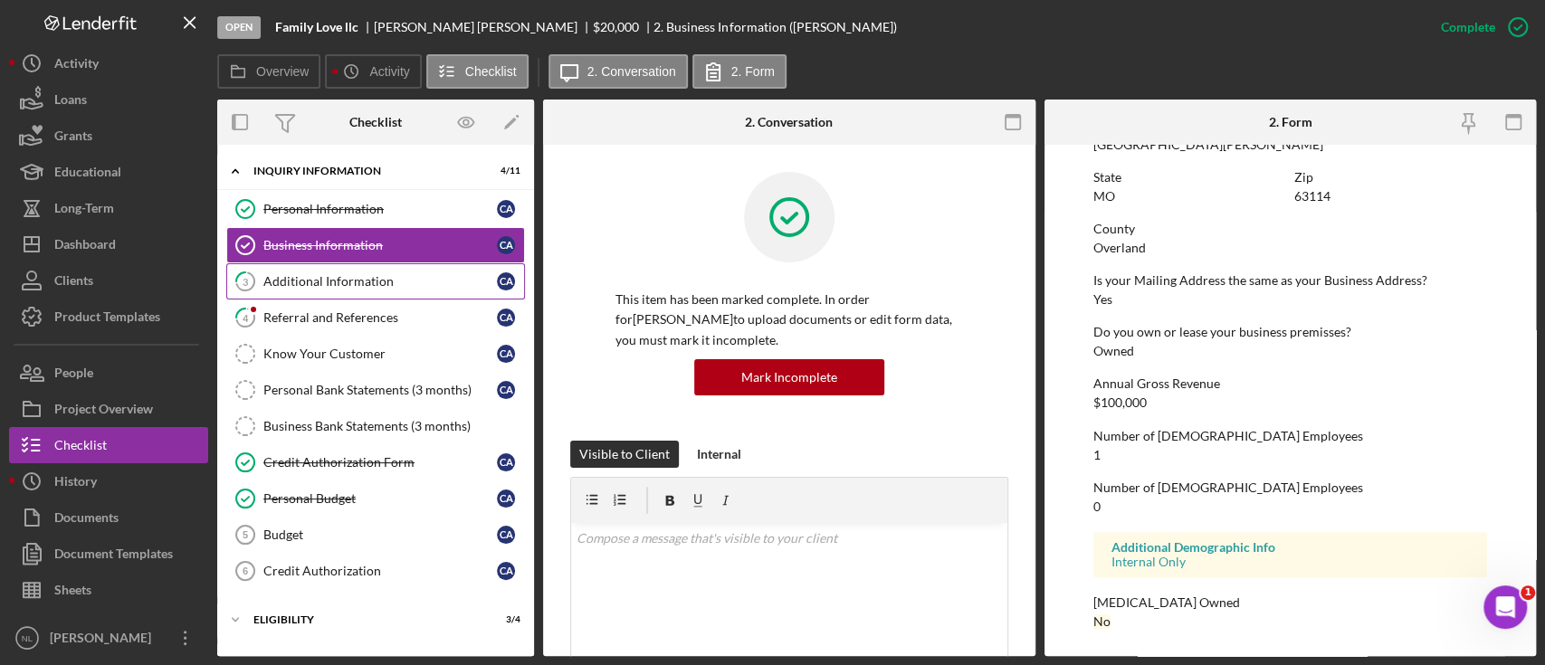
scroll to position [853, 0]
click at [443, 283] on div "Additional Information" at bounding box center [379, 281] width 233 height 14
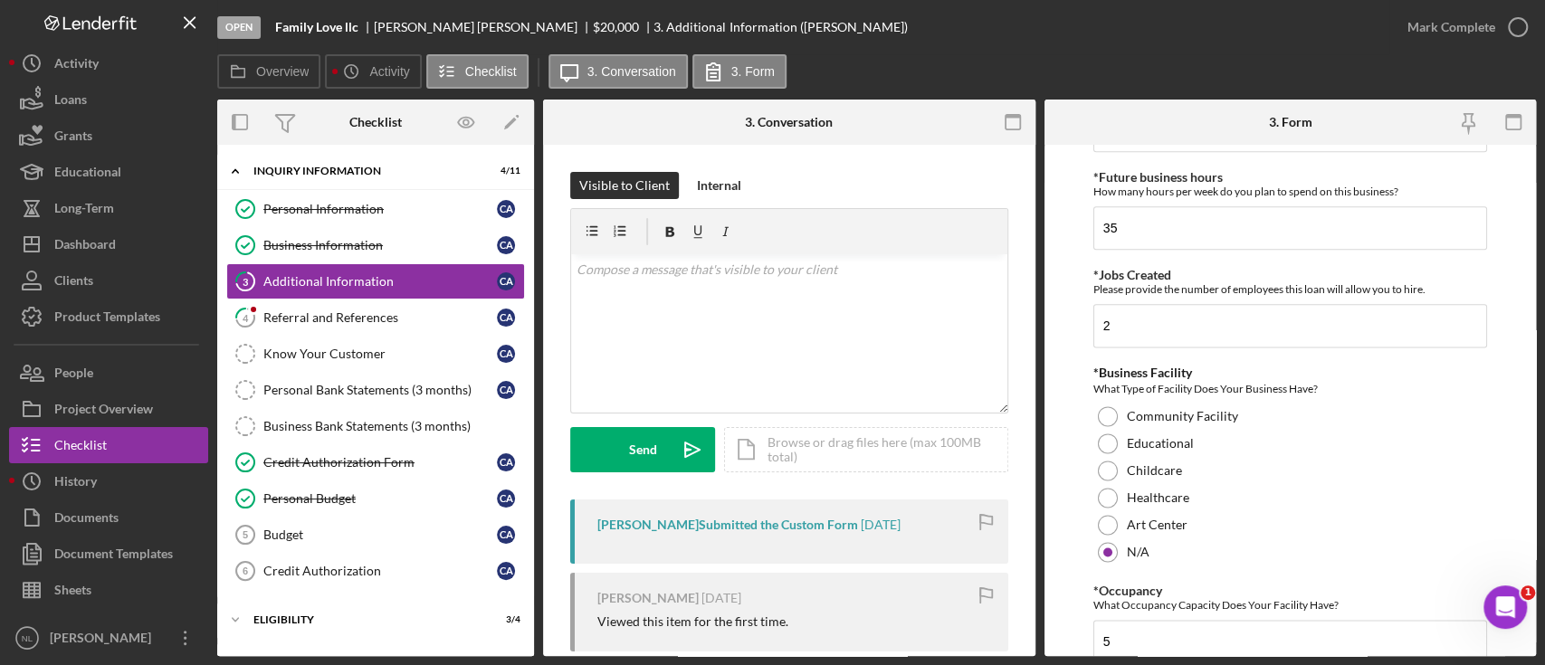
scroll to position [2173, 0]
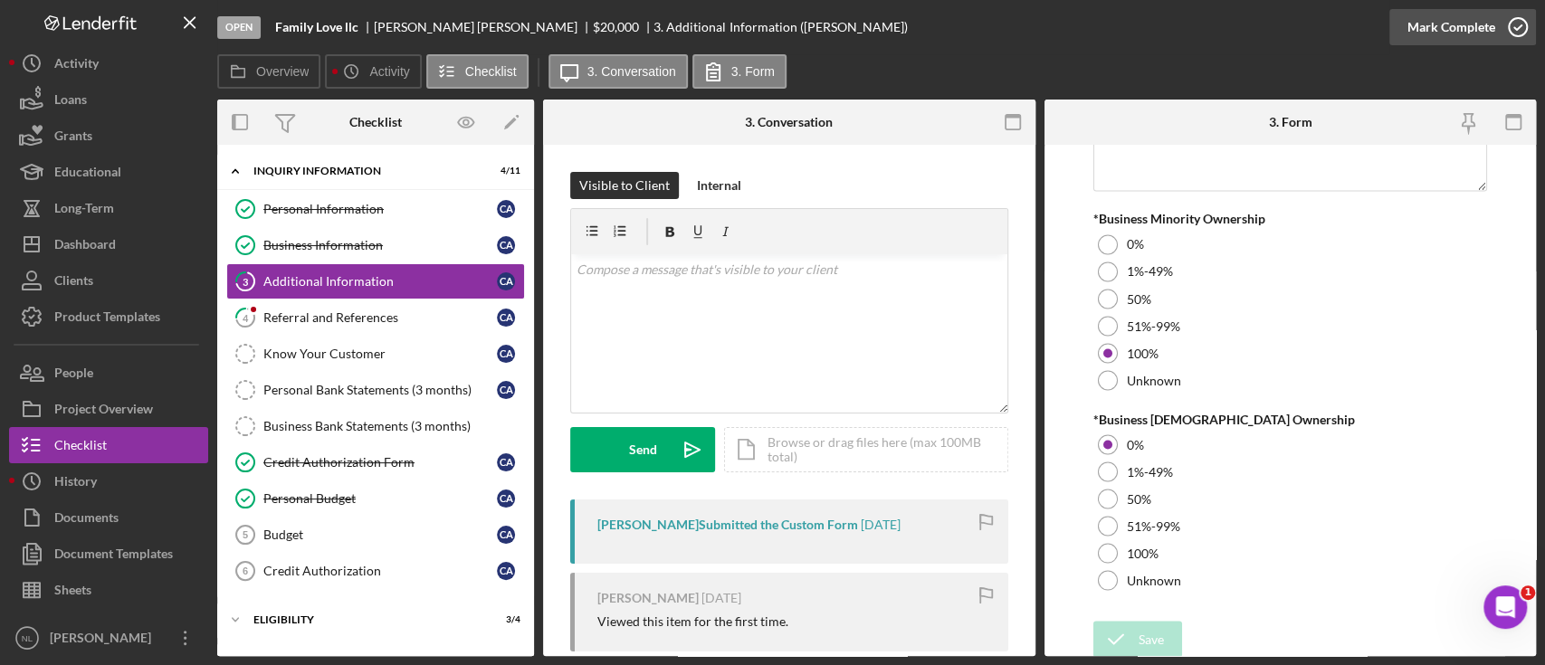
click at [1419, 40] on div "Mark Complete" at bounding box center [1451, 27] width 88 height 36
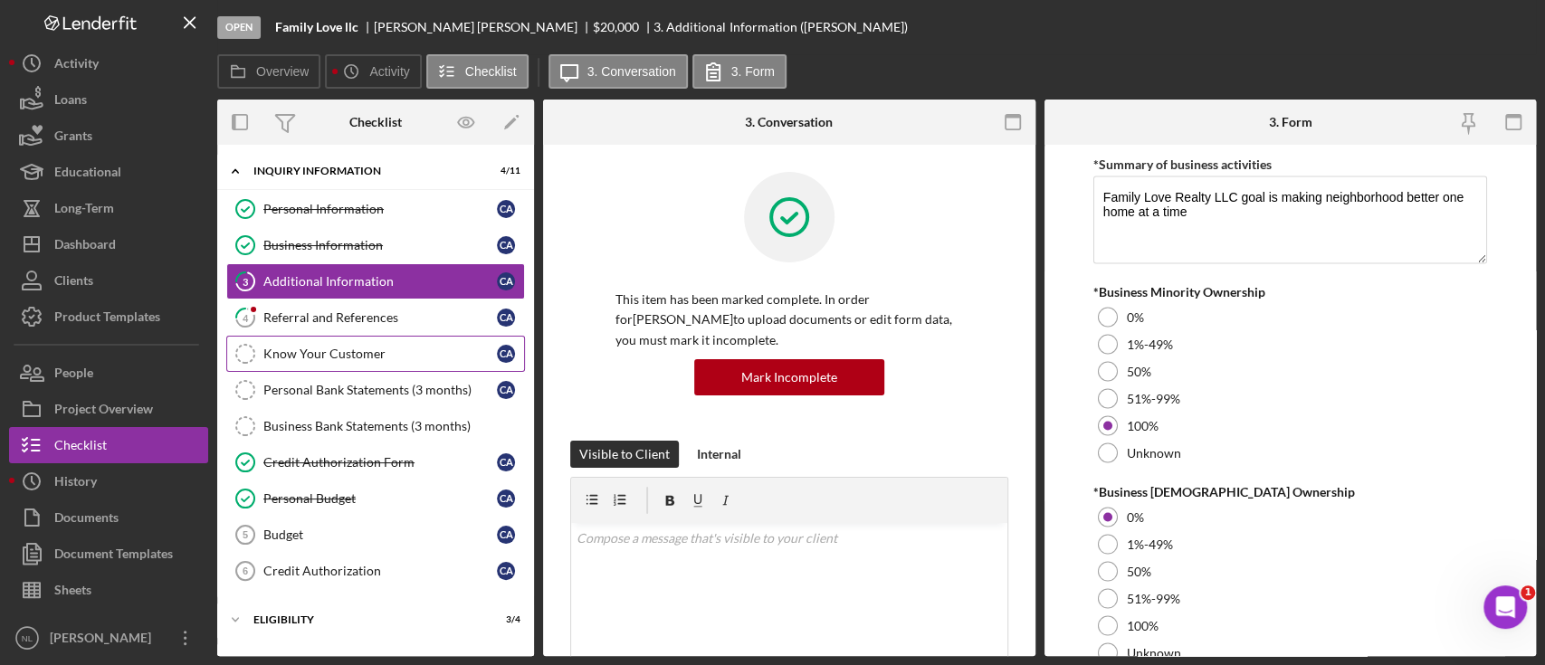
scroll to position [0, 0]
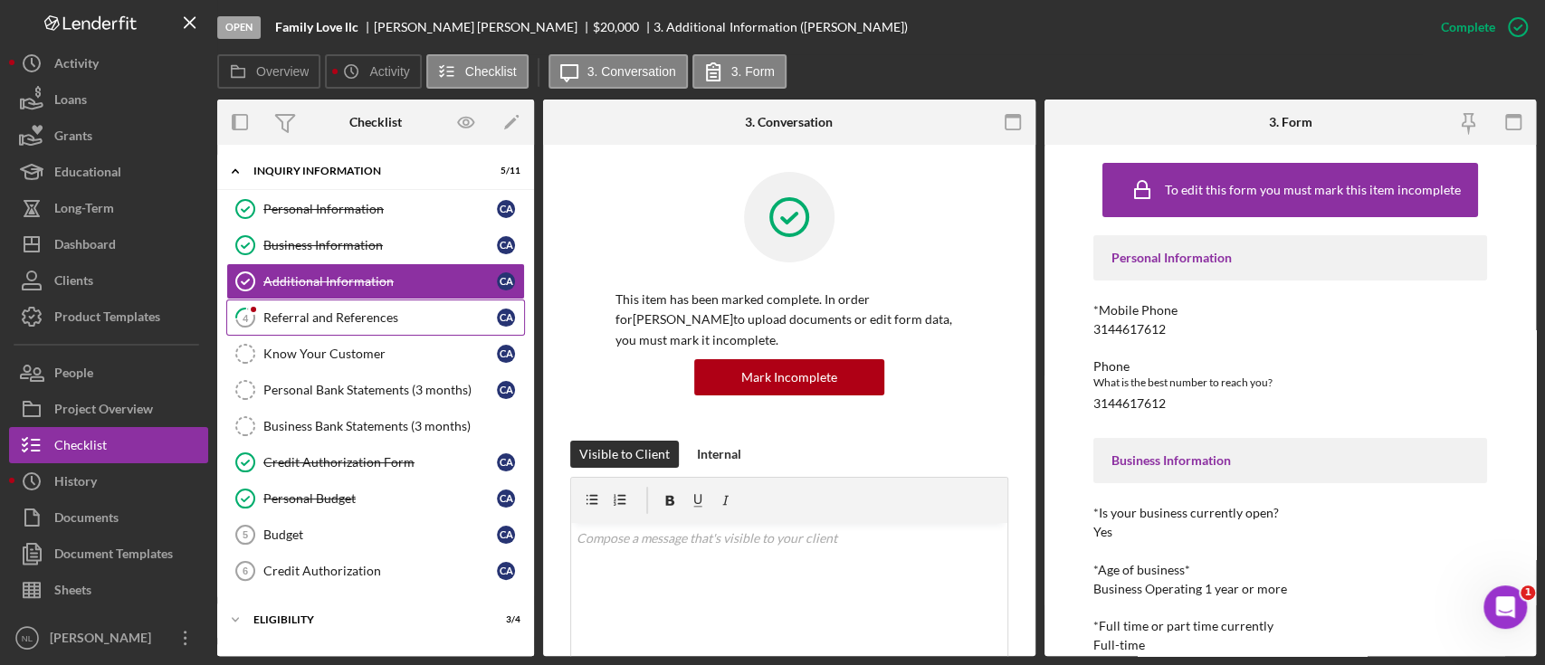
click at [279, 325] on link "4 Referral and References C A" at bounding box center [375, 318] width 299 height 36
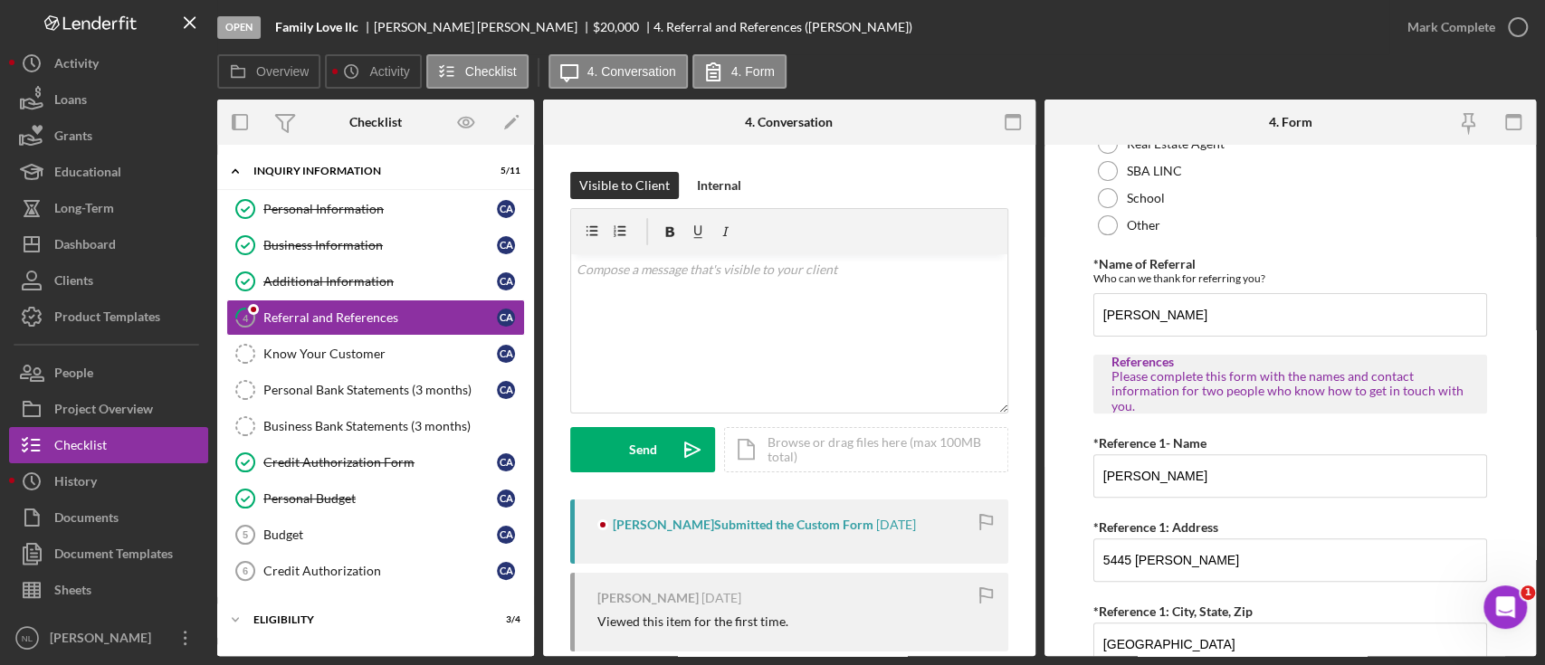
scroll to position [862, 0]
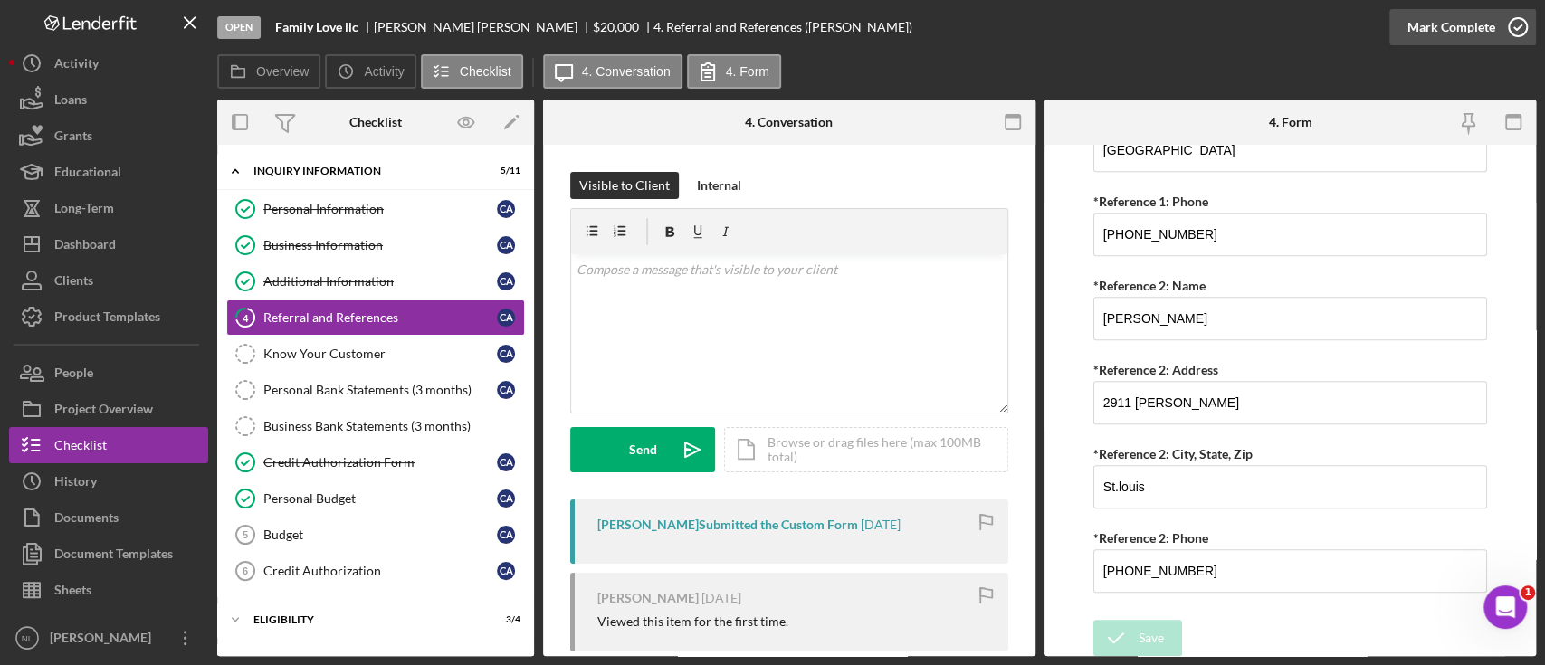
click at [1424, 39] on div "Mark Complete" at bounding box center [1451, 27] width 88 height 36
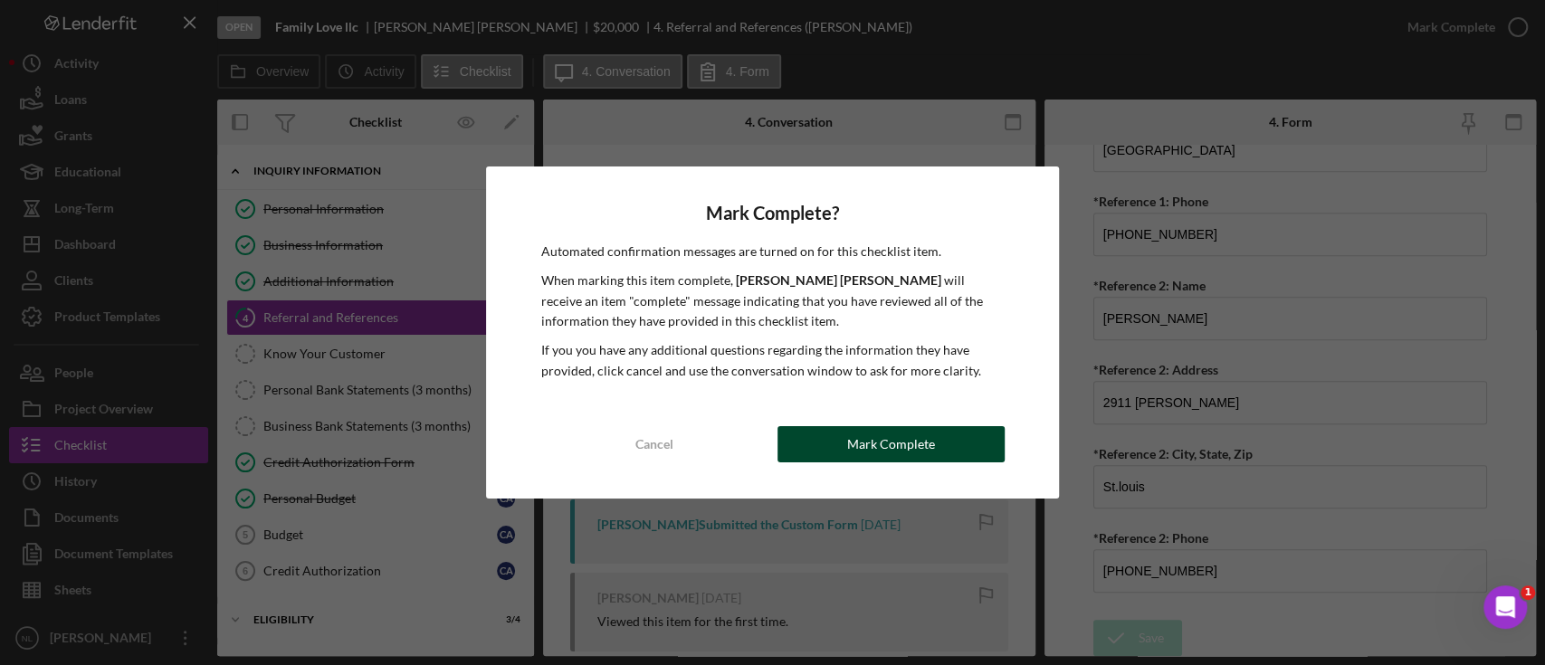
click at [858, 447] on div "Mark Complete" at bounding box center [891, 444] width 88 height 36
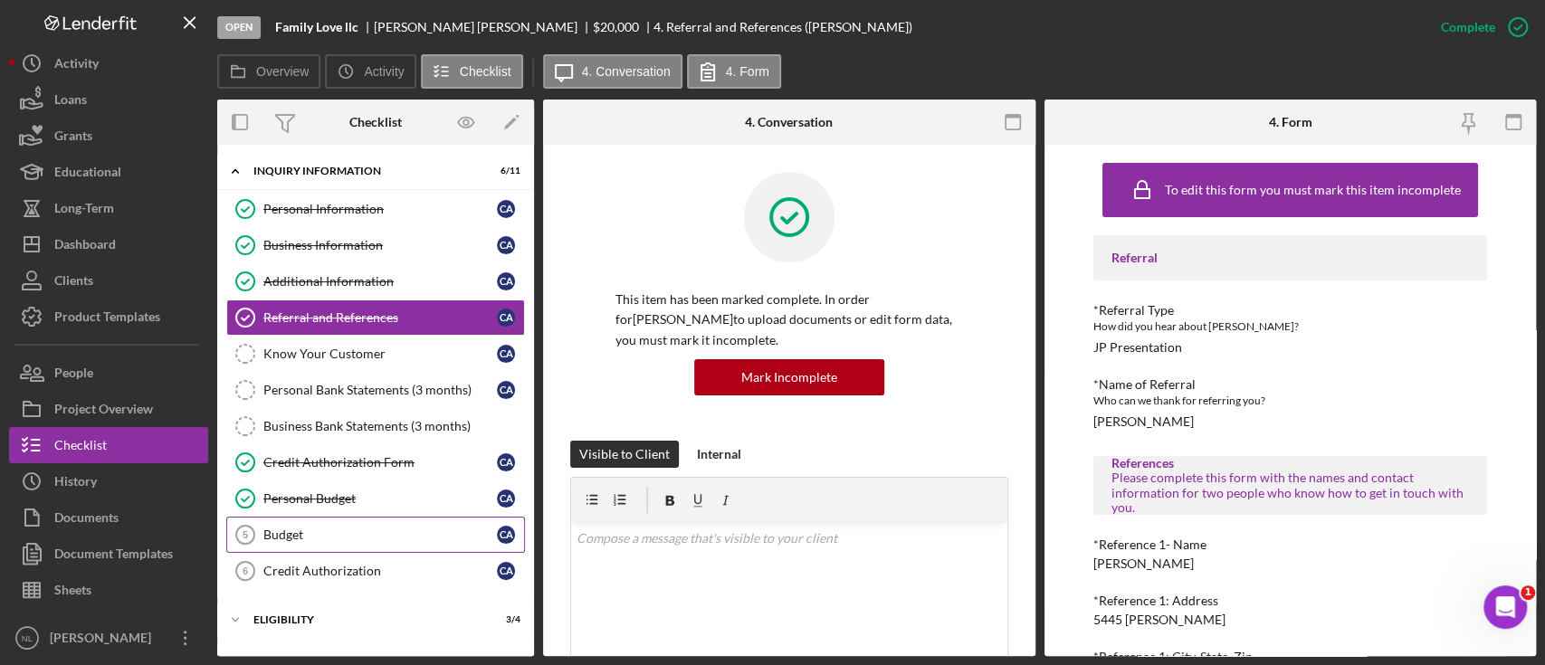
click at [348, 522] on link "Budget 5 Budget C A" at bounding box center [375, 535] width 299 height 36
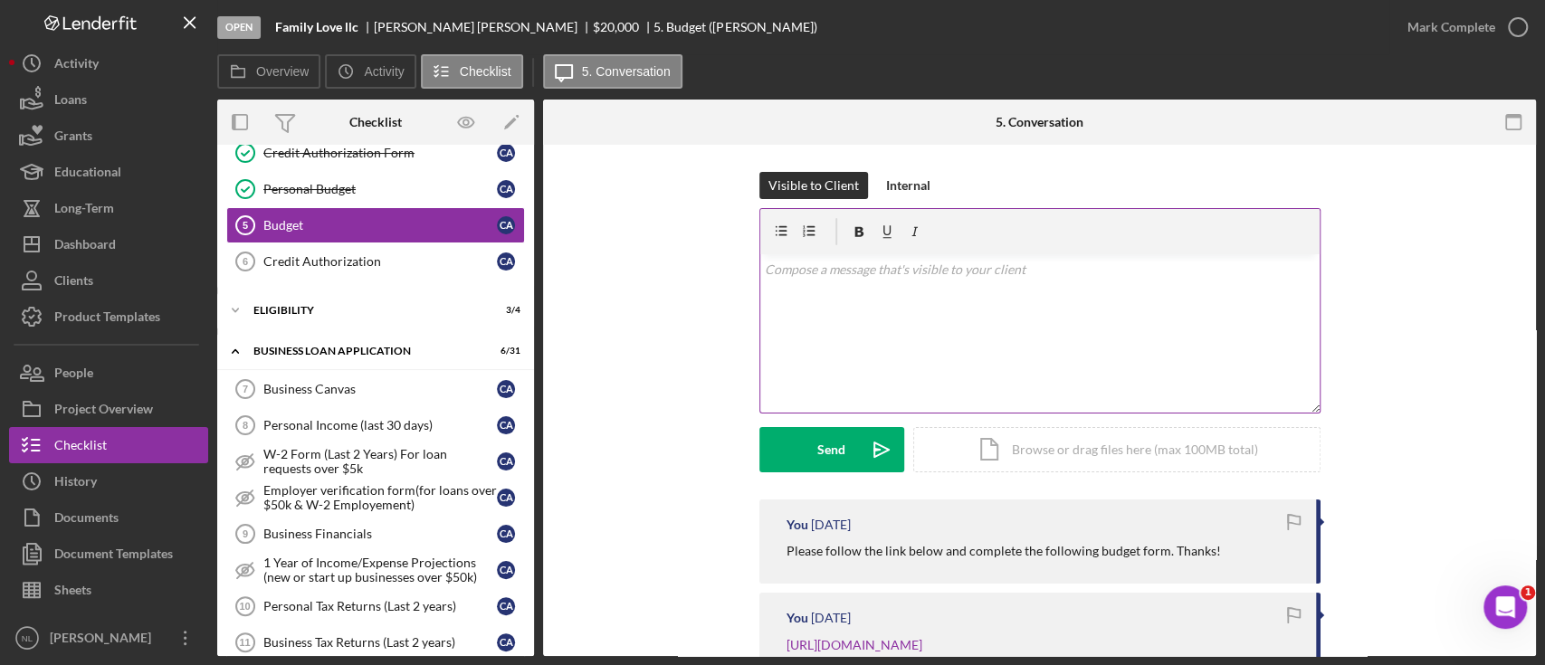
click at [890, 363] on div "v Color teal Color pink Remove color Add row above Add row below Add column bef…" at bounding box center [1039, 333] width 559 height 158
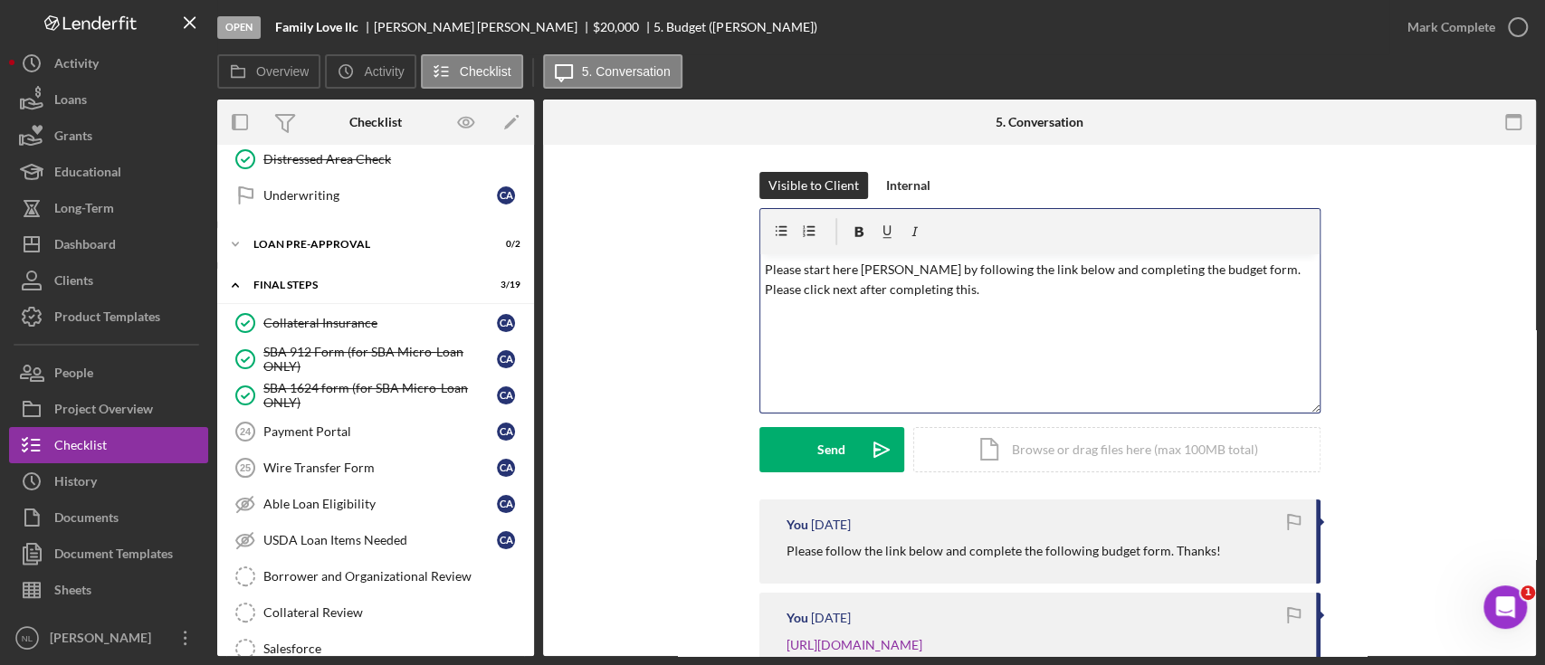
scroll to position [1586, 0]
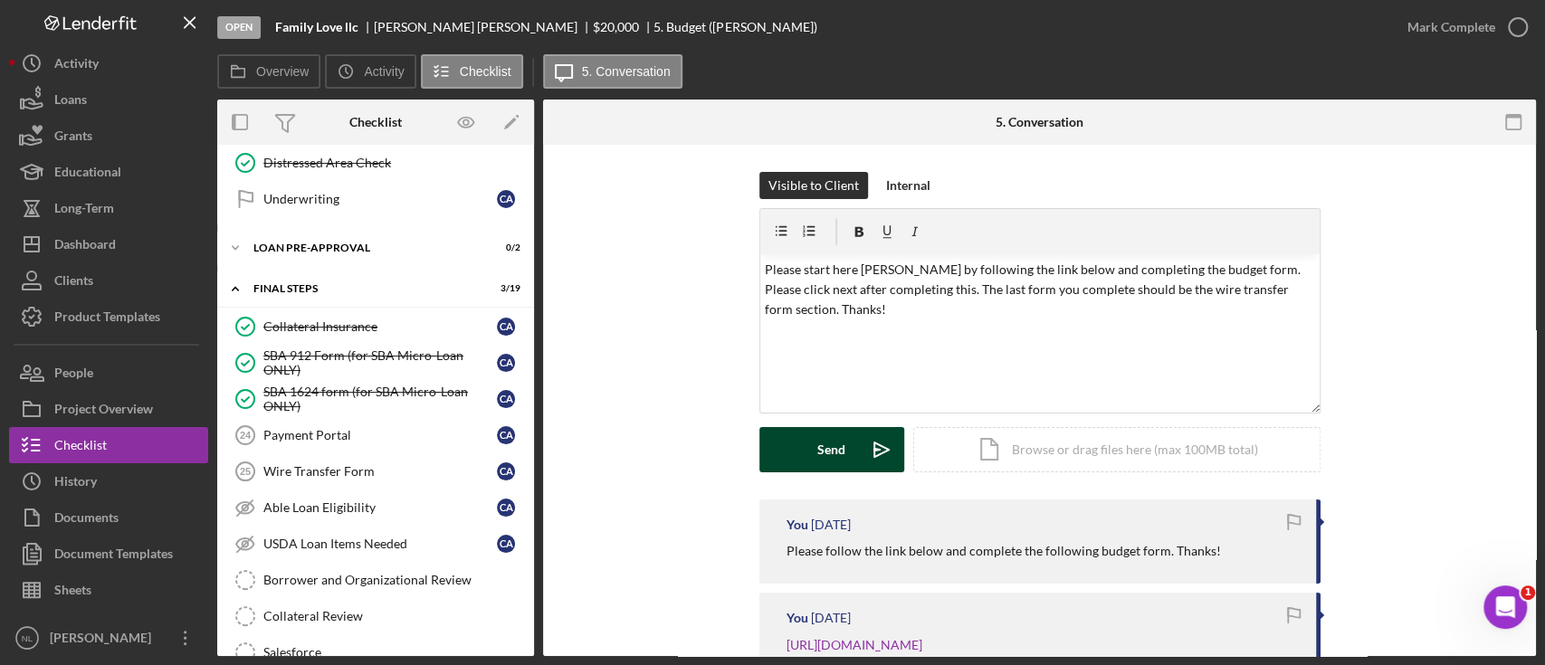
click at [859, 433] on icon "Icon/icon-invite-send" at bounding box center [881, 449] width 45 height 45
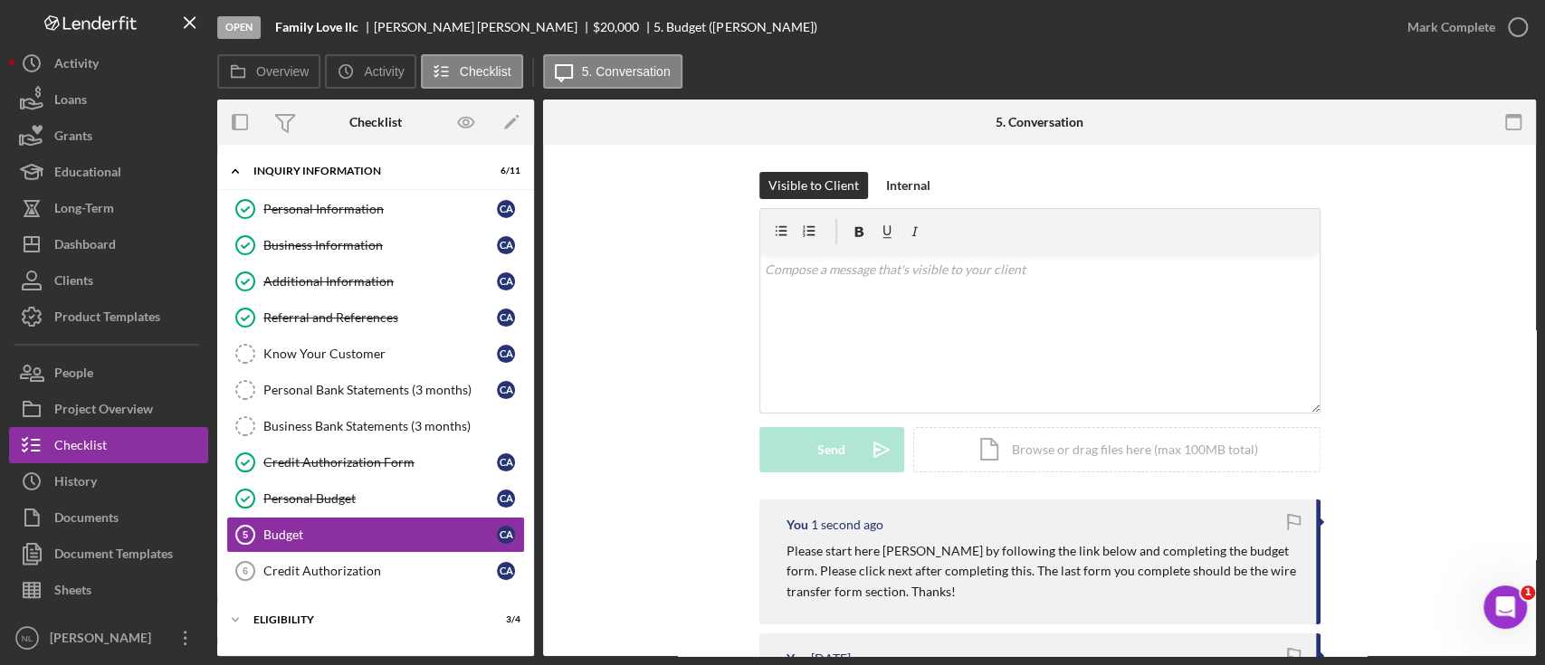
scroll to position [472, 0]
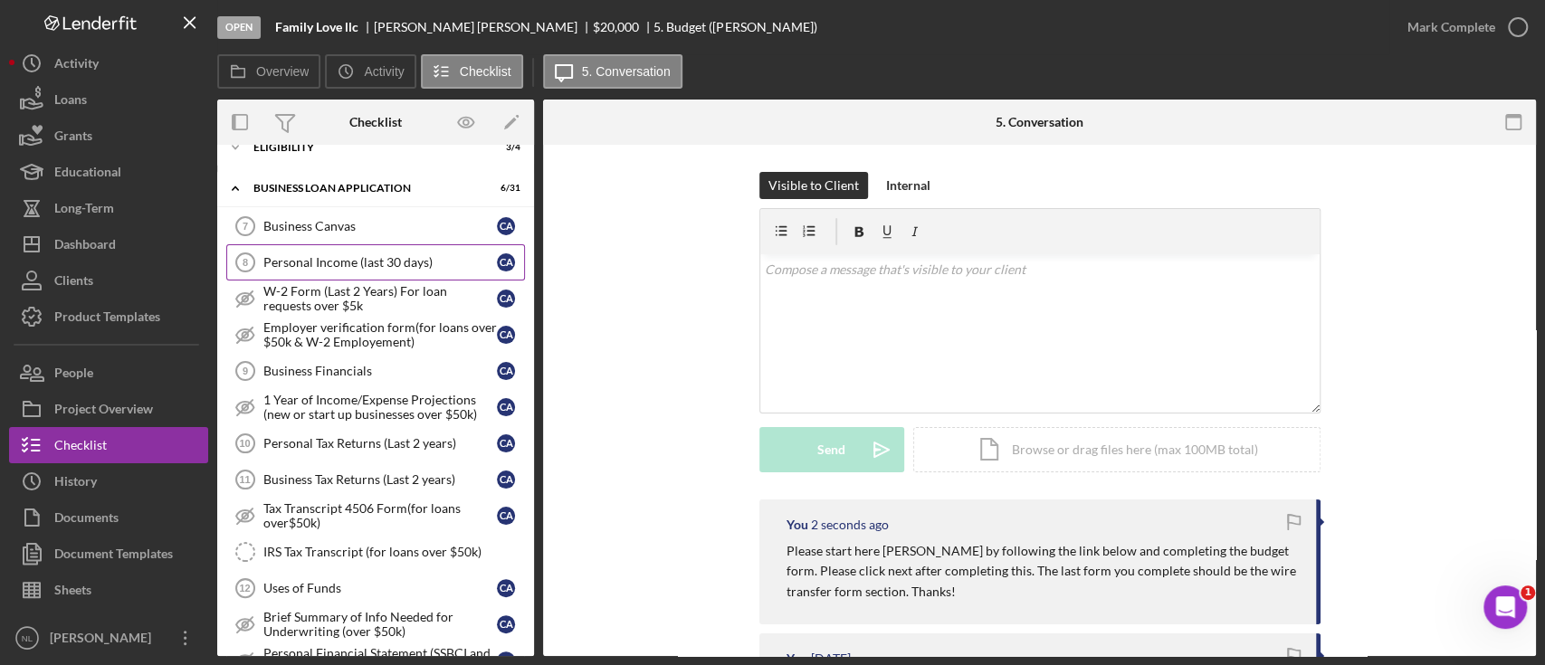
click at [333, 244] on link "Personal Income (last 30 days) 8 Personal Income (last 30 days) C A" at bounding box center [375, 262] width 299 height 36
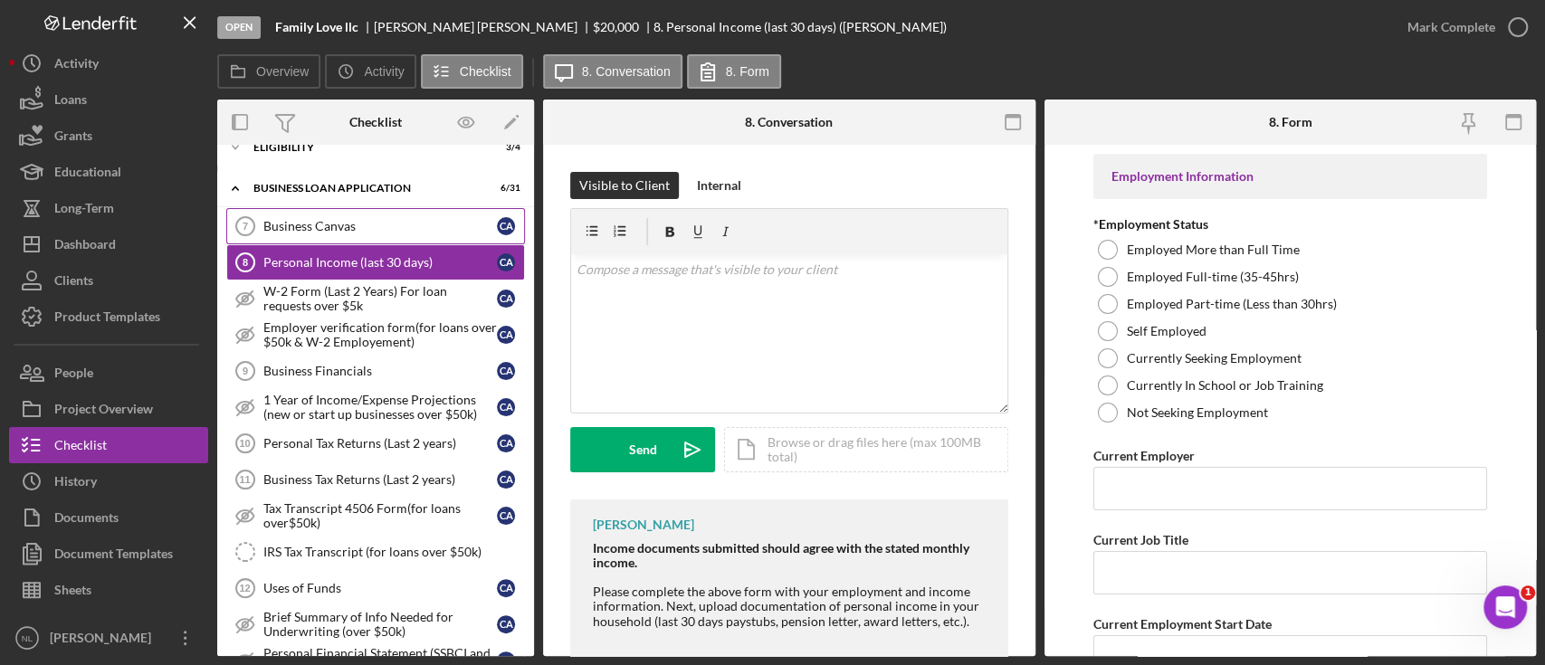
click at [345, 230] on link "Business Canvas 7 Business Canvas C A" at bounding box center [375, 226] width 299 height 36
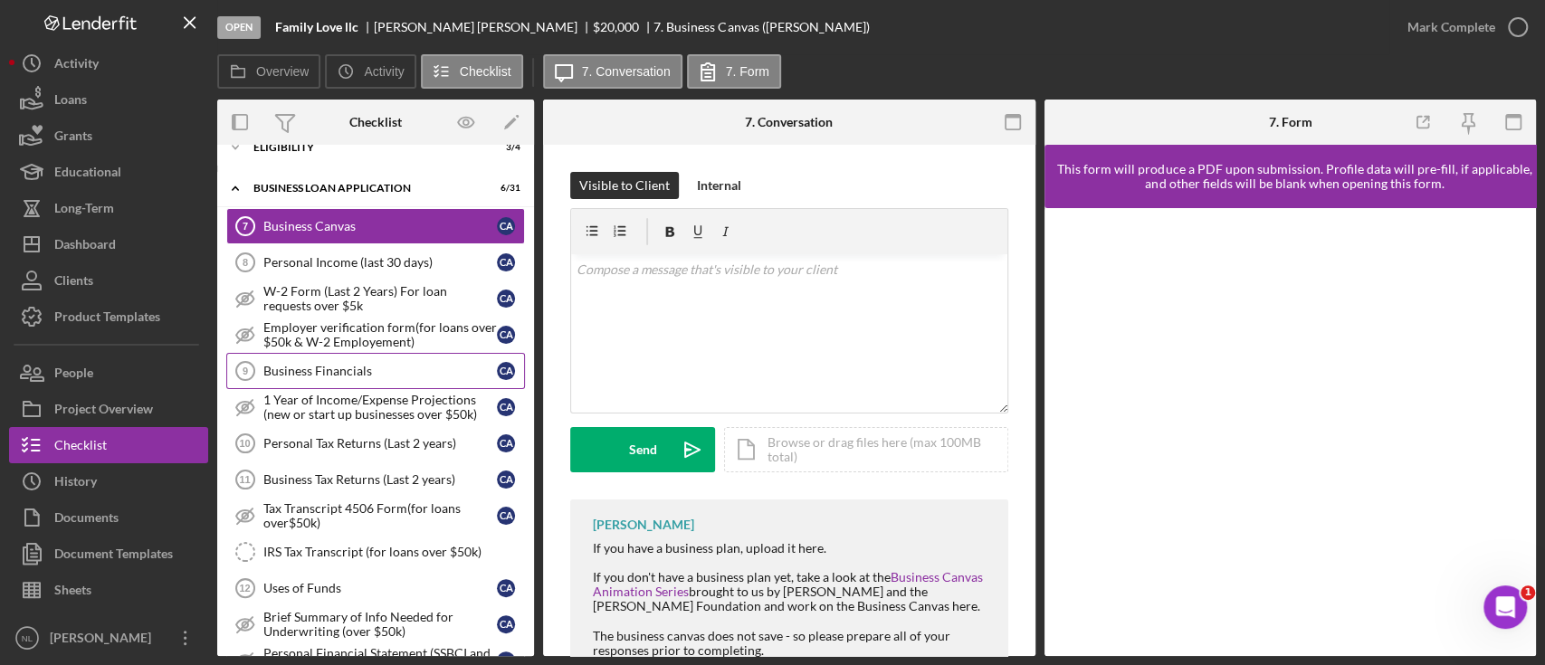
click at [370, 365] on div "Business Financials" at bounding box center [379, 371] width 233 height 14
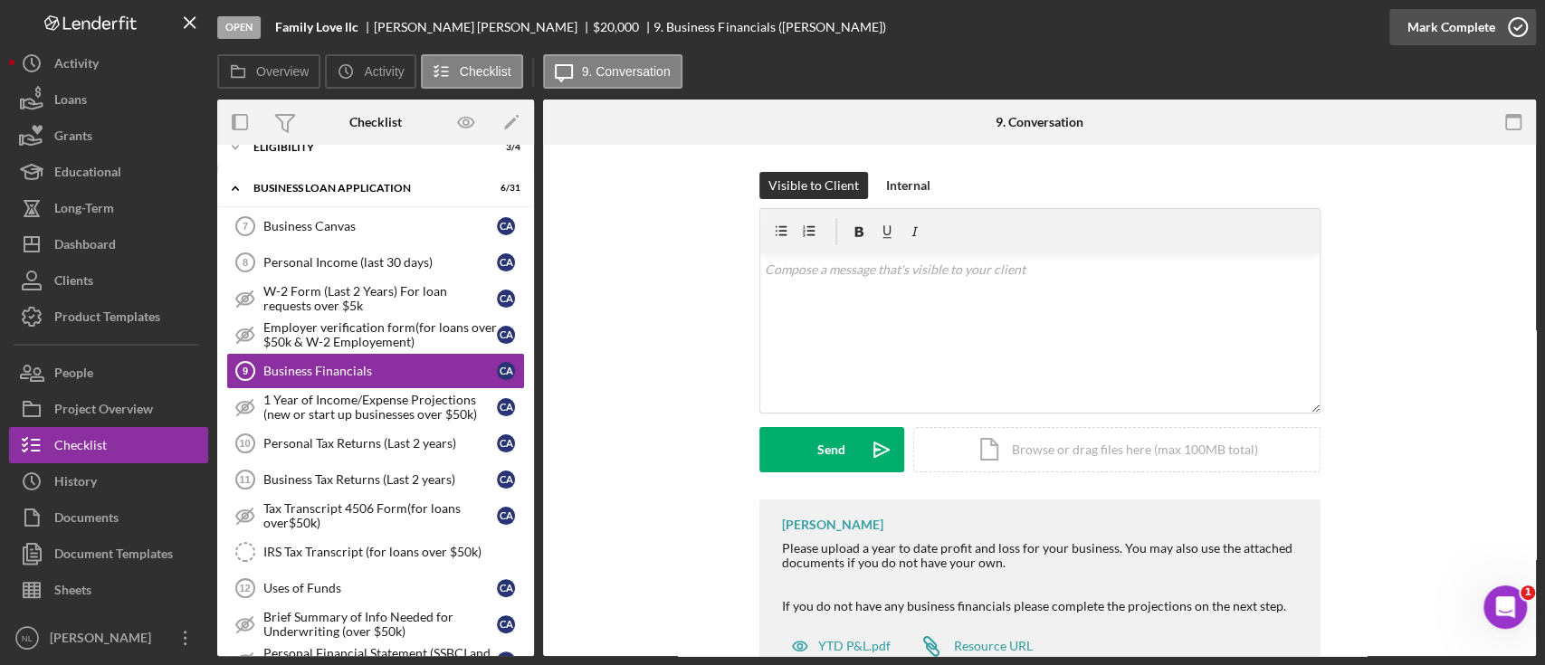
click at [1479, 38] on div "Mark Complete" at bounding box center [1451, 27] width 88 height 36
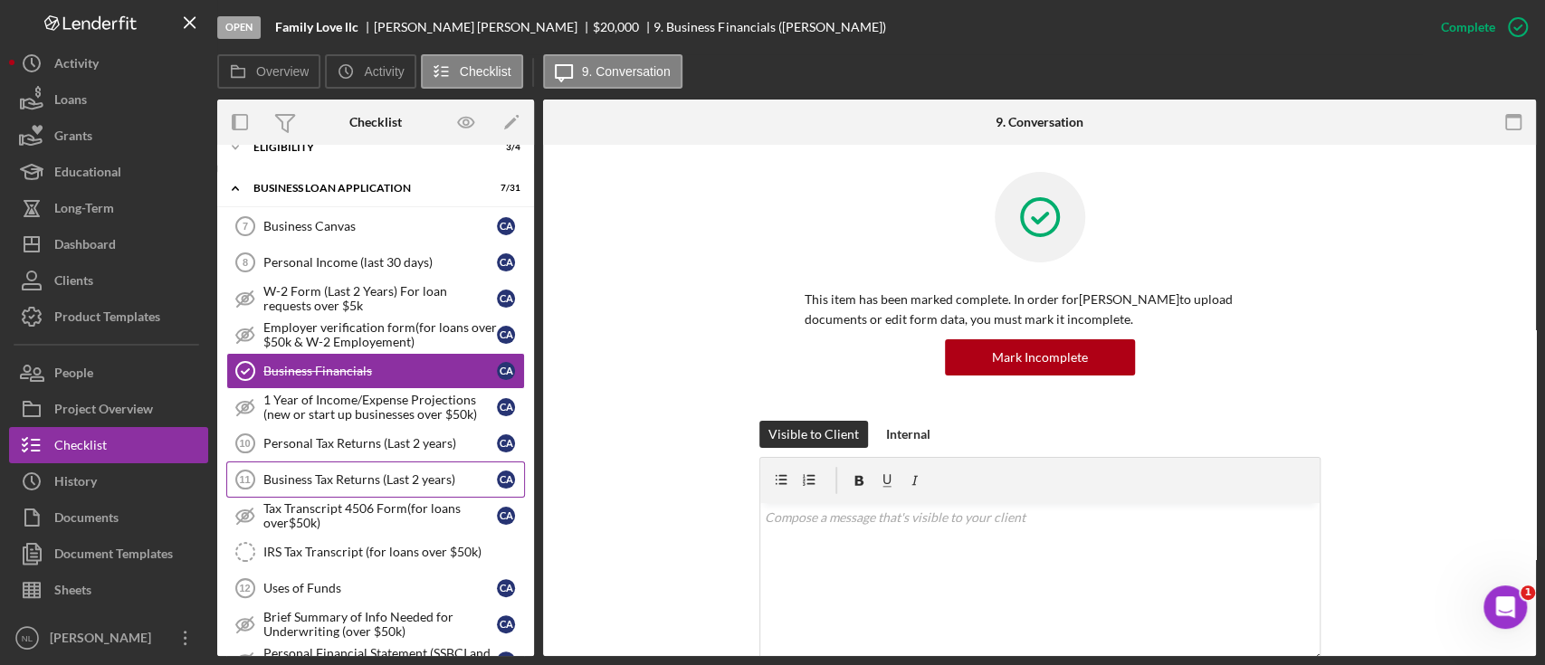
click at [433, 478] on div "Business Tax Returns (Last 2 years)" at bounding box center [379, 479] width 233 height 14
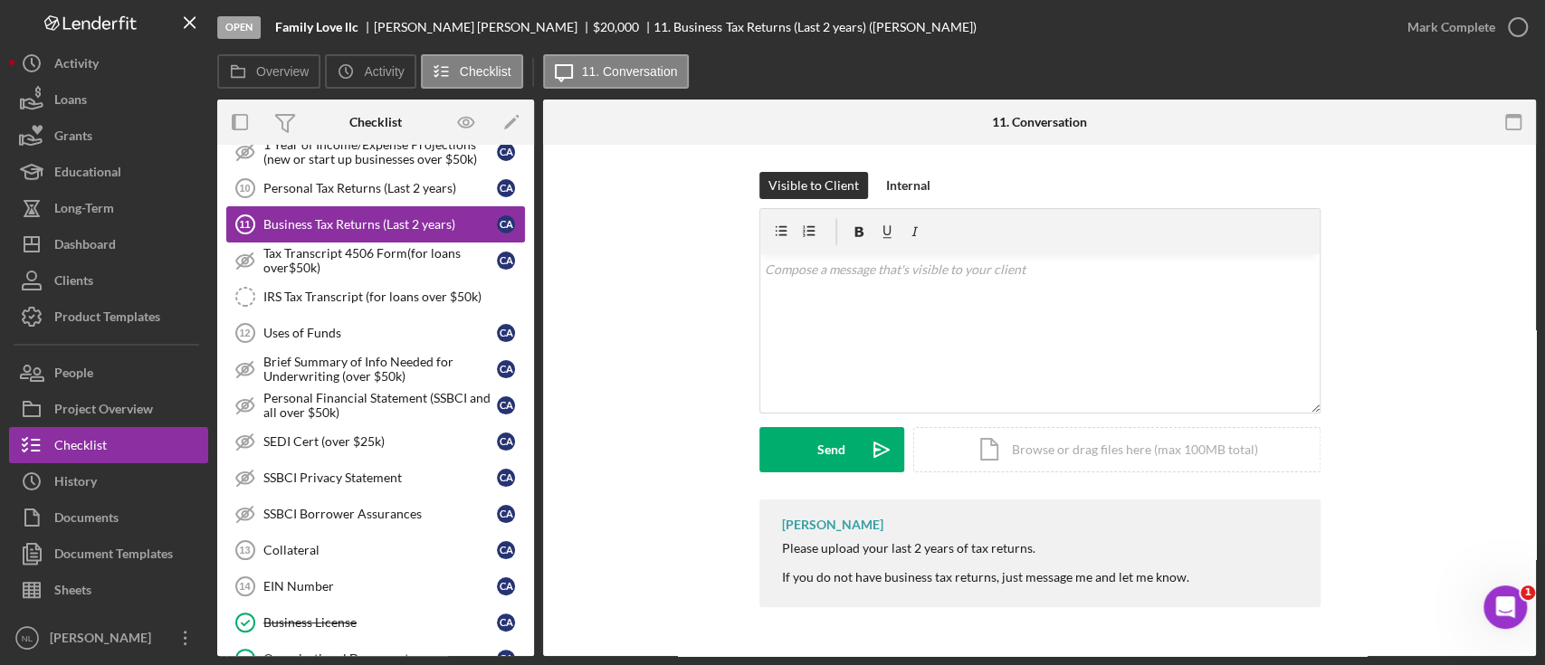
scroll to position [989, 0]
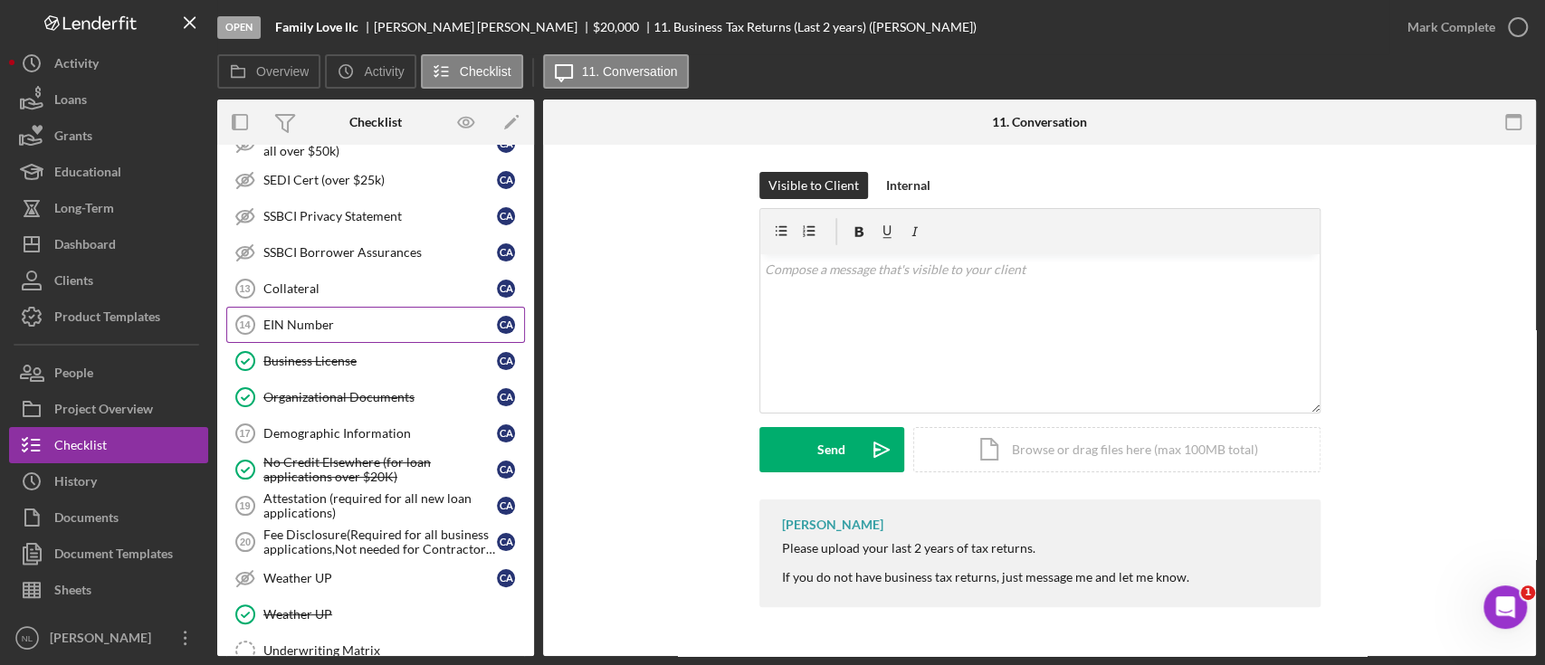
click at [376, 321] on div "EIN Number" at bounding box center [379, 325] width 233 height 14
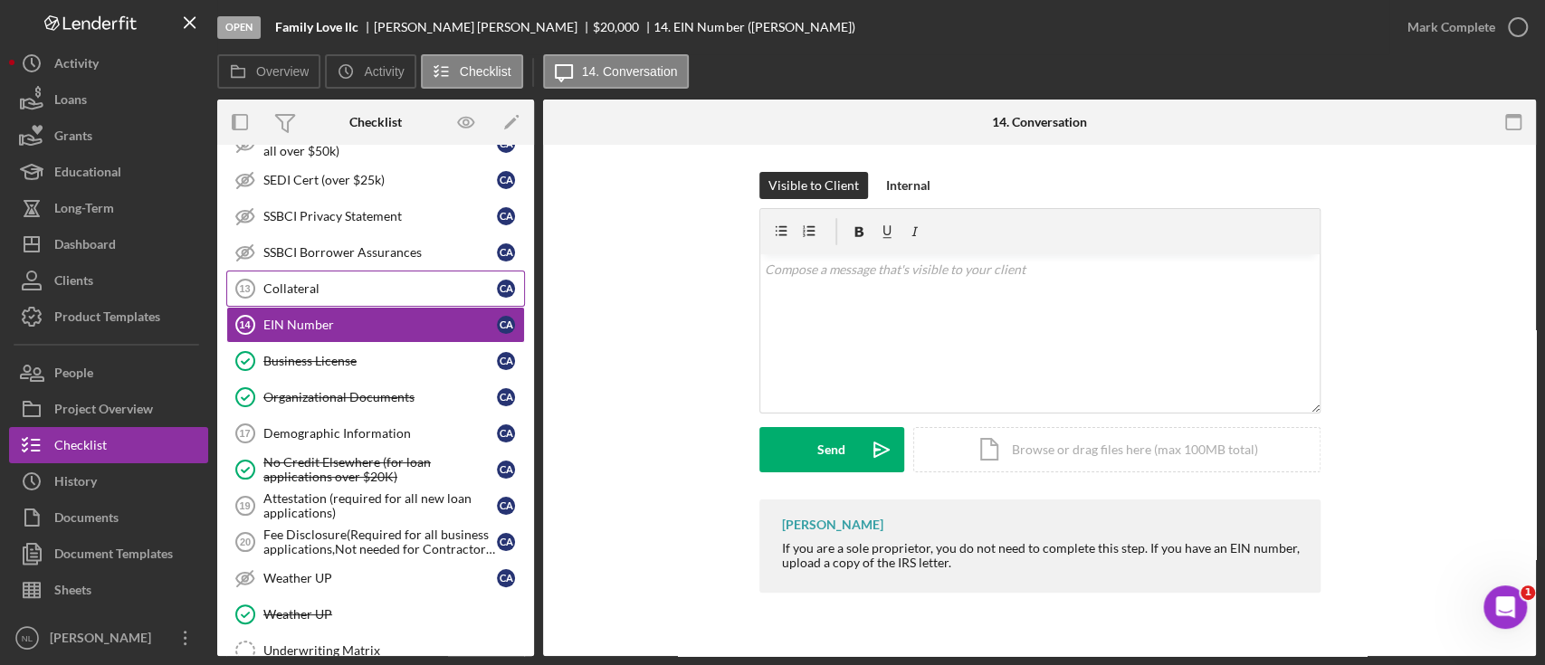
click at [356, 281] on div "Collateral" at bounding box center [379, 288] width 233 height 14
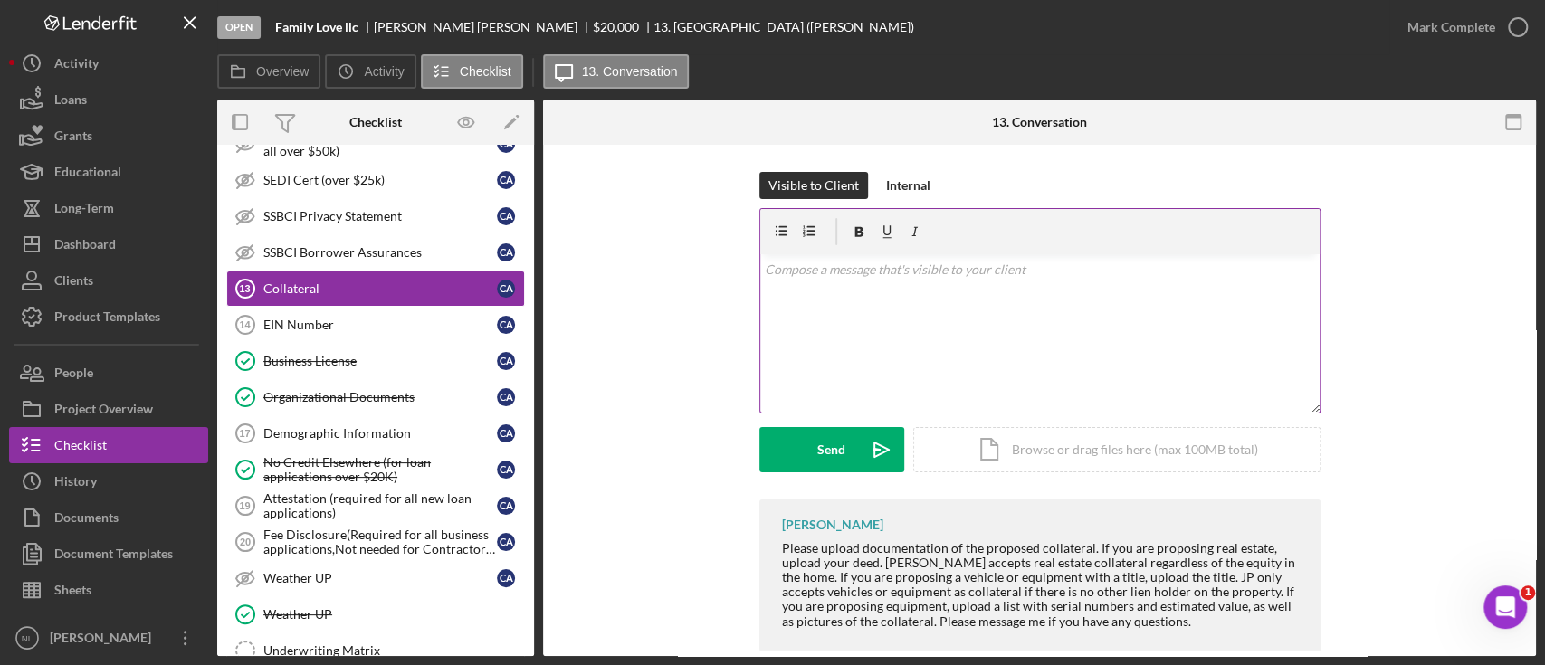
click at [826, 325] on div "v Color teal Color pink Remove color Add row above Add row below Add column bef…" at bounding box center [1039, 333] width 559 height 158
click at [837, 467] on div "Send" at bounding box center [831, 449] width 28 height 45
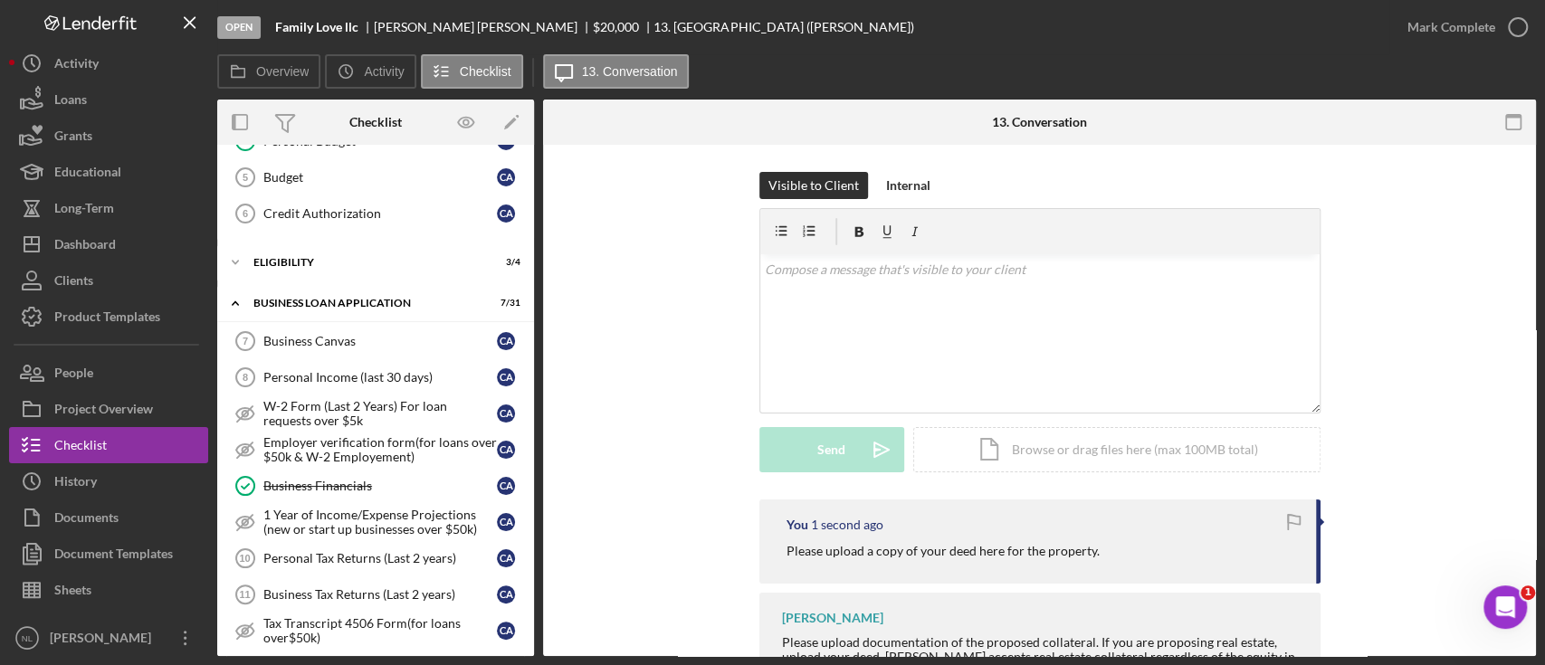
scroll to position [322, 0]
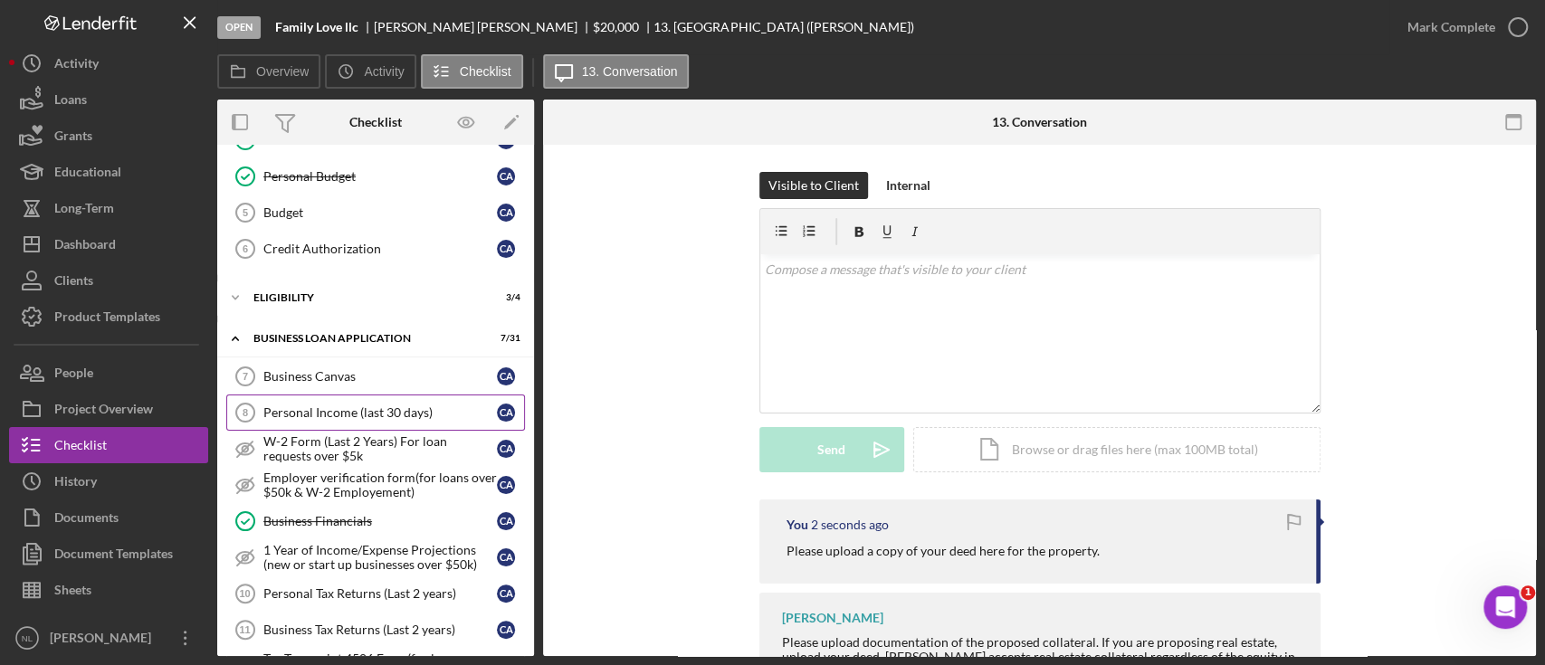
click at [365, 416] on div "Personal Income (last 30 days)" at bounding box center [379, 412] width 233 height 14
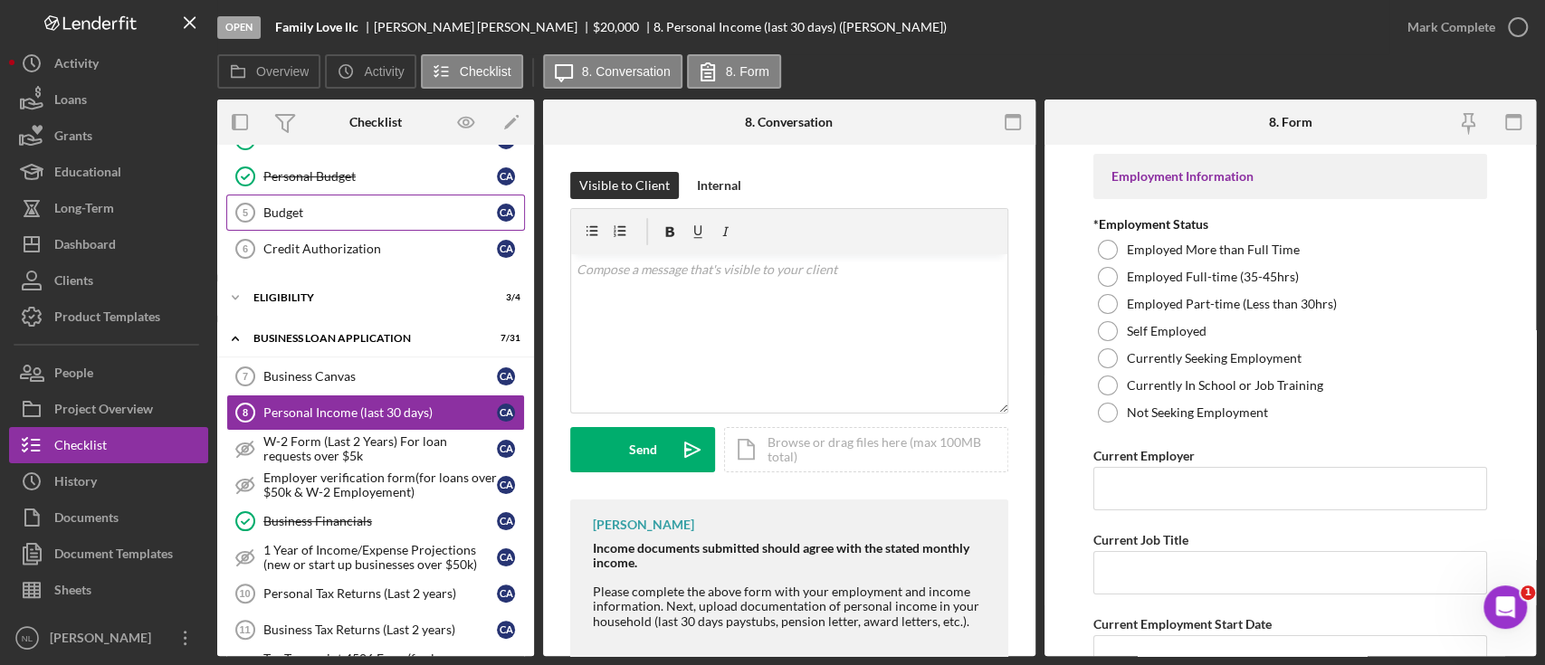
click at [347, 215] on div "Budget" at bounding box center [379, 212] width 233 height 14
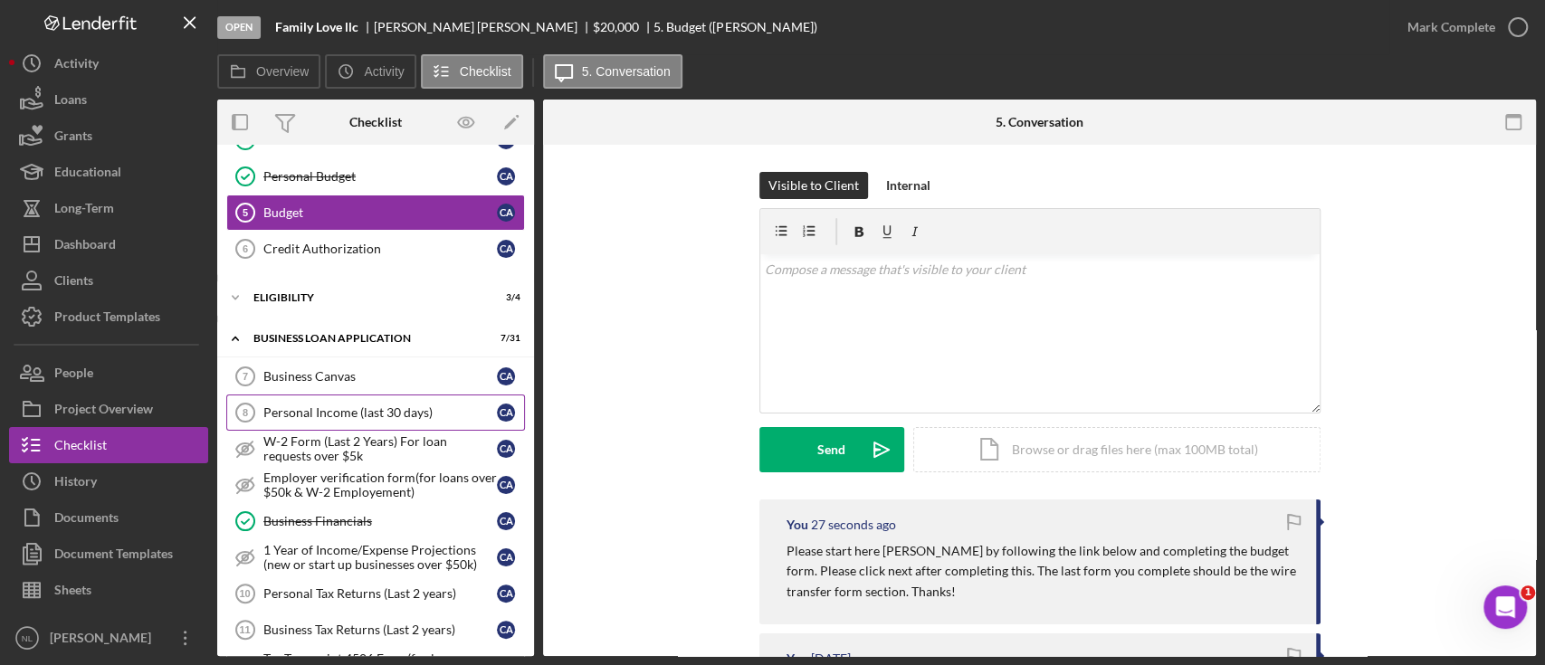
scroll to position [324, 0]
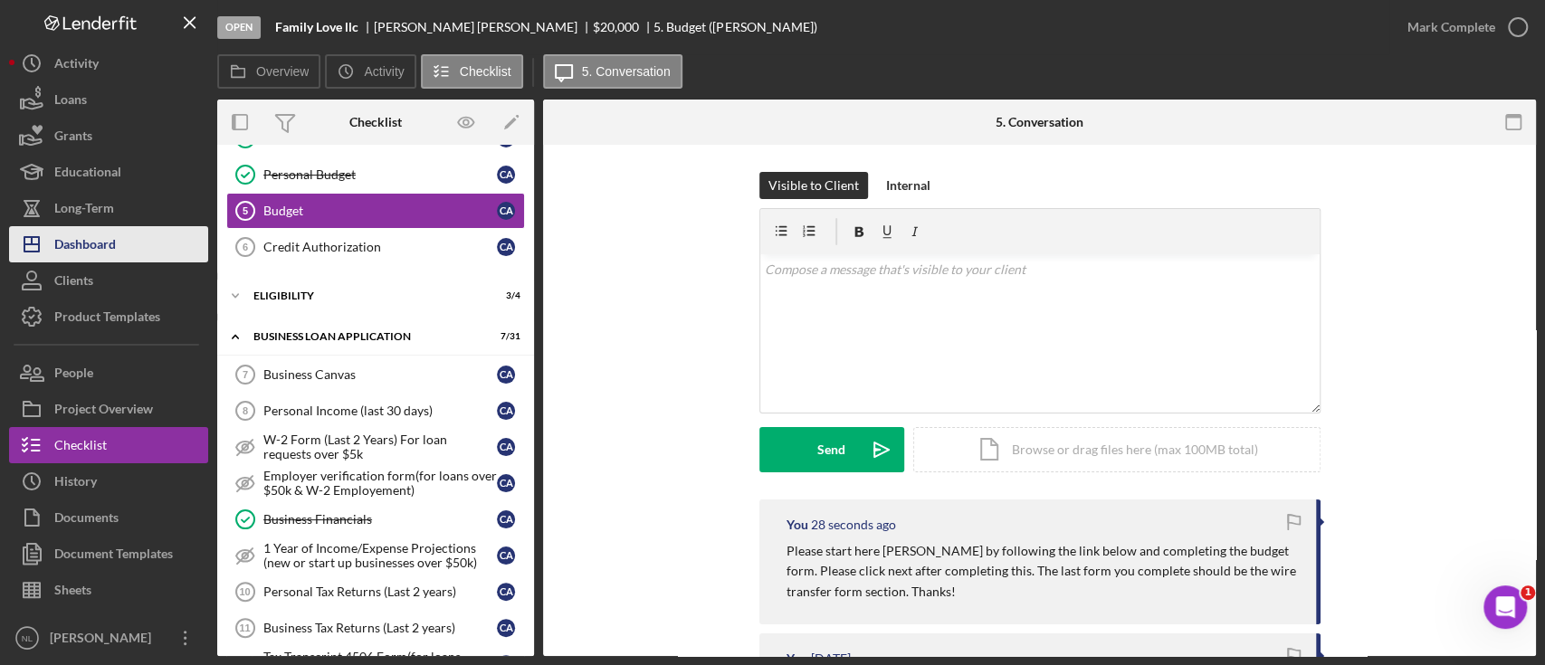
click at [129, 244] on button "Icon/Dashboard Dashboard" at bounding box center [108, 244] width 199 height 36
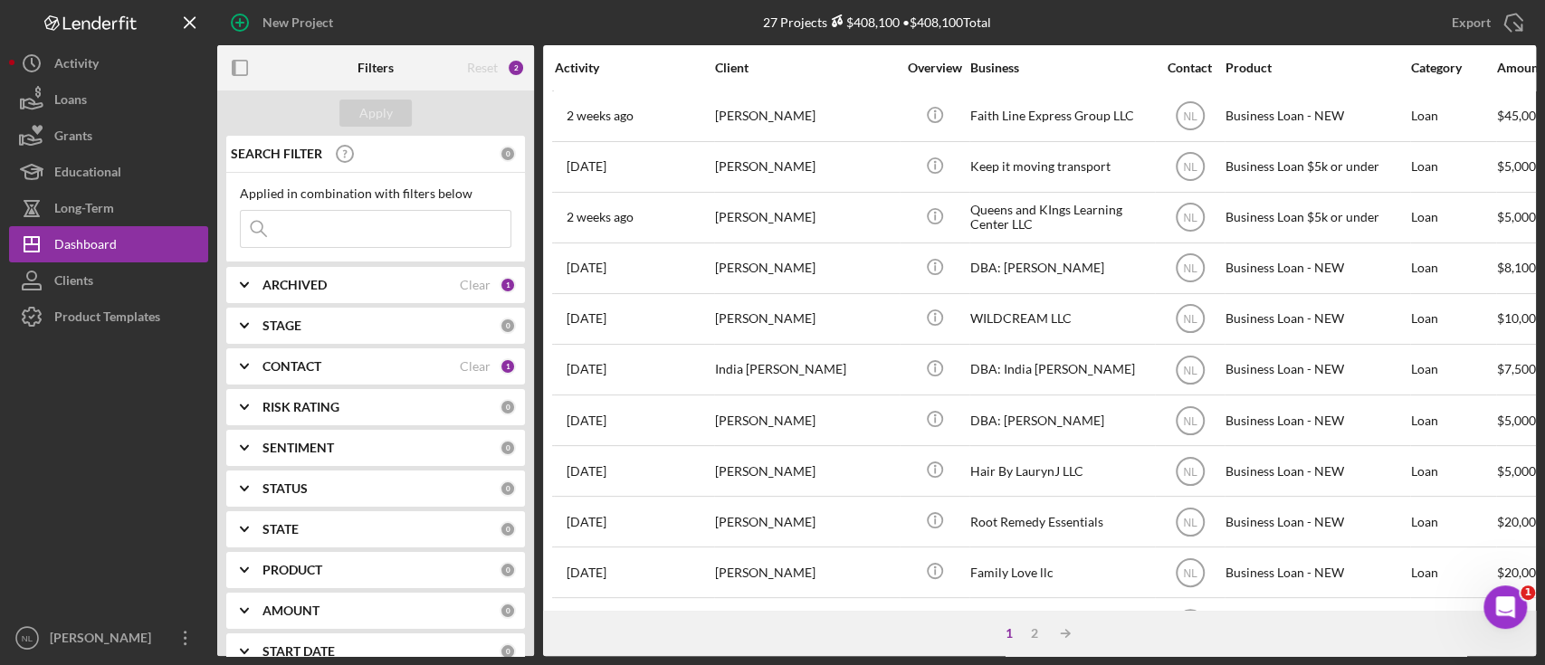
click at [319, 280] on b "ARCHIVED" at bounding box center [294, 285] width 64 height 14
click at [304, 472] on div "CONTACT Clear 1" at bounding box center [388, 485] width 253 height 36
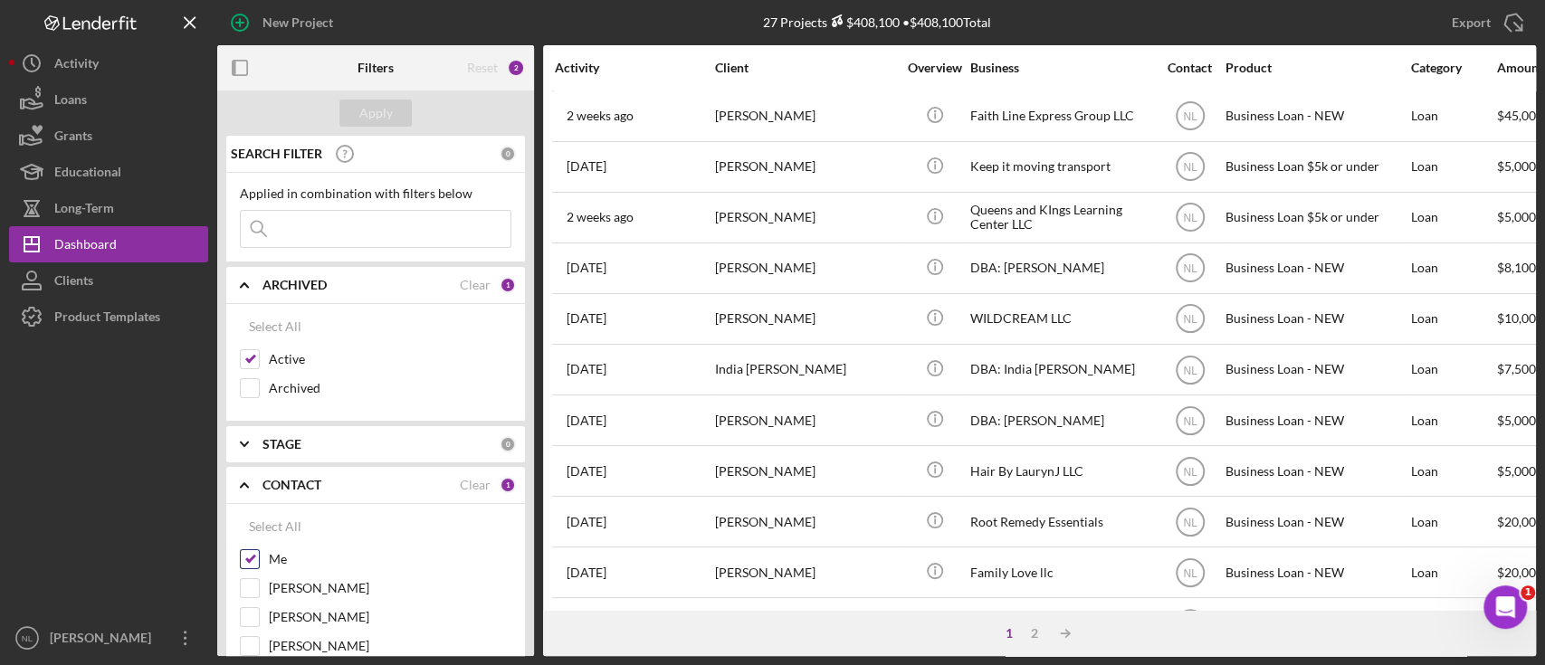
click at [256, 566] on input "Me" at bounding box center [250, 559] width 18 height 18
checkbox input "false"
click at [251, 356] on input "Active" at bounding box center [250, 359] width 18 height 18
checkbox input "false"
click at [292, 231] on input at bounding box center [376, 229] width 270 height 36
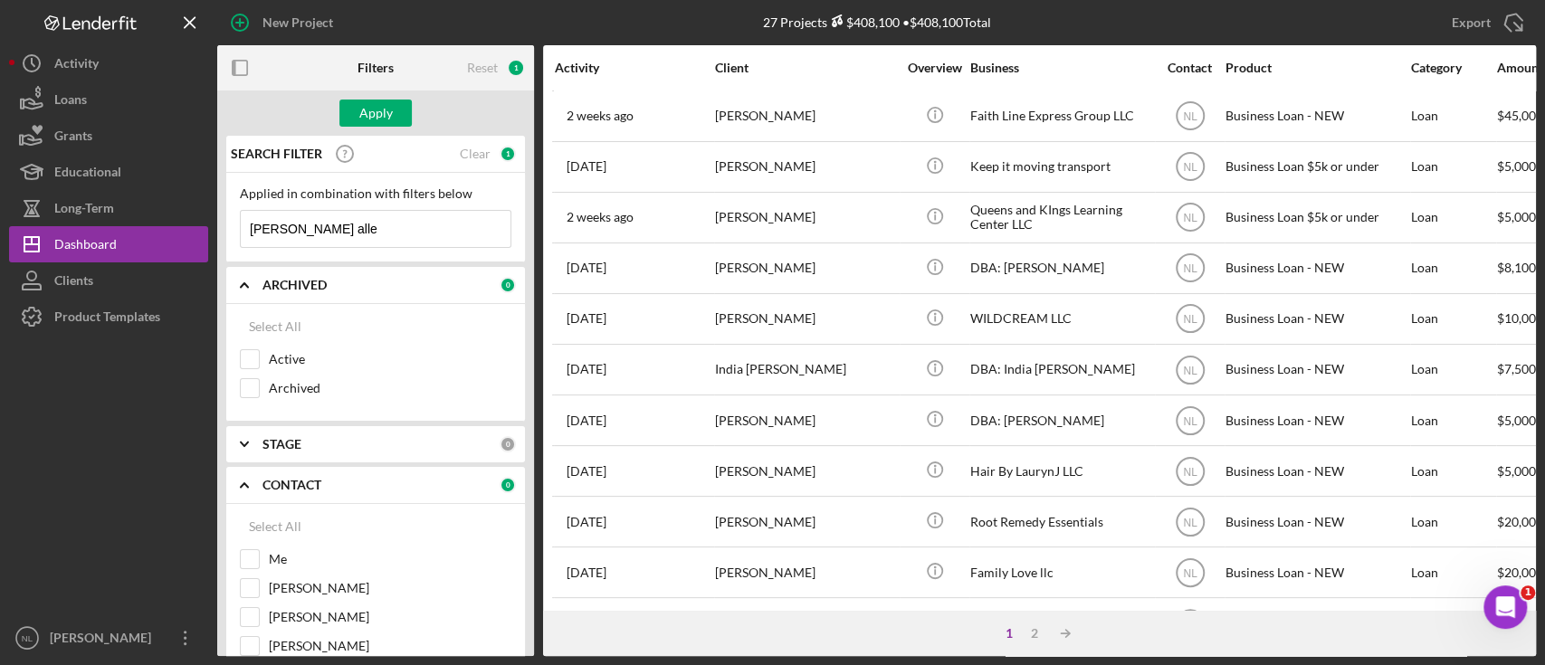
type input "[PERSON_NAME]"
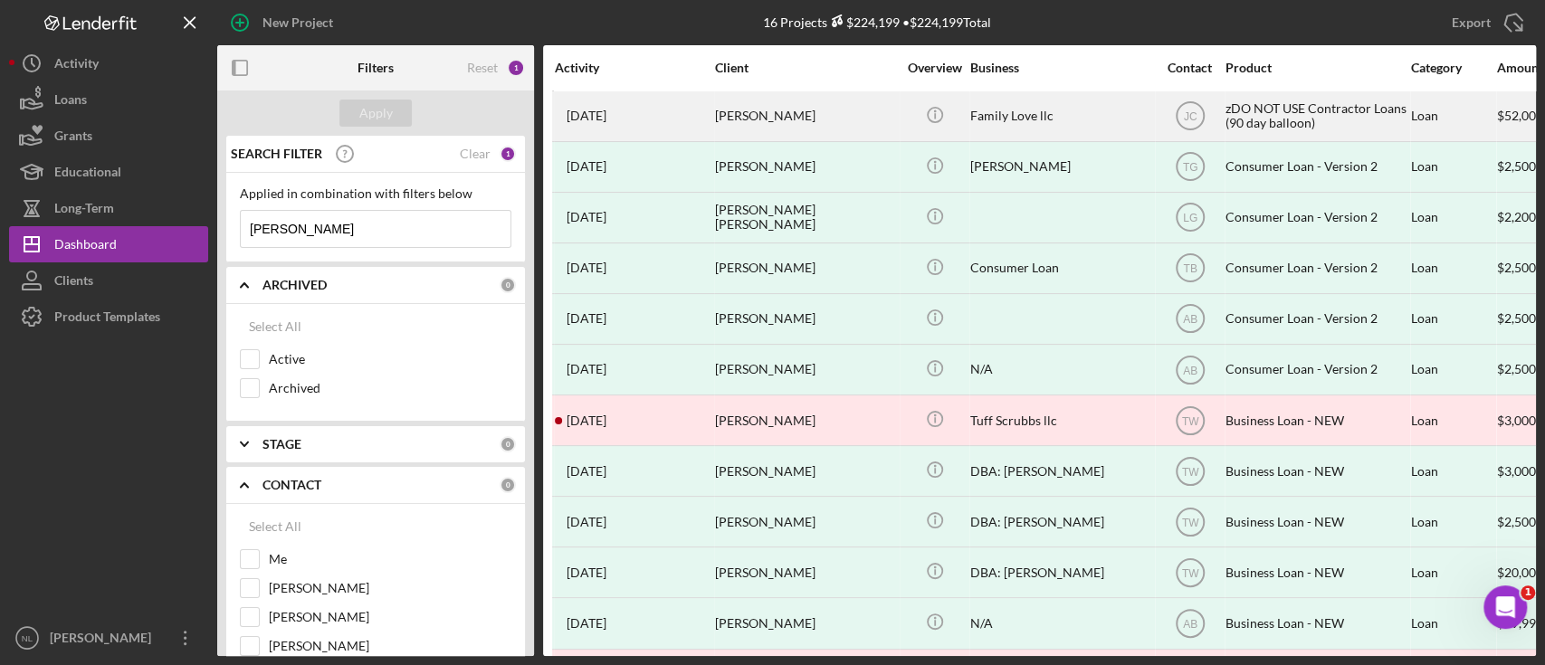
click at [810, 99] on div "[PERSON_NAME]" at bounding box center [805, 116] width 181 height 48
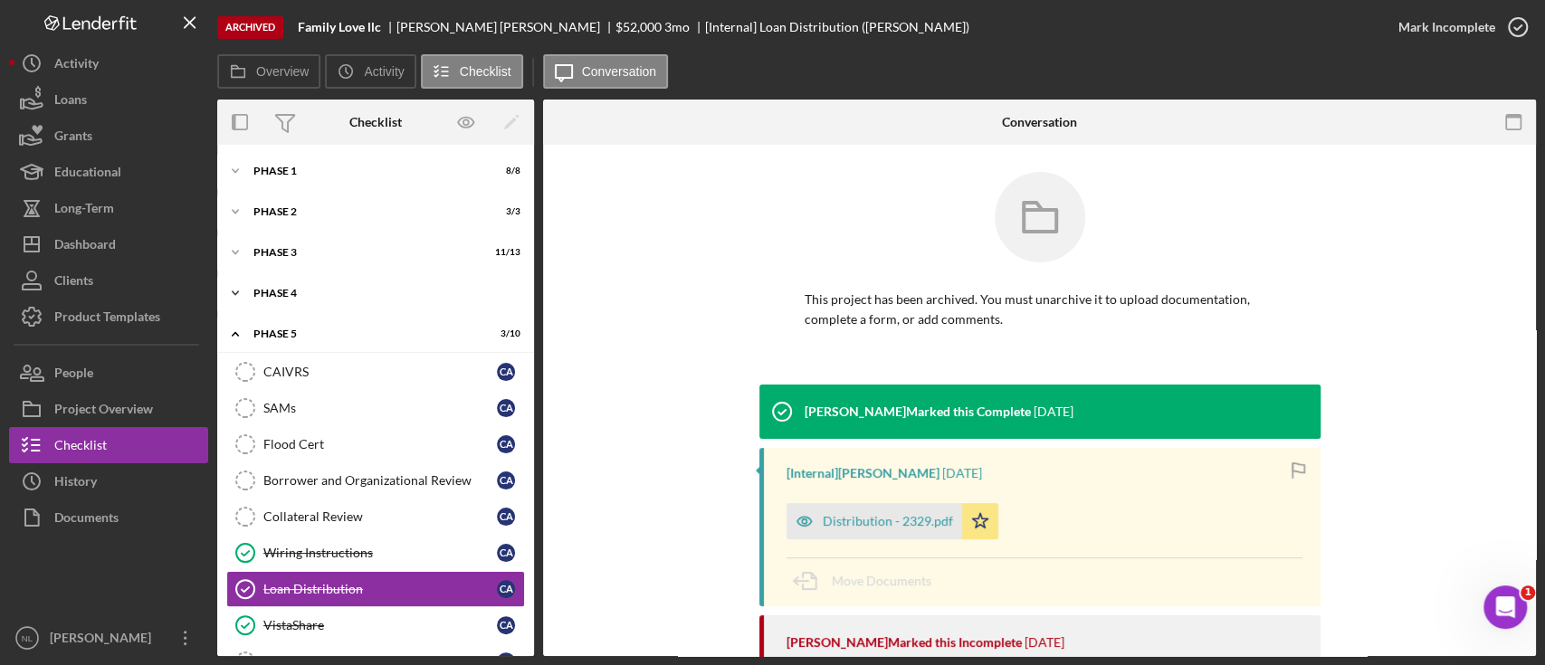
click at [304, 282] on div "Icon/Expander Phase 4 6 / 6" at bounding box center [375, 293] width 317 height 36
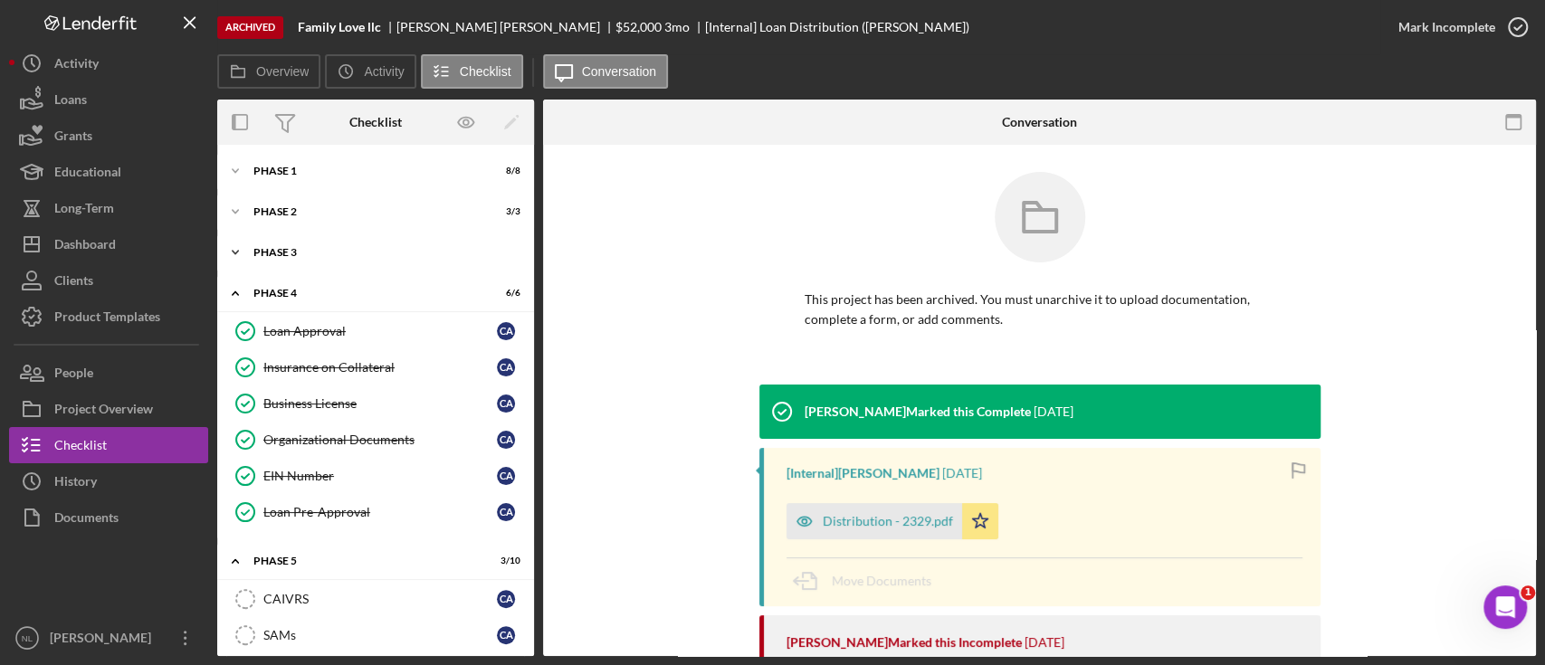
click at [295, 258] on div "Icon/Expander Phase 3 11 / 13" at bounding box center [375, 252] width 317 height 36
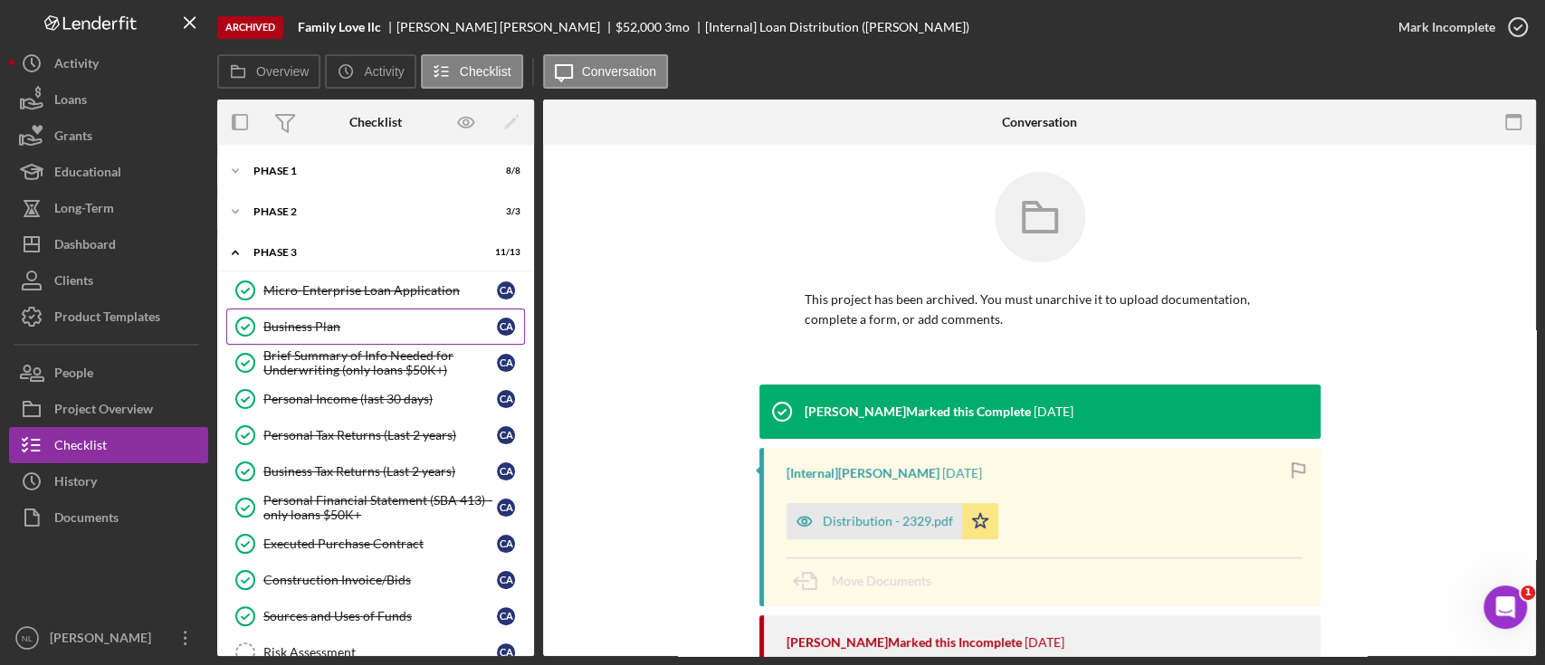
click at [379, 323] on div "Business Plan" at bounding box center [379, 326] width 233 height 14
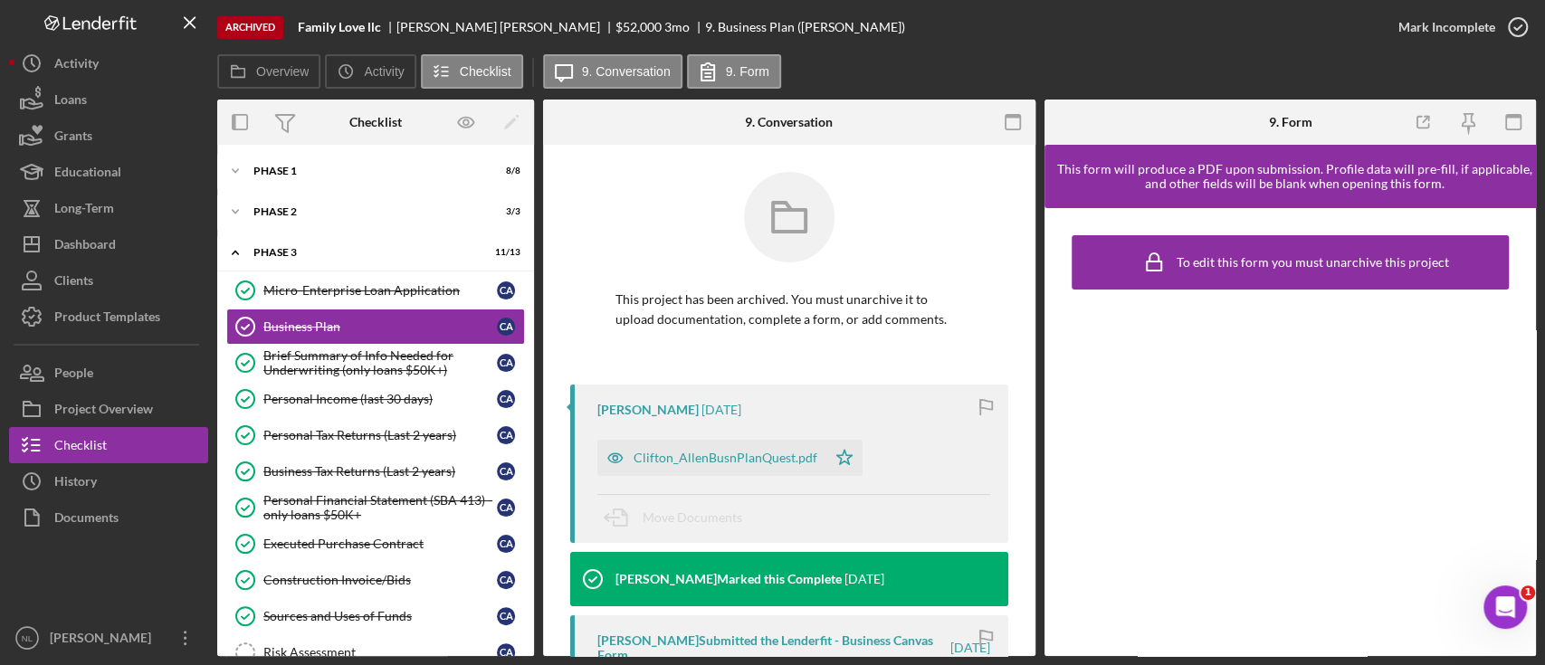
scroll to position [123, 0]
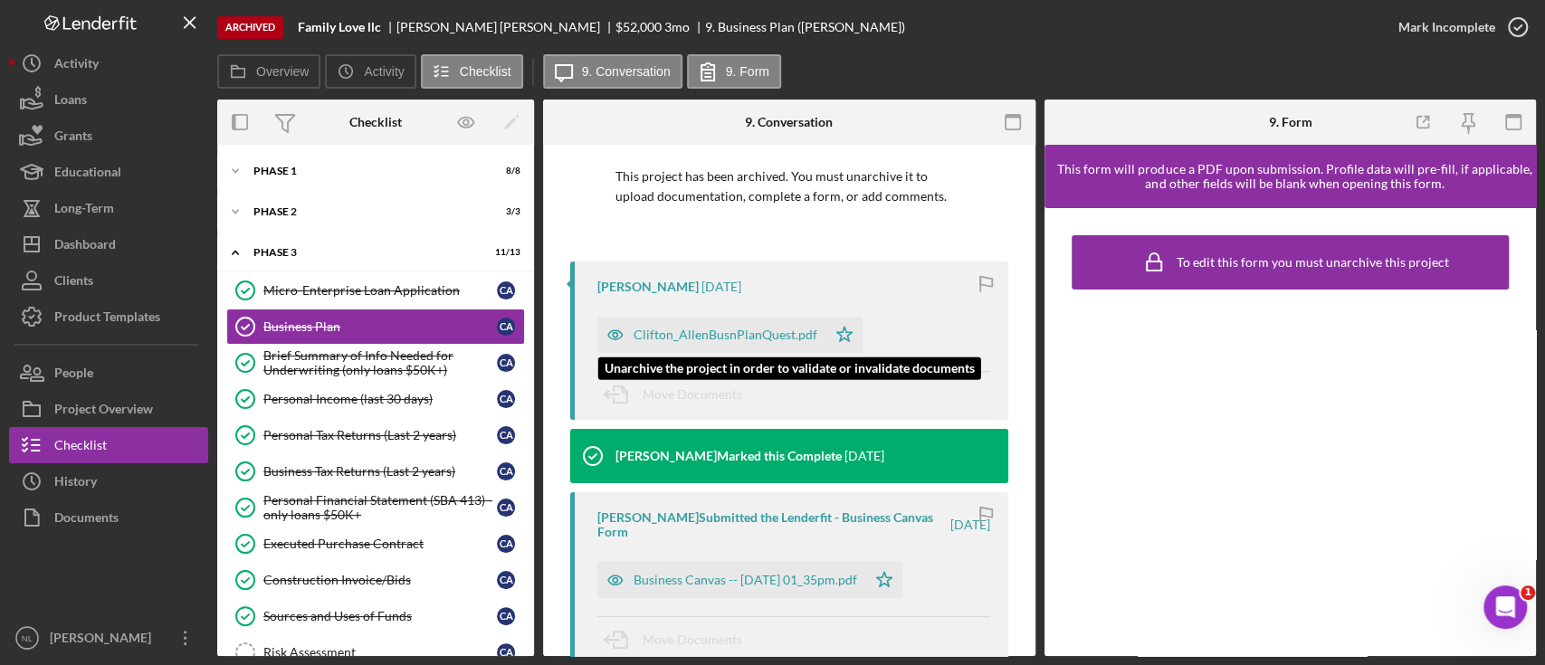
click at [742, 346] on div "Clifton_AllenBusnPlanQuest.pdf" at bounding box center [711, 335] width 229 height 36
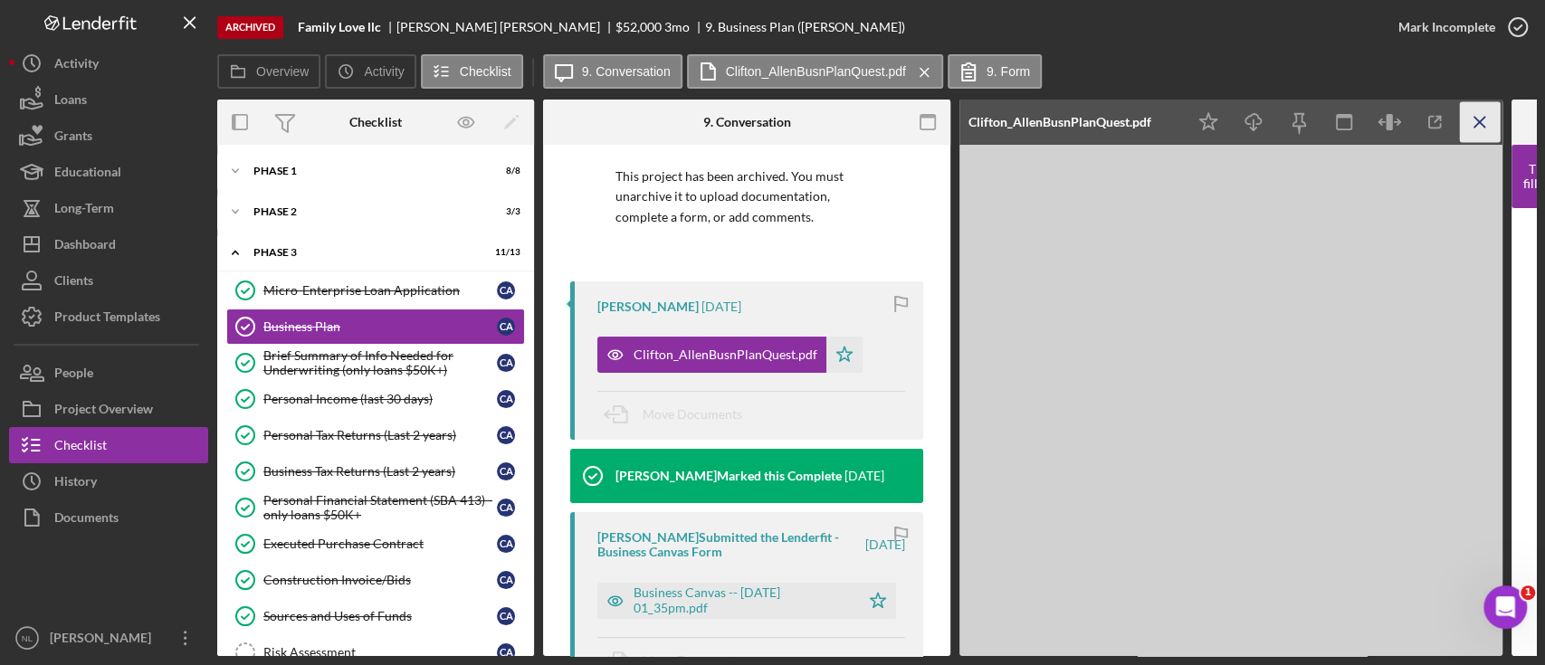
click at [1491, 113] on icon "Icon/Menu Close" at bounding box center [1480, 122] width 41 height 41
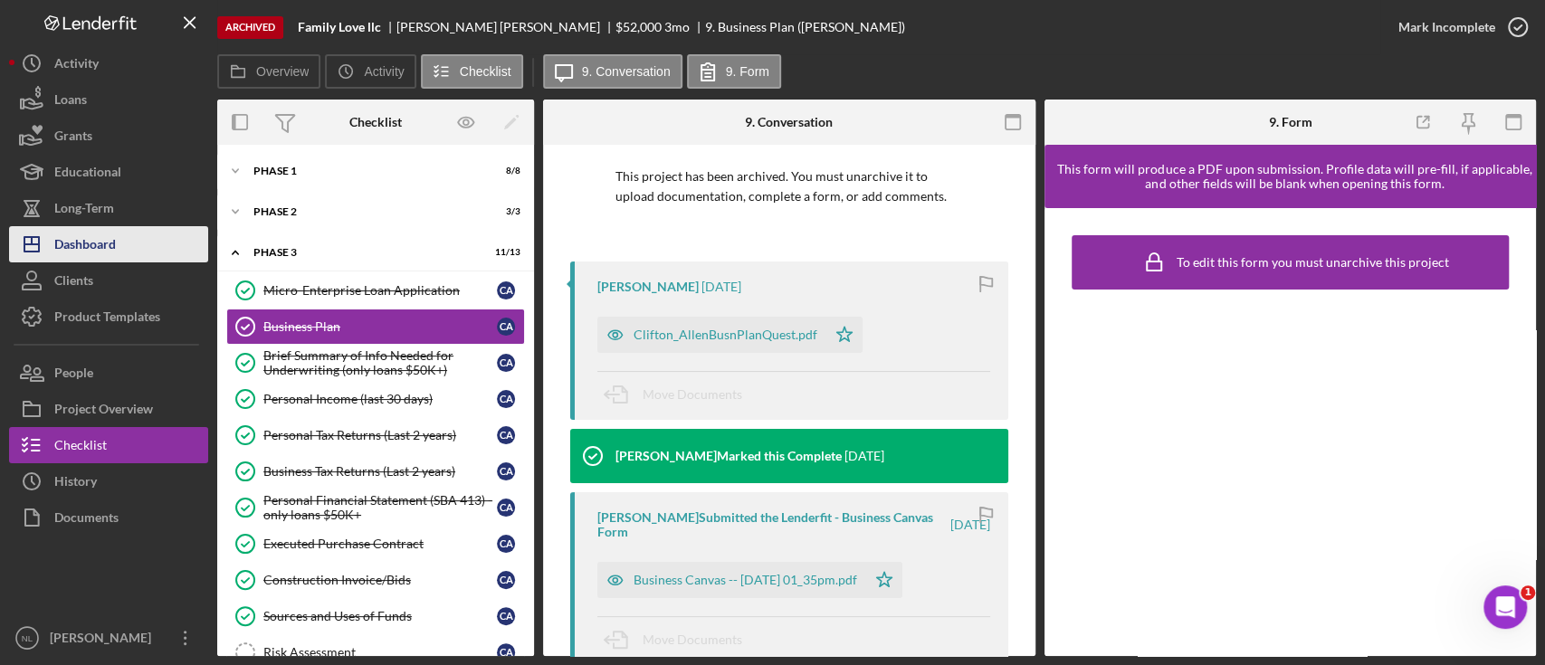
click at [123, 248] on button "Icon/Dashboard Dashboard" at bounding box center [108, 244] width 199 height 36
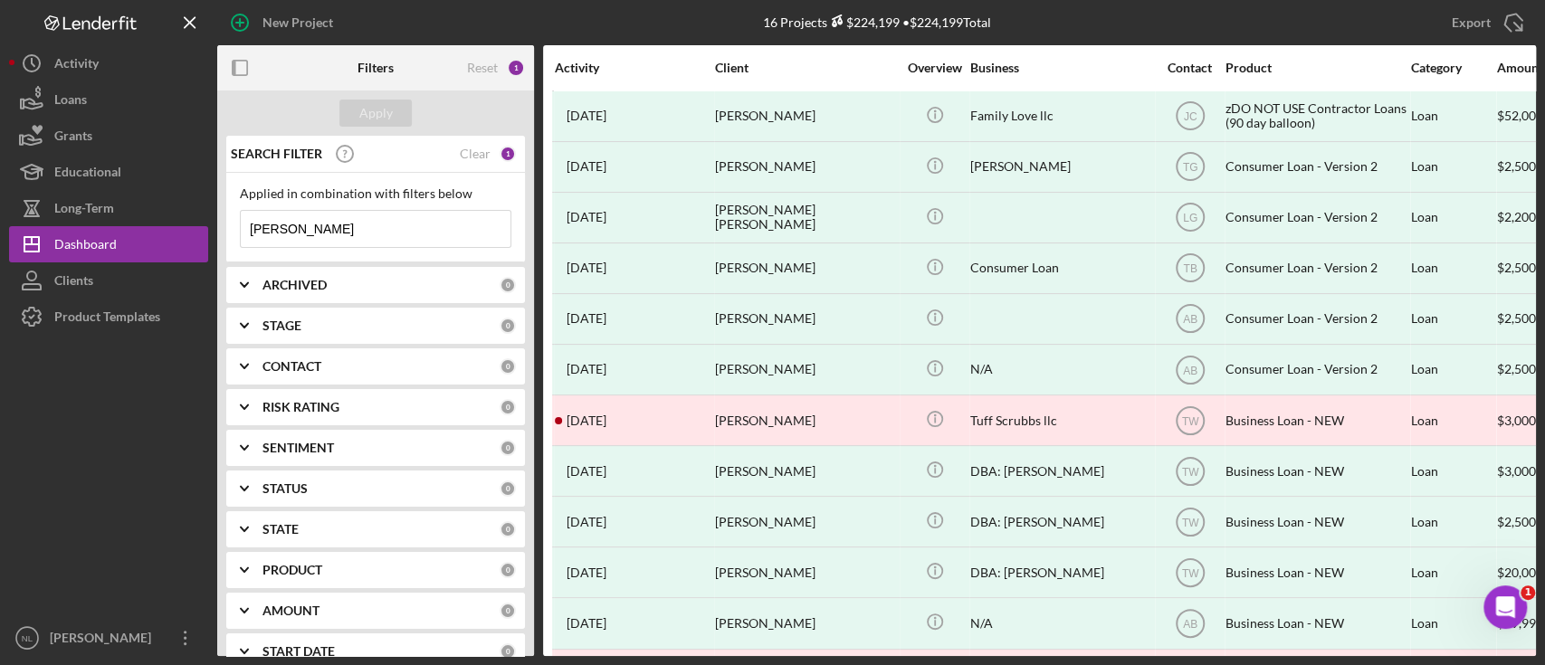
click at [369, 248] on div "Applied in combination with filters below [PERSON_NAME] Icon/Menu Close" at bounding box center [375, 218] width 299 height 90
click at [342, 233] on input "[PERSON_NAME]" at bounding box center [376, 229] width 270 height 36
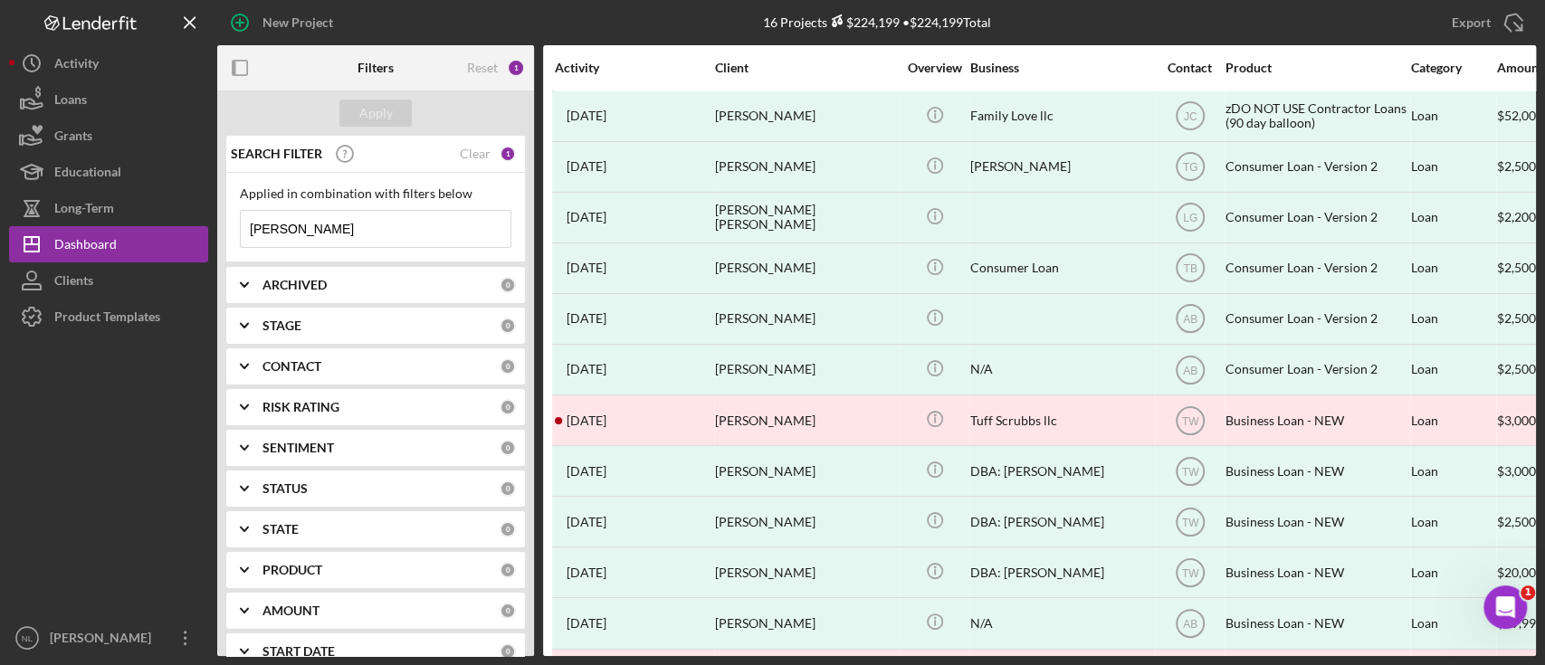
click at [342, 233] on input "[PERSON_NAME]" at bounding box center [376, 229] width 270 height 36
click at [319, 274] on div "ARCHIVED 0" at bounding box center [388, 285] width 253 height 36
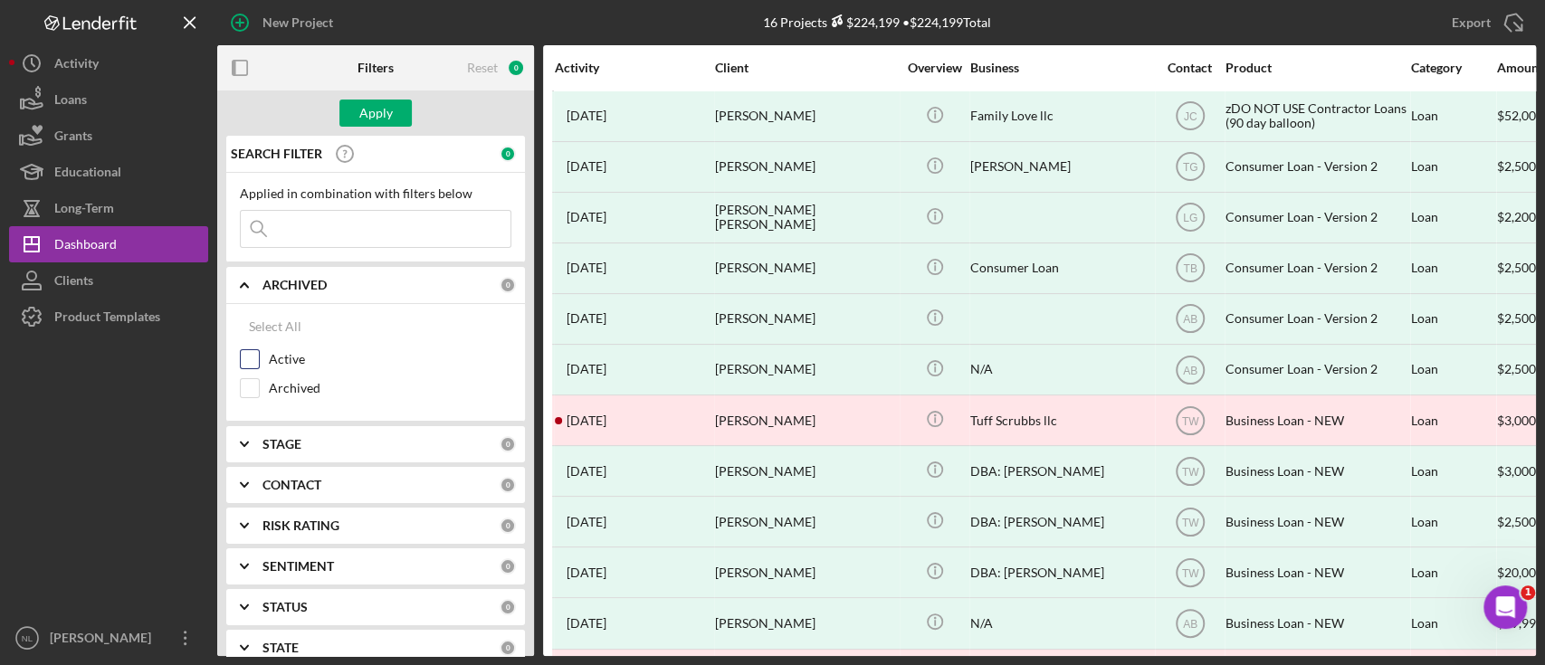
click at [254, 356] on input "Active" at bounding box center [250, 359] width 18 height 18
checkbox input "true"
click at [369, 110] on div "Apply" at bounding box center [375, 113] width 33 height 27
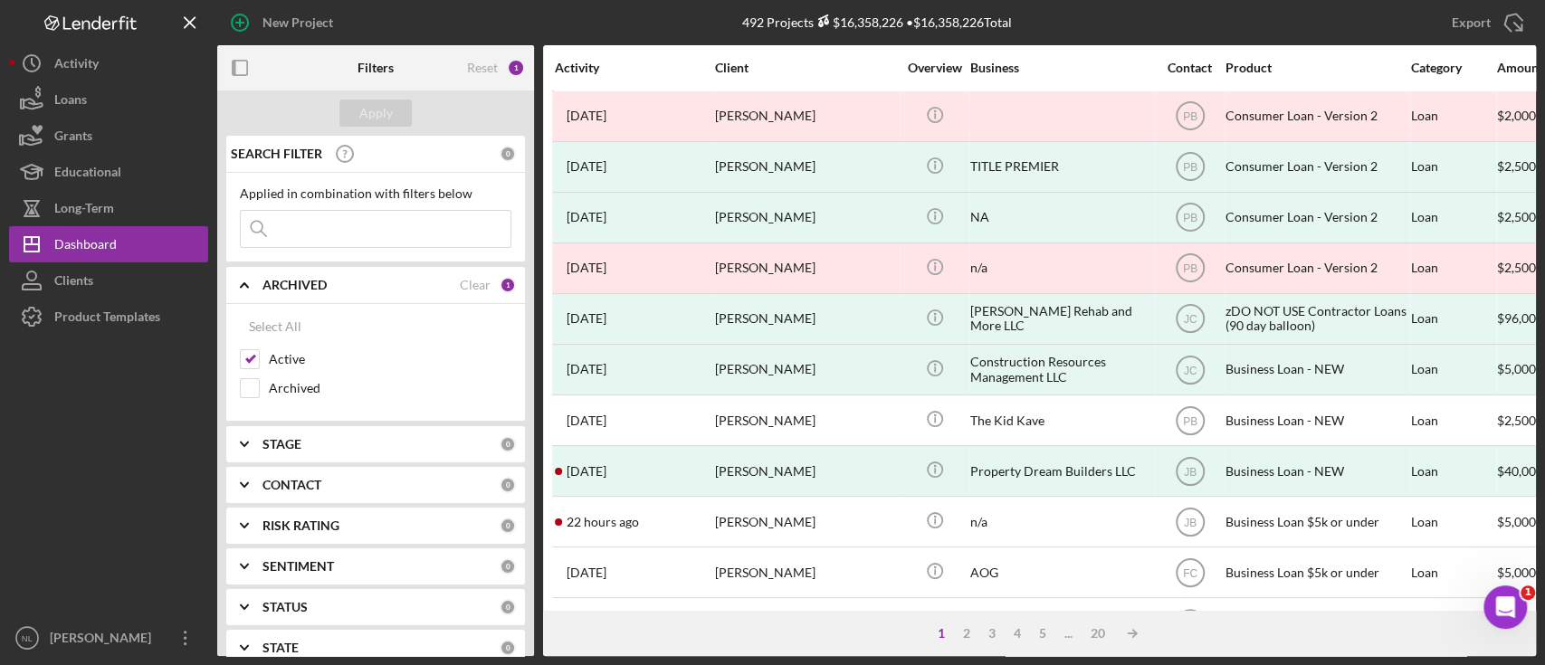
click at [267, 497] on icon "Icon/Expander" at bounding box center [244, 484] width 45 height 45
click at [252, 561] on input "Me" at bounding box center [250, 559] width 18 height 18
checkbox input "true"
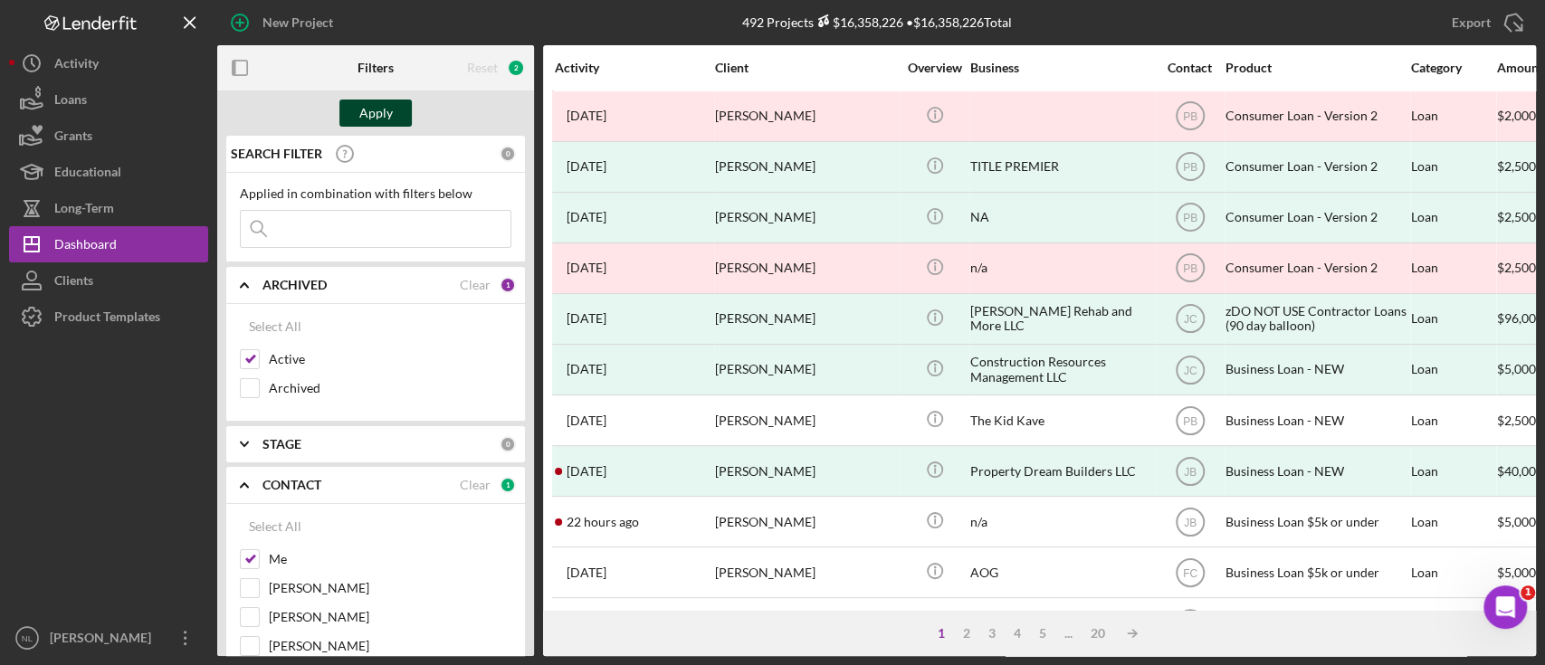
click at [377, 113] on div "Apply" at bounding box center [375, 113] width 33 height 27
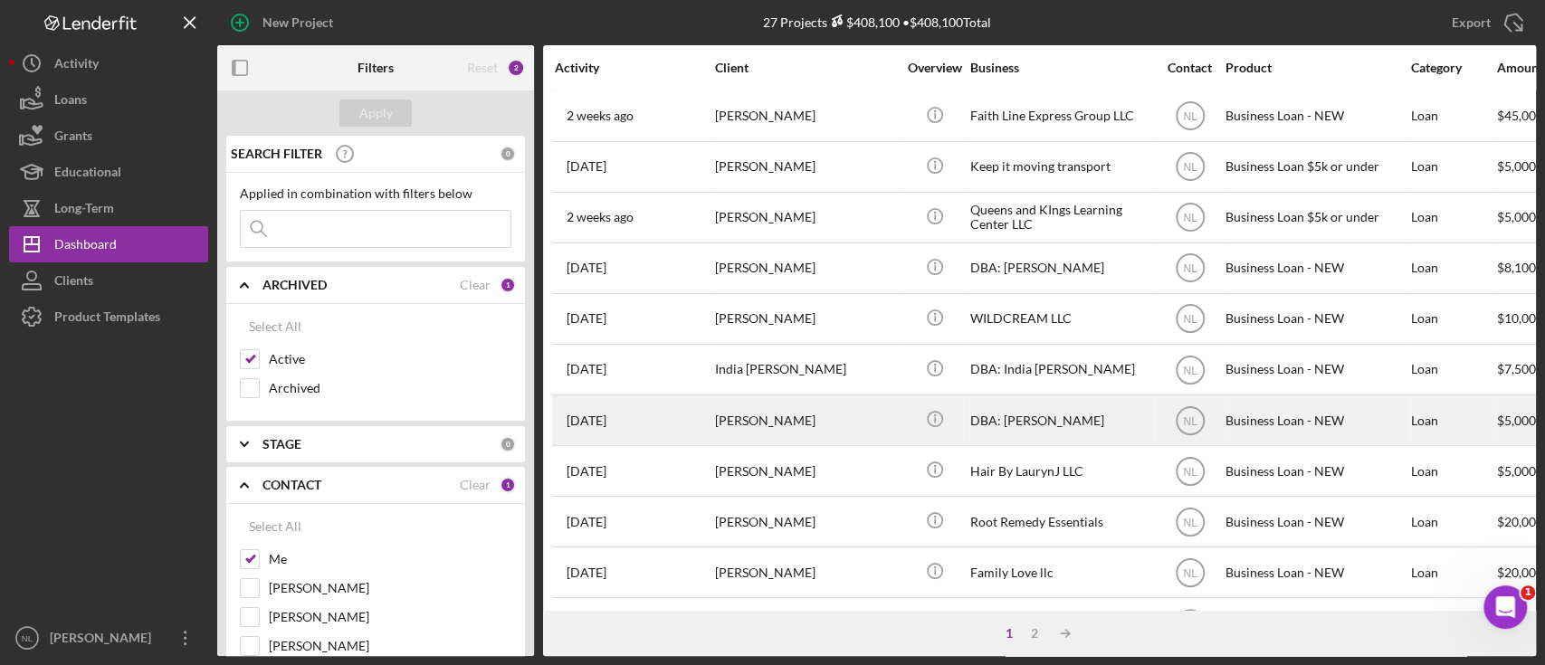
click at [776, 409] on div "[PERSON_NAME]" at bounding box center [805, 420] width 181 height 48
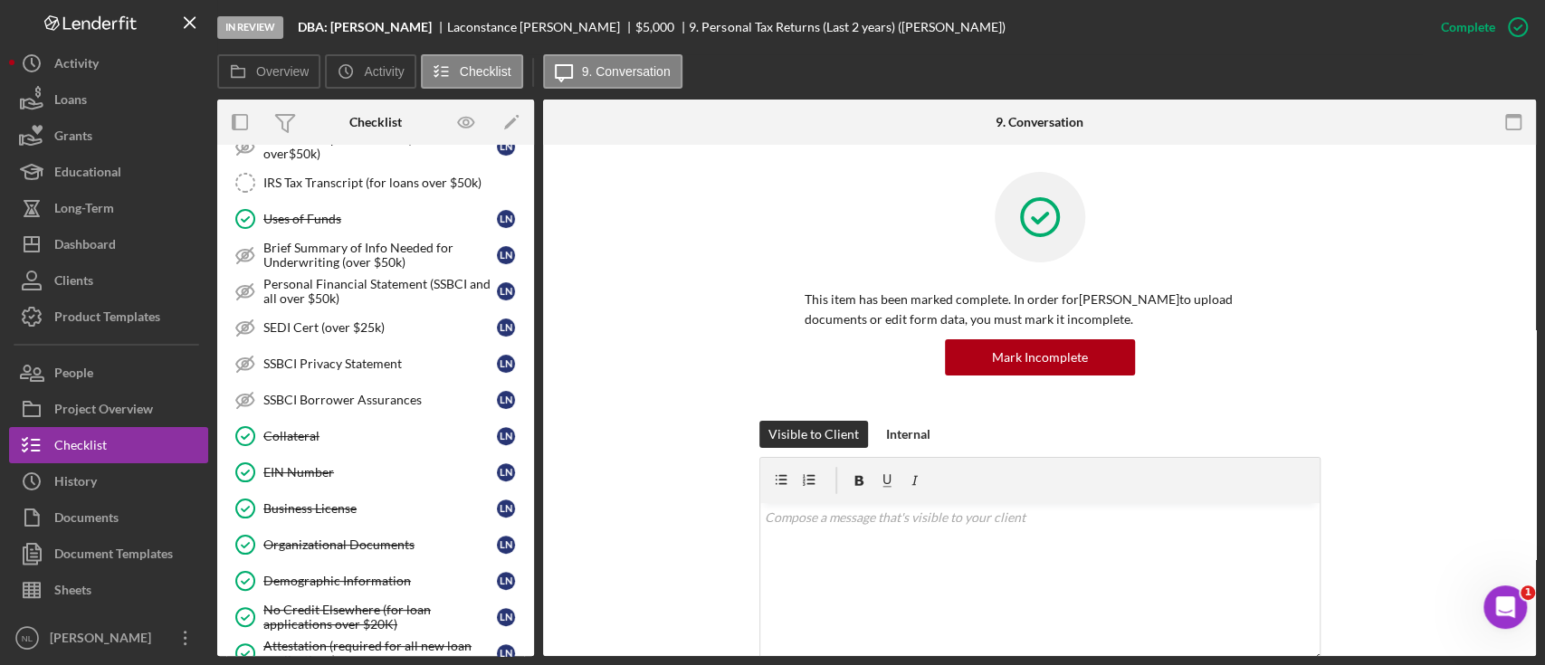
scroll to position [872, 0]
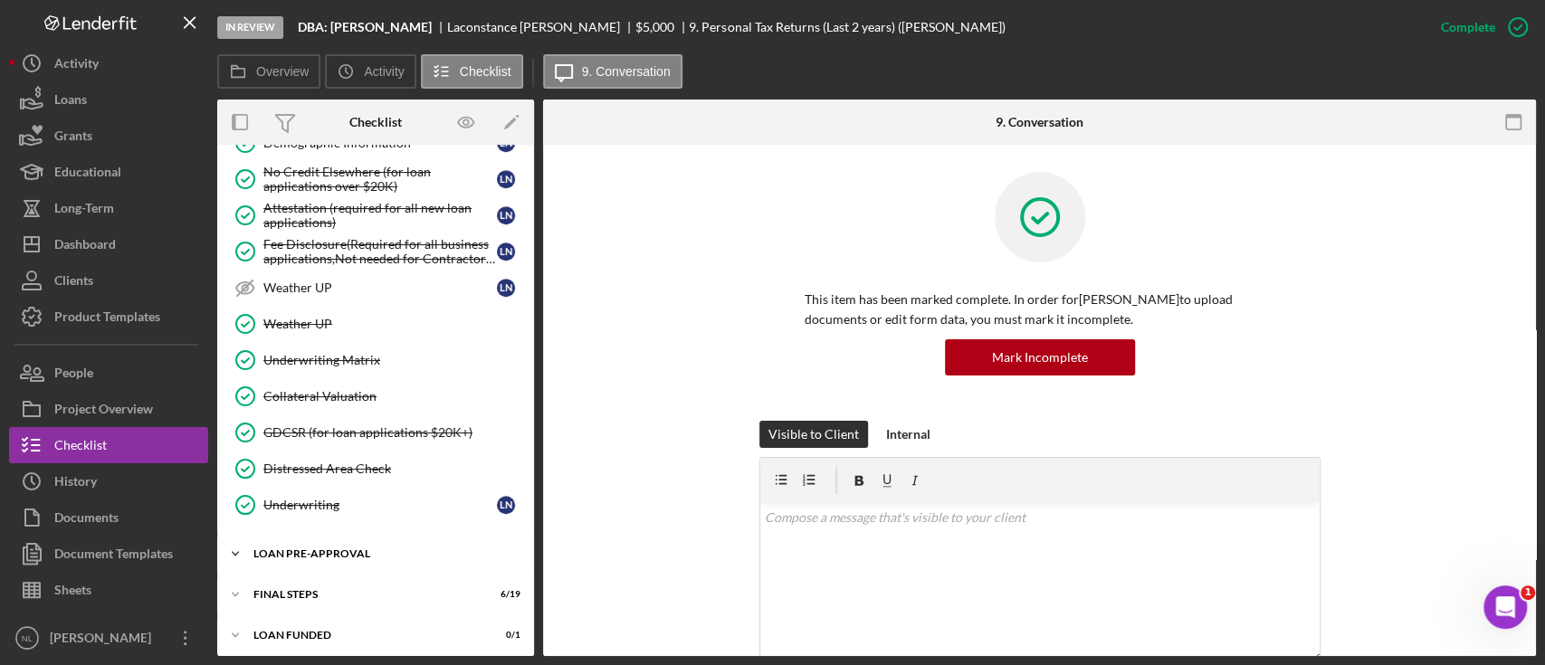
click at [376, 536] on div "Icon/Expander LOAN PRE-APPROVAL 1 / 2" at bounding box center [375, 554] width 317 height 36
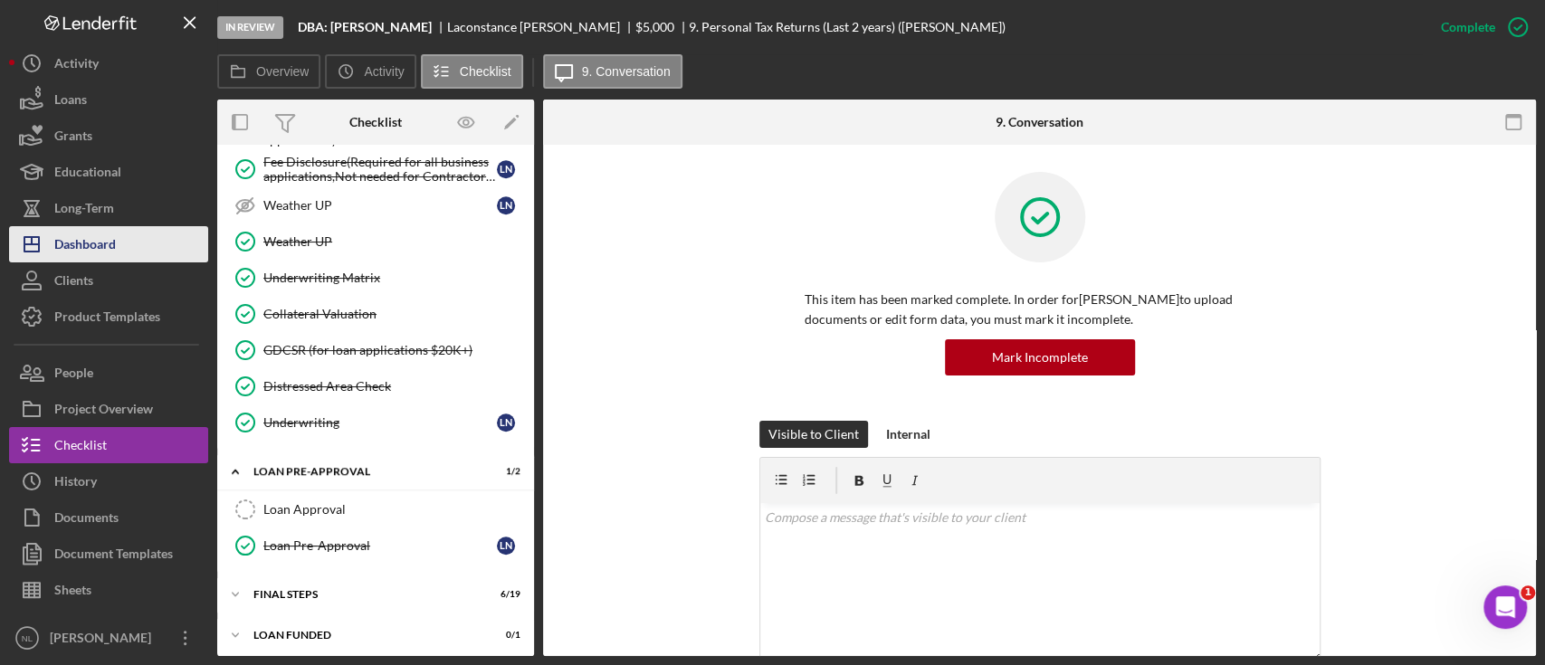
click at [136, 246] on button "Icon/Dashboard Dashboard" at bounding box center [108, 244] width 199 height 36
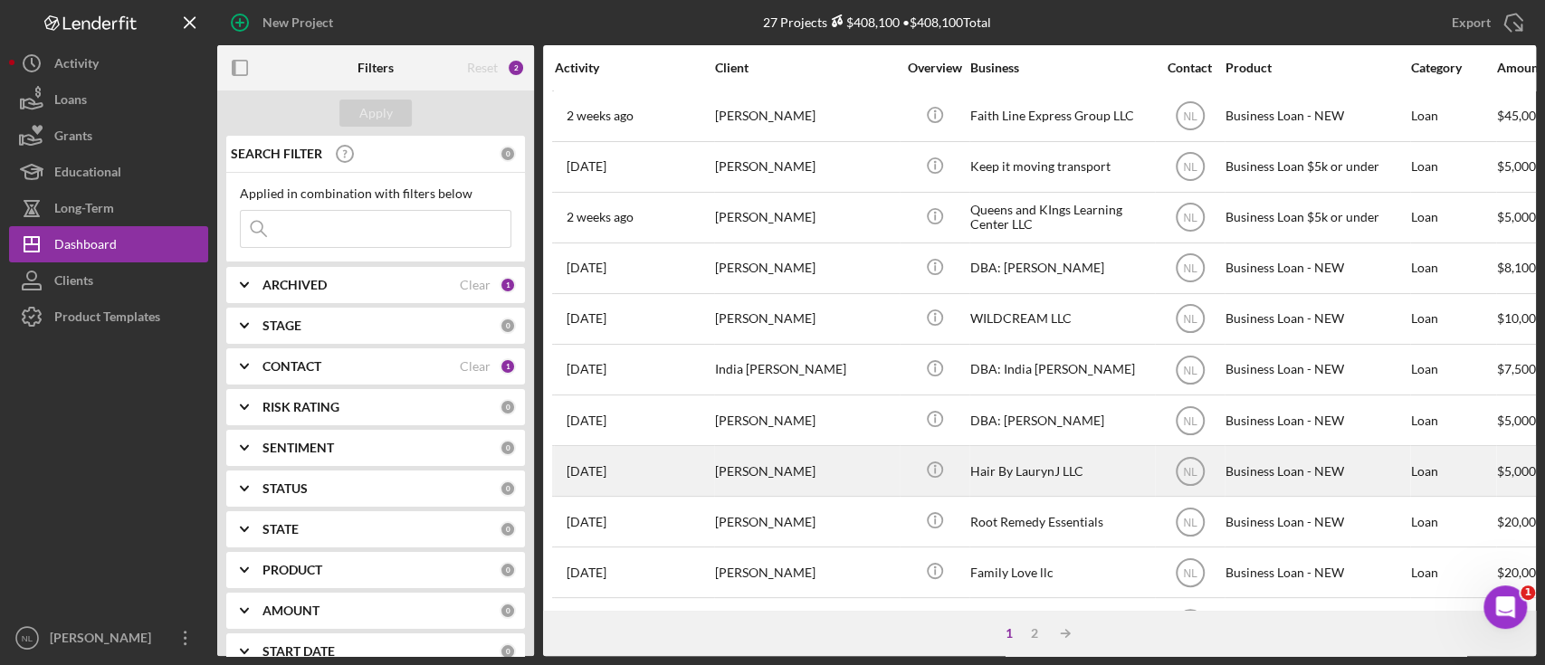
scroll to position [92, 0]
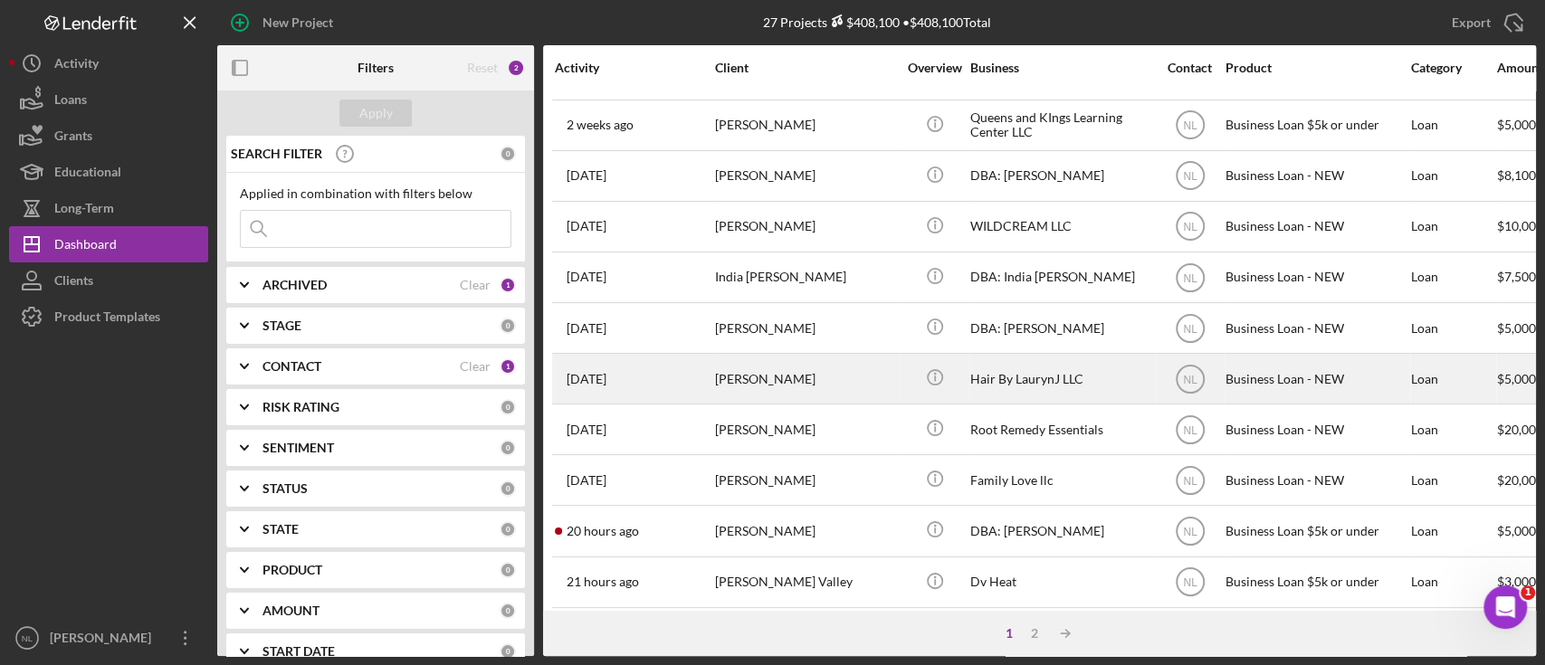
click at [775, 387] on div "[PERSON_NAME]" at bounding box center [805, 379] width 181 height 48
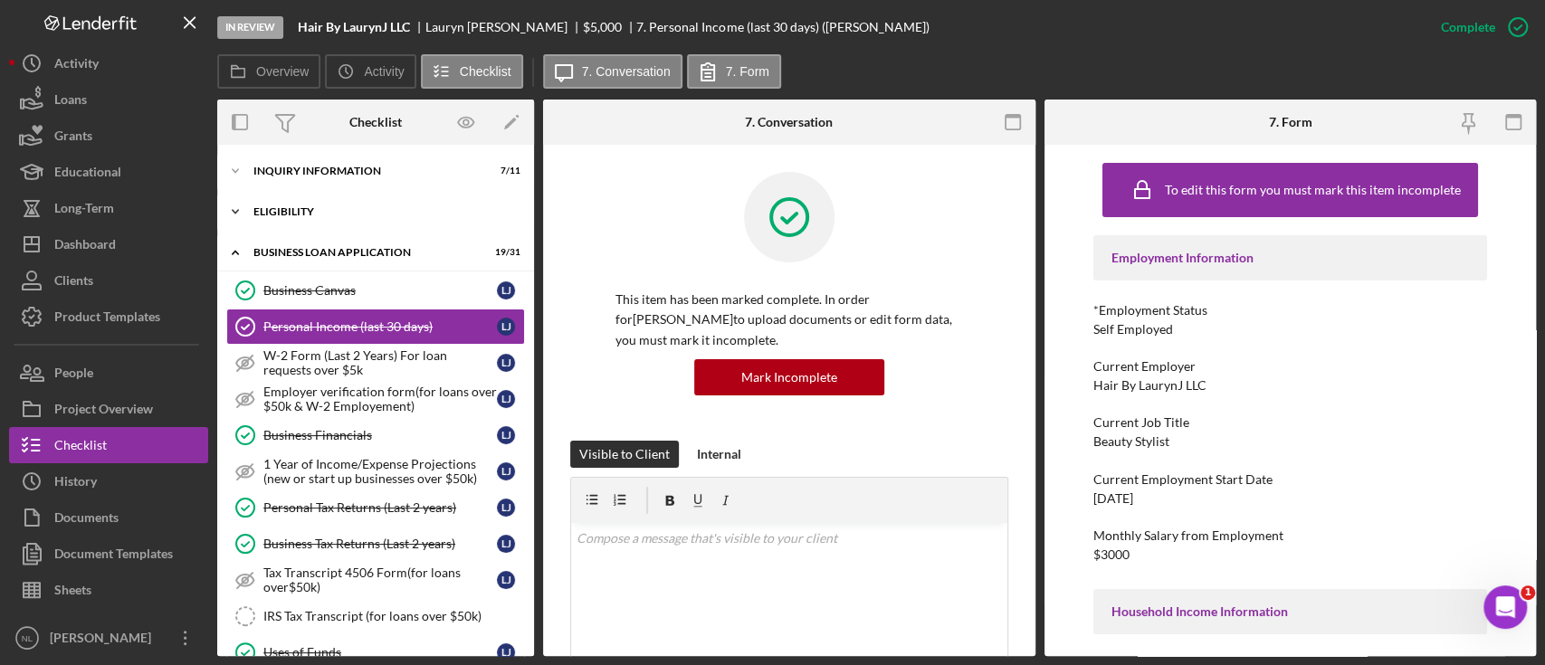
click at [316, 214] on div "ELIGIBILITY" at bounding box center [382, 211] width 258 height 11
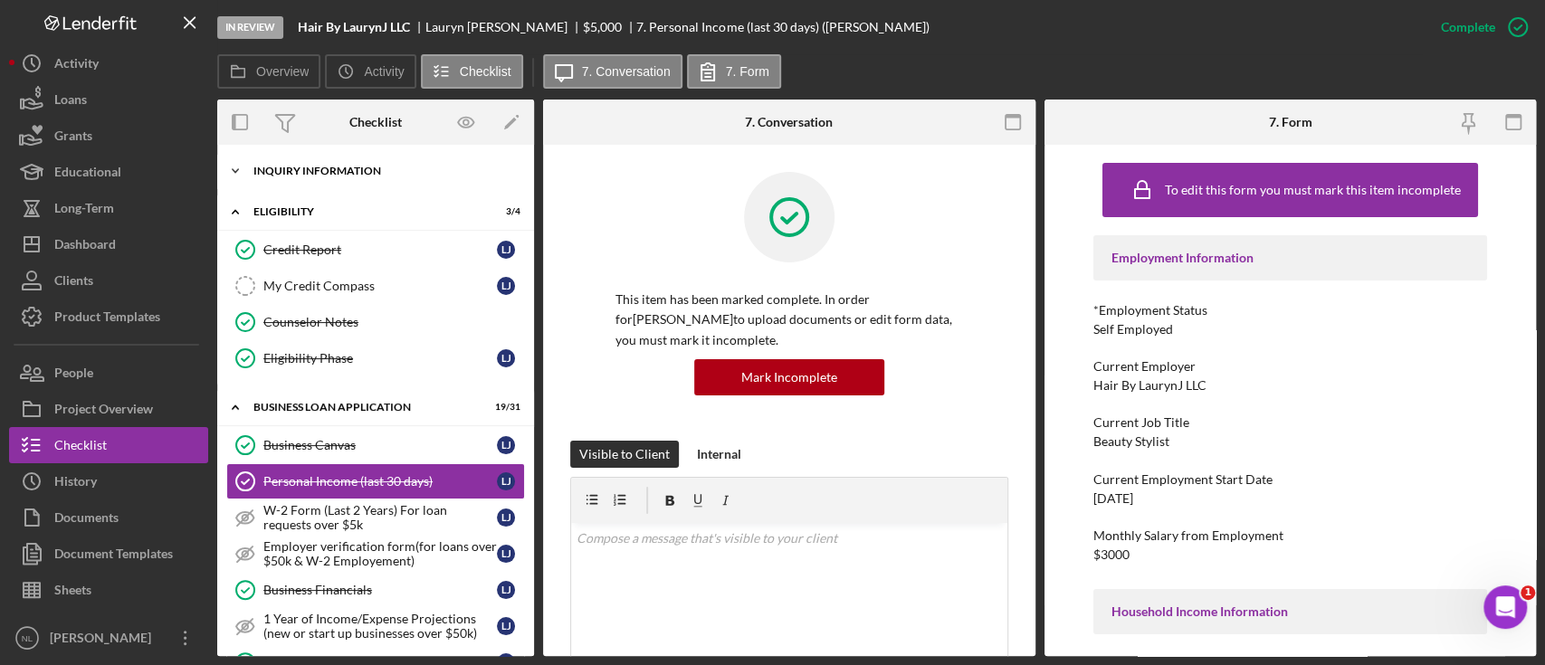
click at [315, 184] on div "Icon/Expander INQUIRY INFORMATION 7 / 11" at bounding box center [375, 171] width 317 height 36
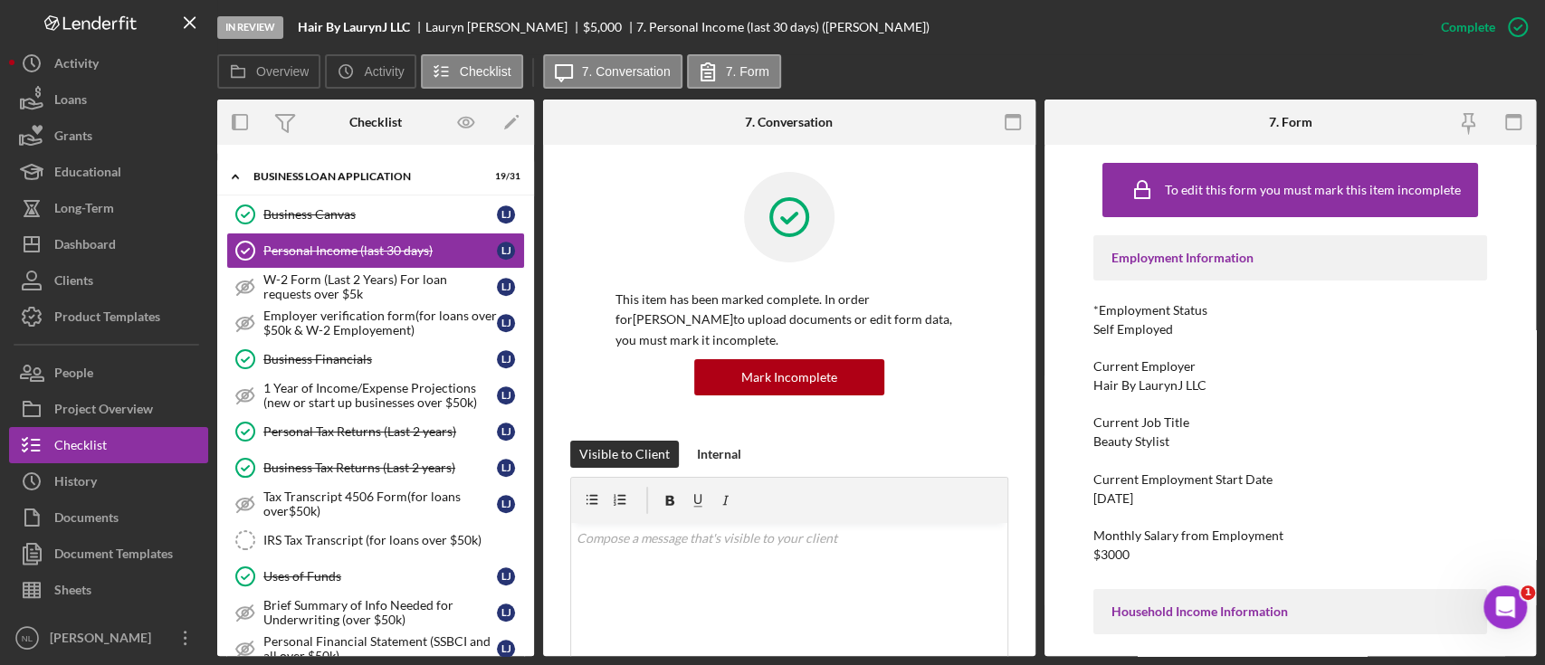
scroll to position [1432, 0]
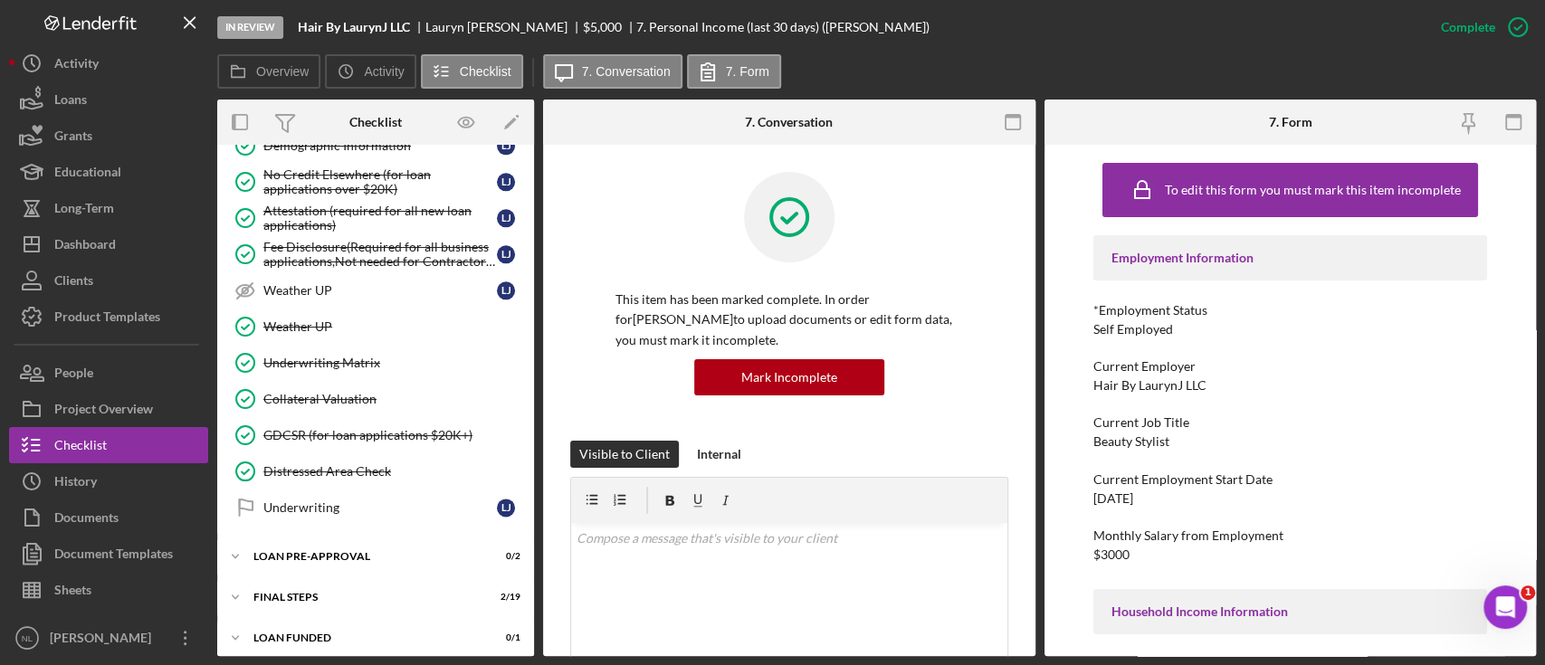
click at [301, 592] on div "FINAL STEPS" at bounding box center [382, 597] width 258 height 11
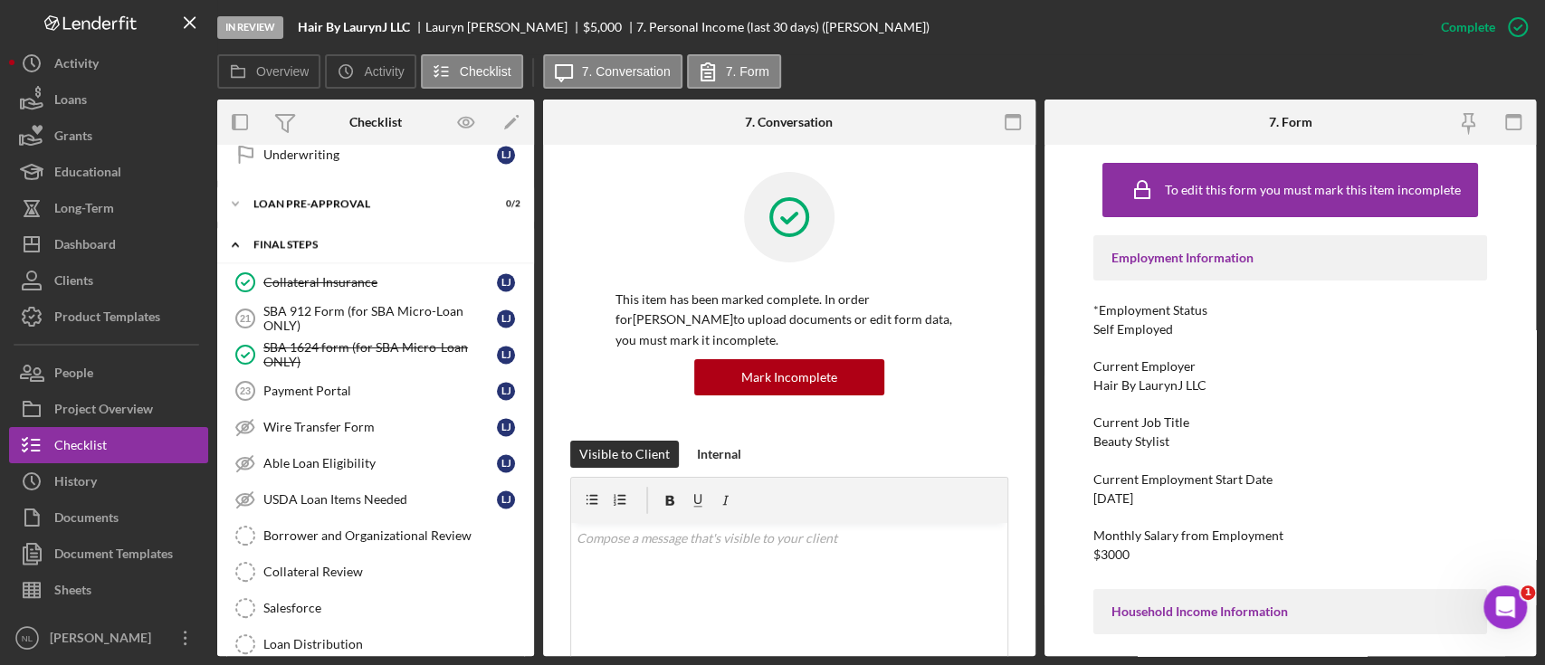
scroll to position [1788, 0]
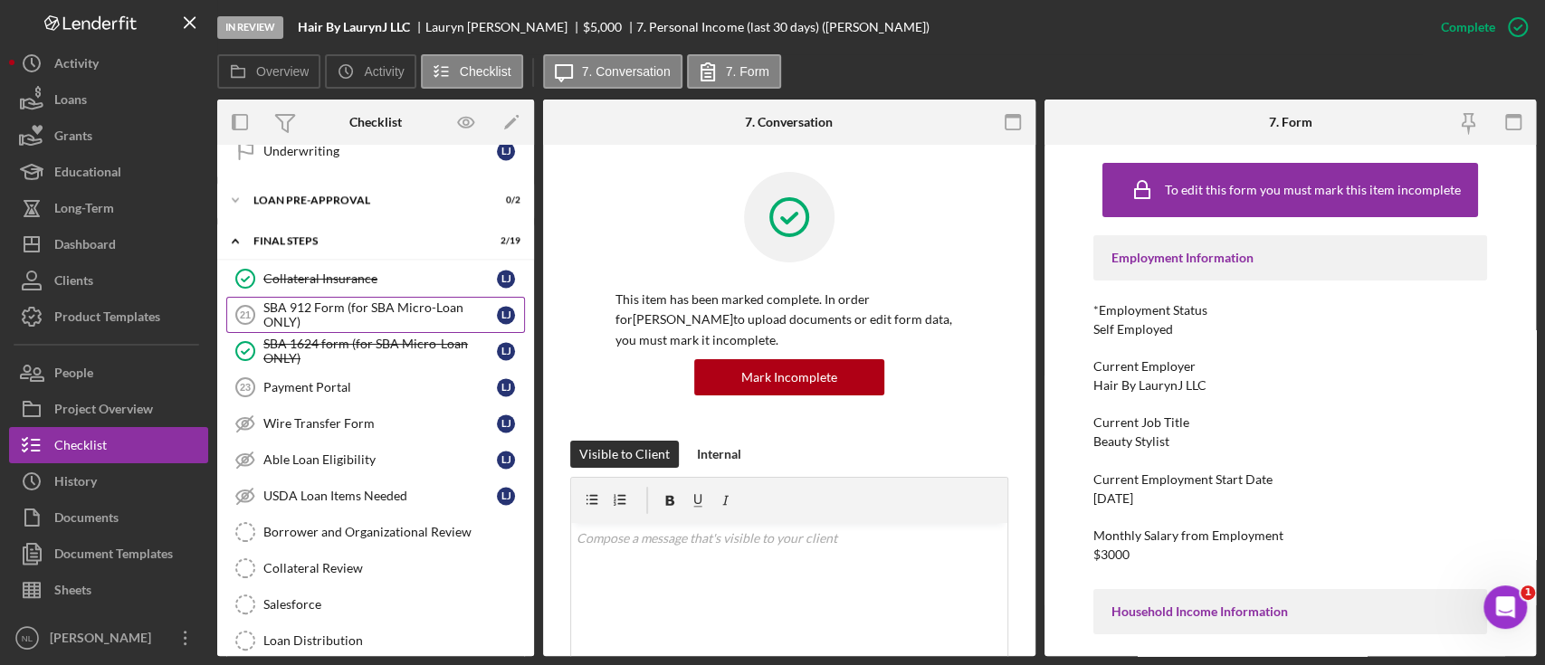
click at [320, 322] on link "SBA 912 Form (for SBA Micro-Loan ONLY) 21 SBA 912 Form (for SBA Micro-Loan ONLY…" at bounding box center [375, 315] width 299 height 36
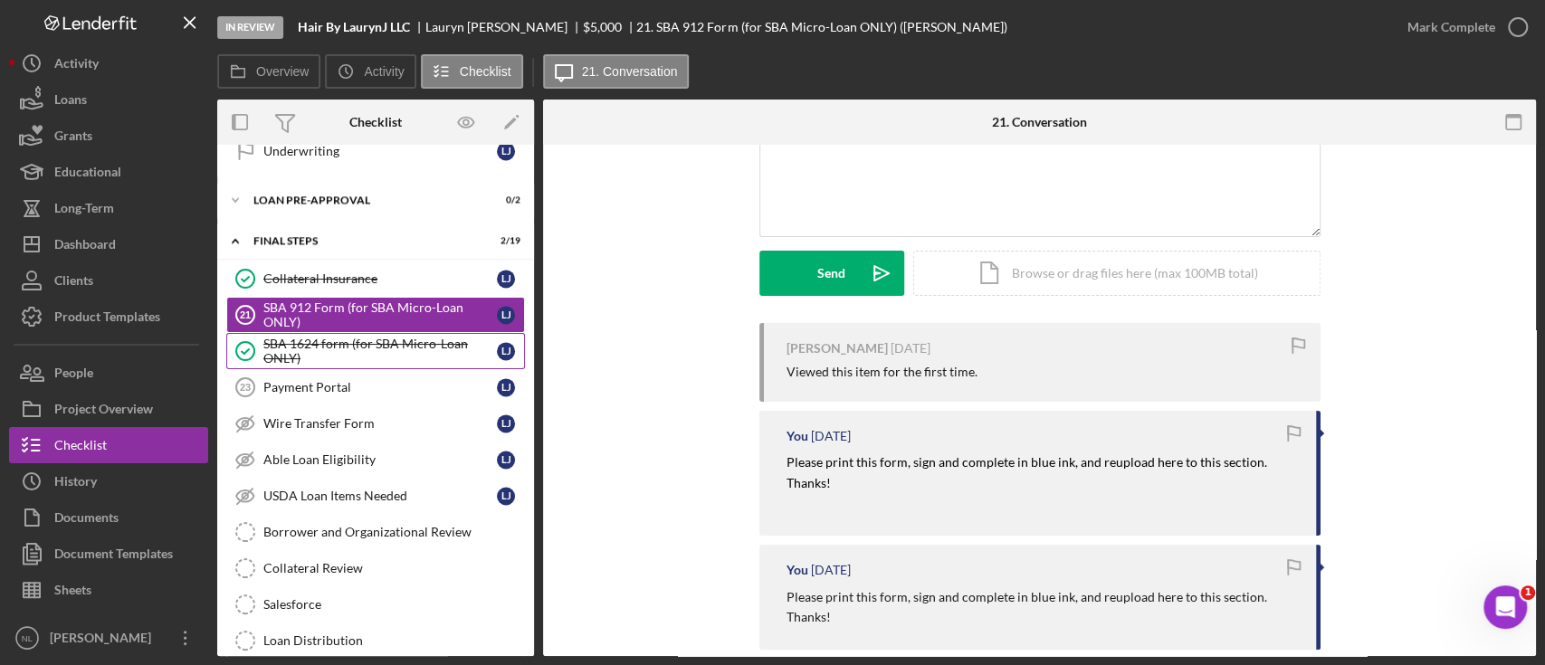
scroll to position [177, 0]
click at [354, 380] on div "Payment Portal" at bounding box center [379, 387] width 233 height 14
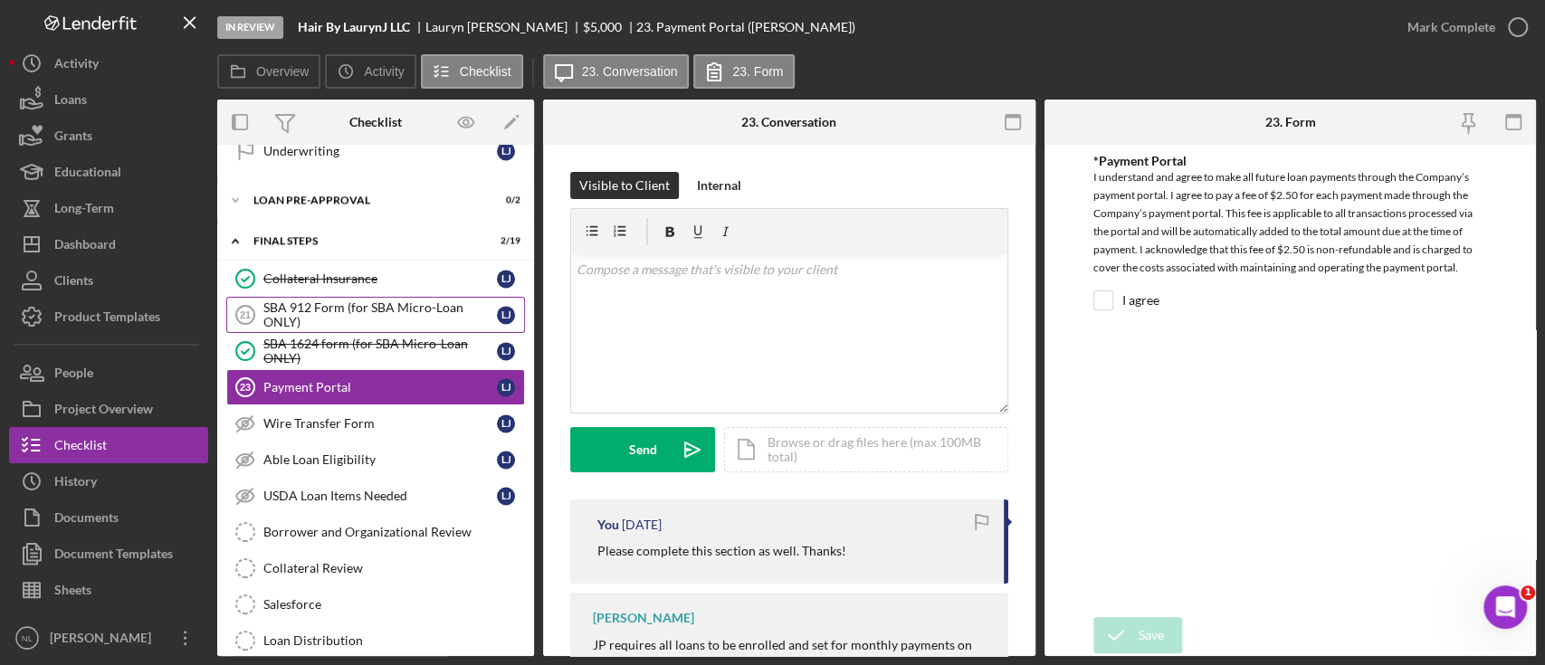
click at [429, 308] on div "SBA 912 Form (for SBA Micro-Loan ONLY)" at bounding box center [379, 314] width 233 height 29
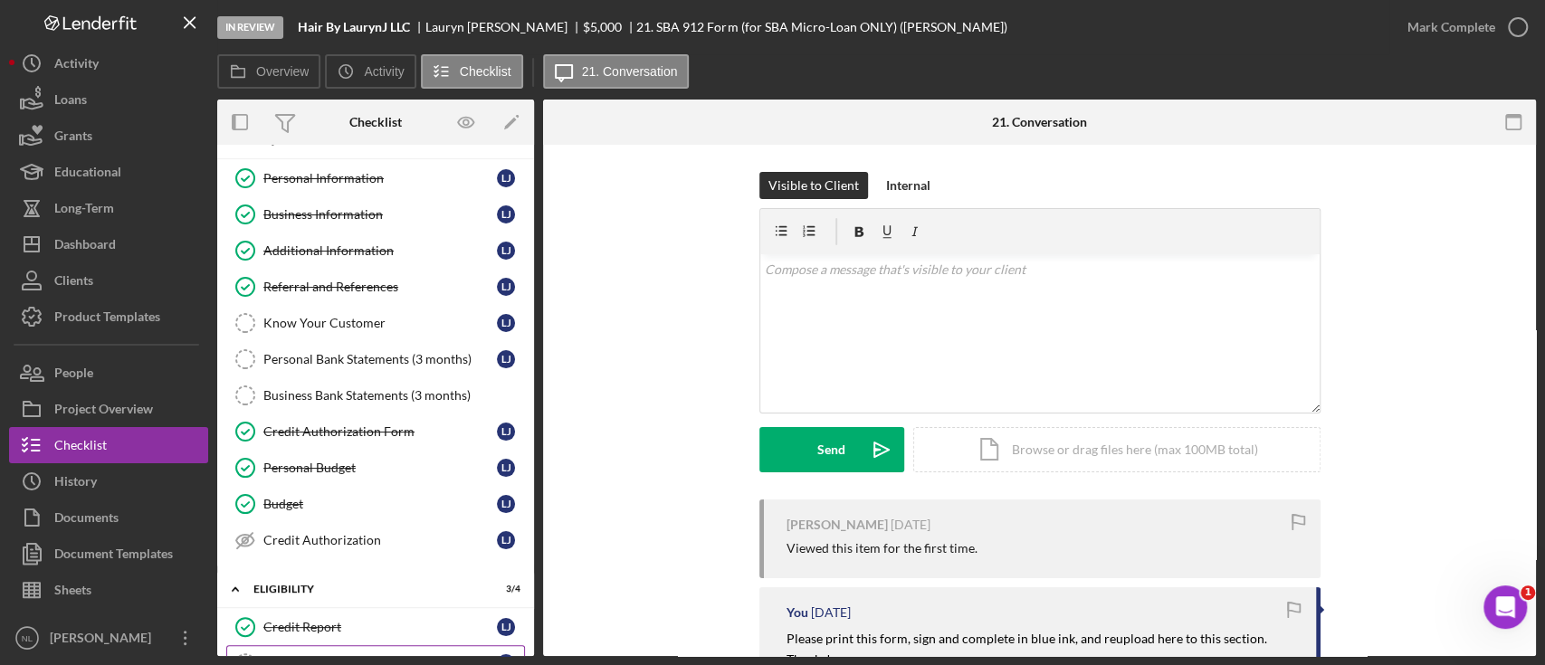
scroll to position [28, 0]
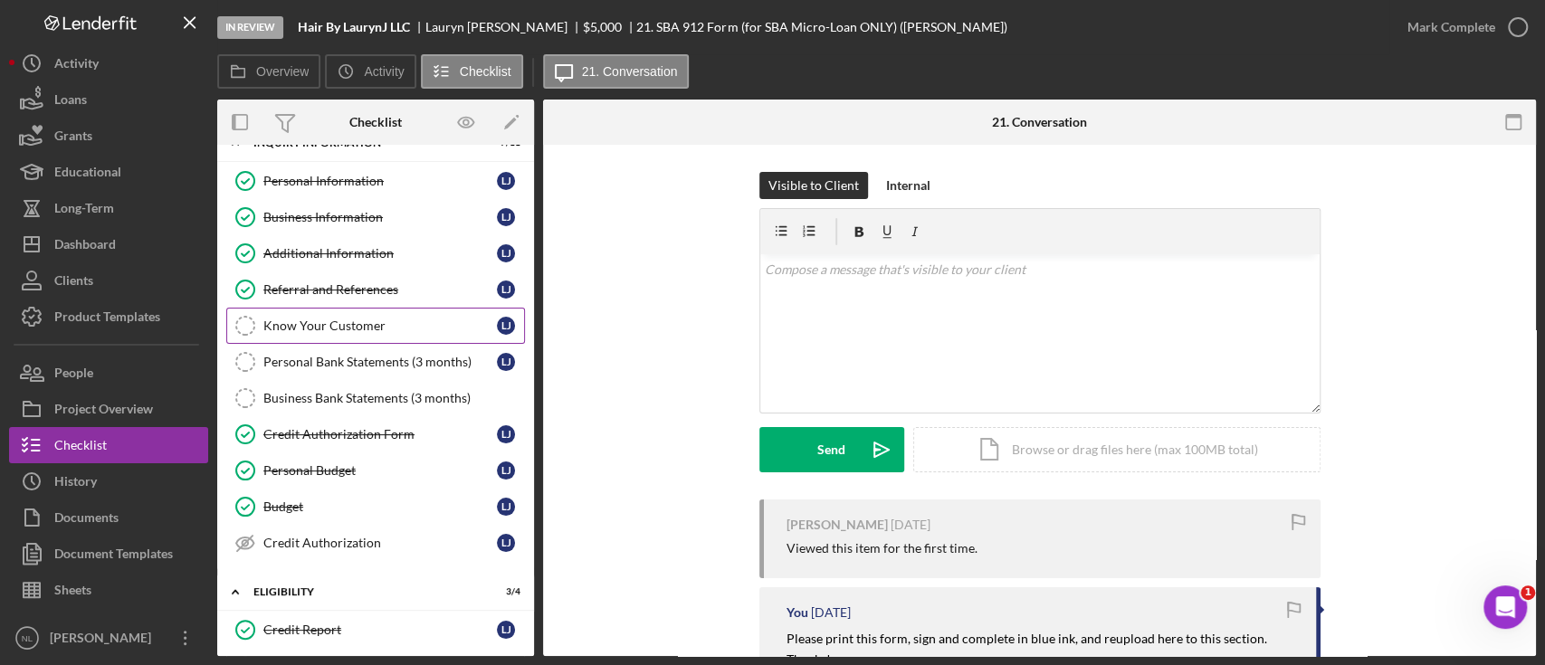
click at [376, 320] on div "Know Your Customer" at bounding box center [379, 326] width 233 height 14
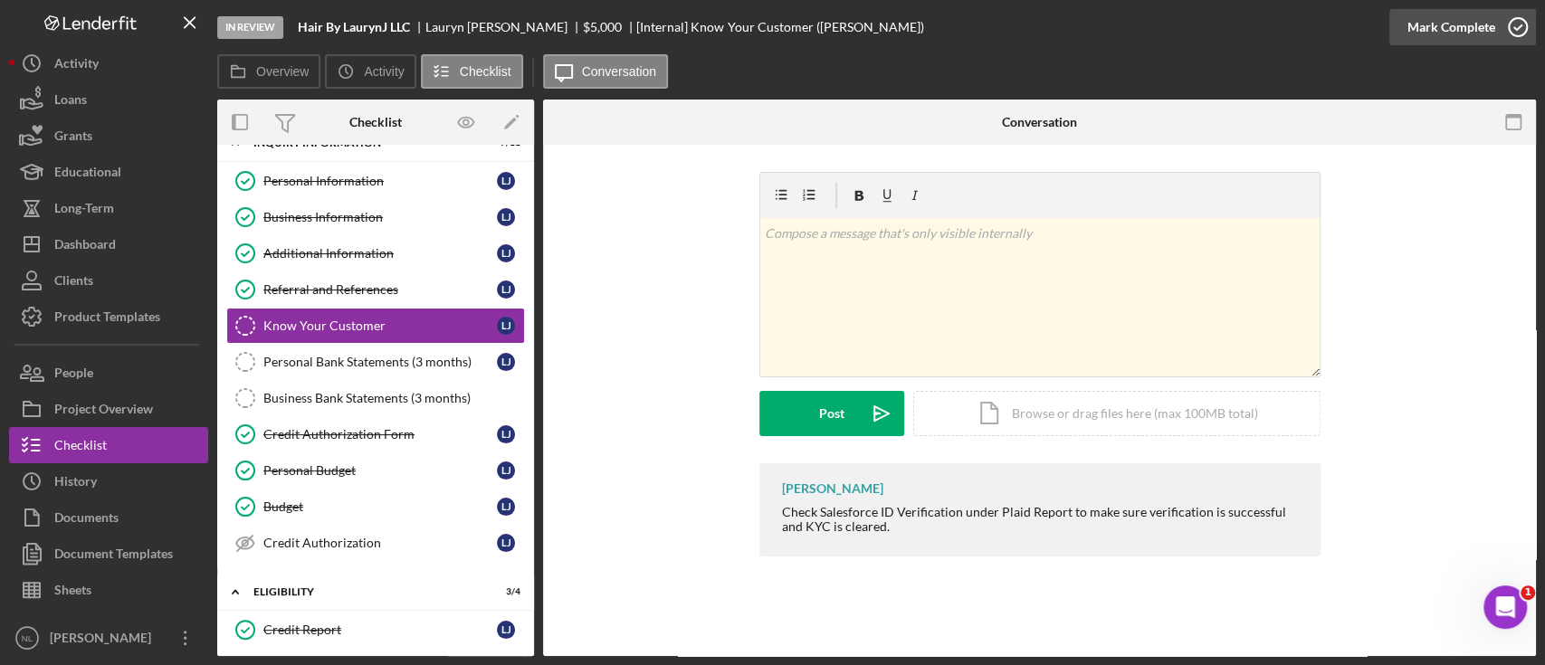
click at [1483, 39] on div "Mark Complete" at bounding box center [1451, 27] width 88 height 36
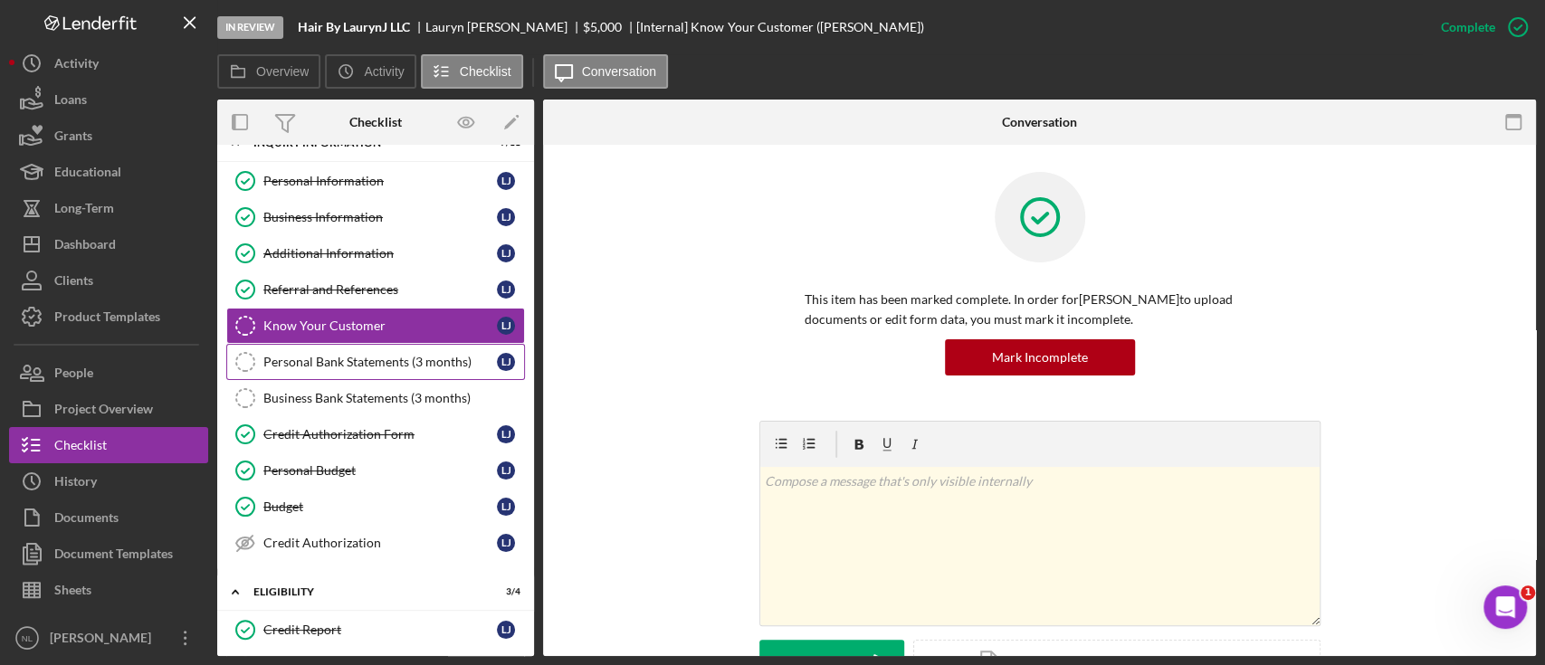
click at [405, 360] on div "Personal Bank Statements (3 months)" at bounding box center [379, 362] width 233 height 14
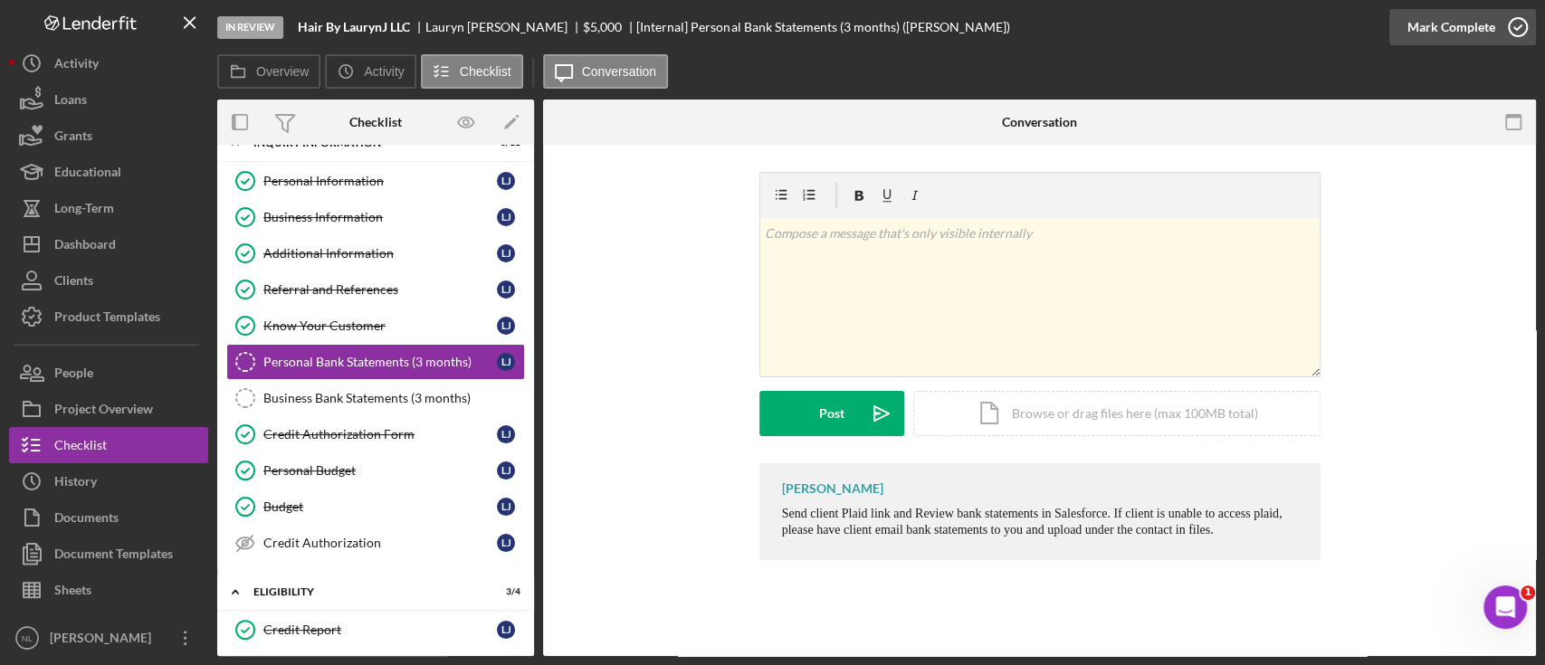
click at [1434, 33] on div "Mark Complete" at bounding box center [1451, 27] width 88 height 36
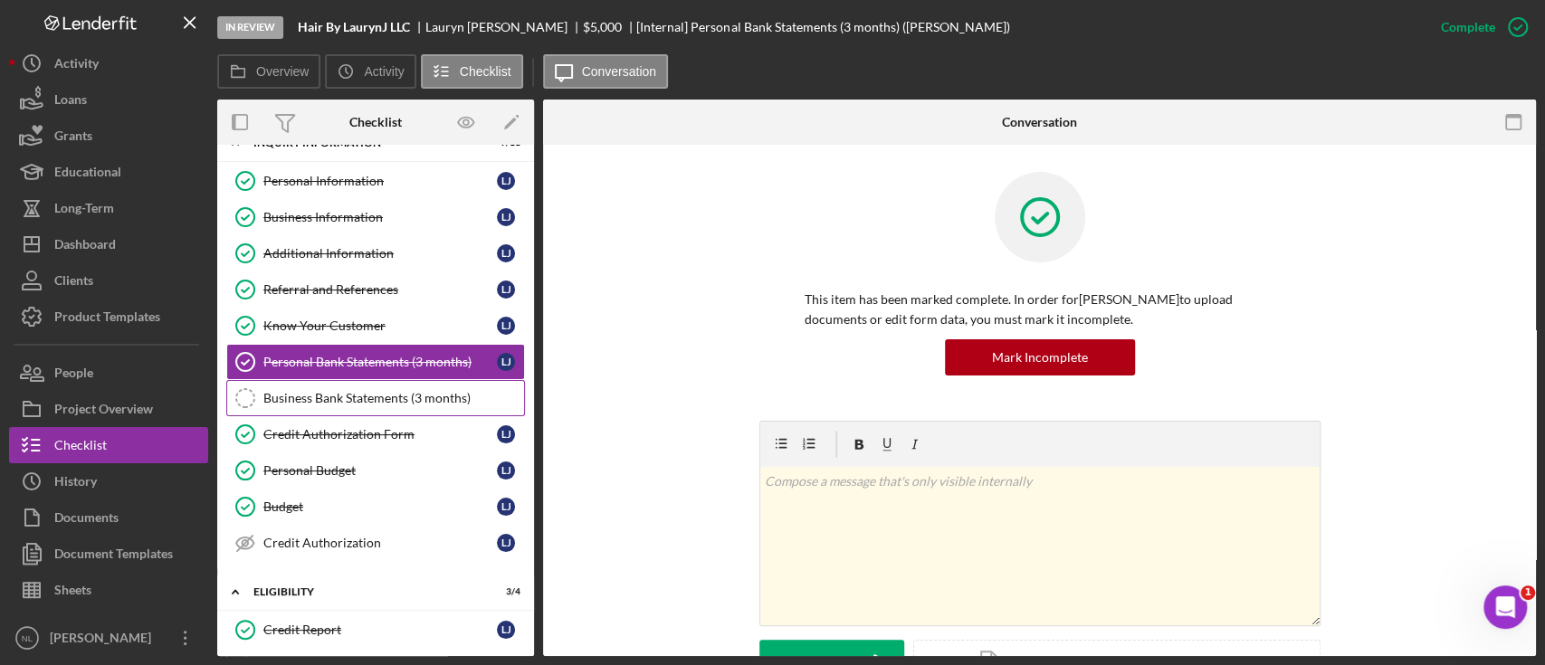
click at [454, 386] on link "Business Bank Statements (3 months) Business Bank Statements (3 months)" at bounding box center [375, 398] width 299 height 36
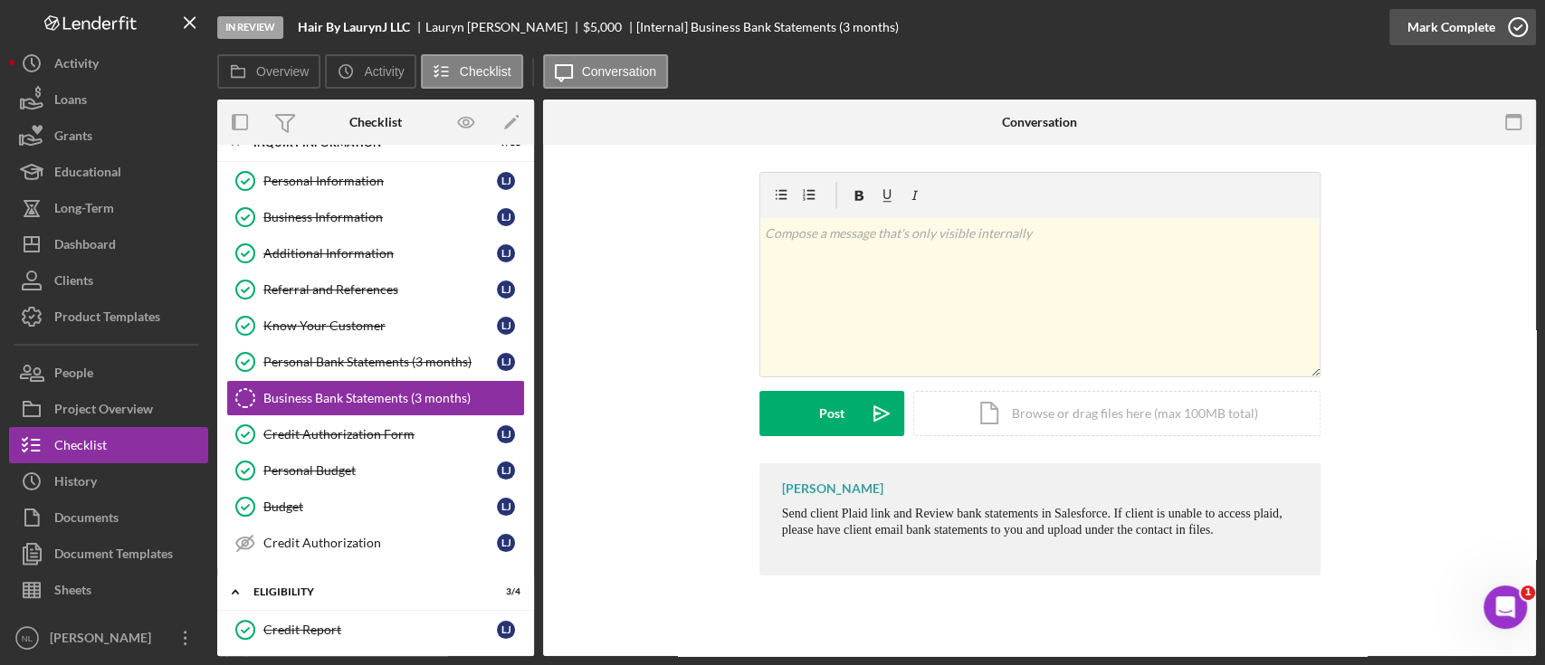
click at [1495, 19] on icon "button" at bounding box center [1517, 27] width 45 height 45
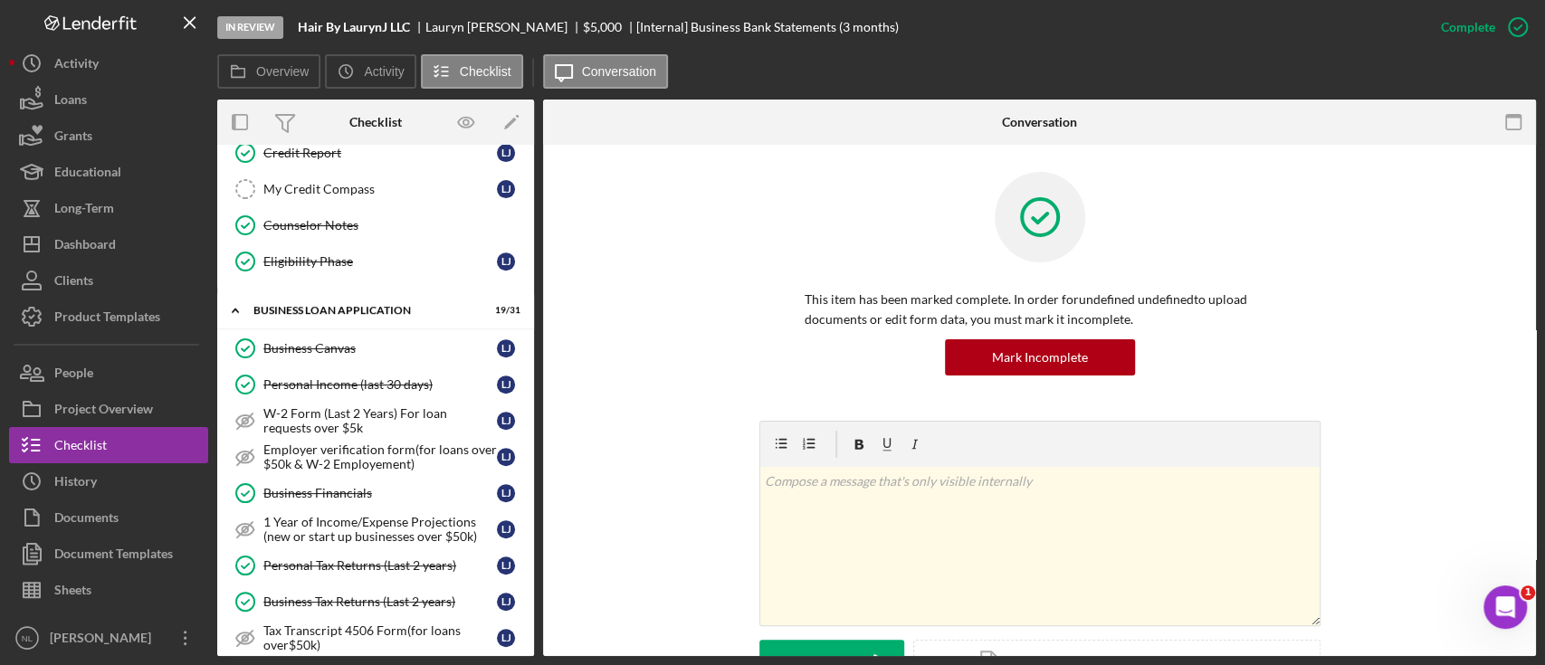
scroll to position [666, 0]
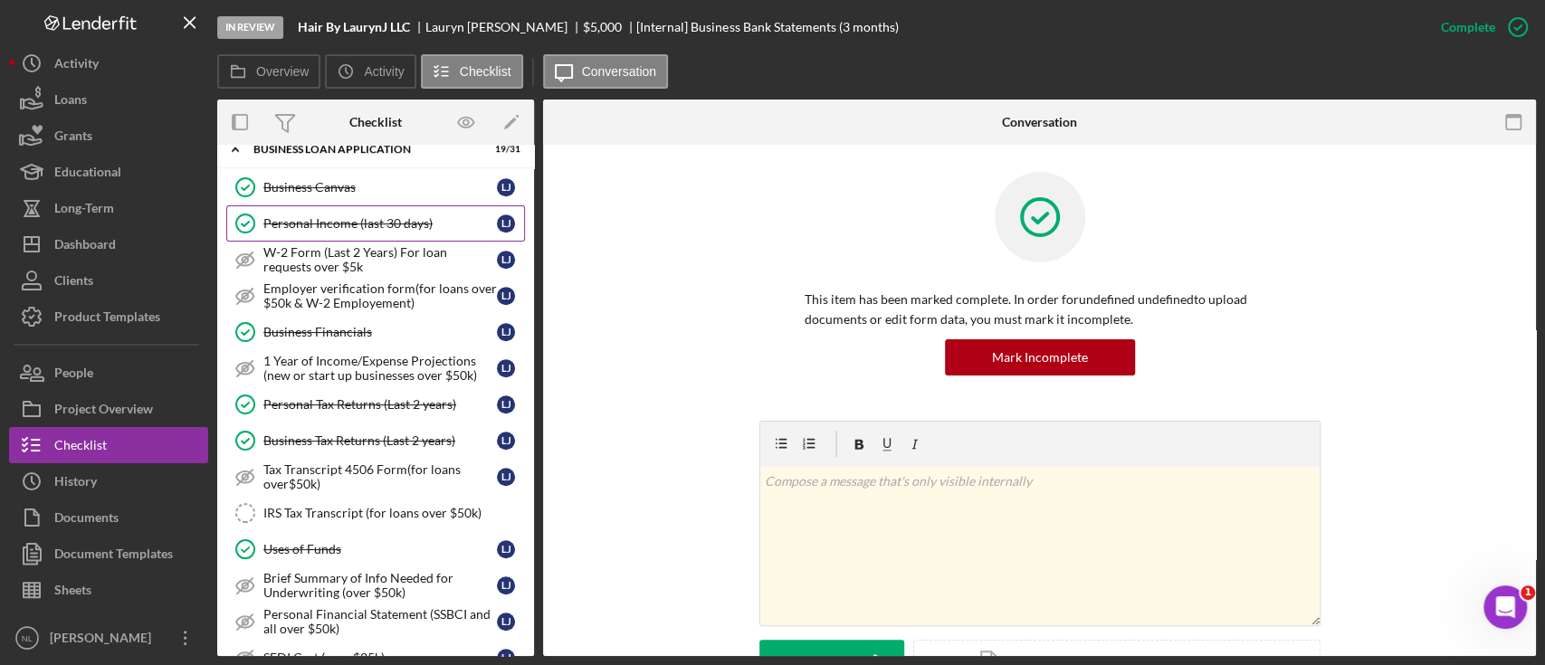
click at [348, 207] on link "Personal Income (last 30 days) Personal Income (last 30 days) [PERSON_NAME]" at bounding box center [375, 223] width 299 height 36
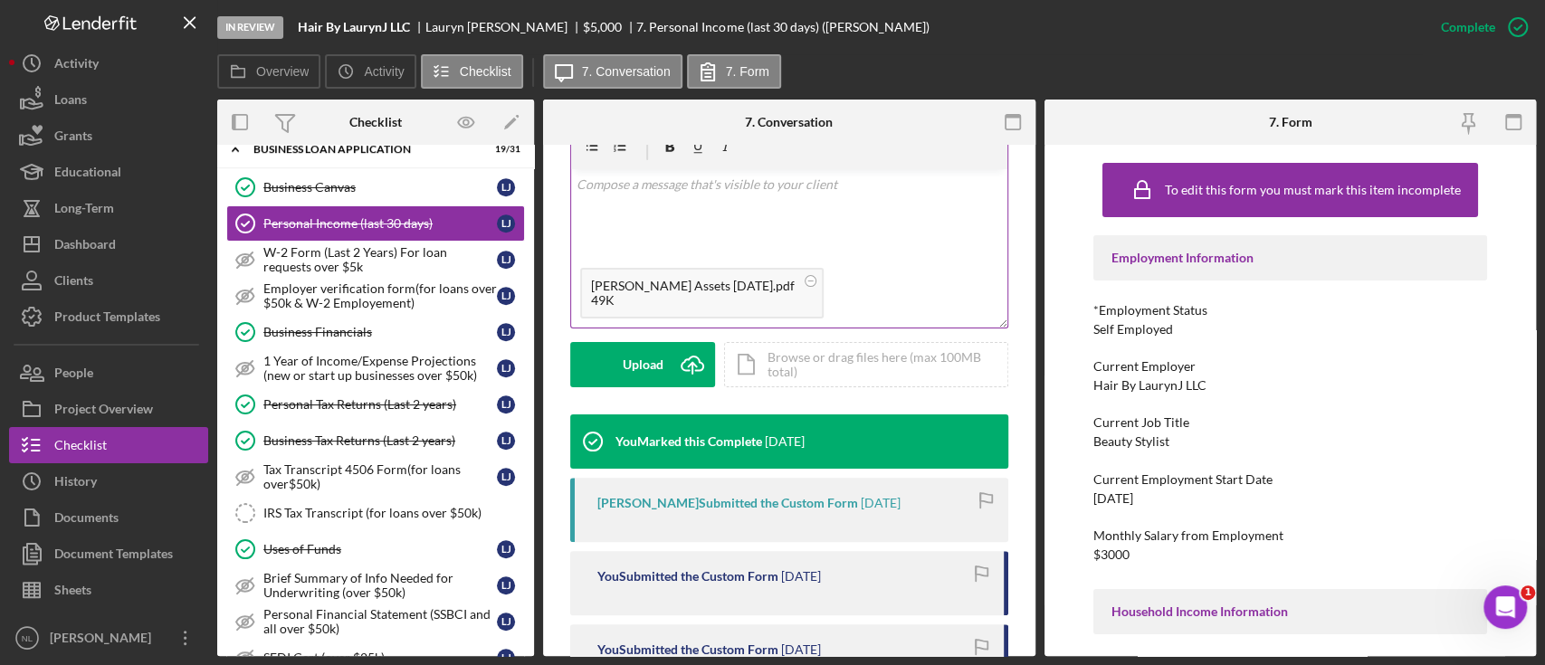
scroll to position [184, 0]
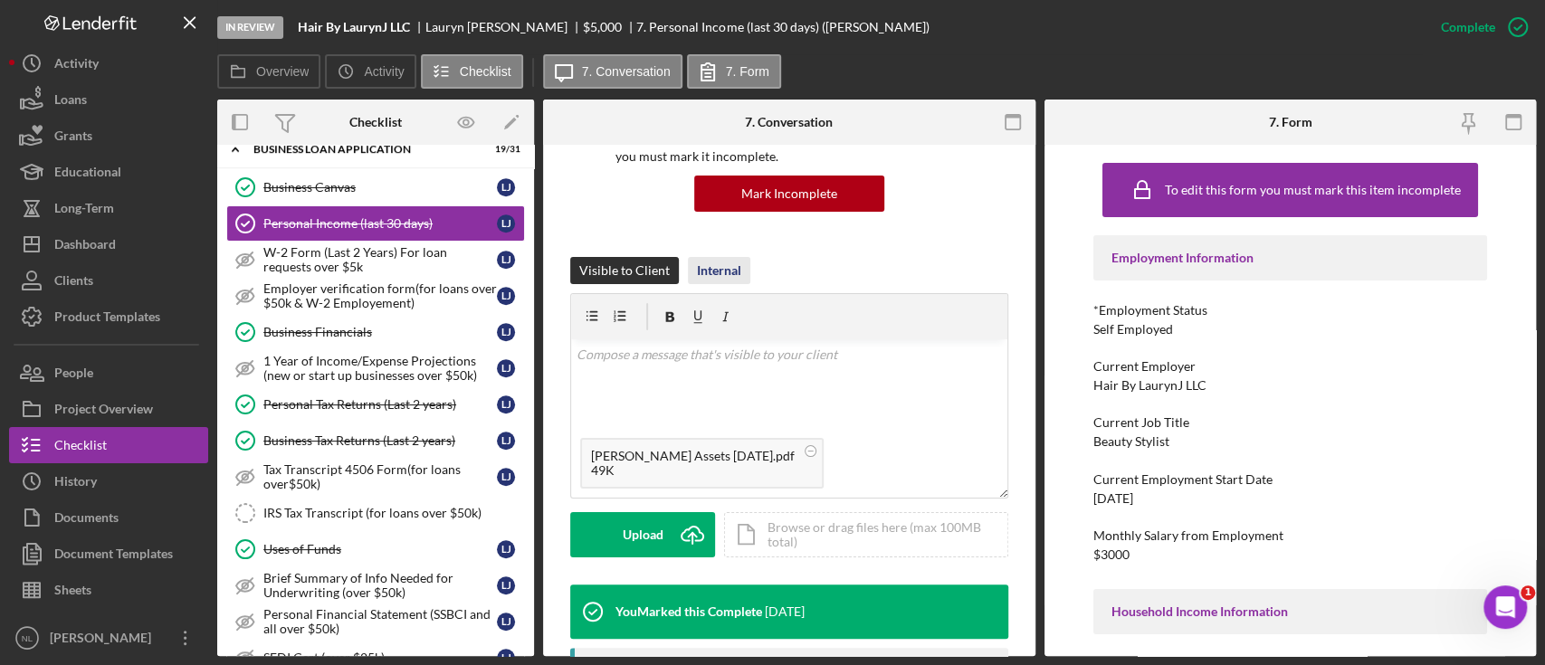
click at [717, 263] on div "Internal" at bounding box center [719, 270] width 44 height 27
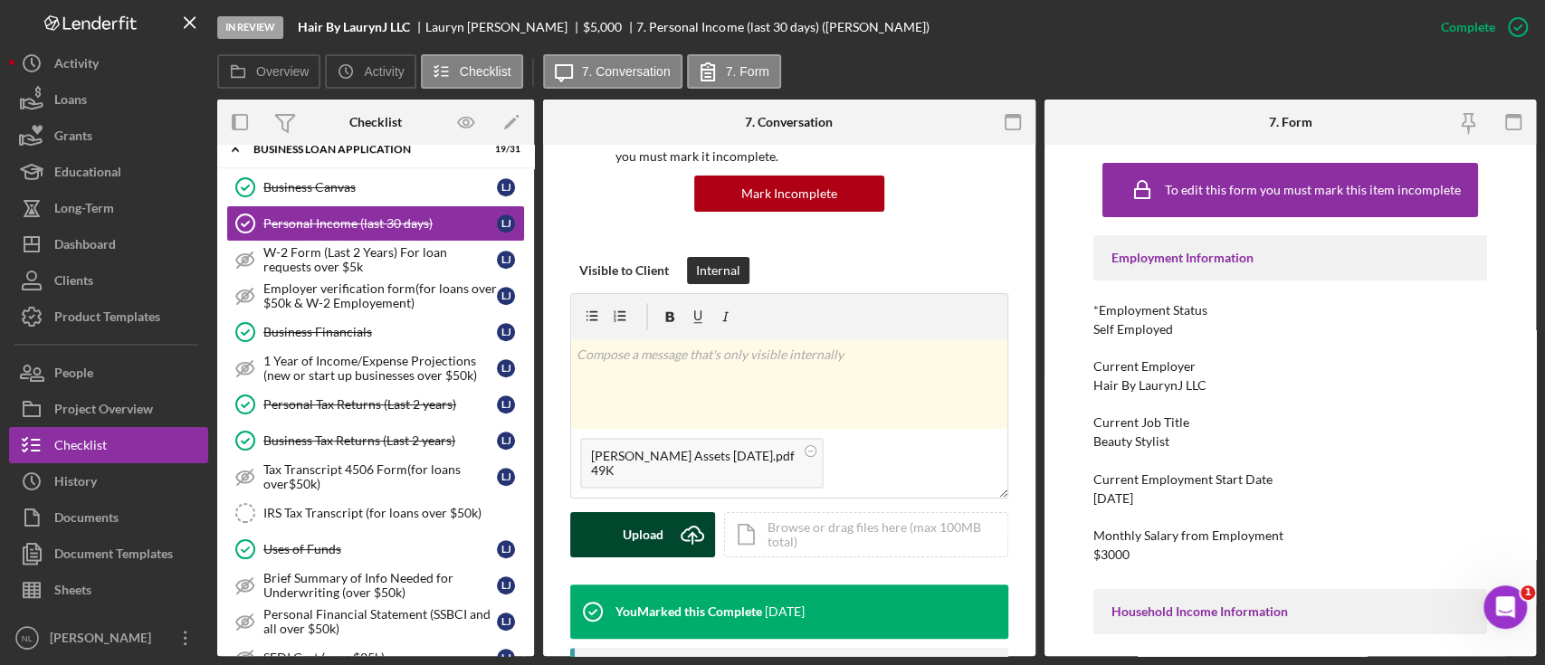
click at [652, 530] on div "Upload" at bounding box center [643, 534] width 41 height 45
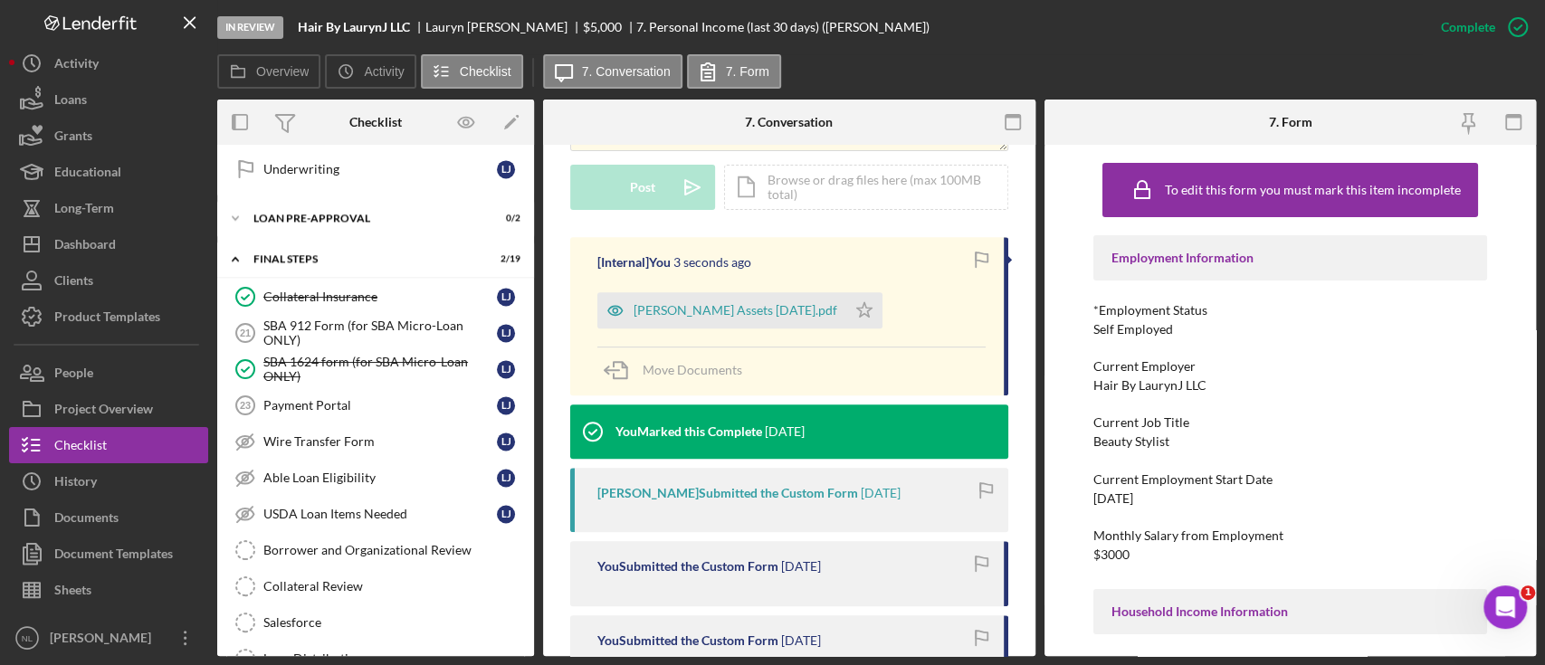
scroll to position [1803, 0]
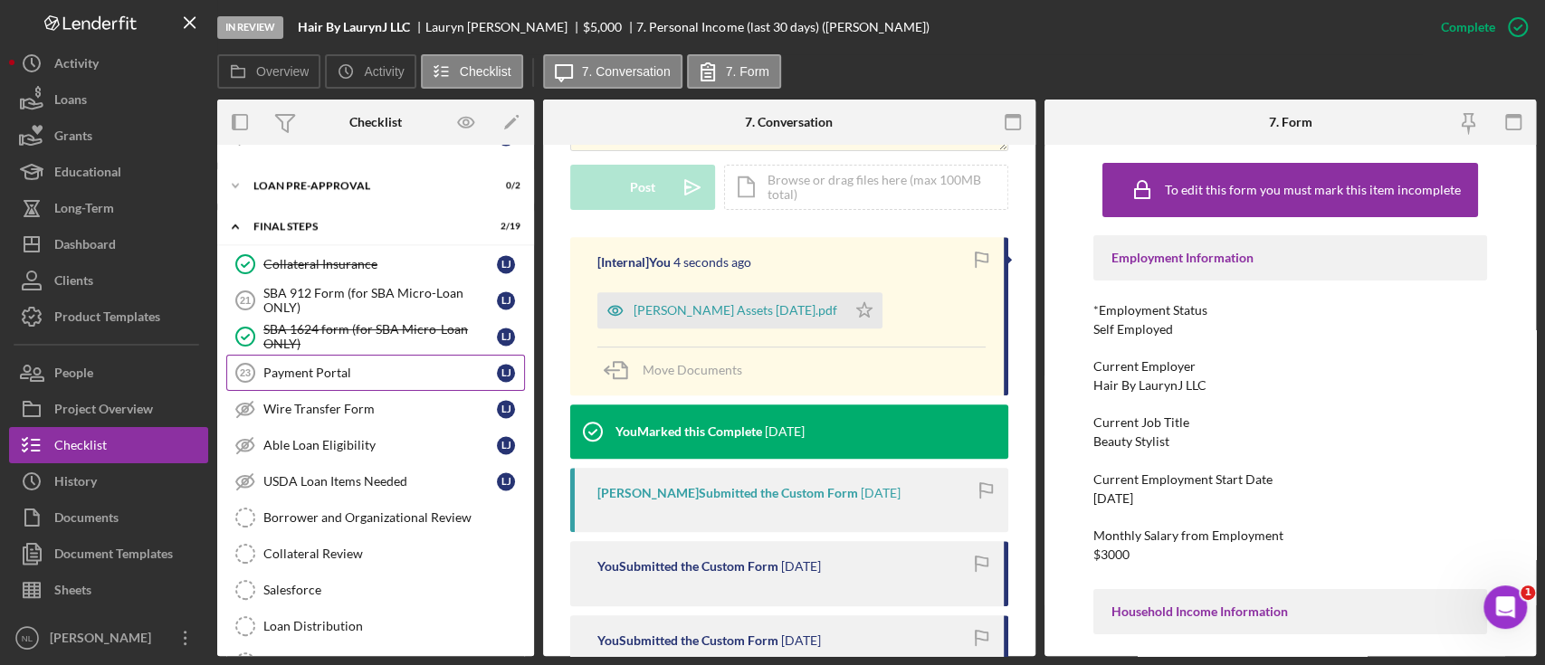
click at [343, 366] on div "Payment Portal" at bounding box center [379, 373] width 233 height 14
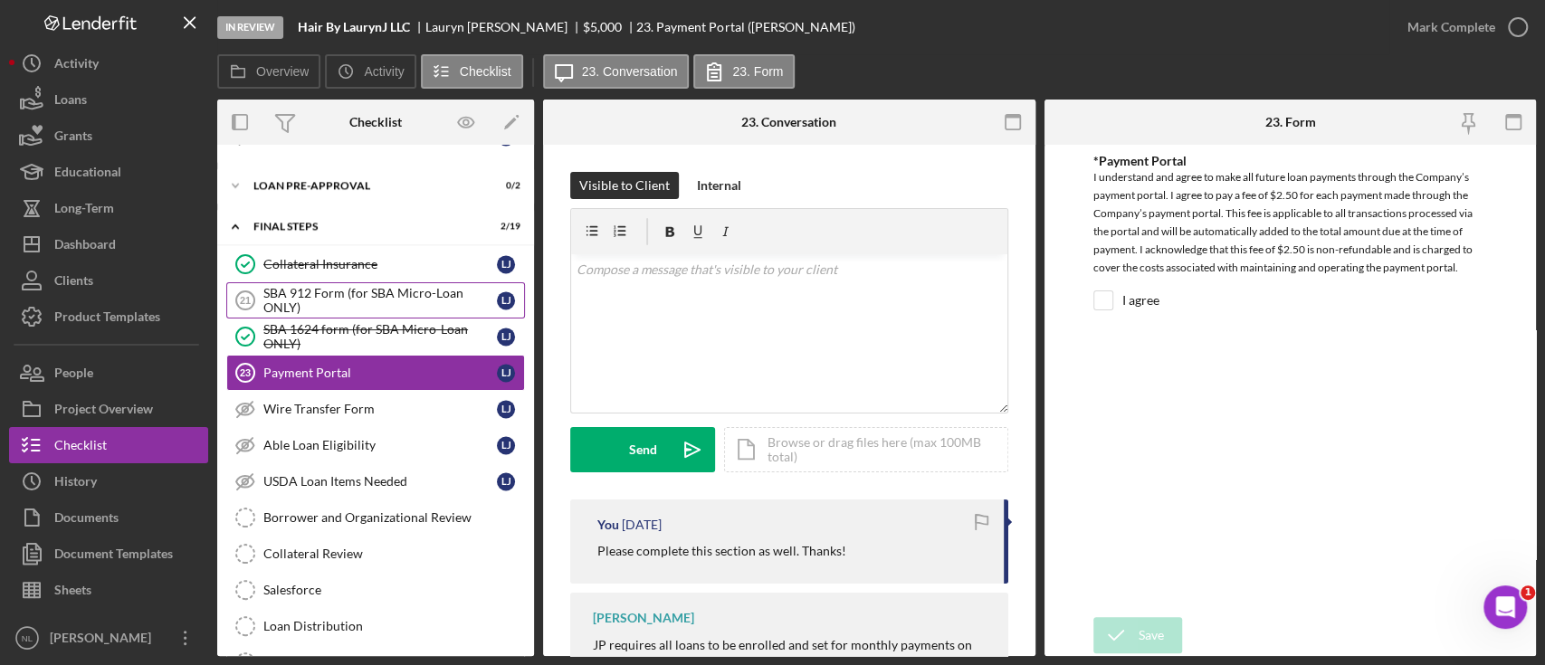
click at [310, 286] on div "SBA 912 Form (for SBA Micro-Loan ONLY)" at bounding box center [379, 300] width 233 height 29
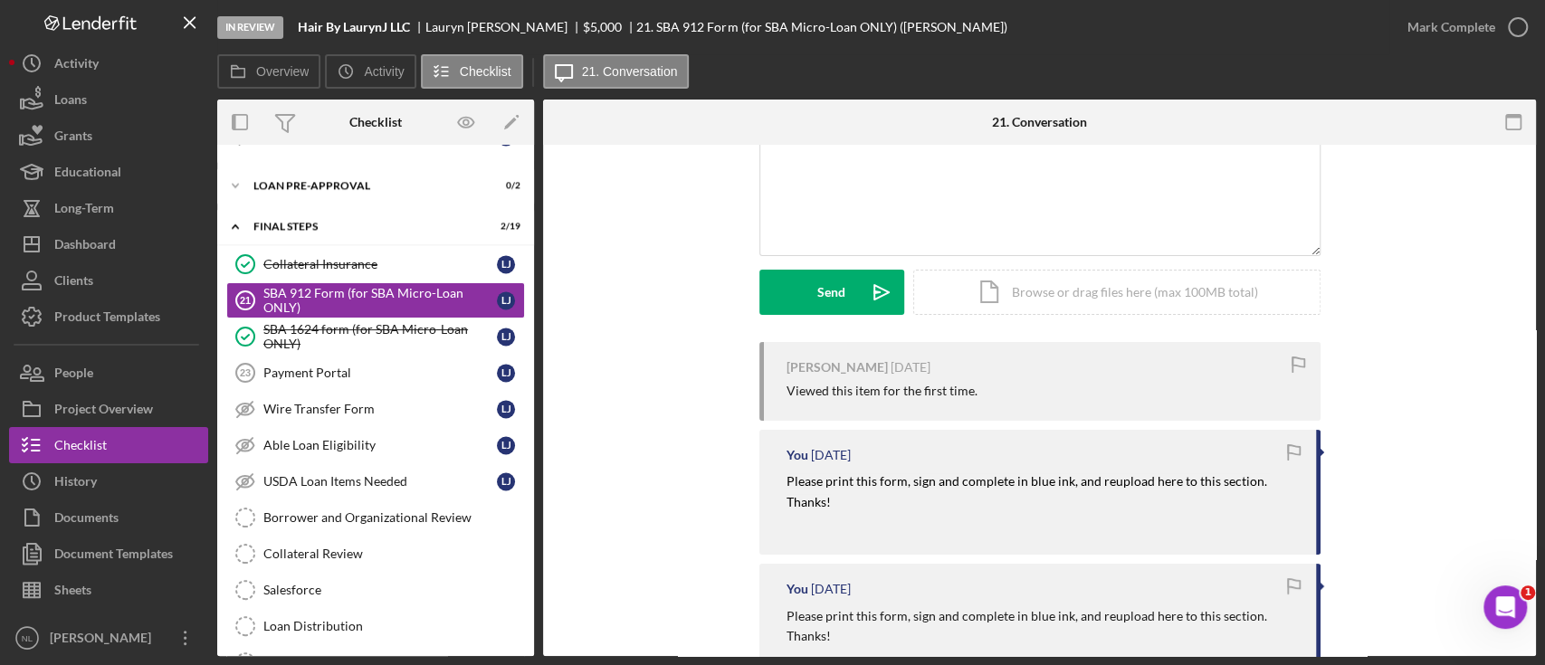
scroll to position [164, 0]
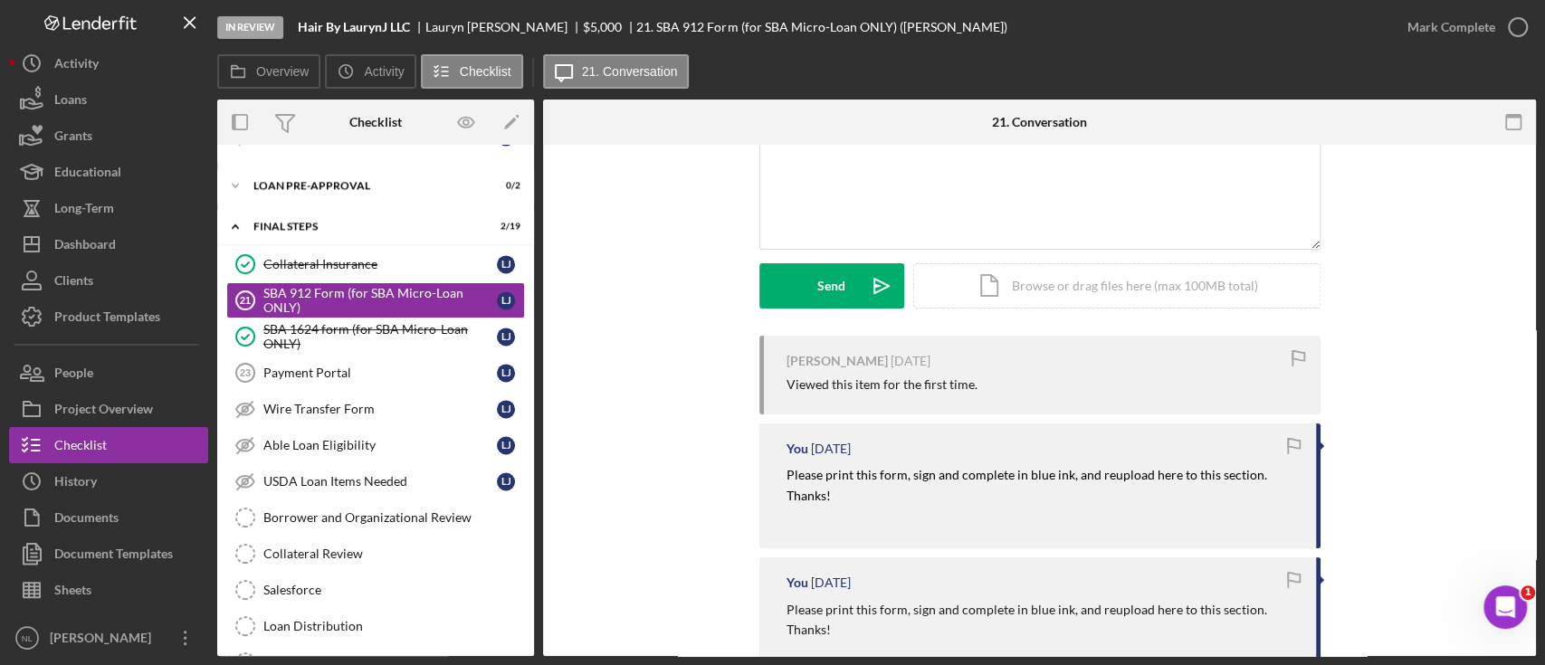
click at [908, 469] on mark "Please print this form, sign and complete in blue ink, and reupload here to thi…" at bounding box center [1027, 484] width 483 height 35
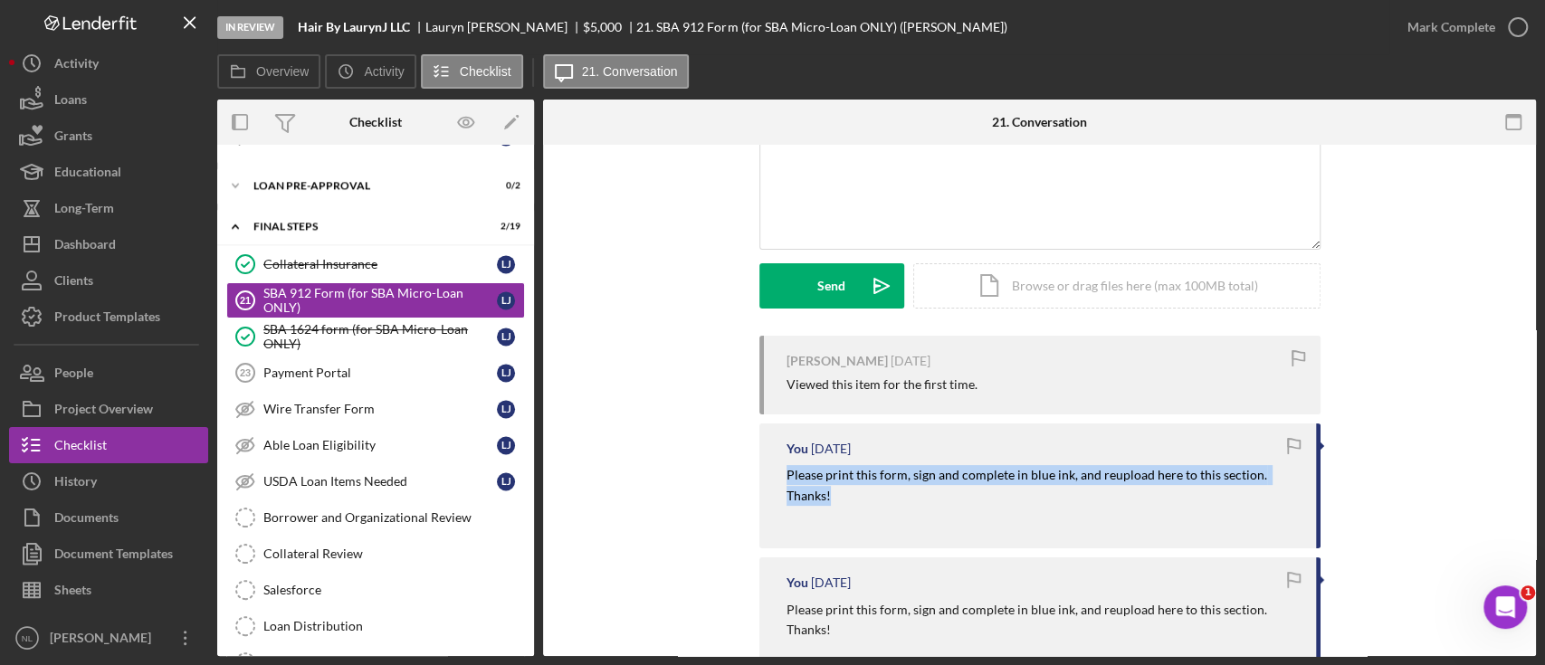
click at [908, 469] on mark "Please print this form, sign and complete in blue ink, and reupload here to thi…" at bounding box center [1027, 484] width 483 height 35
copy mark "Please print this form, sign and complete in blue ink, and reupload here to thi…"
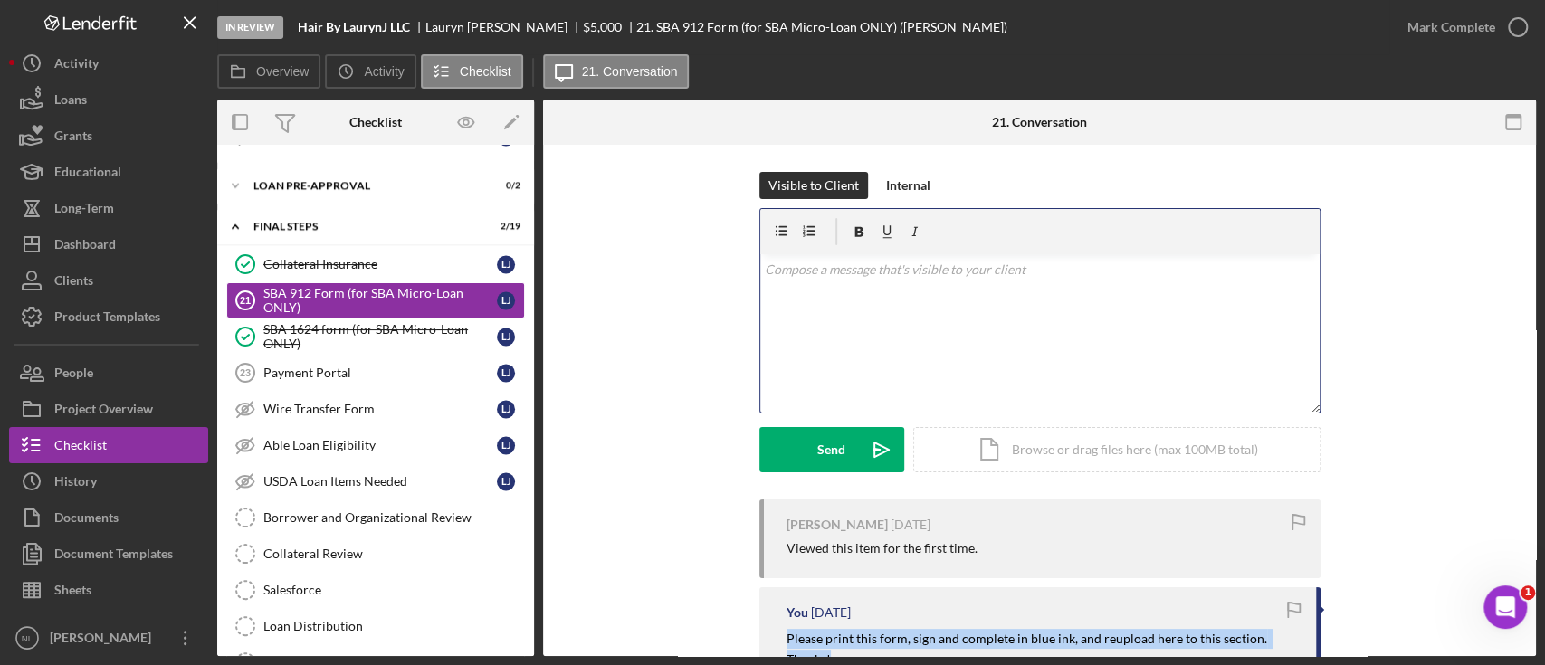
click at [825, 288] on div "v Color teal Color pink Remove color Add row above Add row below Add column bef…" at bounding box center [1039, 333] width 559 height 158
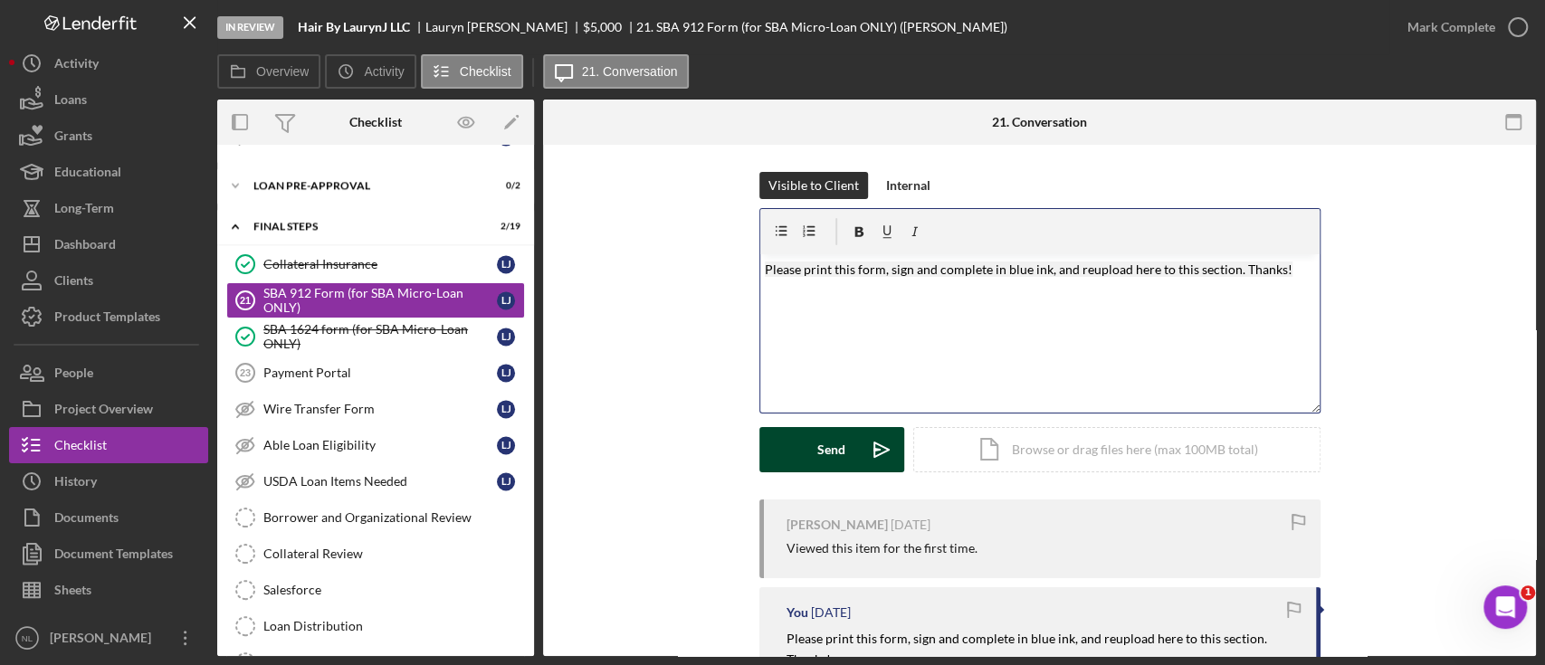
click at [849, 460] on button "Send Icon/icon-invite-send" at bounding box center [831, 449] width 145 height 45
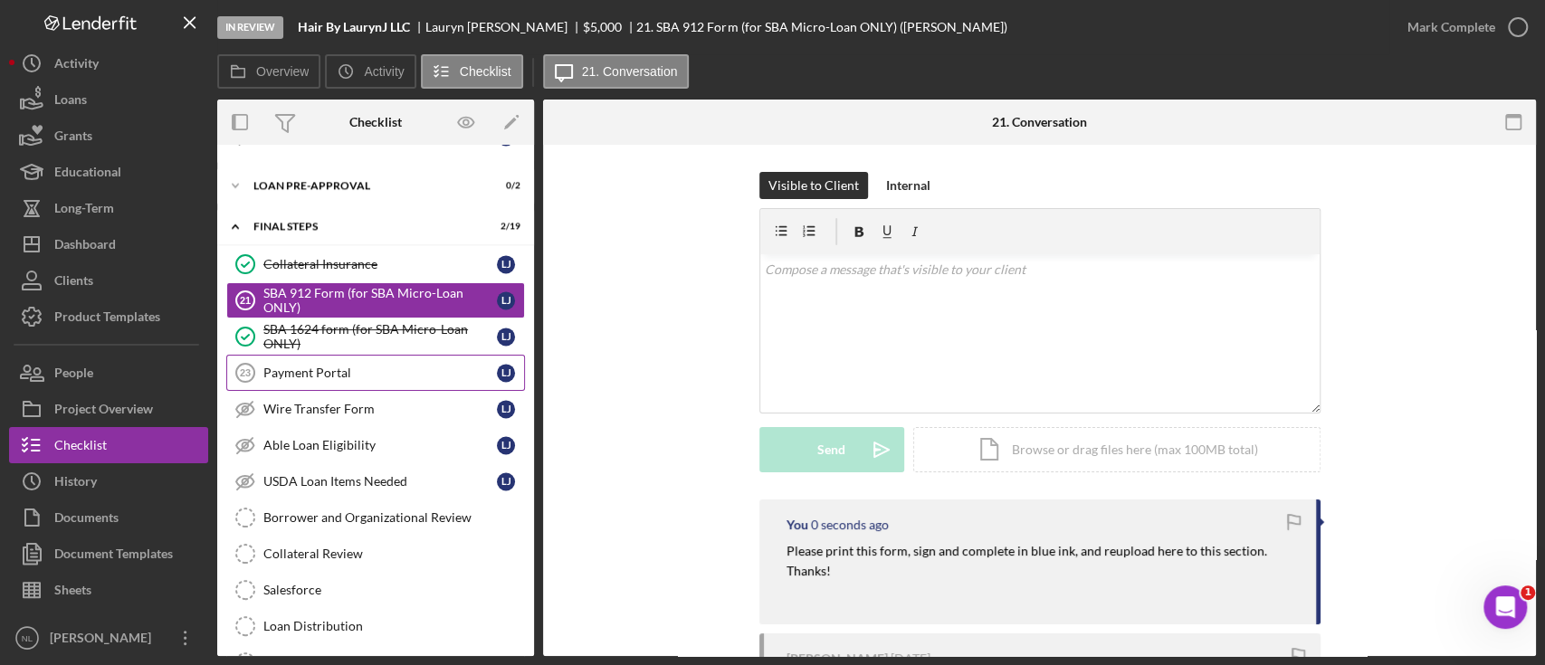
click at [387, 366] on div "Payment Portal" at bounding box center [379, 373] width 233 height 14
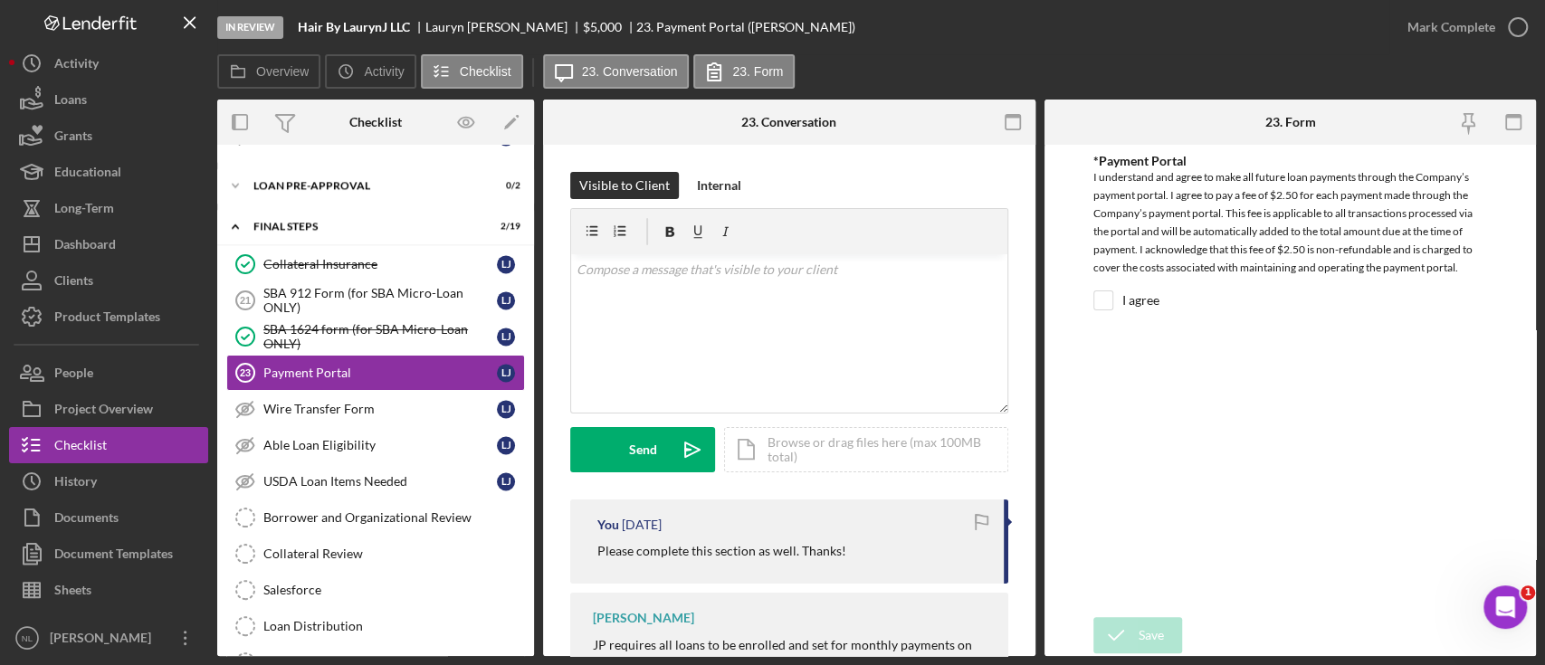
click at [731, 543] on p "Please complete this section as well. Thanks!" at bounding box center [721, 551] width 249 height 20
copy div "Please complete this section as well. Thanks!"
click at [738, 292] on div "v Color teal Color pink Remove color Add row above Add row below Add column bef…" at bounding box center [789, 333] width 436 height 158
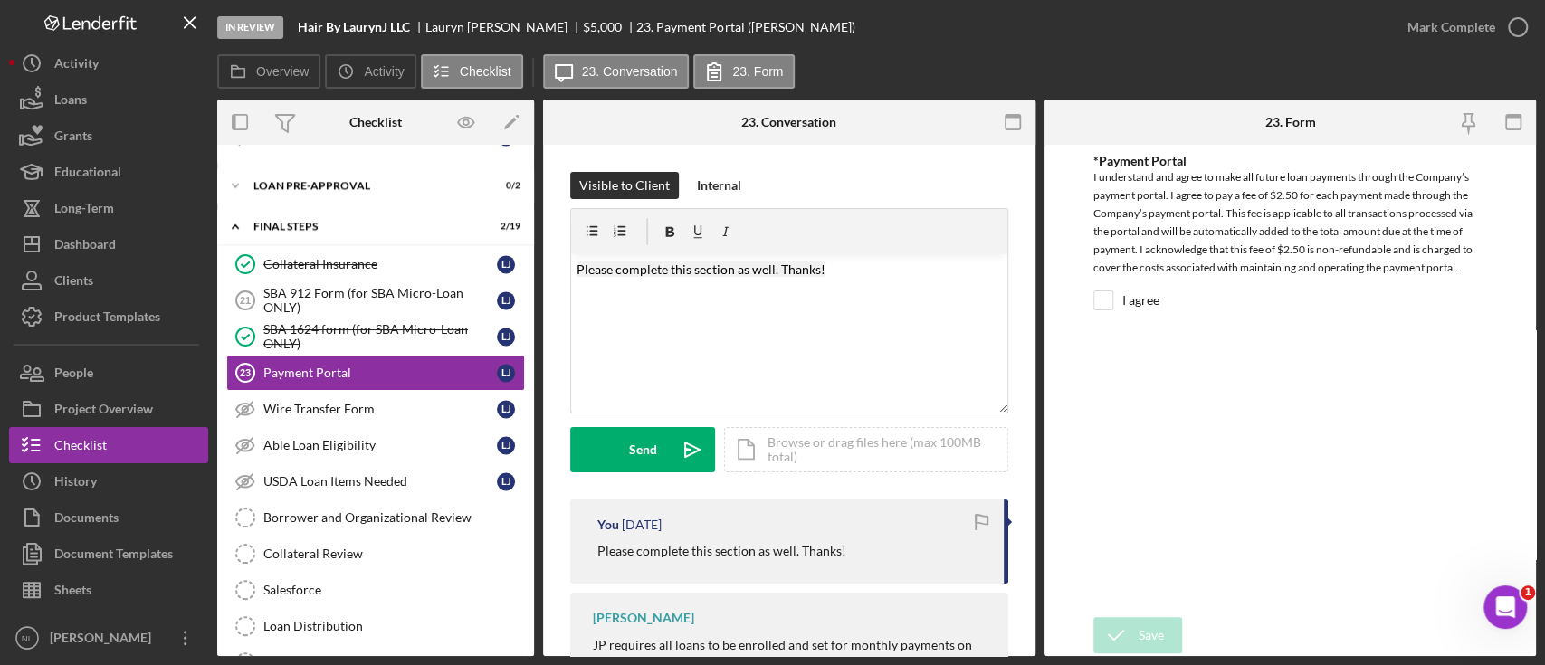
click at [623, 420] on form "v Color teal Color pink Remove color Add row above Add row below Add column bef…" at bounding box center [789, 340] width 438 height 264
click at [629, 459] on div "Send" at bounding box center [643, 449] width 28 height 45
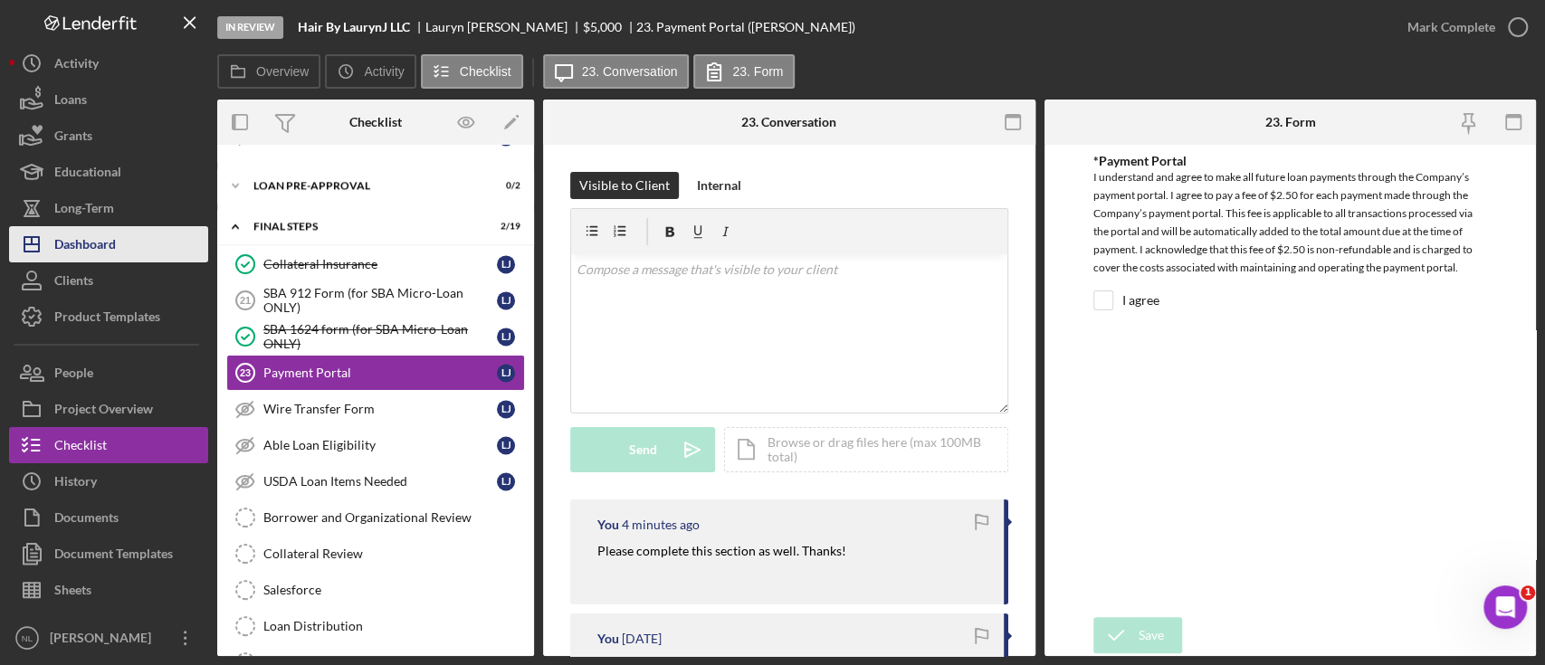
click at [155, 245] on button "Icon/Dashboard Dashboard" at bounding box center [108, 244] width 199 height 36
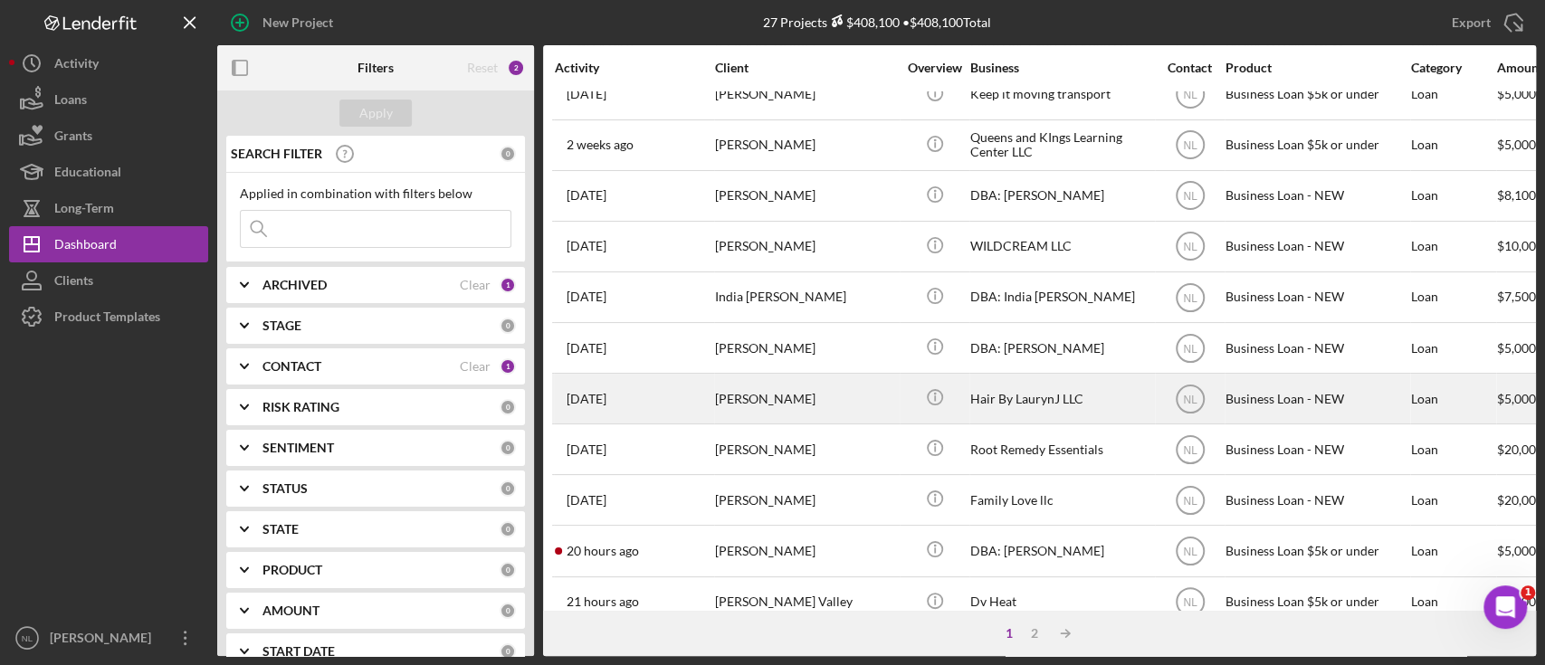
scroll to position [74, 0]
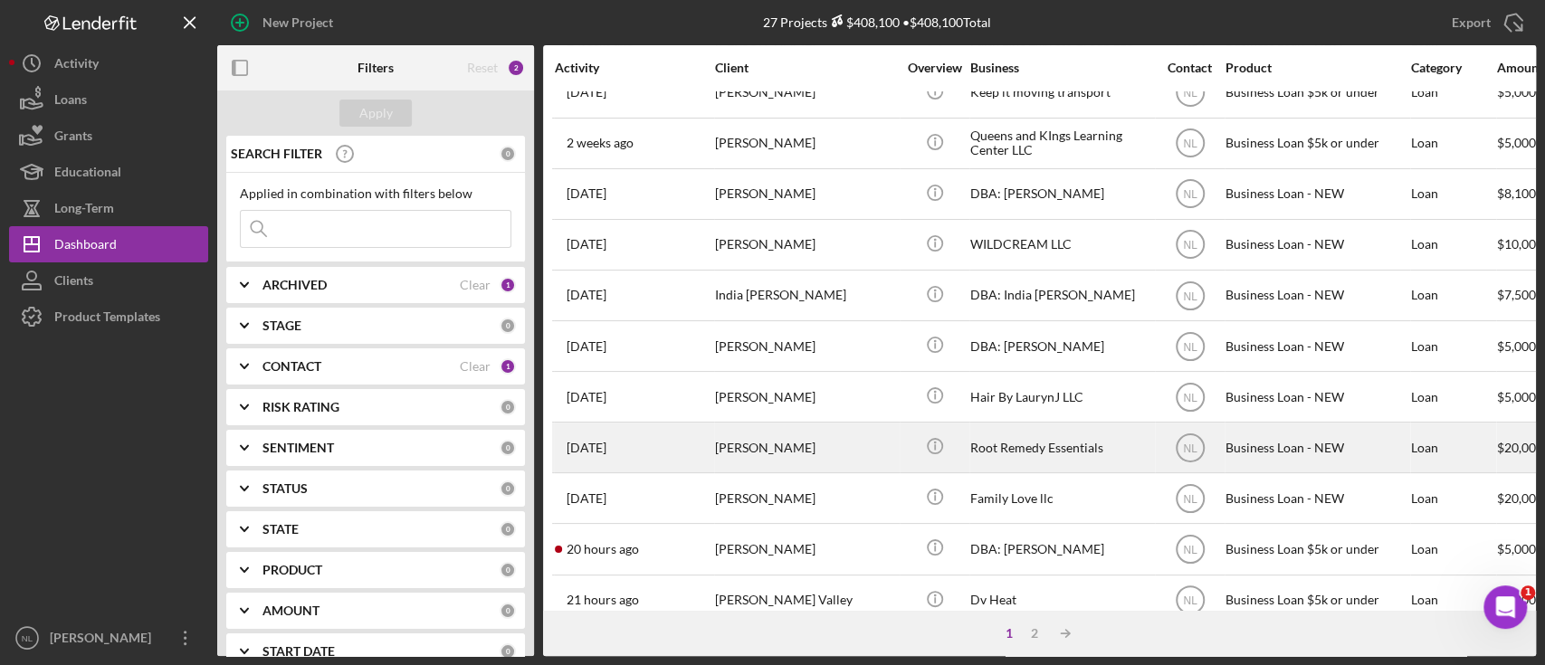
click at [767, 459] on div "[PERSON_NAME]" at bounding box center [805, 448] width 181 height 48
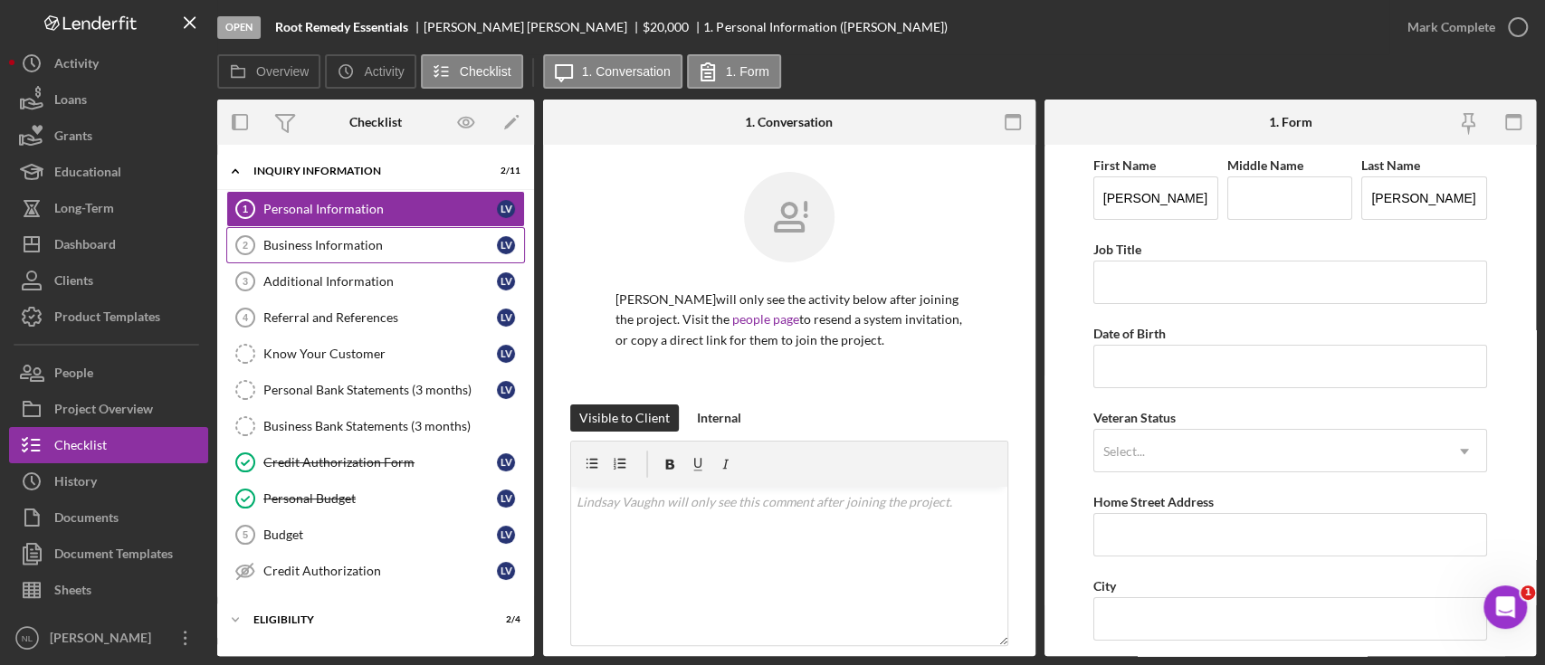
click at [374, 257] on link "Business Information 2 Business Information L V" at bounding box center [375, 245] width 299 height 36
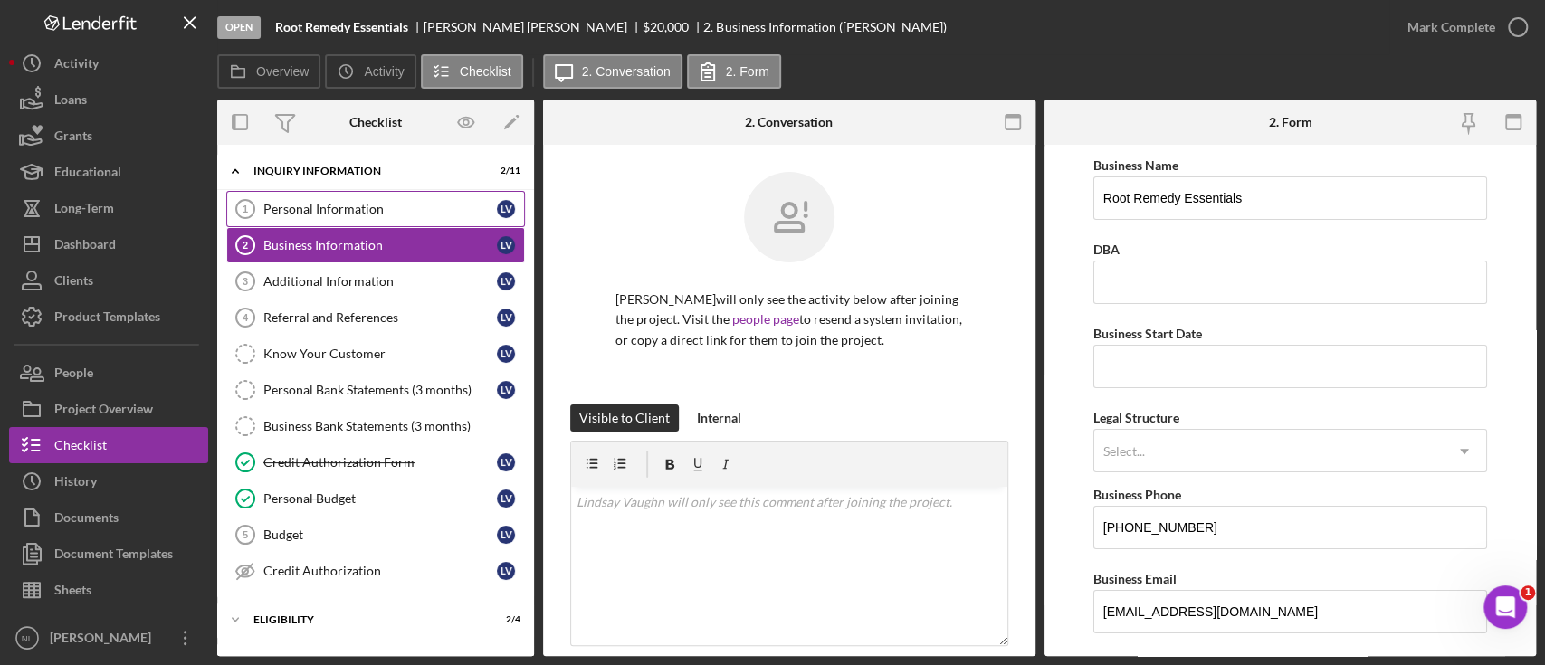
click at [343, 221] on link "Personal Information 1 Personal Information L V" at bounding box center [375, 209] width 299 height 36
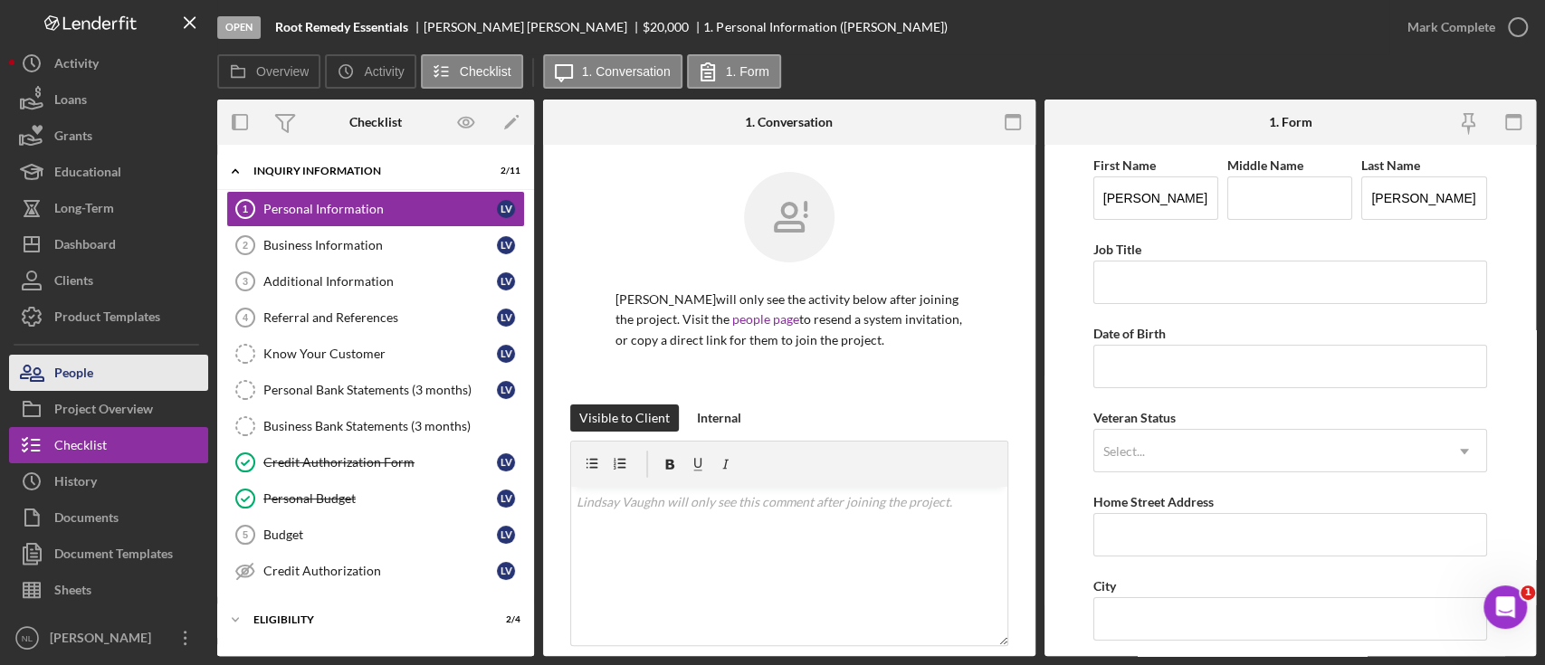
click at [97, 380] on button "People" at bounding box center [108, 373] width 199 height 36
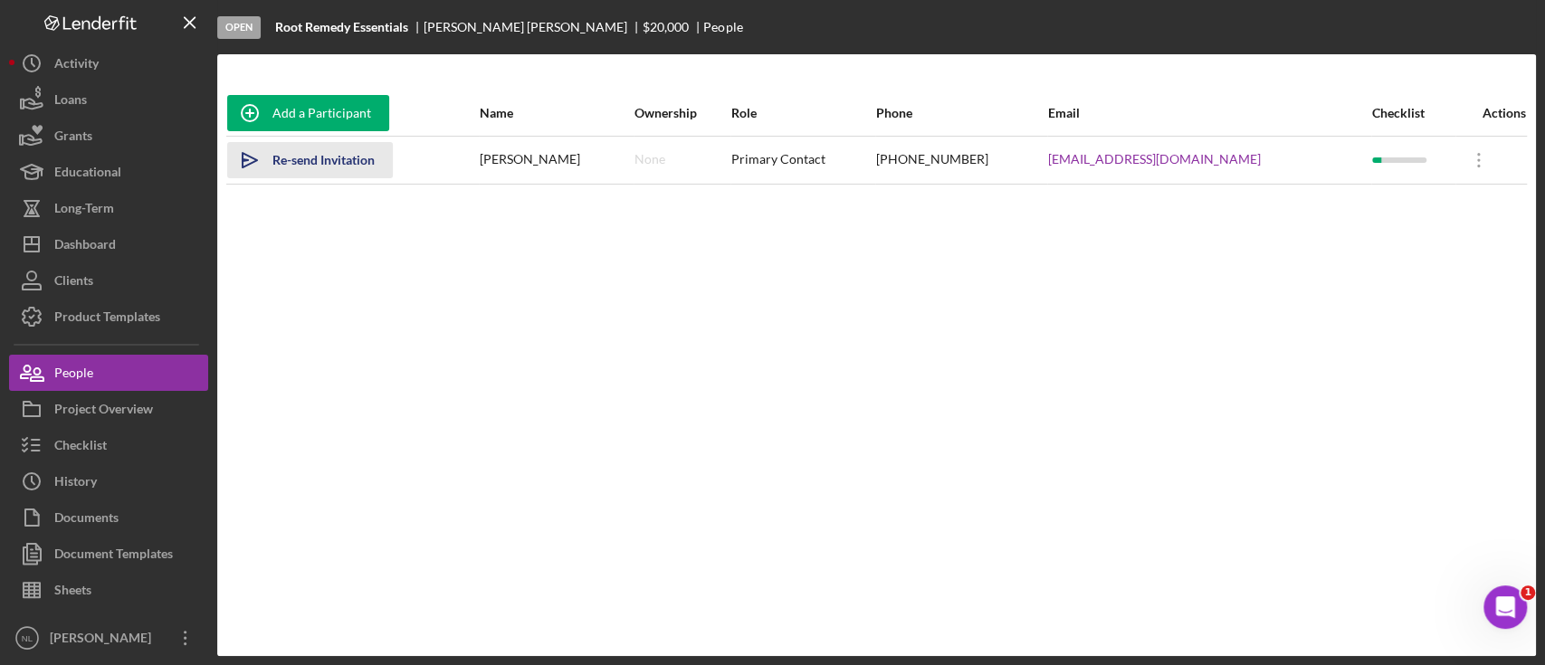
click at [344, 167] on div "Re-send Invitation" at bounding box center [323, 160] width 102 height 36
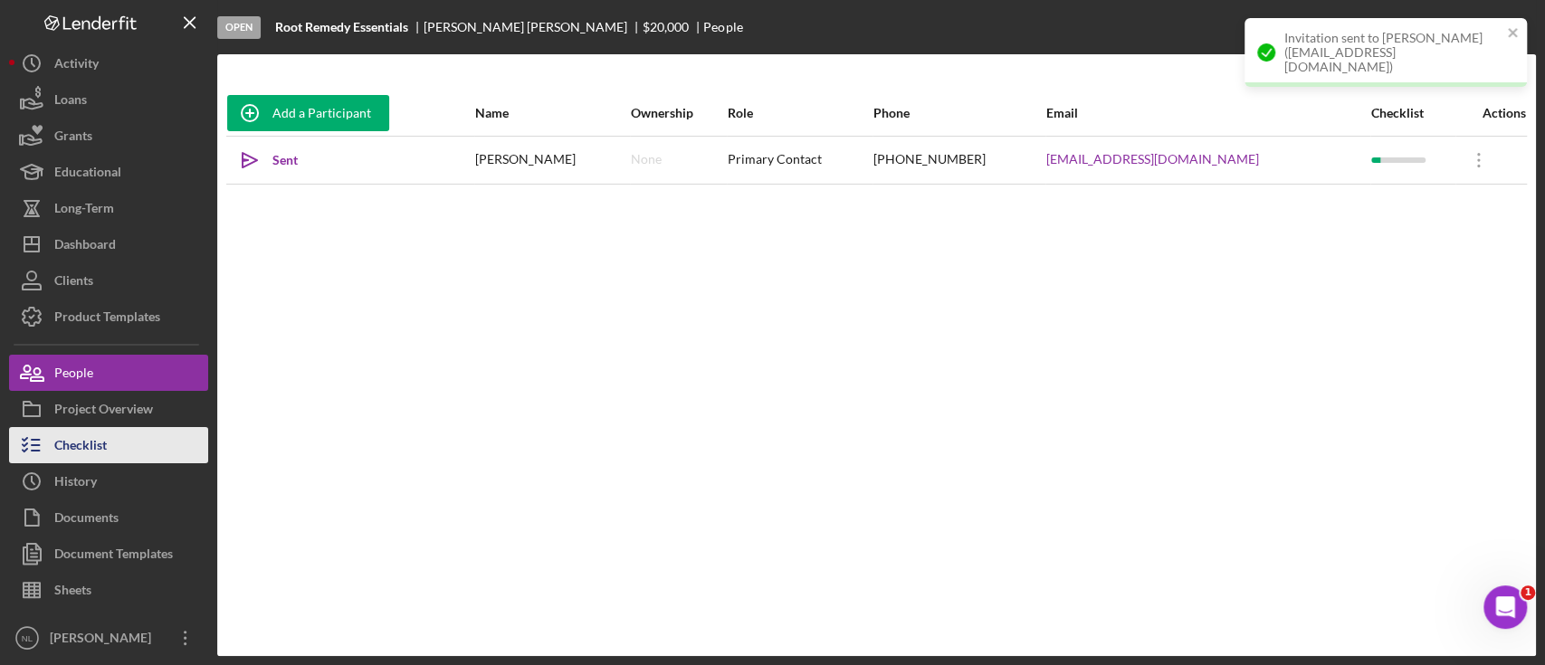
click at [114, 450] on button "Checklist" at bounding box center [108, 445] width 199 height 36
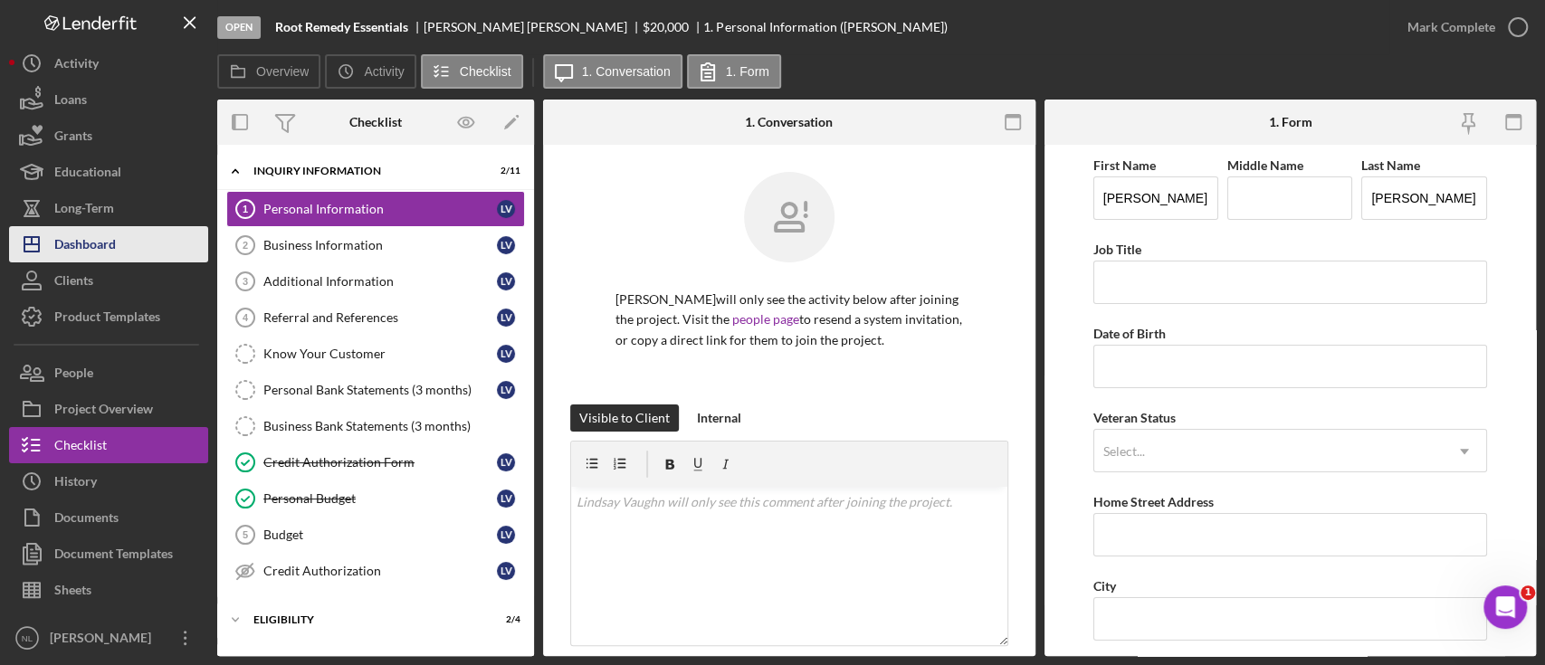
click at [110, 245] on div "Dashboard" at bounding box center [85, 246] width 62 height 41
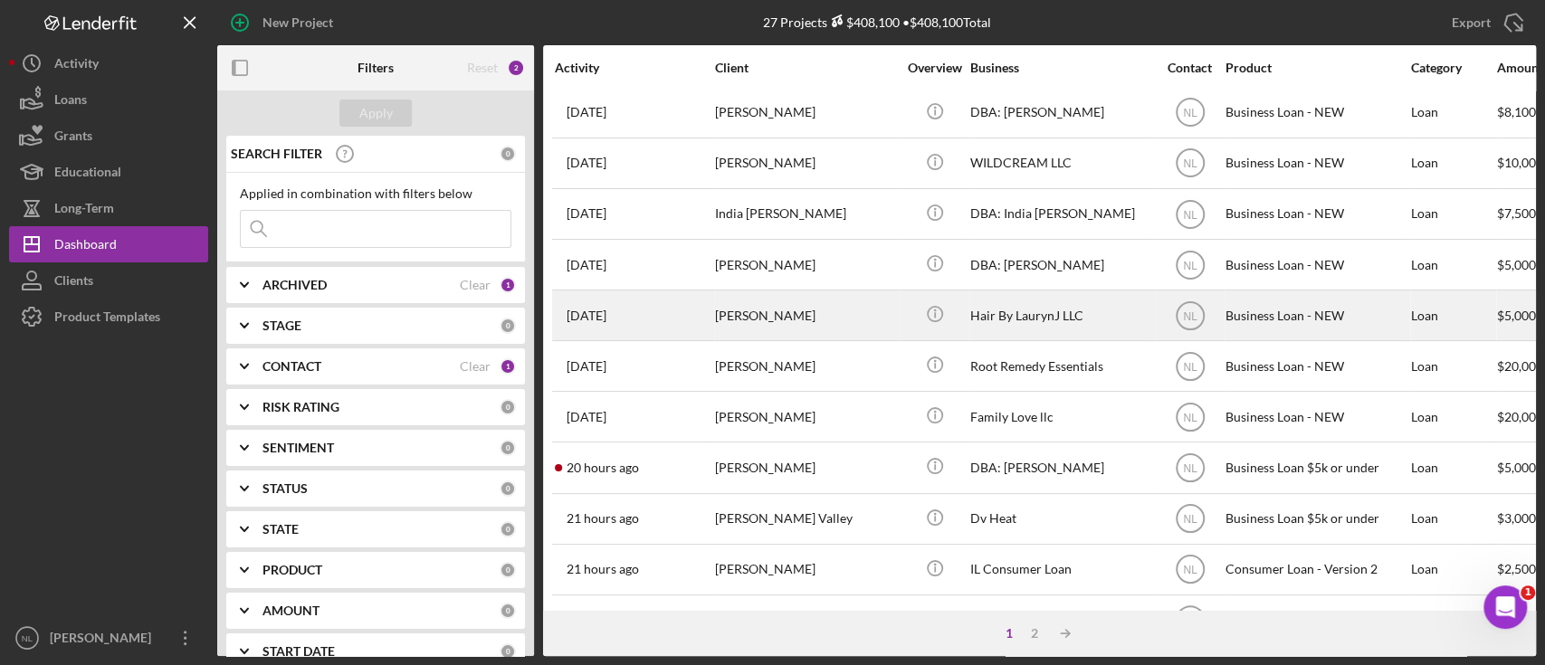
scroll to position [157, 0]
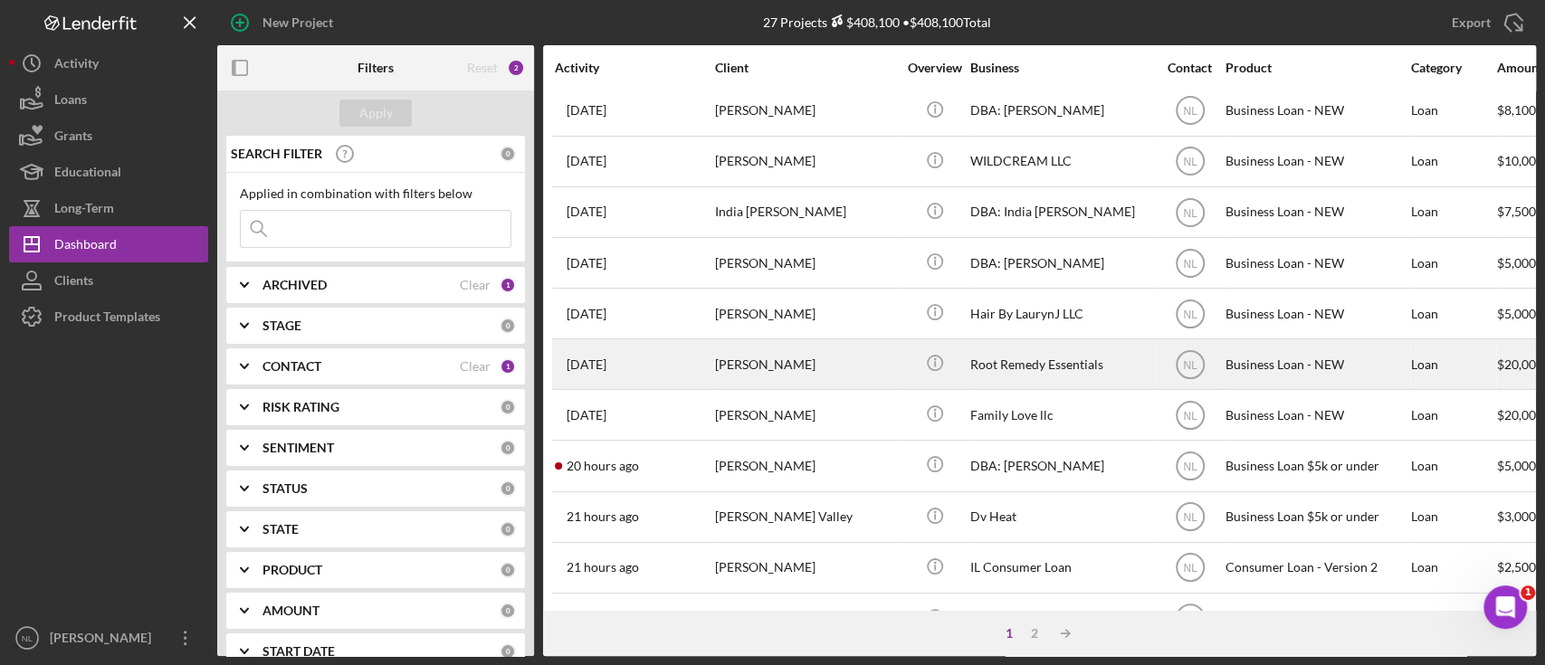
click at [761, 362] on div "[PERSON_NAME]" at bounding box center [805, 364] width 181 height 48
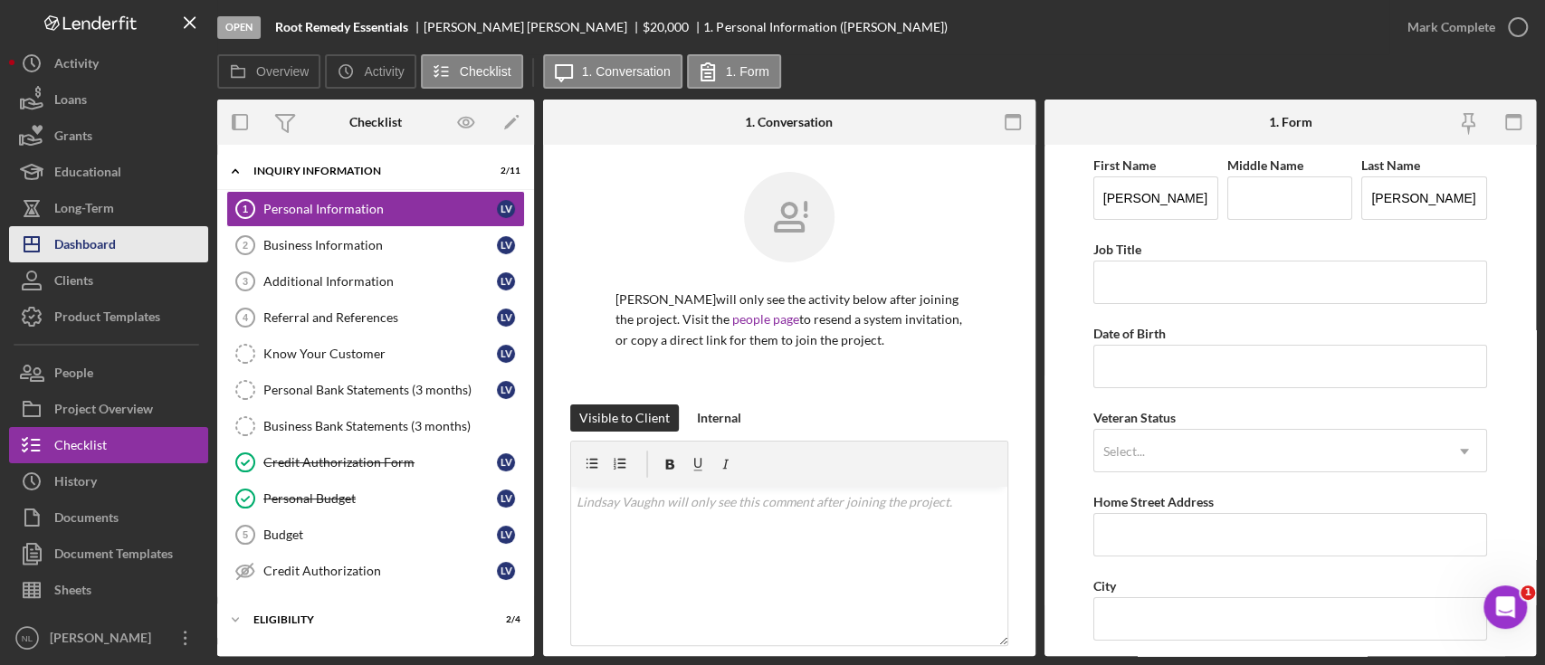
click at [131, 252] on button "Icon/Dashboard Dashboard" at bounding box center [108, 244] width 199 height 36
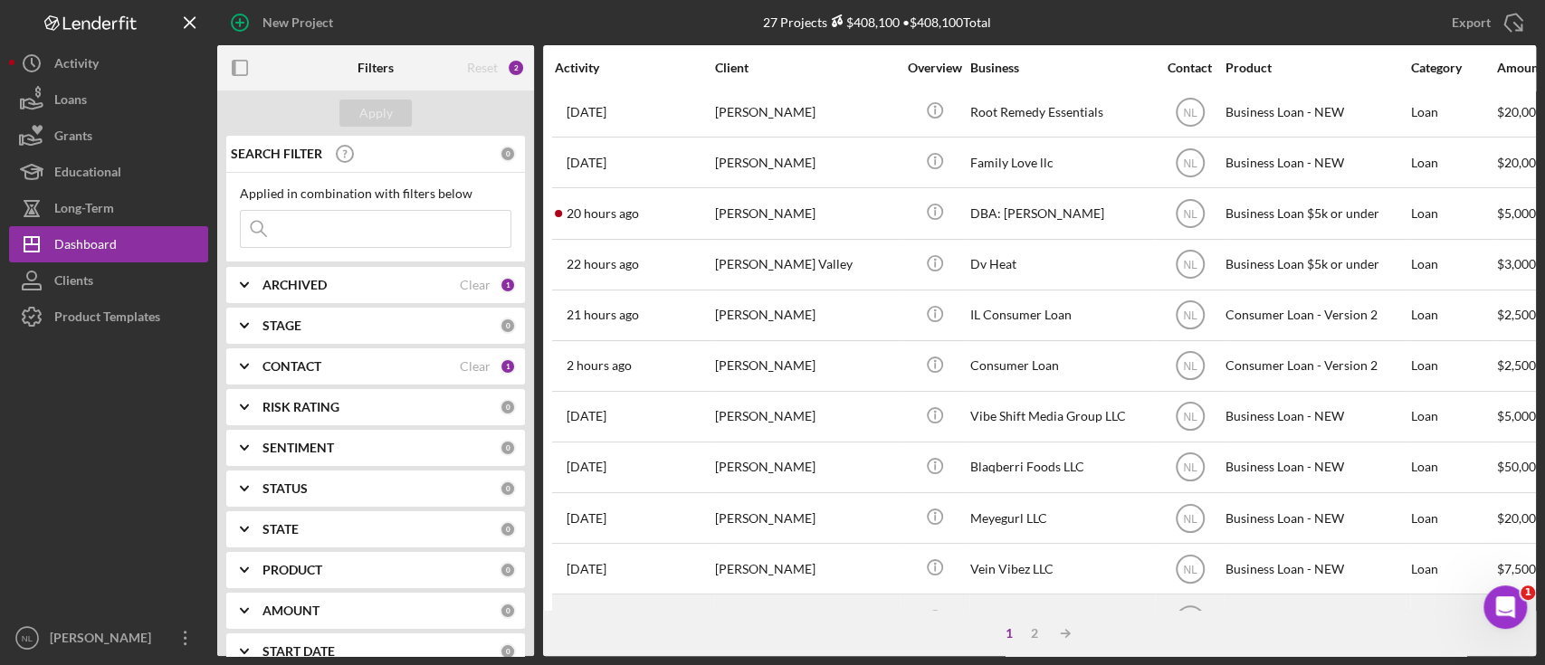
scroll to position [766, 0]
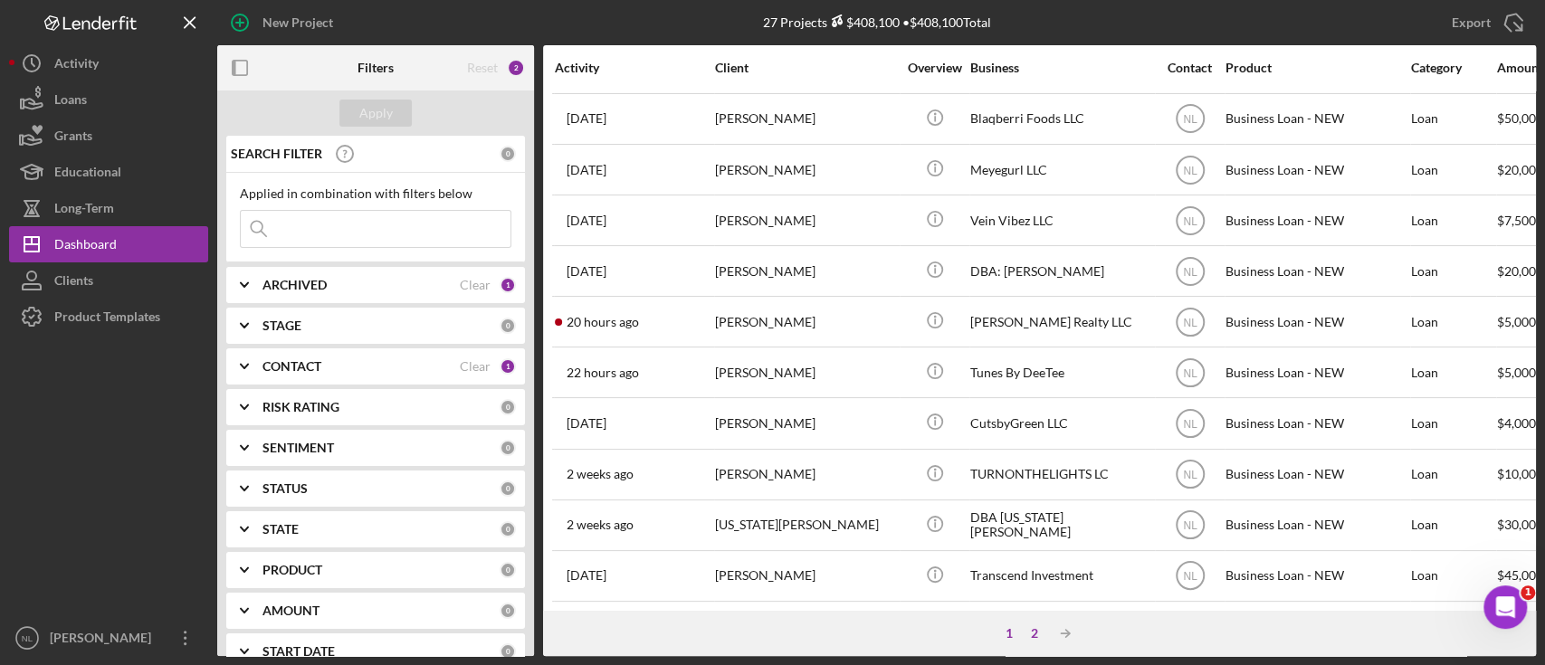
click at [1033, 633] on div "2" at bounding box center [1034, 633] width 25 height 14
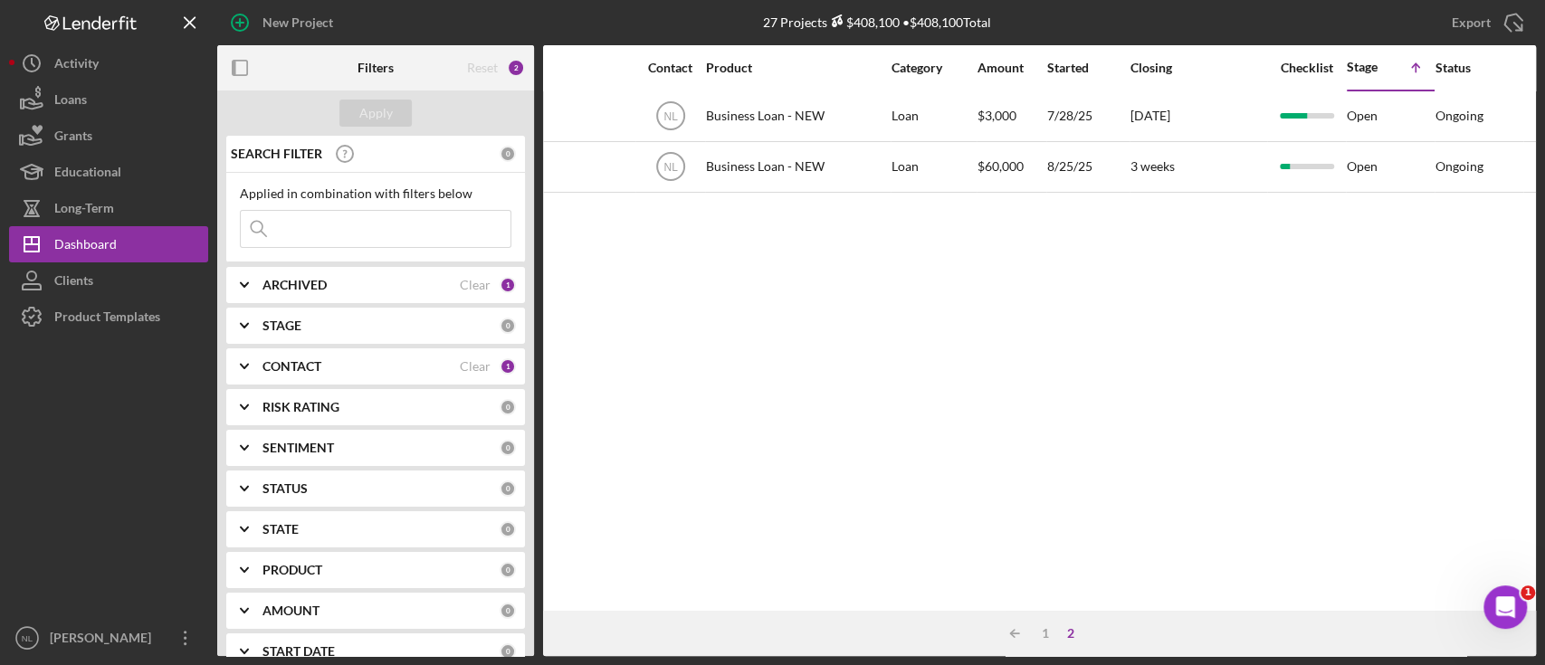
scroll to position [0, 0]
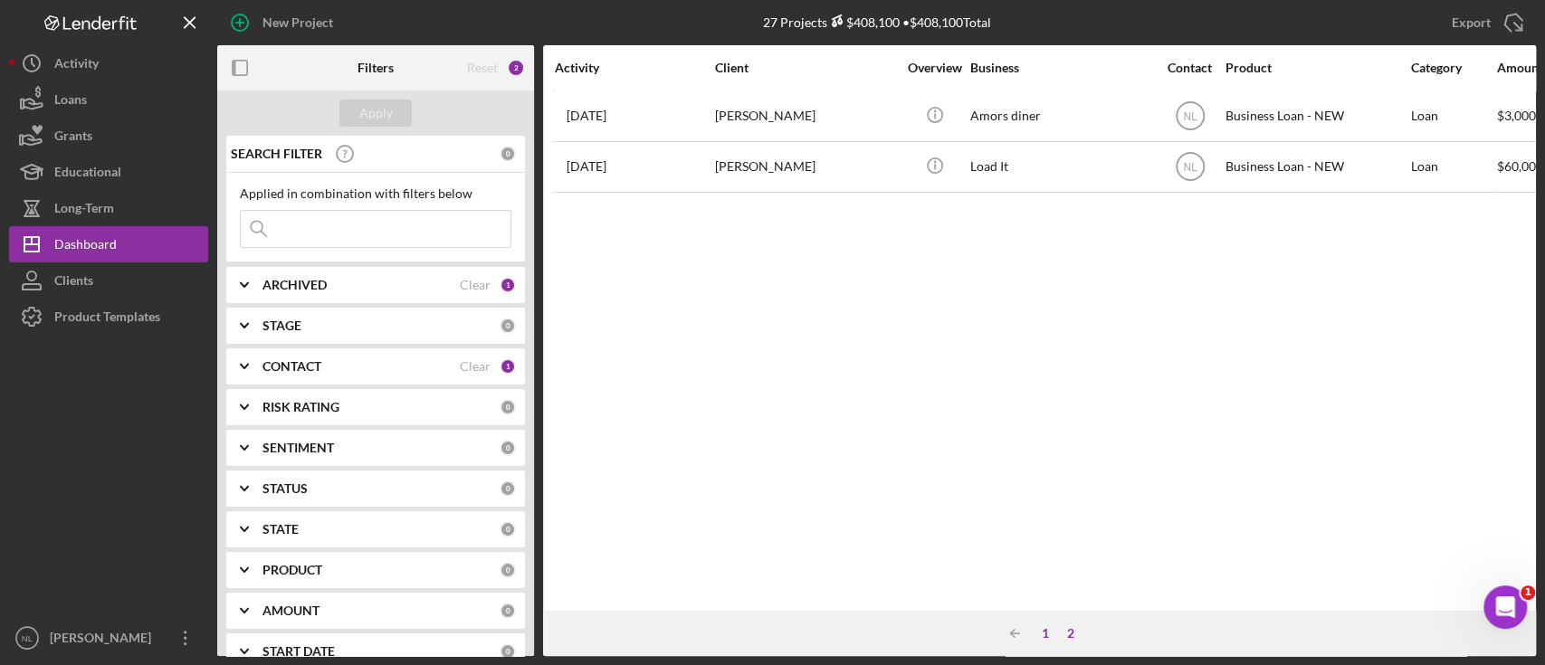
click at [1047, 630] on div "1" at bounding box center [1045, 633] width 25 height 14
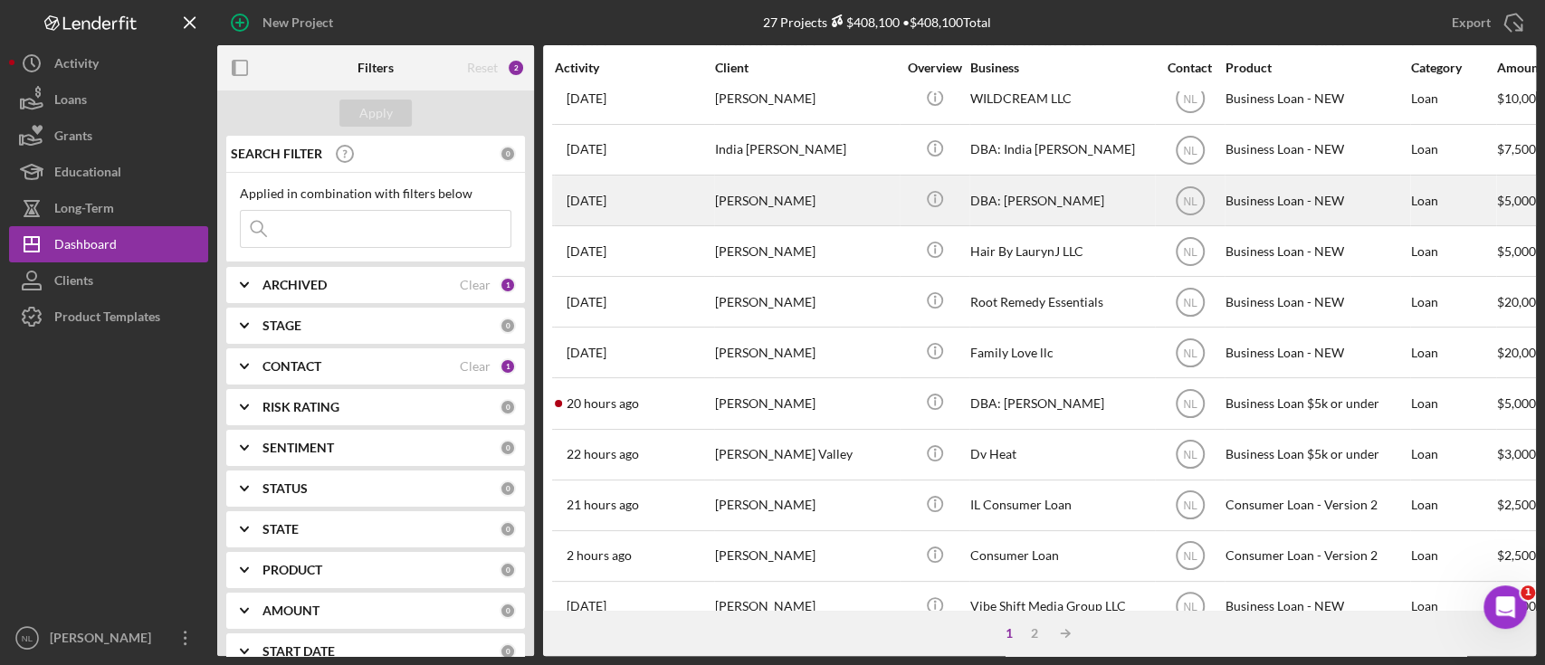
scroll to position [227, 0]
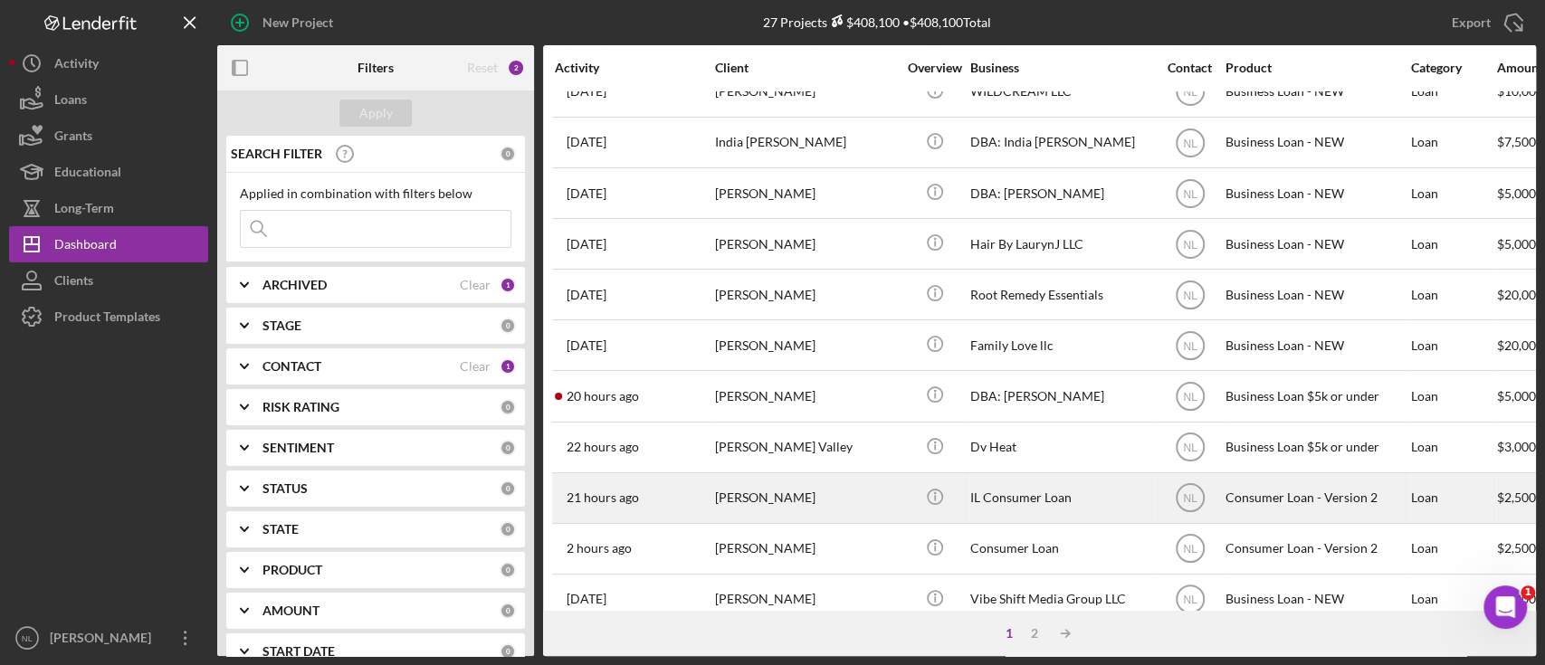
click at [832, 504] on div "[PERSON_NAME]" at bounding box center [805, 498] width 181 height 48
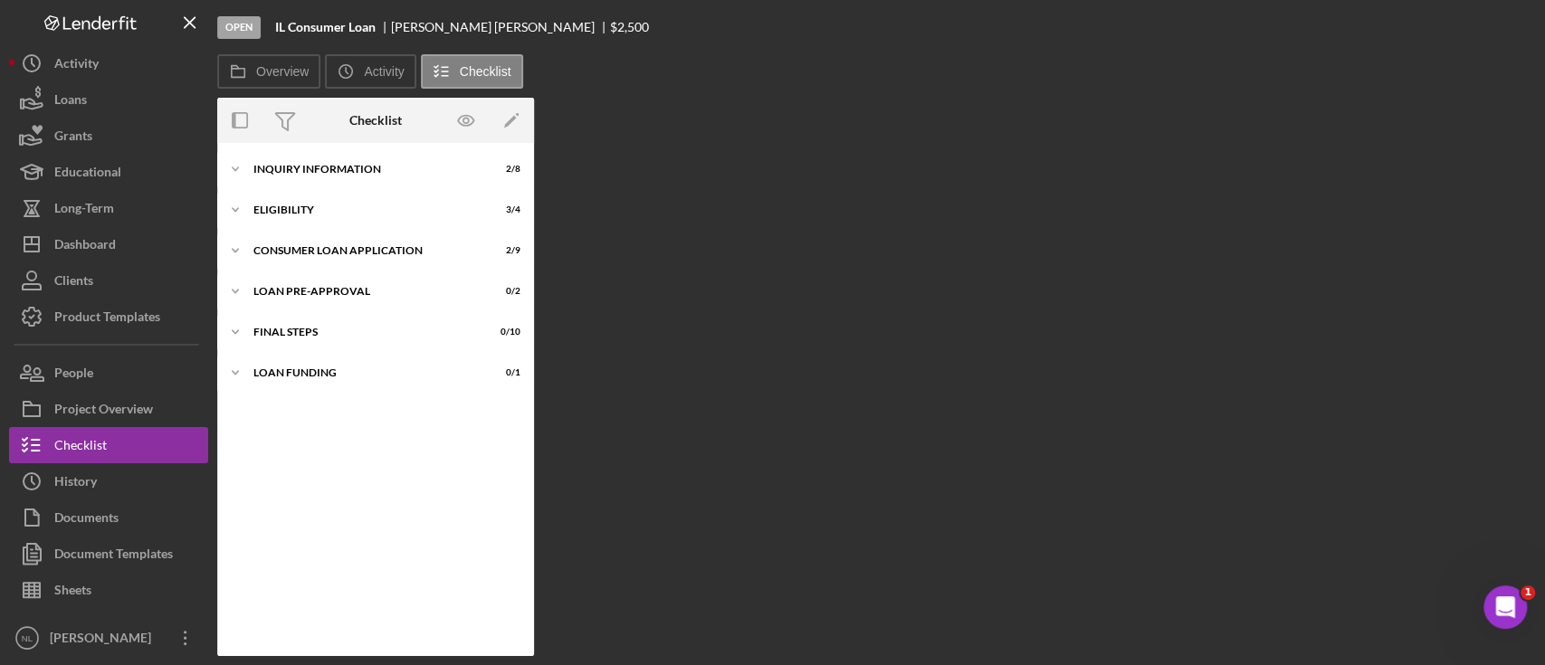
scroll to position [43, 0]
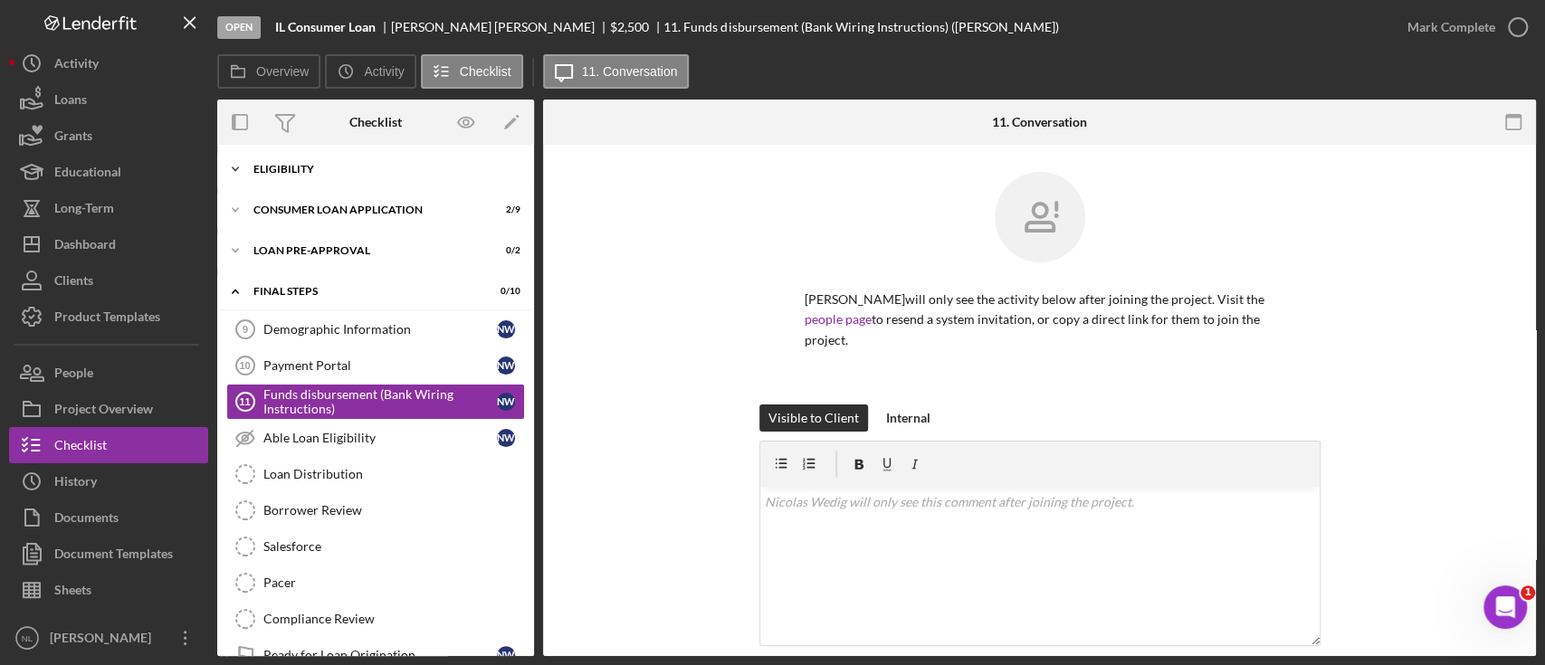
click at [302, 169] on div "Eligibility" at bounding box center [382, 169] width 258 height 11
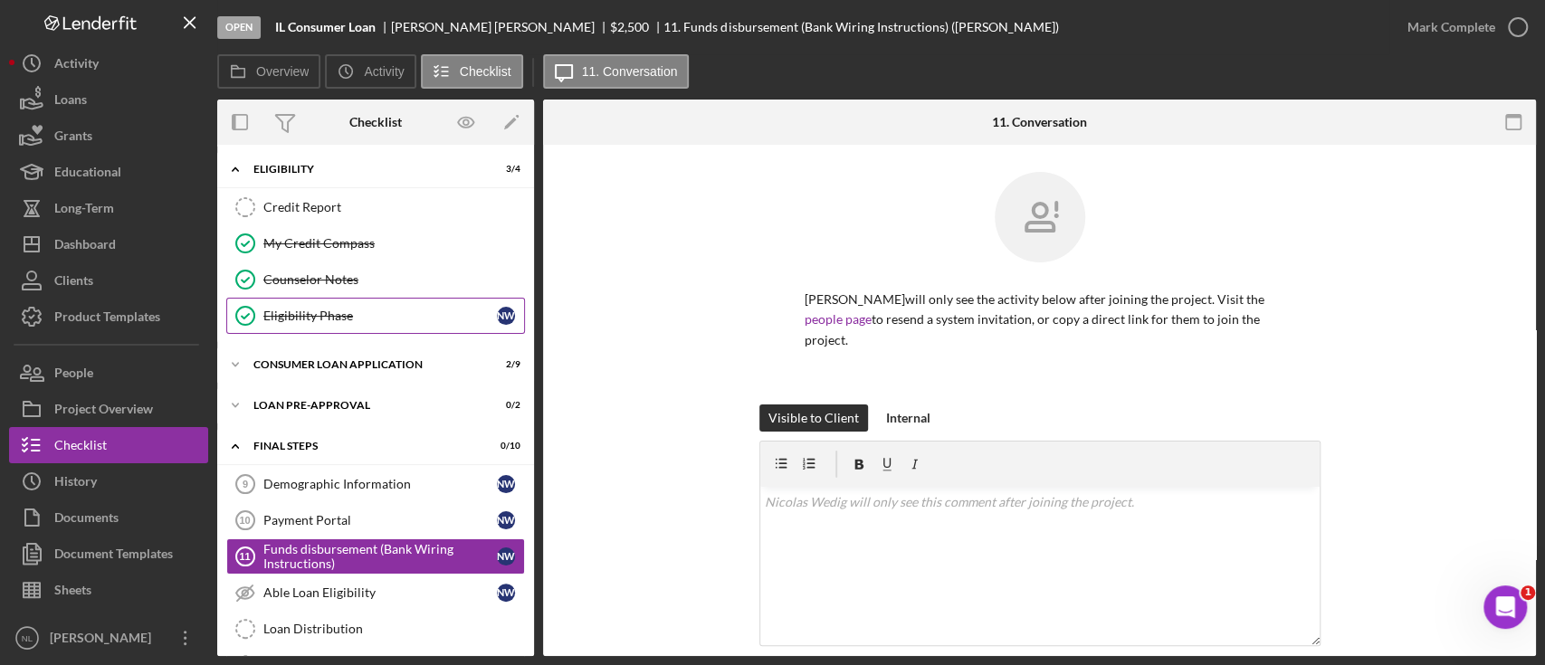
scroll to position [0, 0]
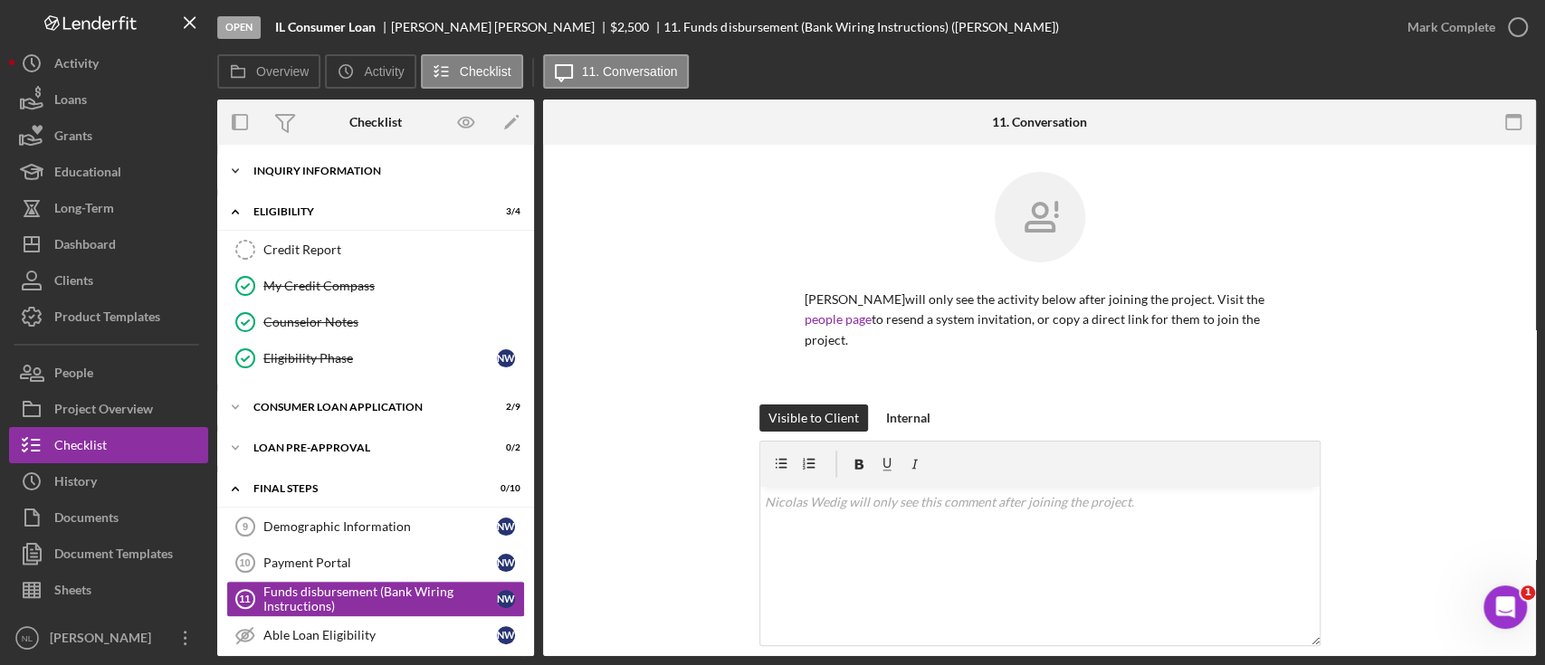
click at [279, 166] on div "Inquiry Information" at bounding box center [382, 171] width 258 height 11
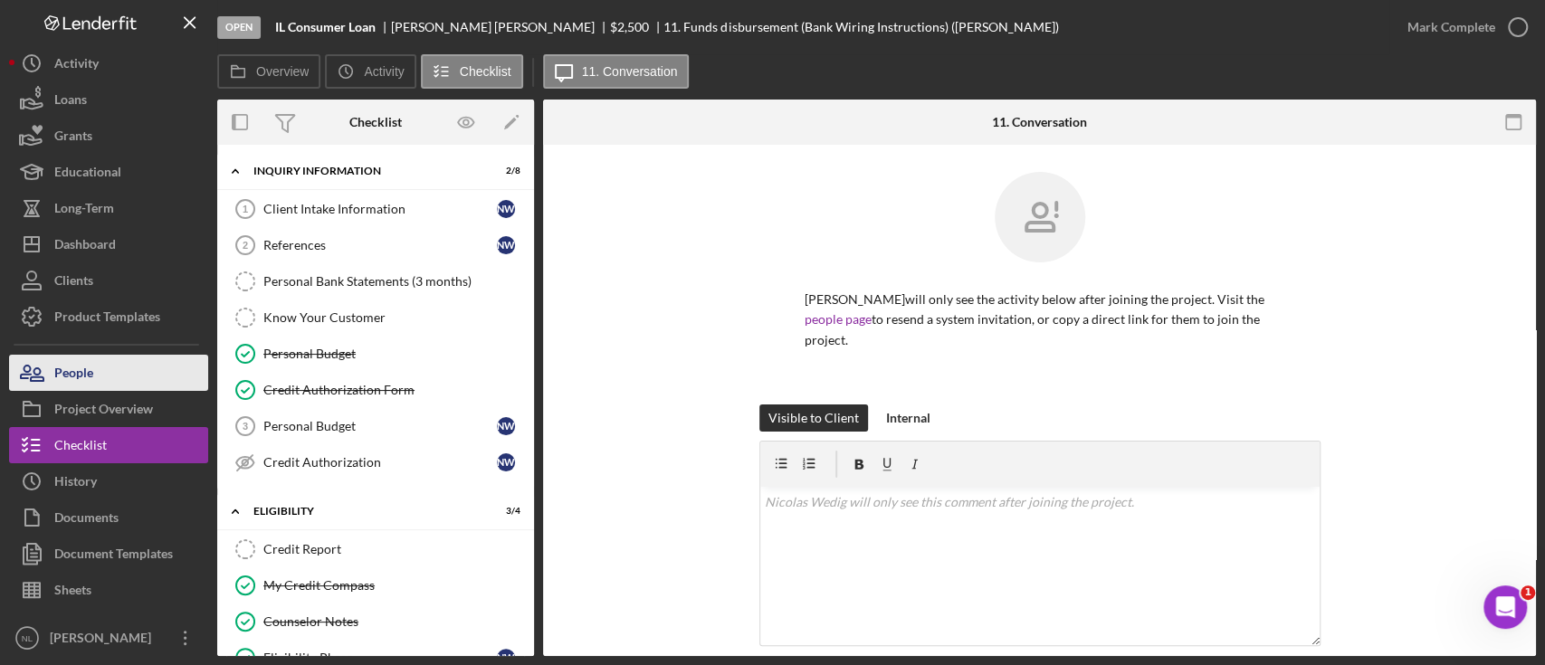
click at [94, 382] on button "People" at bounding box center [108, 373] width 199 height 36
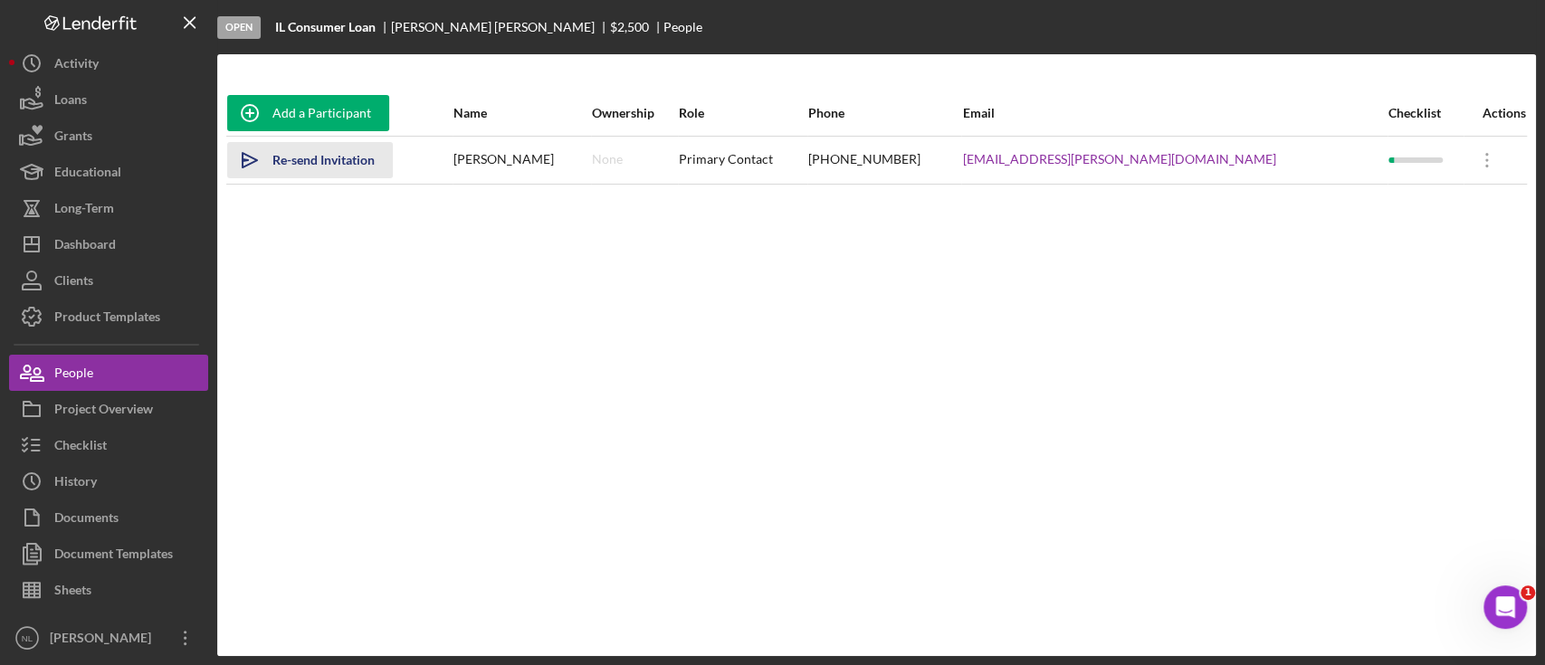
click at [344, 159] on div "Re-send Invitation" at bounding box center [323, 160] width 102 height 36
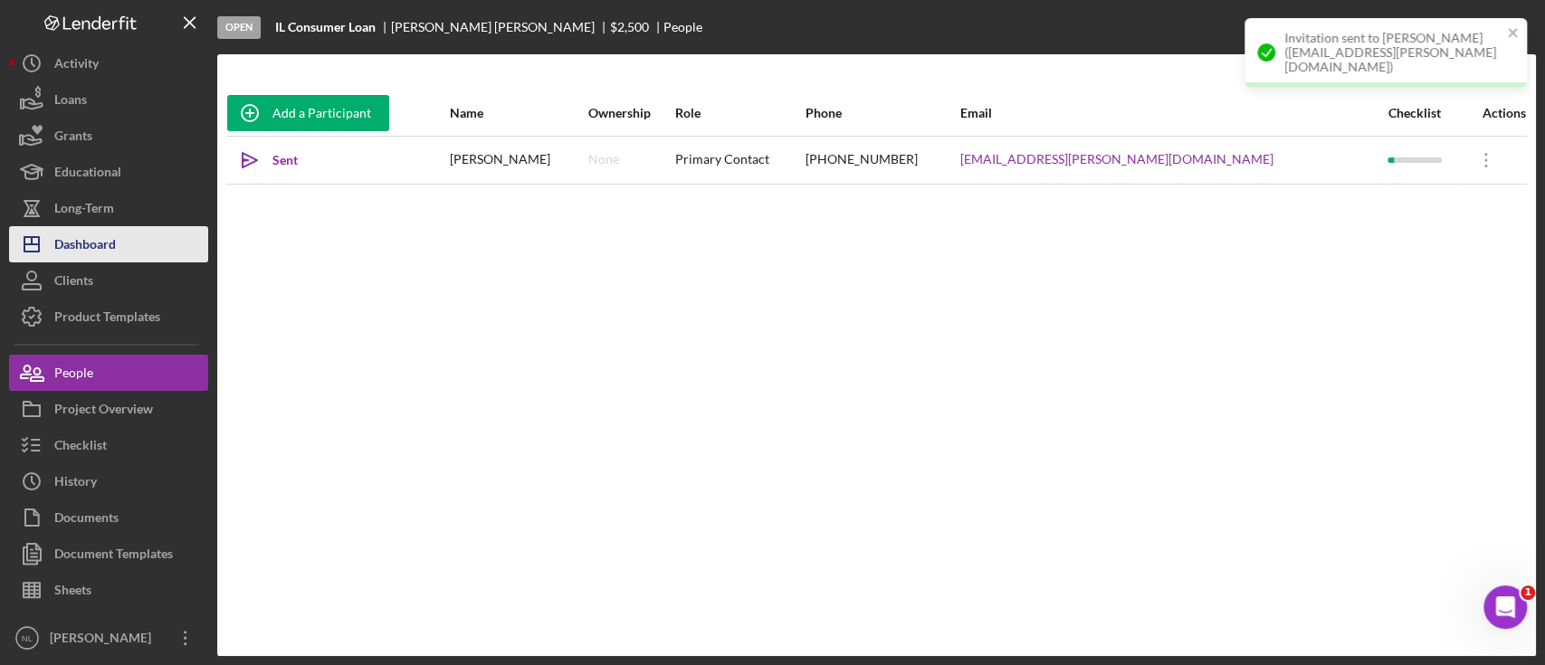
click at [134, 250] on button "Icon/Dashboard Dashboard" at bounding box center [108, 244] width 199 height 36
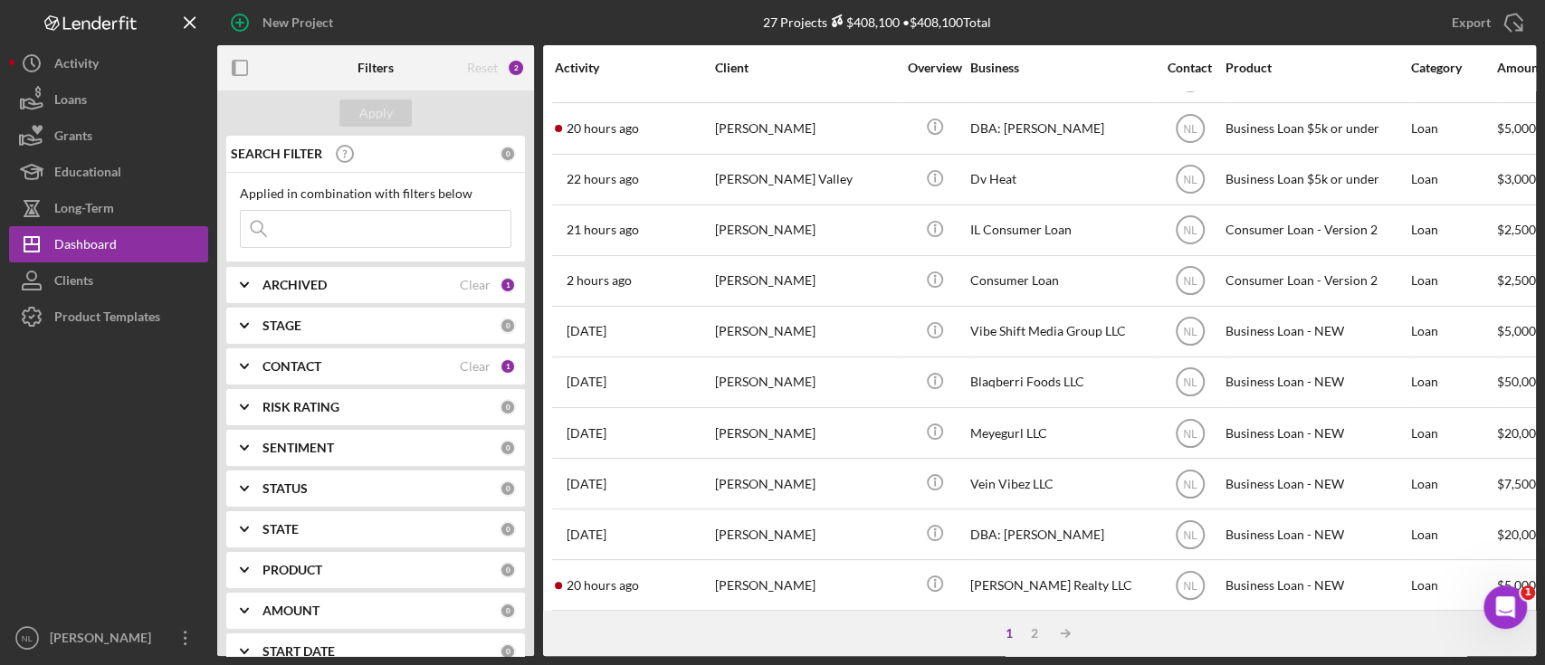
scroll to position [492, 0]
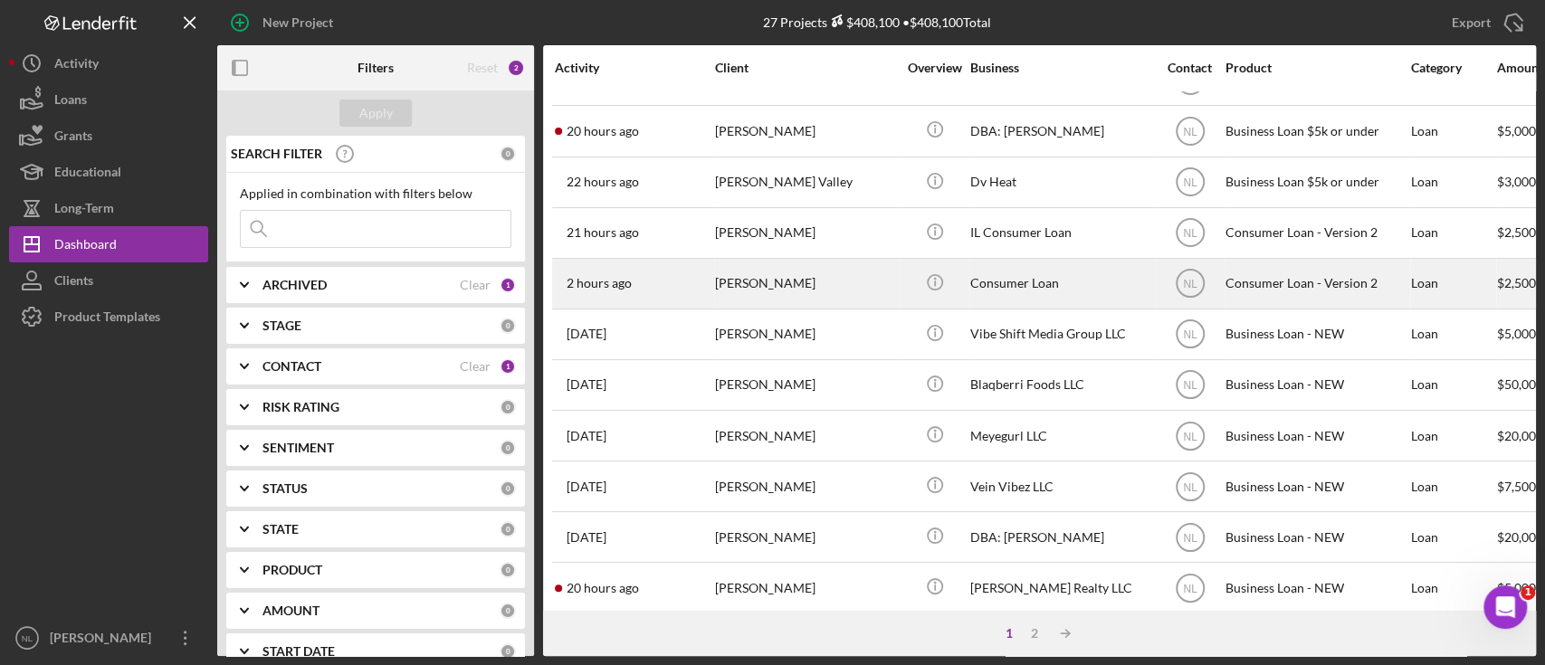
click at [746, 293] on div "[PERSON_NAME]" at bounding box center [805, 284] width 181 height 48
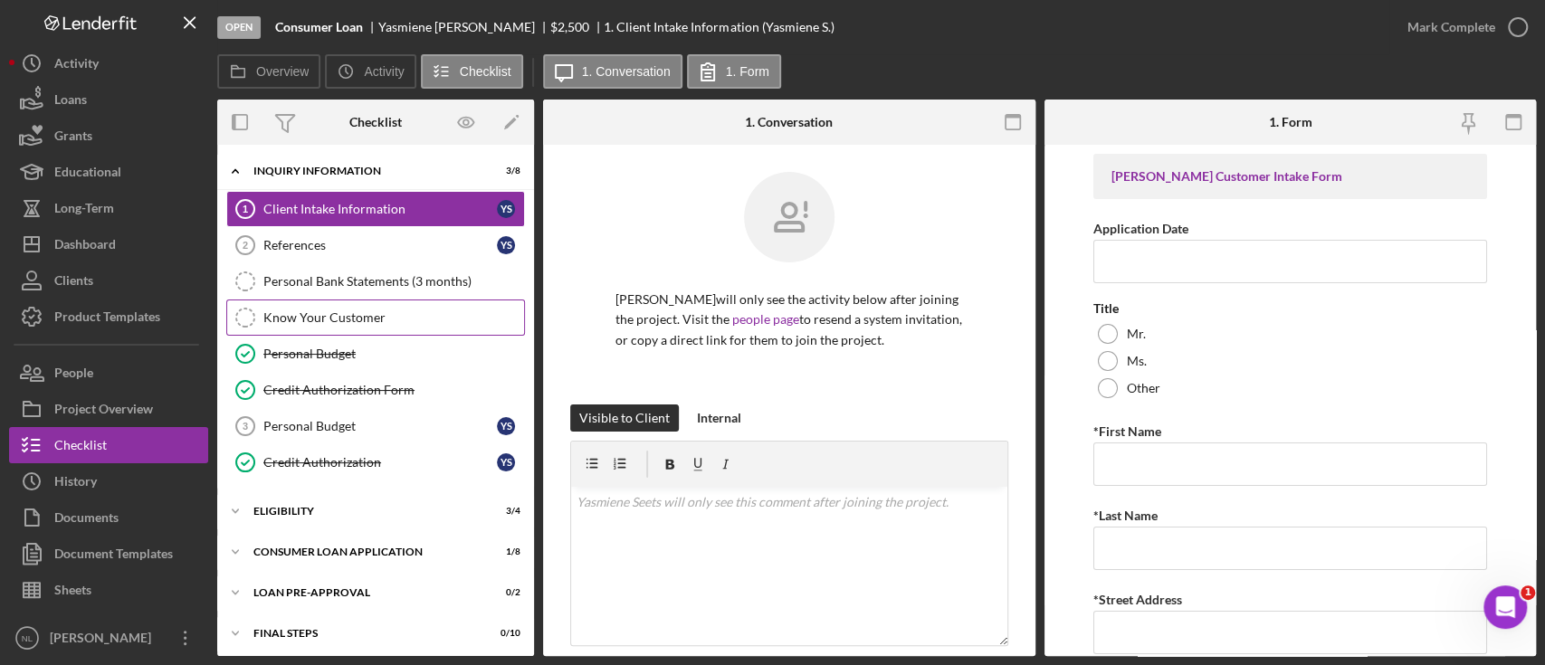
click at [330, 303] on link "Know Your Customer Know Your Customer" at bounding box center [375, 318] width 299 height 36
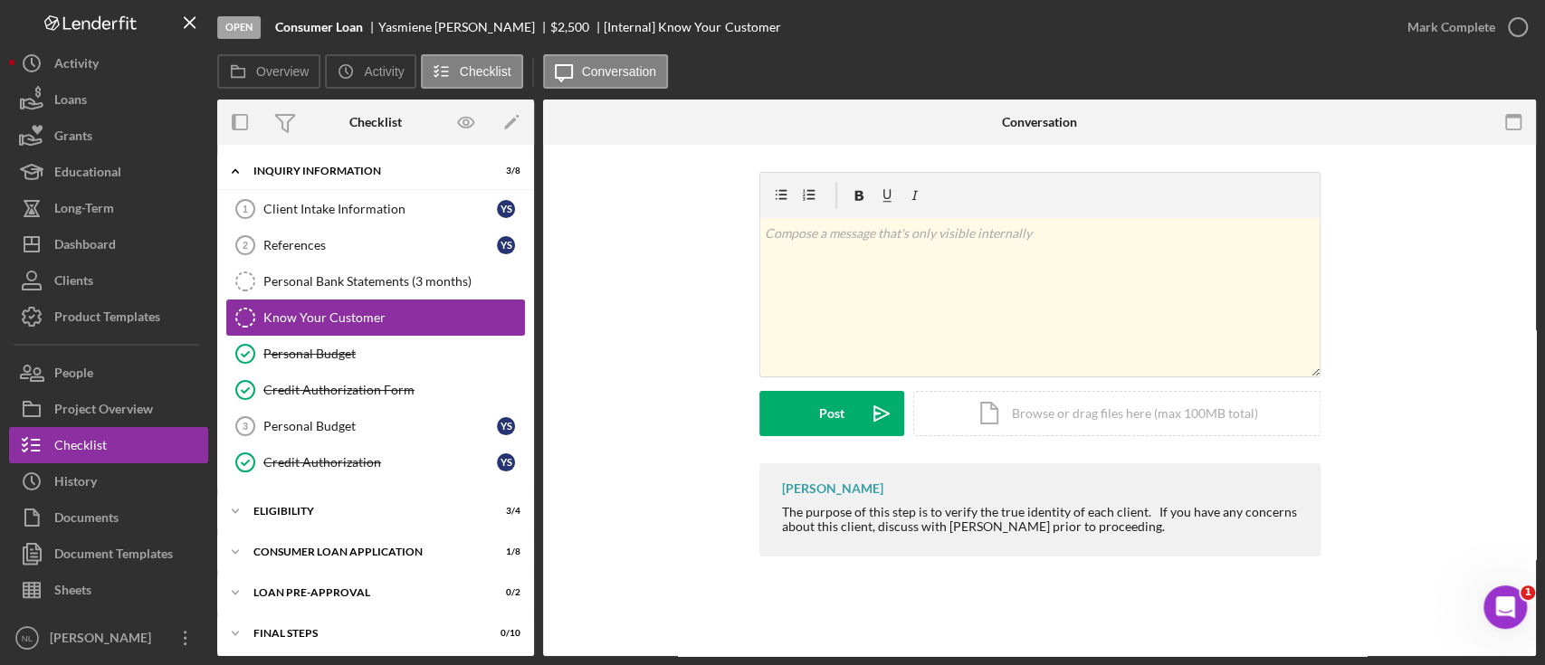
click at [330, 303] on link "Know Your Customer Know Your Customer" at bounding box center [375, 318] width 299 height 36
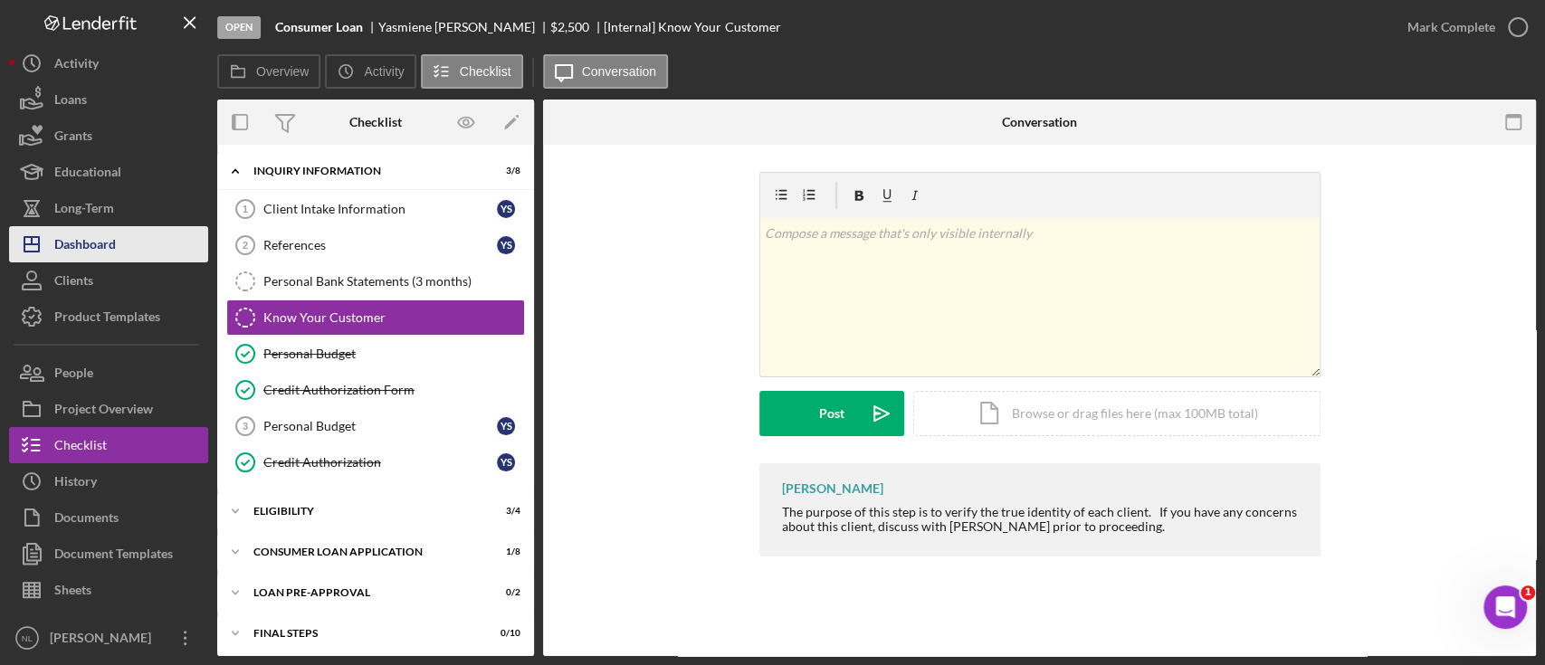
click at [122, 253] on button "Icon/Dashboard Dashboard" at bounding box center [108, 244] width 199 height 36
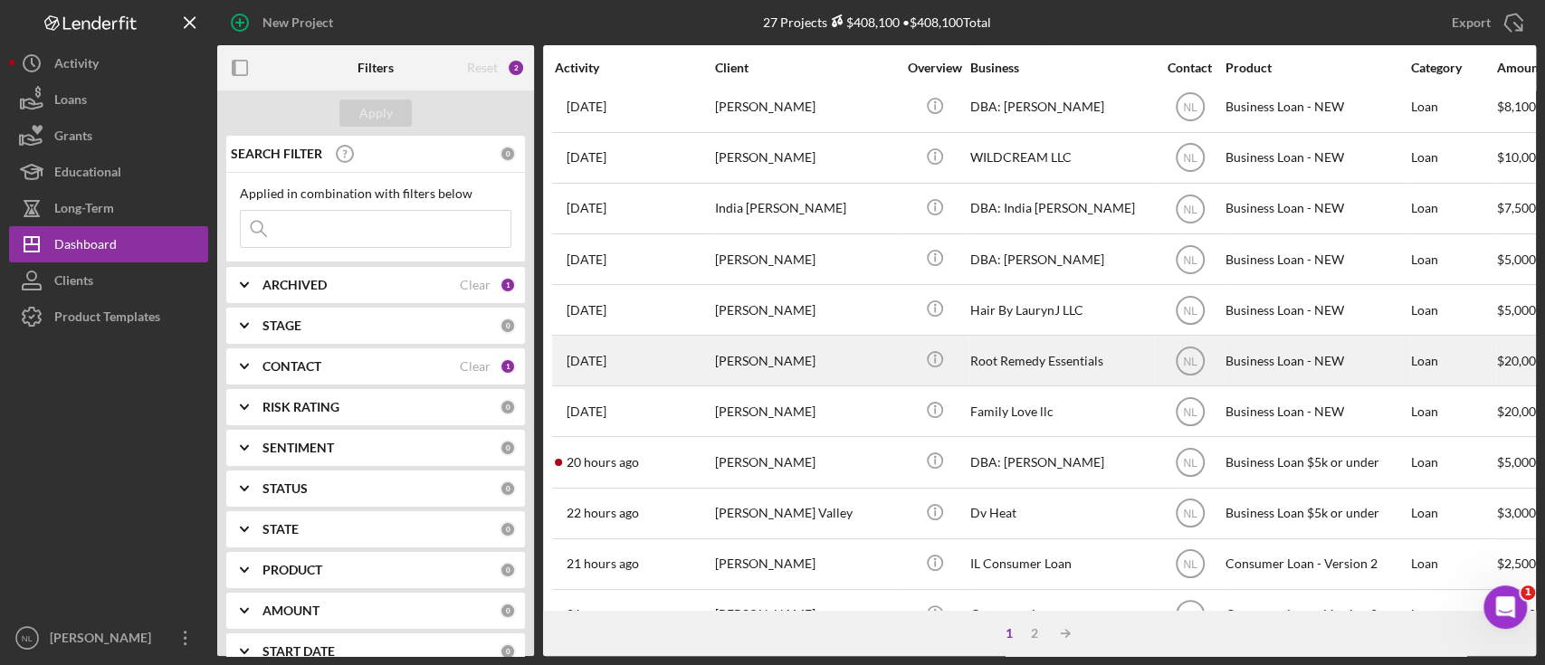
scroll to position [164, 0]
click at [824, 358] on div "[PERSON_NAME]" at bounding box center [805, 358] width 181 height 48
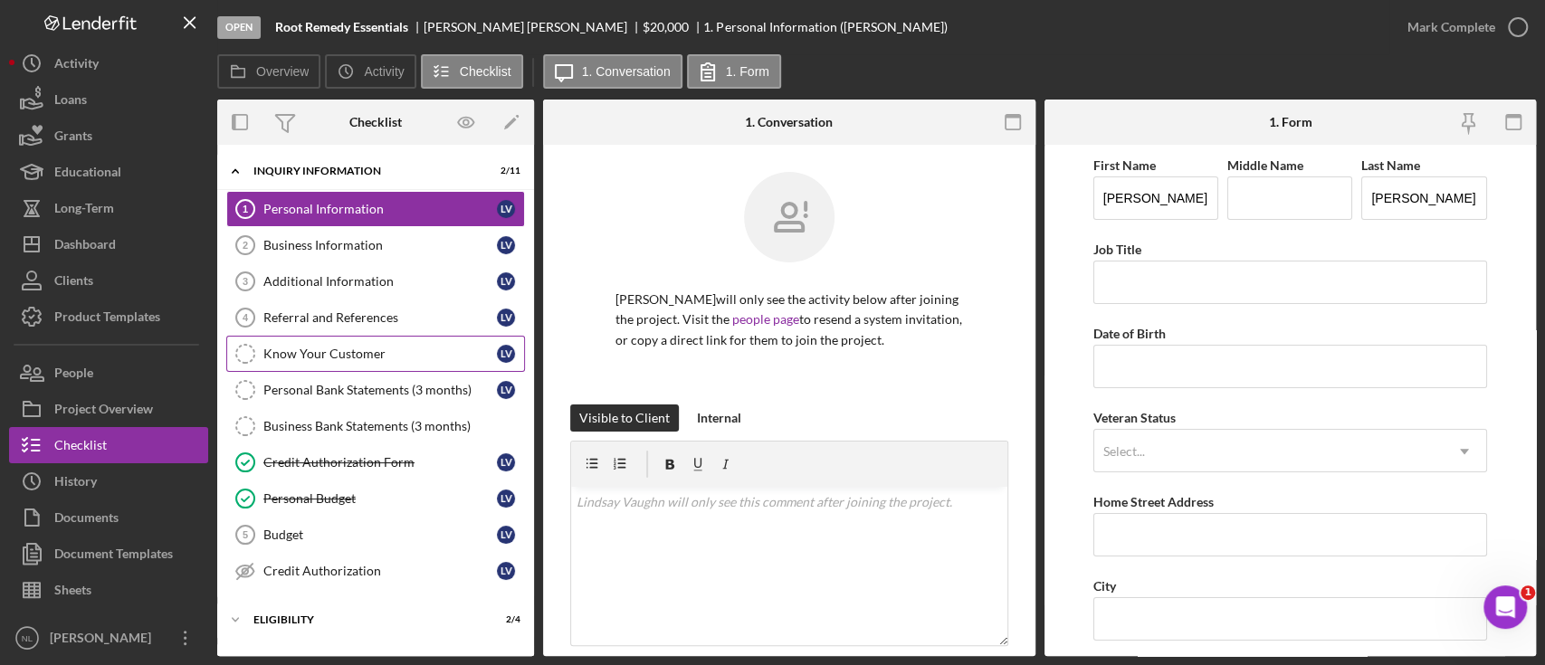
click at [348, 362] on link "Know Your Customer Know Your Customer L V" at bounding box center [375, 354] width 299 height 36
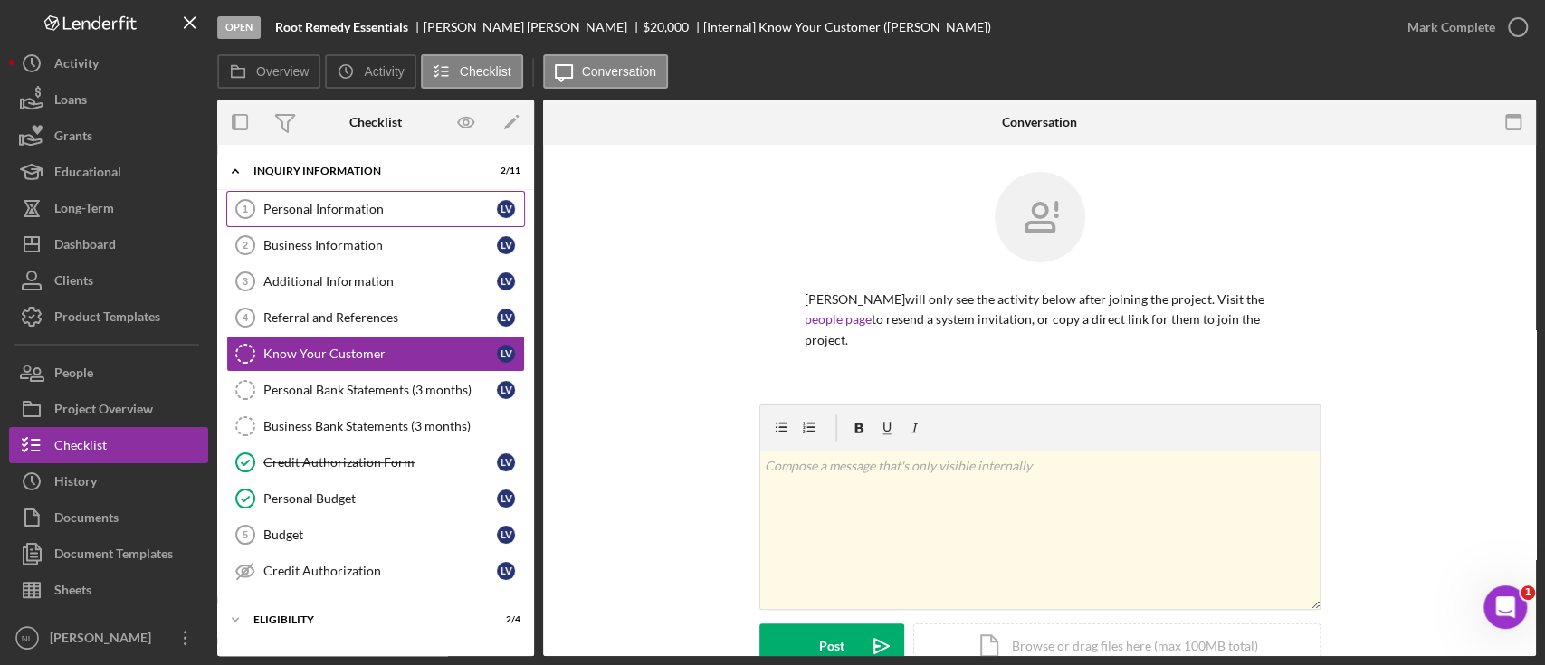
click at [340, 193] on link "Personal Information 1 Personal Information L V" at bounding box center [375, 209] width 299 height 36
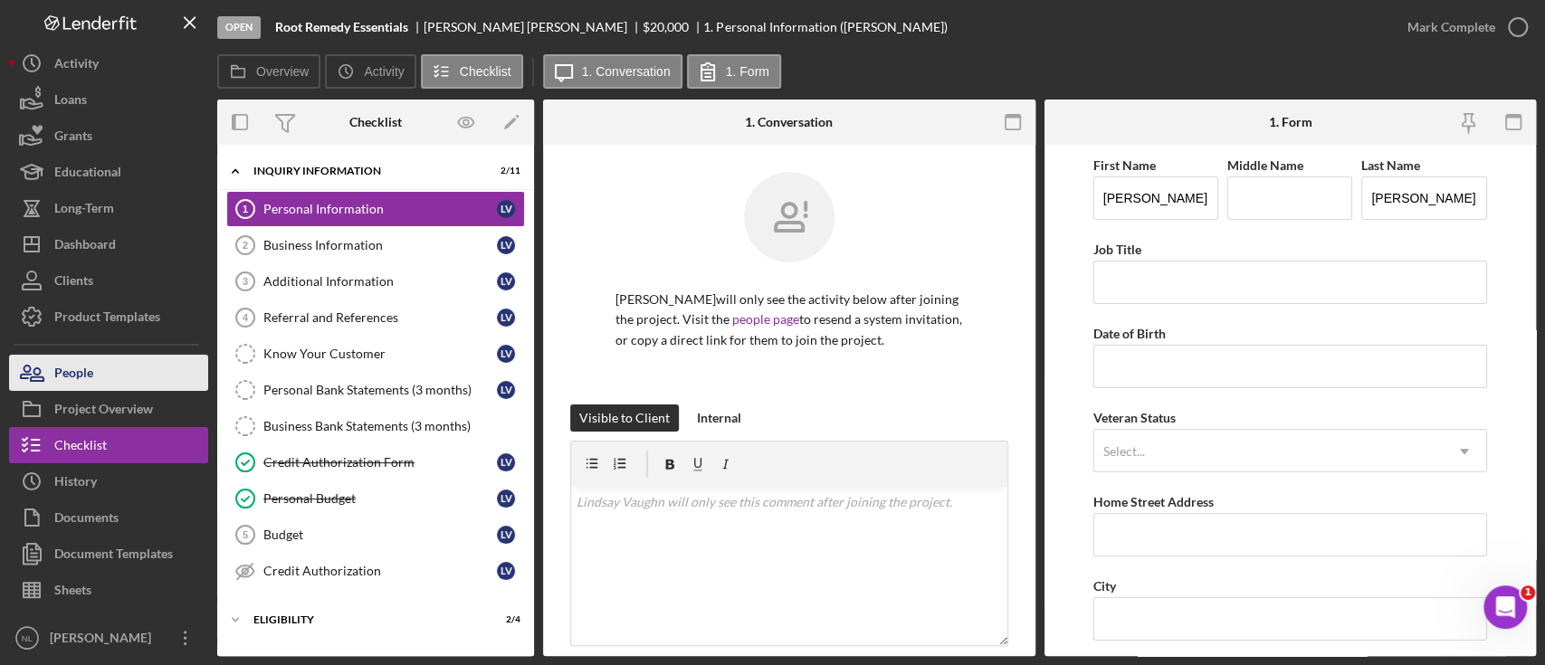
click at [152, 371] on button "People" at bounding box center [108, 373] width 199 height 36
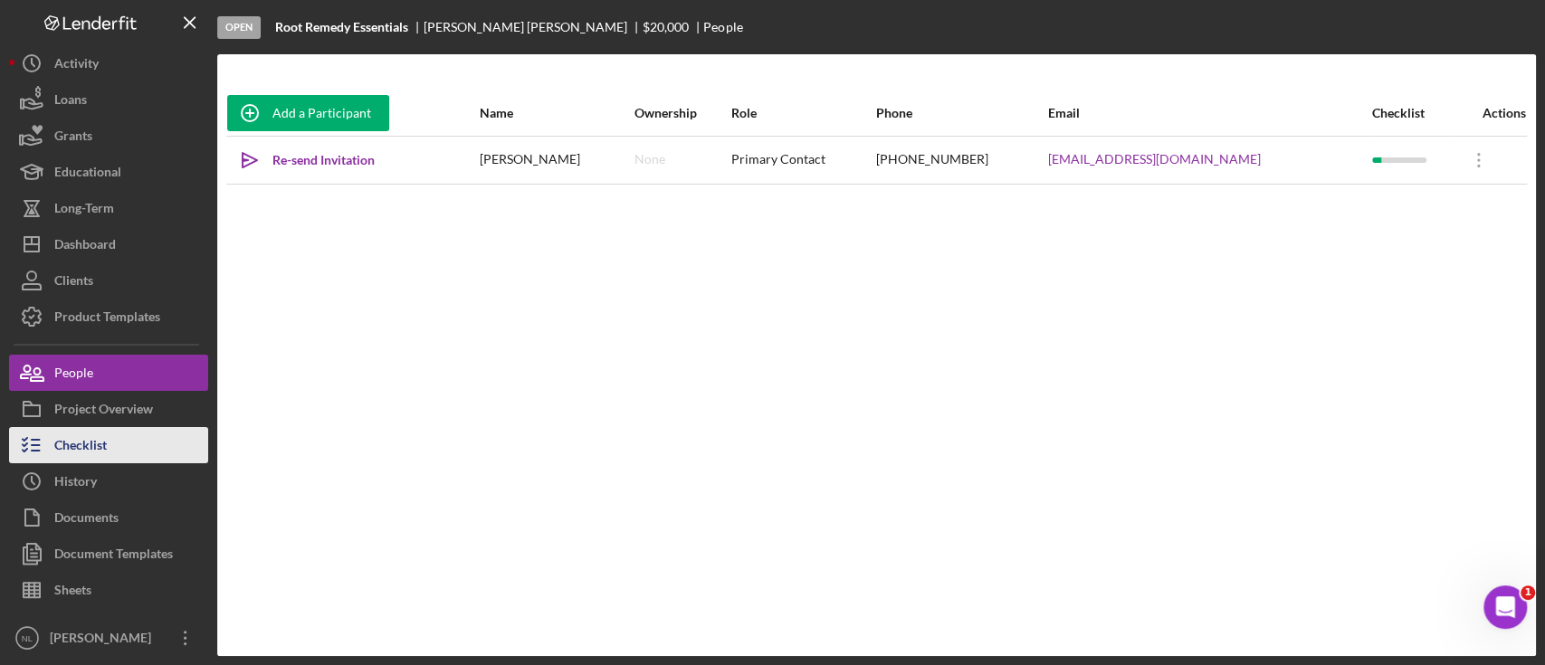
click at [126, 456] on button "Checklist" at bounding box center [108, 445] width 199 height 36
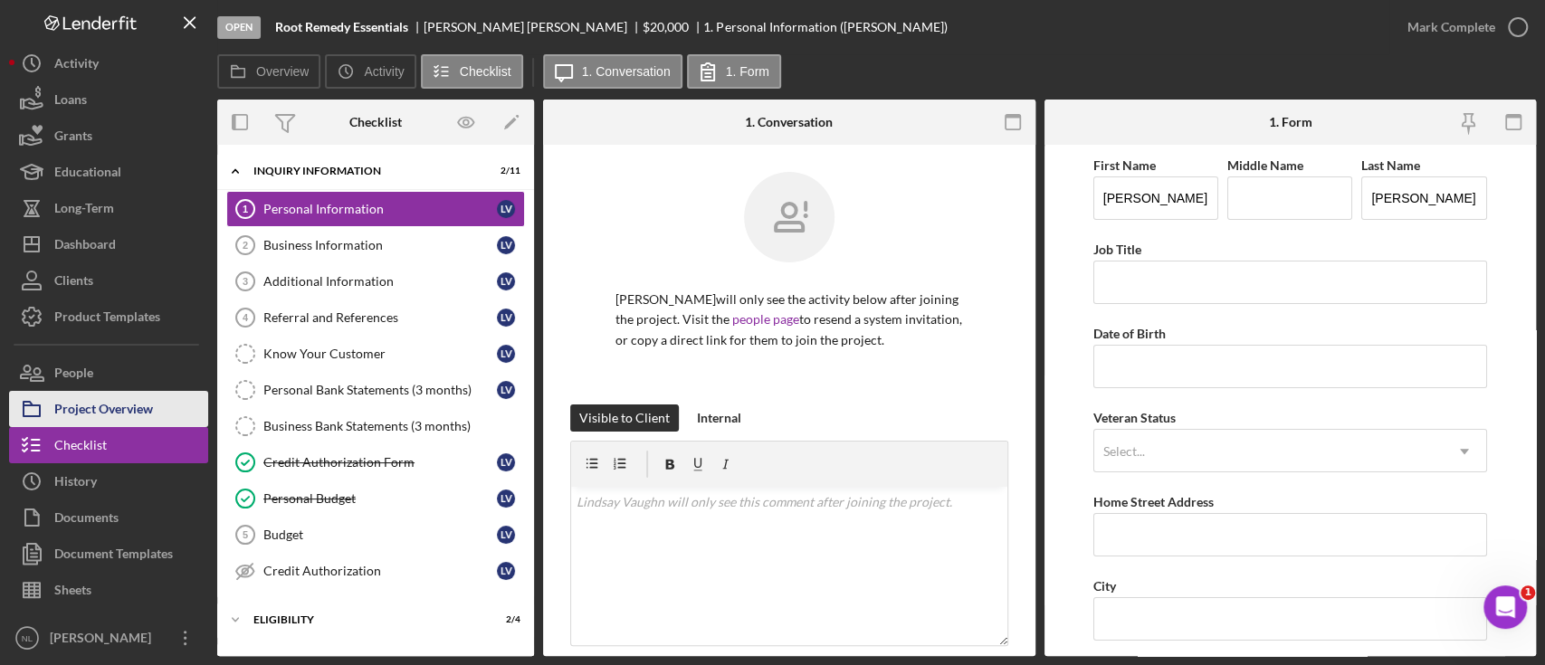
click at [108, 404] on div "Project Overview" at bounding box center [103, 411] width 99 height 41
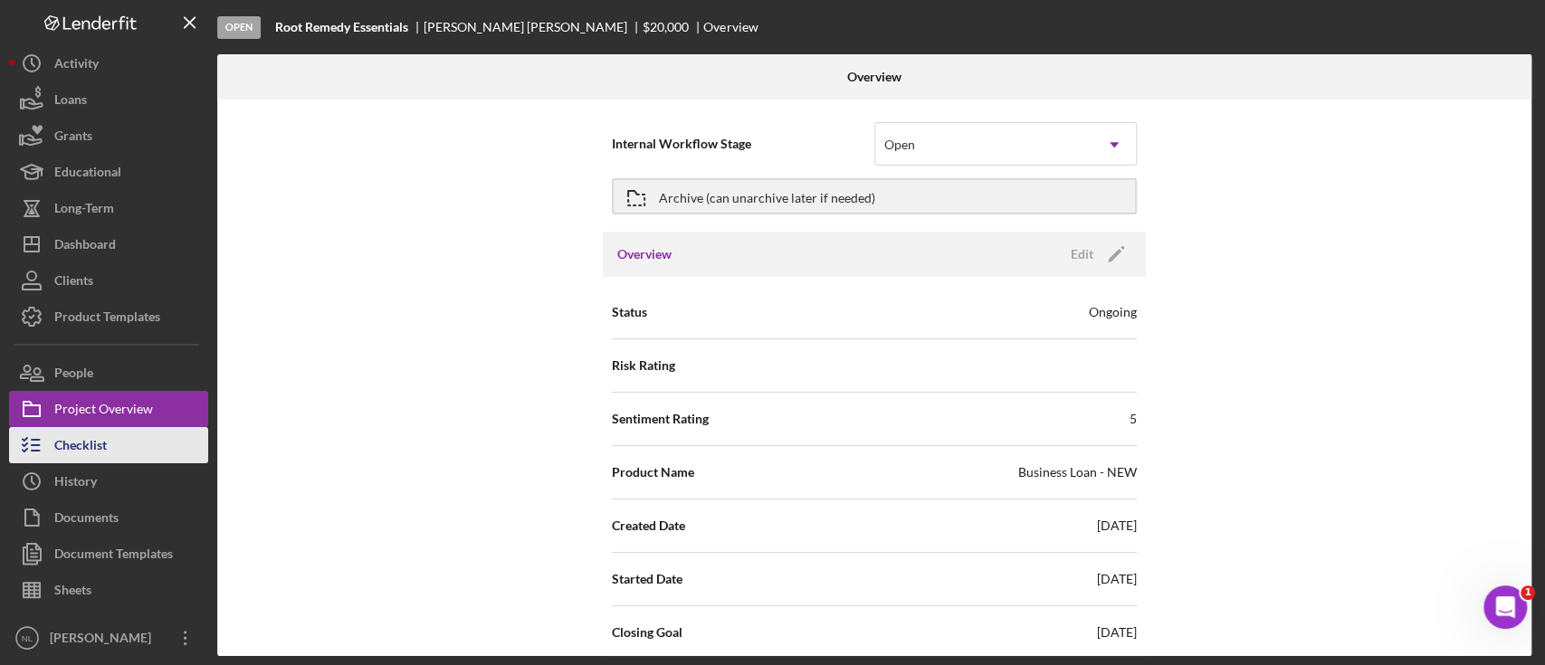
click at [50, 449] on icon "button" at bounding box center [31, 445] width 45 height 45
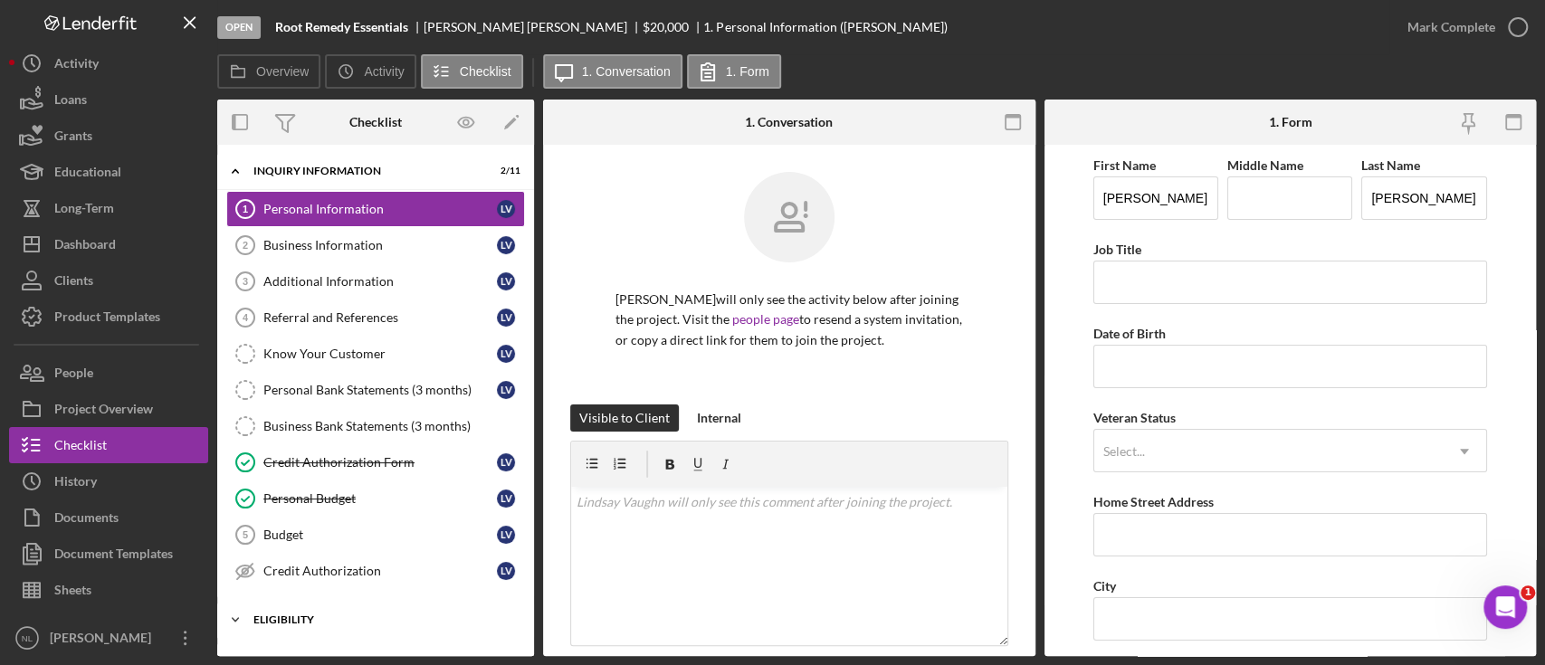
click at [297, 619] on div "ELIGIBILITY" at bounding box center [382, 619] width 258 height 11
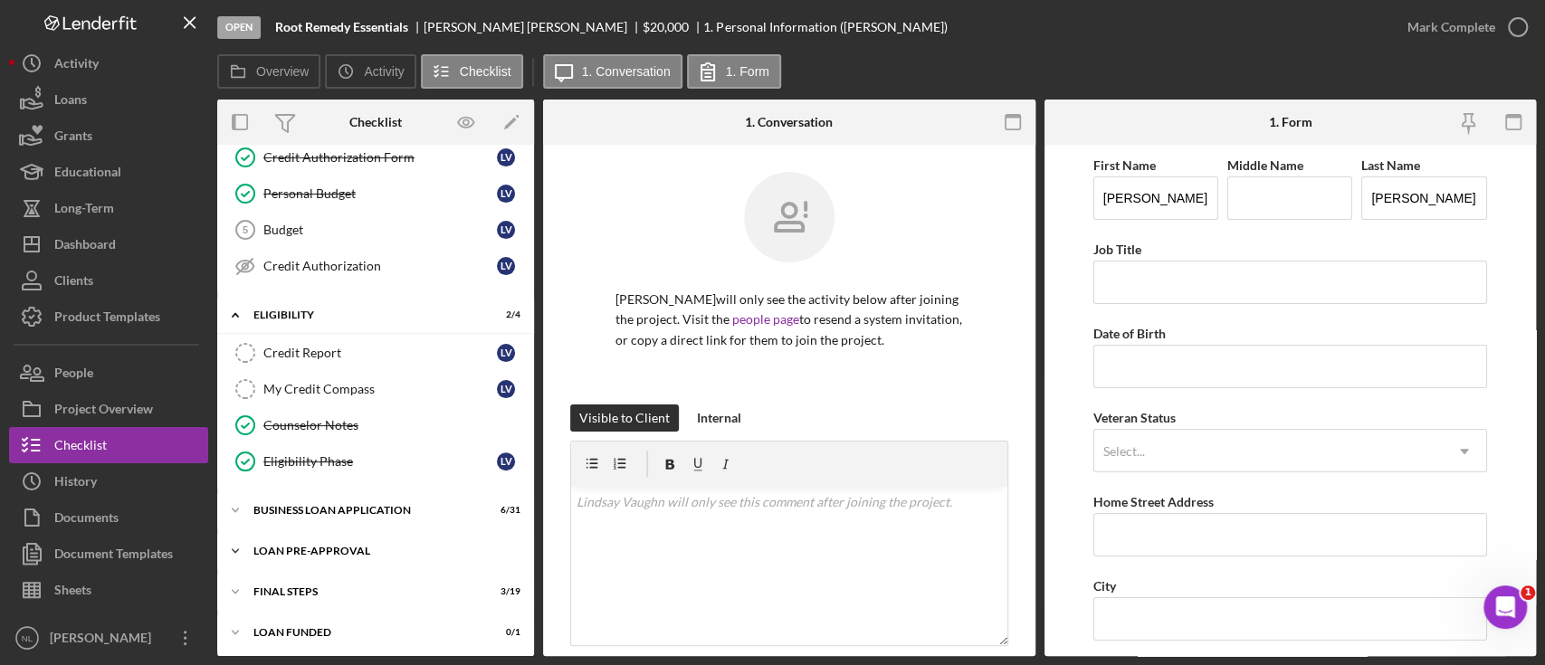
click at [345, 546] on div "LOAN PRE-APPROVAL" at bounding box center [382, 551] width 258 height 11
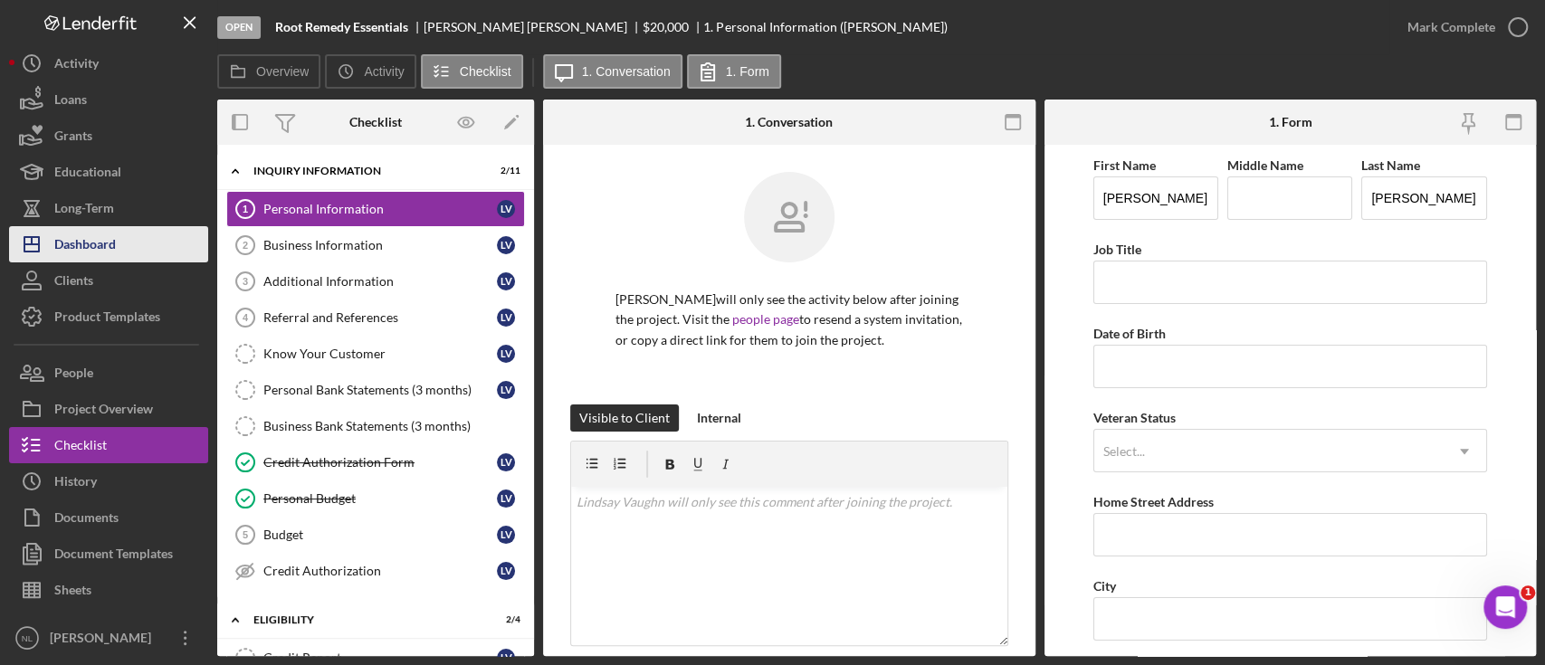
click at [110, 240] on div "Dashboard" at bounding box center [85, 246] width 62 height 41
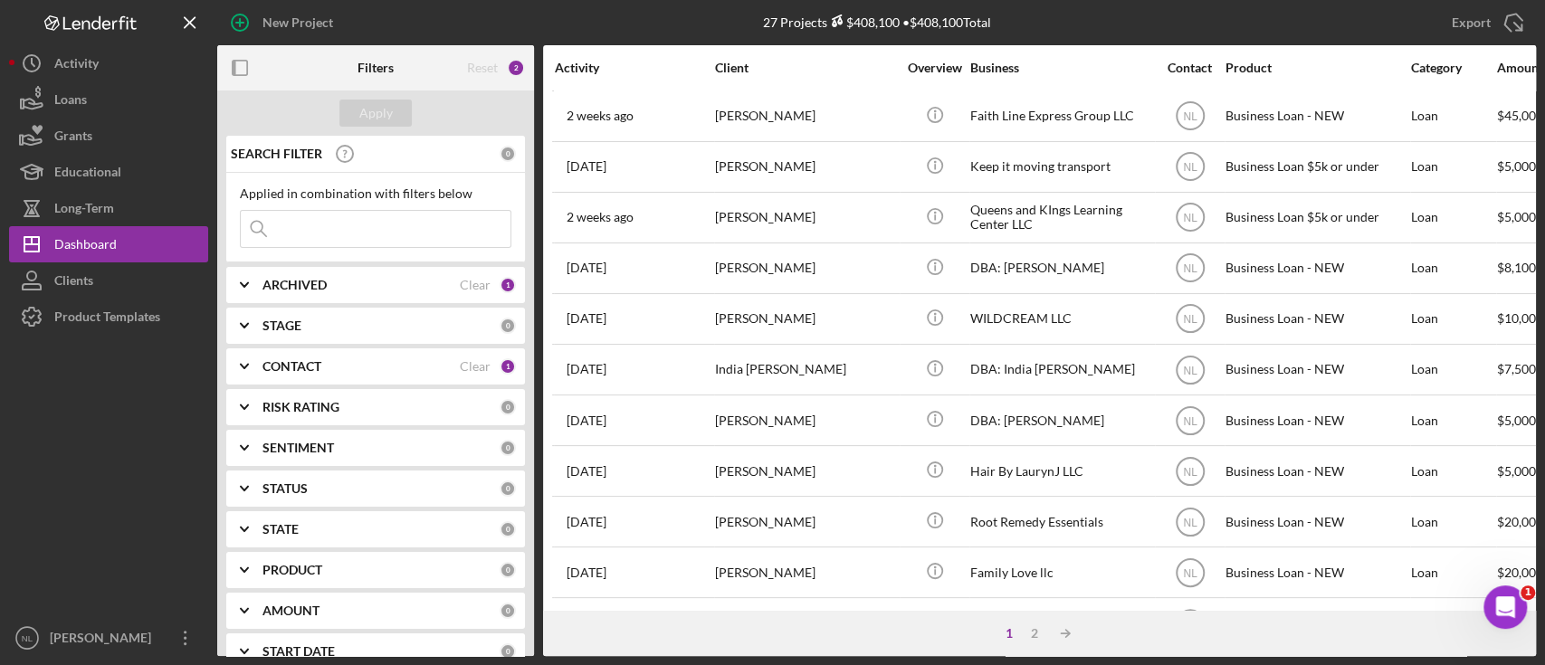
click at [682, 395] on td "[DATE] [PERSON_NAME]" at bounding box center [634, 420] width 160 height 51
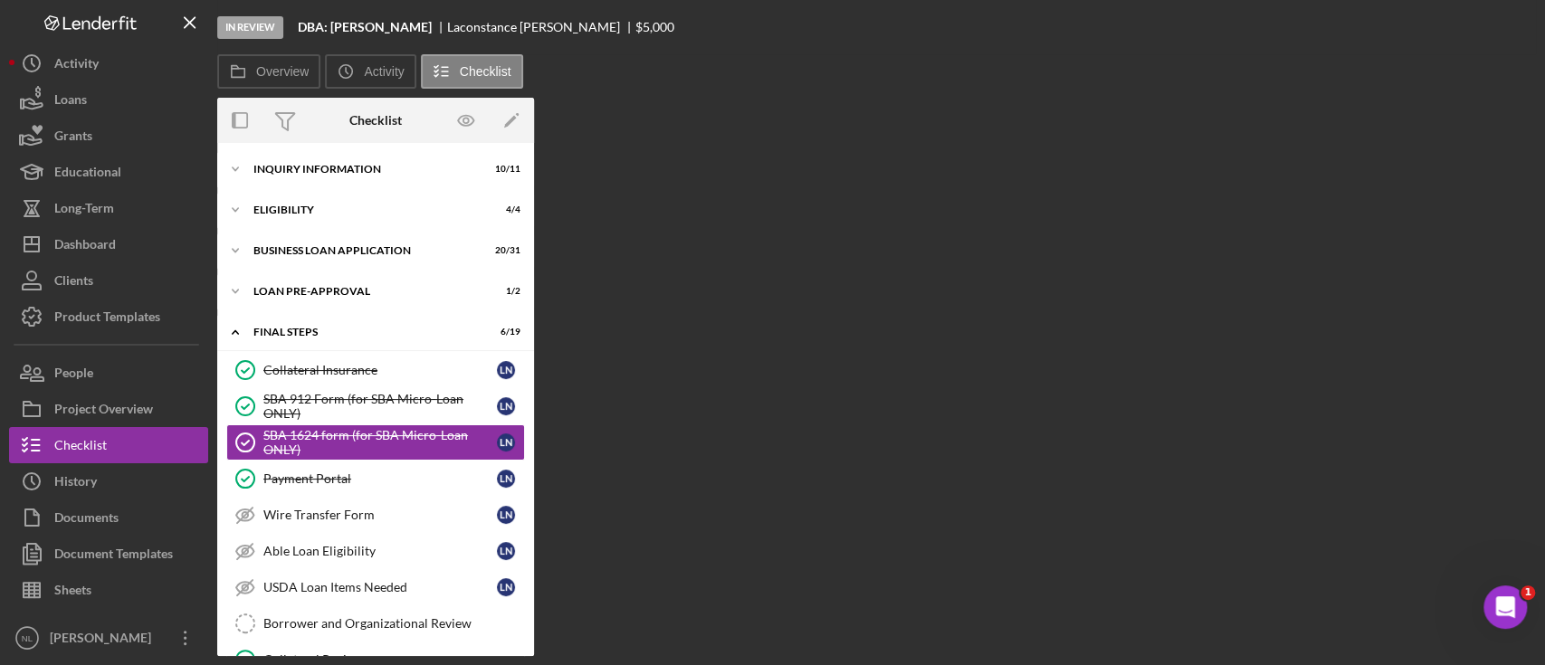
scroll to position [43, 0]
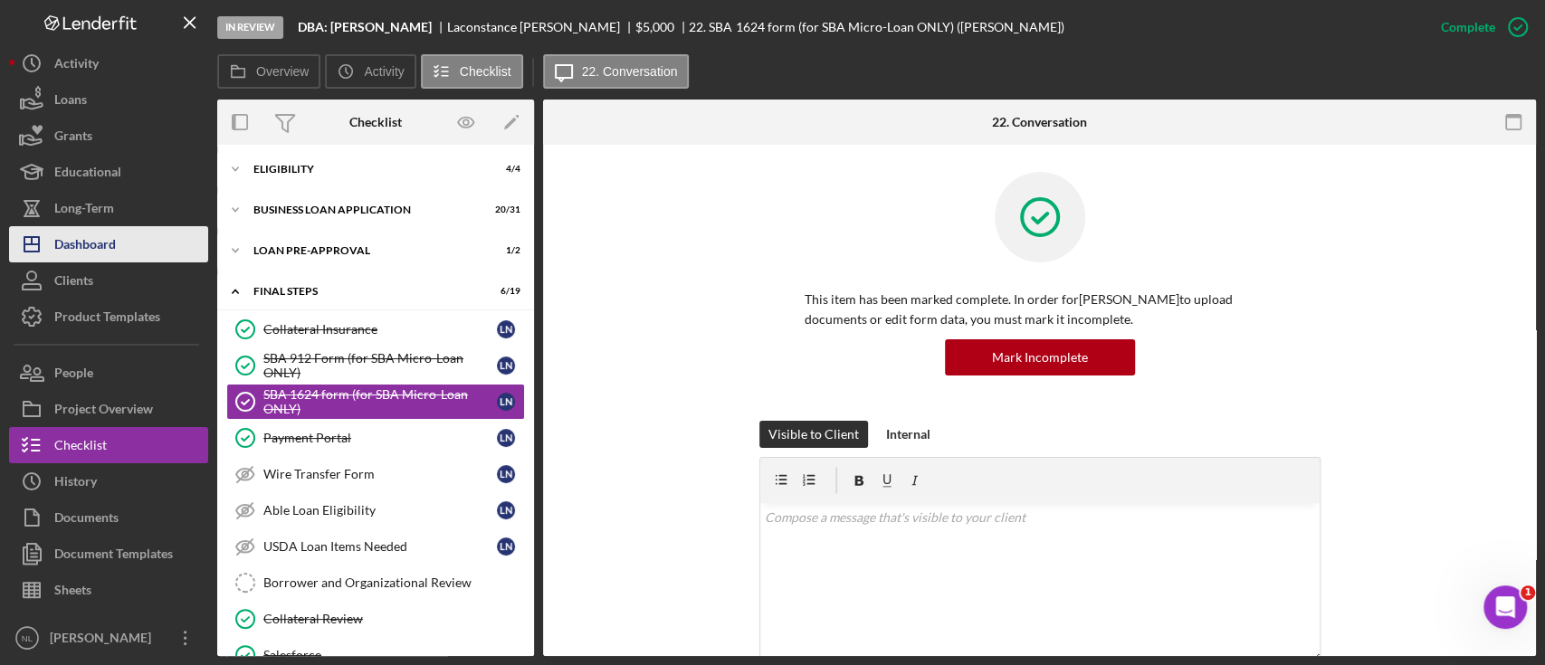
click at [130, 255] on button "Icon/Dashboard Dashboard" at bounding box center [108, 244] width 199 height 36
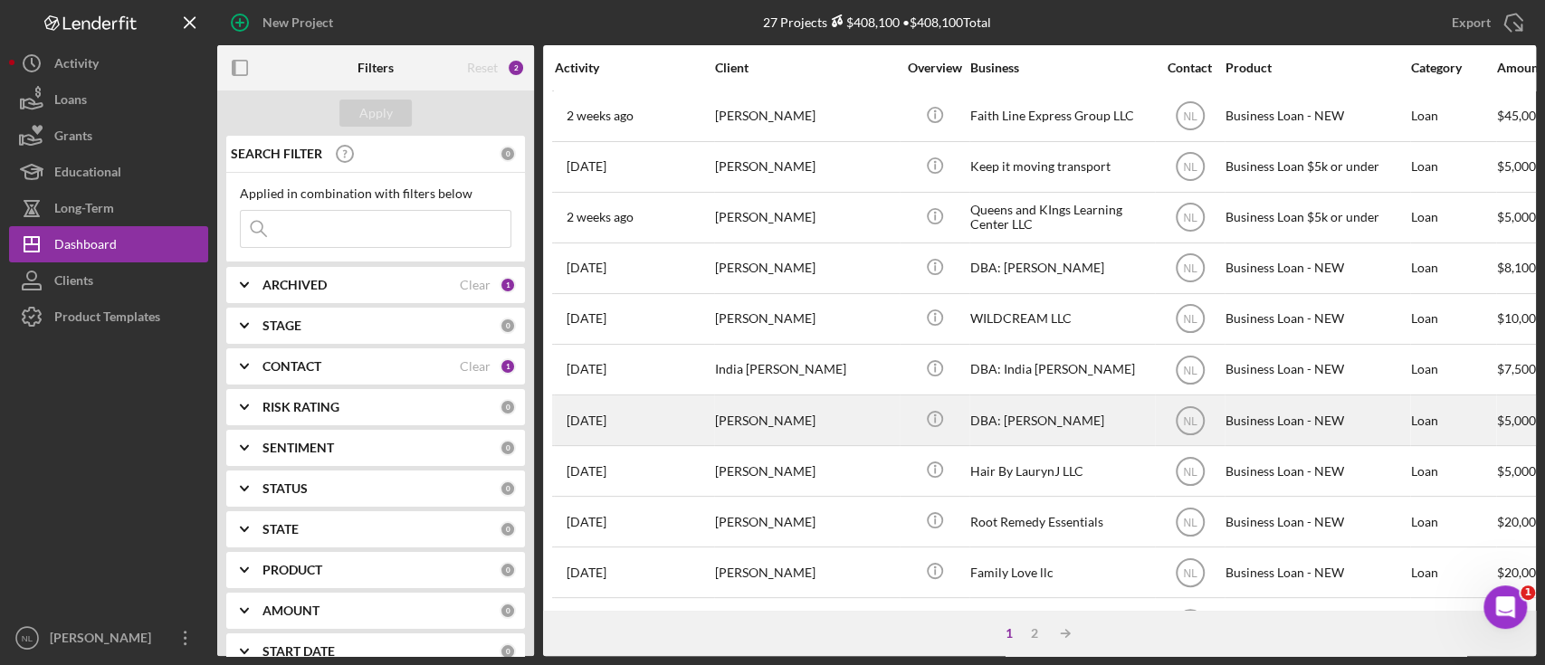
click at [679, 420] on div "[DATE] [PERSON_NAME]" at bounding box center [634, 420] width 158 height 48
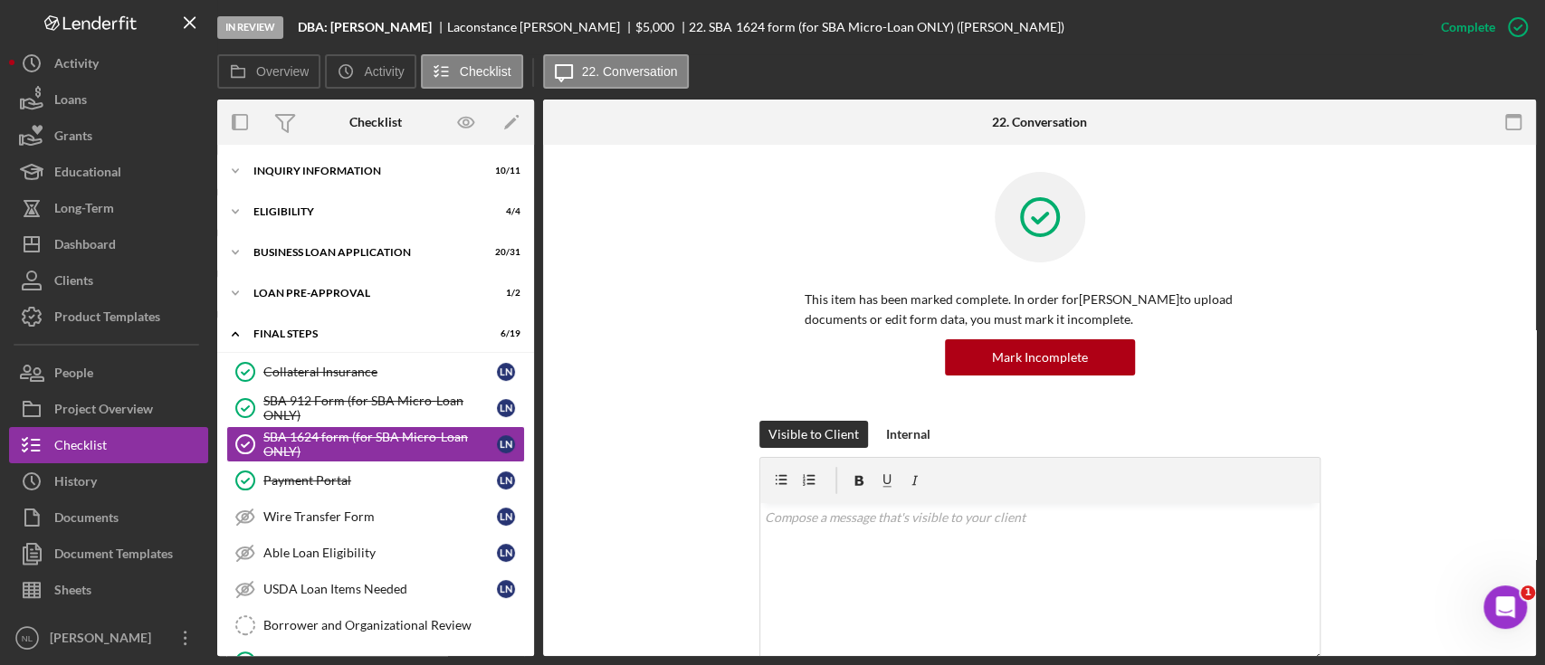
scroll to position [43, 0]
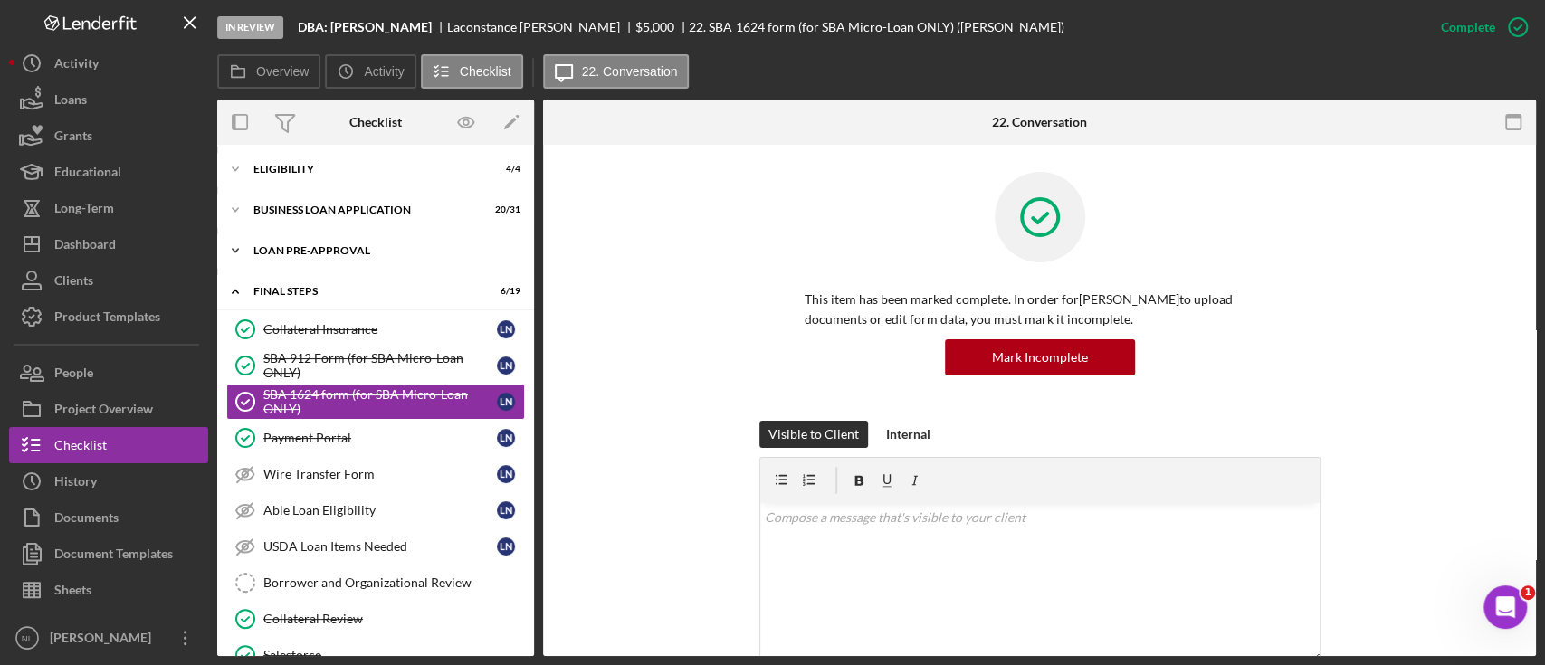
click at [373, 262] on div "Icon/Expander LOAN PRE-APPROVAL 1 / 2" at bounding box center [375, 251] width 317 height 36
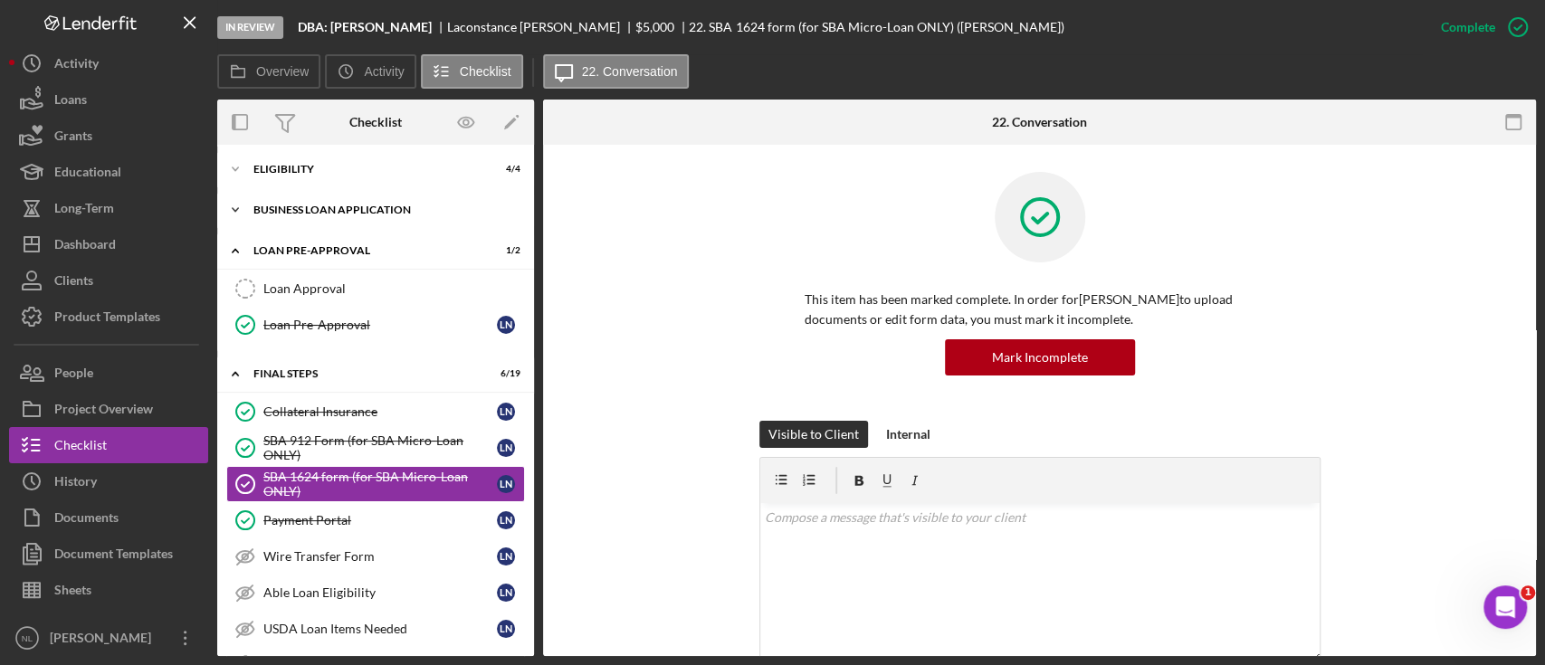
click at [351, 199] on div "Icon/Expander BUSINESS LOAN APPLICATION 20 / 31" at bounding box center [375, 210] width 317 height 36
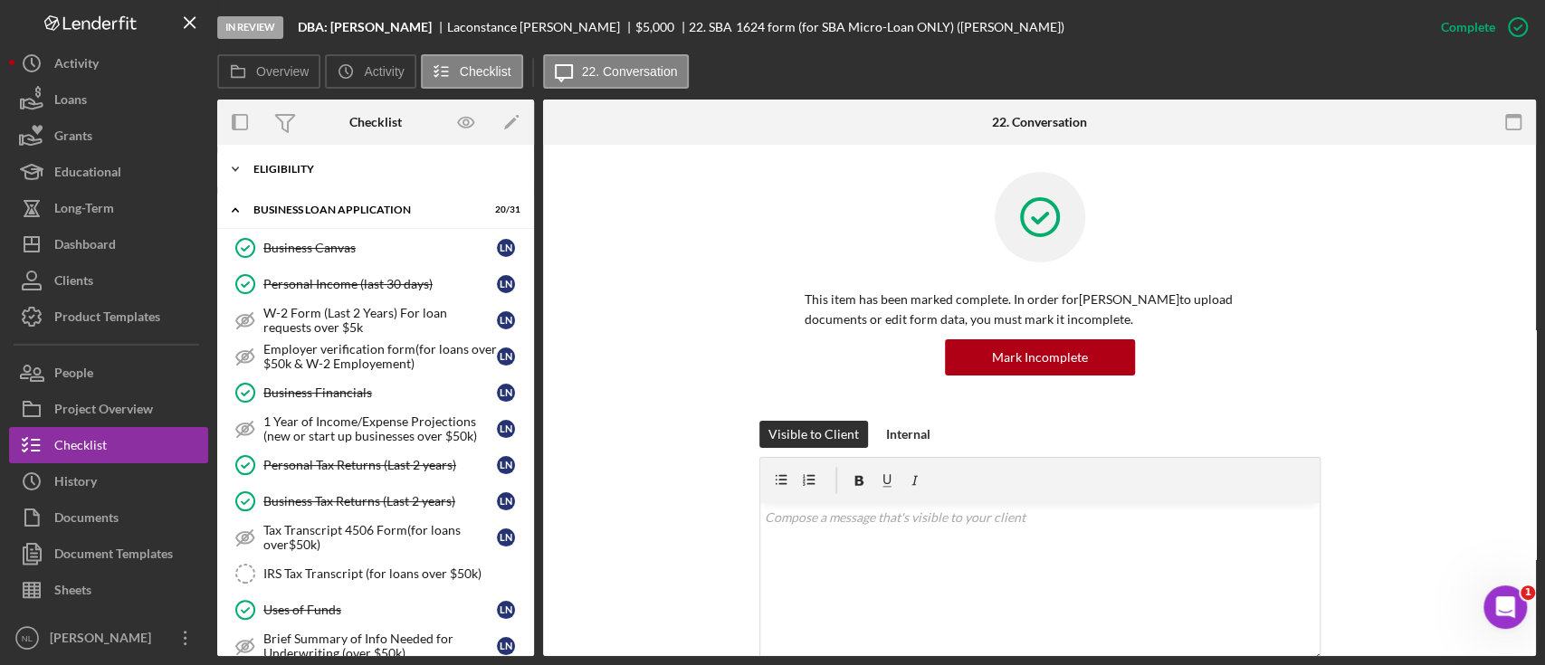
click at [350, 182] on div "Icon/Expander ELIGIBILITY 4 / 4" at bounding box center [375, 169] width 317 height 36
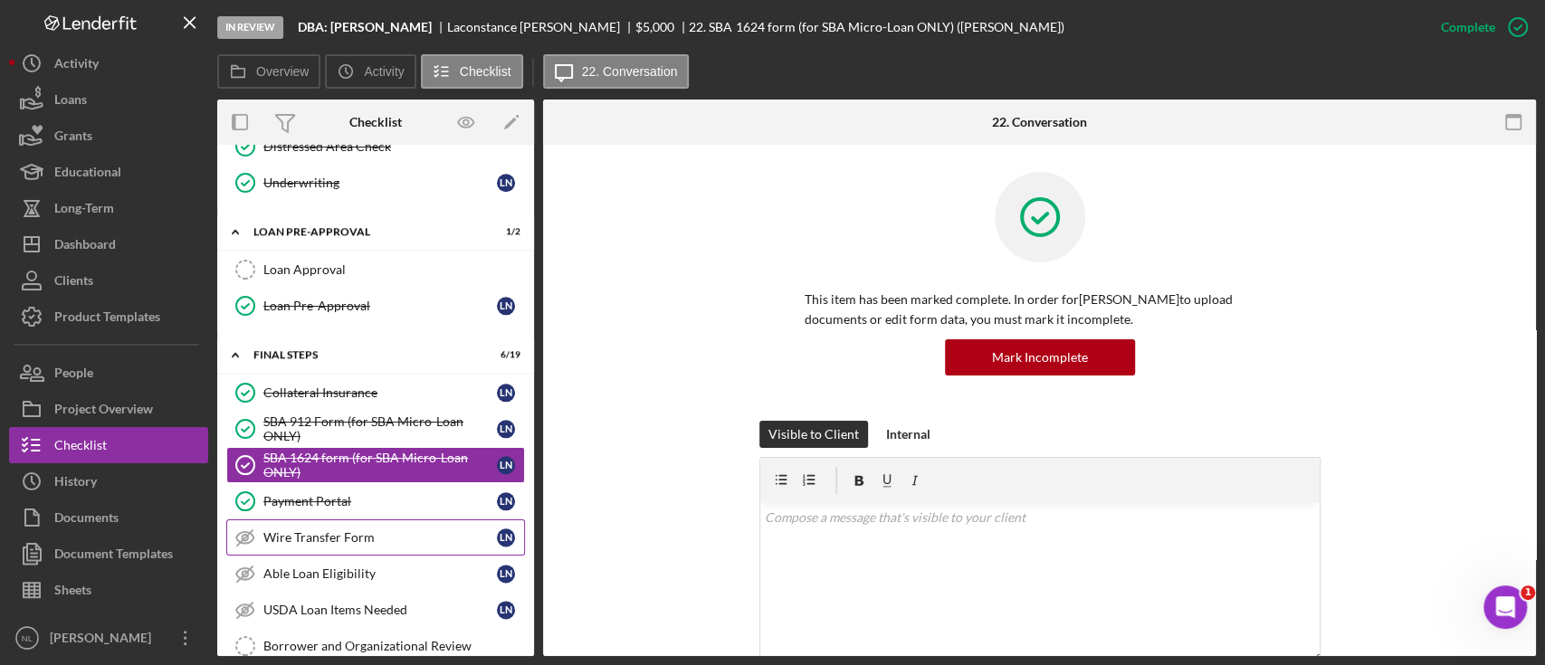
scroll to position [1428, 0]
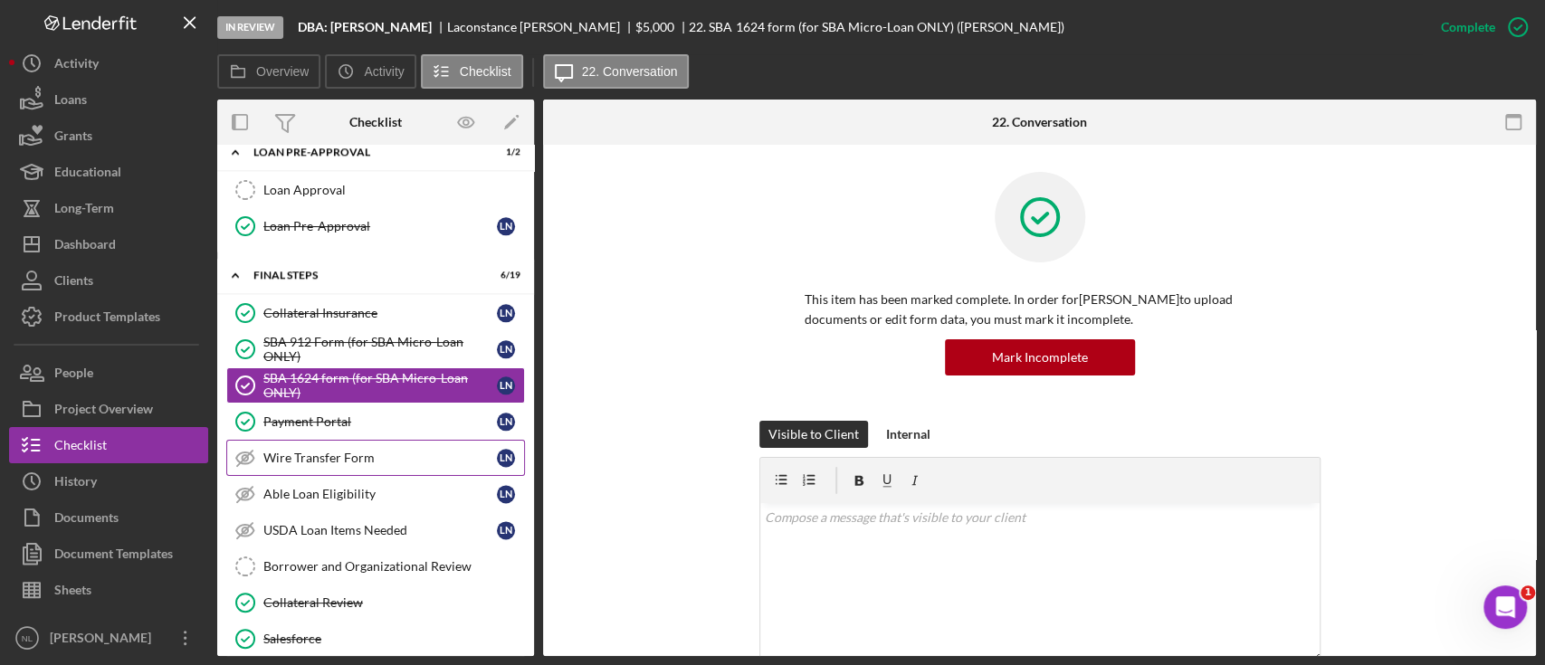
click at [340, 512] on link "USDA Loan Items Needed USDA Loan Items Needed L N" at bounding box center [375, 530] width 299 height 36
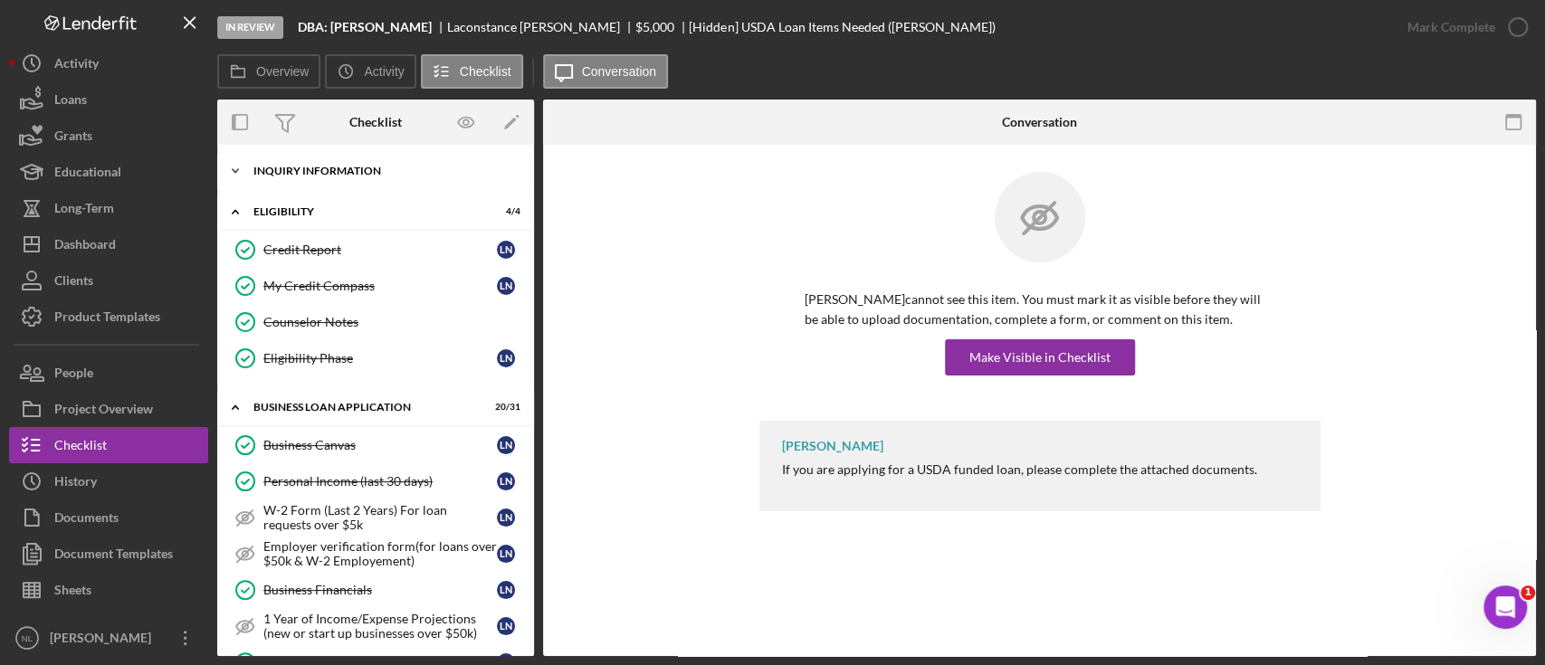
click at [388, 182] on div "Icon/Expander INQUIRY INFORMATION 10 / 11" at bounding box center [375, 171] width 317 height 36
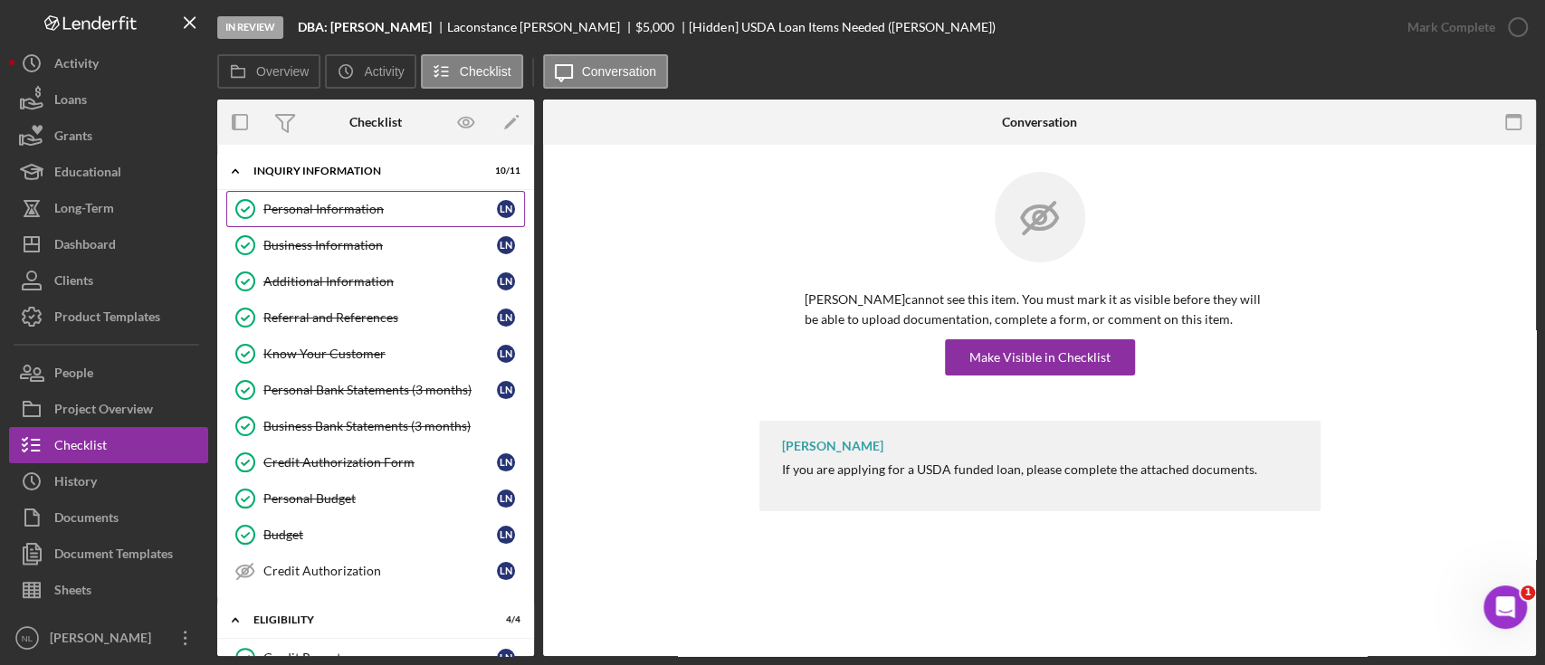
click at [387, 220] on link "Personal Information Personal Information L N" at bounding box center [375, 209] width 299 height 36
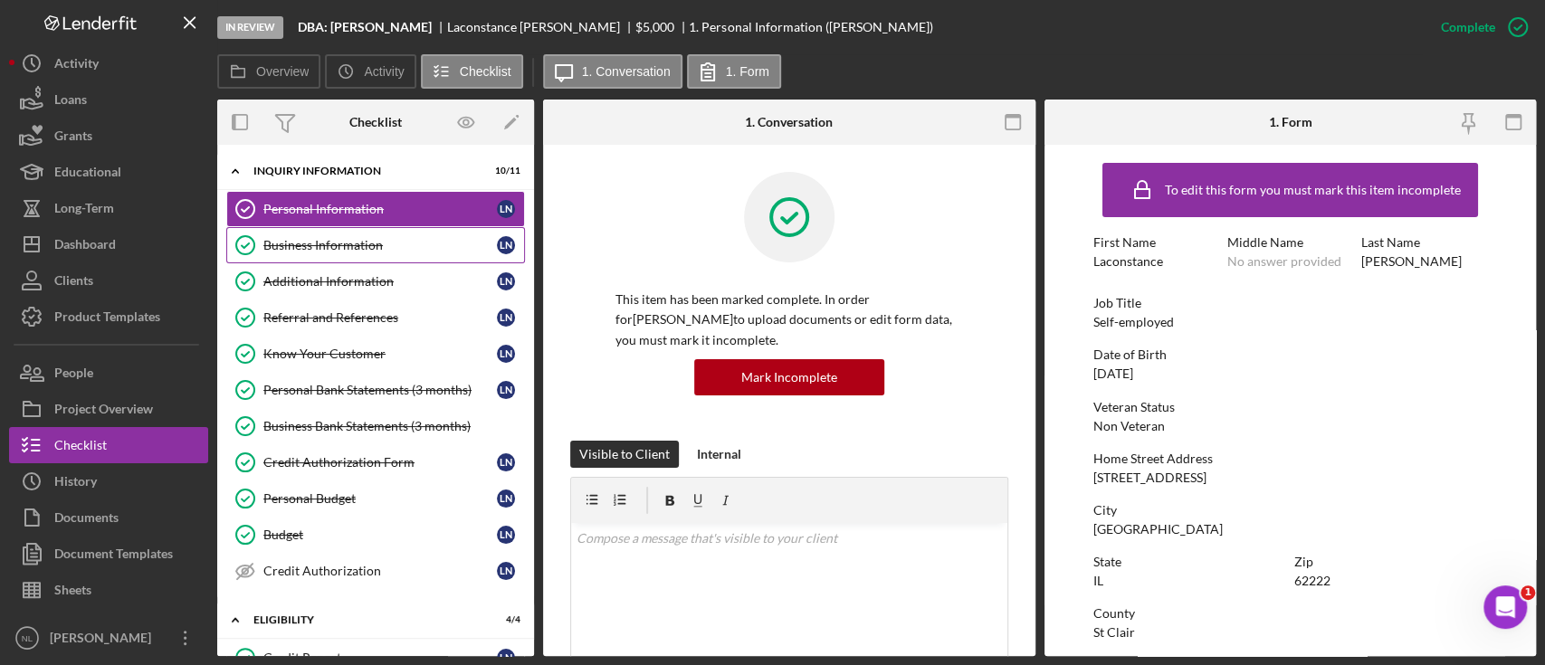
click at [379, 244] on div "Business Information" at bounding box center [379, 245] width 233 height 14
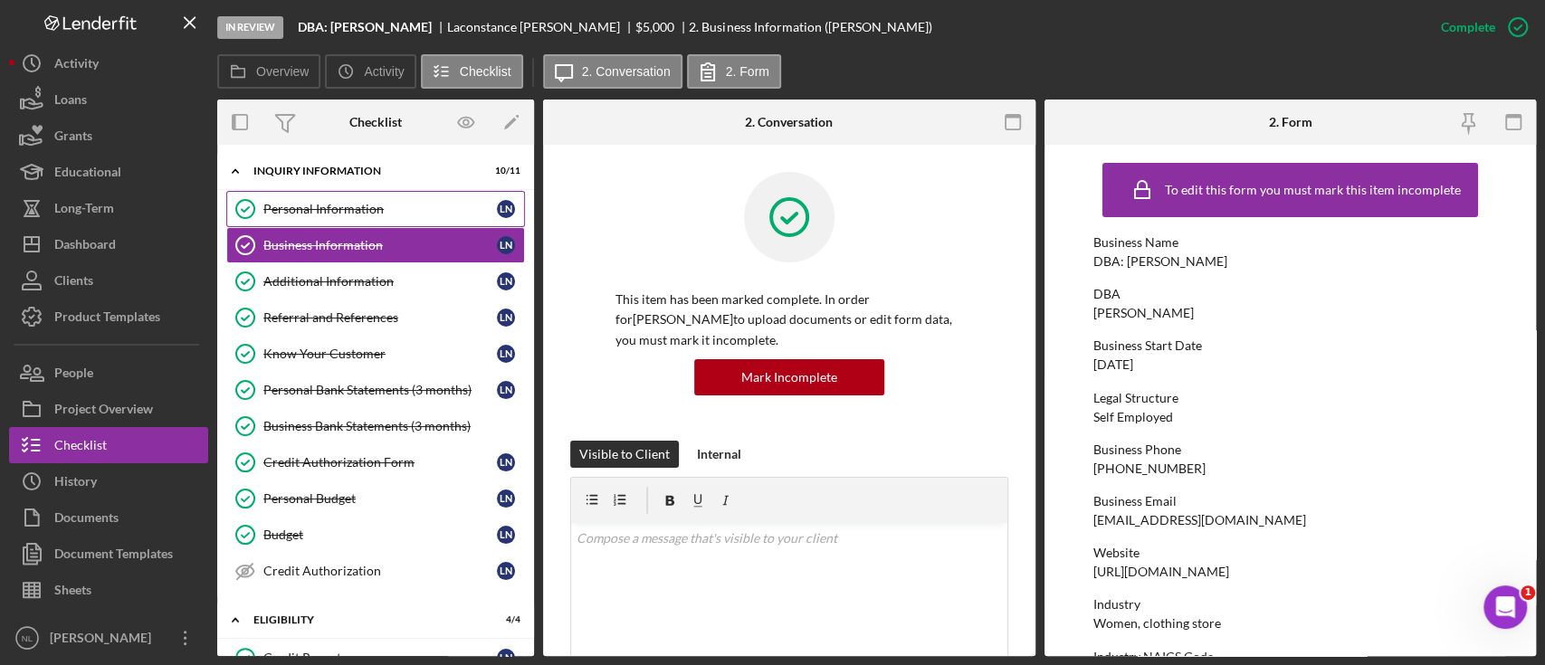
click at [360, 208] on div "Personal Information" at bounding box center [379, 209] width 233 height 14
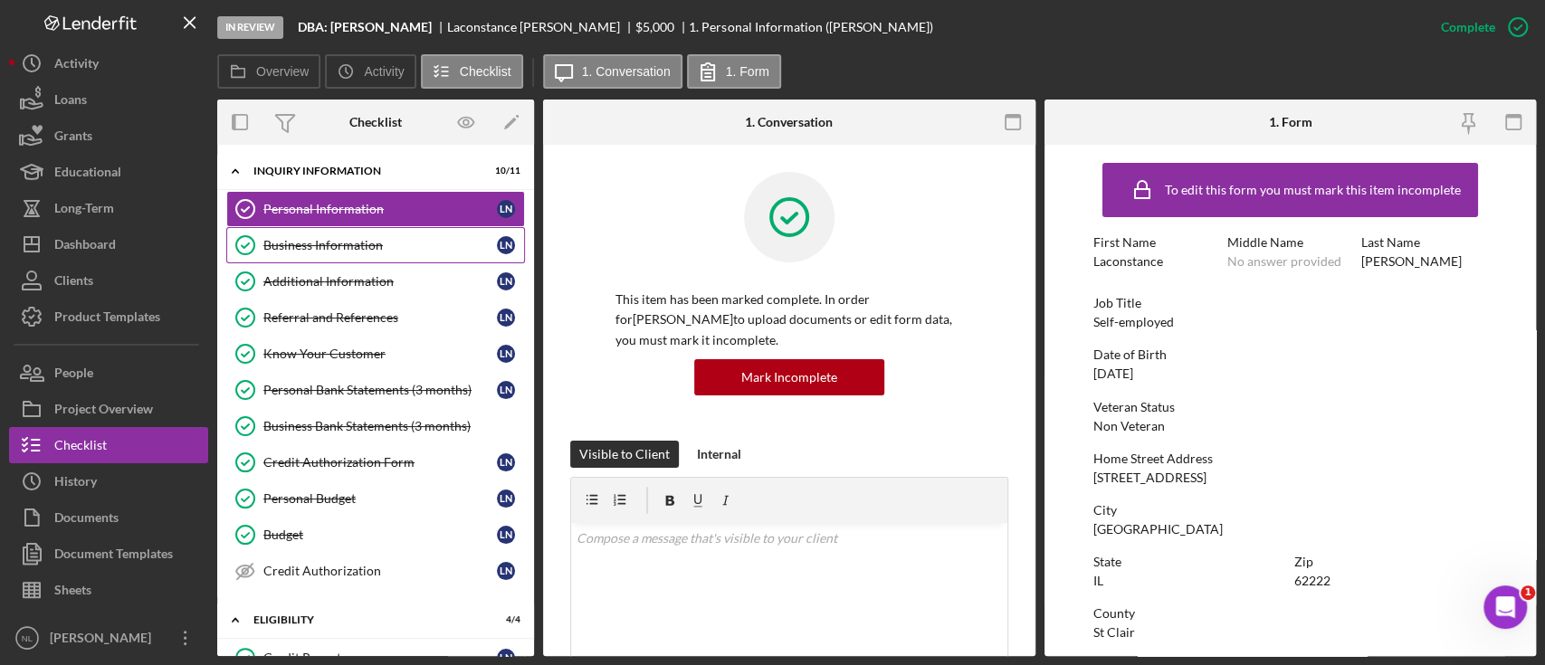
click at [369, 254] on link "Business Information Business Information L N" at bounding box center [375, 245] width 299 height 36
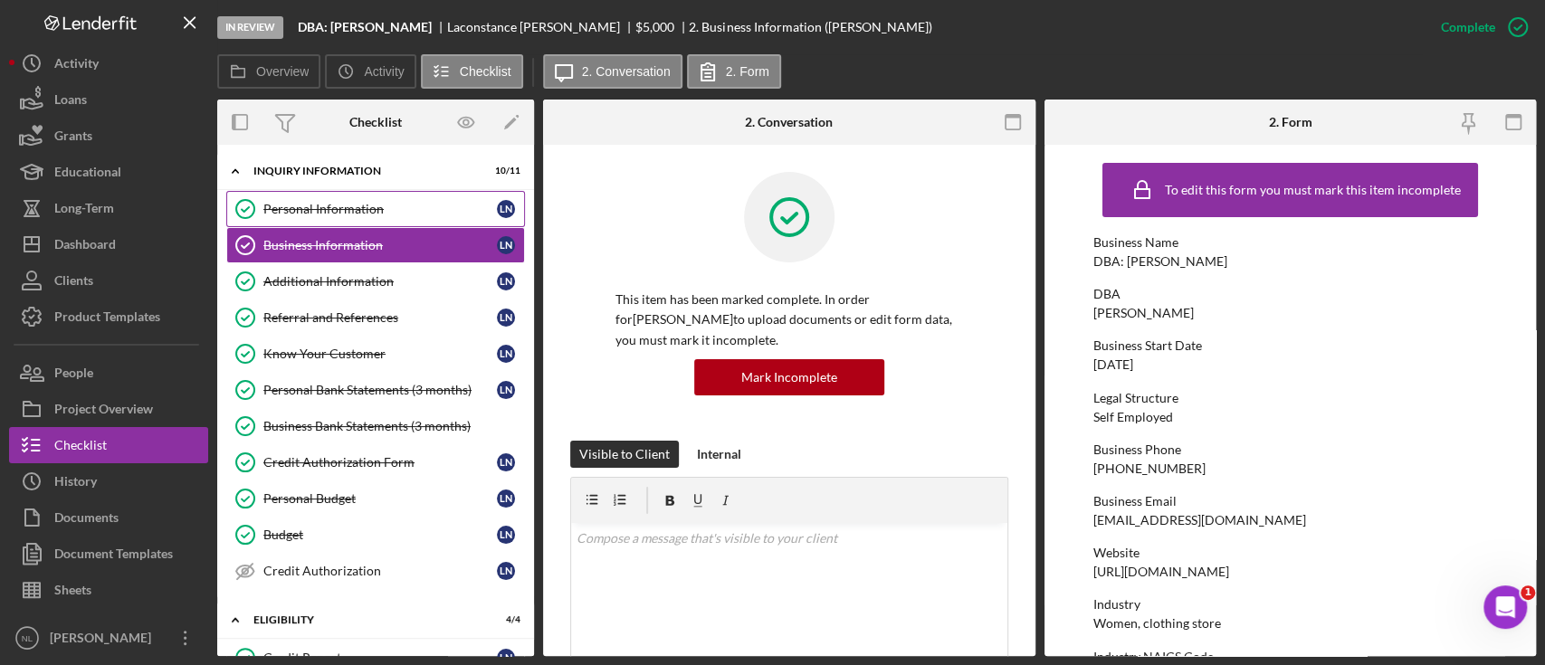
click at [349, 204] on div "Personal Information" at bounding box center [379, 209] width 233 height 14
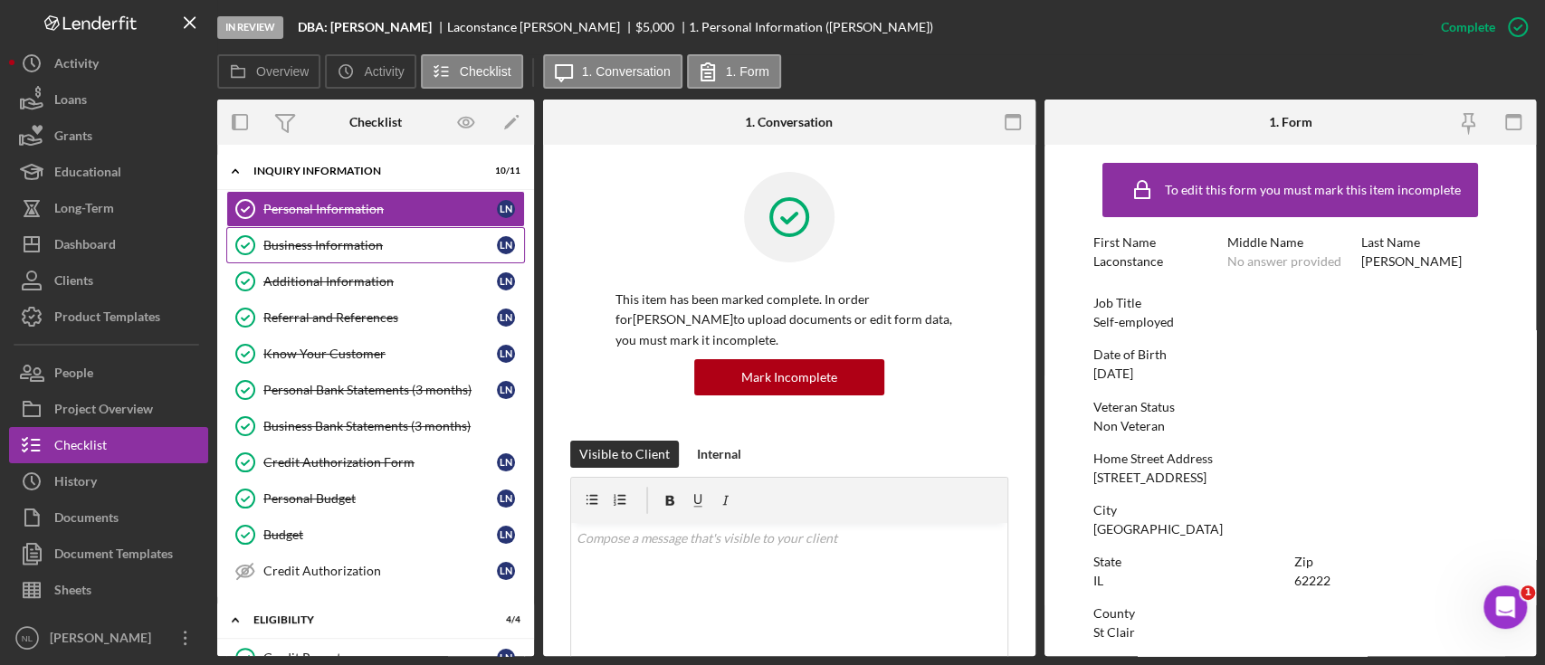
click at [380, 247] on div "Business Information" at bounding box center [379, 245] width 233 height 14
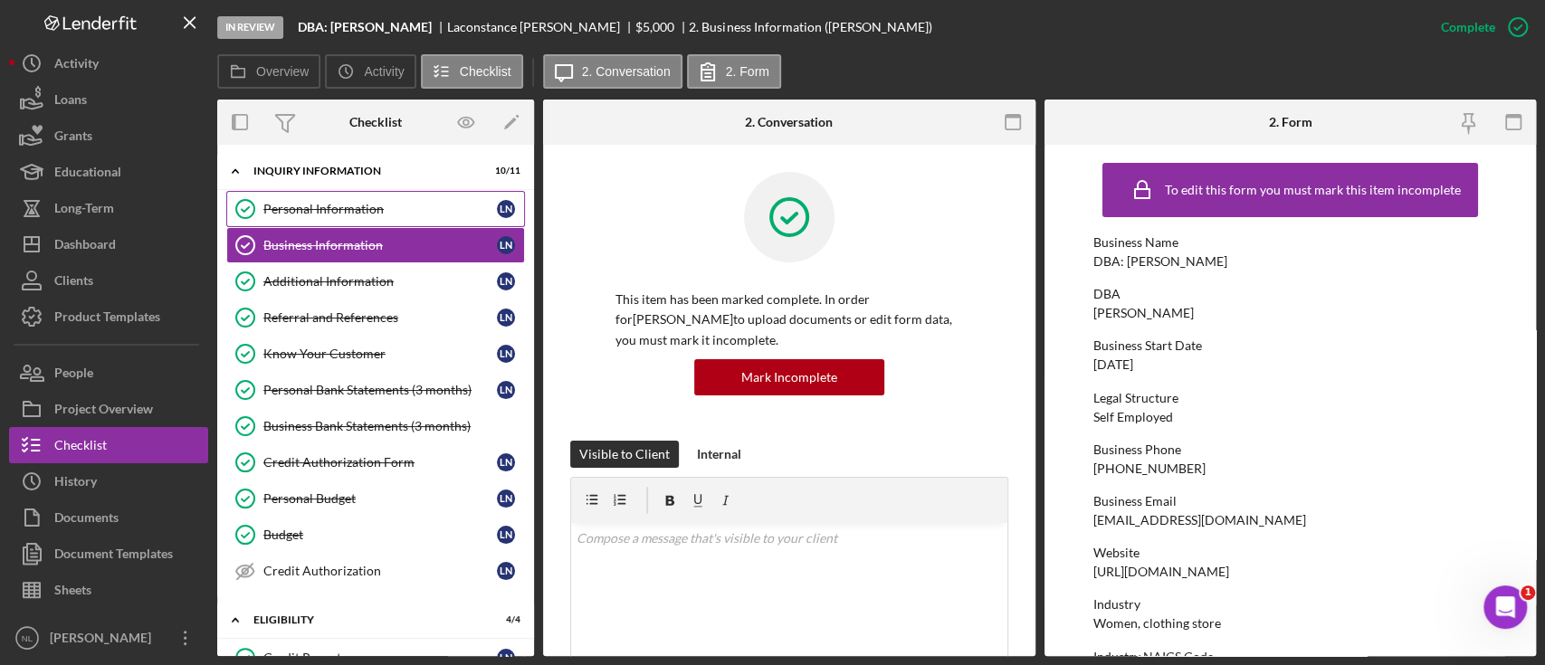
click at [364, 218] on link "Personal Information Personal Information L N" at bounding box center [375, 209] width 299 height 36
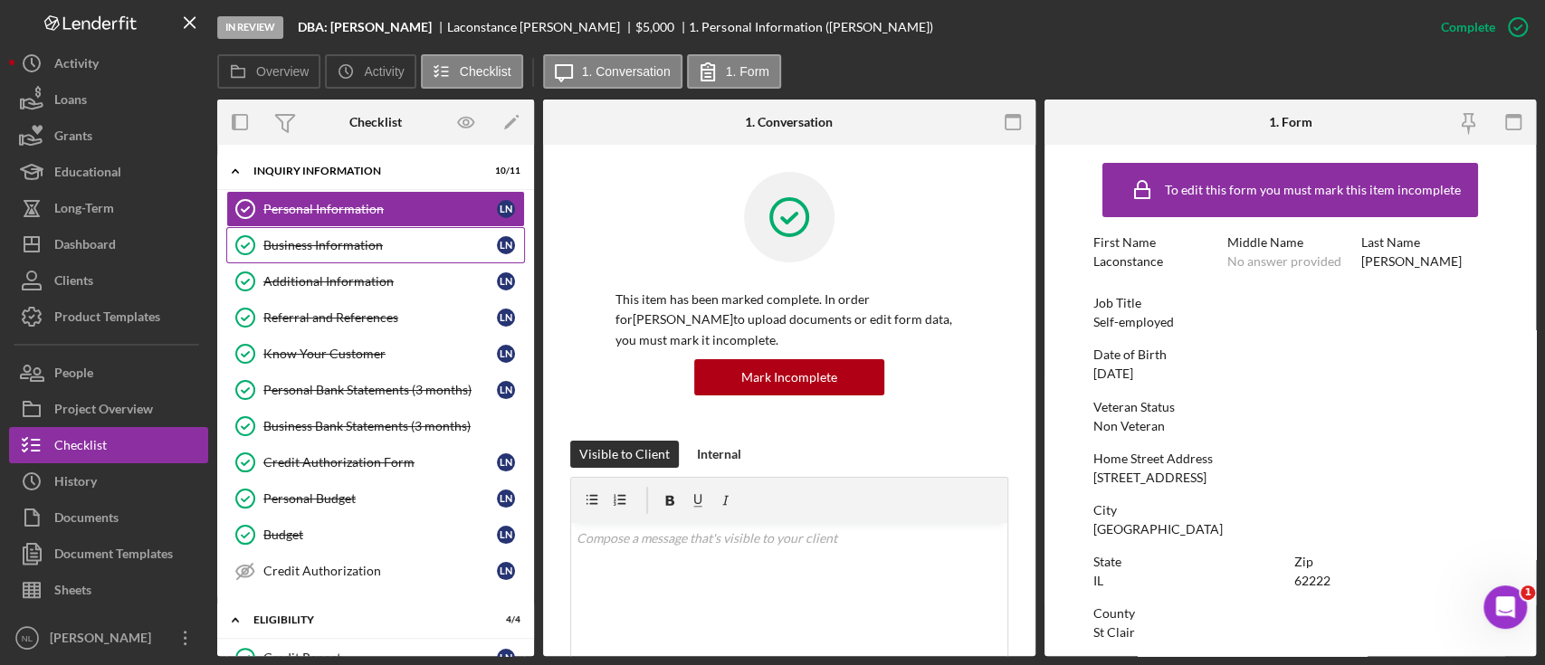
click at [340, 233] on link "Business Information Business Information L N" at bounding box center [375, 245] width 299 height 36
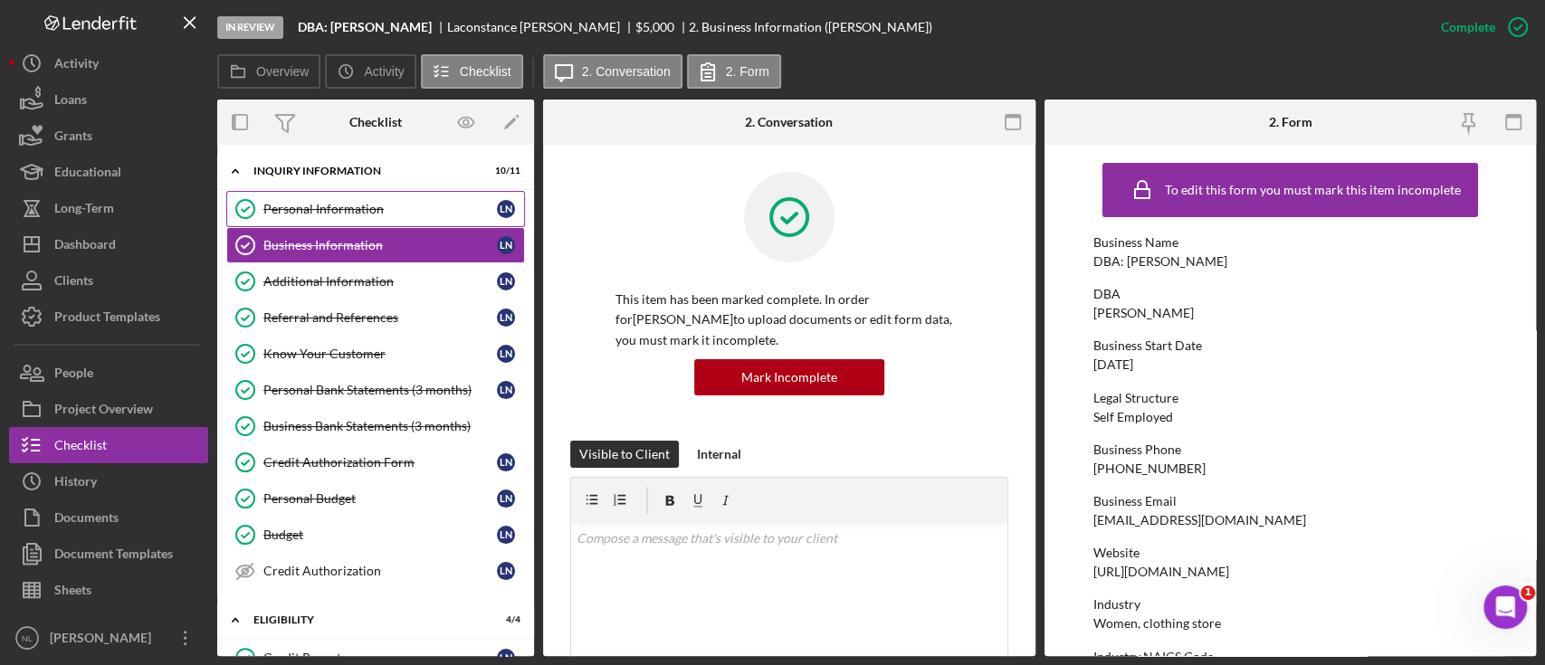
click at [319, 197] on link "Personal Information Personal Information L N" at bounding box center [375, 209] width 299 height 36
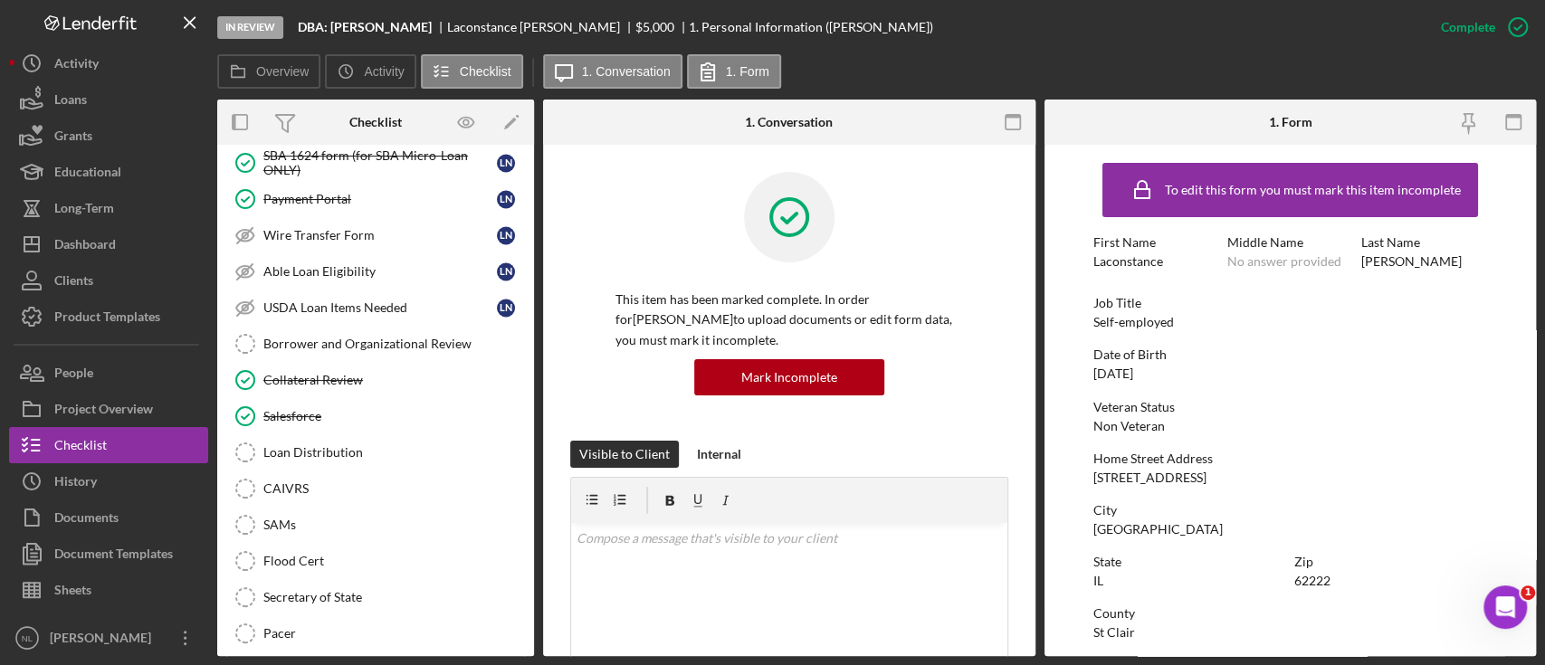
scroll to position [2126, 0]
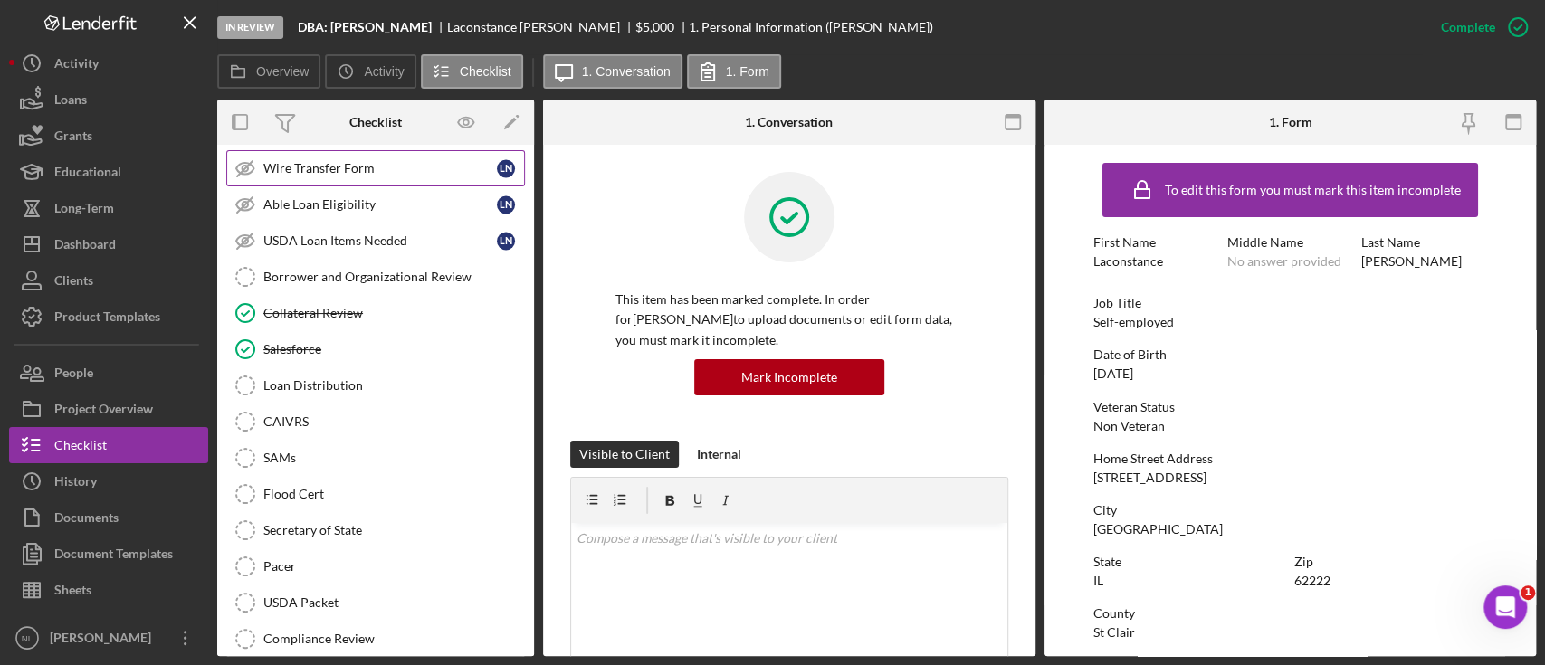
click at [367, 163] on div "Wire Transfer Form" at bounding box center [379, 168] width 233 height 14
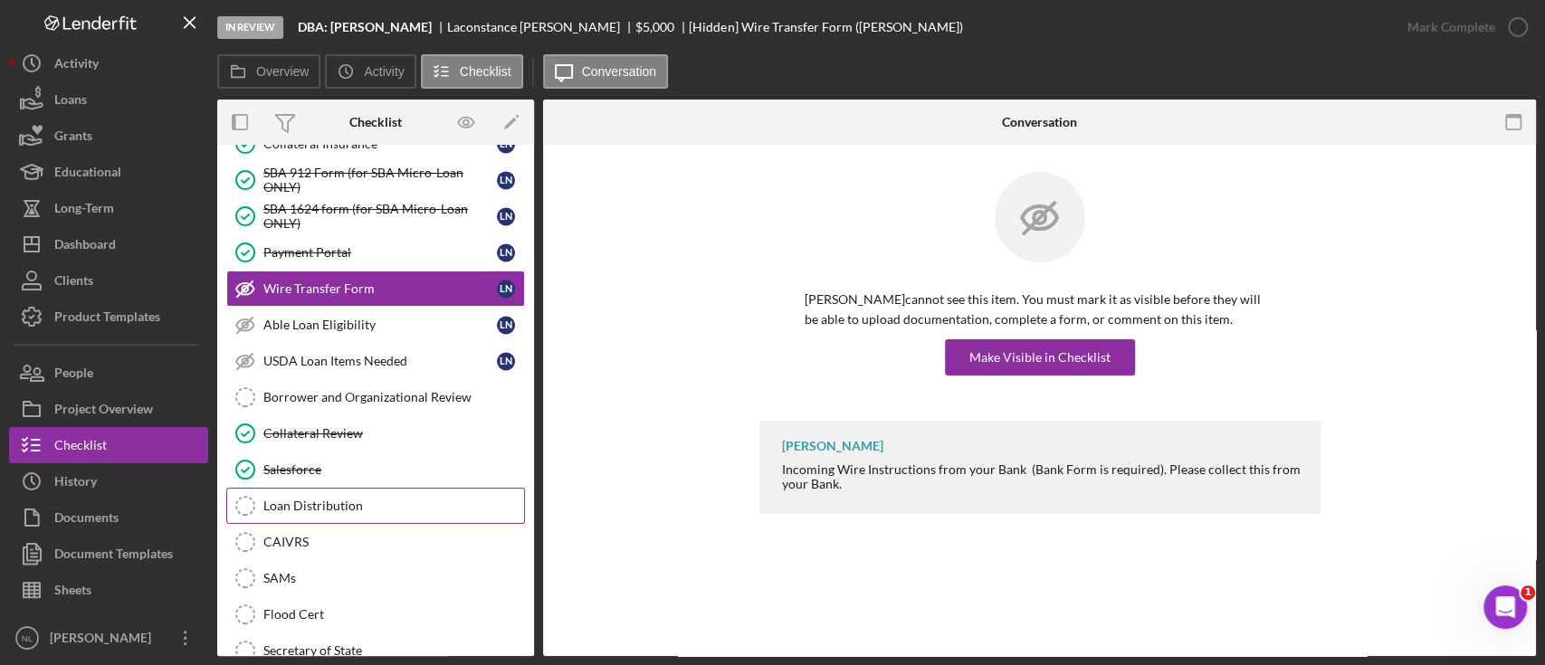
scroll to position [2002, 0]
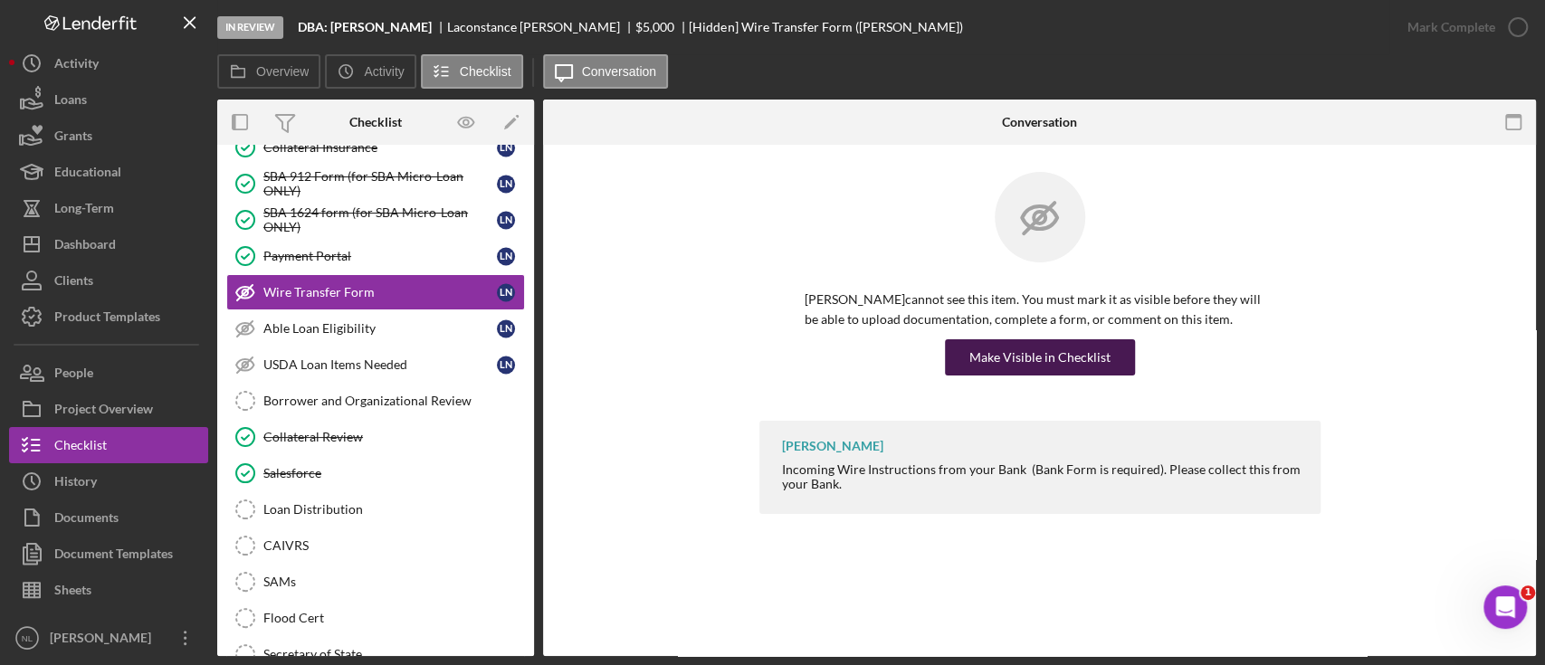
click at [1032, 356] on div "Make Visible in Checklist" at bounding box center [1039, 357] width 141 height 36
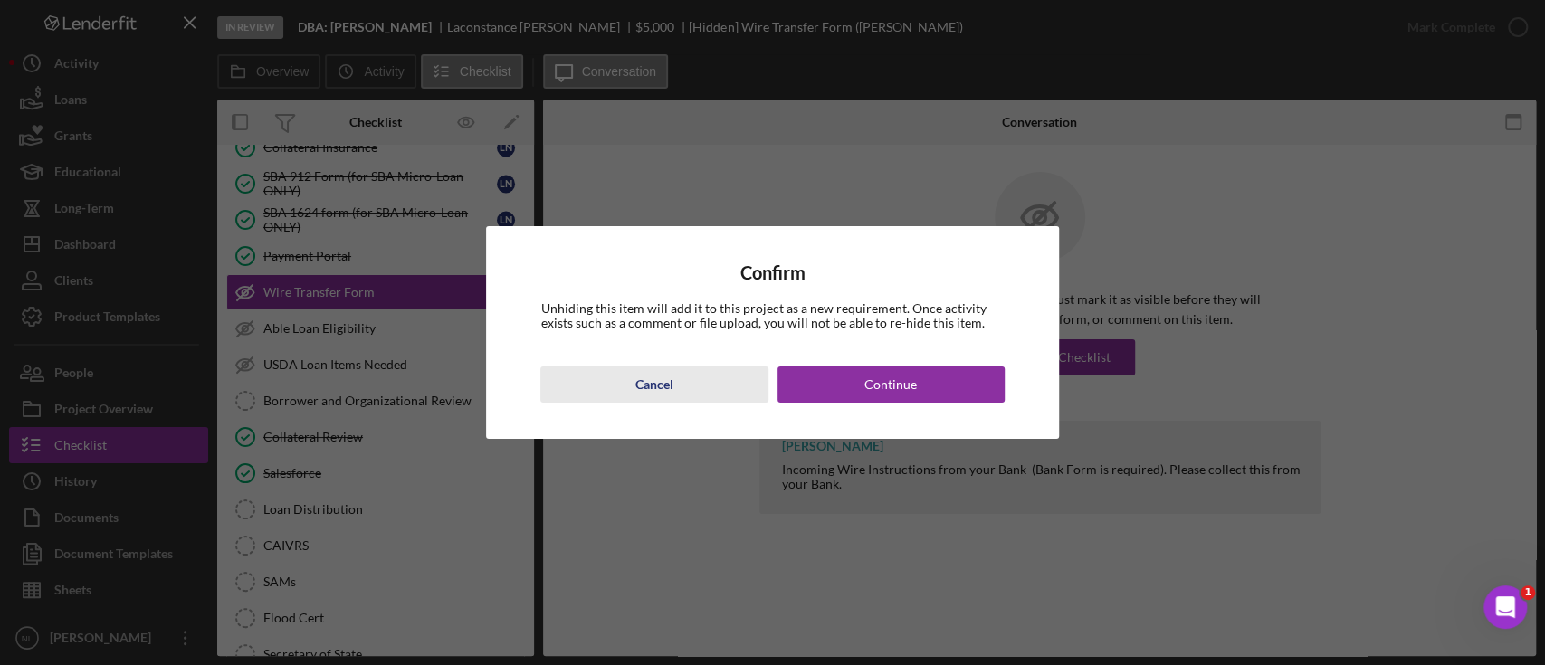
click at [694, 380] on button "Cancel" at bounding box center [653, 385] width 227 height 36
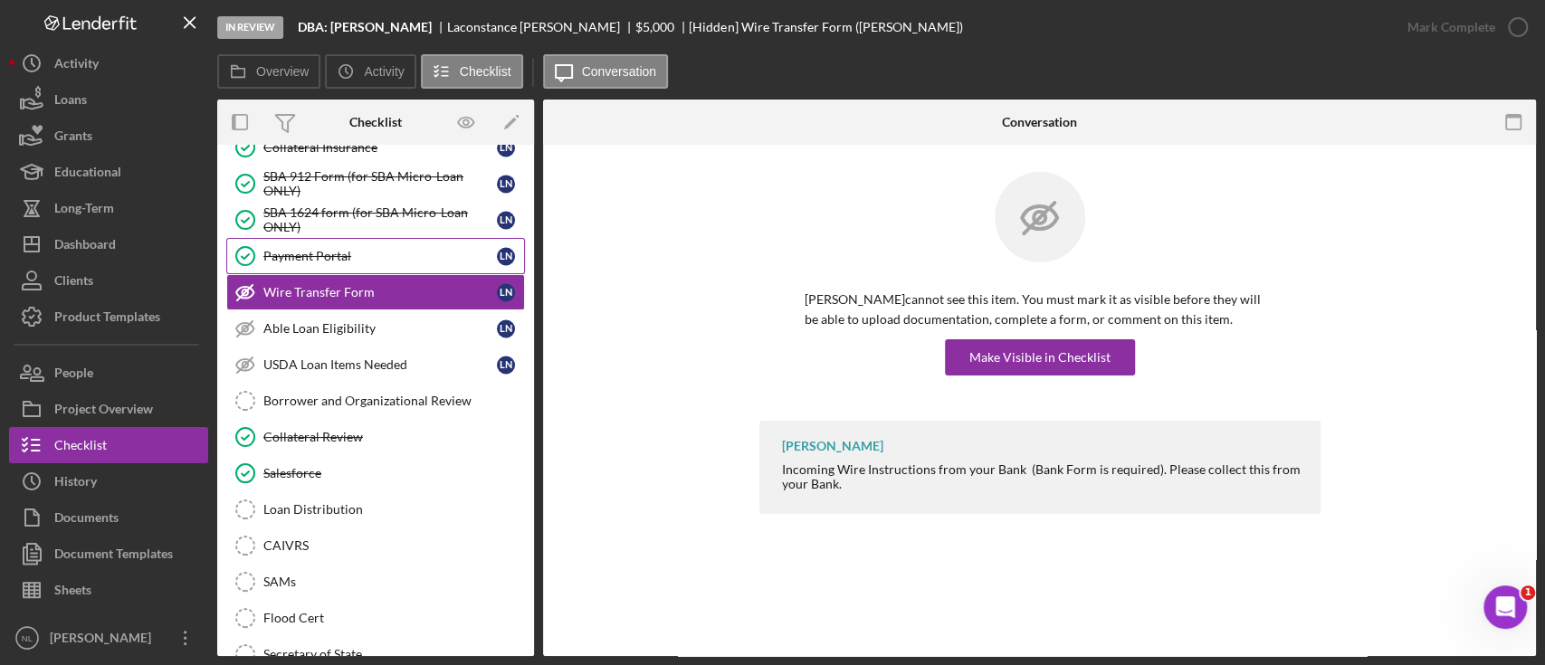
scroll to position [1934, 0]
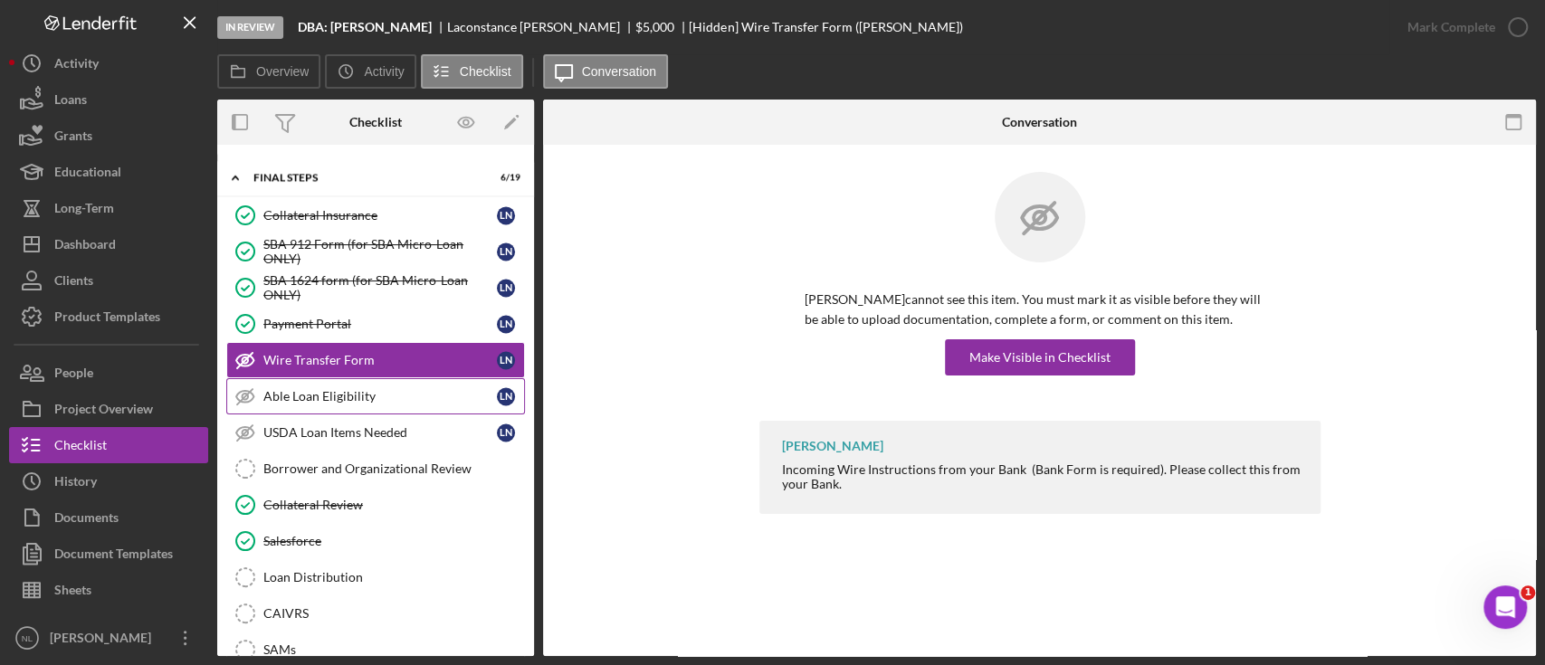
click at [311, 378] on link "Able Loan Eligibility Able Loan Eligibility L N" at bounding box center [375, 396] width 299 height 36
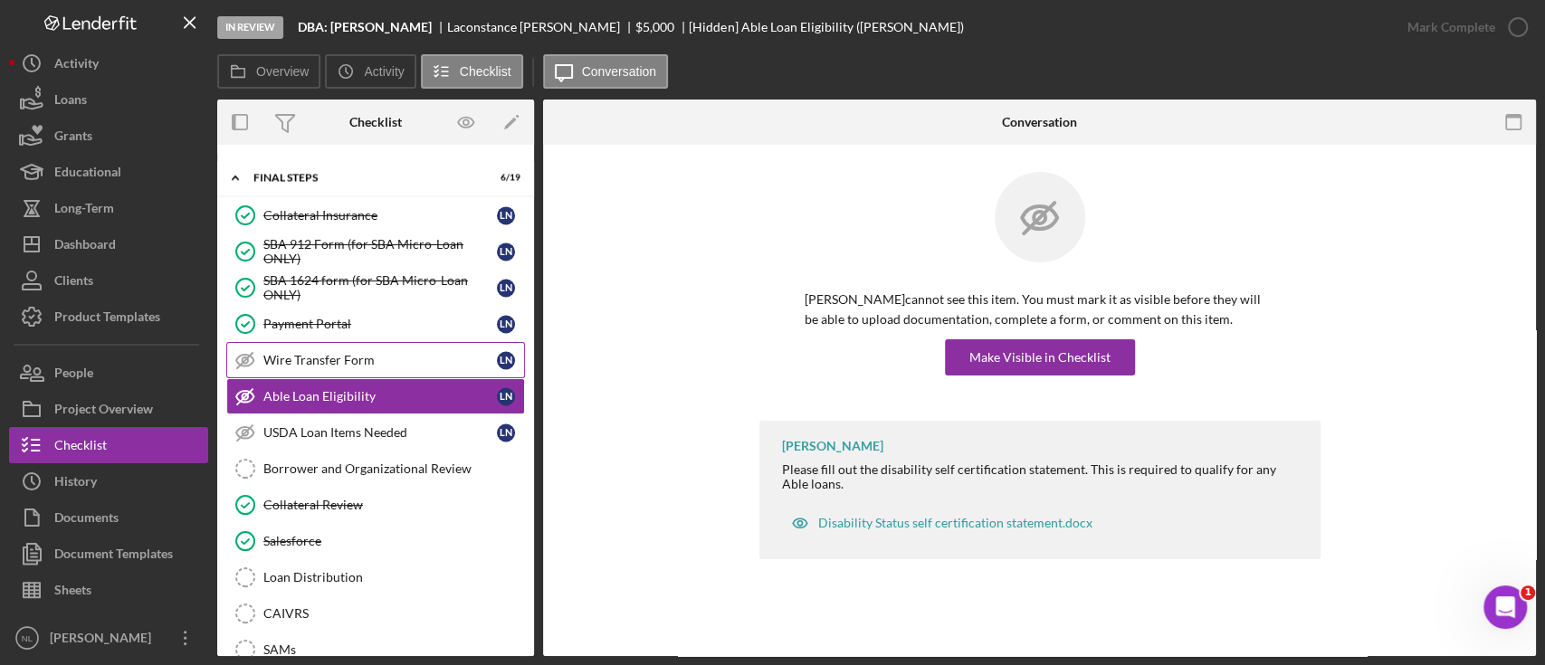
click at [291, 353] on div "Wire Transfer Form" at bounding box center [379, 360] width 233 height 14
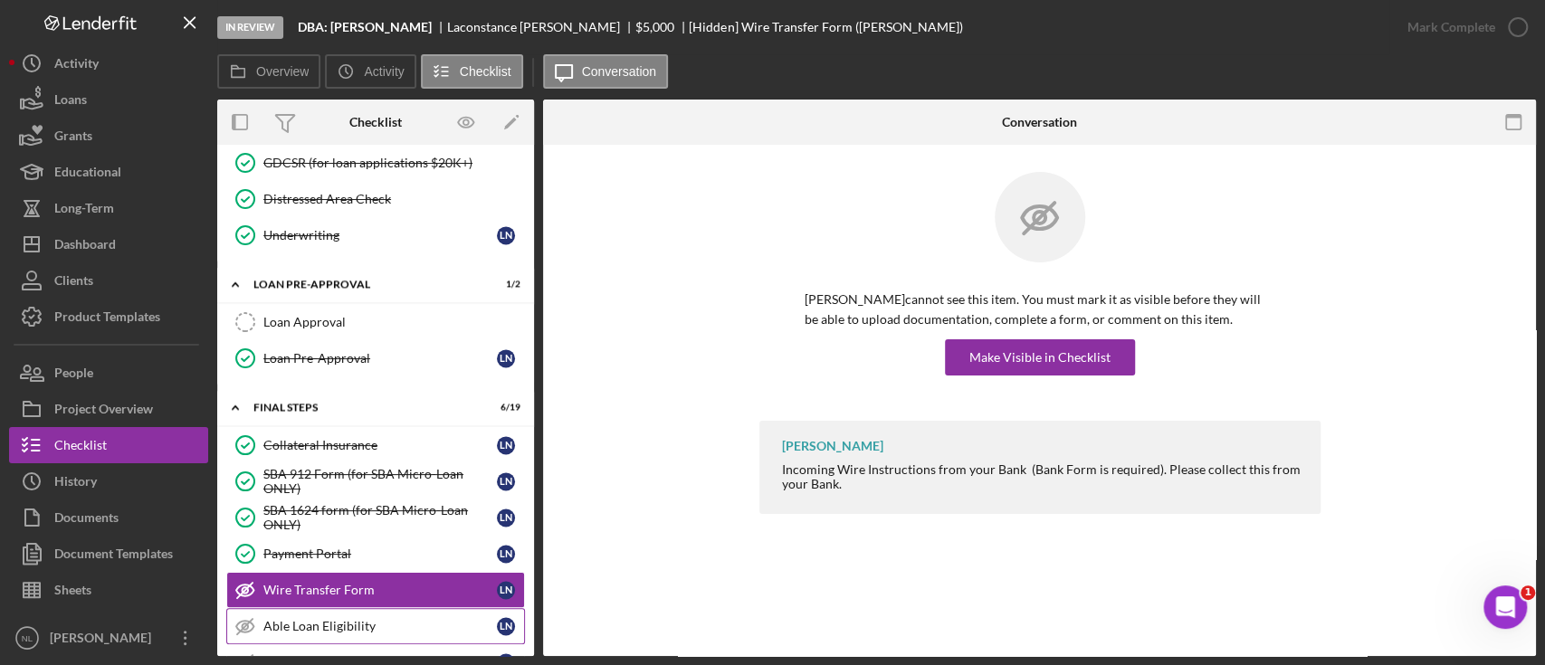
scroll to position [1717, 0]
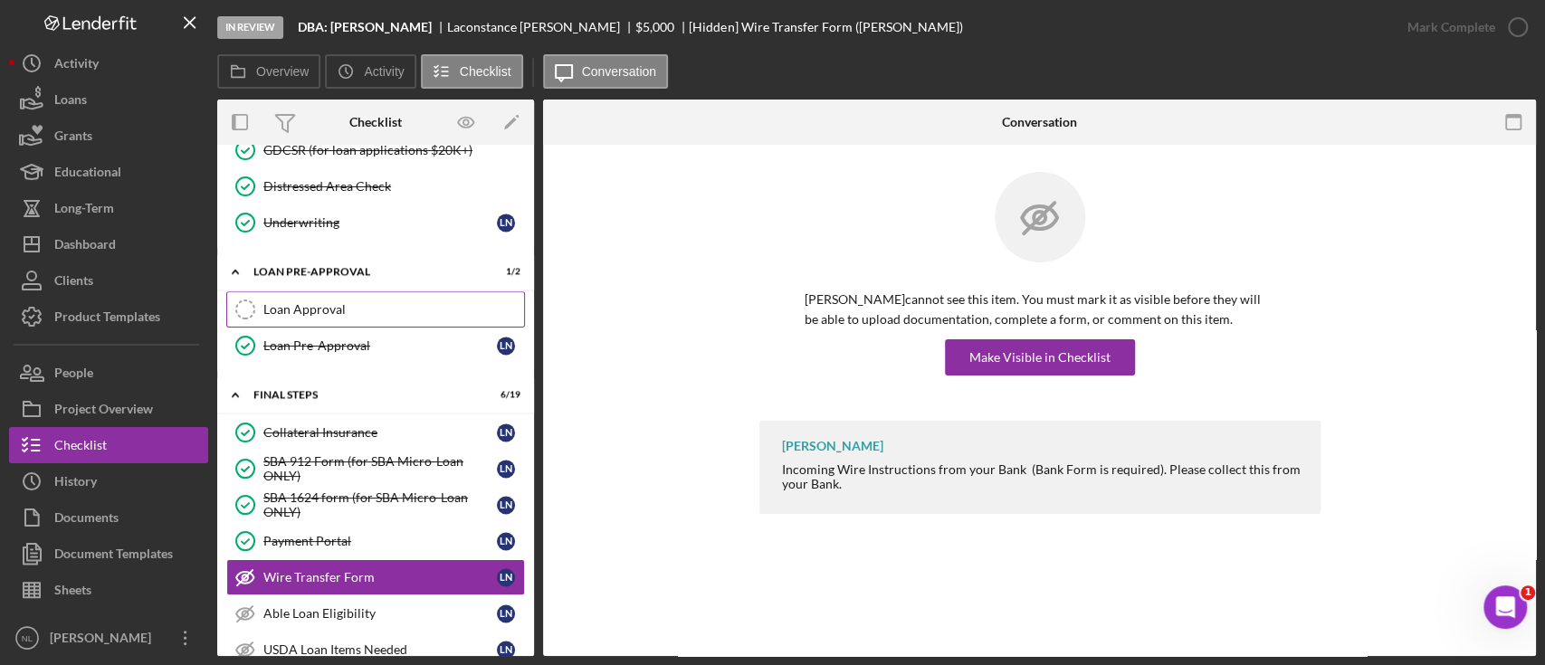
click at [395, 291] on link "Loan Approval Loan Approval" at bounding box center [375, 309] width 299 height 36
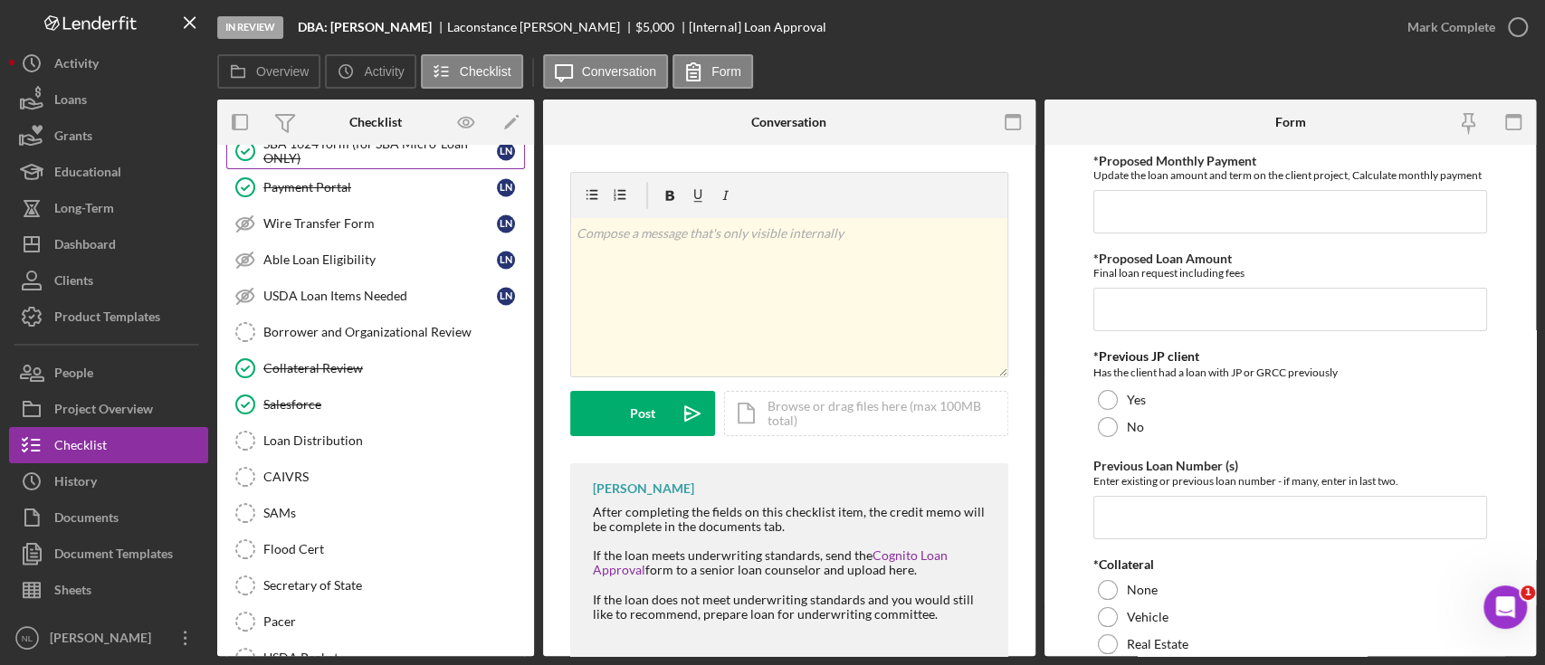
scroll to position [1906, 0]
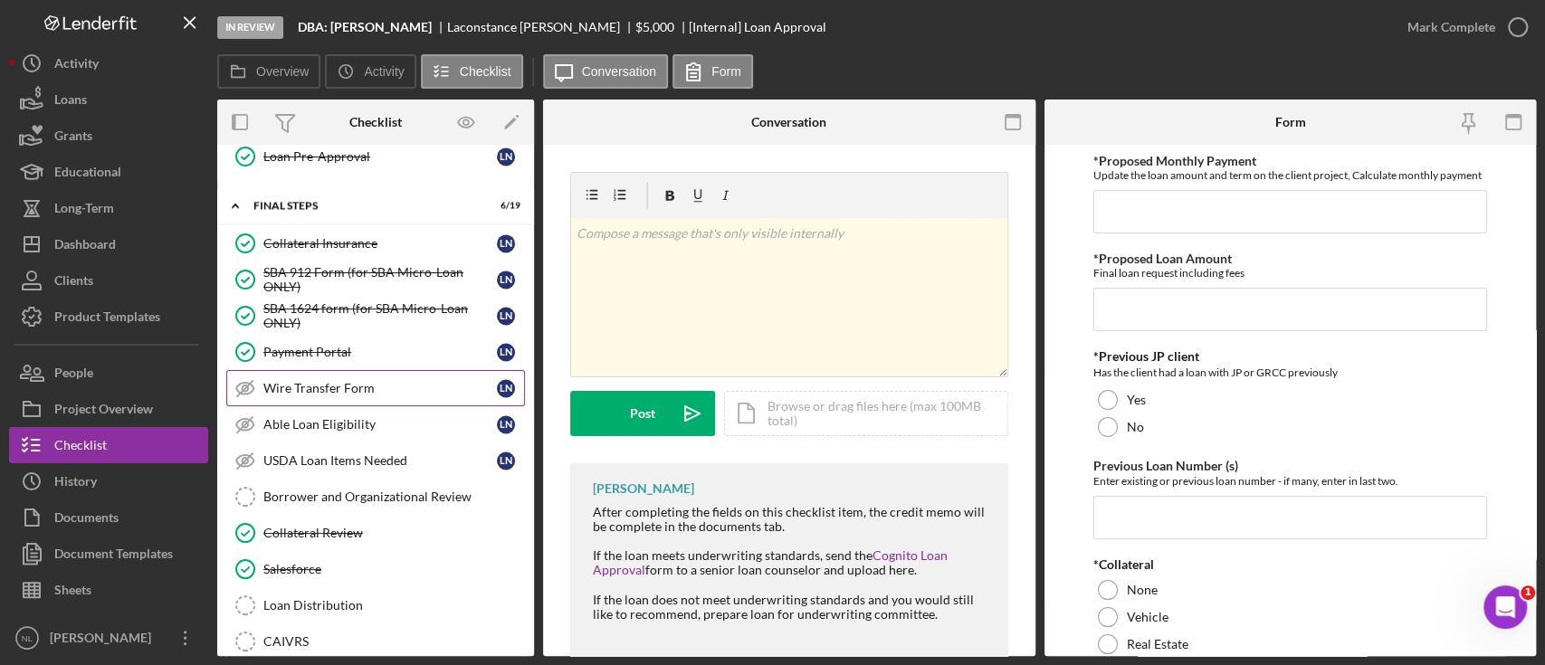
click at [353, 381] on div "Wire Transfer Form" at bounding box center [379, 388] width 233 height 14
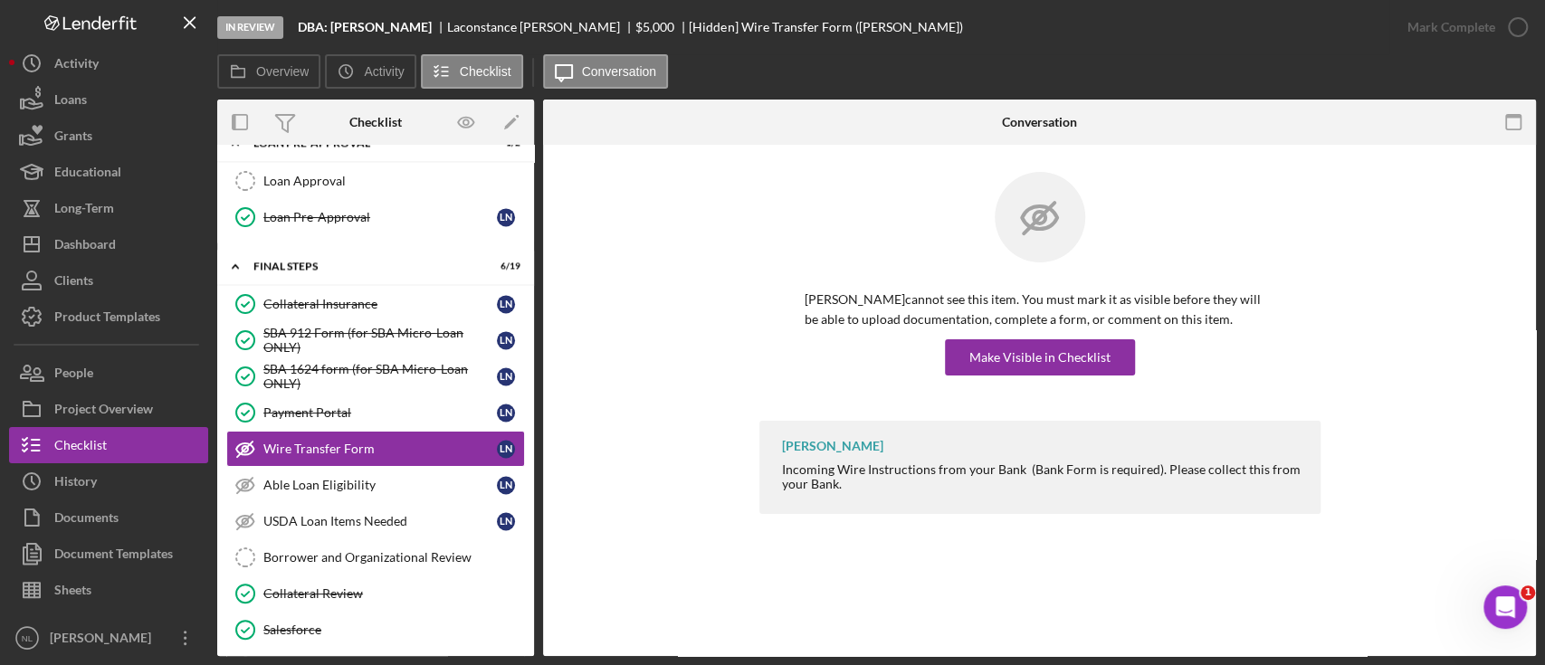
scroll to position [2207, 0]
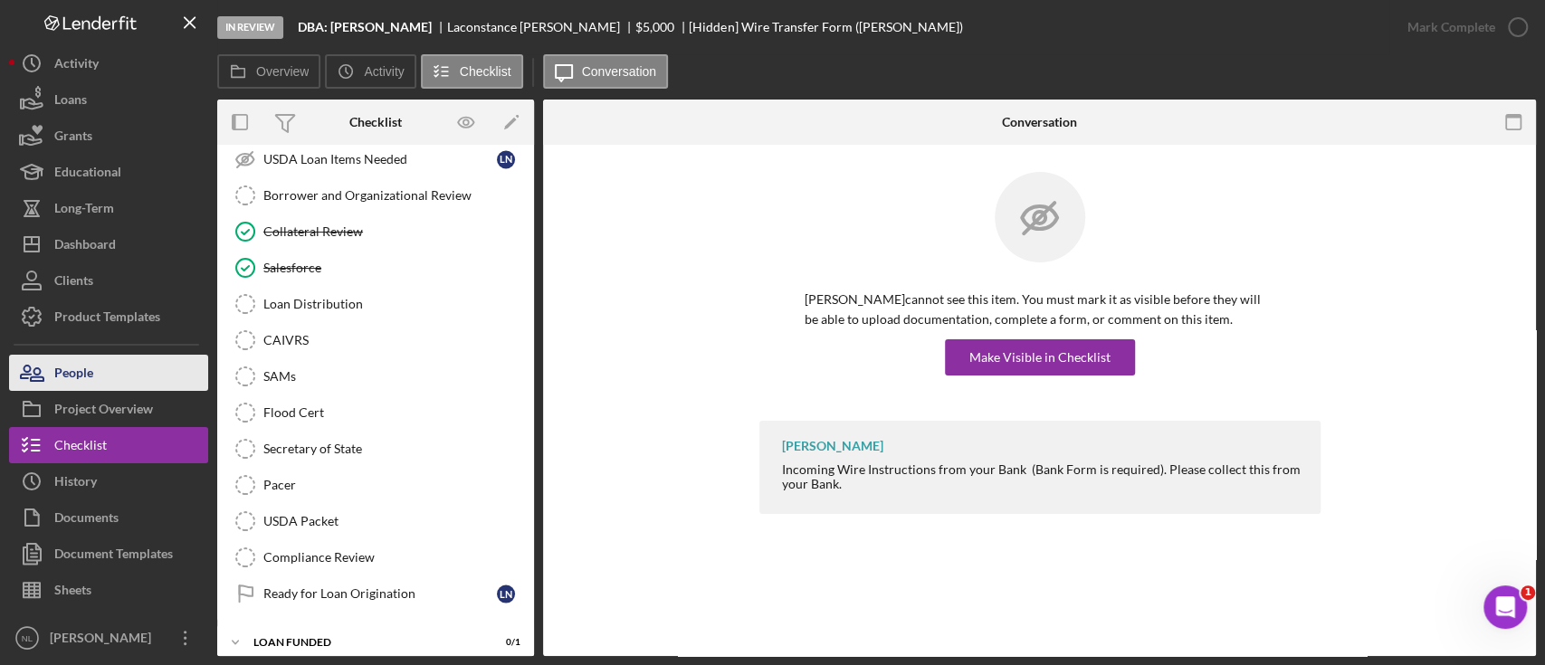
click at [95, 365] on button "People" at bounding box center [108, 373] width 199 height 36
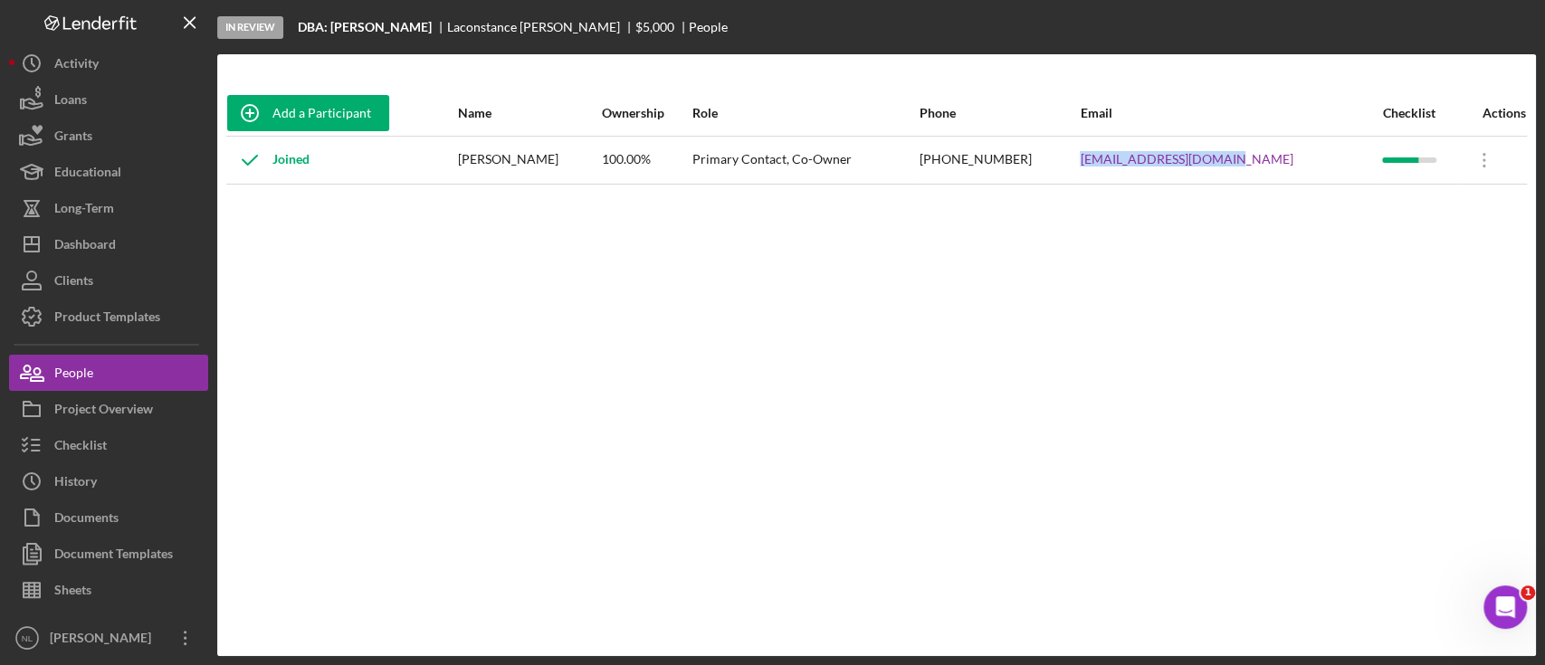
drag, startPoint x: 1291, startPoint y: 156, endPoint x: 1122, endPoint y: 154, distance: 168.3
click at [1122, 154] on tr "Joined [PERSON_NAME] 100.00% Primary Contact, Co-Owner [PHONE_NUMBER] [EMAIL_AD…" at bounding box center [876, 160] width 1300 height 48
copy tr "[EMAIL_ADDRESS][DOMAIN_NAME]"
click at [918, 171] on div "Primary Contact, Co-Owner" at bounding box center [804, 160] width 225 height 45
drag, startPoint x: 1096, startPoint y: 158, endPoint x: 975, endPoint y: 169, distance: 121.8
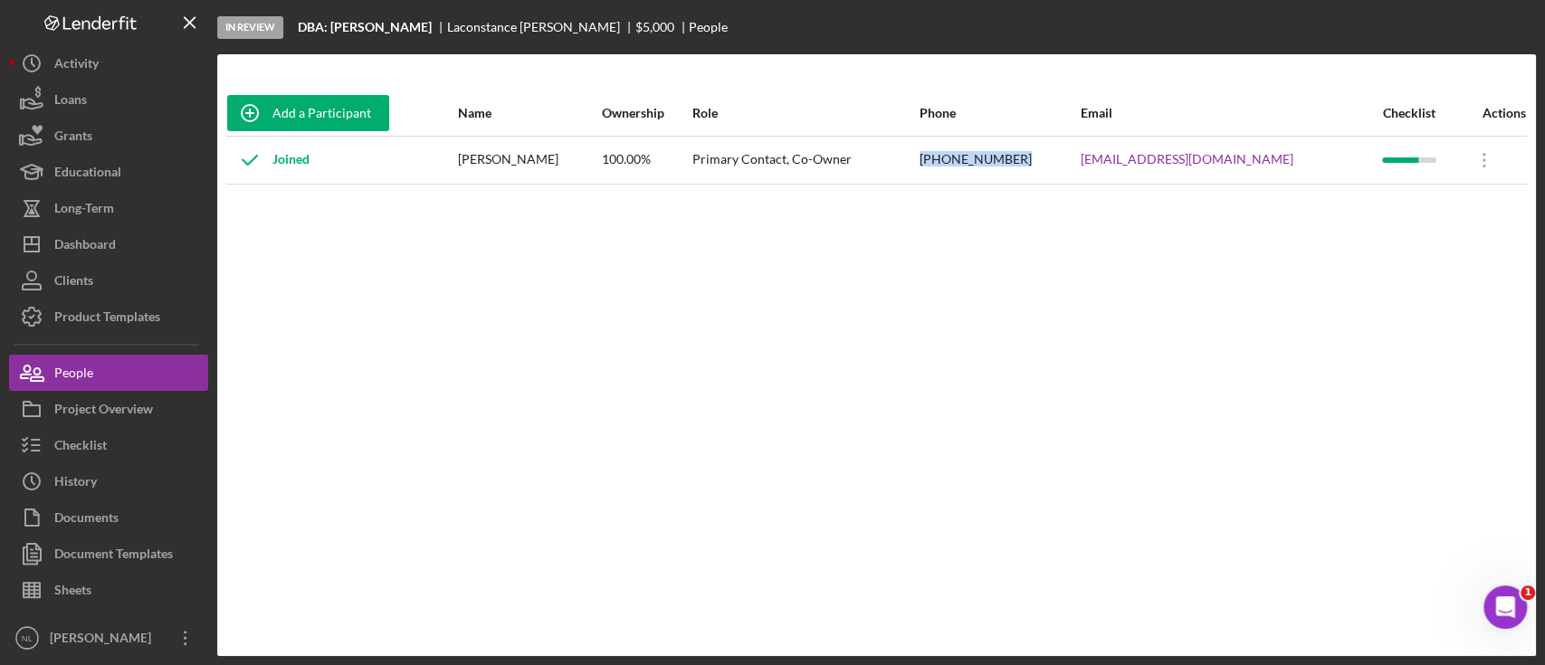
click at [975, 169] on tr "Joined [PERSON_NAME] 100.00% Primary Contact, Co-Owner [PHONE_NUMBER] [EMAIL_AD…" at bounding box center [876, 160] width 1300 height 48
copy tr "[PHONE_NUMBER]"
click at [154, 443] on button "Checklist" at bounding box center [108, 445] width 199 height 36
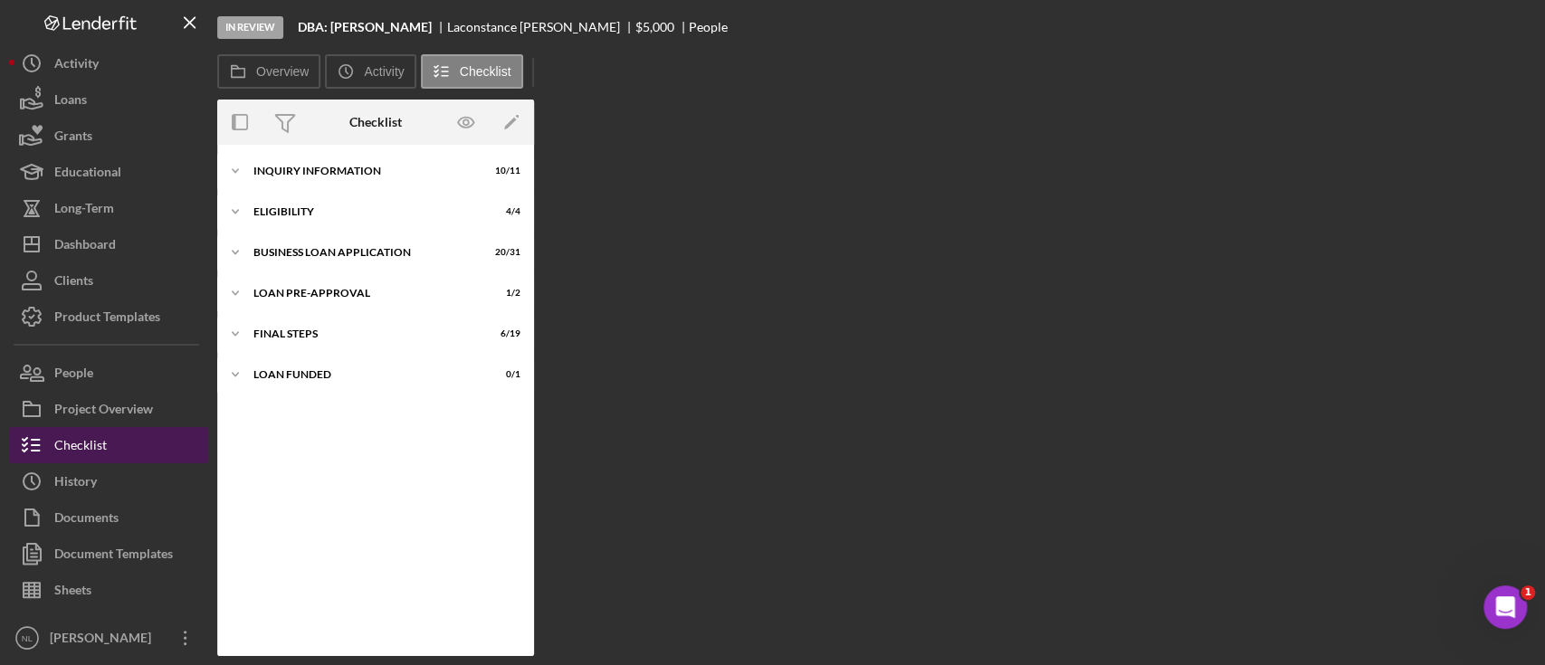
scroll to position [43, 0]
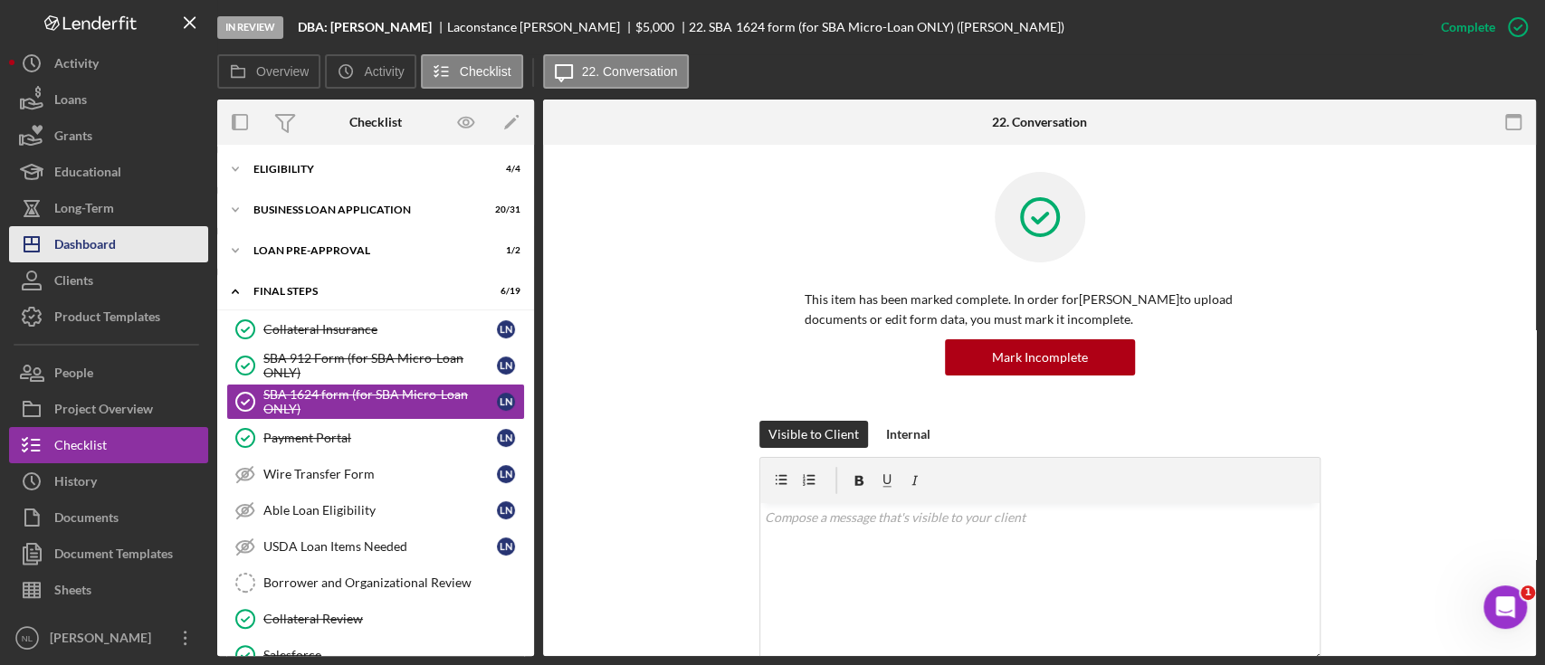
click at [145, 255] on button "Icon/Dashboard Dashboard" at bounding box center [108, 244] width 199 height 36
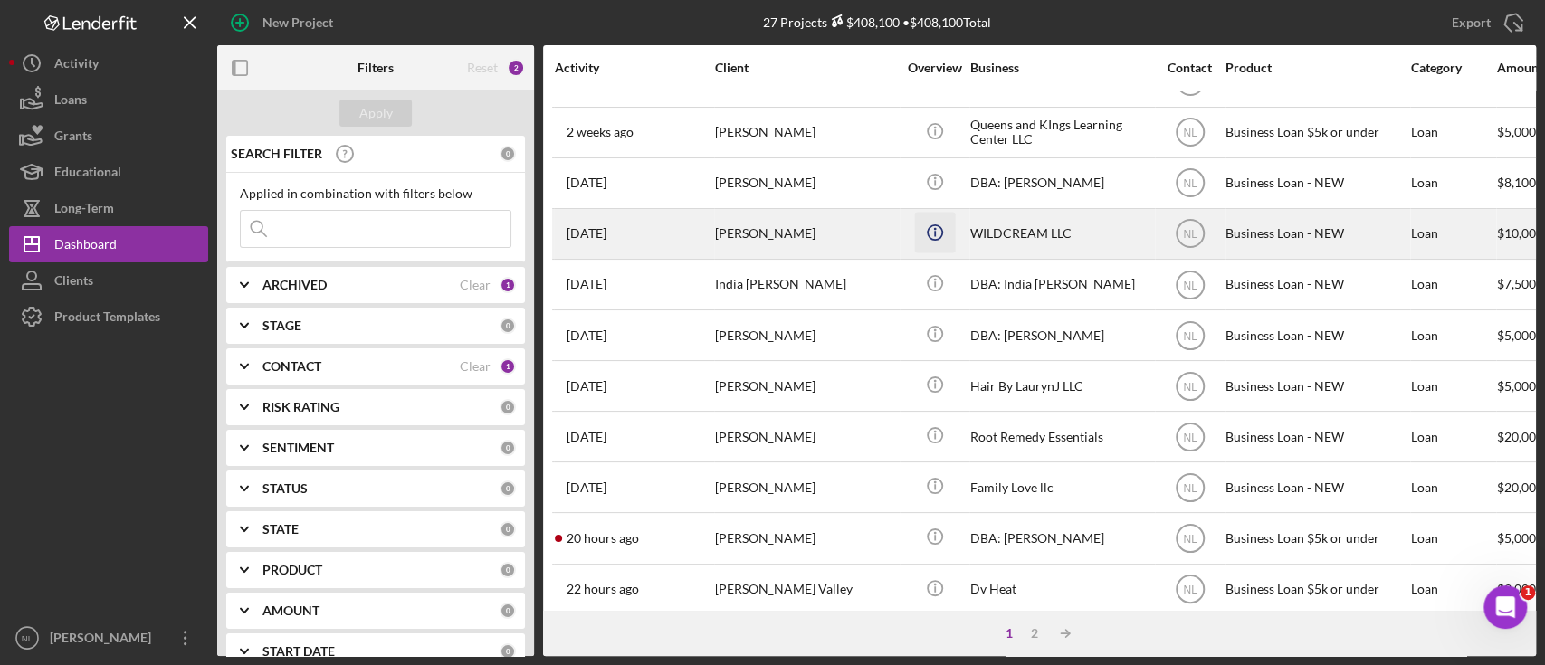
scroll to position [97, 0]
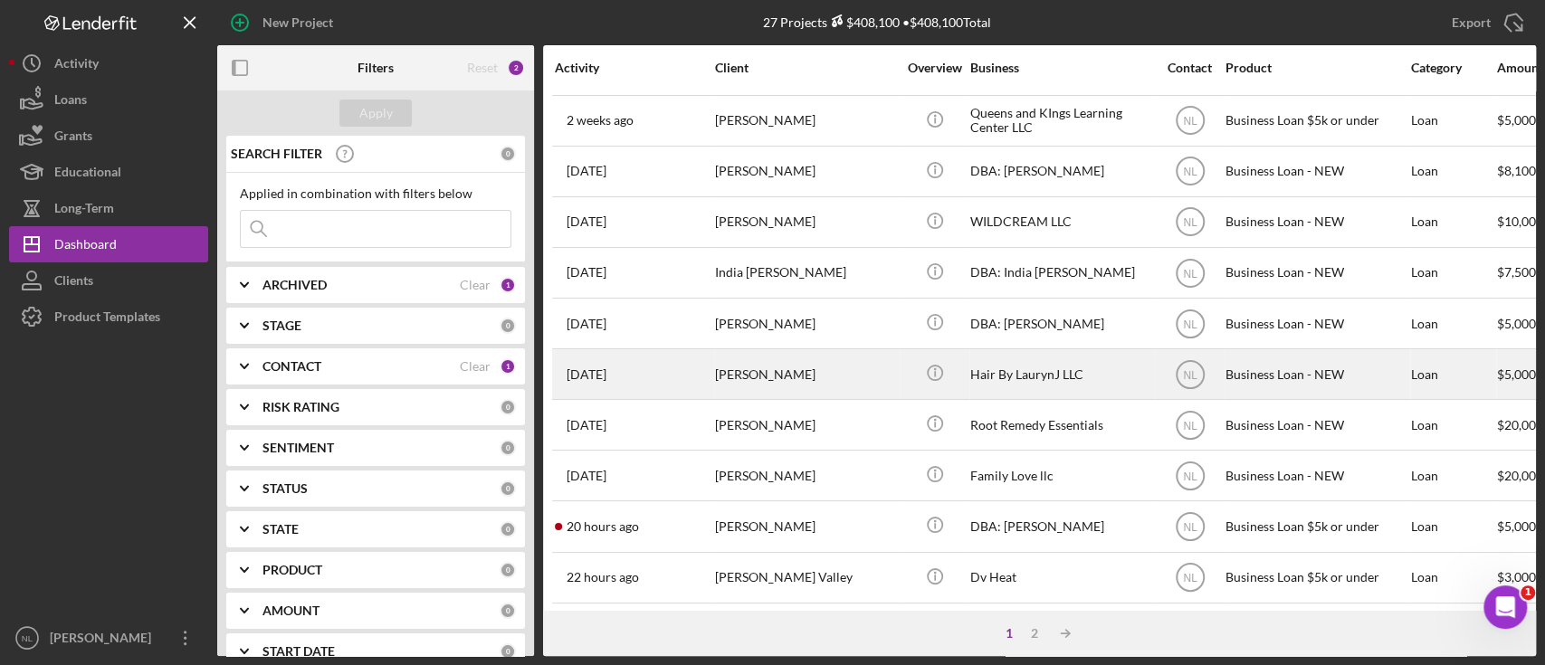
click at [866, 355] on div "[PERSON_NAME]" at bounding box center [805, 374] width 181 height 48
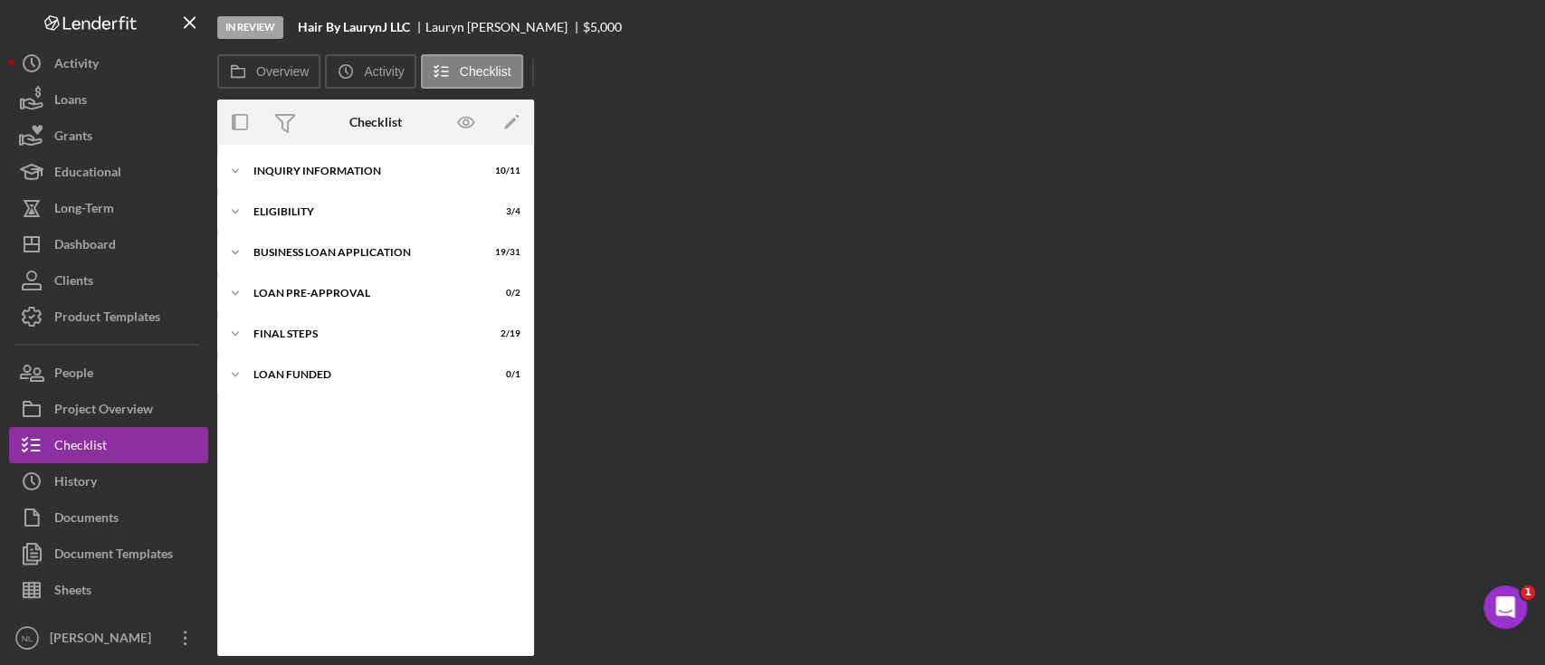
scroll to position [78, 0]
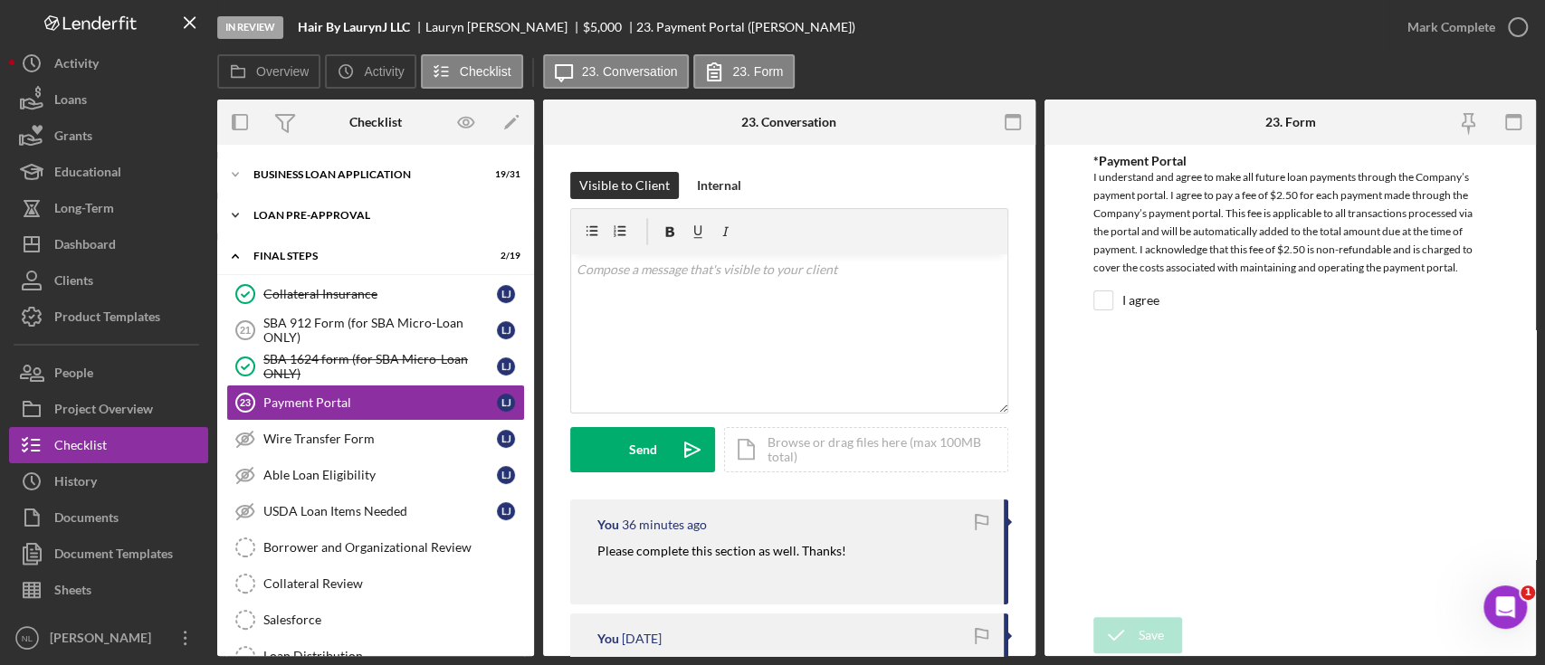
click at [326, 221] on div "Icon/Expander LOAN PRE-APPROVAL 0 / 2" at bounding box center [375, 215] width 317 height 36
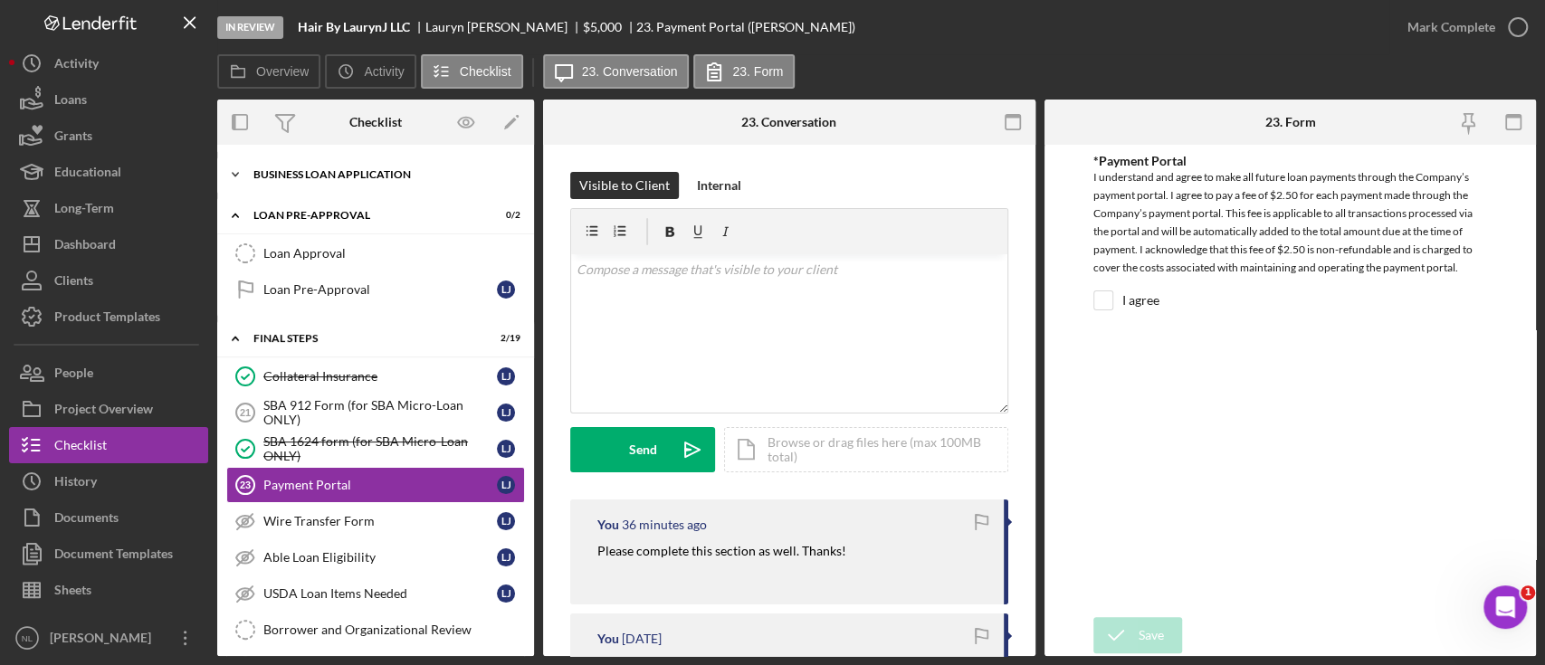
click at [307, 176] on div "BUSINESS LOAN APPLICATION" at bounding box center [382, 174] width 258 height 11
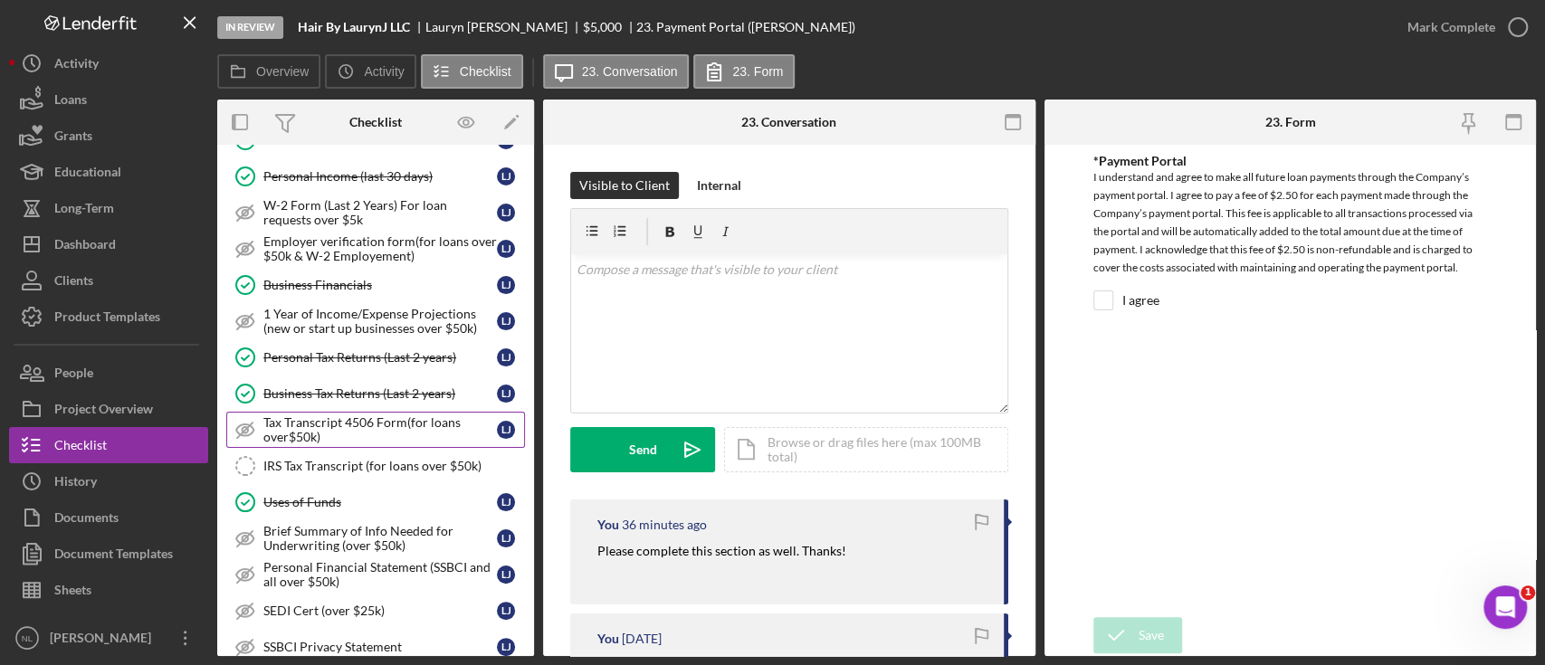
scroll to position [0, 0]
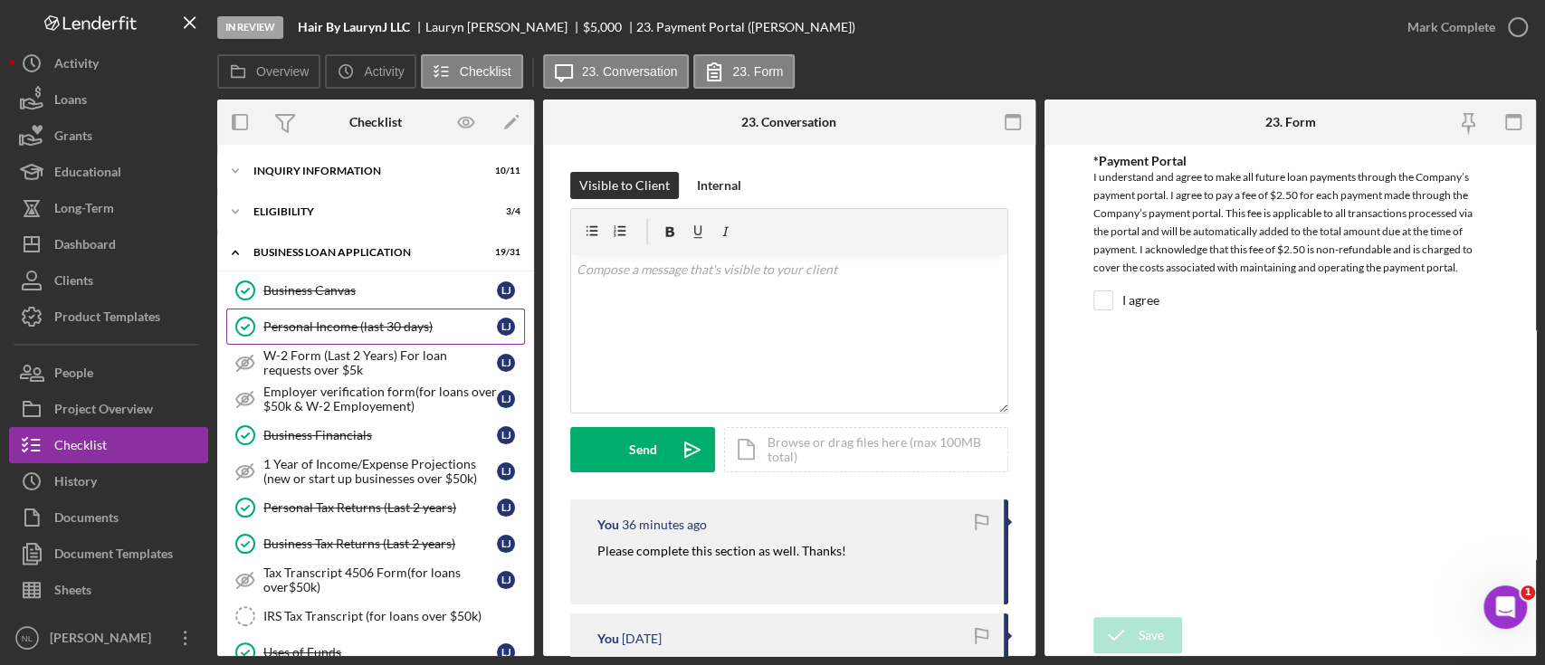
click at [374, 328] on div "Personal Income (last 30 days)" at bounding box center [379, 326] width 233 height 14
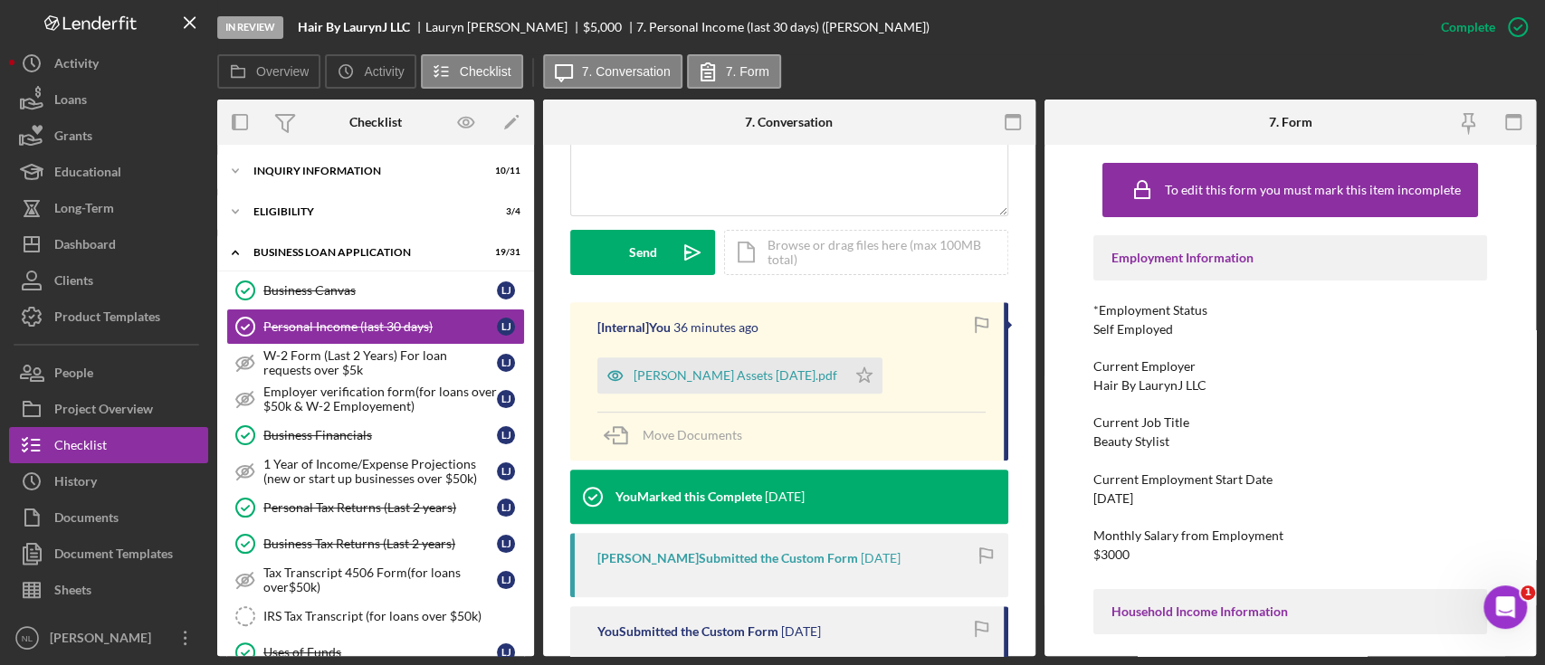
scroll to position [475, 0]
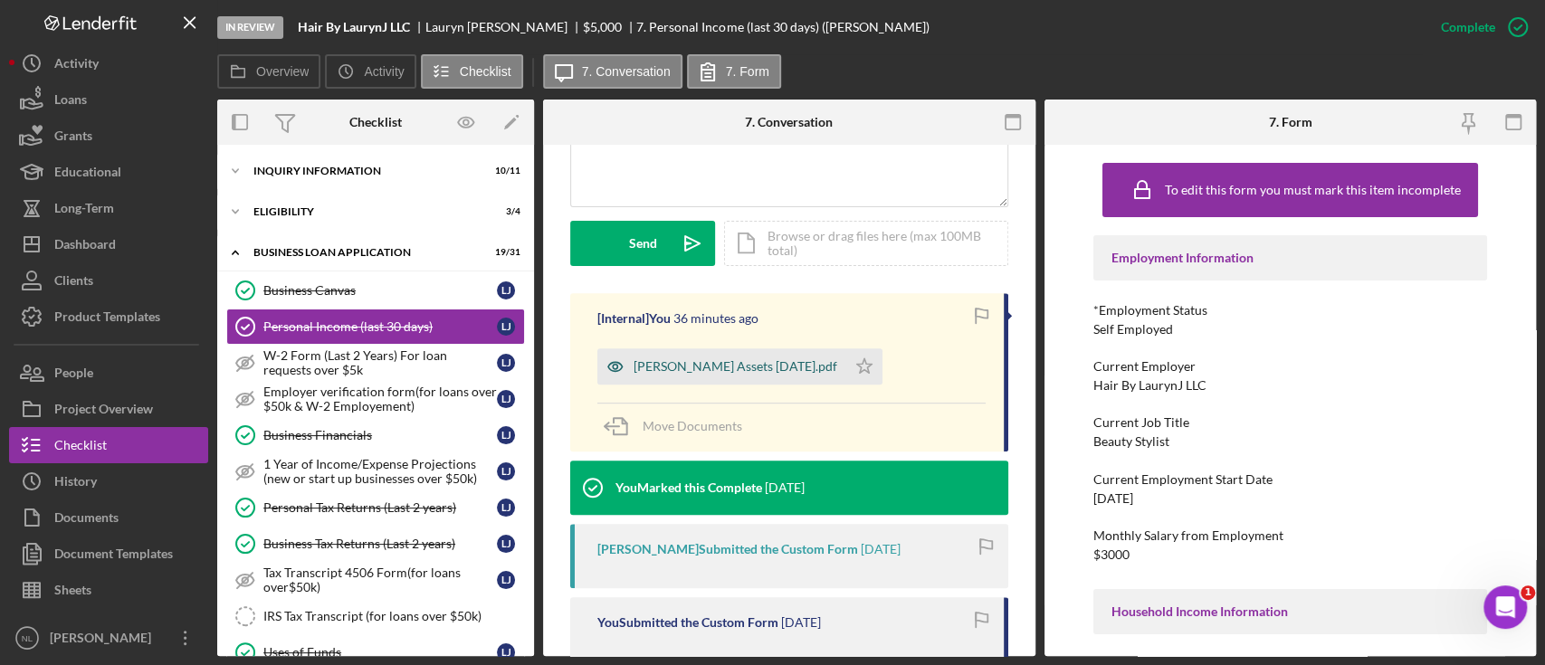
click at [749, 374] on div "[PERSON_NAME] Assets [DATE].pdf" at bounding box center [721, 366] width 249 height 36
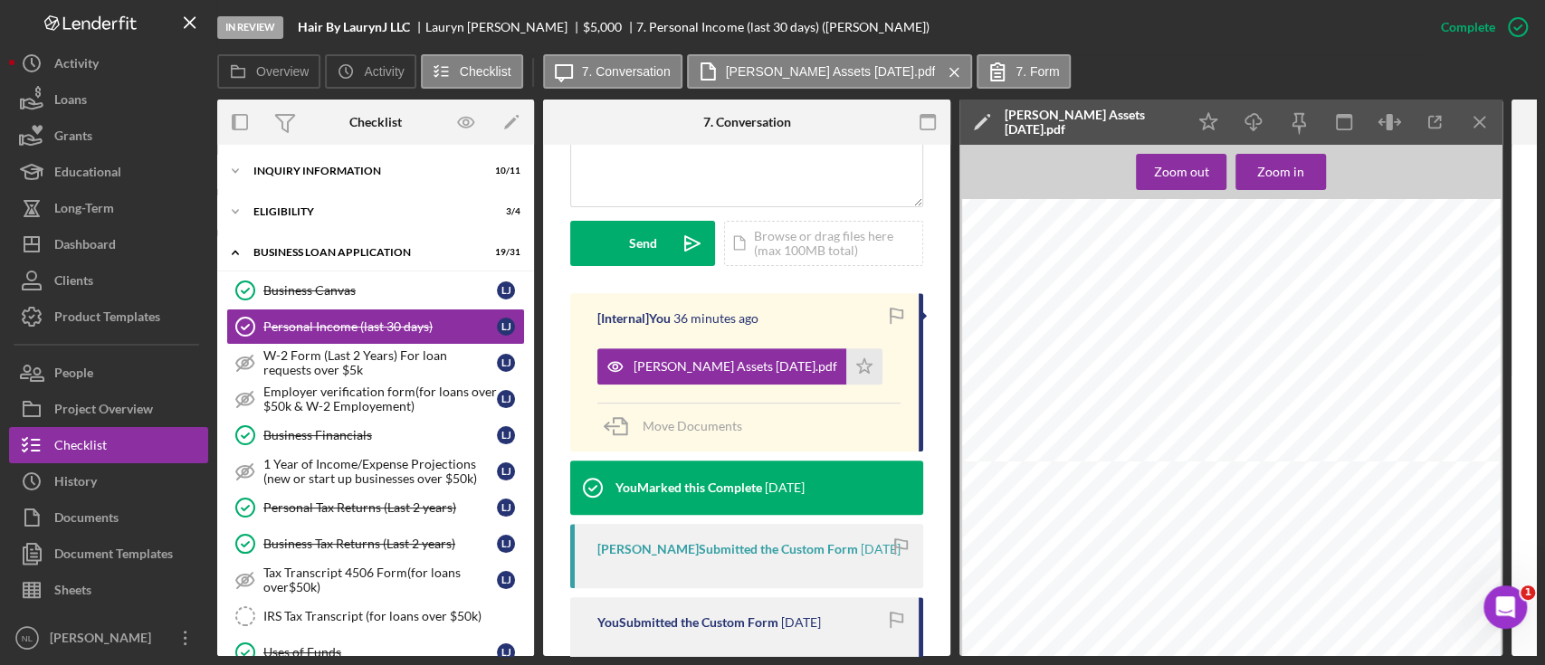
scroll to position [2019, 0]
click at [1253, 128] on icon "Icon/Download" at bounding box center [1254, 122] width 41 height 41
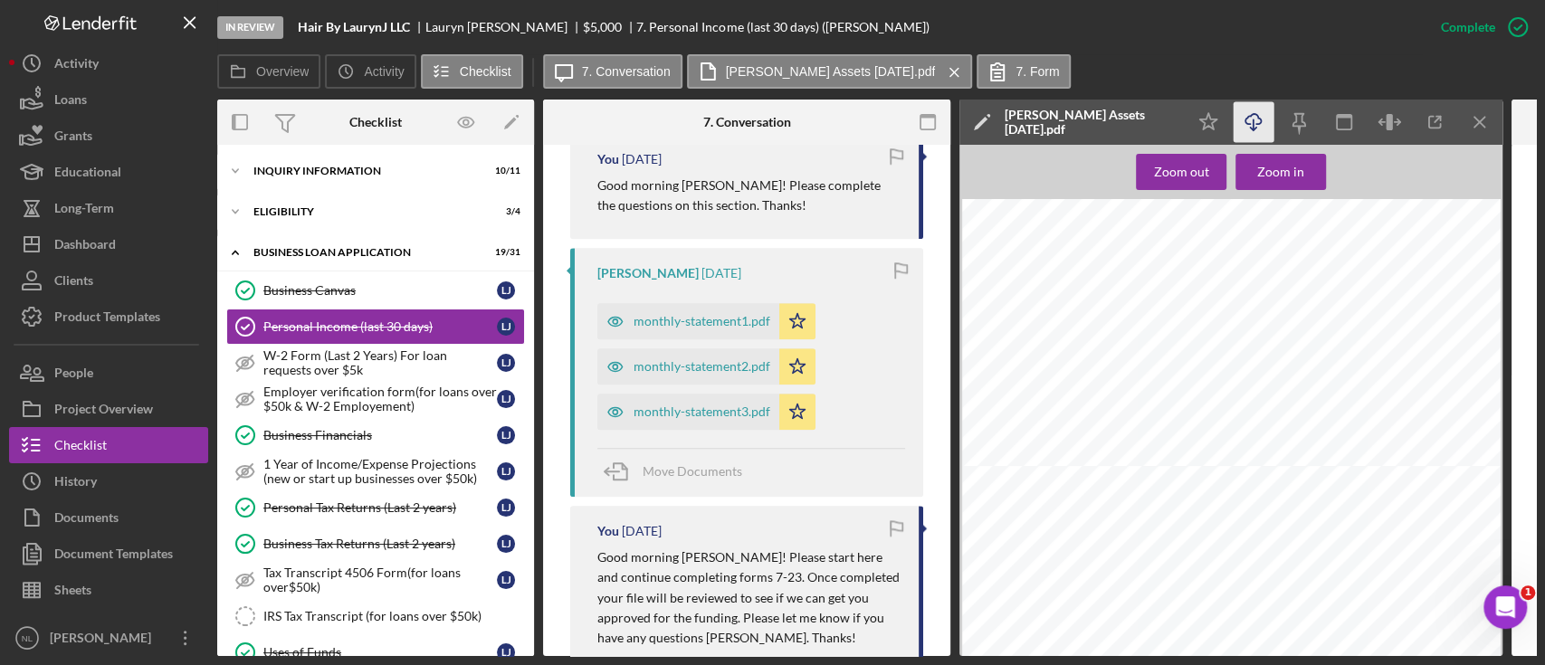
scroll to position [1089, 0]
click at [690, 326] on div "monthly-statement1.pdf" at bounding box center [701, 318] width 137 height 14
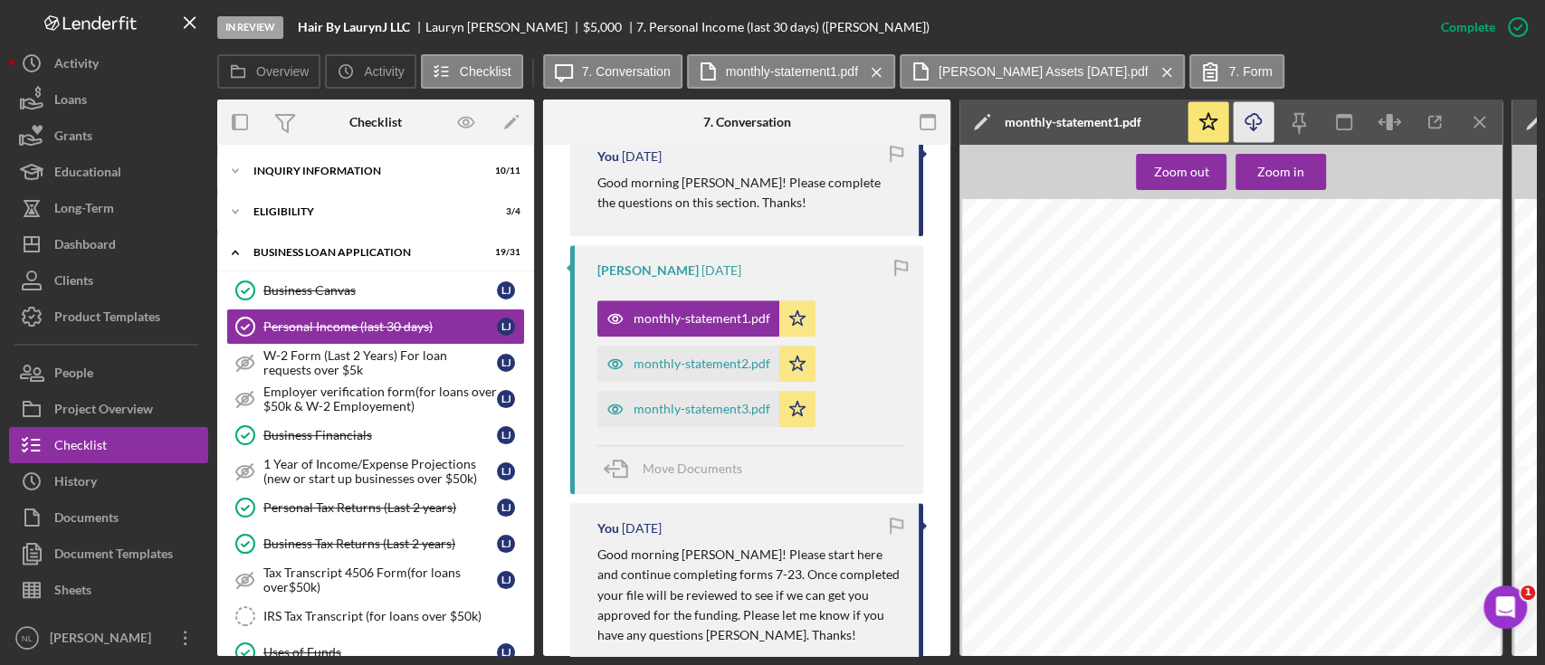
click at [1260, 128] on icon "Icon/Download" at bounding box center [1254, 122] width 41 height 41
click at [697, 371] on div "monthly-statement2.pdf" at bounding box center [701, 364] width 137 height 14
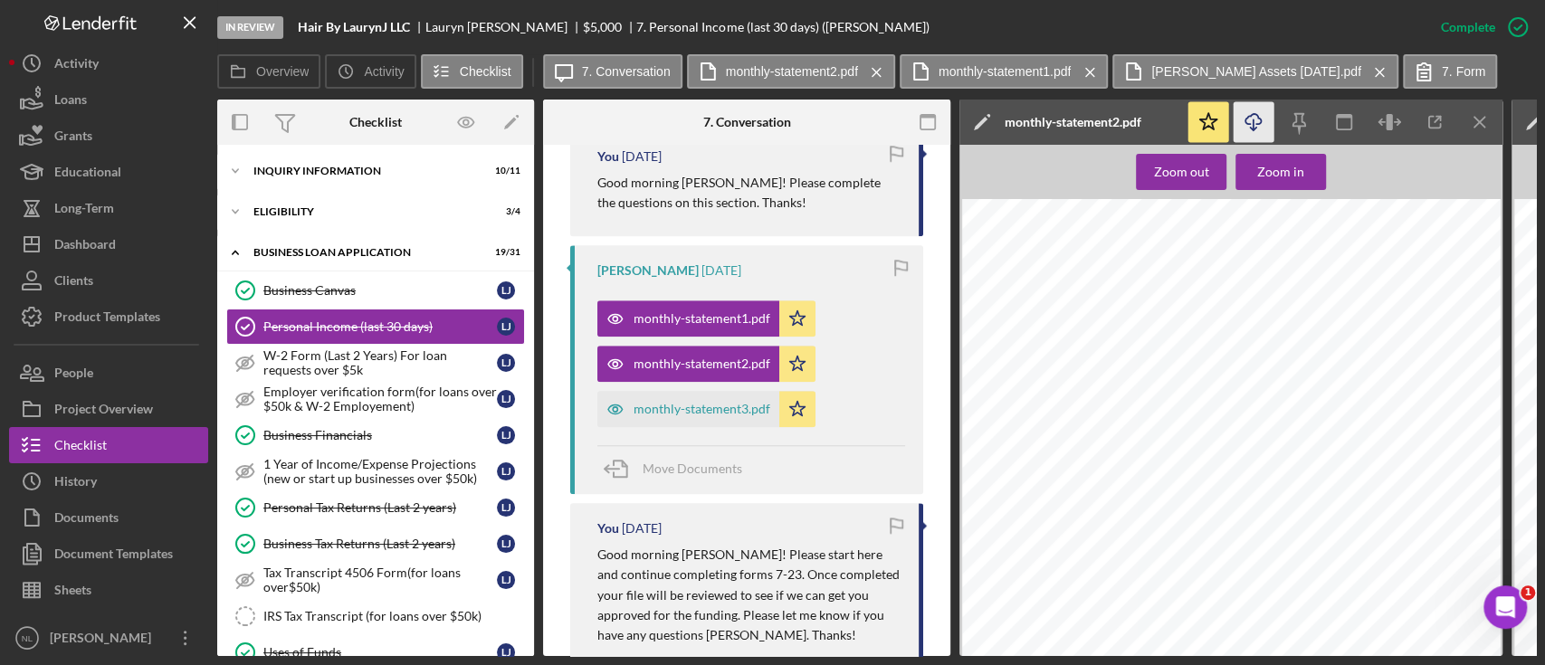
click at [1262, 131] on icon "Icon/Download" at bounding box center [1254, 122] width 41 height 41
click at [718, 416] on div "monthly-statement3.pdf" at bounding box center [701, 409] width 137 height 14
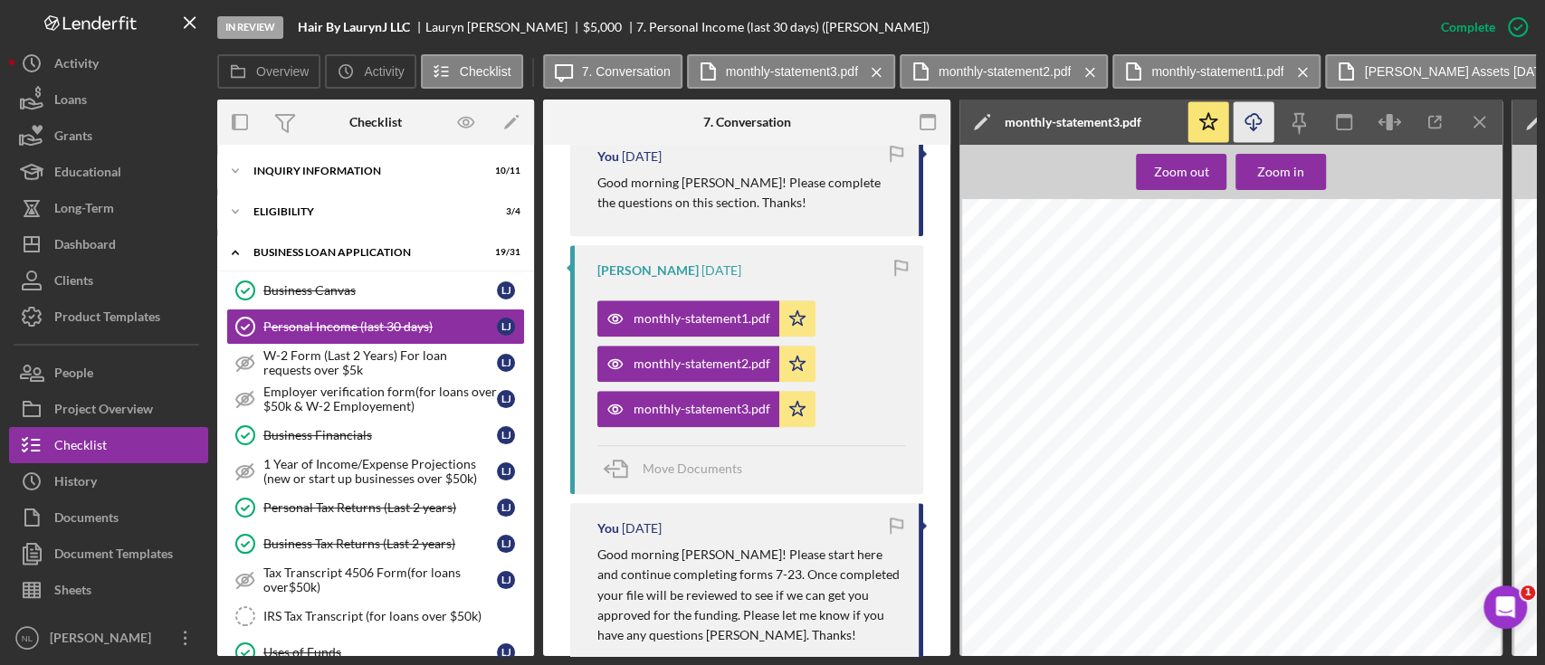
click at [1267, 124] on icon "Icon/Download" at bounding box center [1254, 122] width 41 height 41
click at [348, 172] on div "INQUIRY INFORMATION" at bounding box center [382, 171] width 258 height 11
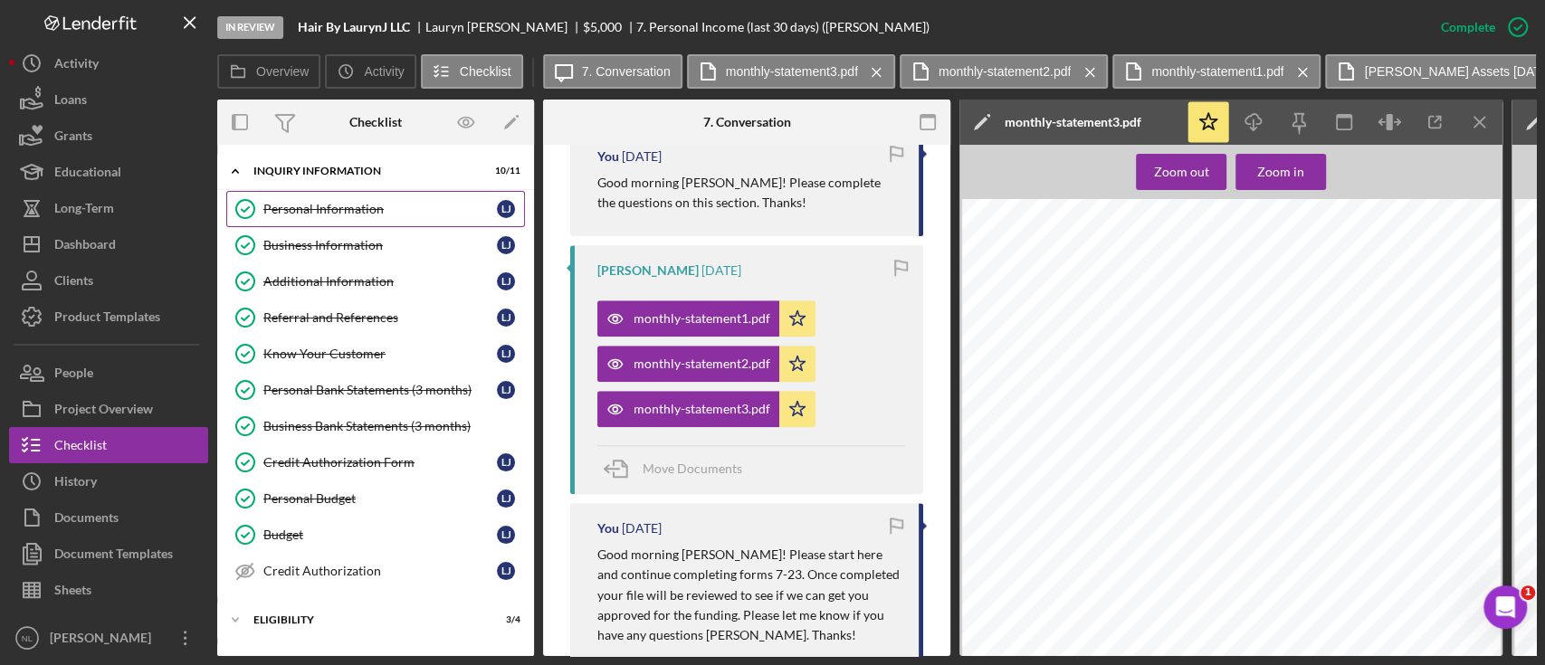
click at [359, 202] on div "Personal Information" at bounding box center [379, 209] width 233 height 14
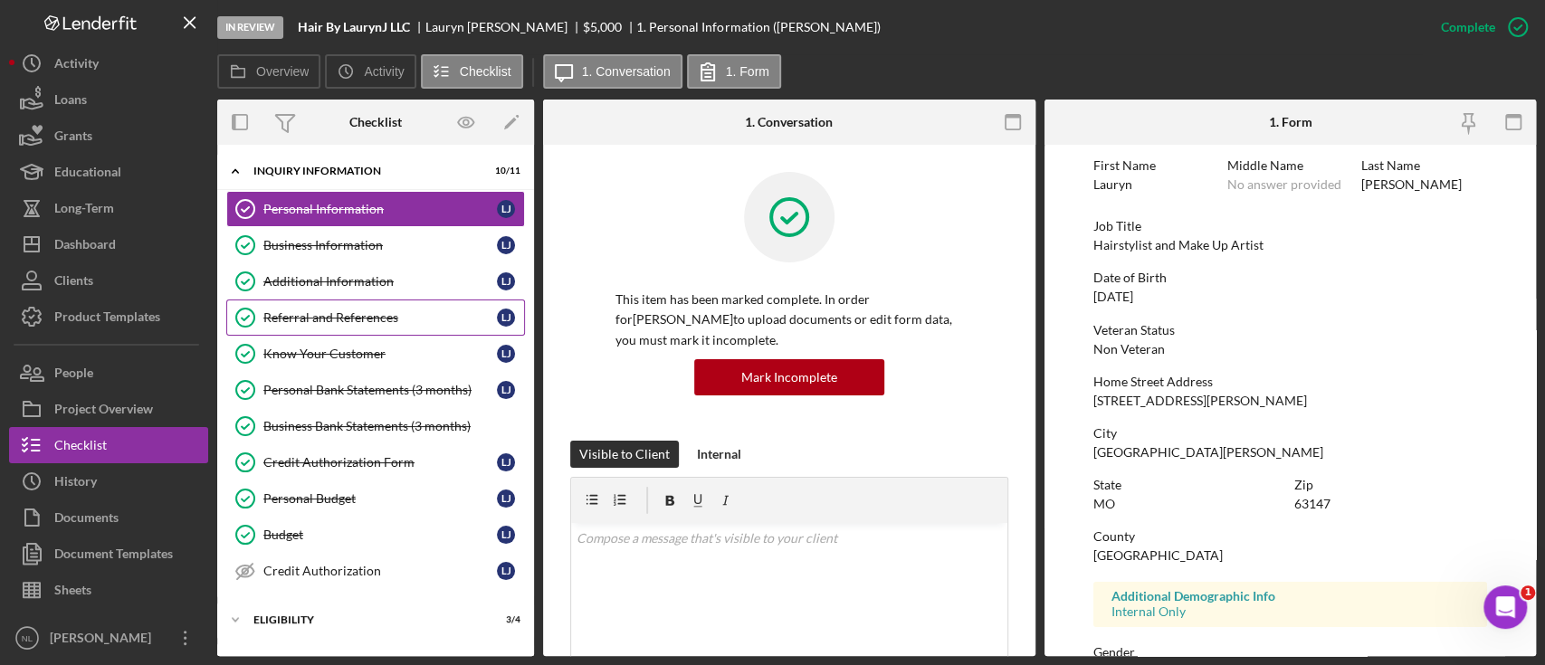
scroll to position [265, 0]
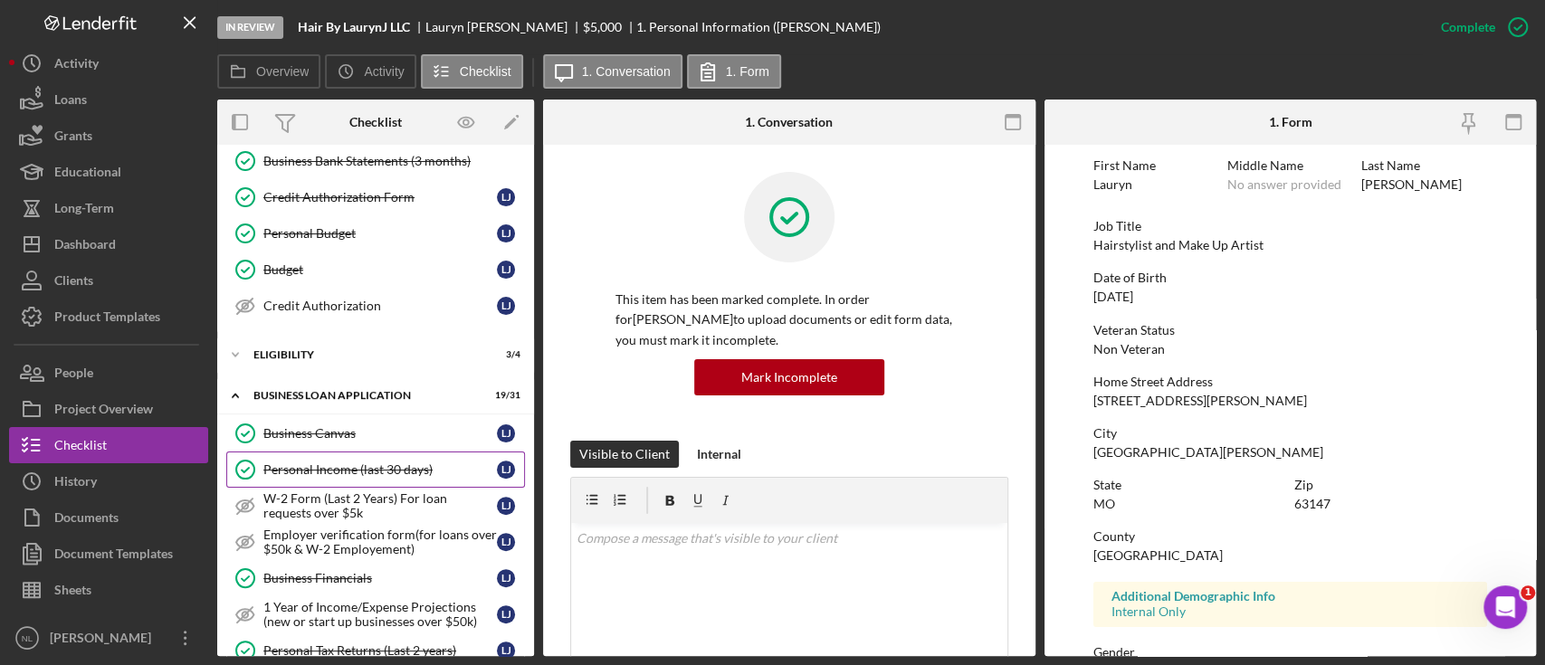
click at [379, 474] on link "Personal Income (last 30 days) Personal Income (last 30 days) [PERSON_NAME]" at bounding box center [375, 470] width 299 height 36
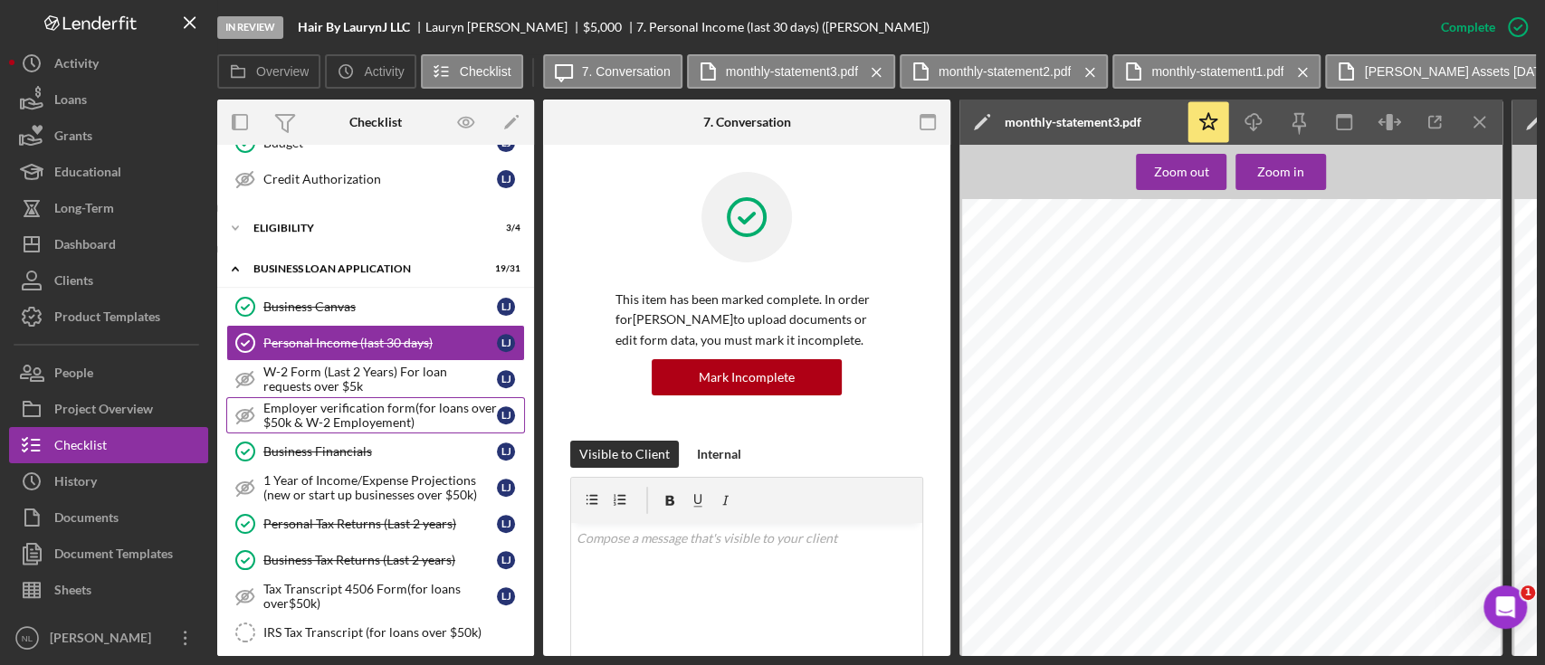
scroll to position [418, 0]
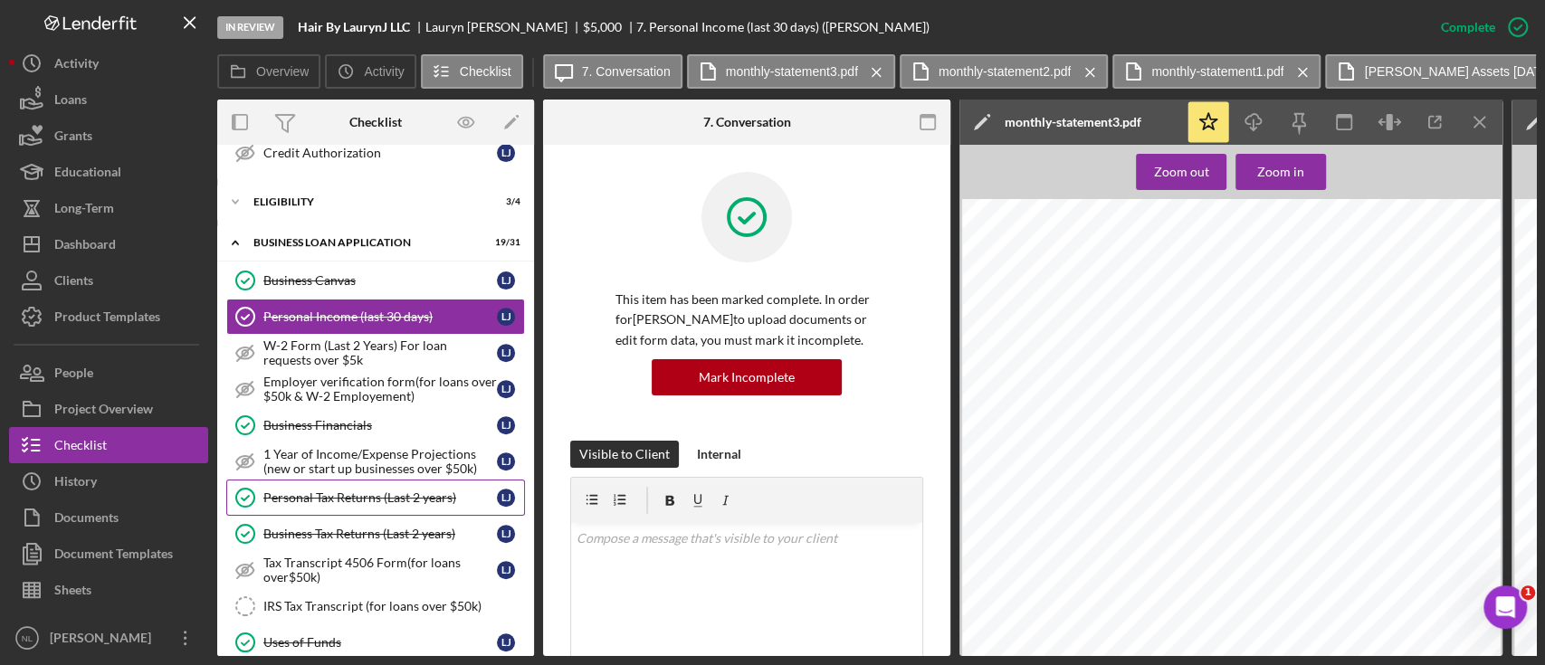
click at [355, 484] on link "Personal Tax Returns (Last 2 years) Personal Tax Returns (Last 2 years) [PERSON…" at bounding box center [375, 498] width 299 height 36
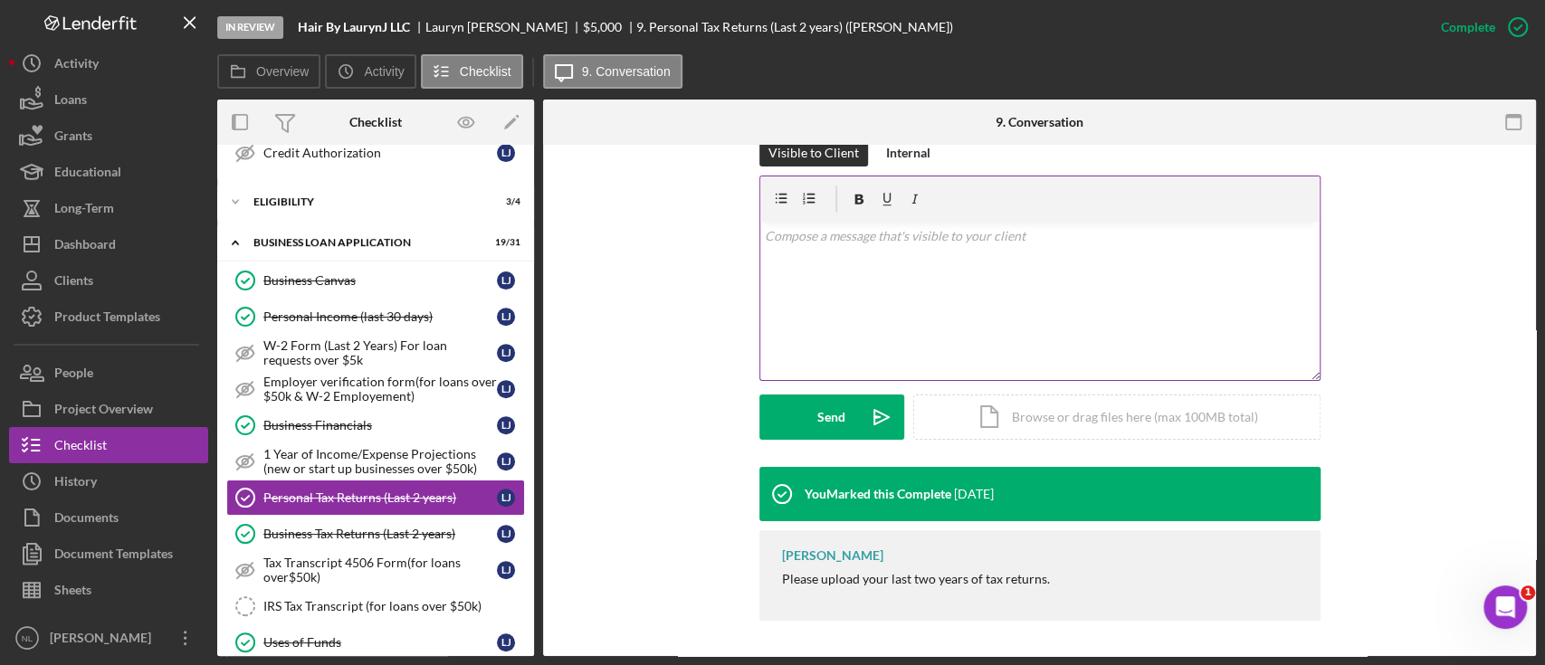
scroll to position [237, 0]
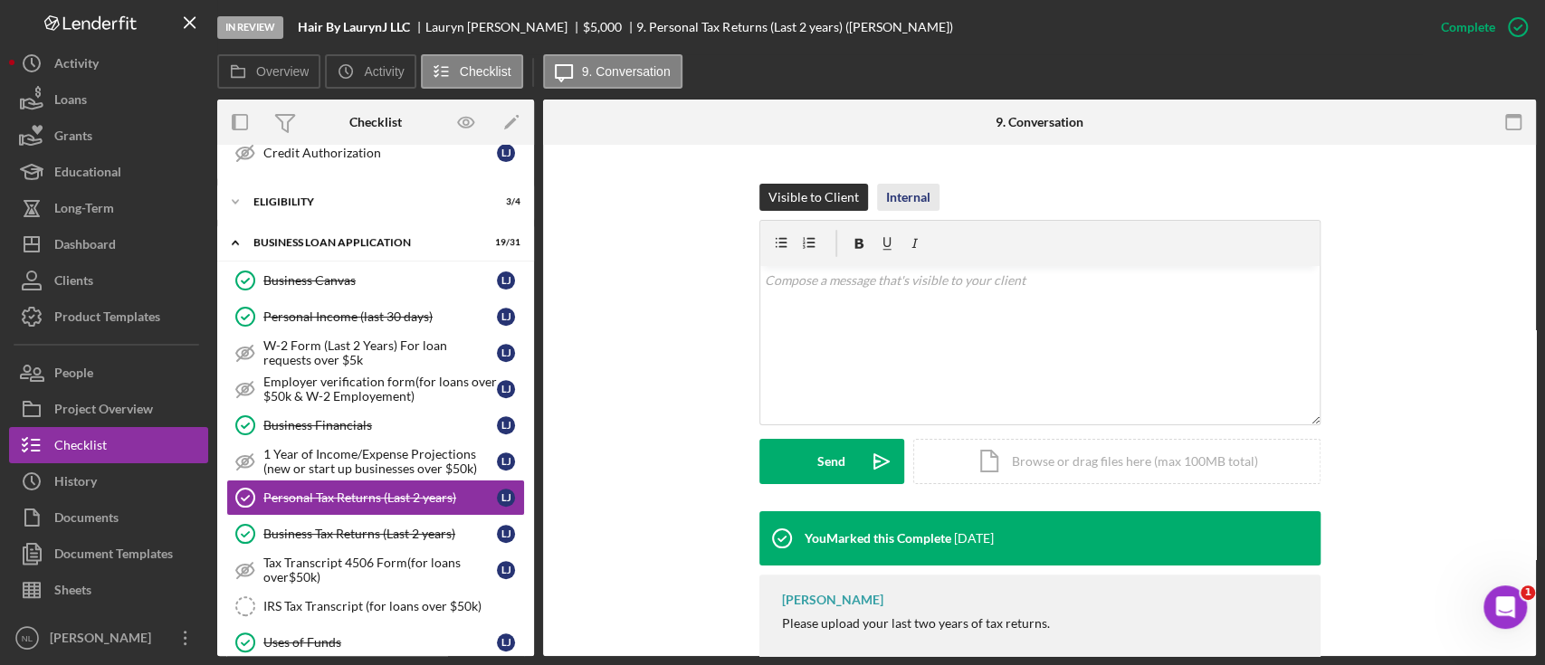
click at [904, 206] on div "Internal" at bounding box center [908, 197] width 44 height 27
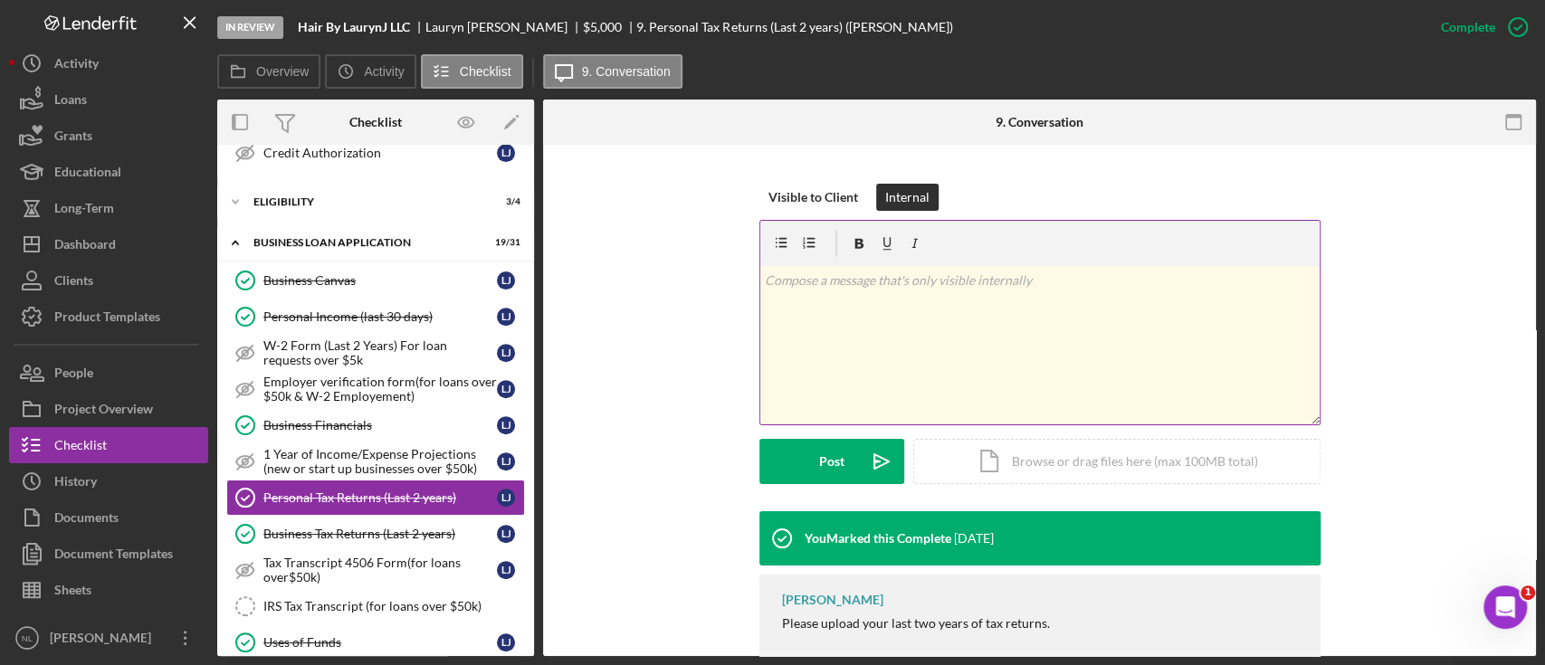
click at [938, 387] on div "v Color teal Color pink Remove color Add row above Add row below Add column bef…" at bounding box center [1039, 345] width 559 height 158
click at [826, 460] on div "Post" at bounding box center [831, 461] width 25 height 45
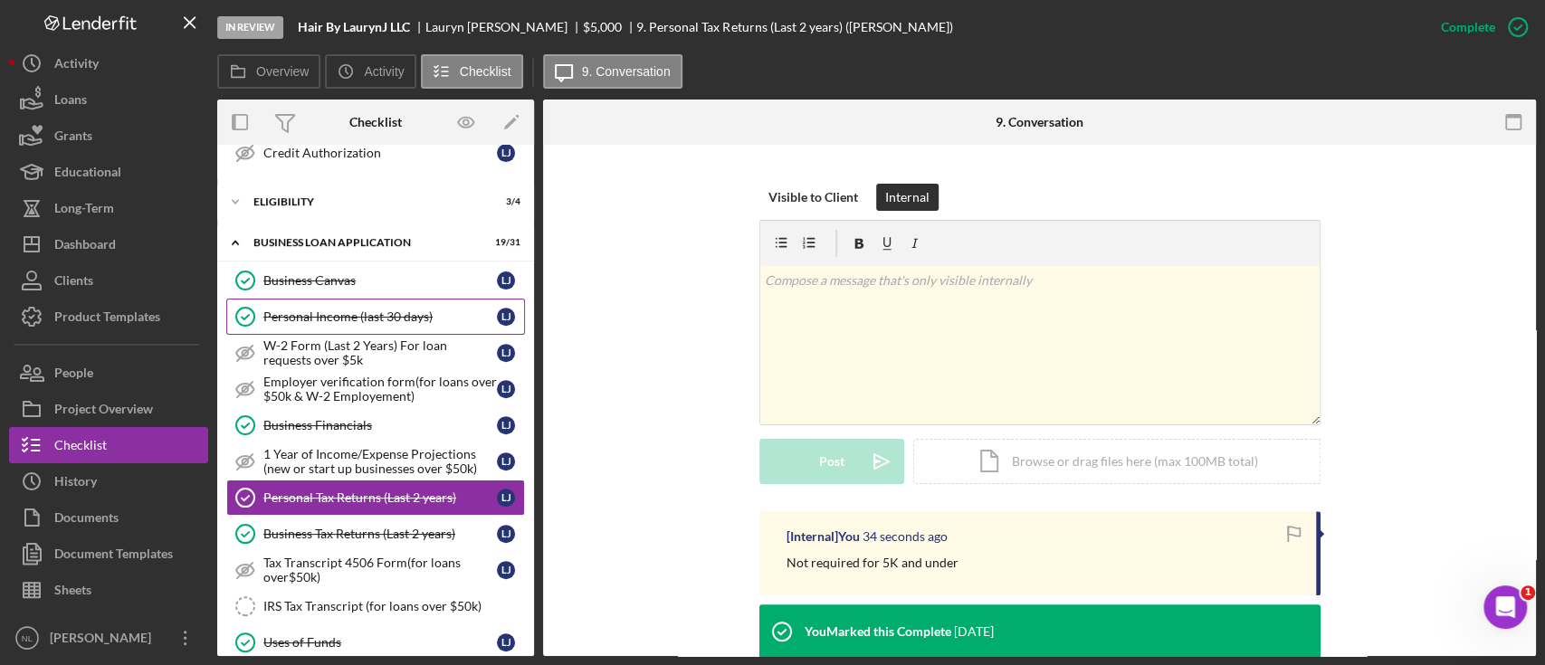
scroll to position [0, 0]
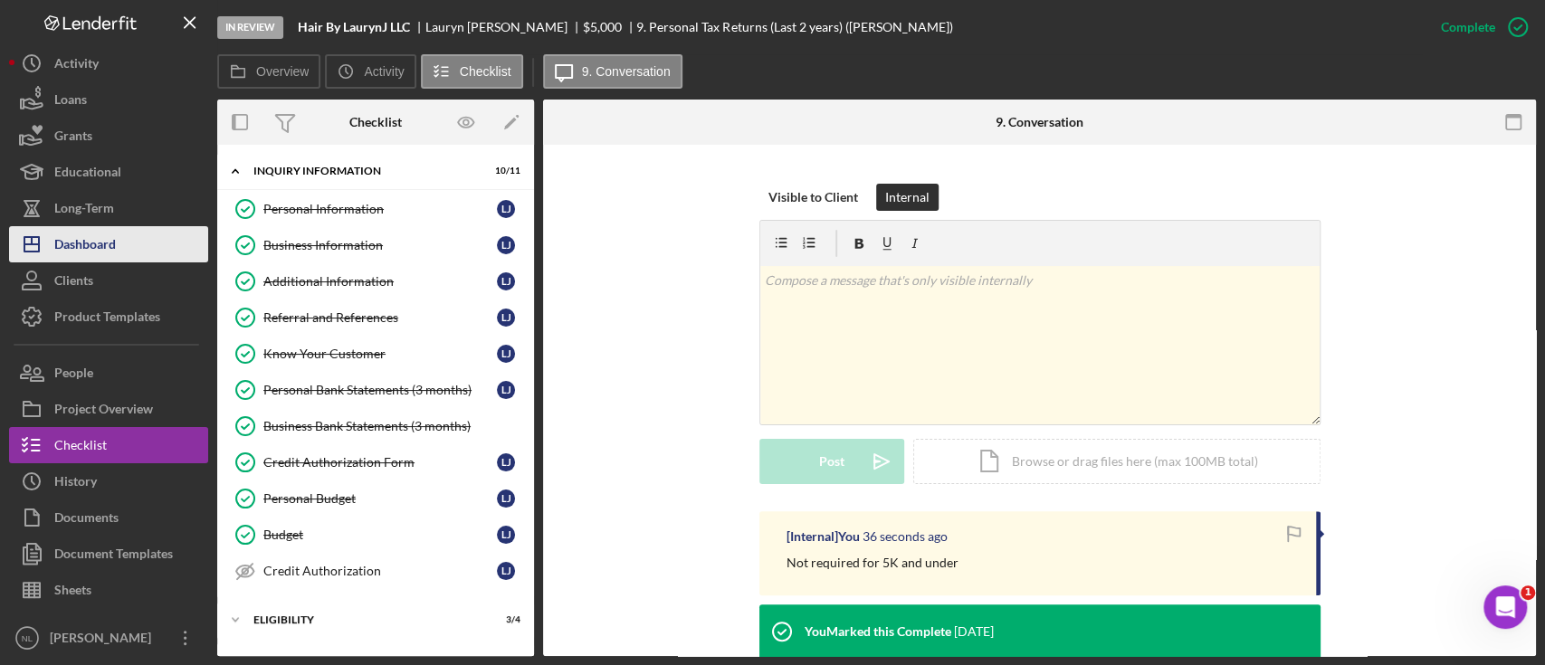
click at [115, 235] on div "Dashboard" at bounding box center [85, 246] width 62 height 41
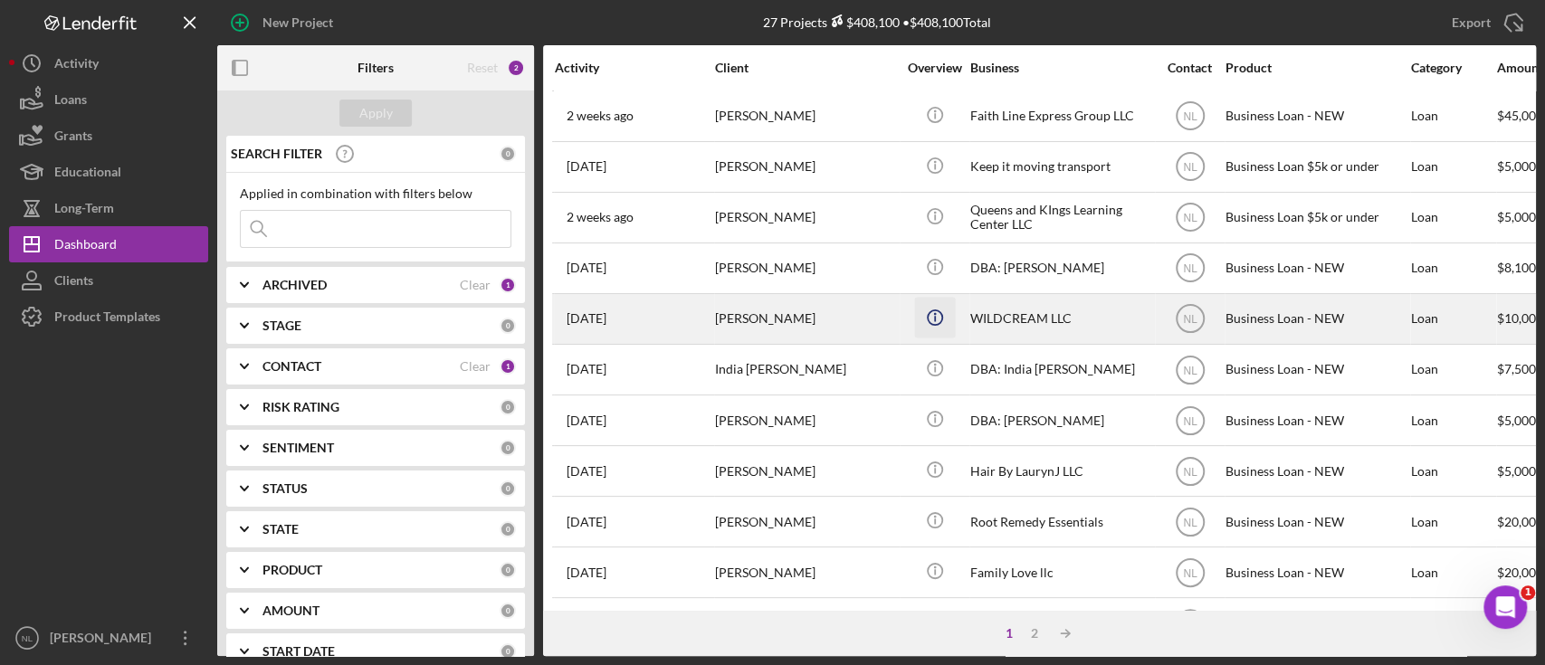
scroll to position [51, 0]
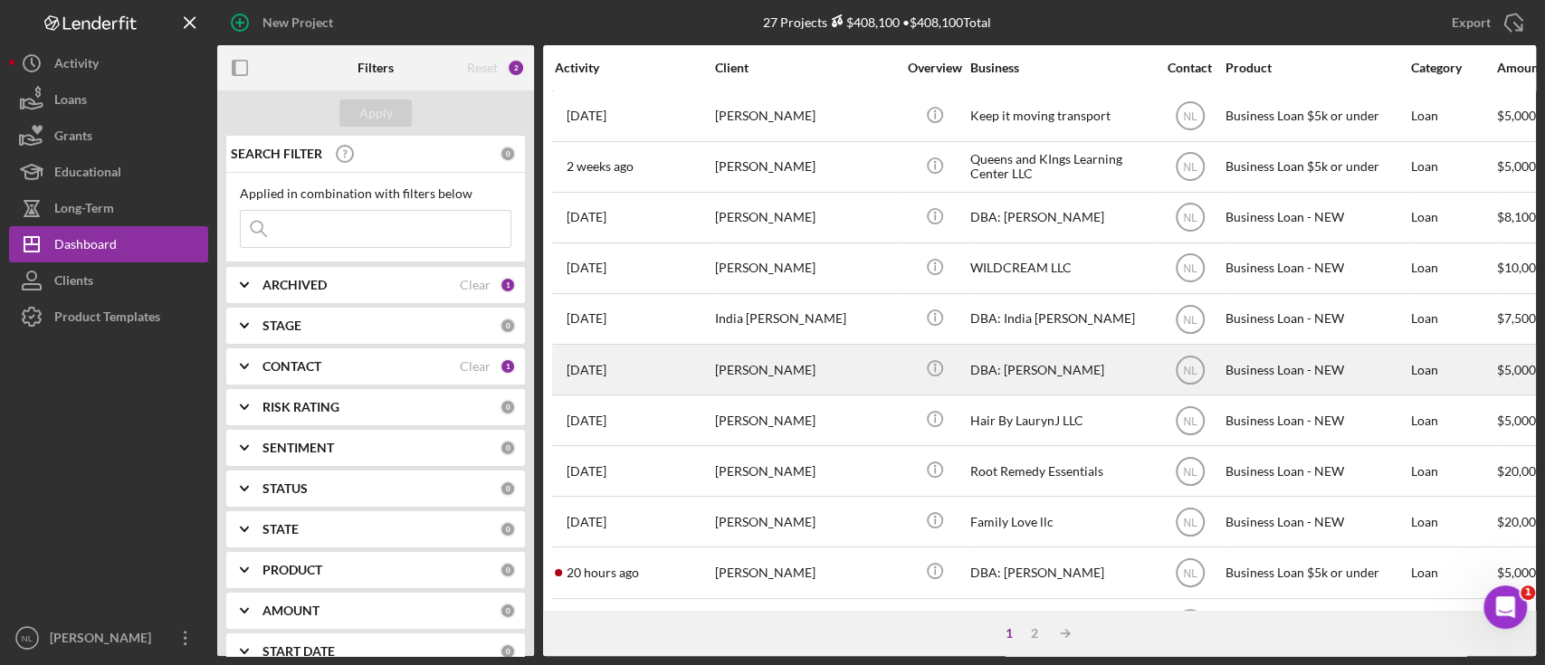
click at [825, 366] on div "[PERSON_NAME]" at bounding box center [805, 370] width 181 height 48
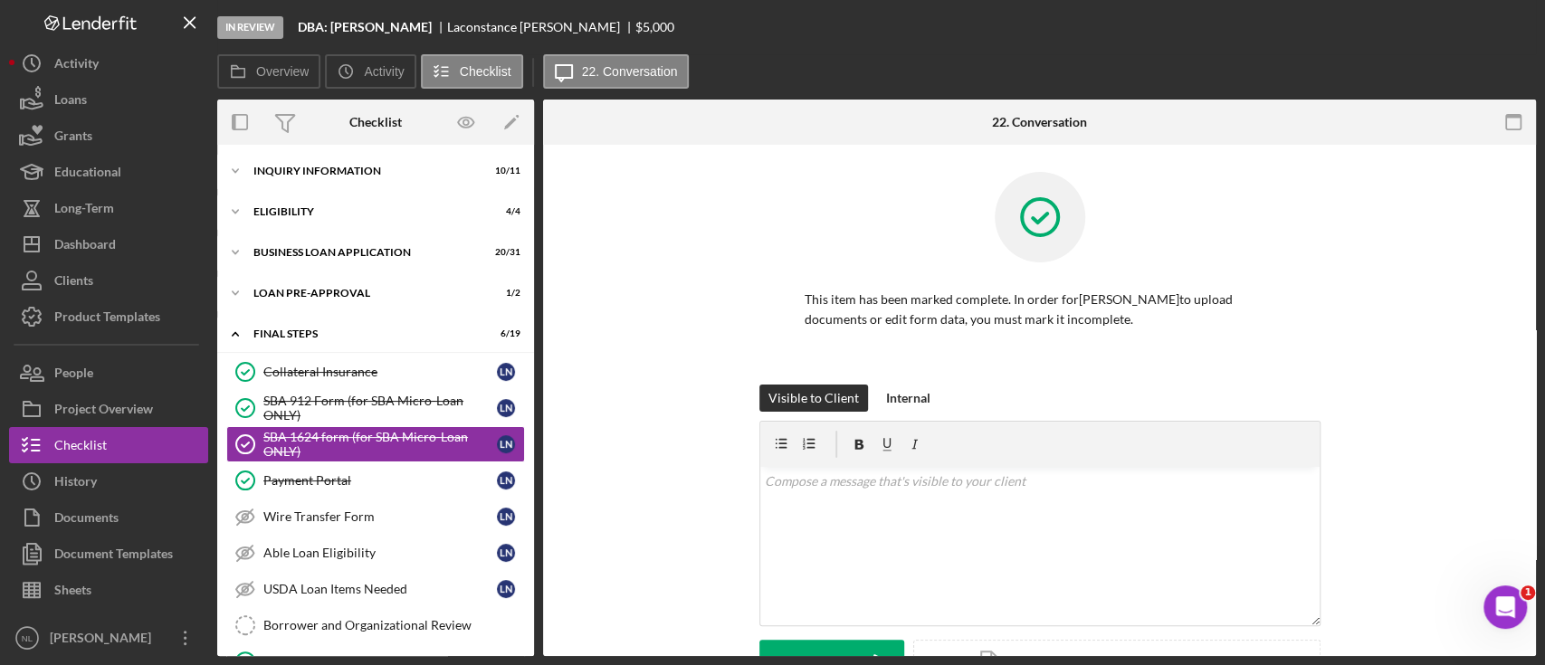
scroll to position [43, 0]
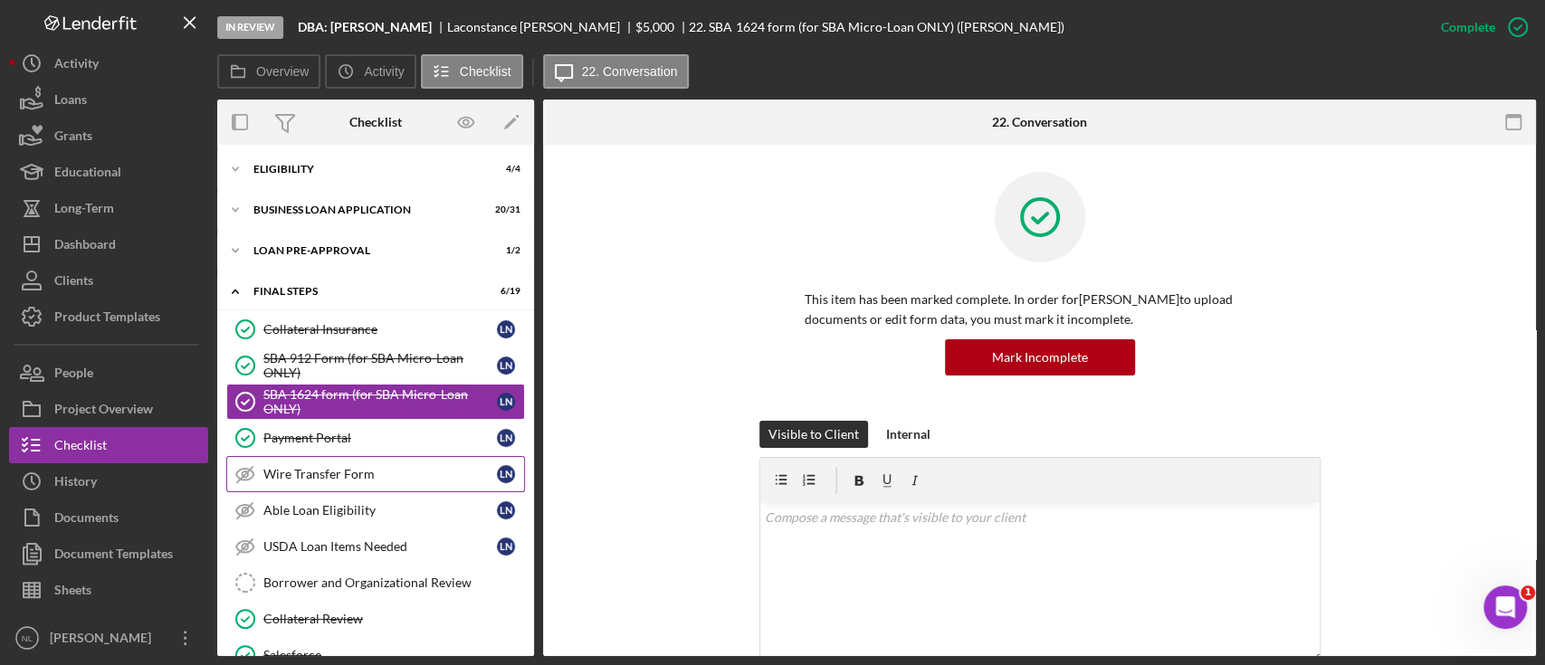
click at [385, 480] on div "Wire Transfer Form" at bounding box center [379, 474] width 233 height 14
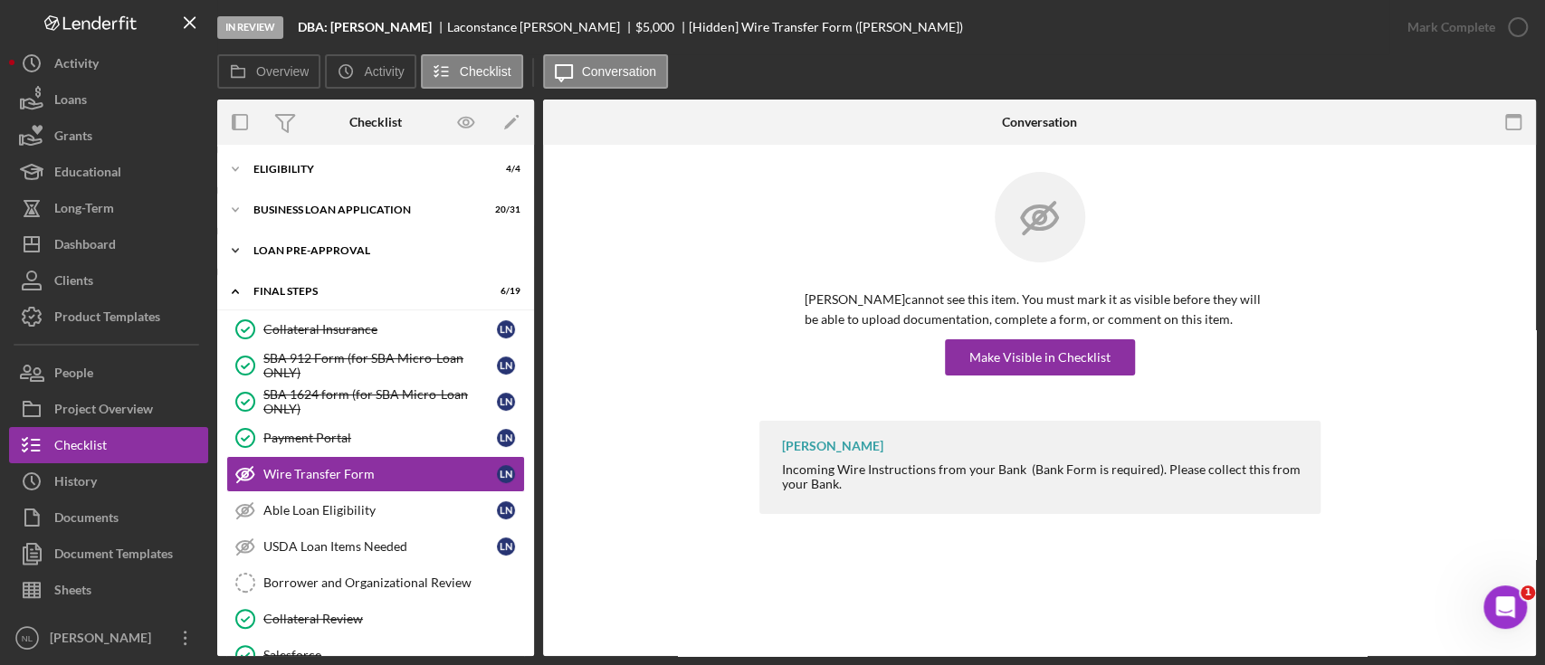
click at [338, 249] on div "LOAN PRE-APPROVAL" at bounding box center [382, 250] width 258 height 11
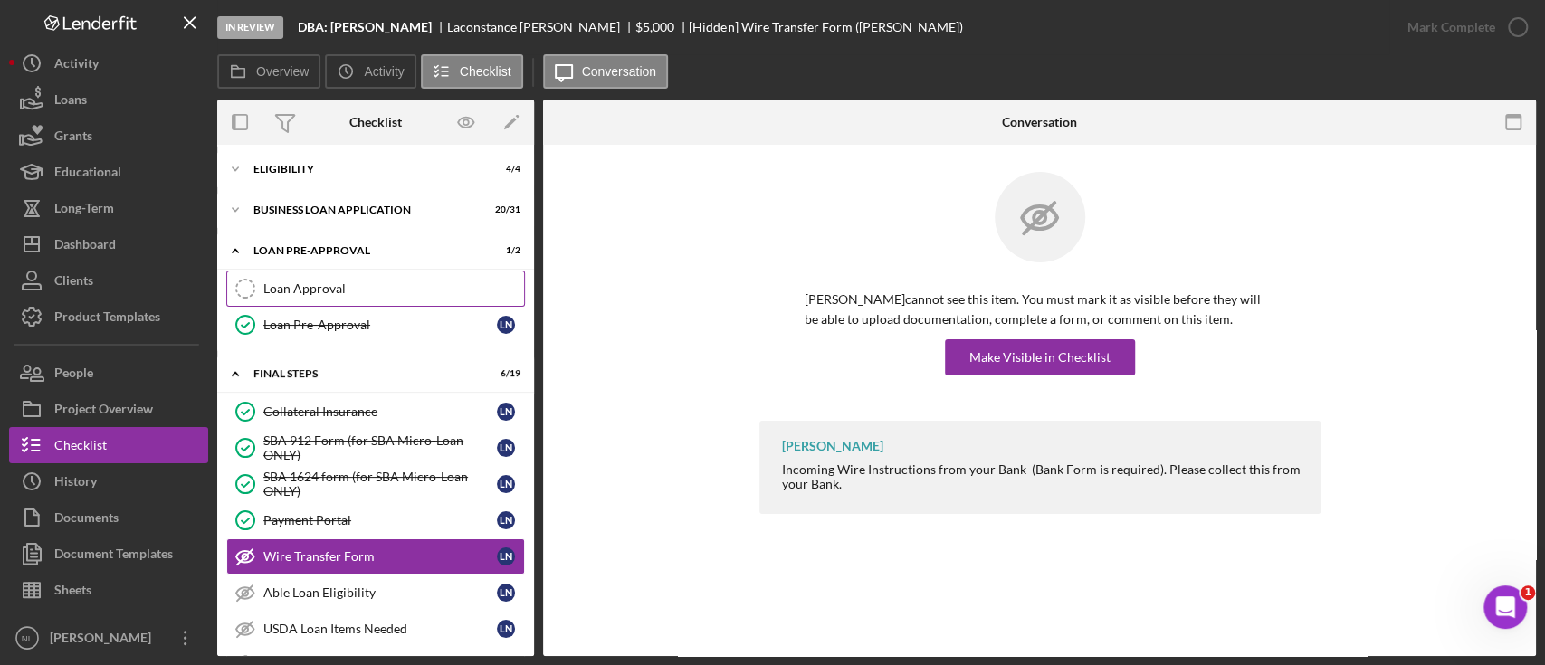
click at [370, 293] on div "Loan Approval" at bounding box center [393, 288] width 261 height 14
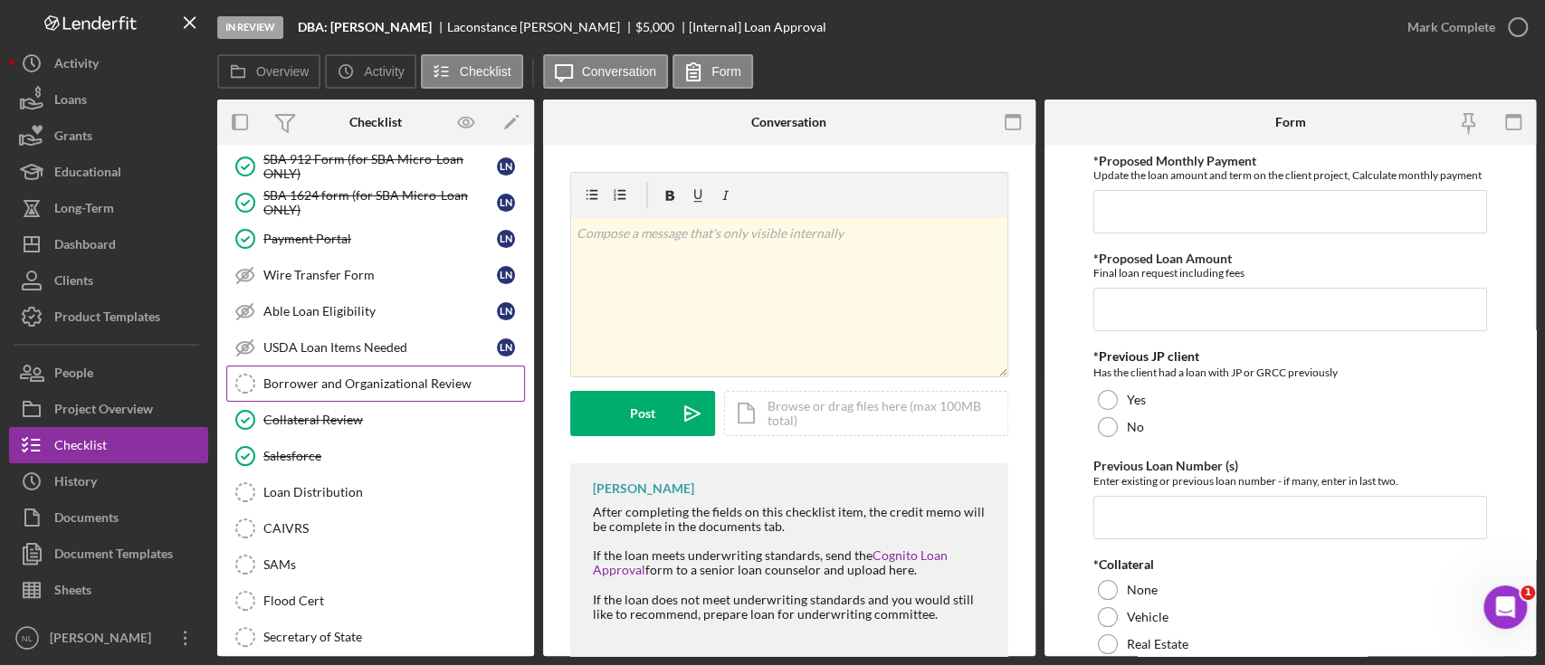
scroll to position [336, 0]
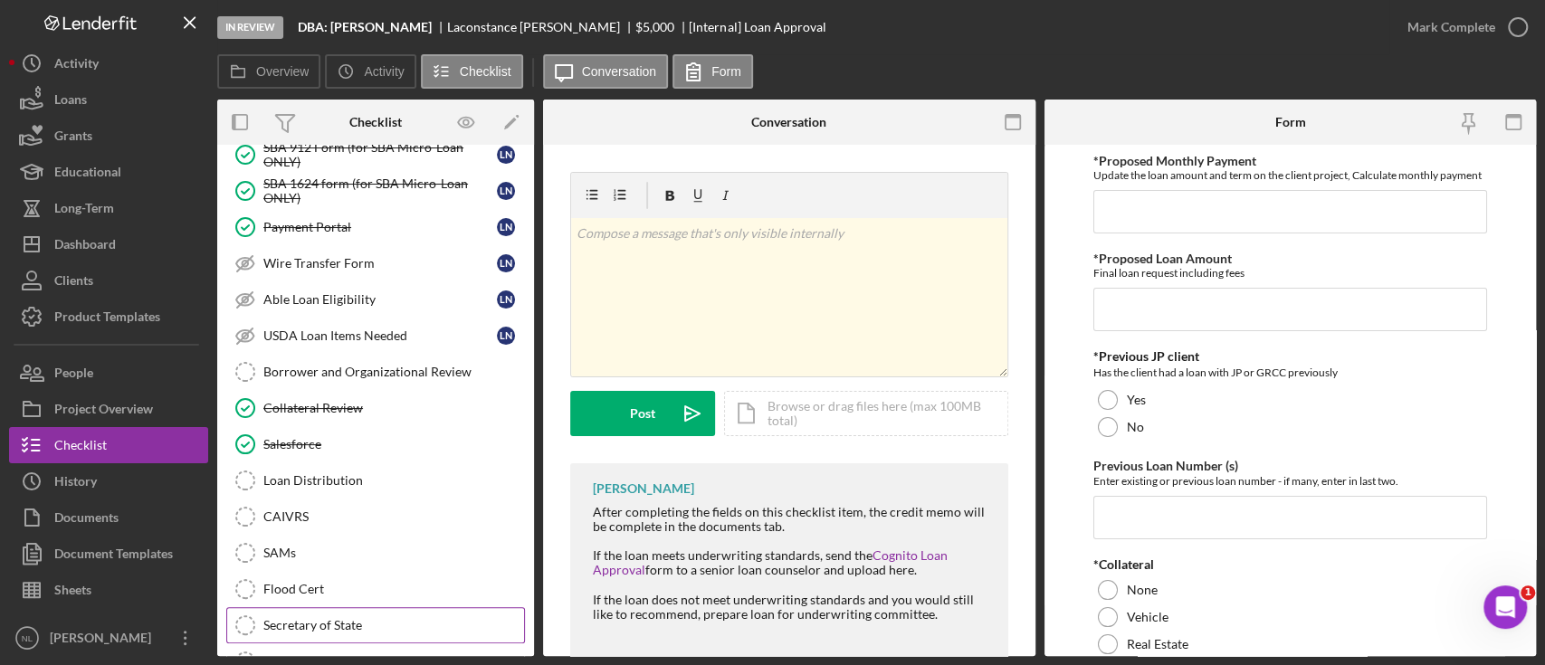
click at [329, 612] on link "Secretary of State Secretary of State" at bounding box center [375, 625] width 299 height 36
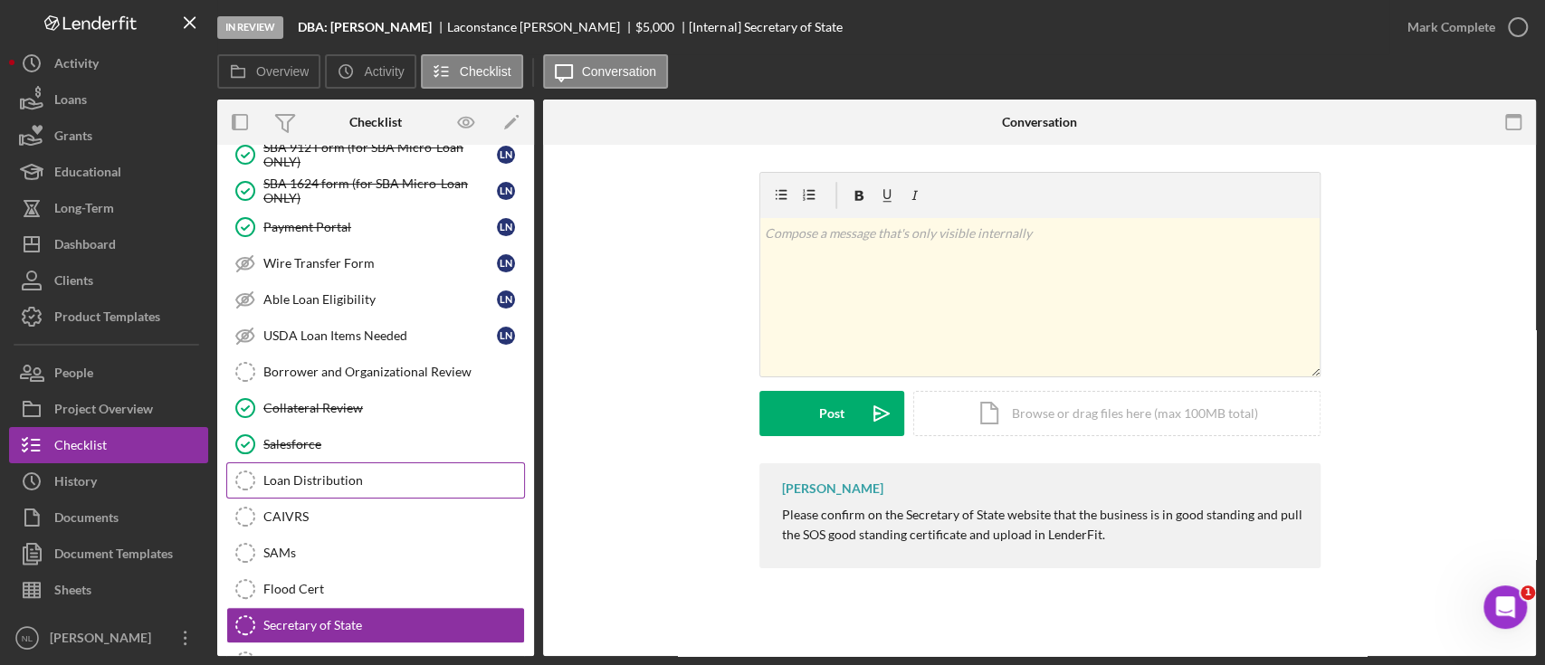
click at [396, 480] on div "Loan Distribution" at bounding box center [393, 480] width 261 height 14
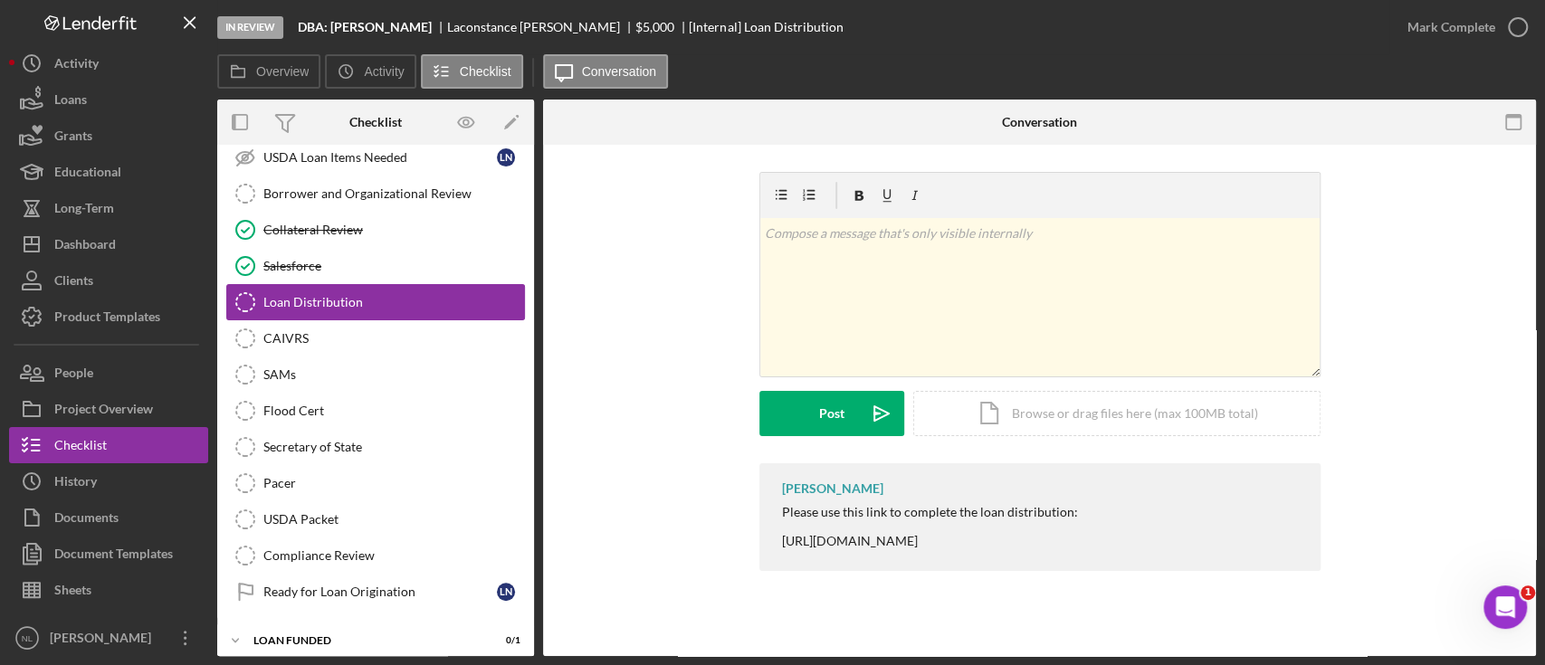
scroll to position [517, 0]
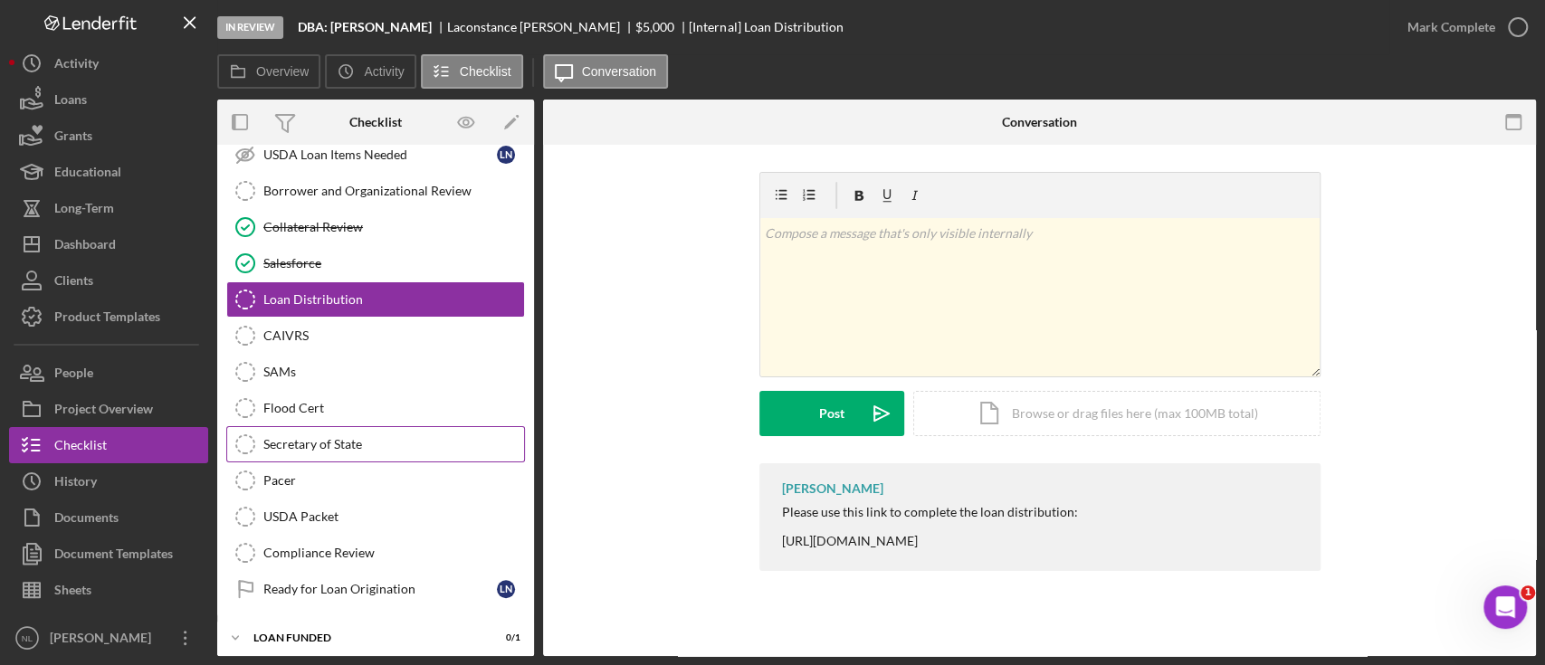
click at [366, 437] on div "Secretary of State" at bounding box center [393, 444] width 261 height 14
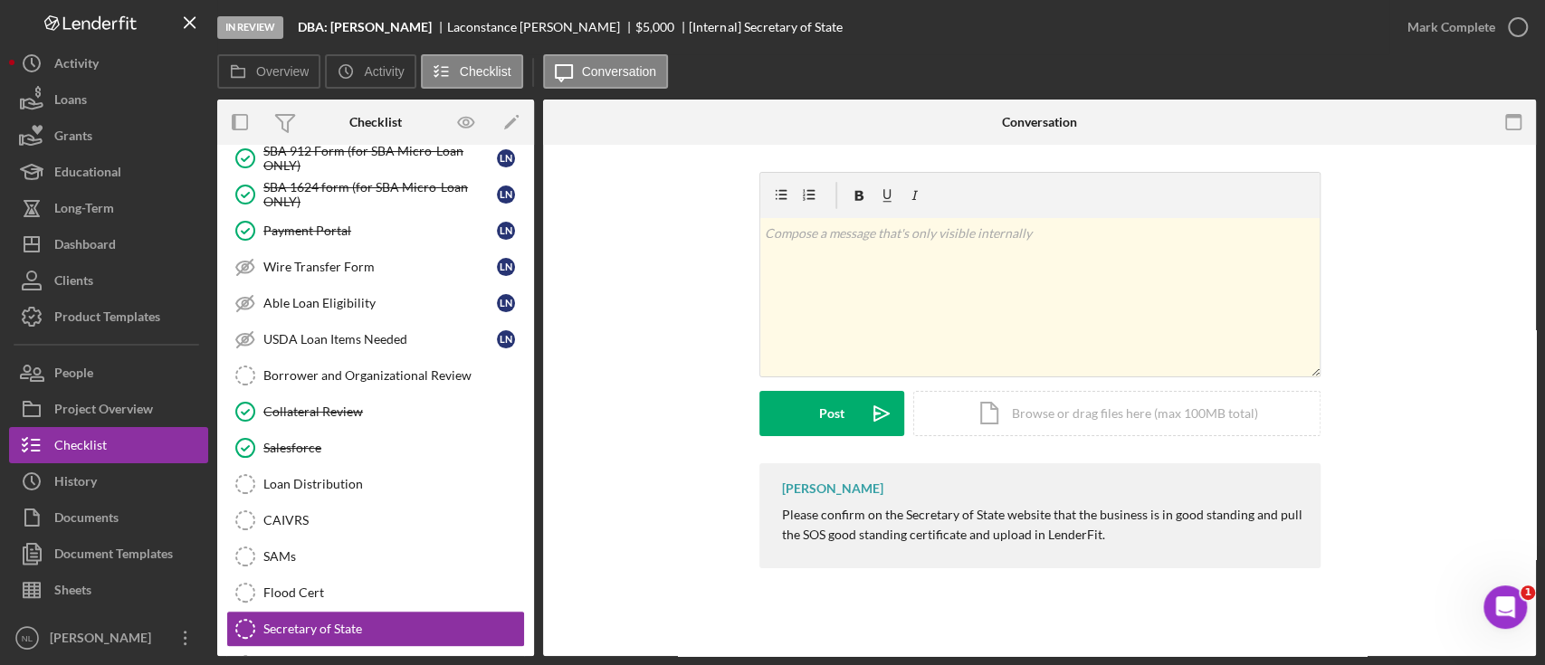
scroll to position [405, 0]
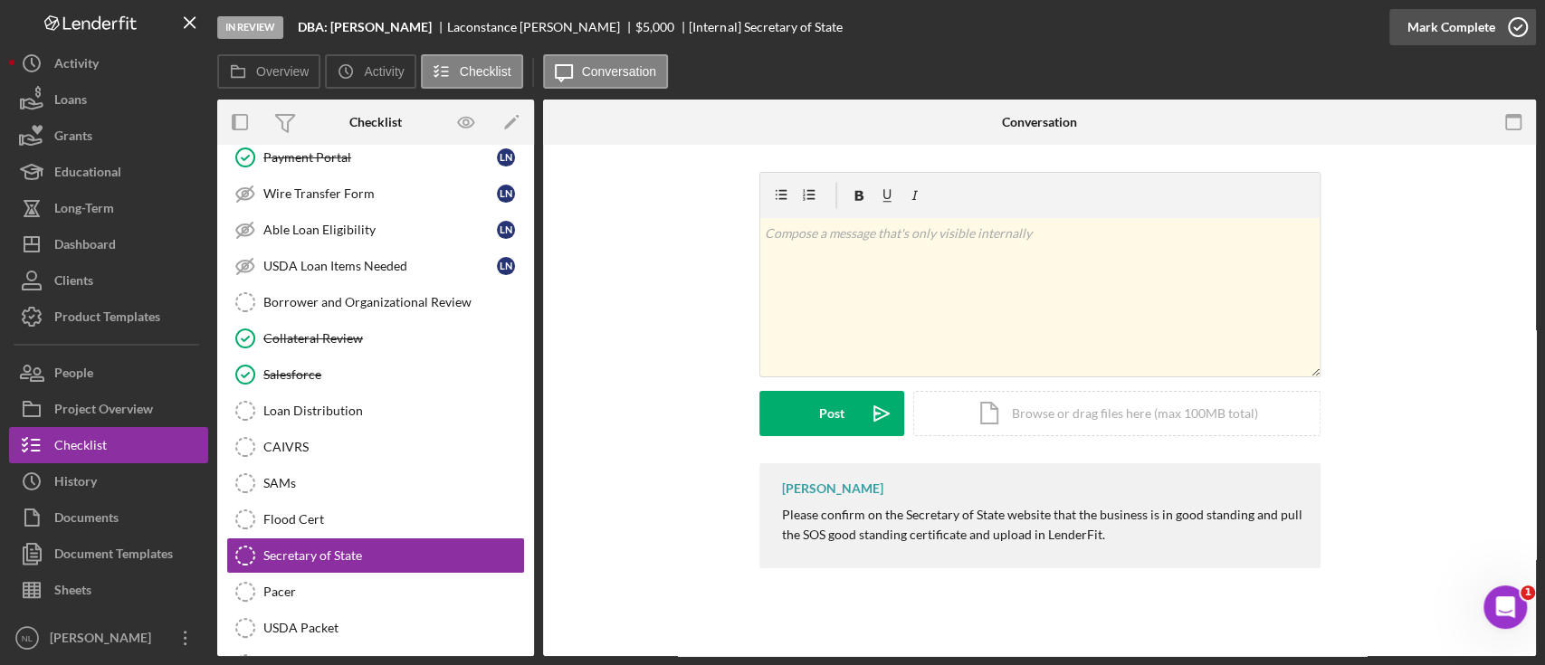
click at [1485, 28] on div "Mark Complete" at bounding box center [1451, 27] width 88 height 36
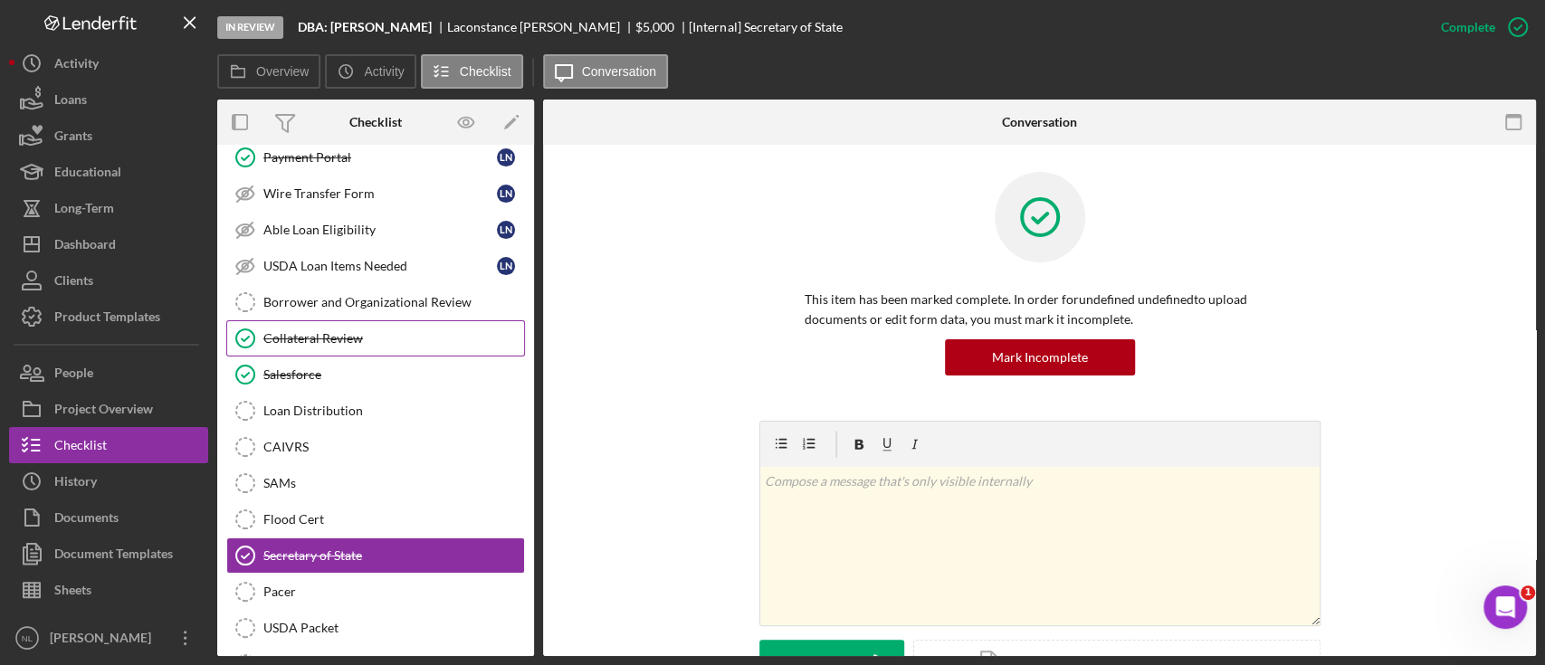
click at [349, 320] on link "Collateral Review Collateral Review" at bounding box center [375, 338] width 299 height 36
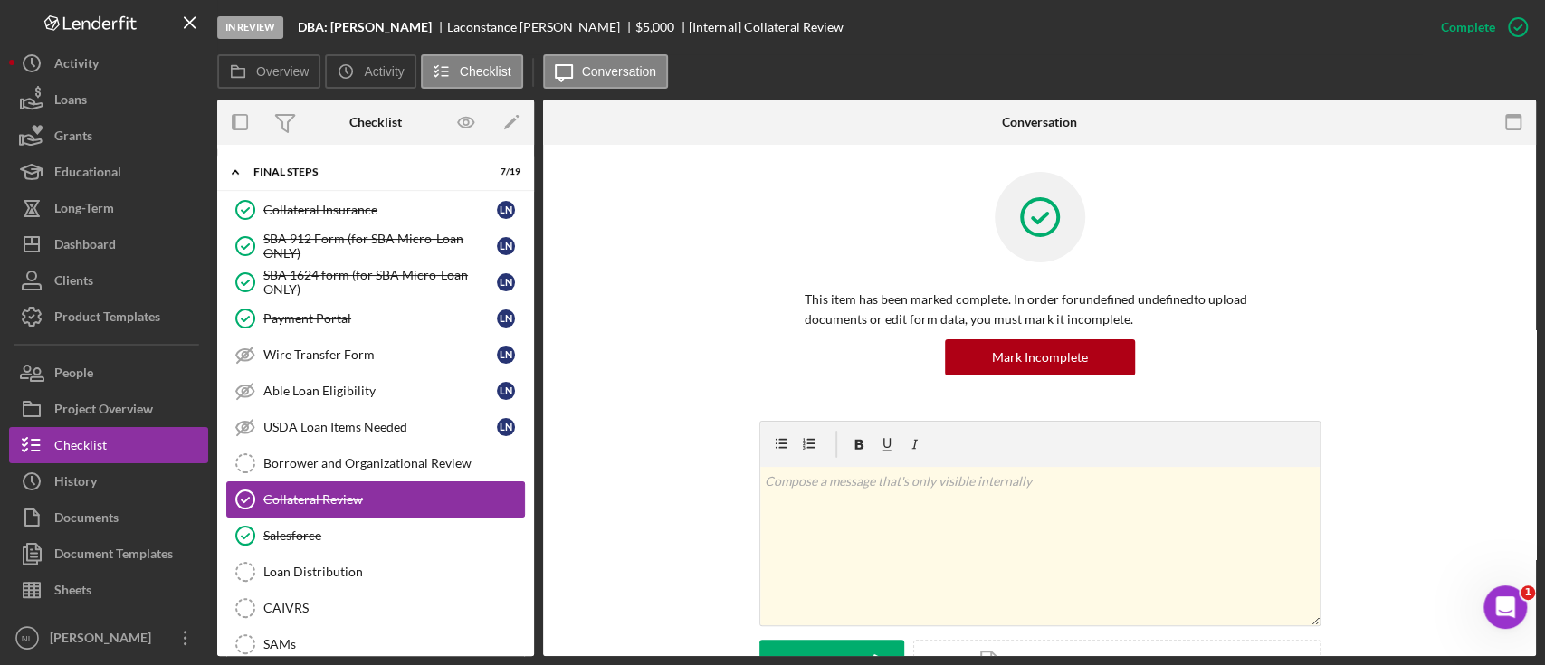
scroll to position [76, 0]
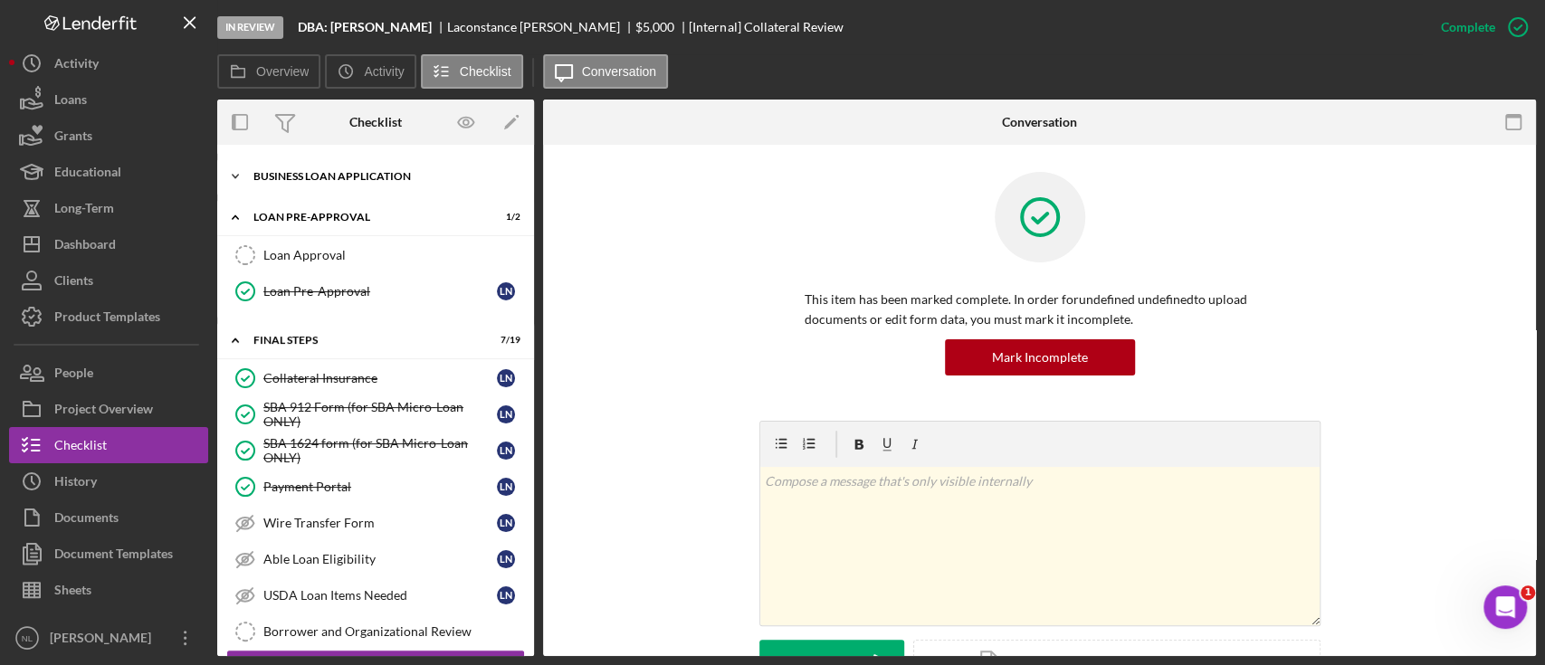
click at [324, 179] on div "BUSINESS LOAN APPLICATION" at bounding box center [382, 176] width 258 height 11
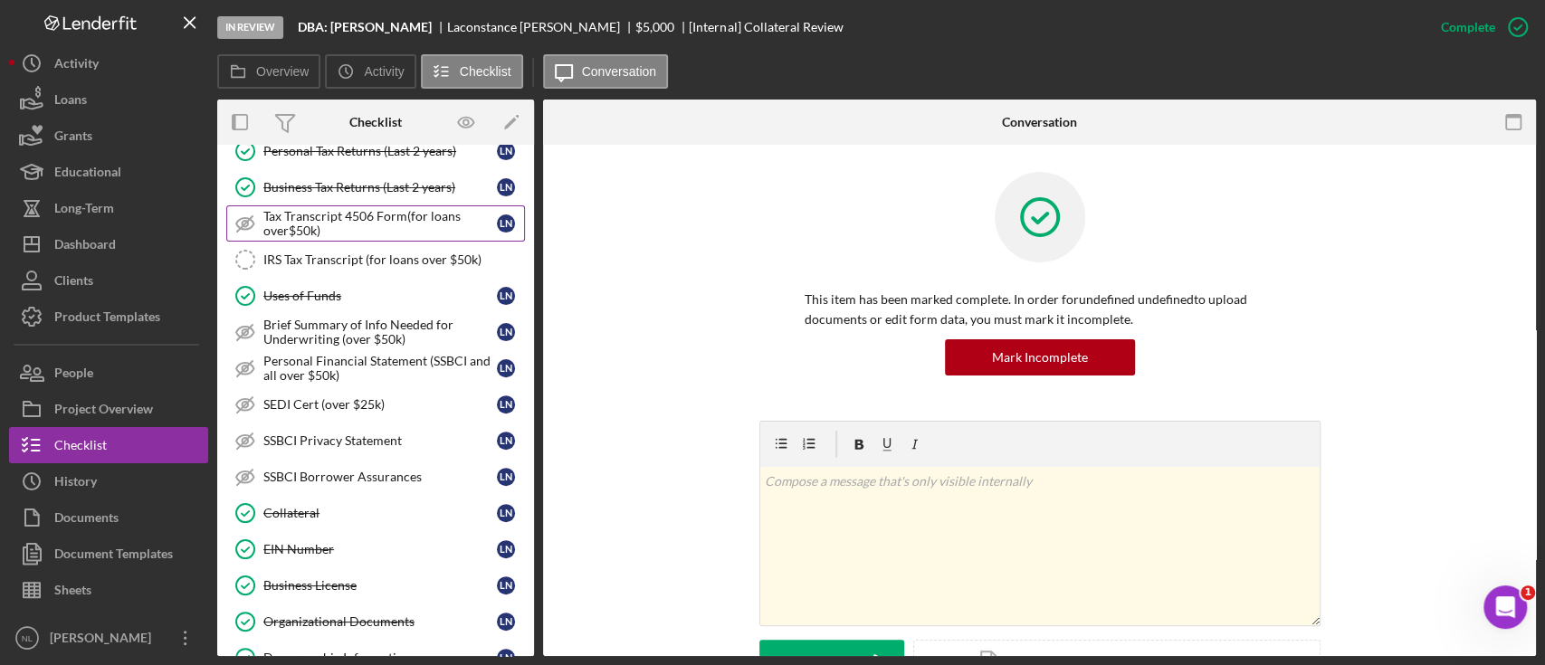
scroll to position [357, 0]
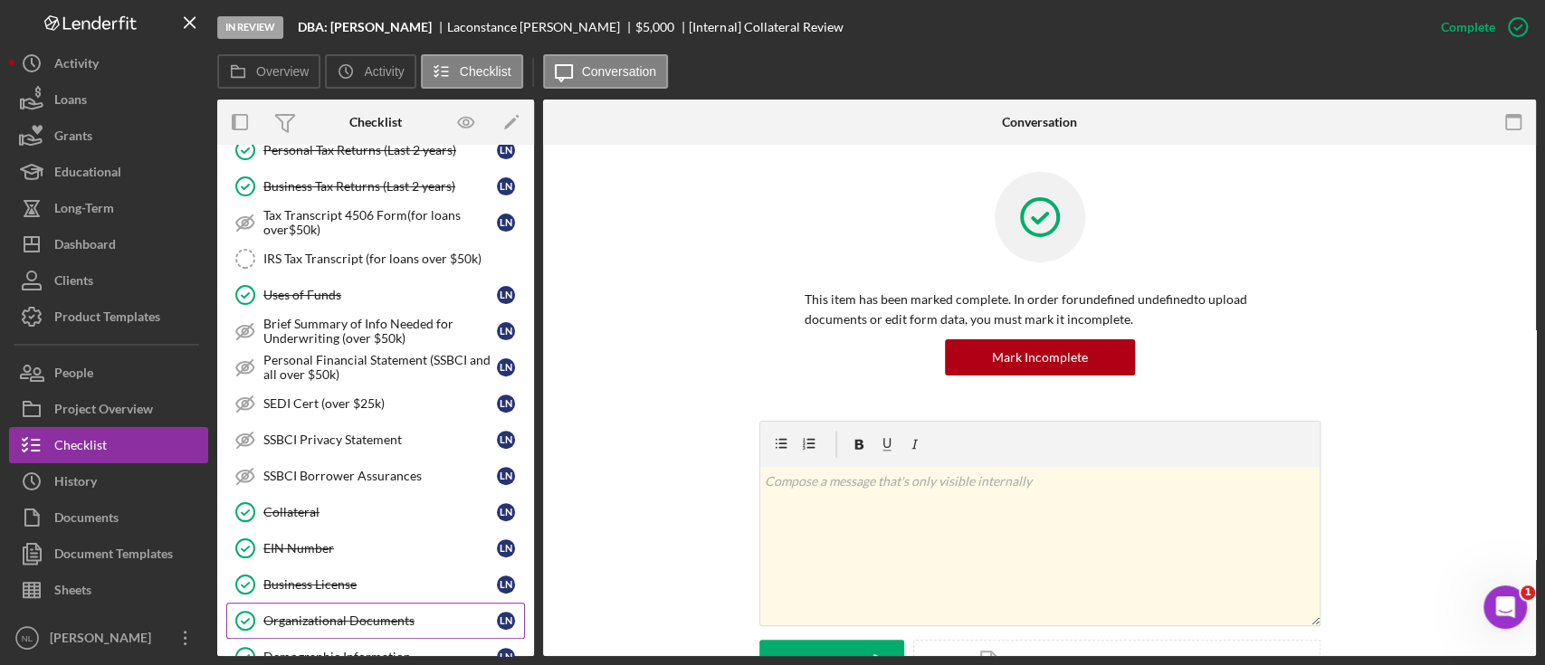
click at [393, 603] on link "Organizational Documents Organizational Documents L N" at bounding box center [375, 621] width 299 height 36
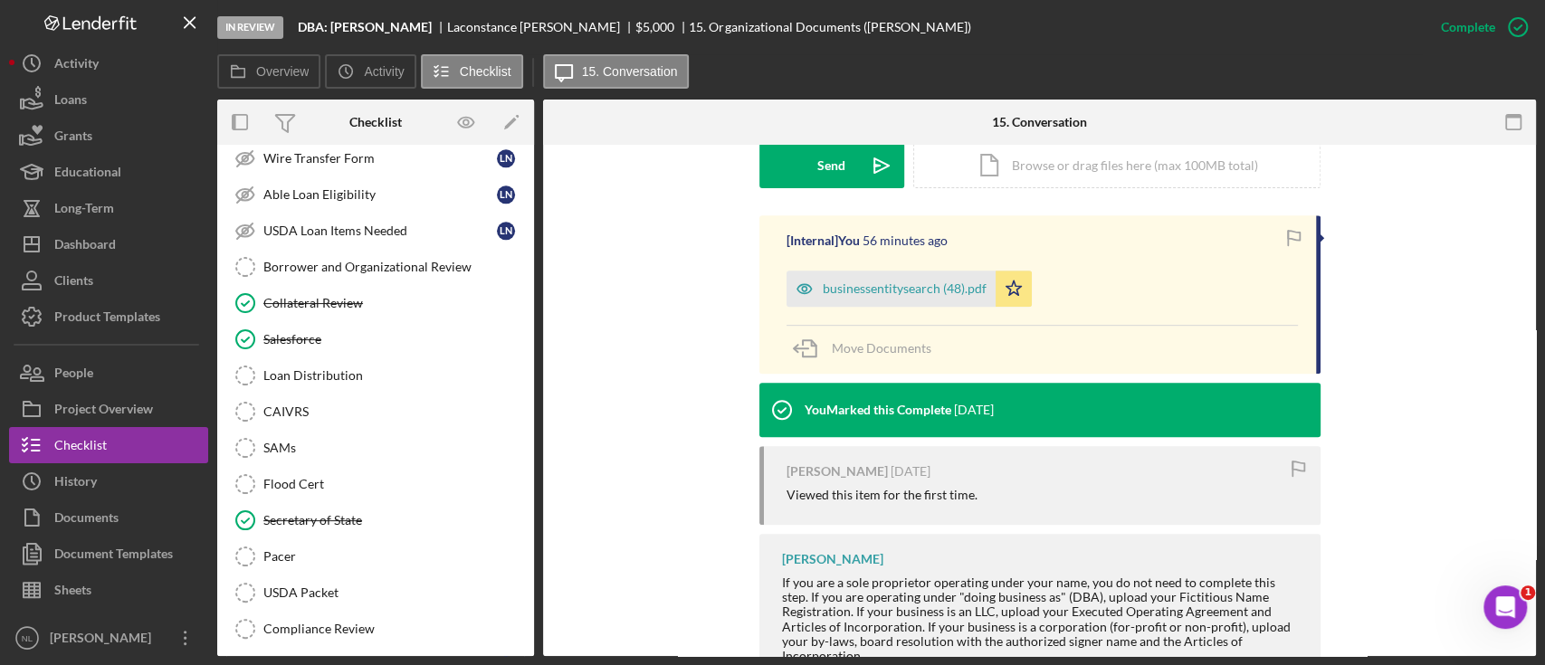
scroll to position [1581, 0]
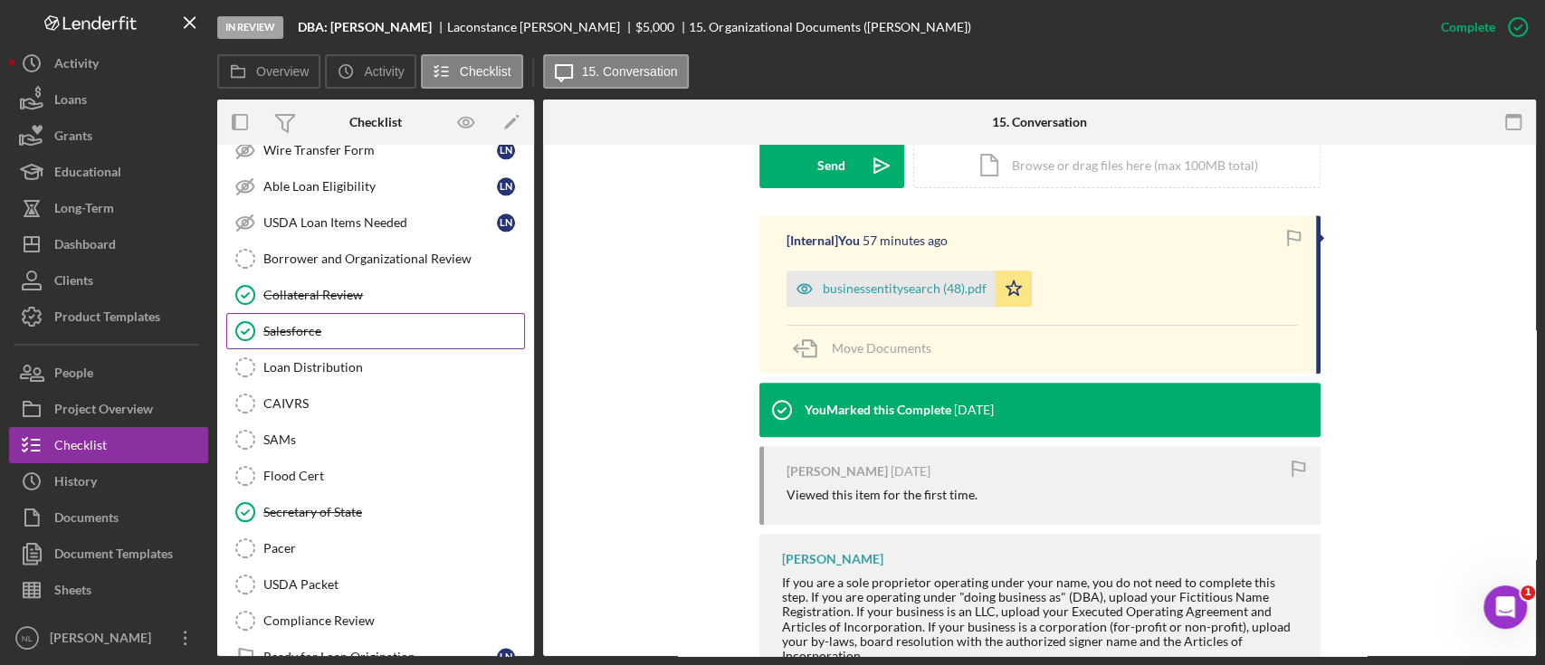
click at [329, 325] on div "Salesforce" at bounding box center [393, 331] width 261 height 14
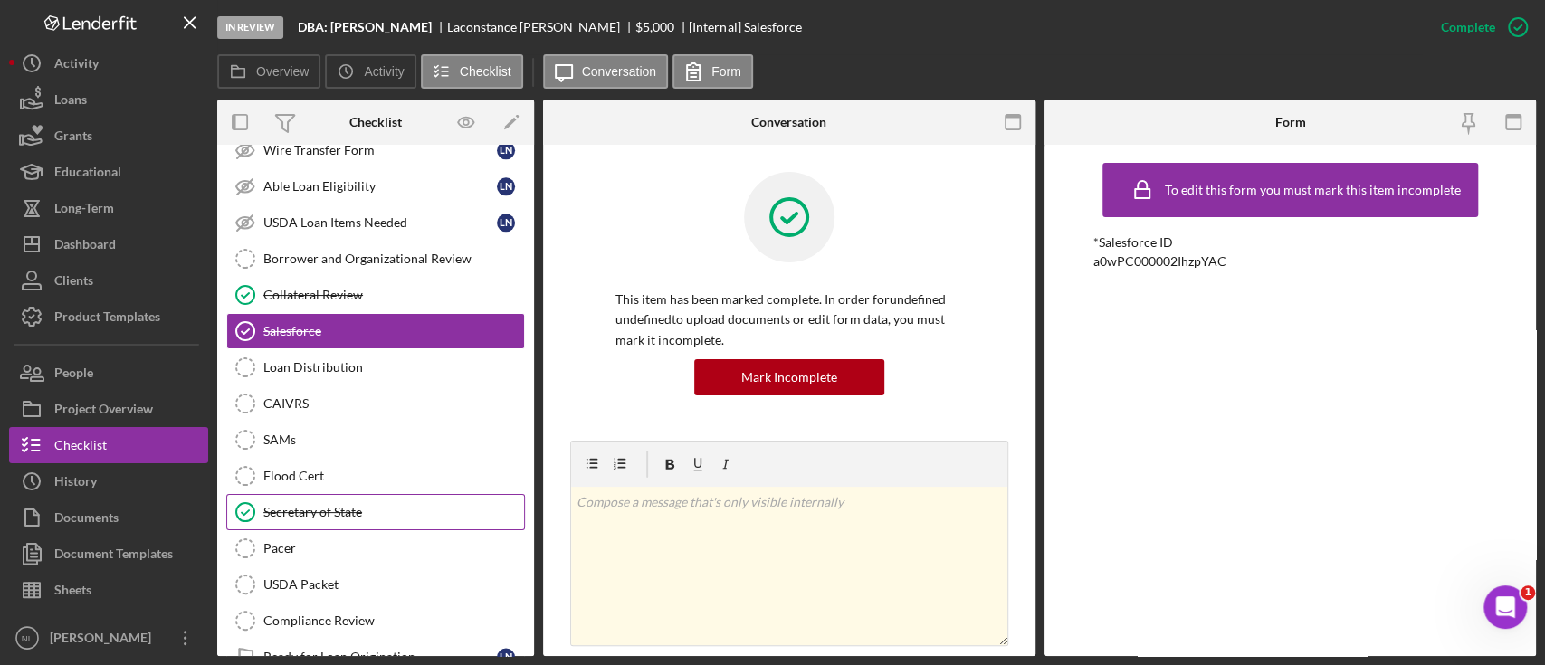
click at [380, 512] on link "Secretary of State Secretary of State" at bounding box center [375, 512] width 299 height 36
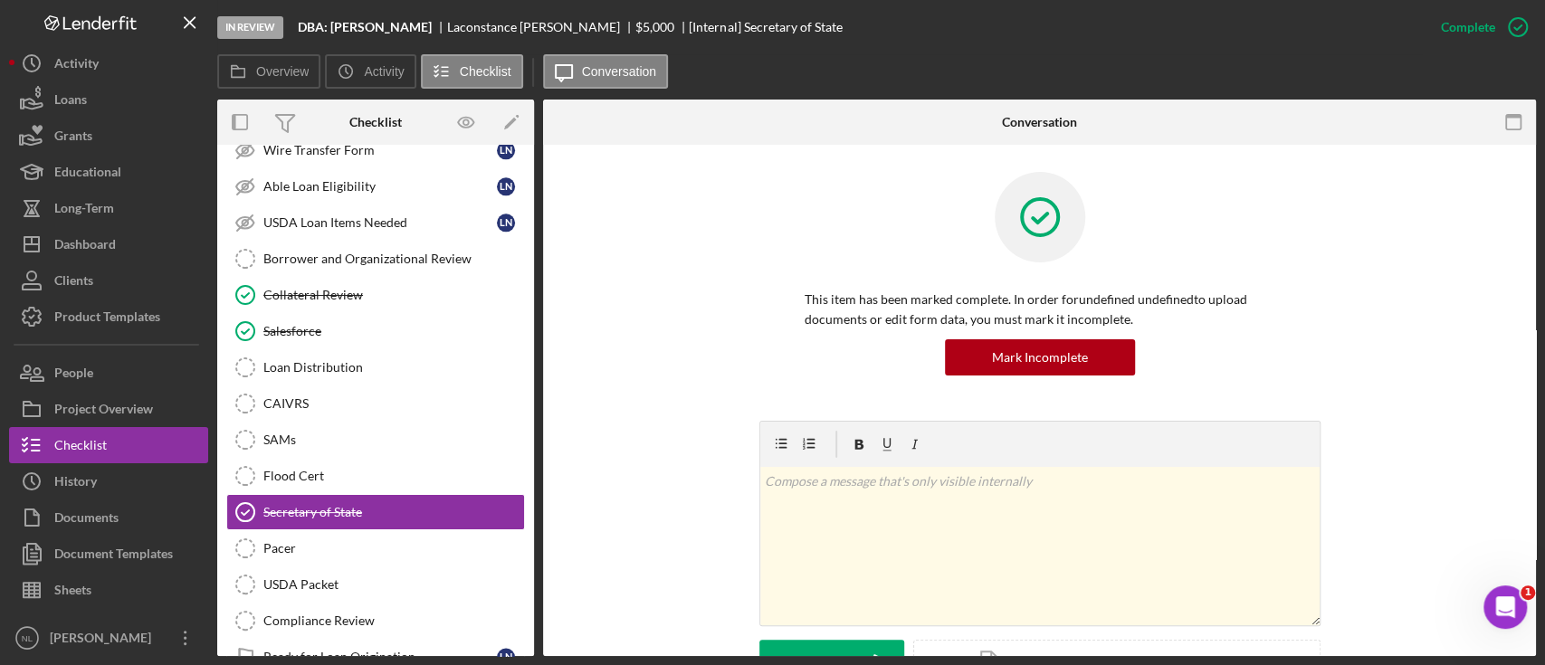
scroll to position [260, 0]
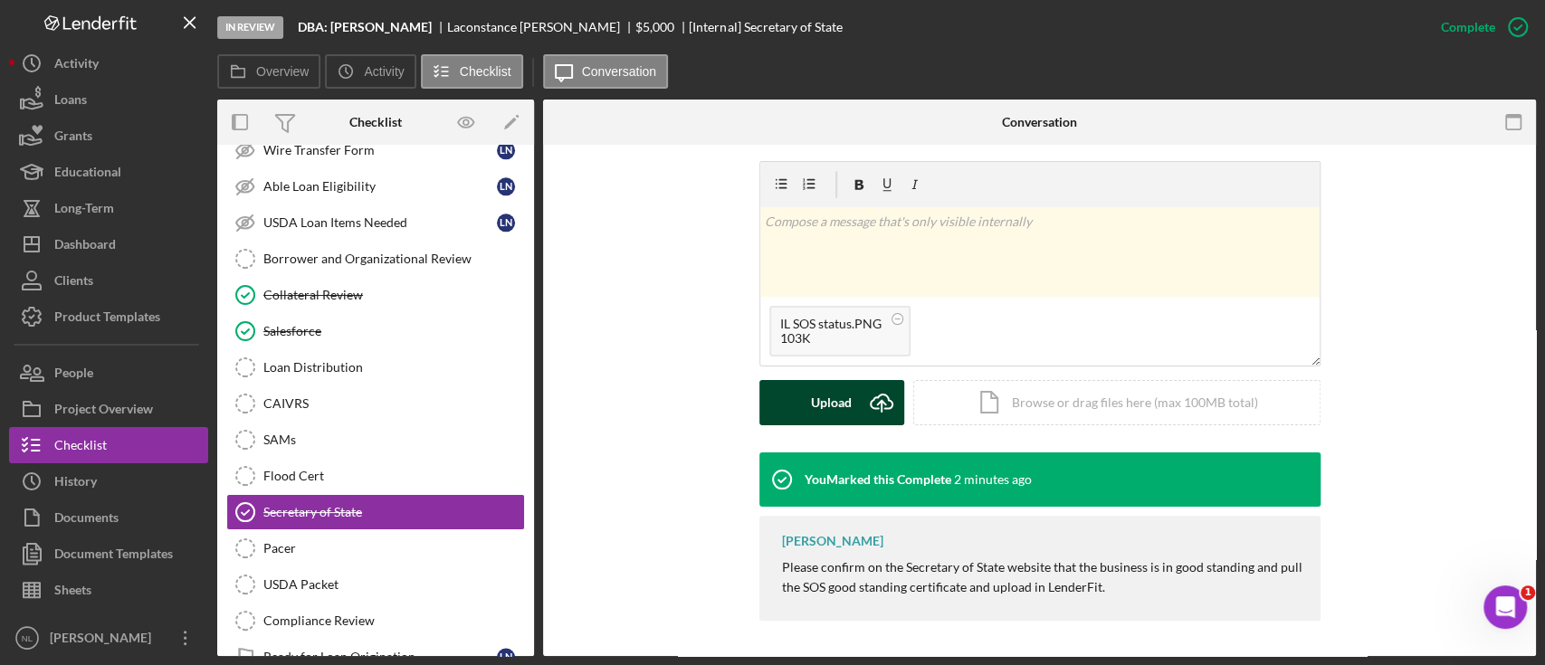
click at [840, 386] on div "Upload" at bounding box center [831, 402] width 41 height 45
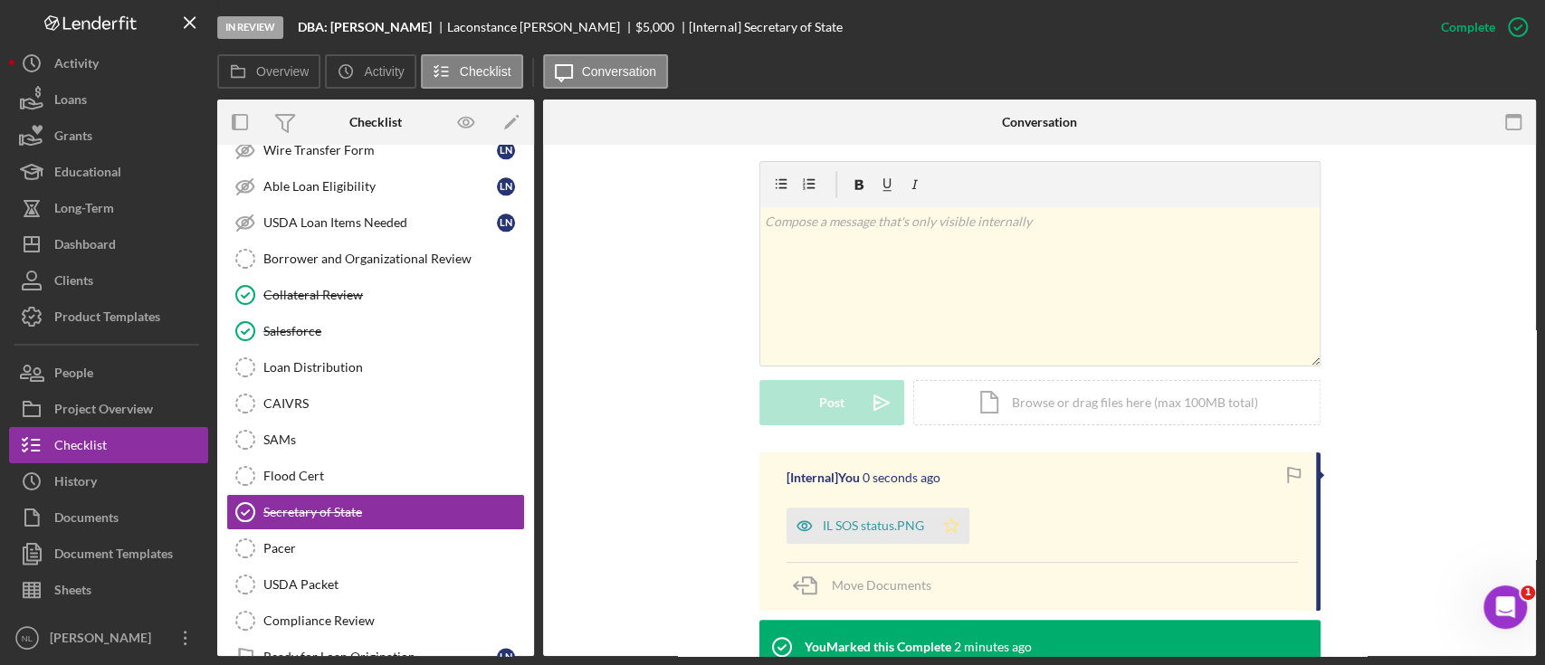
click at [958, 538] on icon "Icon/Star" at bounding box center [951, 526] width 36 height 36
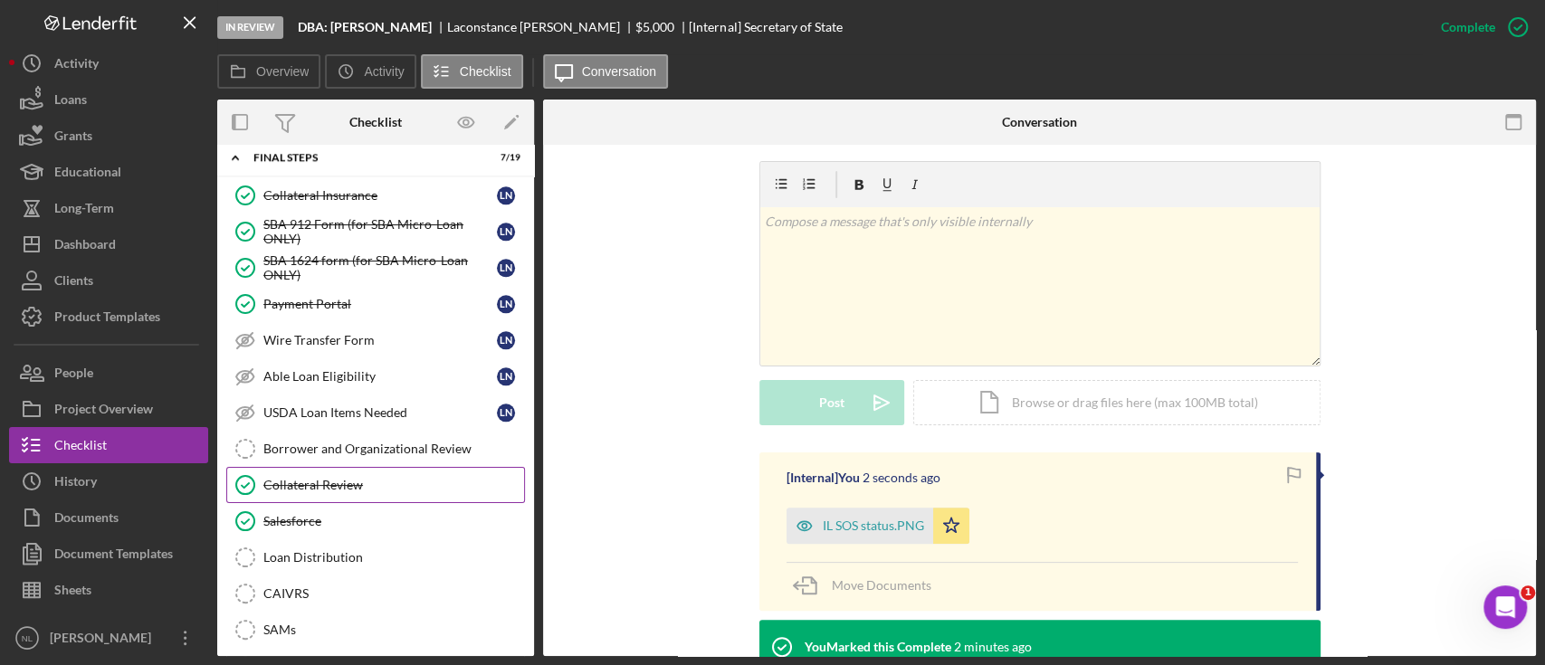
click at [395, 467] on link "Collateral Review Collateral Review" at bounding box center [375, 485] width 299 height 36
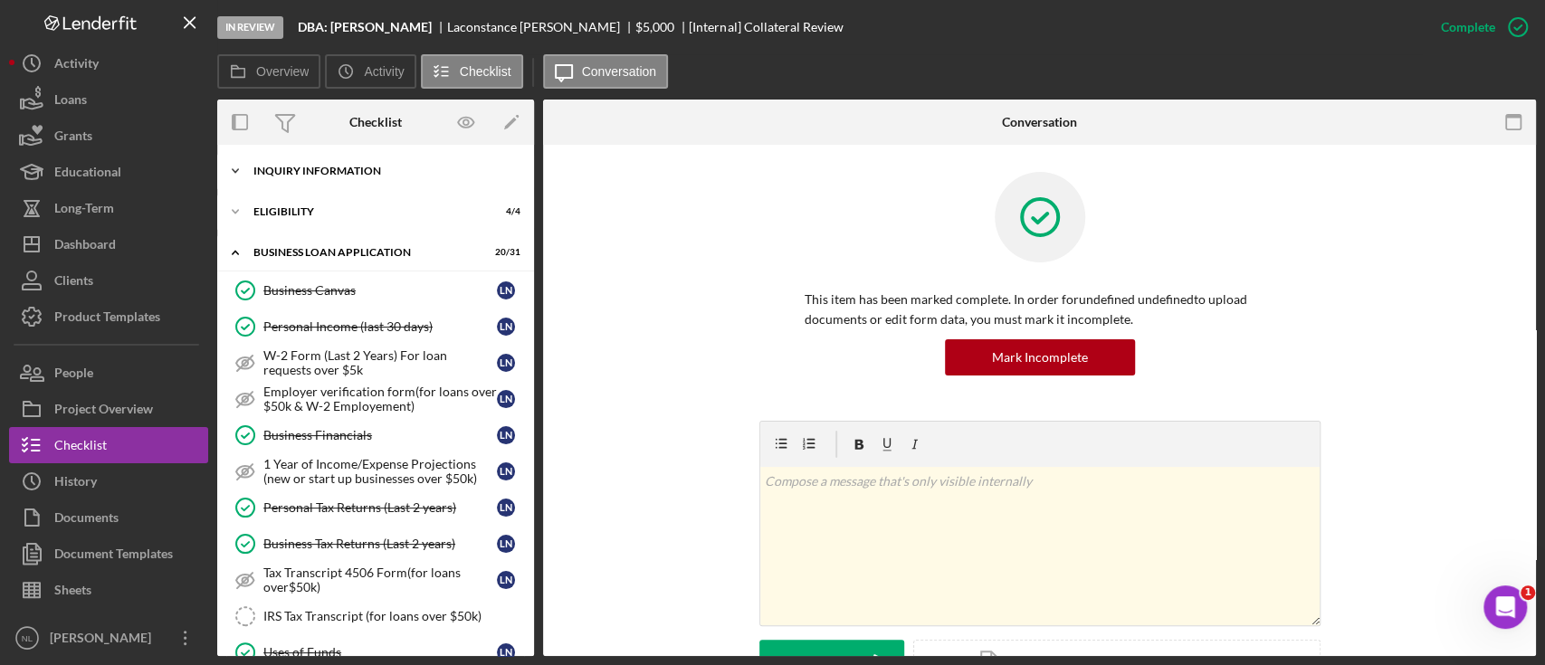
click at [354, 172] on div "INQUIRY INFORMATION" at bounding box center [382, 171] width 258 height 11
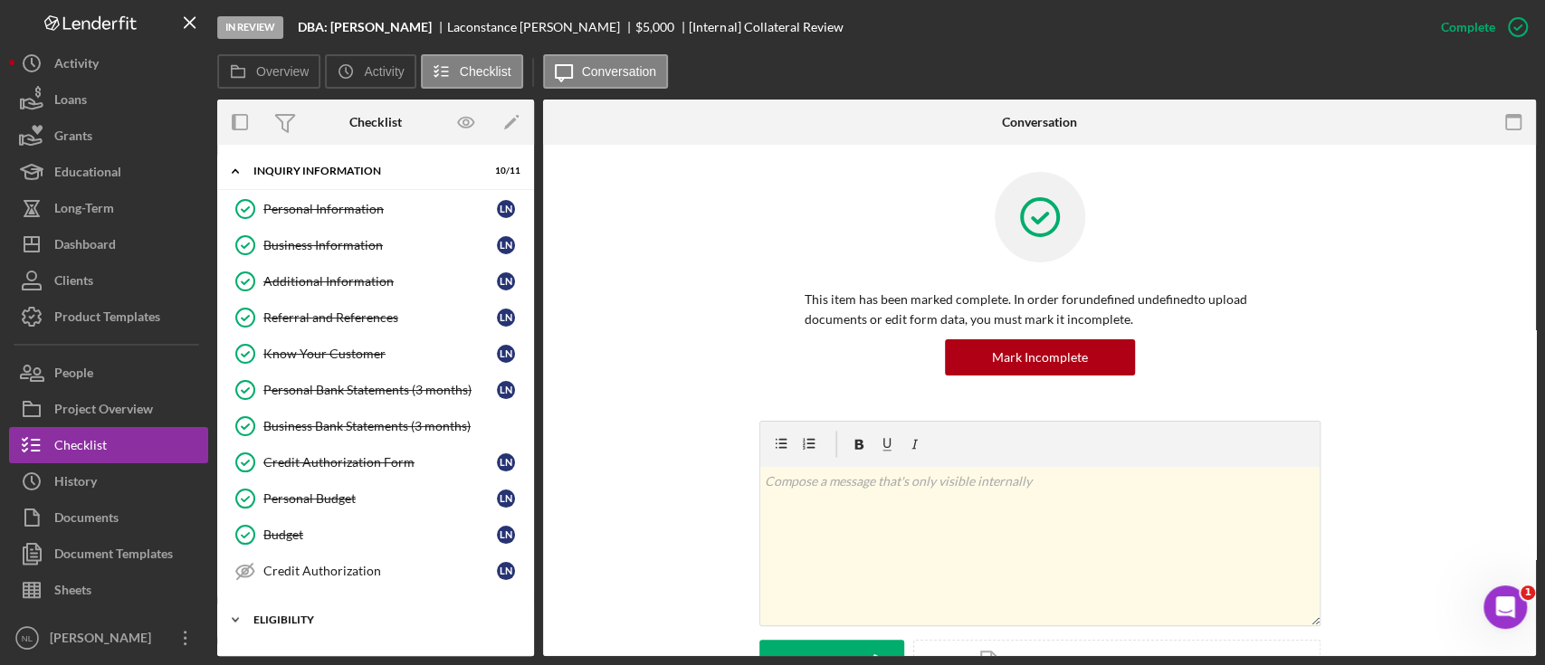
click at [291, 625] on div "Icon/Expander ELIGIBILITY 4 / 4" at bounding box center [375, 620] width 317 height 36
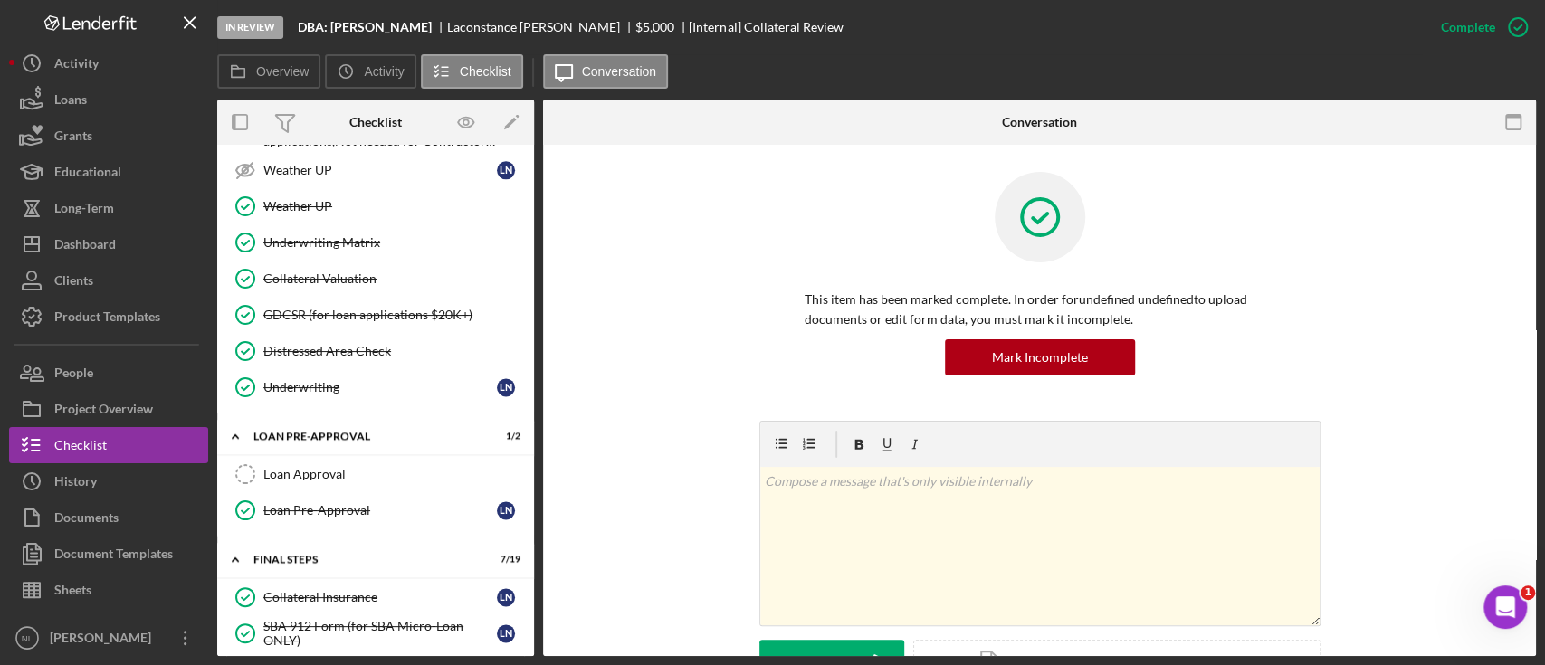
scroll to position [1581, 0]
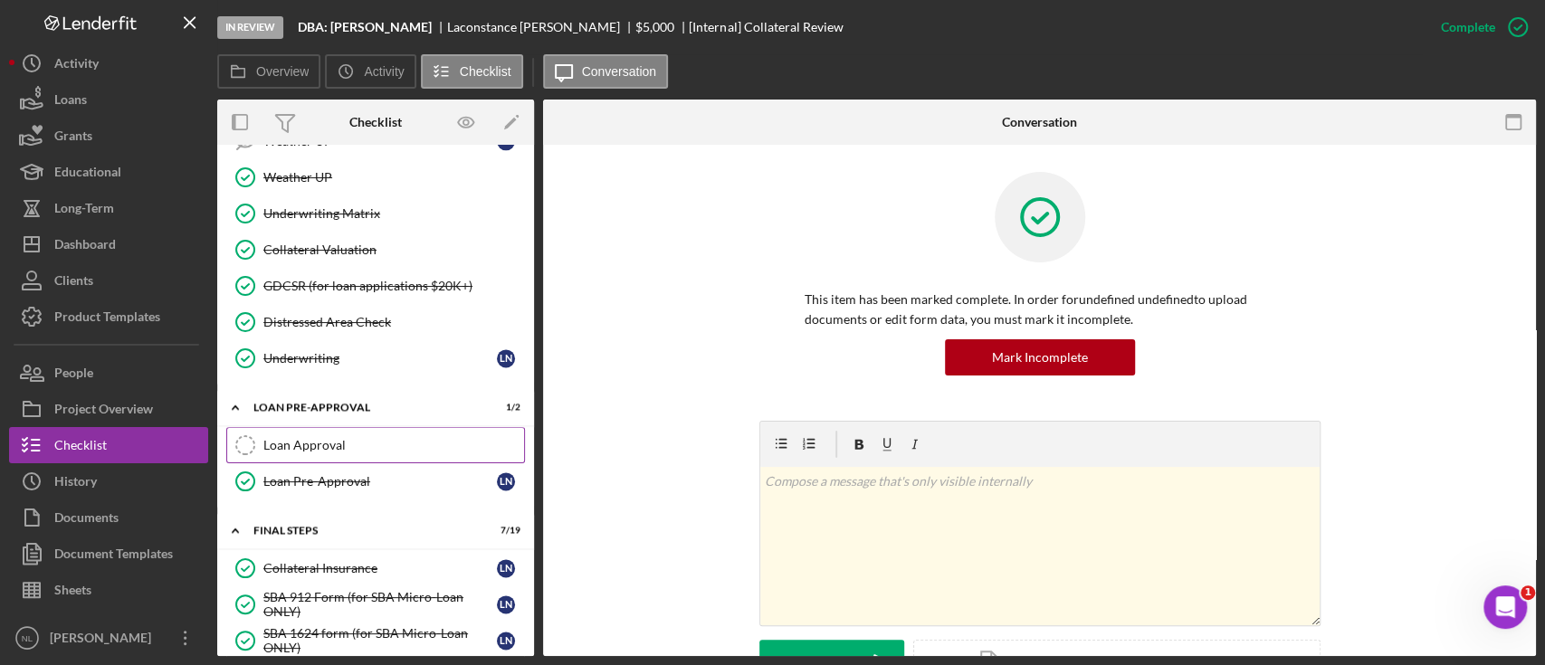
click at [332, 440] on div "Loan Approval" at bounding box center [393, 445] width 261 height 14
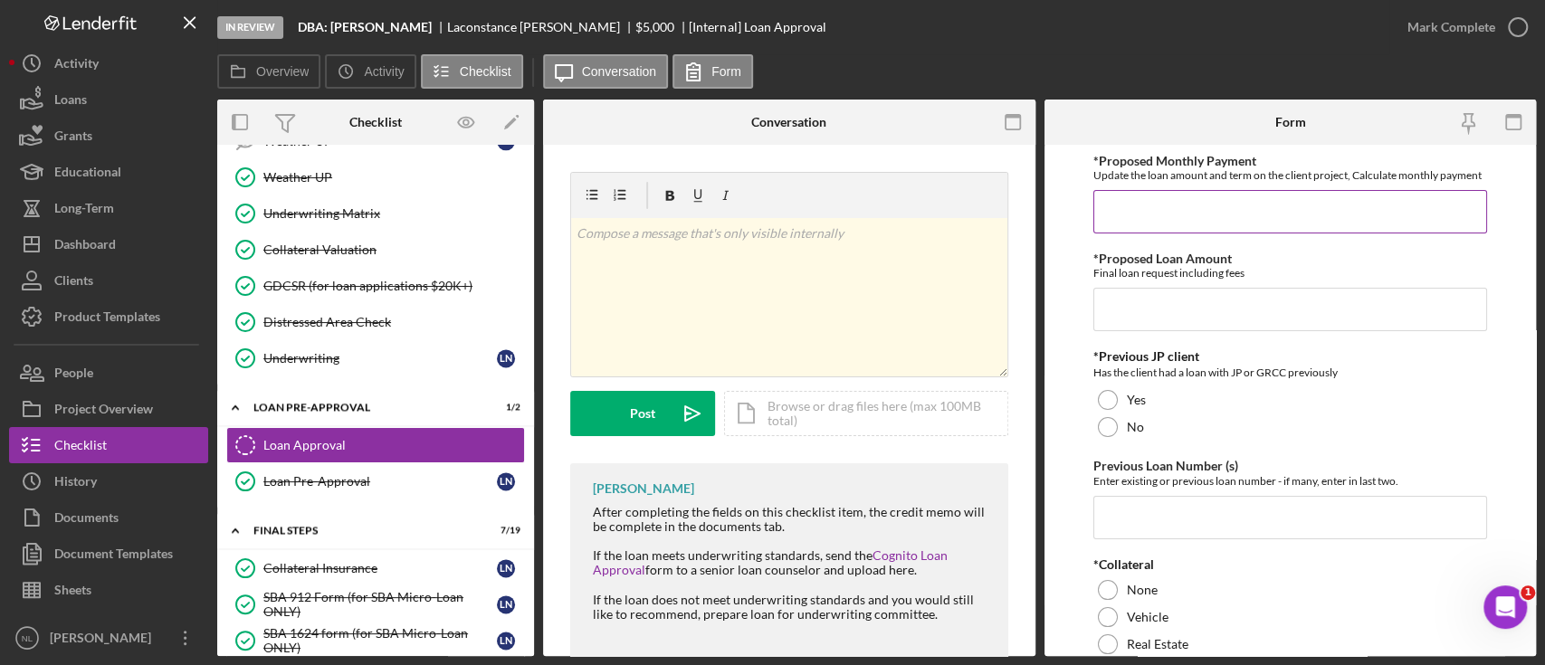
click at [1203, 214] on input "*Proposed Monthly Payment" at bounding box center [1290, 211] width 394 height 43
type input "$111"
click at [1173, 311] on input "*Proposed Loan Amount" at bounding box center [1290, 309] width 394 height 43
type input "$9"
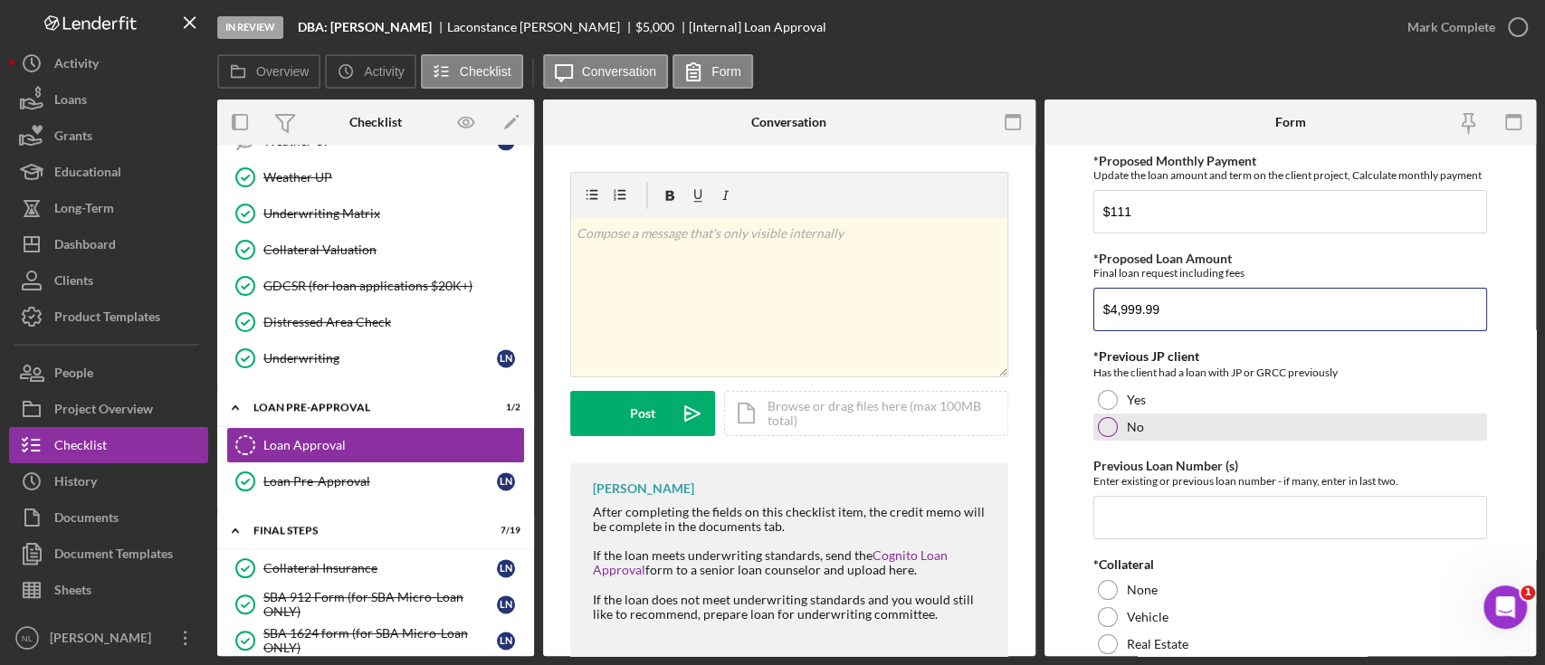
type input "$4,999.99"
click at [1103, 437] on div at bounding box center [1108, 427] width 20 height 20
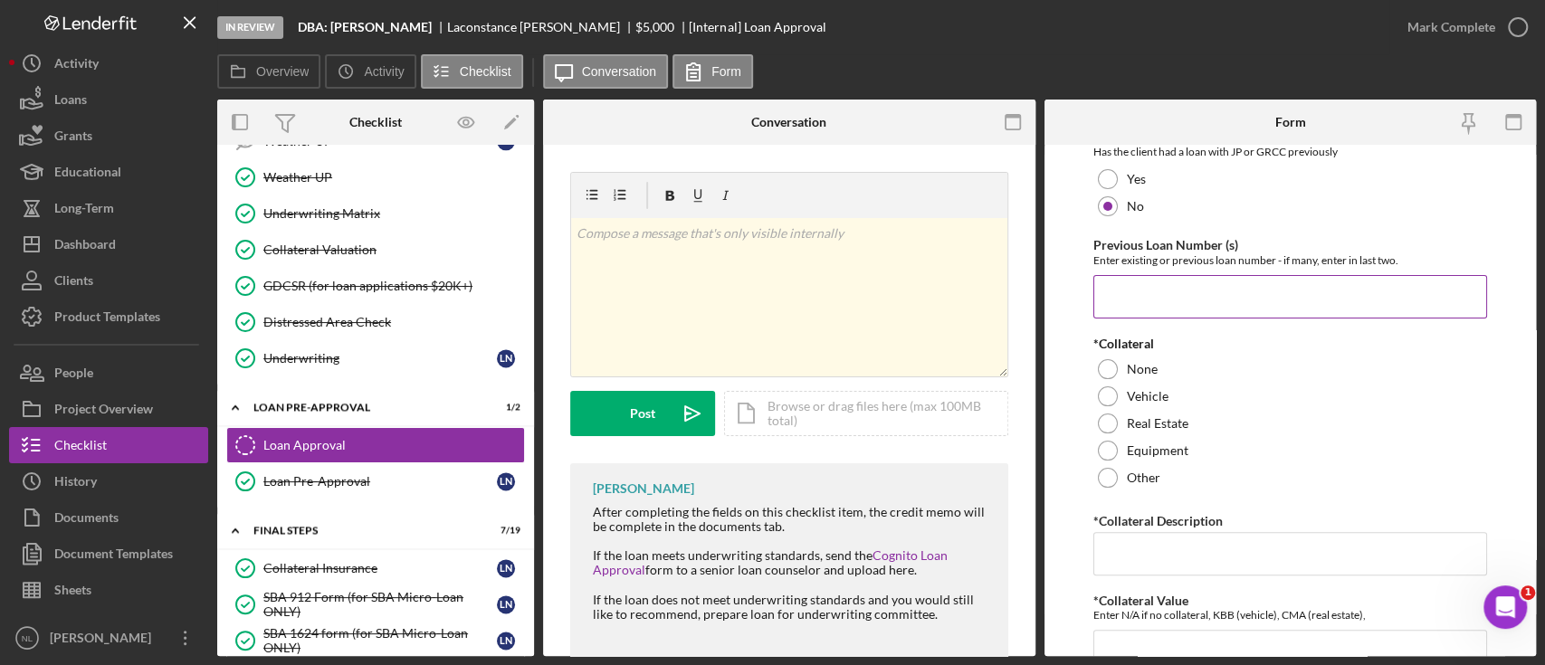
click at [1152, 308] on input "Previous Loan Number (s)" at bounding box center [1290, 296] width 394 height 43
type input "N/A"
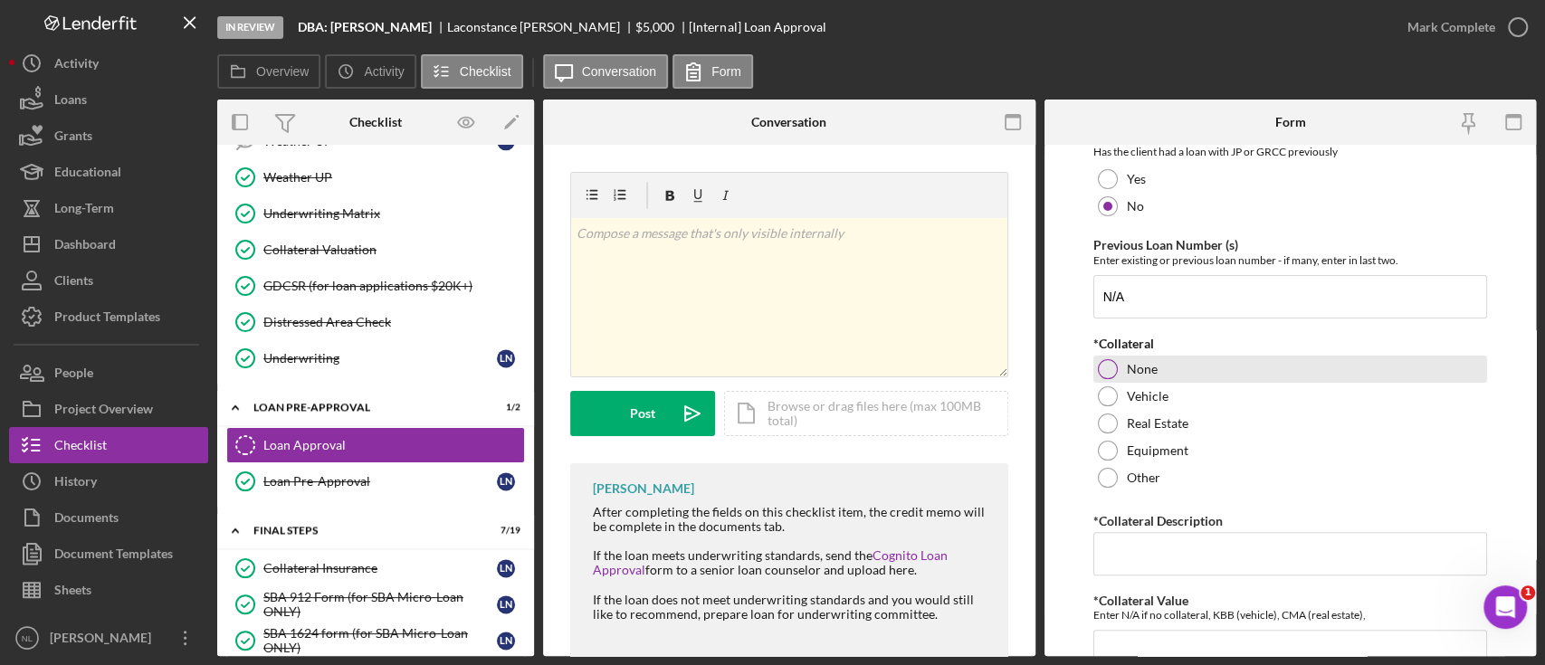
click at [1129, 373] on label "None" at bounding box center [1142, 369] width 31 height 14
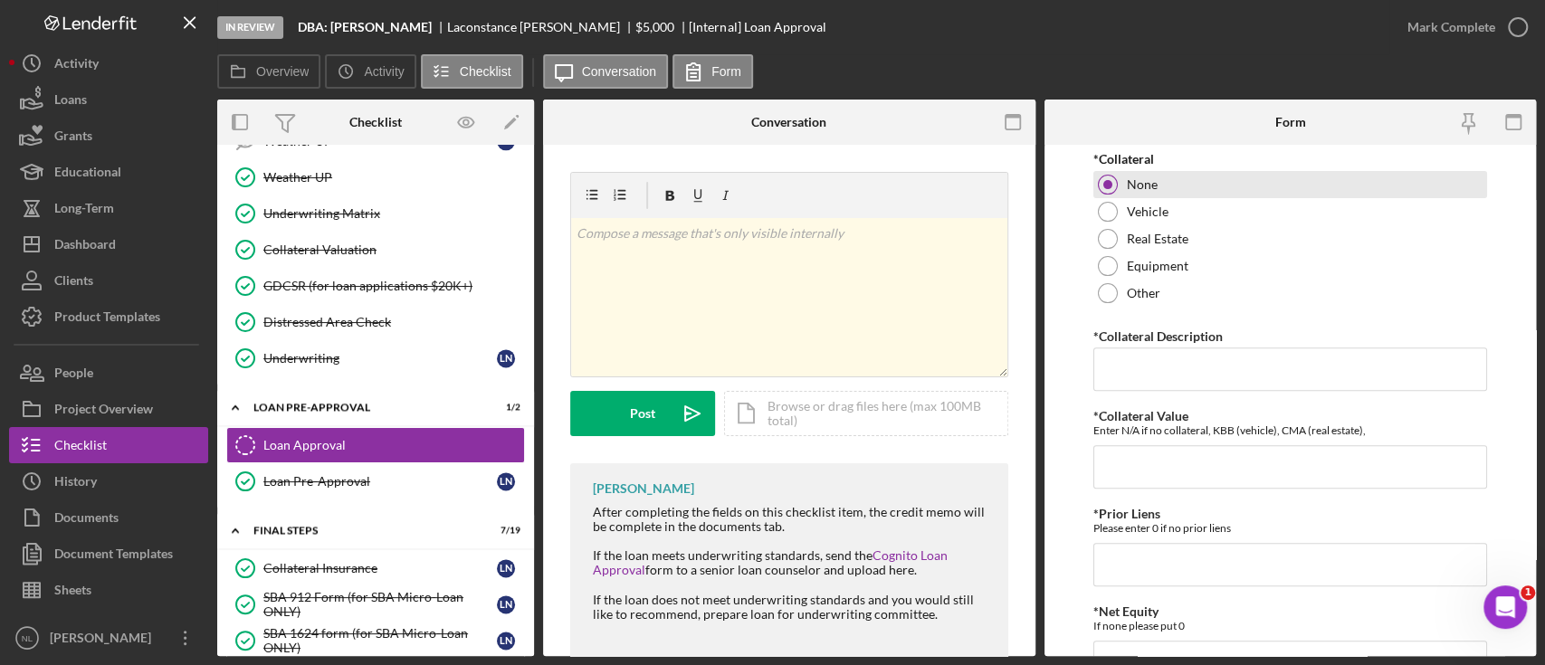
scroll to position [416, 0]
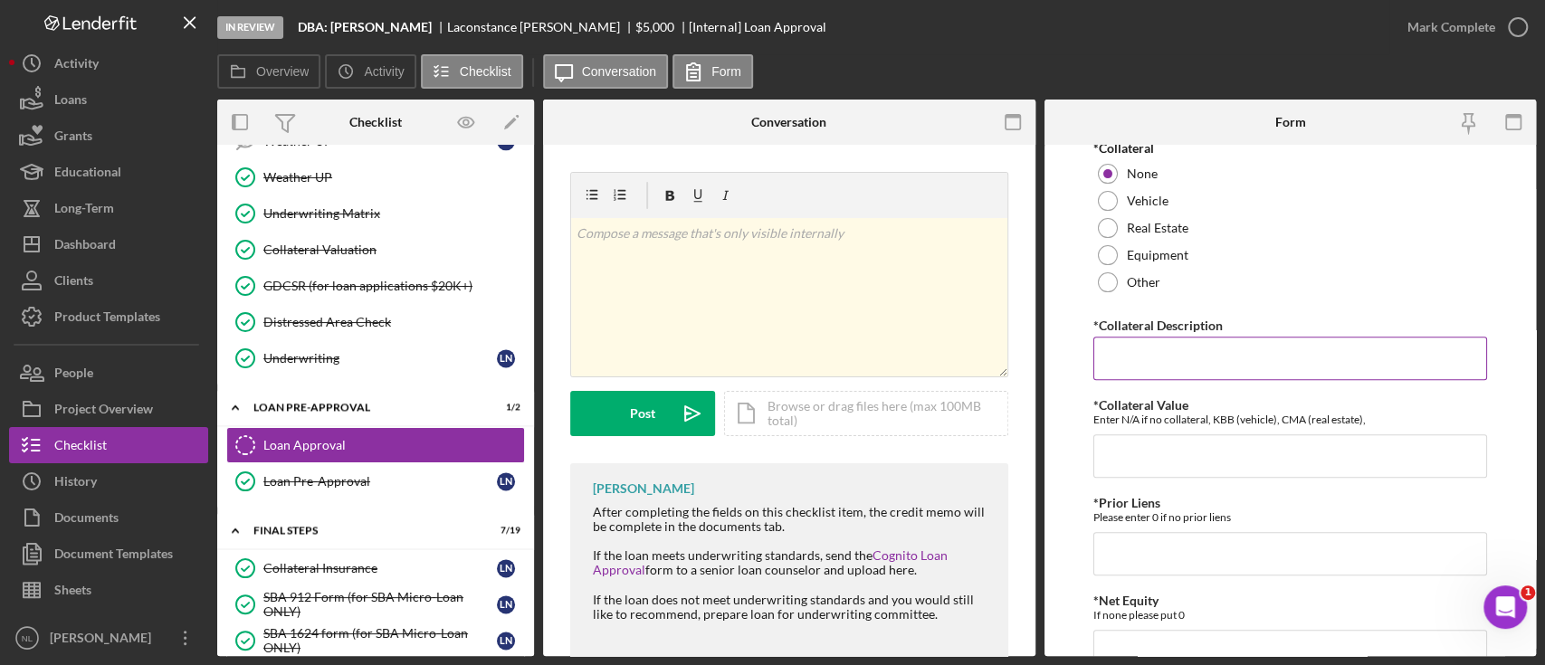
click at [1140, 380] on input "*Collateral Description" at bounding box center [1290, 358] width 394 height 43
type input "N/A"
click at [1137, 470] on input "*Collateral Value" at bounding box center [1290, 455] width 394 height 43
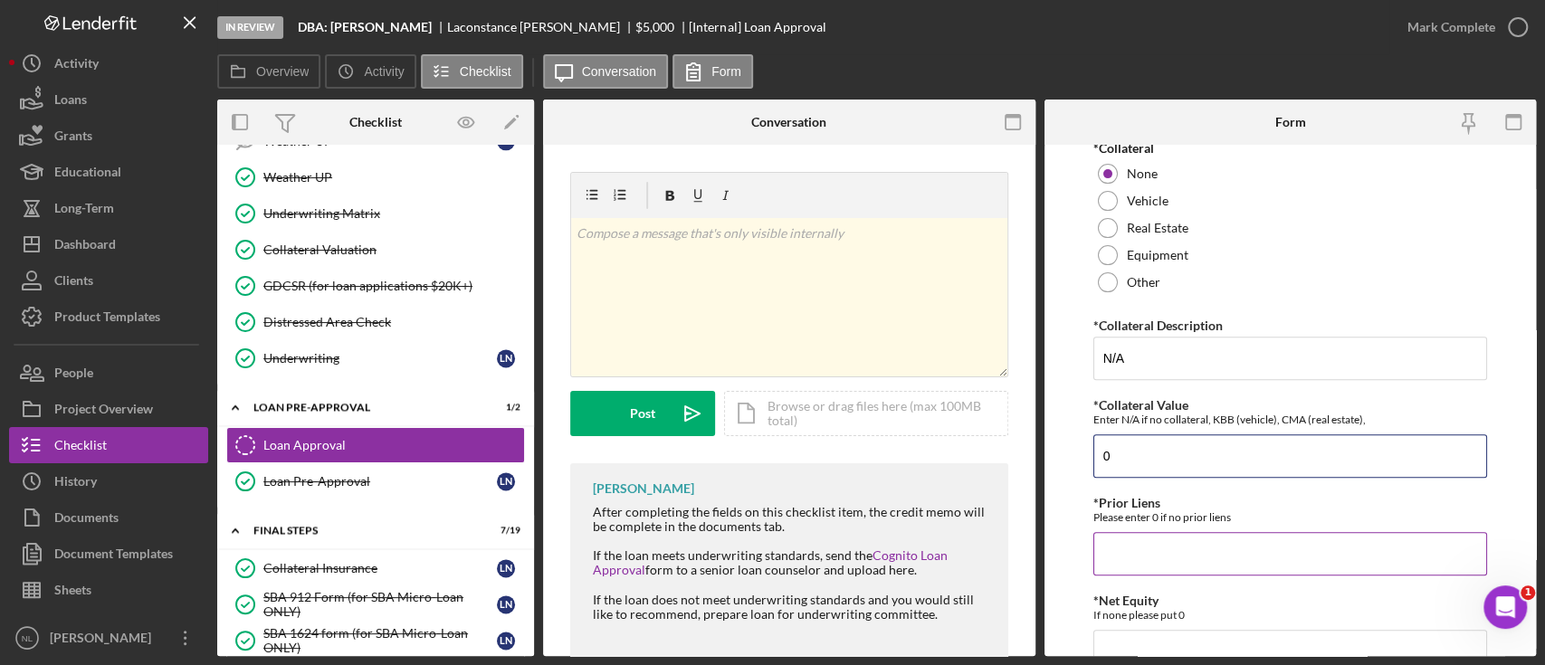
type input "0"
click at [1128, 548] on input "*Prior Liens" at bounding box center [1290, 553] width 394 height 43
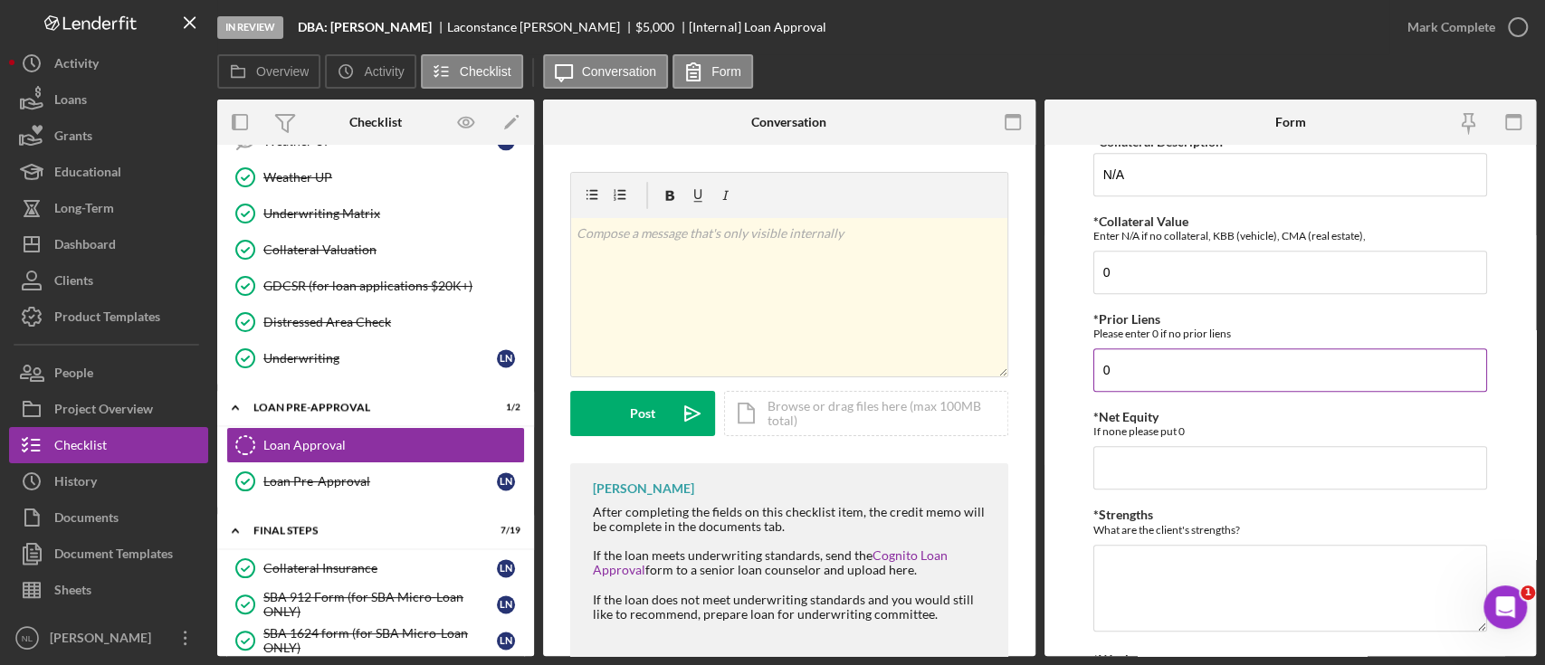
scroll to position [714, 0]
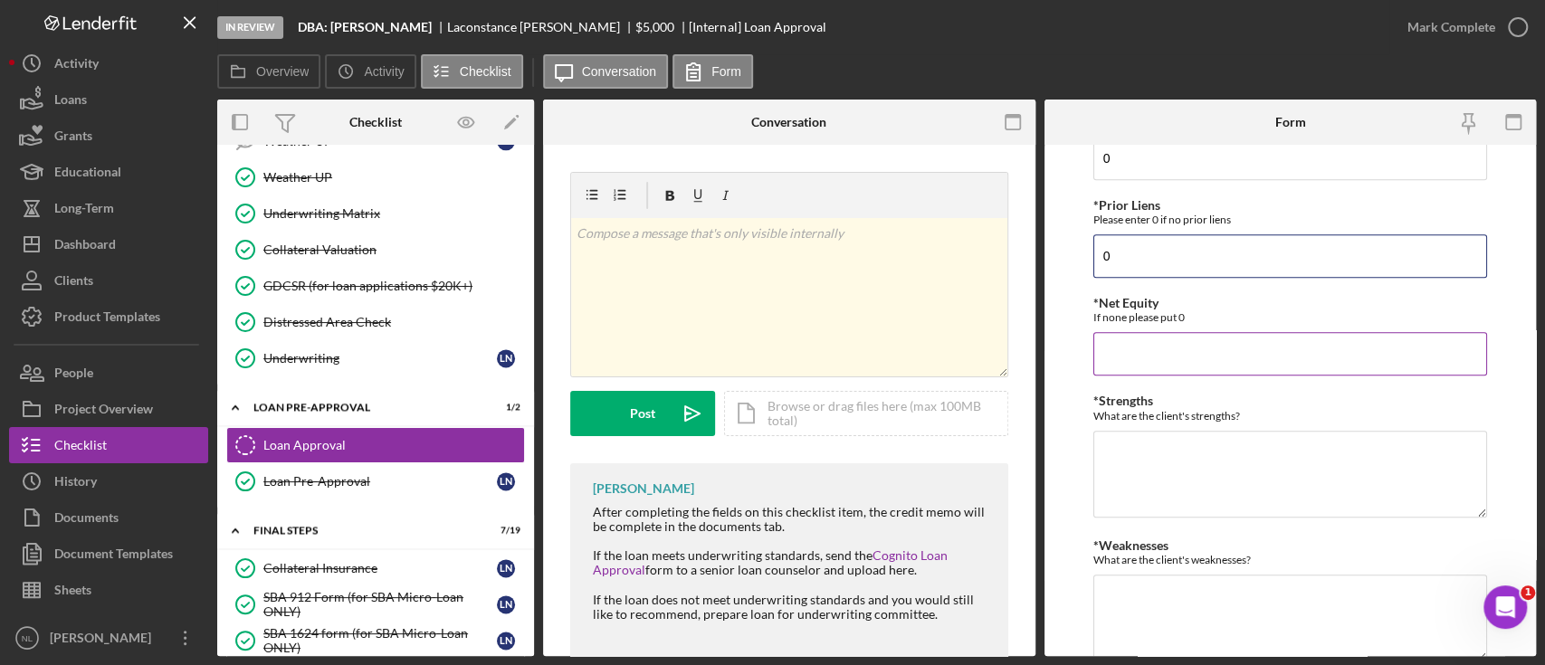
type input "0"
click at [1136, 376] on input "*Net Equity" at bounding box center [1290, 353] width 394 height 43
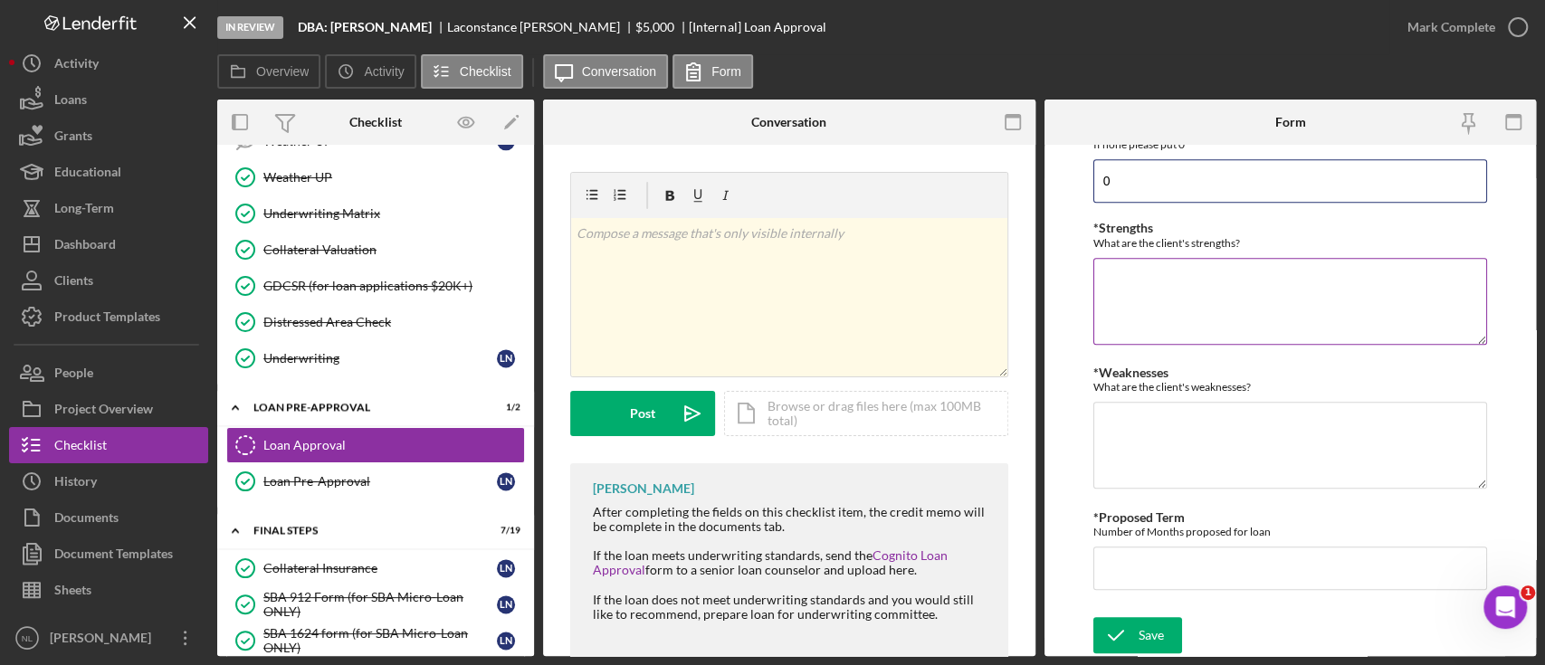
type input "0"
click at [1168, 297] on textarea "*Strengths" at bounding box center [1290, 301] width 394 height 87
type textarea "No collections, No NSF's, No recent delenquecnies"
click at [1198, 484] on textarea "*Weaknesses" at bounding box center [1290, 445] width 394 height 87
type textarea "Low credit"
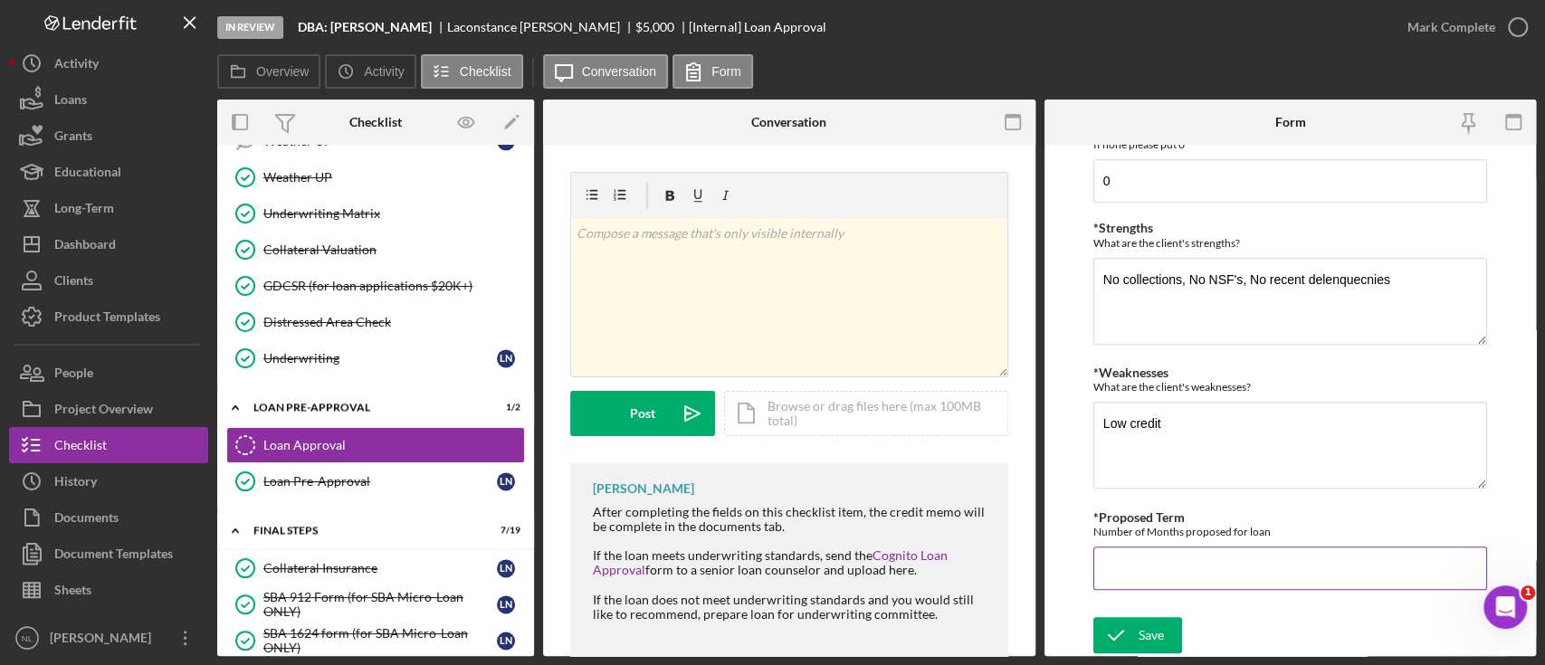
click at [1164, 583] on input "*Proposed Term" at bounding box center [1290, 568] width 394 height 43
type input "60"
click at [1144, 631] on div "Save" at bounding box center [1150, 635] width 25 height 36
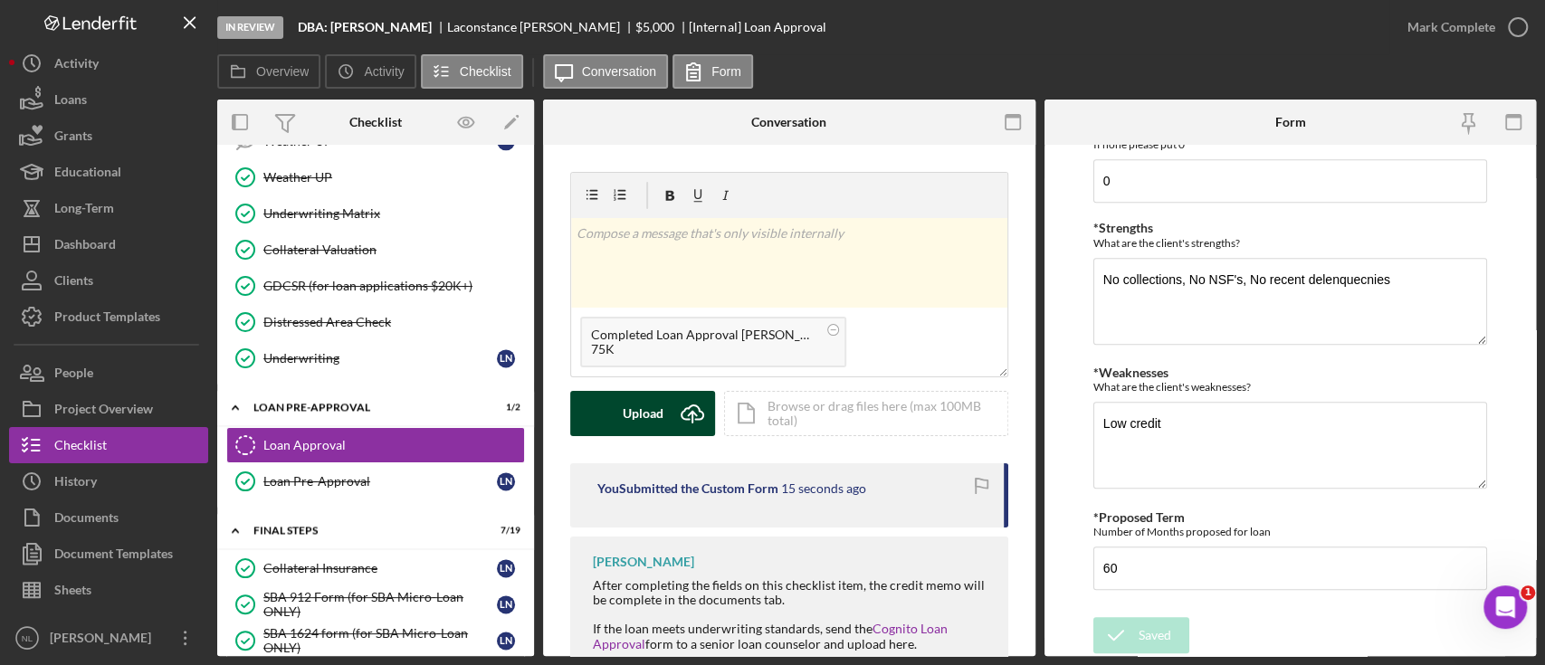
click at [674, 419] on icon "Icon/Upload" at bounding box center [692, 413] width 45 height 45
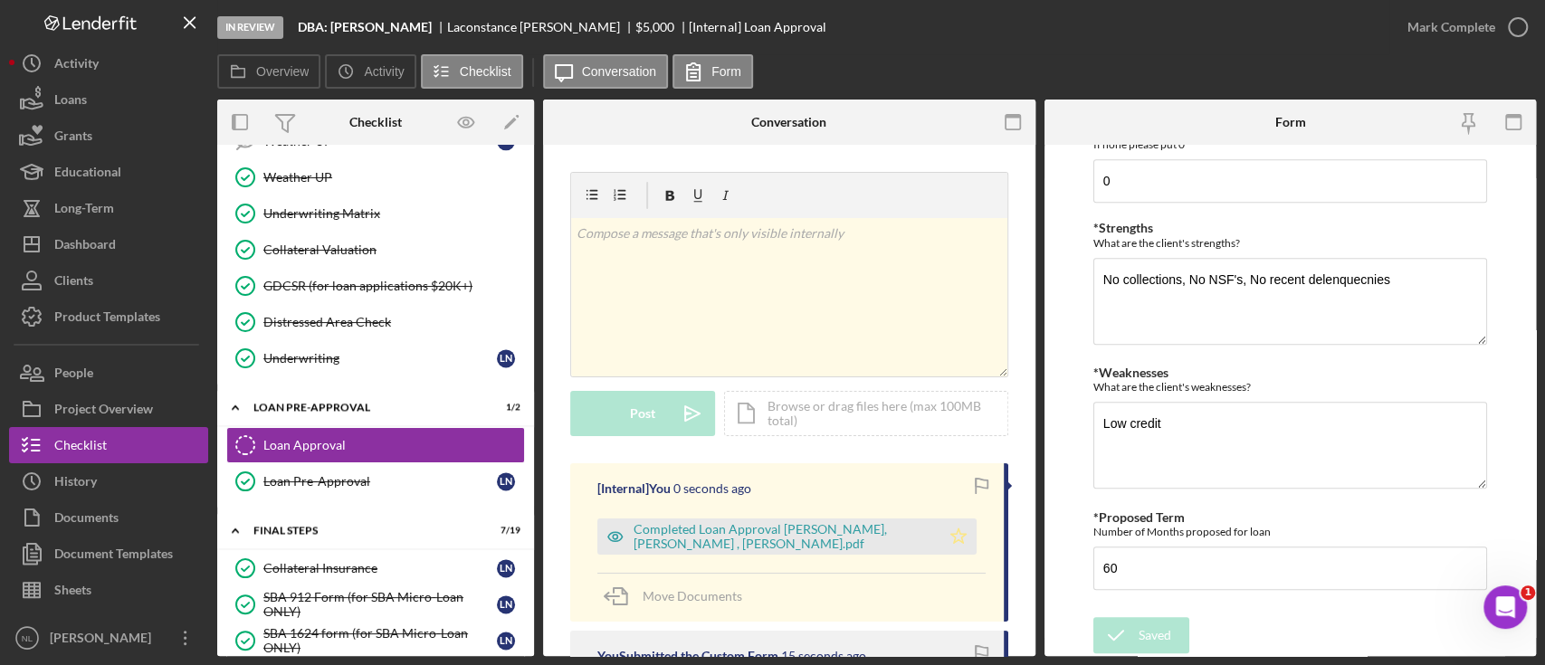
click at [950, 535] on icon "Icon/Star" at bounding box center [958, 537] width 36 height 36
click at [1437, 43] on div "Mark Complete" at bounding box center [1451, 27] width 88 height 36
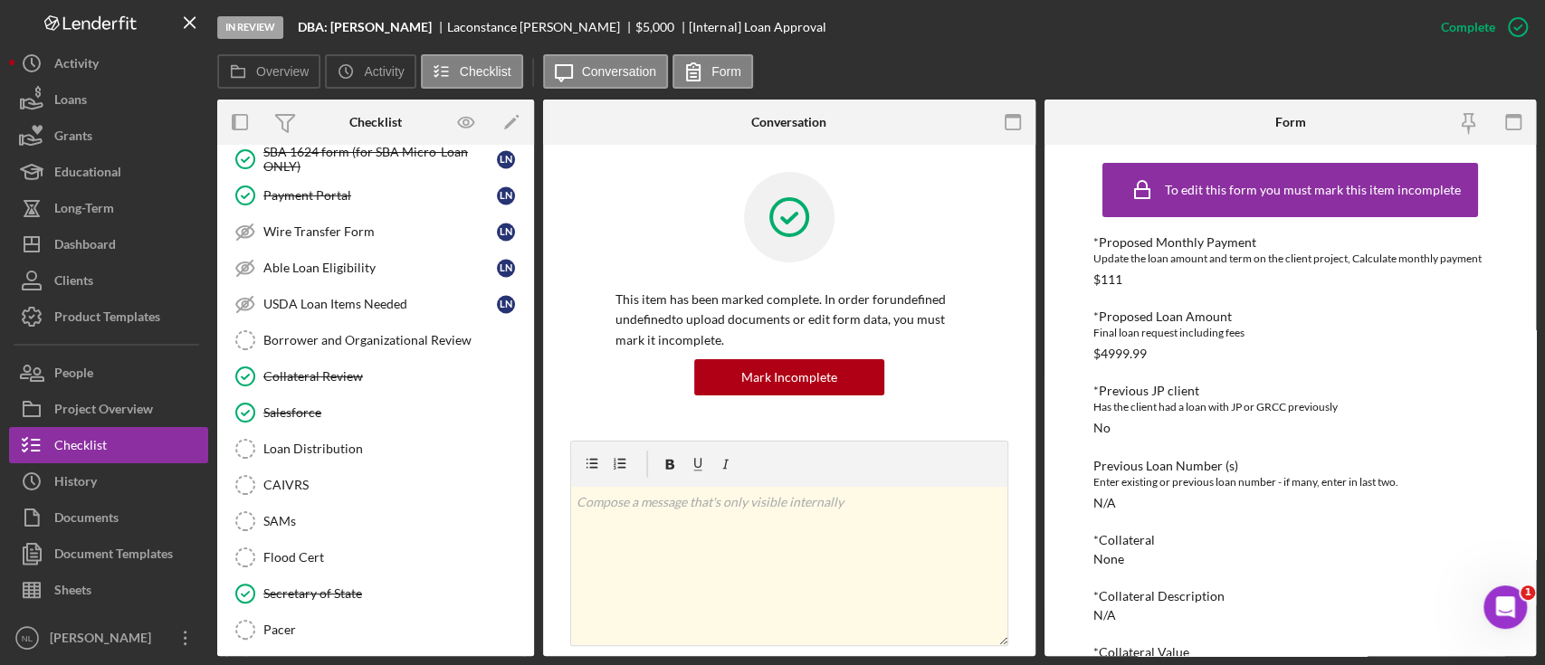
scroll to position [2142, 0]
